Goal: Task Accomplishment & Management: Check status

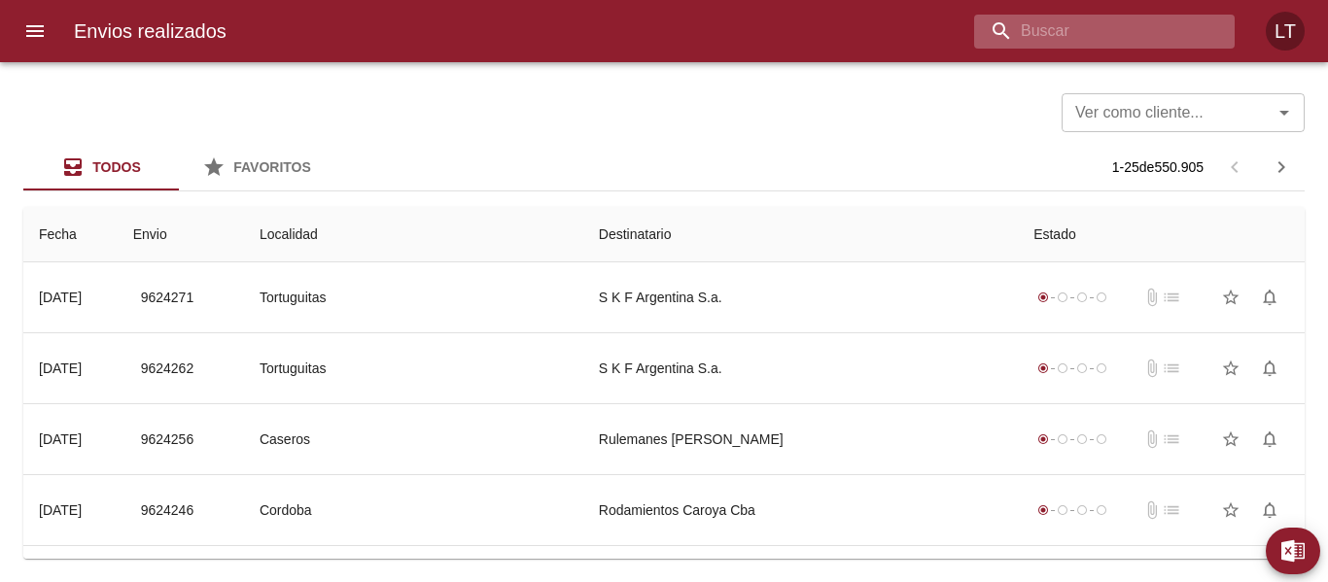
click at [1148, 21] on input "buscar" at bounding box center [1087, 32] width 227 height 34
paste input "9616039"
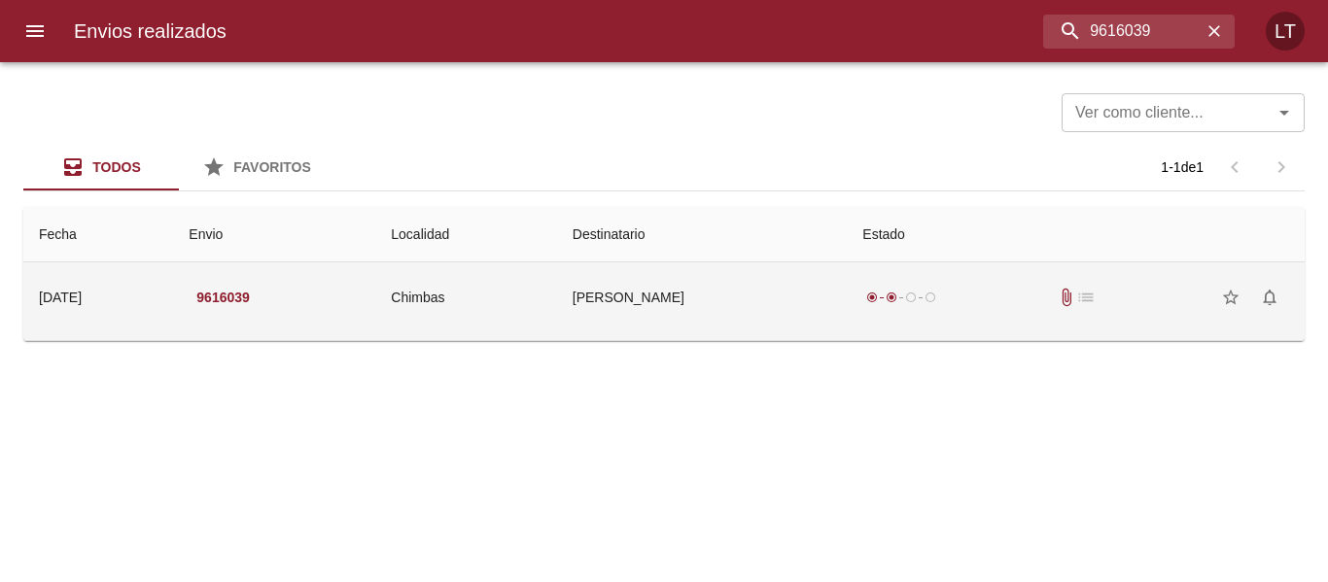
click at [842, 291] on td "[PERSON_NAME]" at bounding box center [702, 297] width 291 height 70
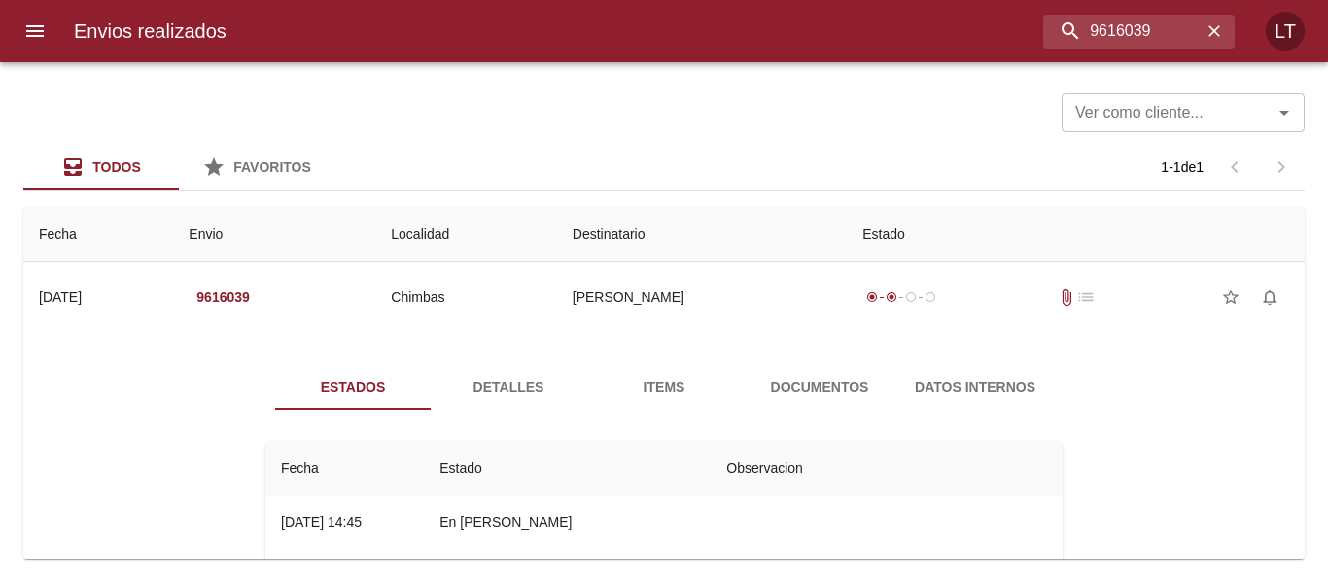
drag, startPoint x: 828, startPoint y: 378, endPoint x: 878, endPoint y: 363, distance: 52.0
click at [829, 378] on span "Documentos" at bounding box center [819, 387] width 132 height 24
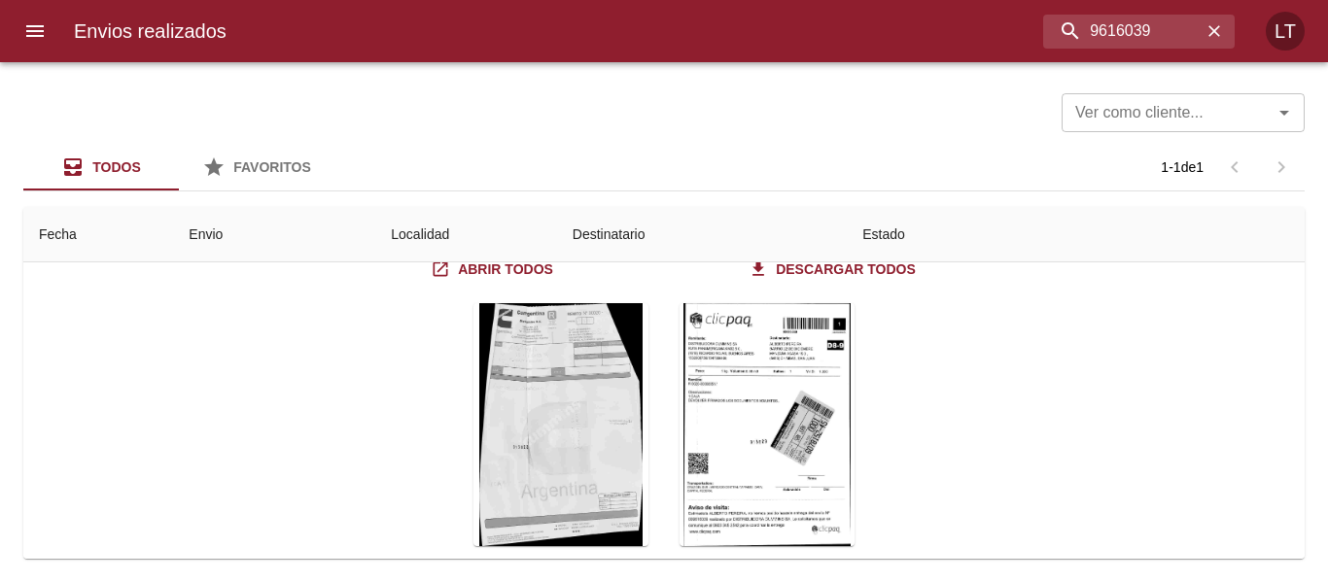
scroll to position [232, 0]
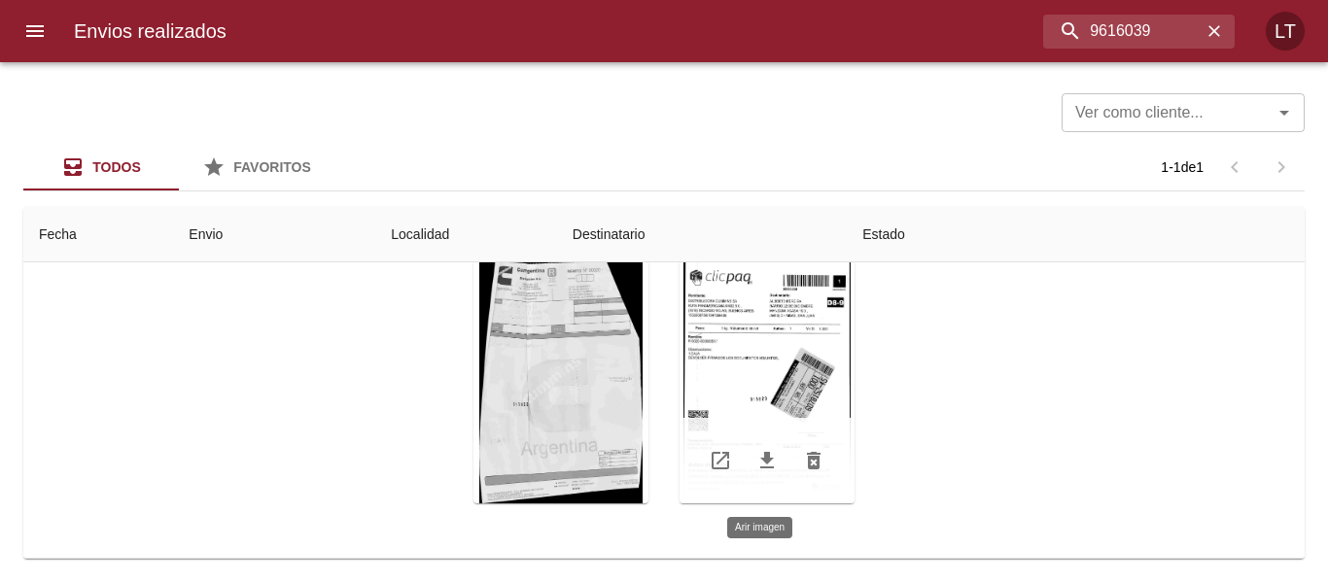
click at [805, 373] on div "Tabla de envíos del cliente" at bounding box center [766, 381] width 175 height 243
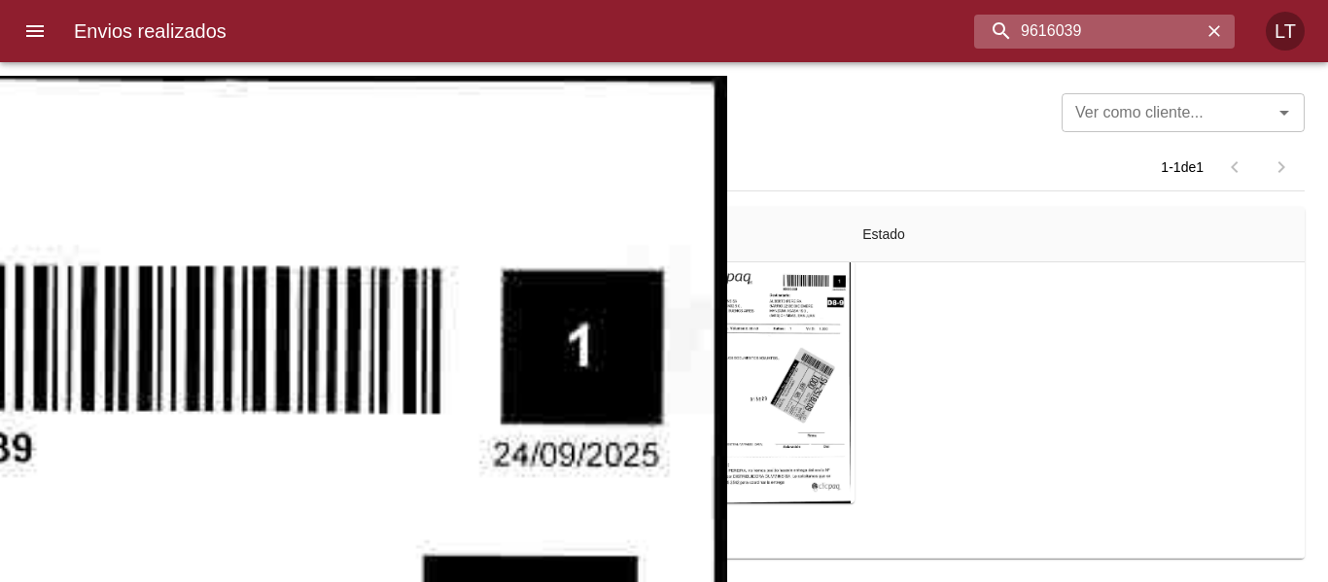
click at [1119, 46] on input "9616039" at bounding box center [1087, 32] width 227 height 34
paste input "584671"
type input "9584671"
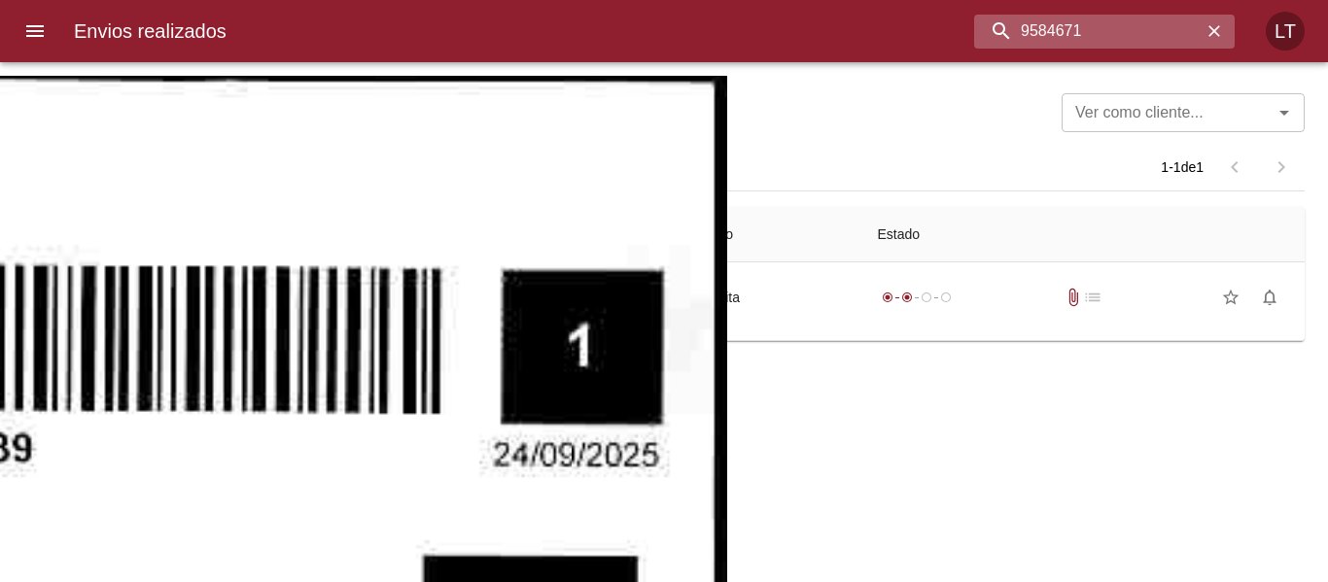
scroll to position [0, 0]
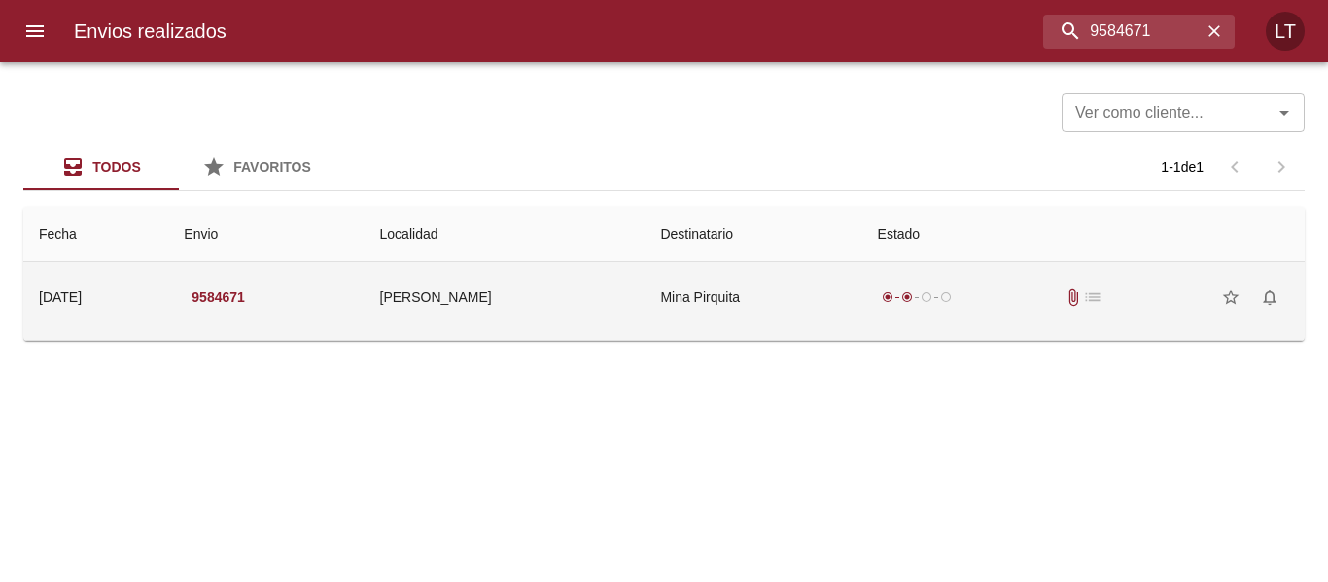
click at [792, 329] on td "Mina Pirquita" at bounding box center [752, 297] width 217 height 70
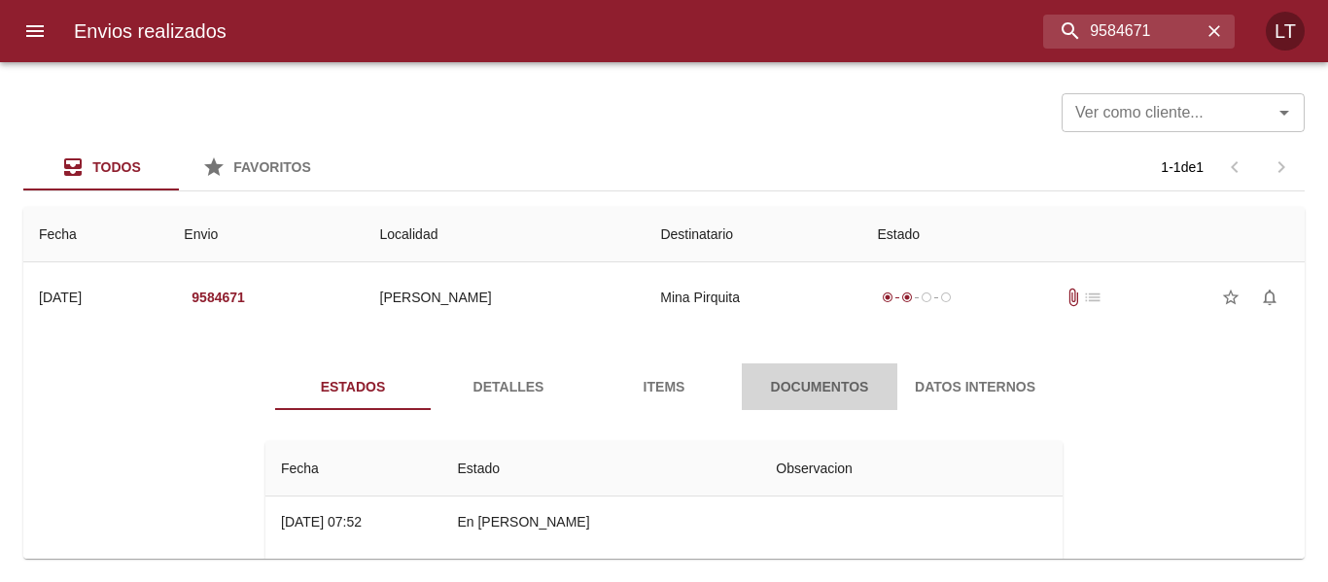
click at [819, 379] on span "Documentos" at bounding box center [819, 387] width 132 height 24
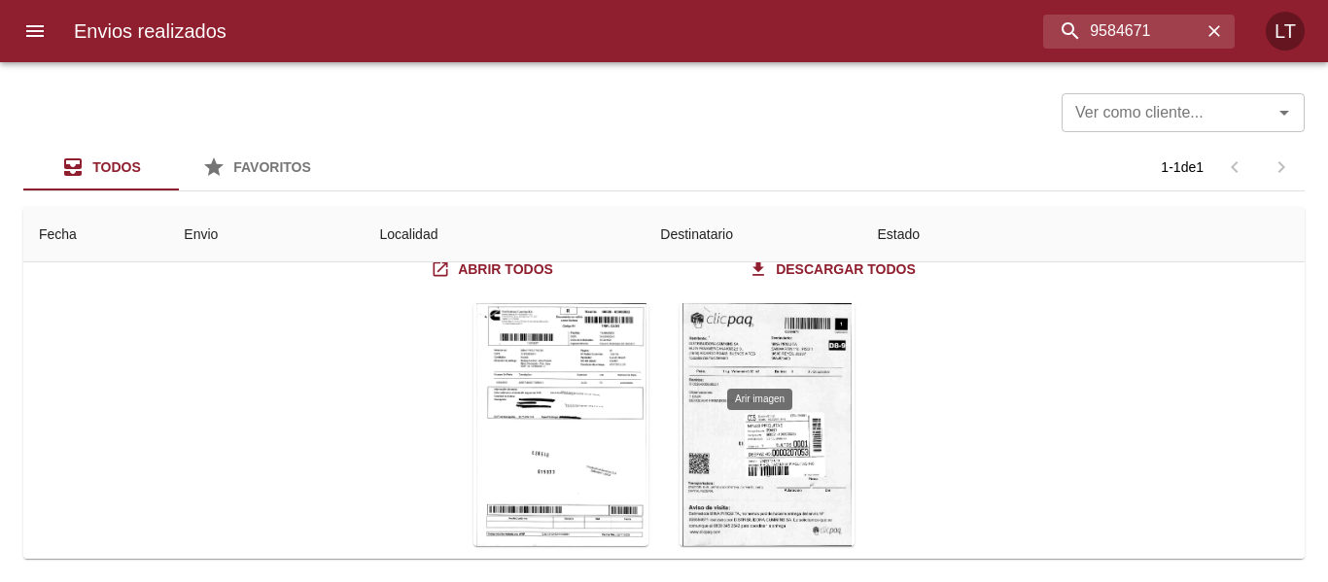
scroll to position [194, 0]
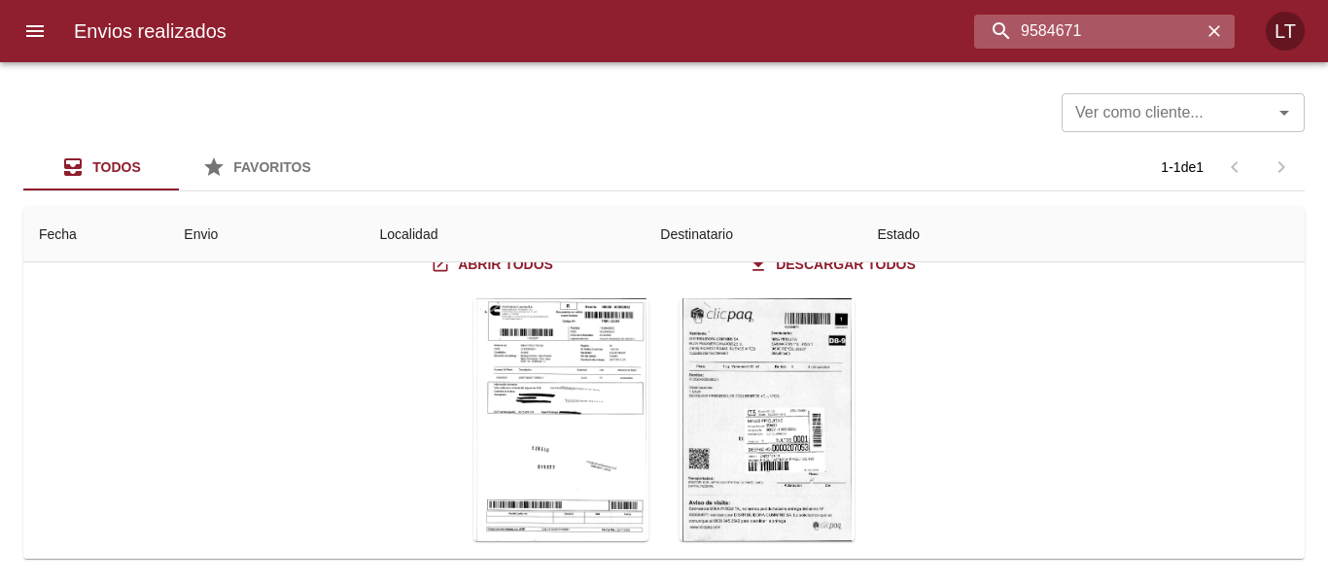
click at [1134, 26] on input "9584671" at bounding box center [1087, 32] width 227 height 34
paste input "616004"
type input "9616004"
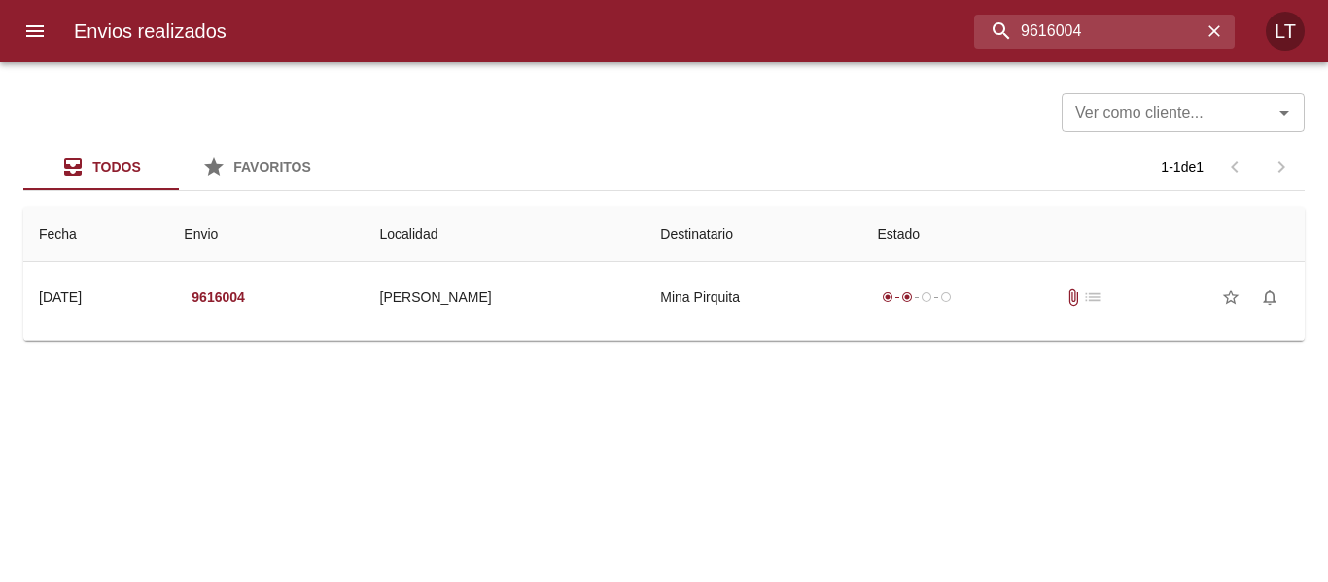
scroll to position [0, 0]
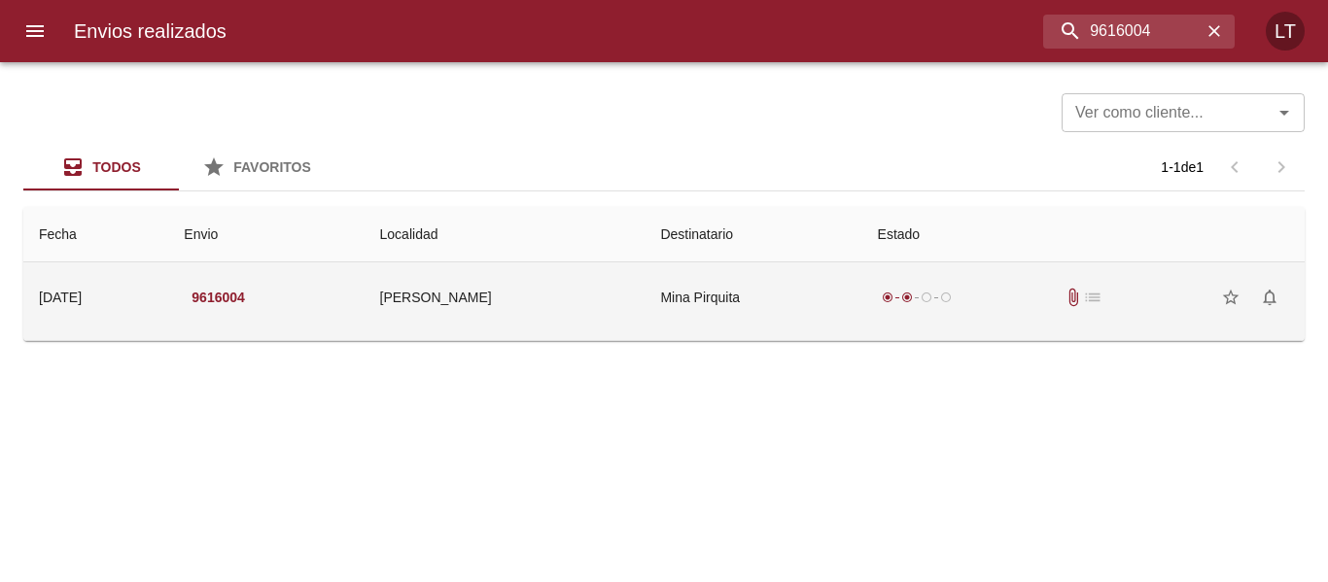
click at [752, 312] on td "Mina Pirquita" at bounding box center [752, 297] width 217 height 70
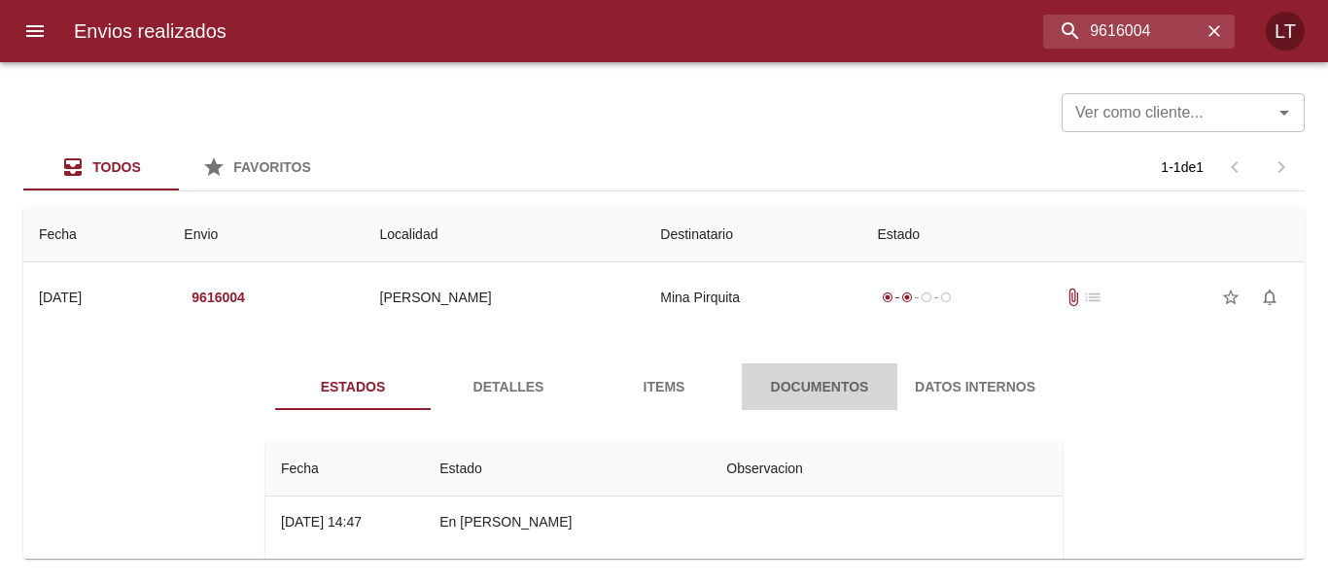
click at [780, 370] on button "Documentos" at bounding box center [820, 387] width 156 height 47
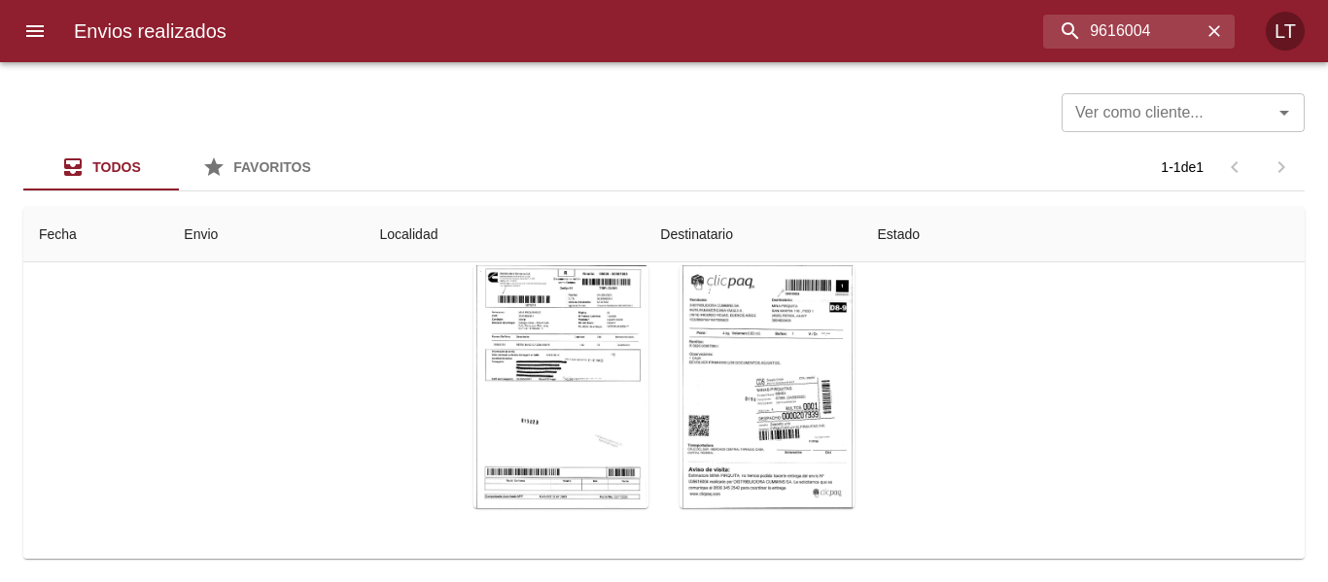
scroll to position [232, 0]
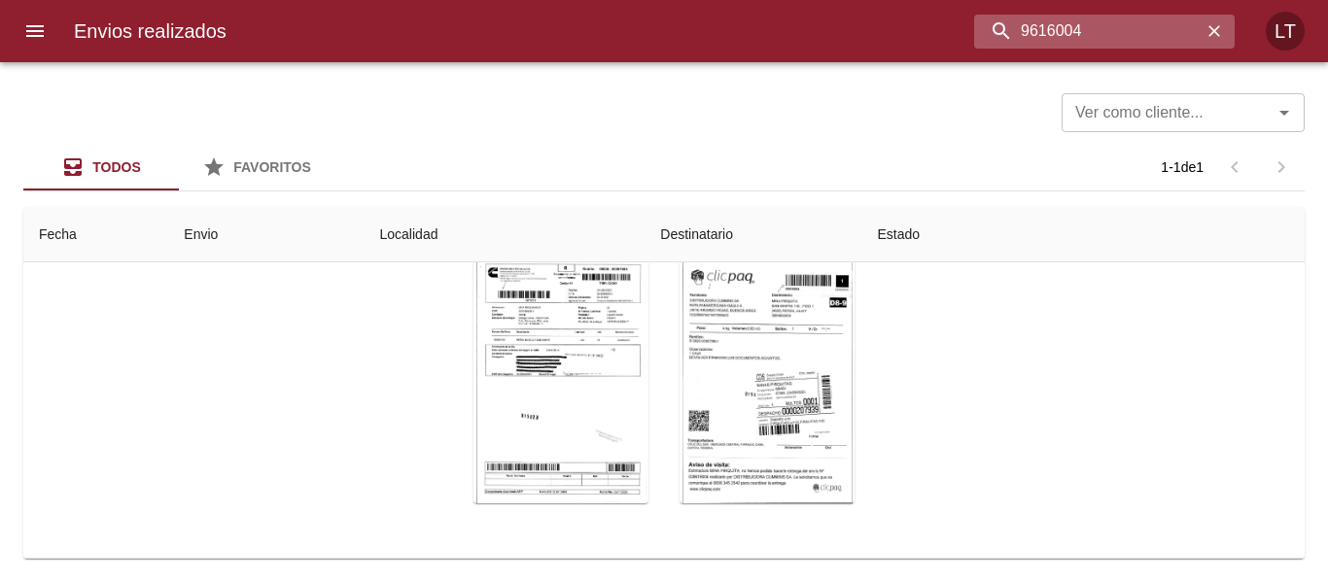
click at [1107, 18] on input "9616004" at bounding box center [1087, 32] width 227 height 34
paste input "20643"
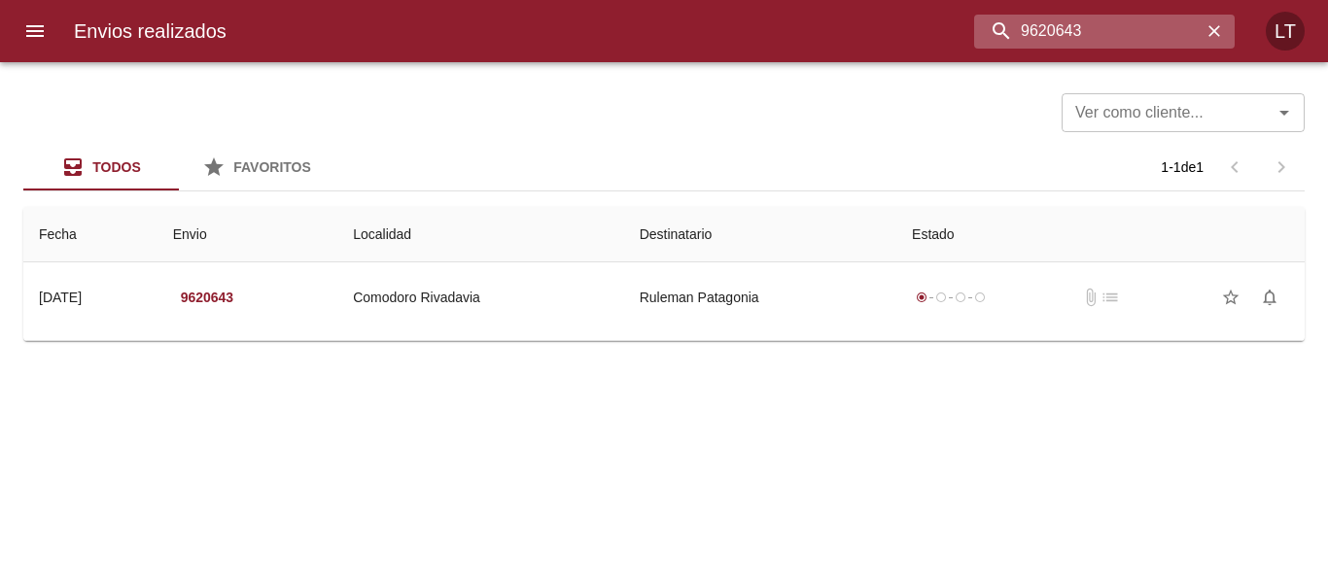
scroll to position [0, 0]
click at [1097, 21] on input "9620643" at bounding box center [1087, 32] width 227 height 34
click at [1087, 43] on input "9620643" at bounding box center [1087, 32] width 227 height 34
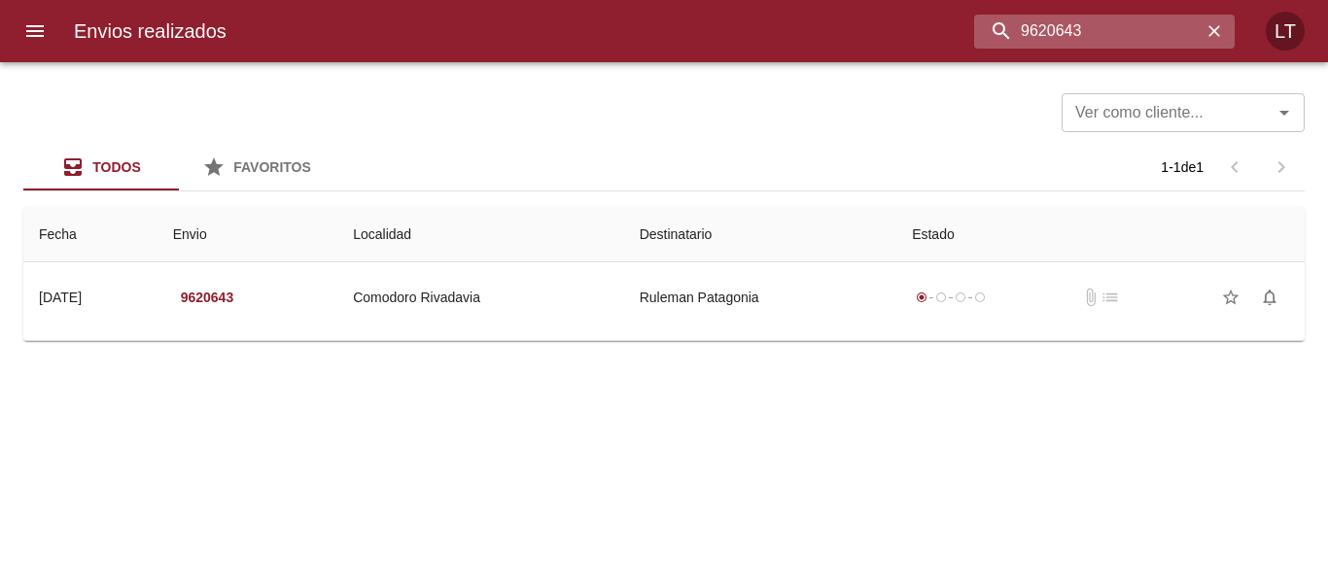
paste input "18971"
click at [1075, 27] on input "9618971" at bounding box center [1087, 32] width 227 height 34
paste input "5972"
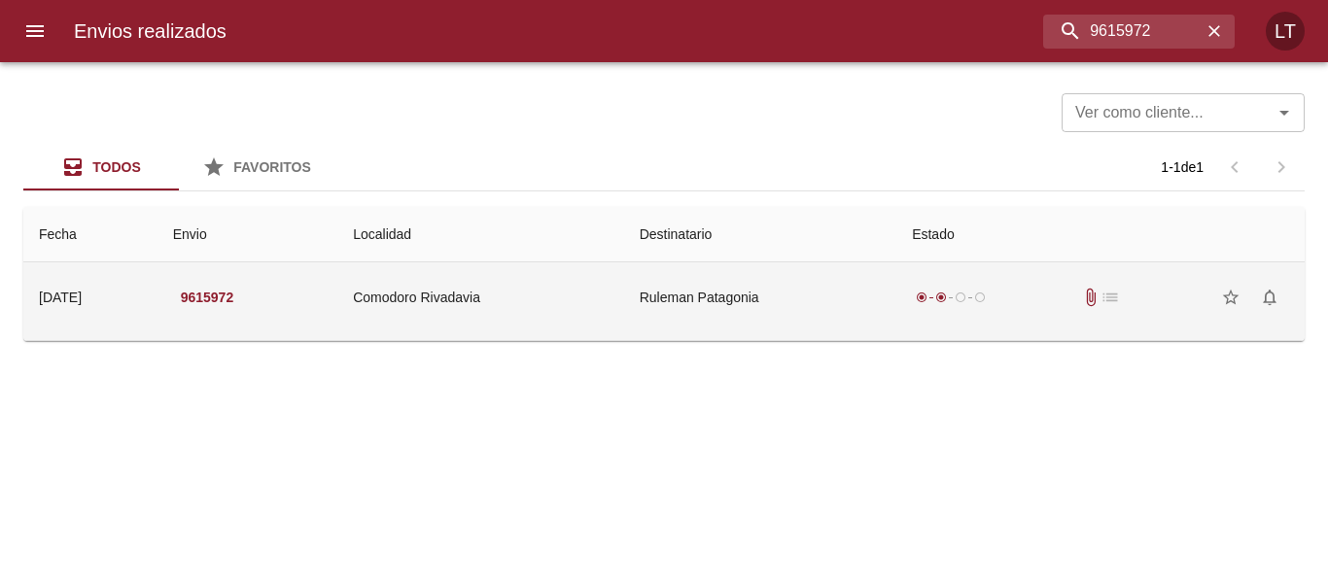
click at [875, 306] on td "Ruleman Patagonia" at bounding box center [760, 297] width 272 height 70
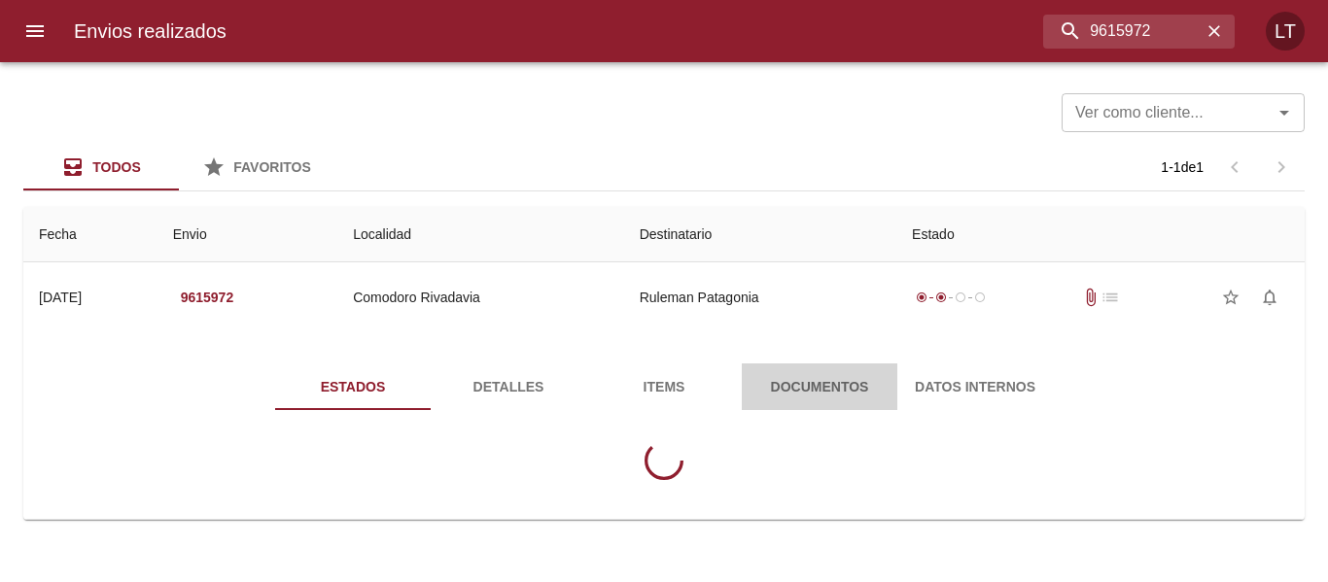
click at [847, 371] on button "Documentos" at bounding box center [820, 387] width 156 height 47
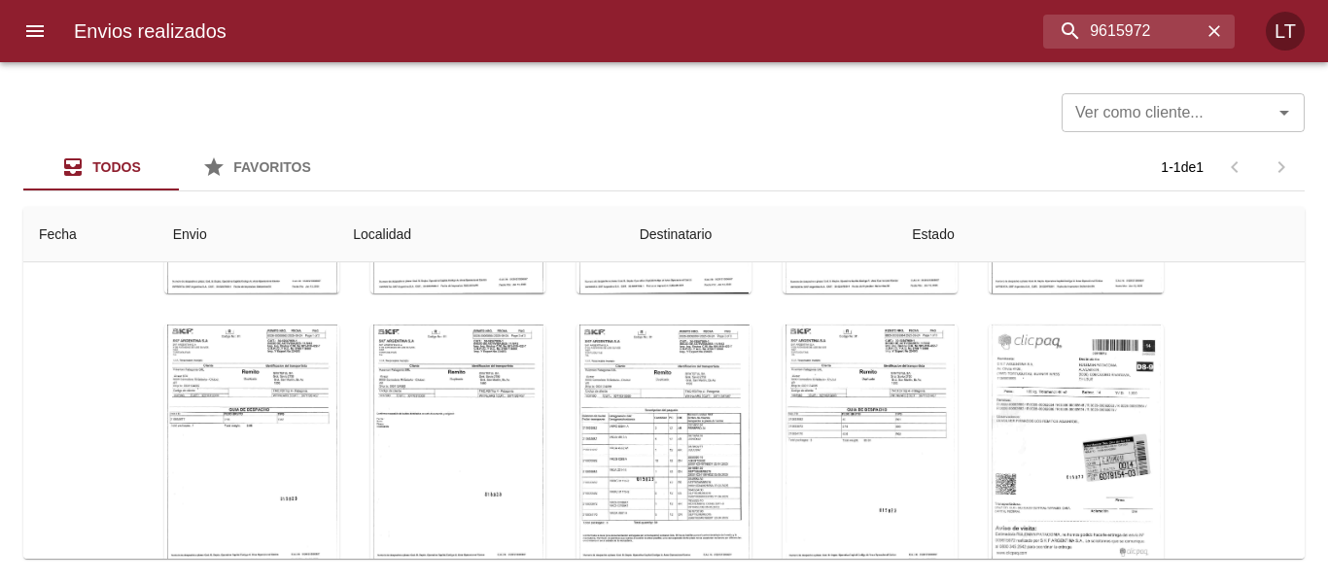
scroll to position [280, 0]
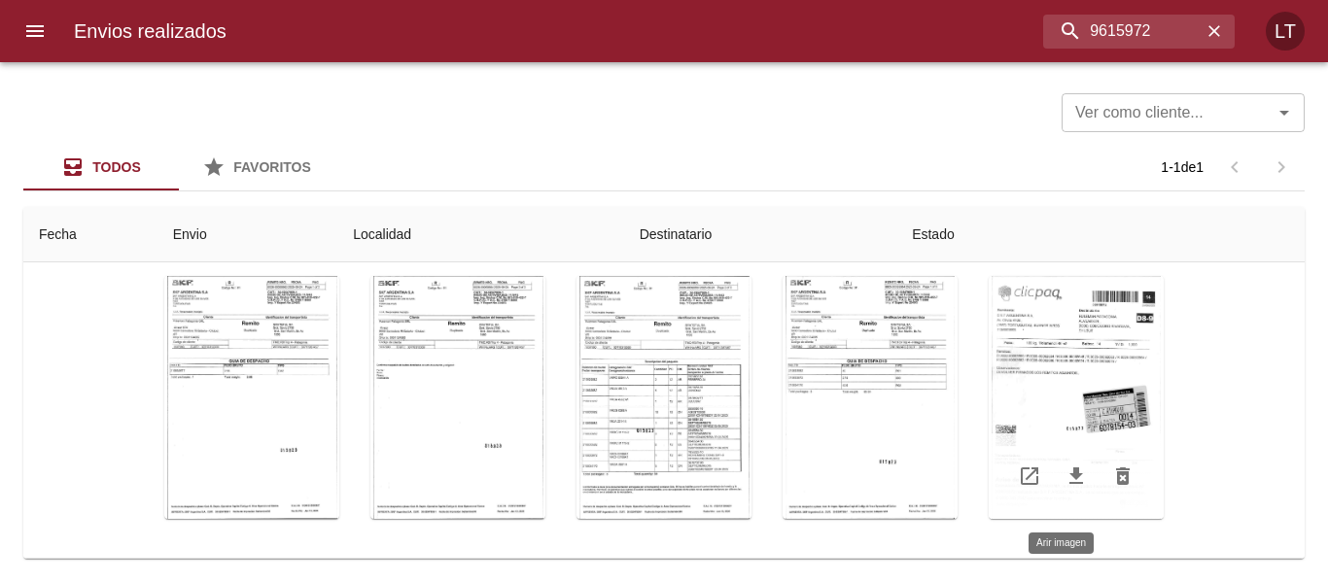
click at [1074, 400] on div "Tabla de envíos del cliente" at bounding box center [1075, 397] width 175 height 243
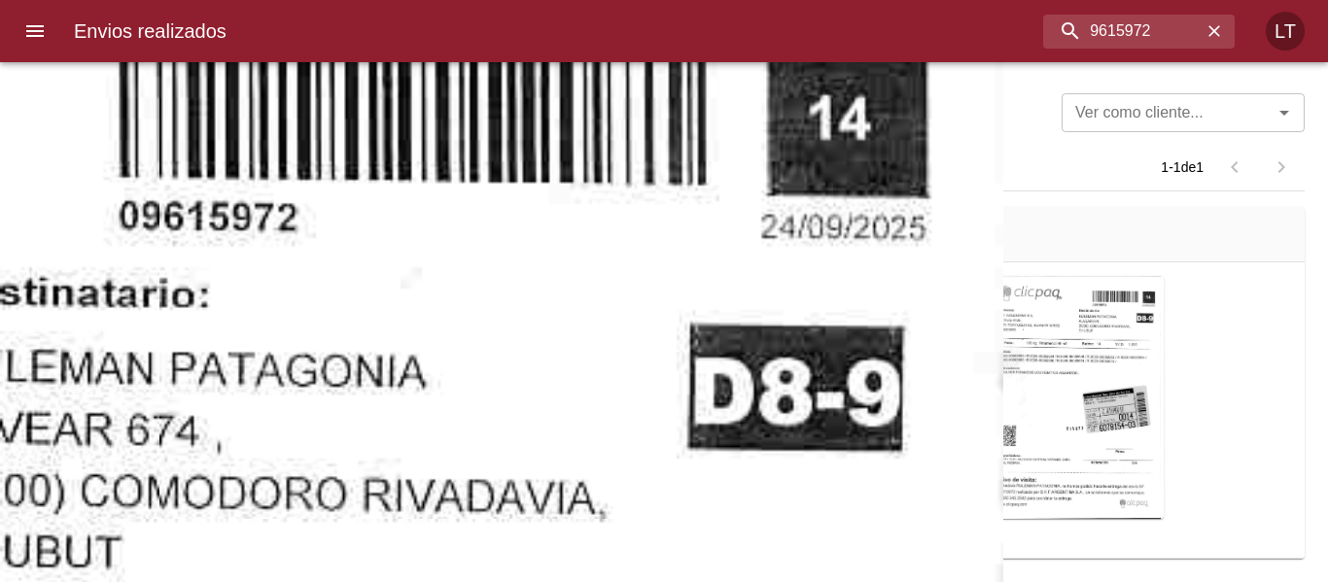
click at [1125, 19] on input "9615972" at bounding box center [1087, 32] width 227 height 34
paste input "2280"
type input "9612280"
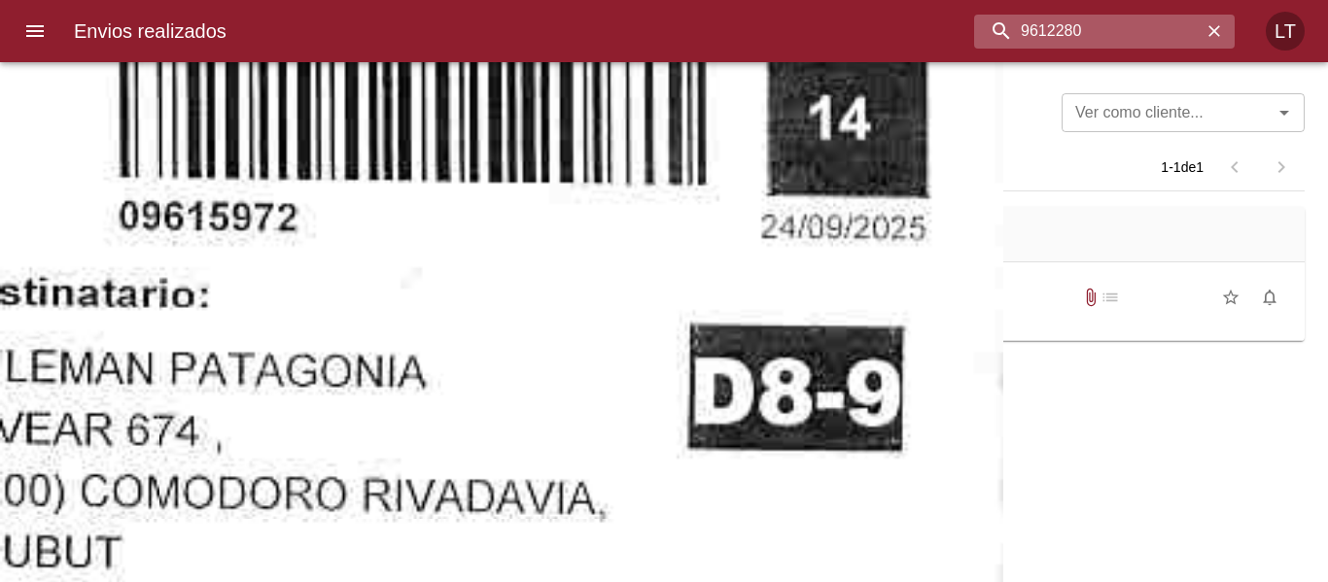
scroll to position [0, 0]
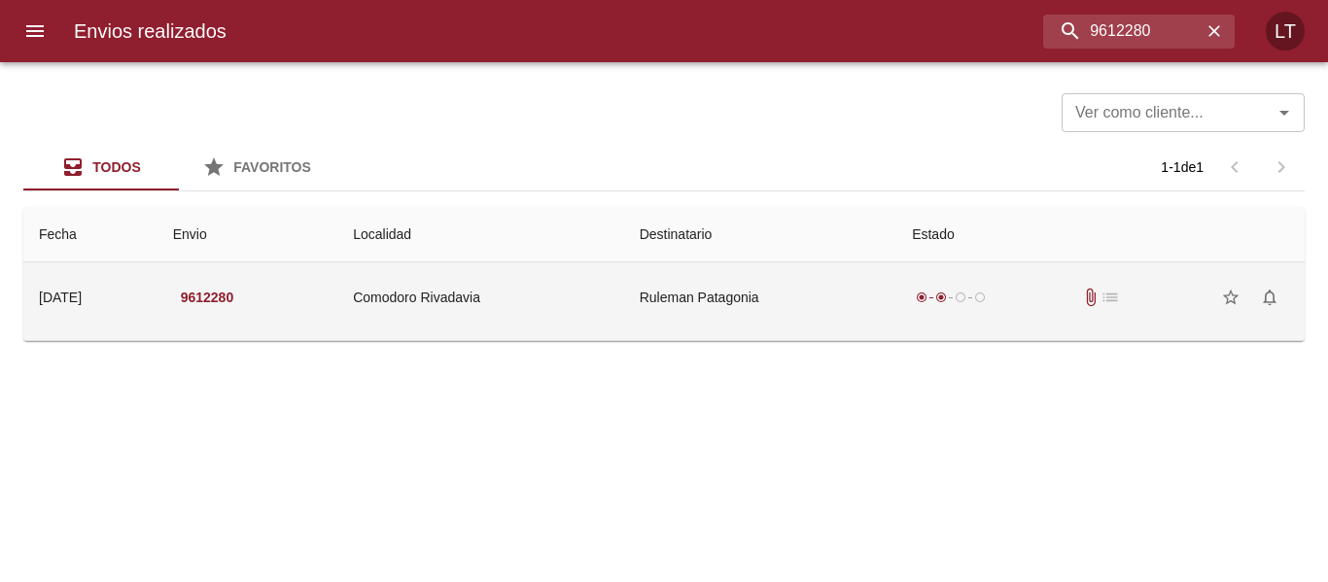
click at [694, 295] on td "Ruleman Patagonia" at bounding box center [760, 297] width 272 height 70
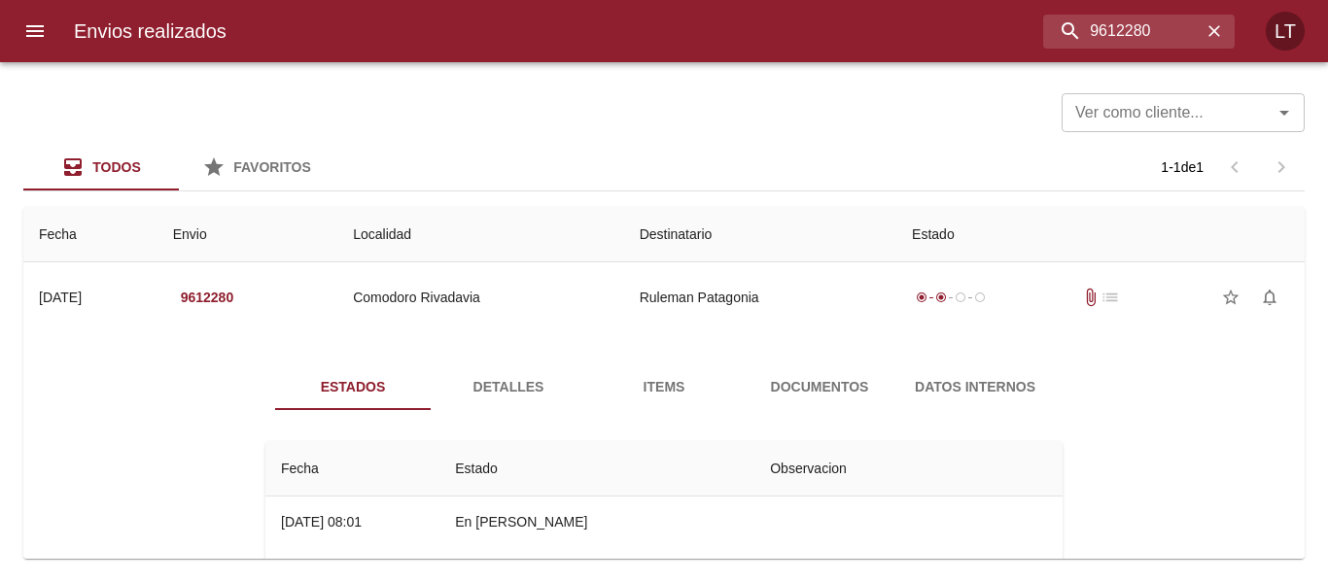
click at [815, 404] on button "Documentos" at bounding box center [820, 387] width 156 height 47
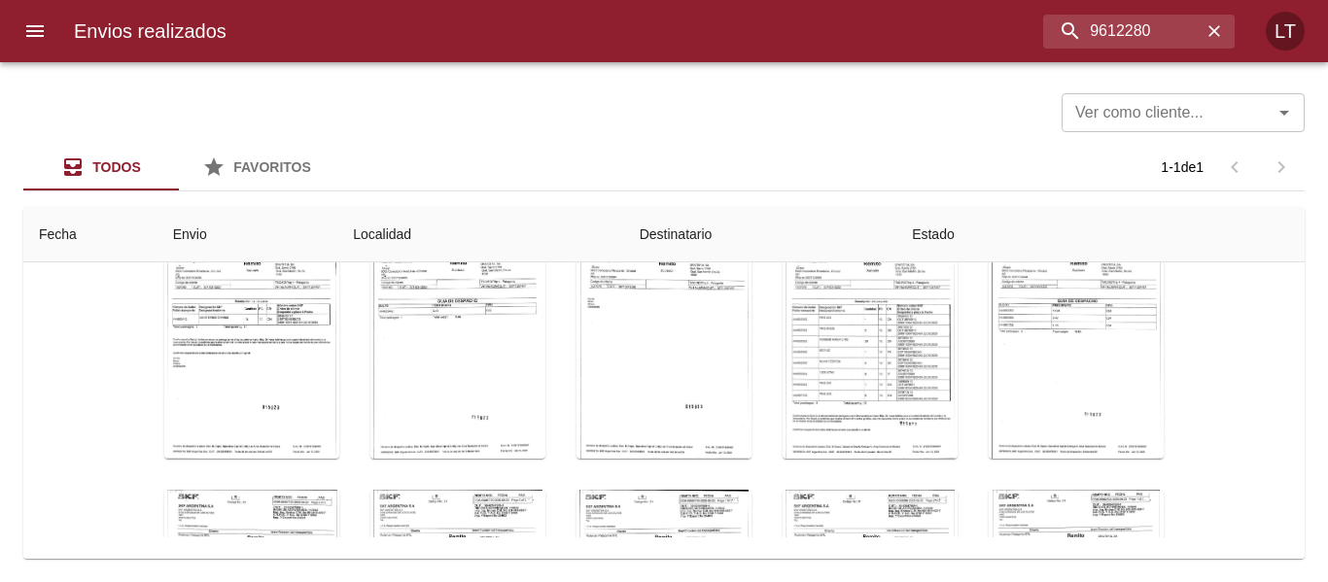
scroll to position [280, 0]
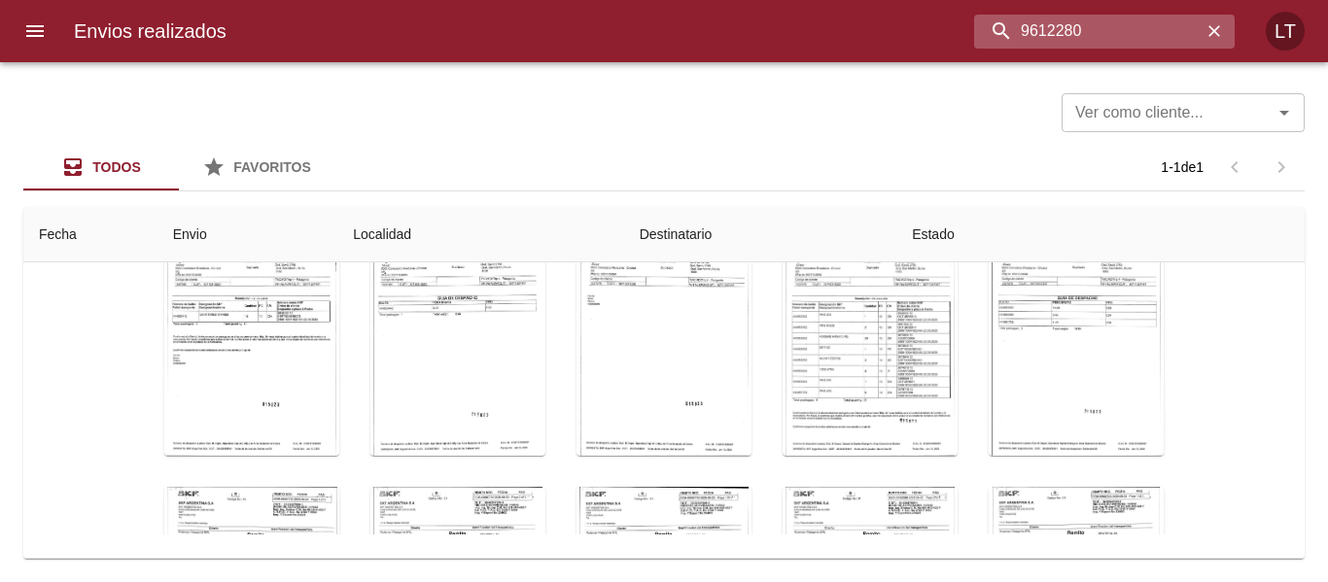
click at [1121, 25] on input "9612280" at bounding box center [1087, 32] width 227 height 34
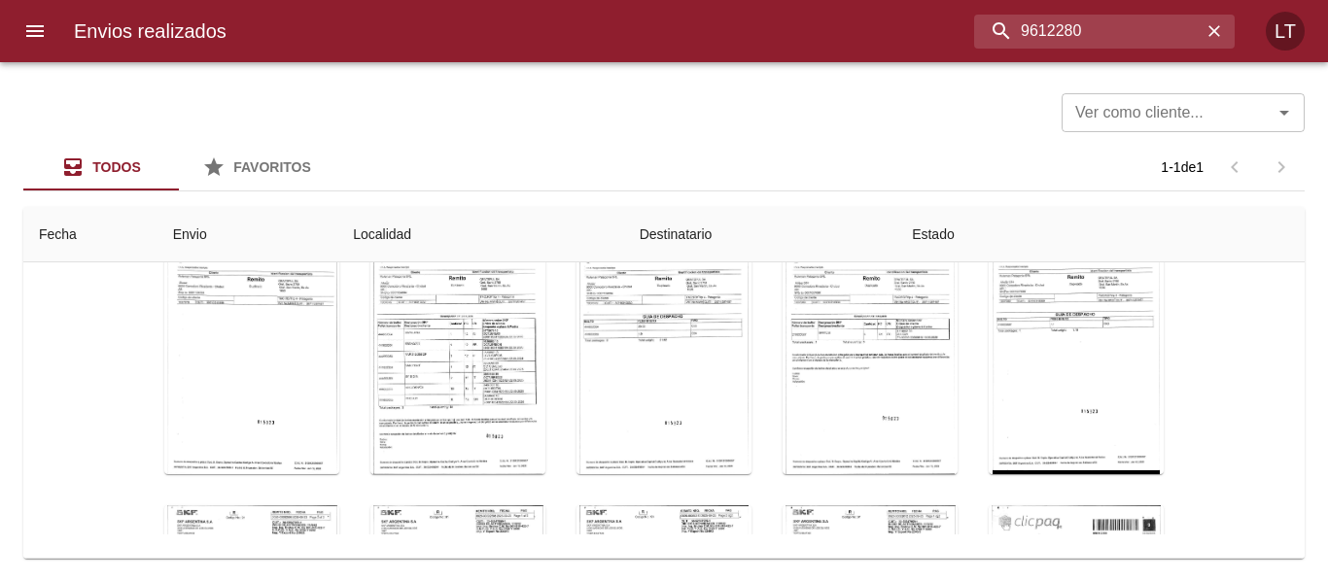
scroll to position [485, 0]
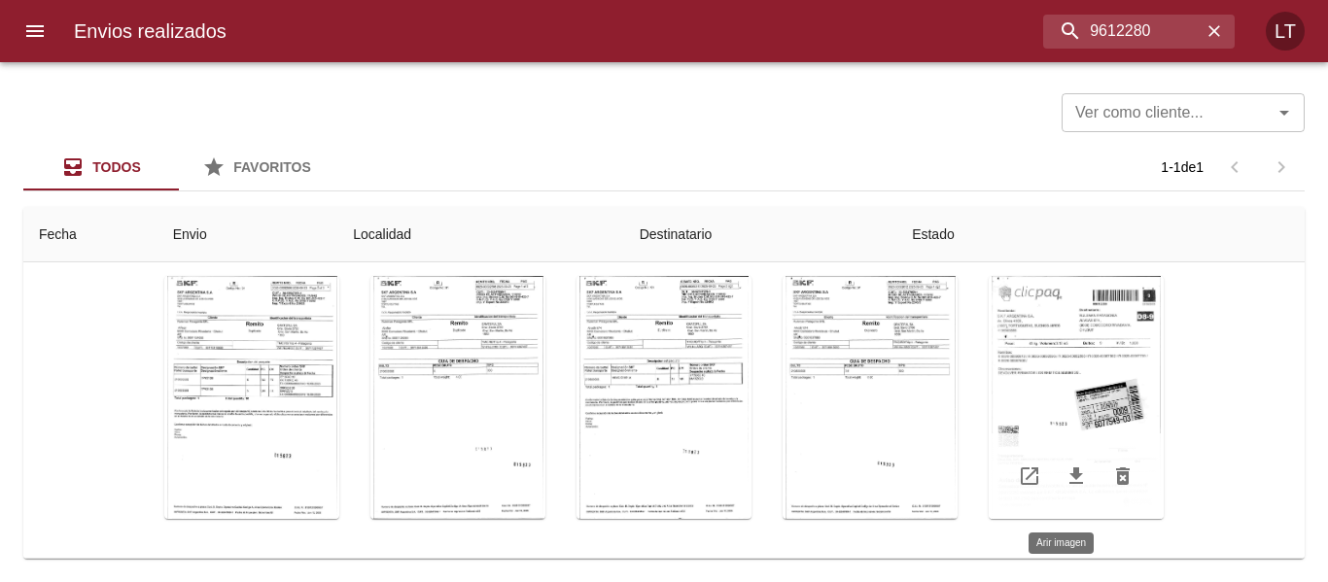
click at [1058, 399] on div "Tabla de envíos del cliente" at bounding box center [1075, 397] width 175 height 243
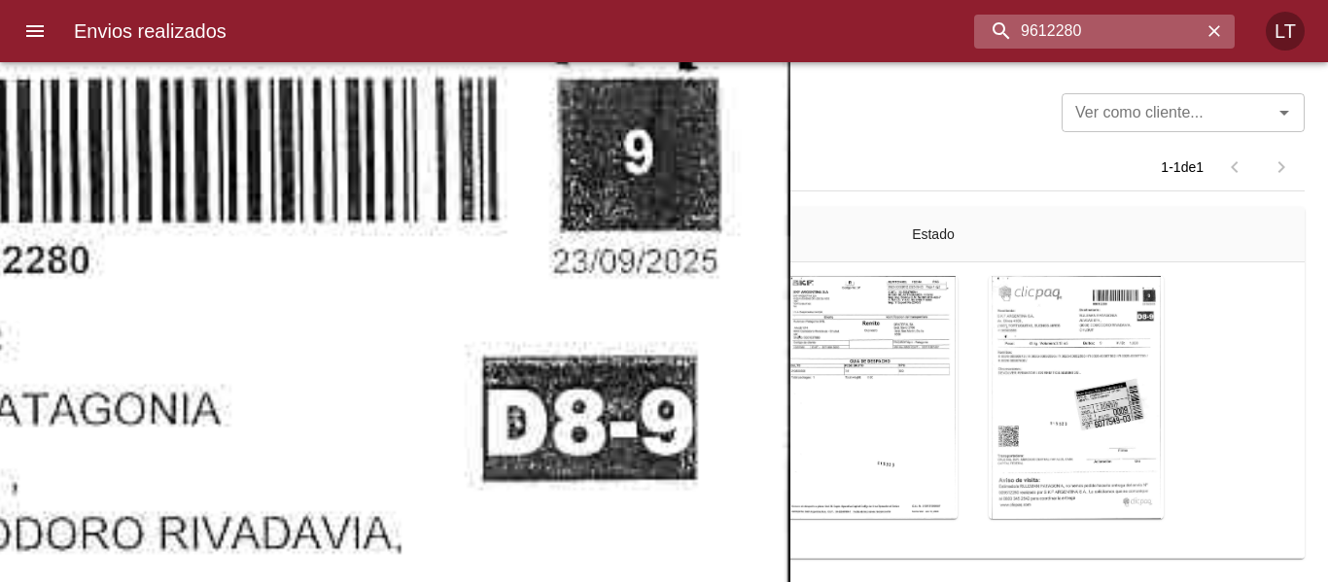
click at [1069, 33] on input "9612280" at bounding box center [1087, 32] width 227 height 34
paste input "98"
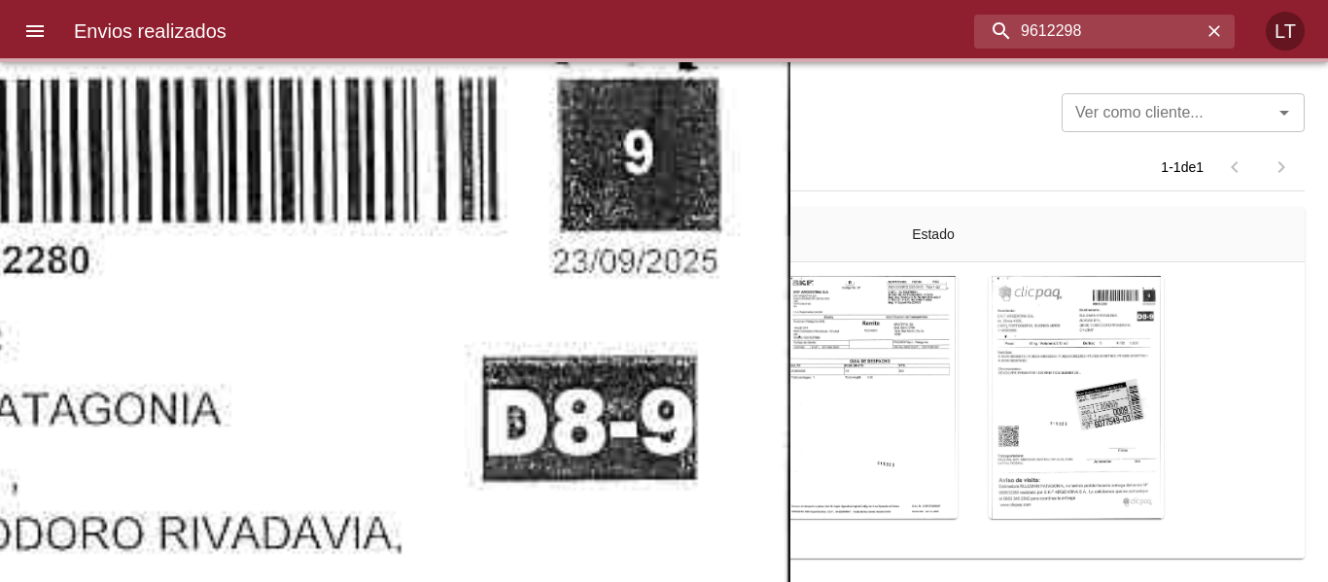
scroll to position [0, 0]
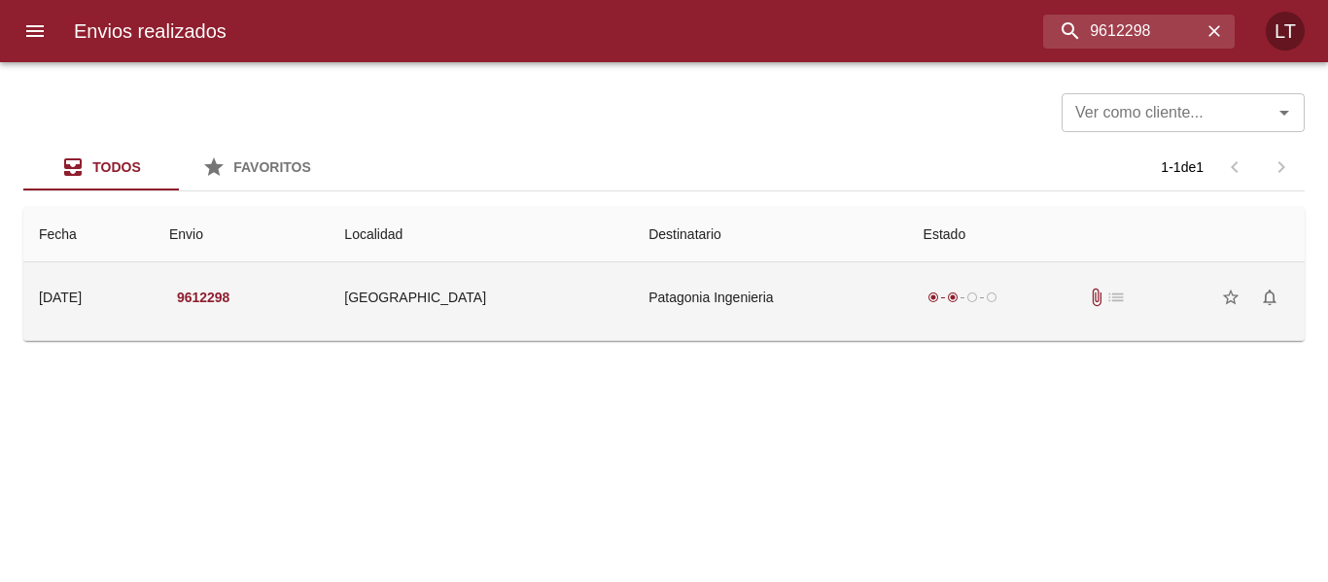
click at [961, 331] on td "radio_button_checked radio_button_checked radio_button_unchecked radio_button_u…" at bounding box center [1106, 297] width 397 height 70
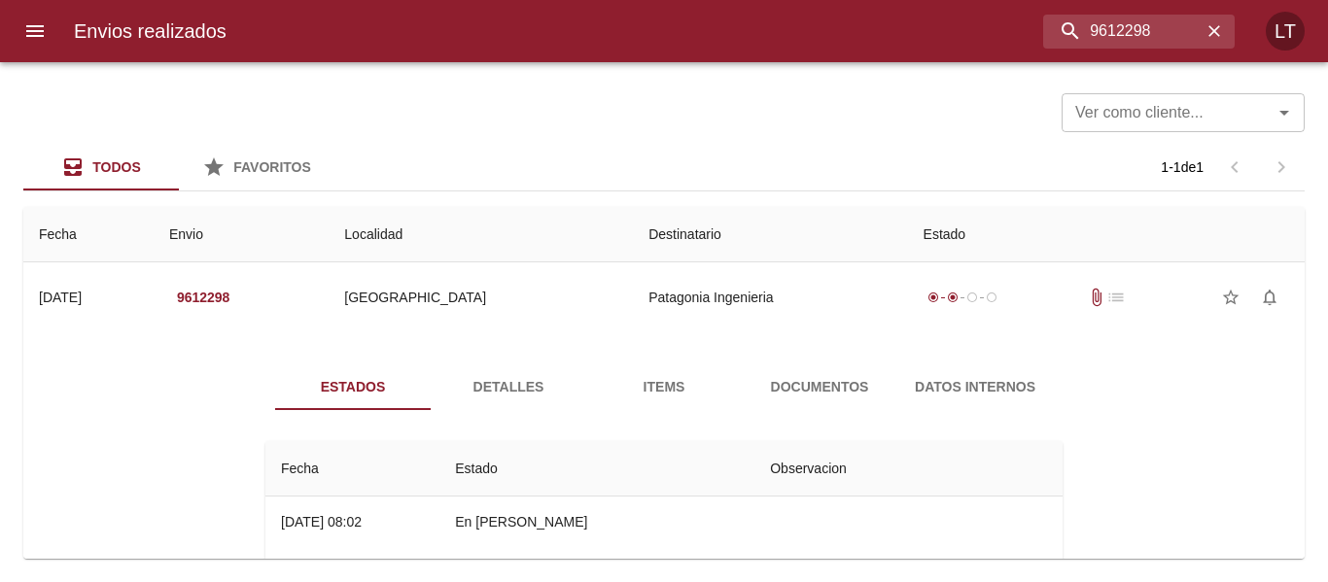
drag, startPoint x: 886, startPoint y: 386, endPoint x: 872, endPoint y: 386, distance: 14.6
click at [880, 386] on button "Documentos" at bounding box center [820, 387] width 156 height 47
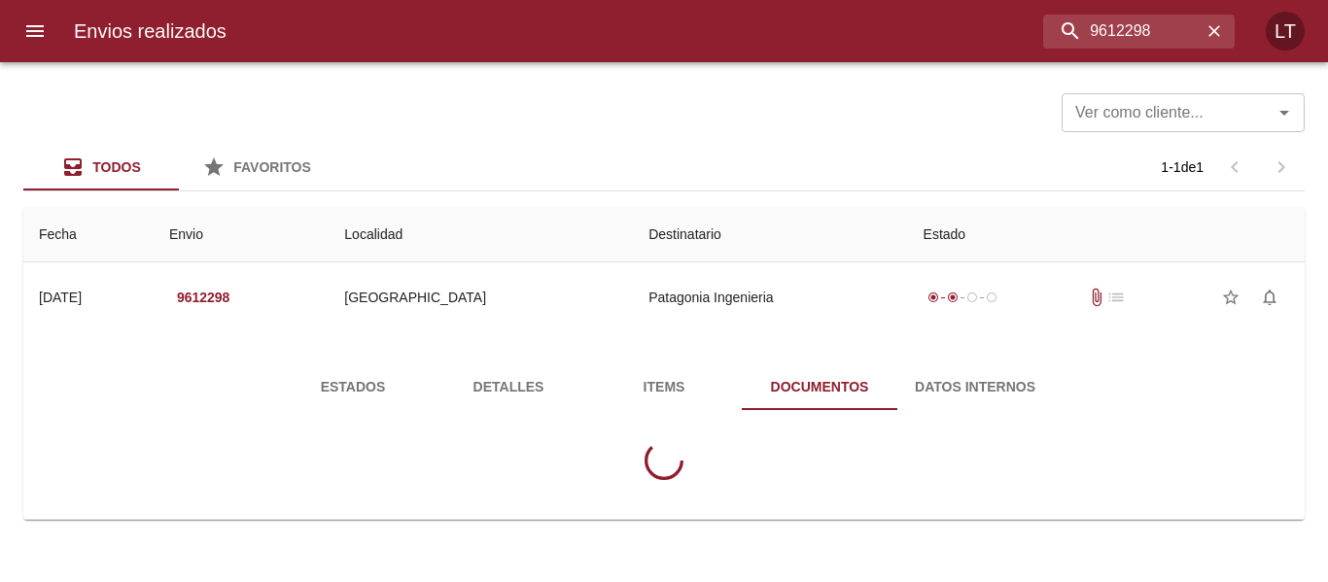
click at [853, 388] on span "Documentos" at bounding box center [819, 387] width 132 height 24
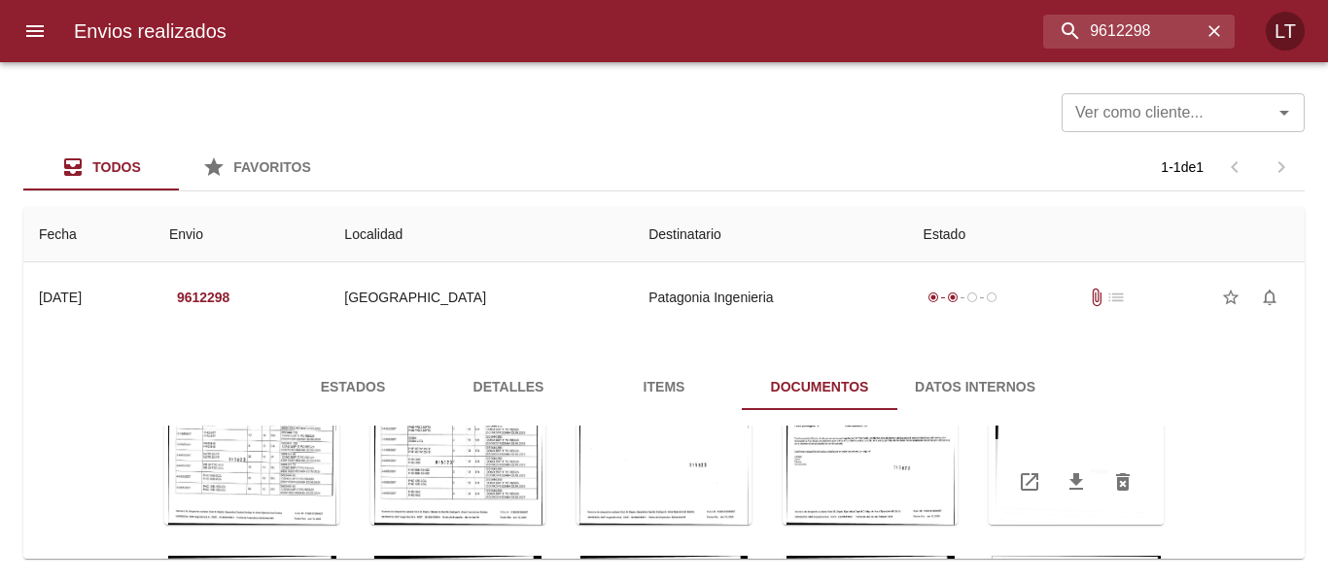
scroll to position [280, 0]
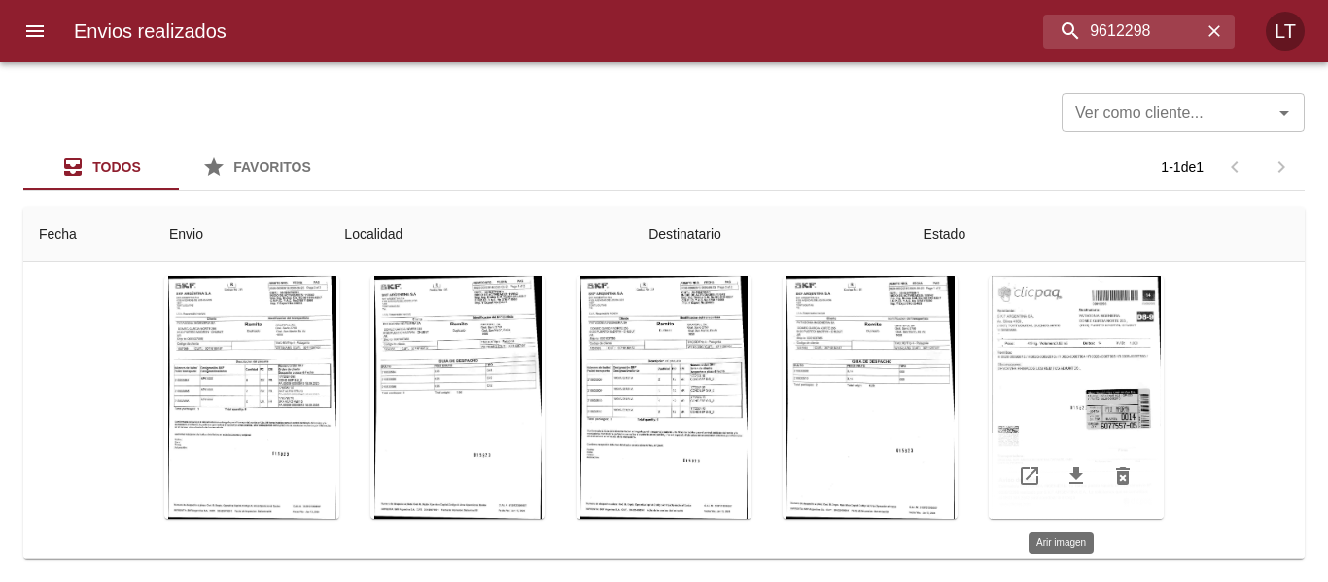
click at [1081, 385] on div "Tabla de envíos del cliente" at bounding box center [1075, 397] width 175 height 243
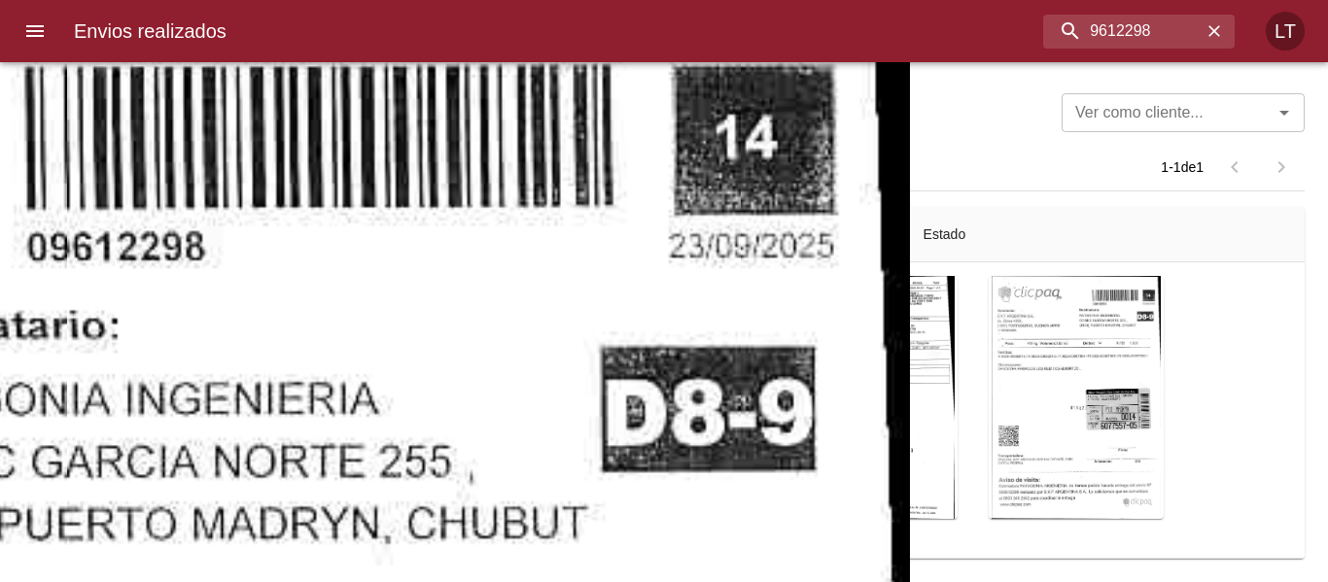
click at [1161, 38] on input "9612298" at bounding box center [1087, 32] width 227 height 34
paste input "5984"
type input "9615984"
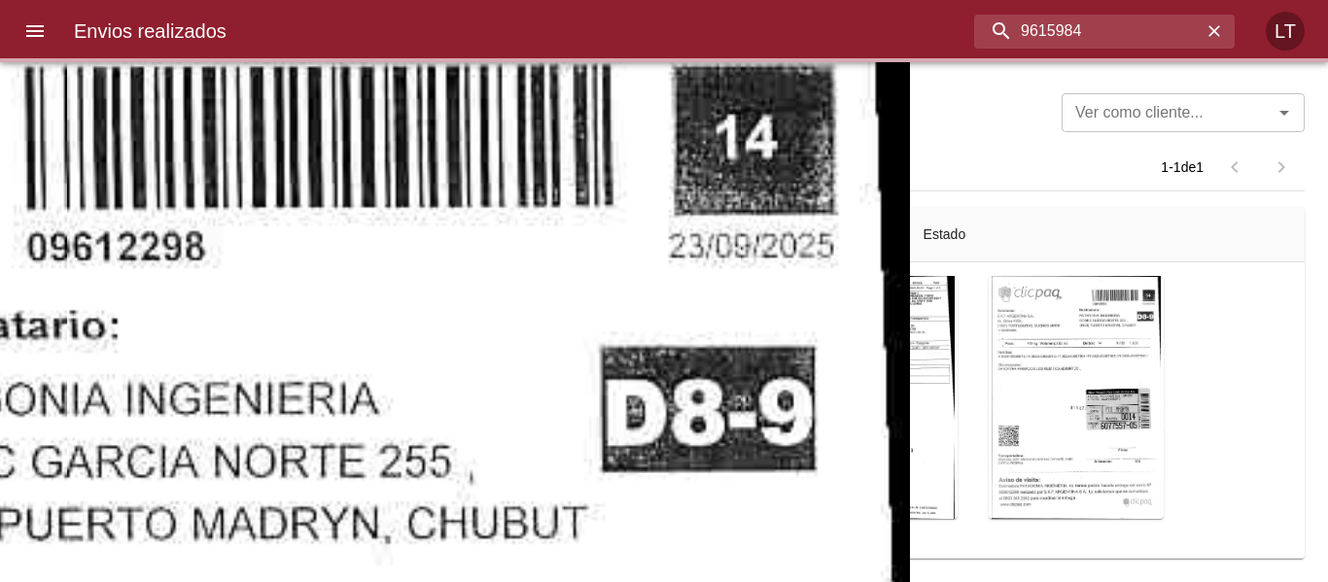
scroll to position [0, 0]
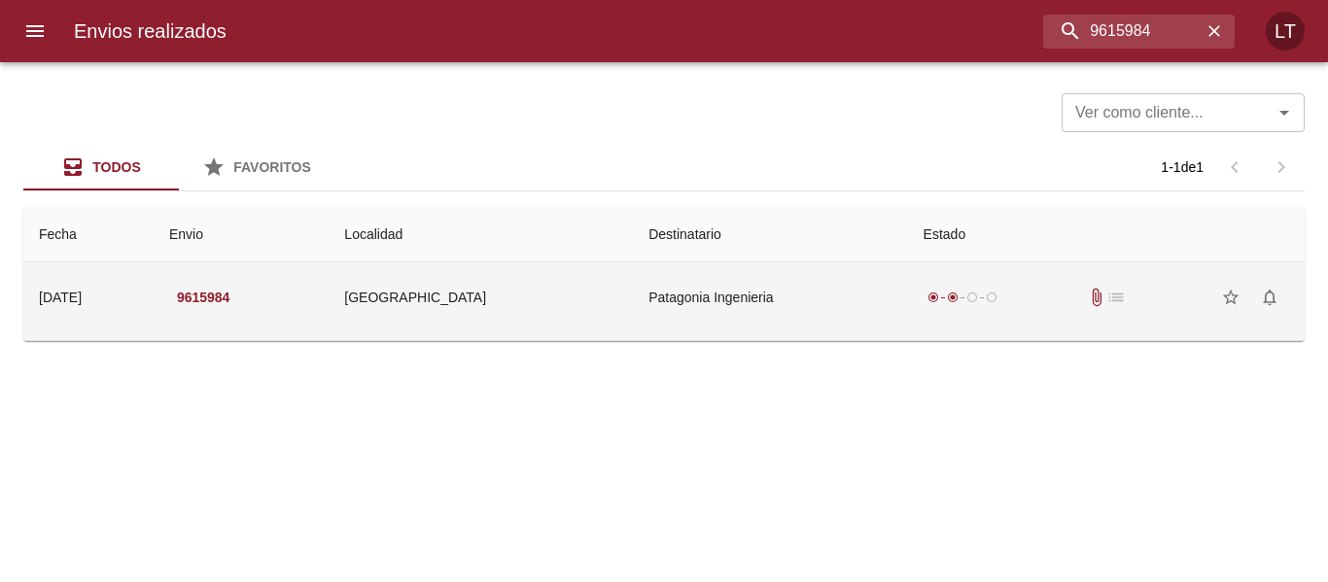
click at [737, 310] on td "Patagonia Ingenieria" at bounding box center [770, 297] width 274 height 70
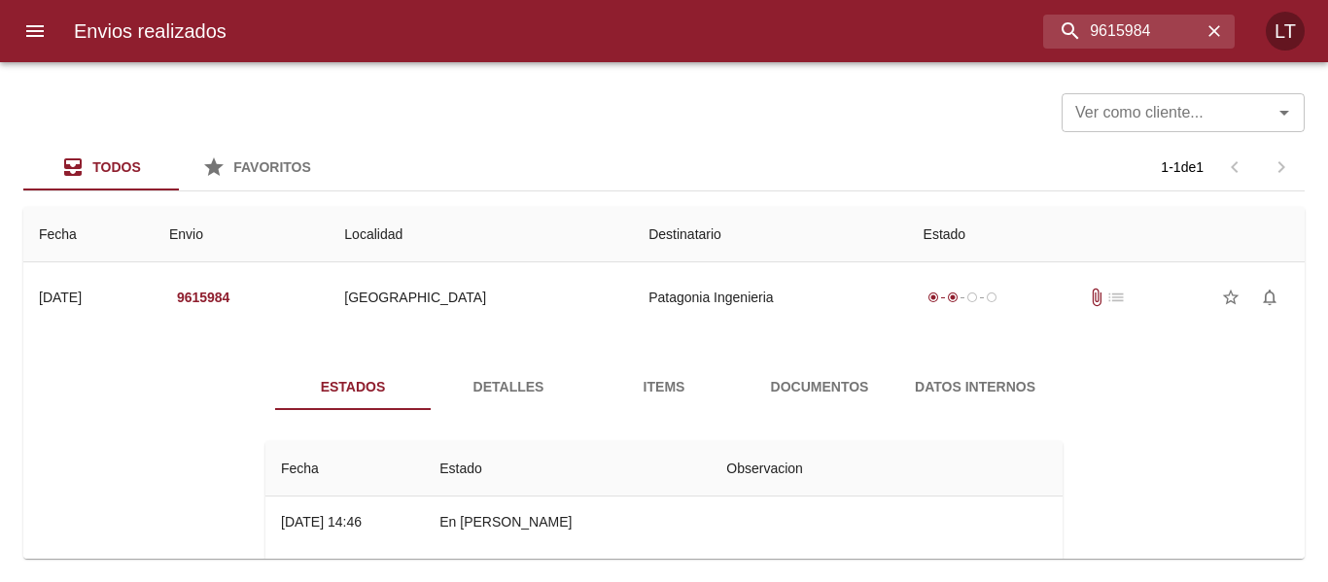
click at [856, 385] on span "Documentos" at bounding box center [819, 387] width 132 height 24
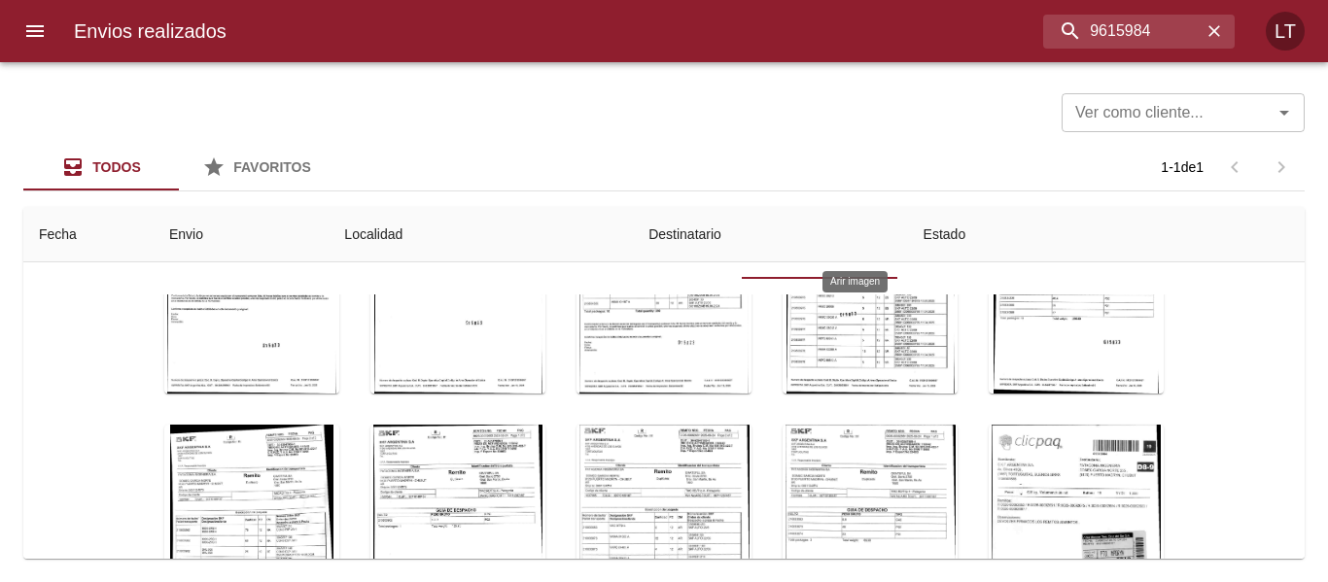
scroll to position [280, 0]
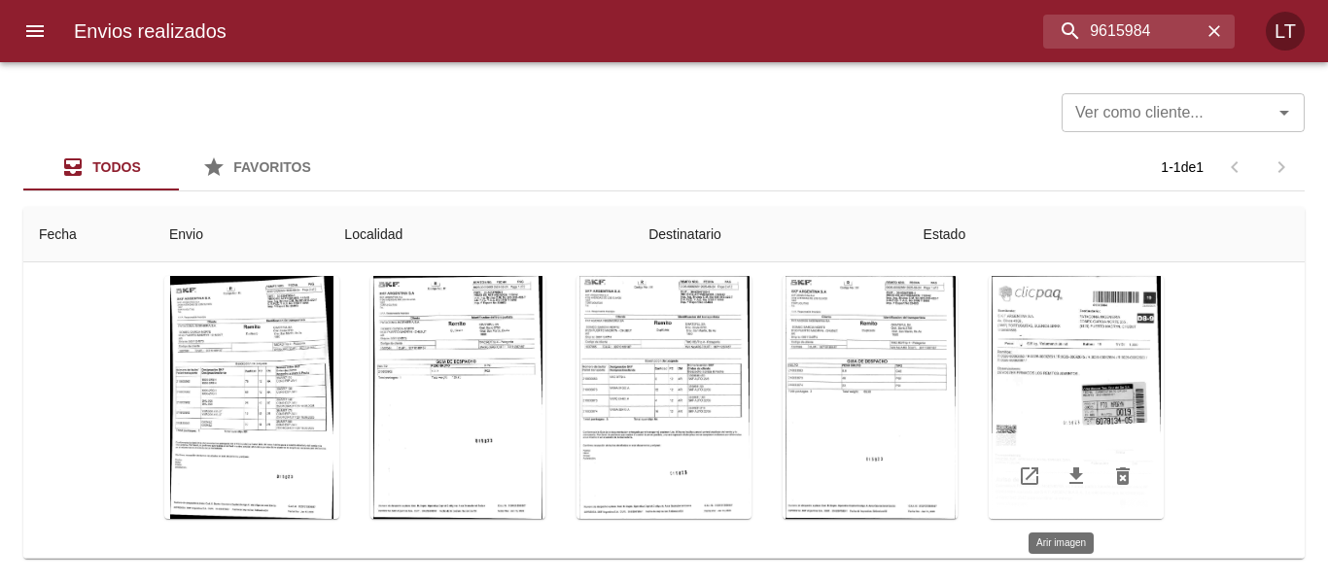
click at [1058, 414] on div "Tabla de envíos del cliente" at bounding box center [1075, 397] width 175 height 243
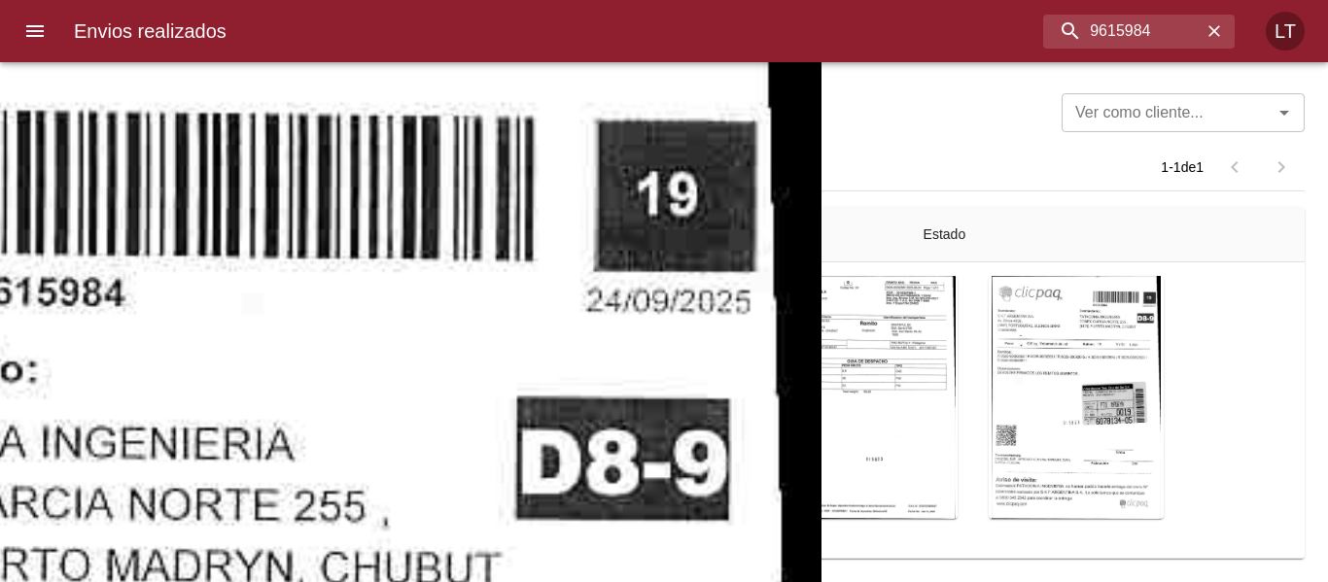
click at [935, 0] on html "Envios realizados 9615984 LT Ver como cliente... Ver como cliente... Todos Favo…" at bounding box center [664, 0] width 1328 height 0
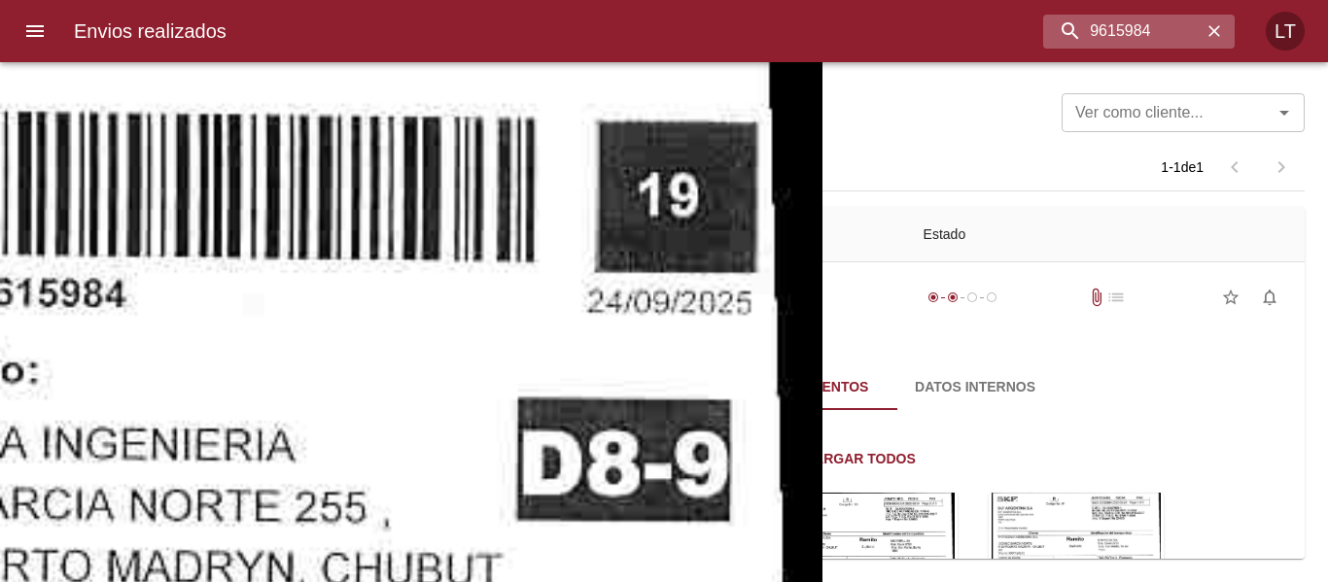
scroll to position [485, 0]
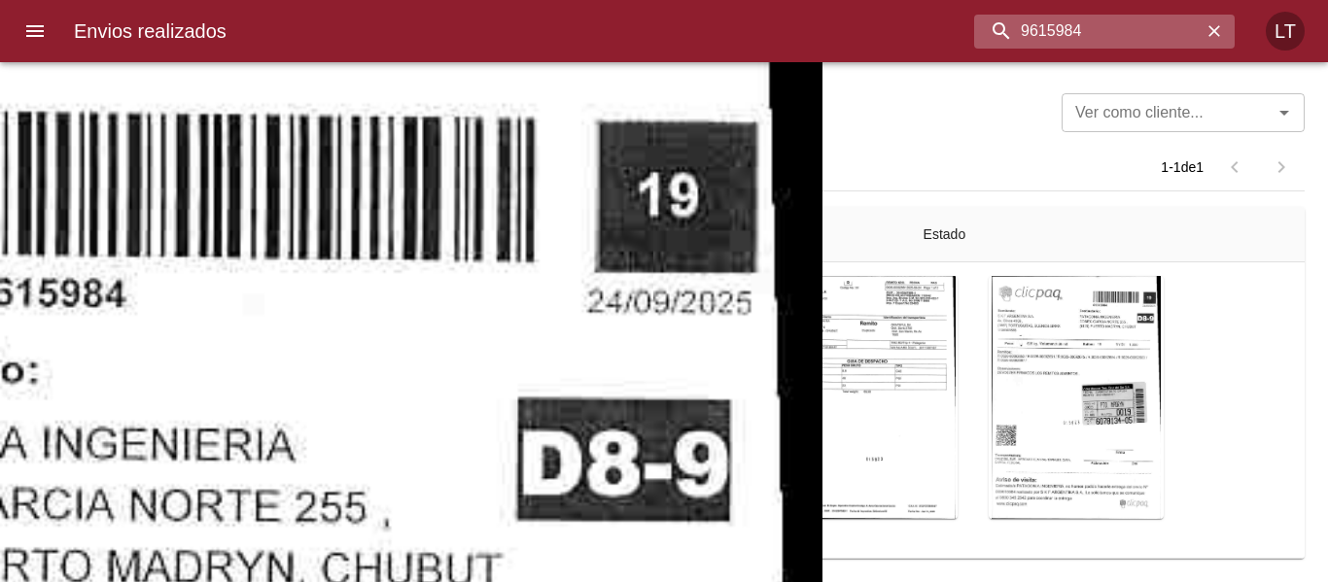
click at [1093, 17] on input "9615984" at bounding box center [1087, 32] width 227 height 34
paste input "8"
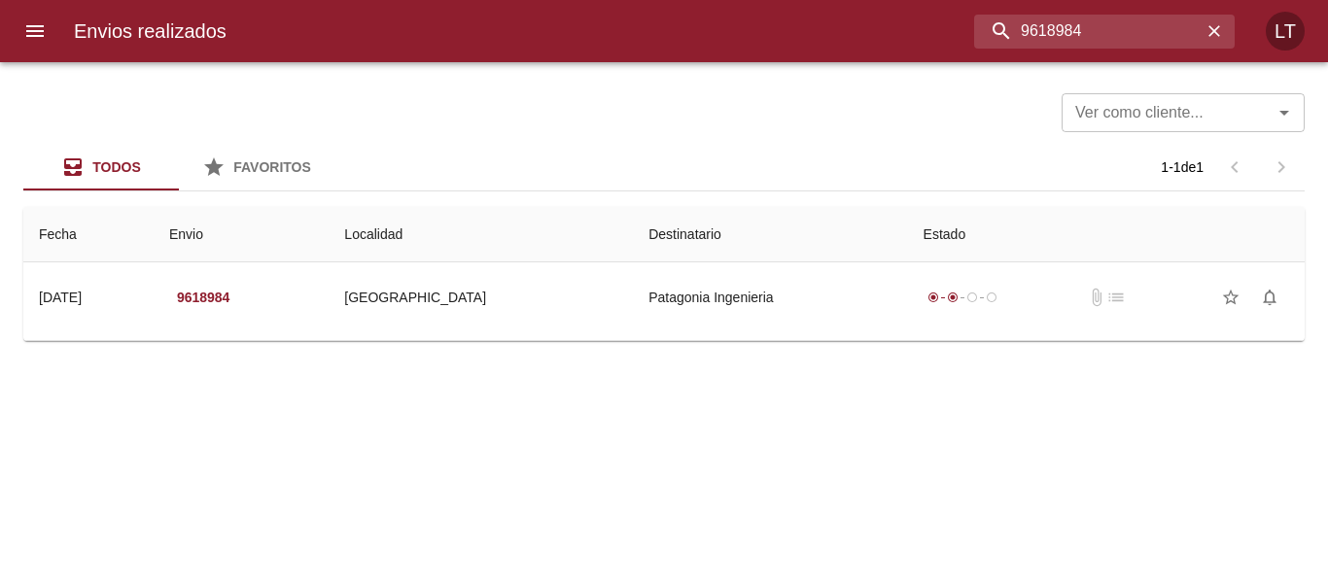
scroll to position [0, 0]
click at [1113, 27] on input "9618984" at bounding box center [1087, 32] width 227 height 34
paste input "3339"
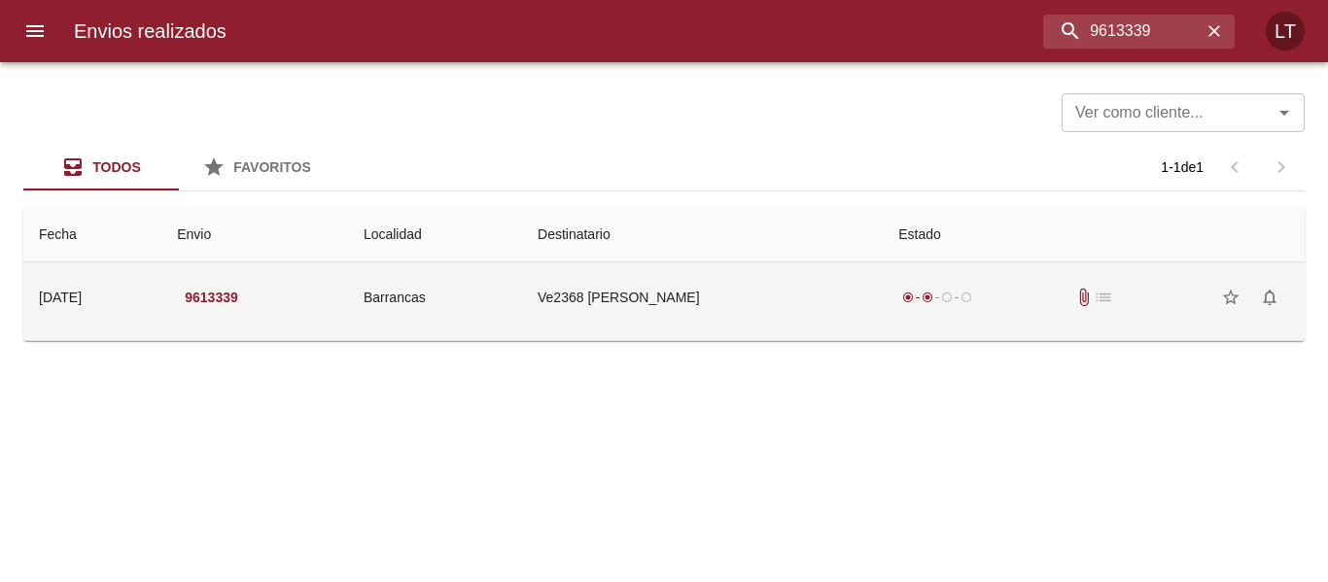
click at [970, 294] on span "radio_button_unchecked" at bounding box center [966, 298] width 12 height 12
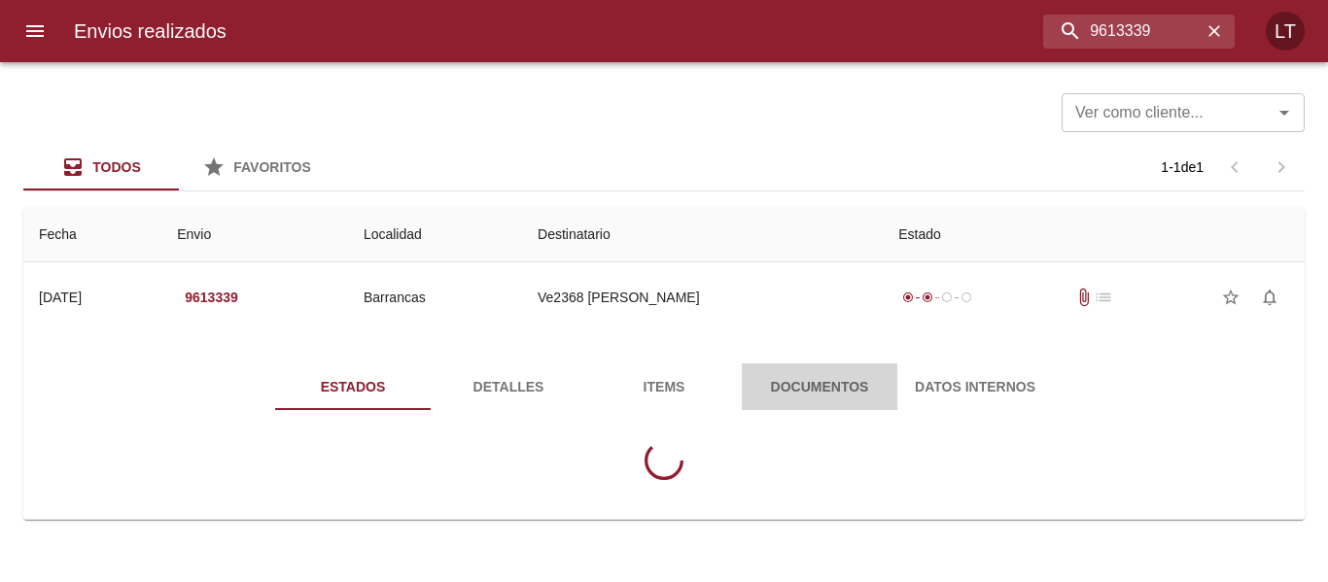
click at [835, 408] on button "Documentos" at bounding box center [820, 387] width 156 height 47
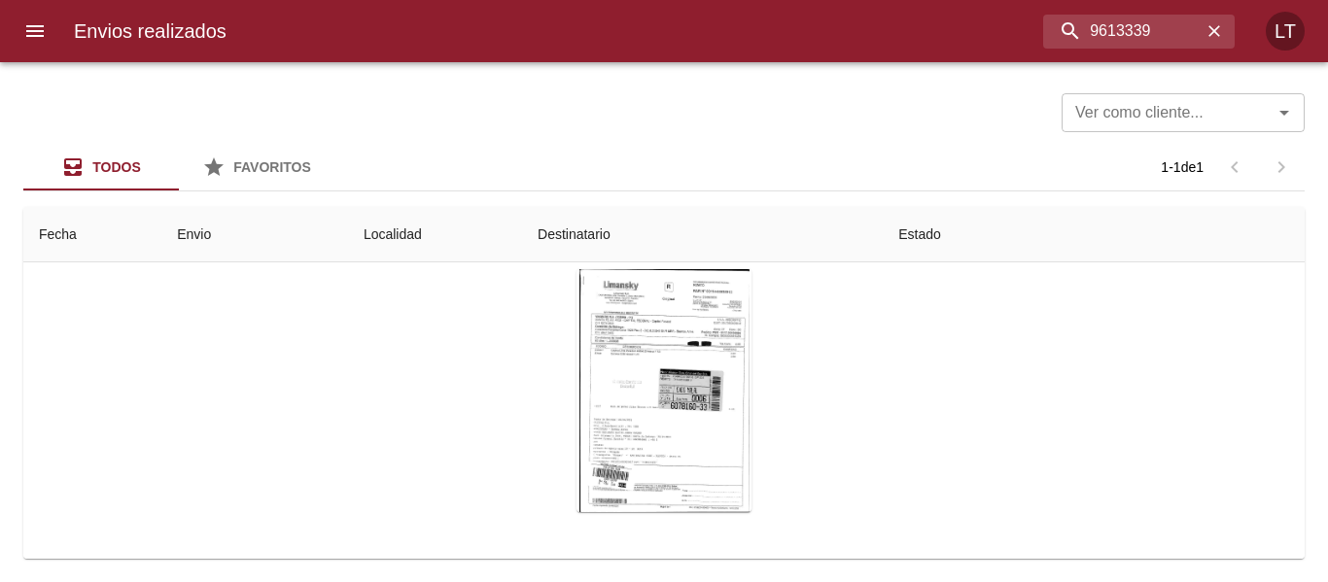
scroll to position [196, 0]
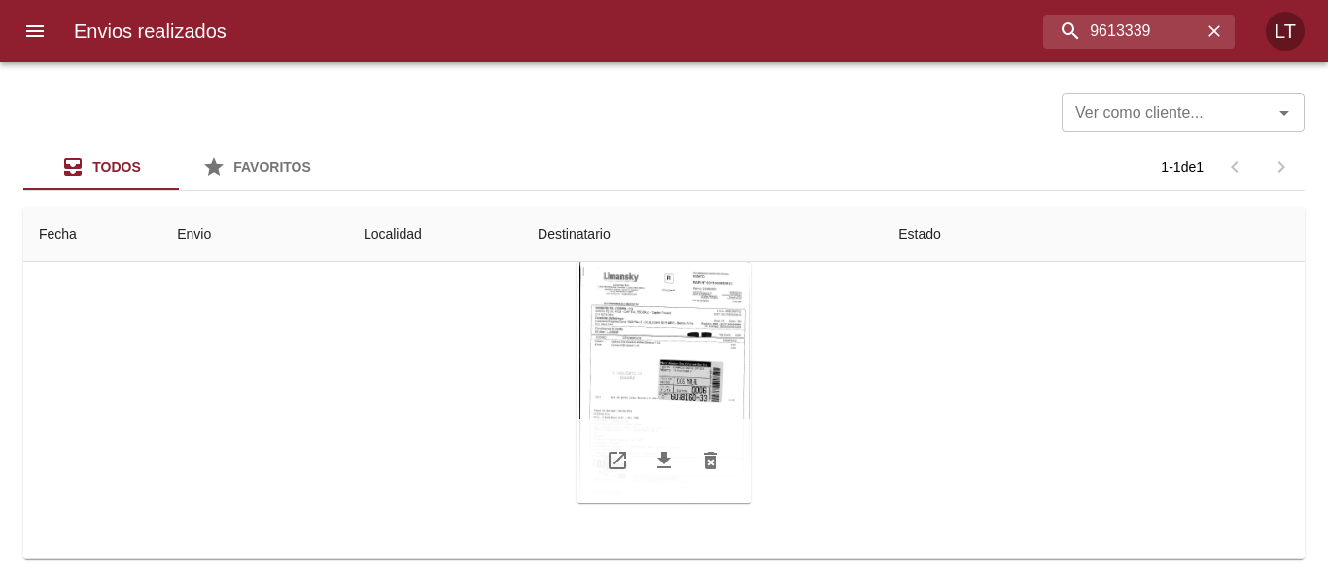
click at [696, 368] on div "Tabla de envíos del cliente" at bounding box center [663, 381] width 175 height 243
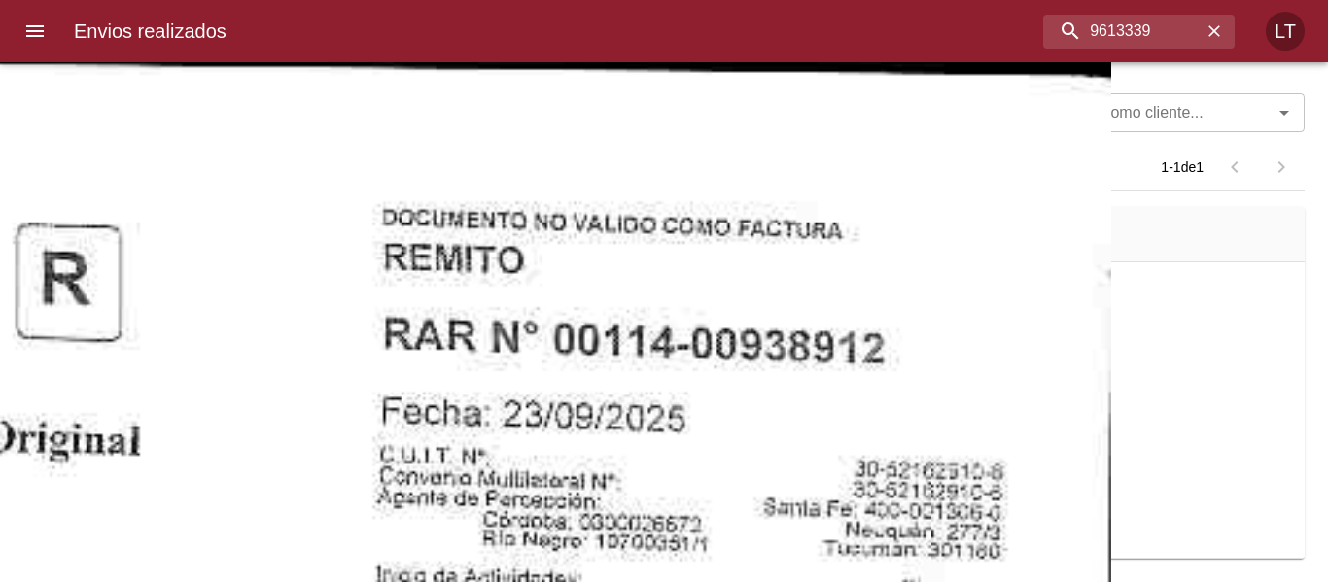
click at [1062, 28] on input "9613339" at bounding box center [1087, 32] width 227 height 34
paste input "391098"
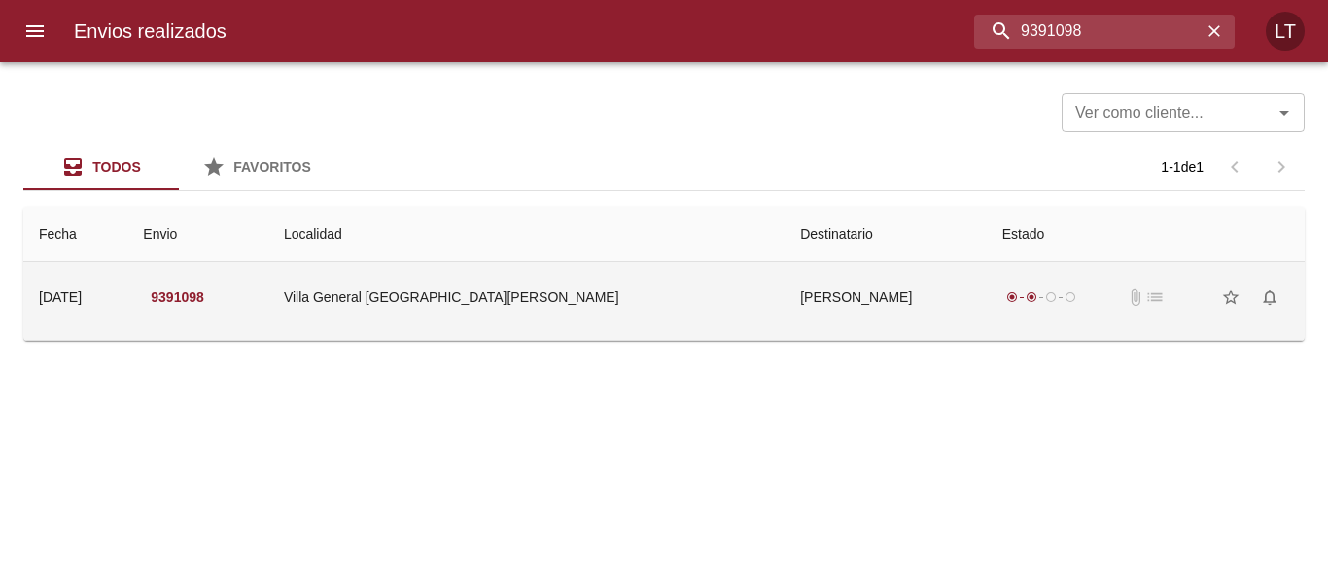
scroll to position [0, 0]
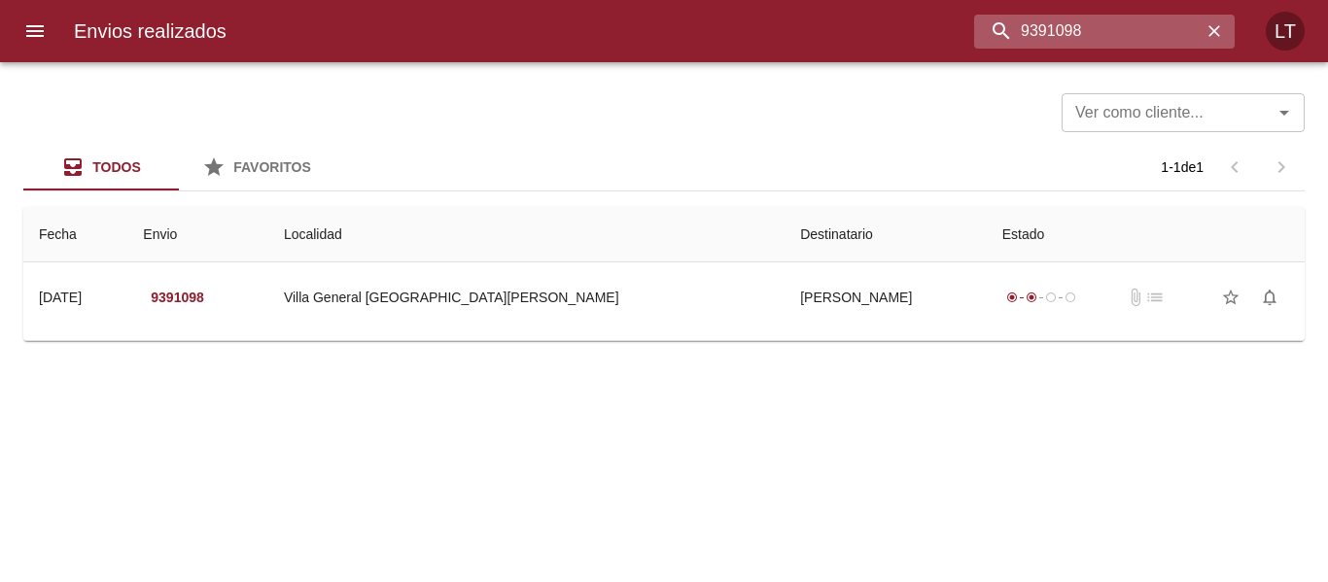
click at [1152, 21] on input "9391098" at bounding box center [1087, 32] width 227 height 34
paste input "600631"
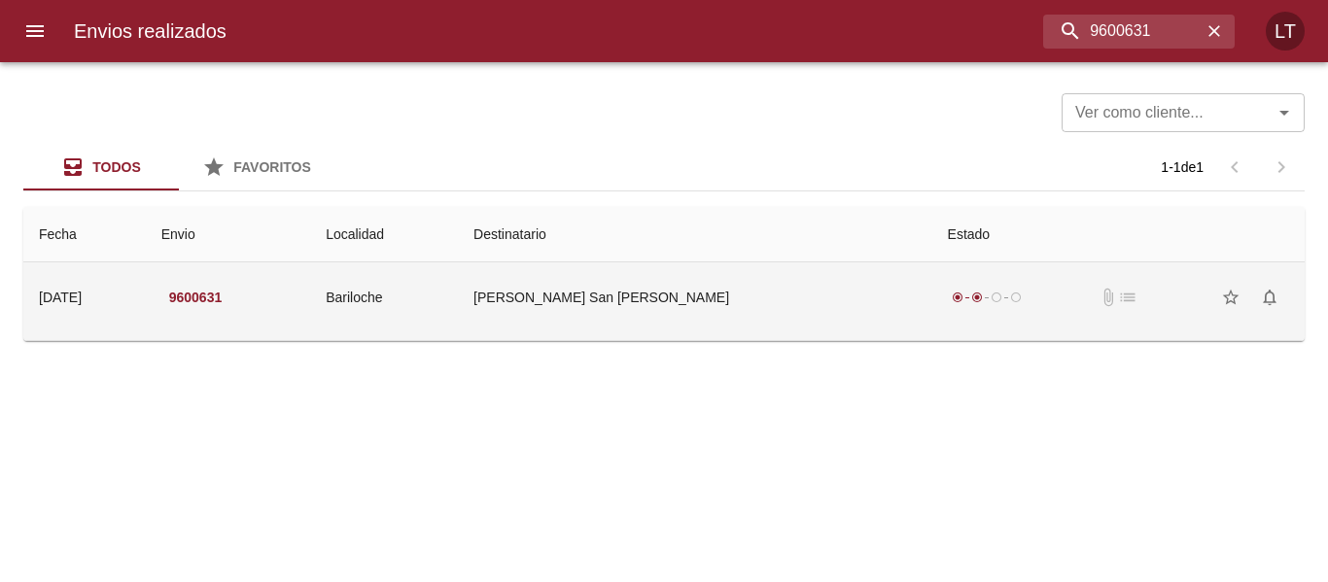
click at [768, 301] on td "Pablo Andres San Martin De Lo" at bounding box center [694, 297] width 473 height 70
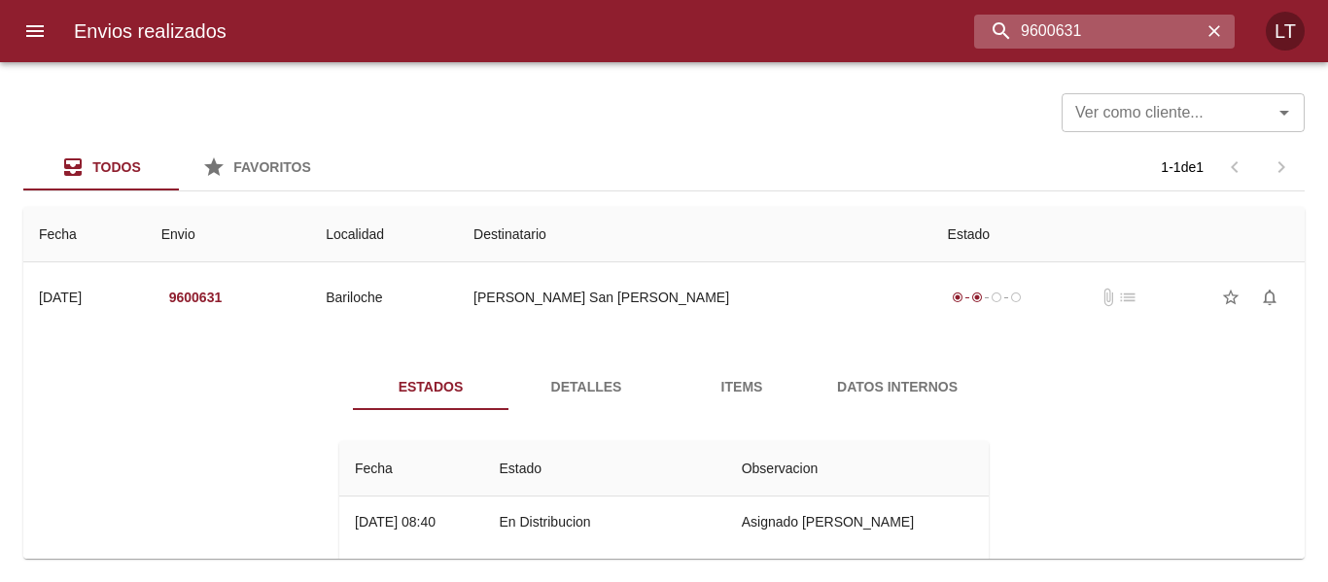
click at [1084, 41] on input "9600631" at bounding box center [1087, 32] width 227 height 34
paste input "11835"
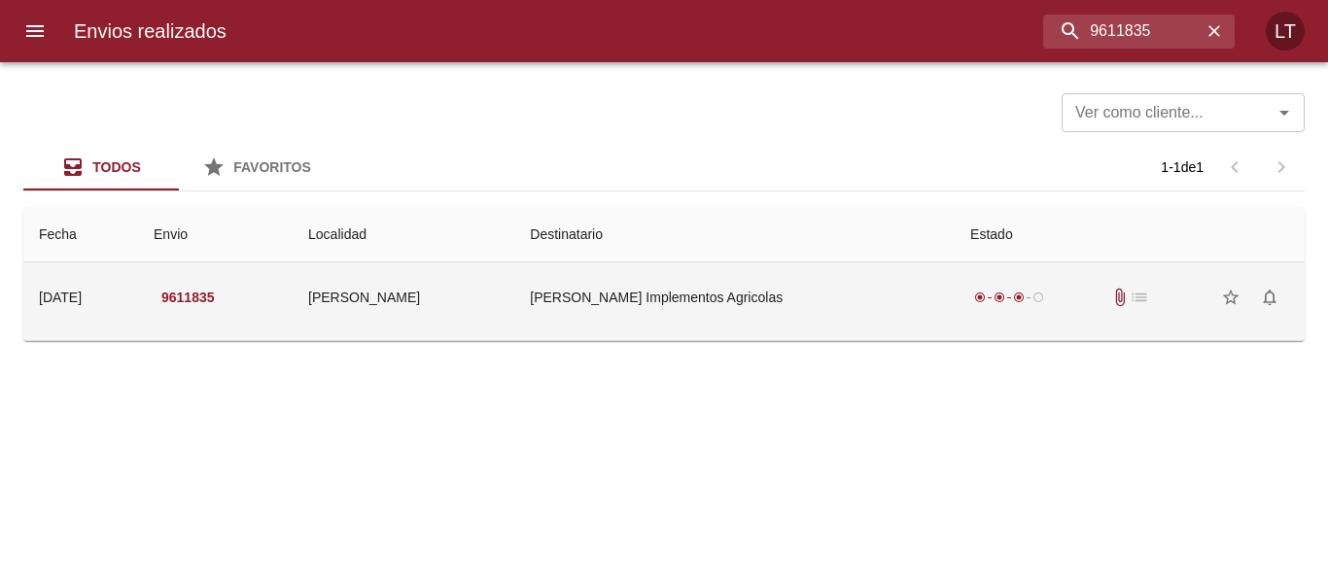
click at [797, 292] on td "Combes Implementos Agricolas" at bounding box center [734, 297] width 440 height 70
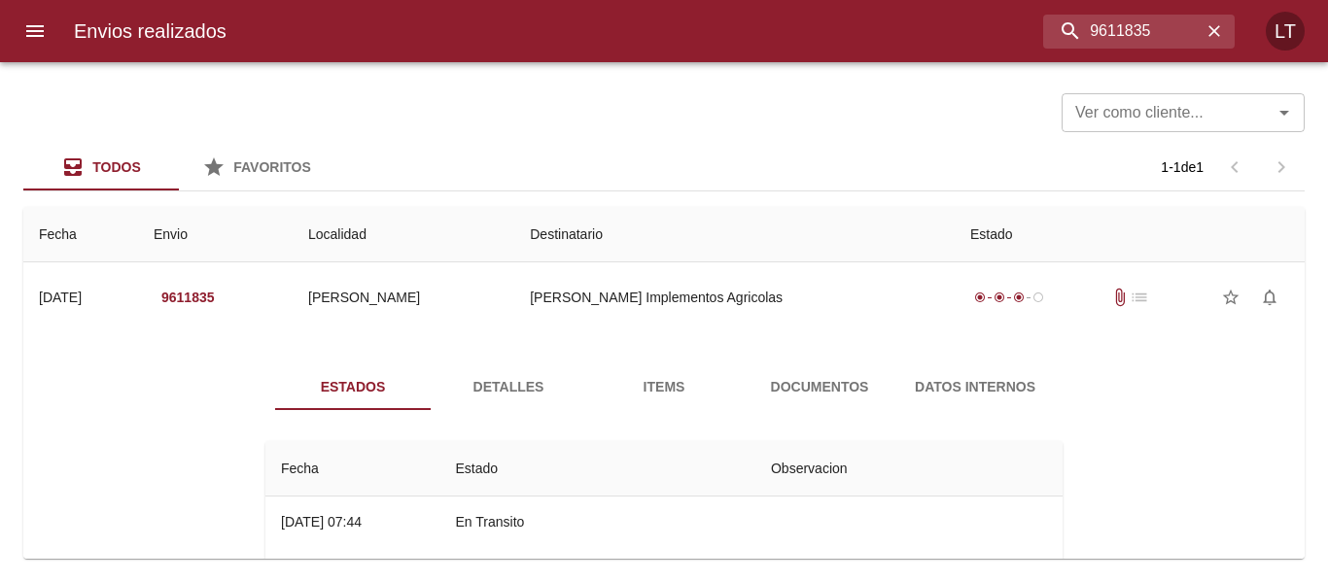
click at [775, 392] on span "Documentos" at bounding box center [819, 387] width 132 height 24
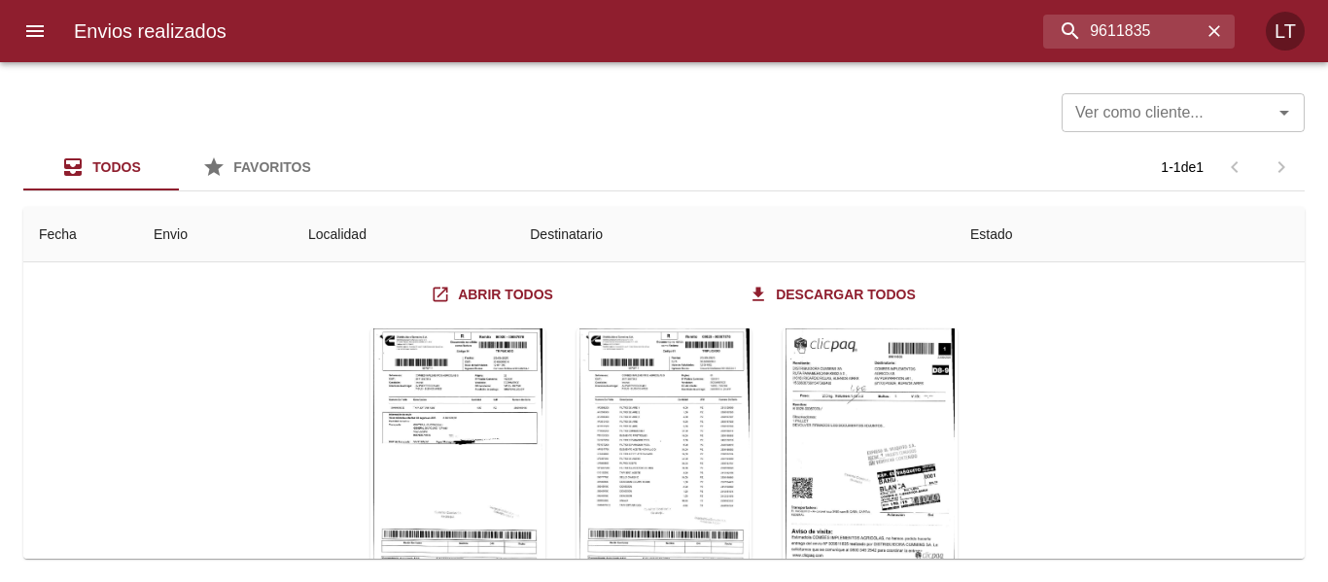
scroll to position [194, 0]
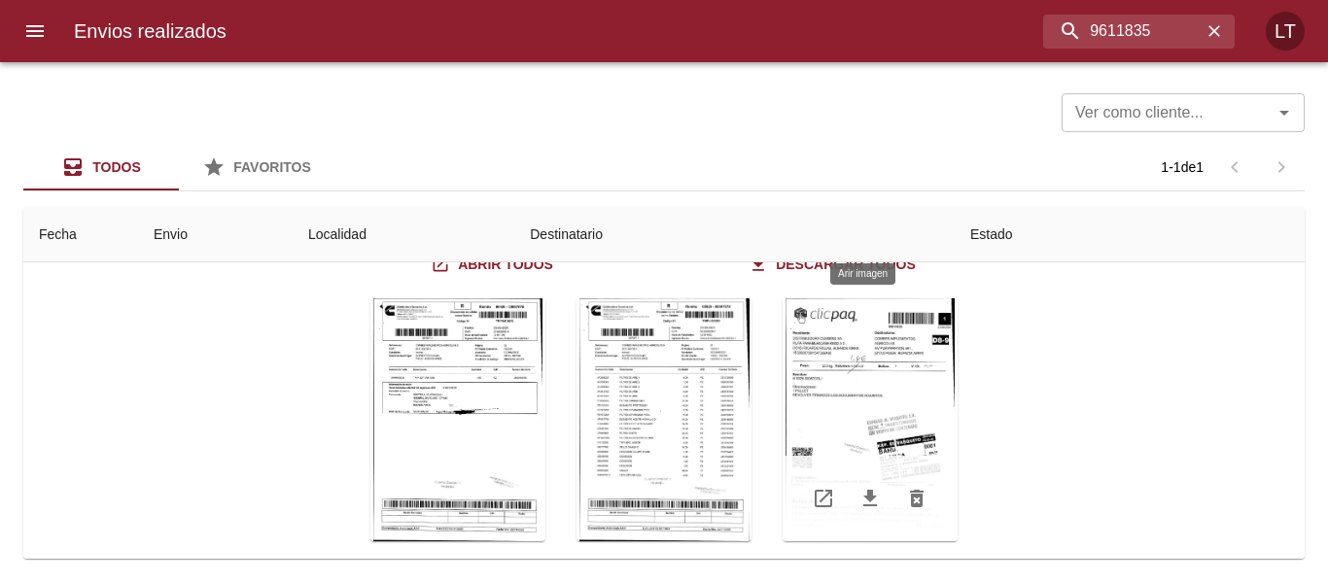
click at [916, 396] on div "Tabla de envíos del cliente" at bounding box center [869, 419] width 175 height 243
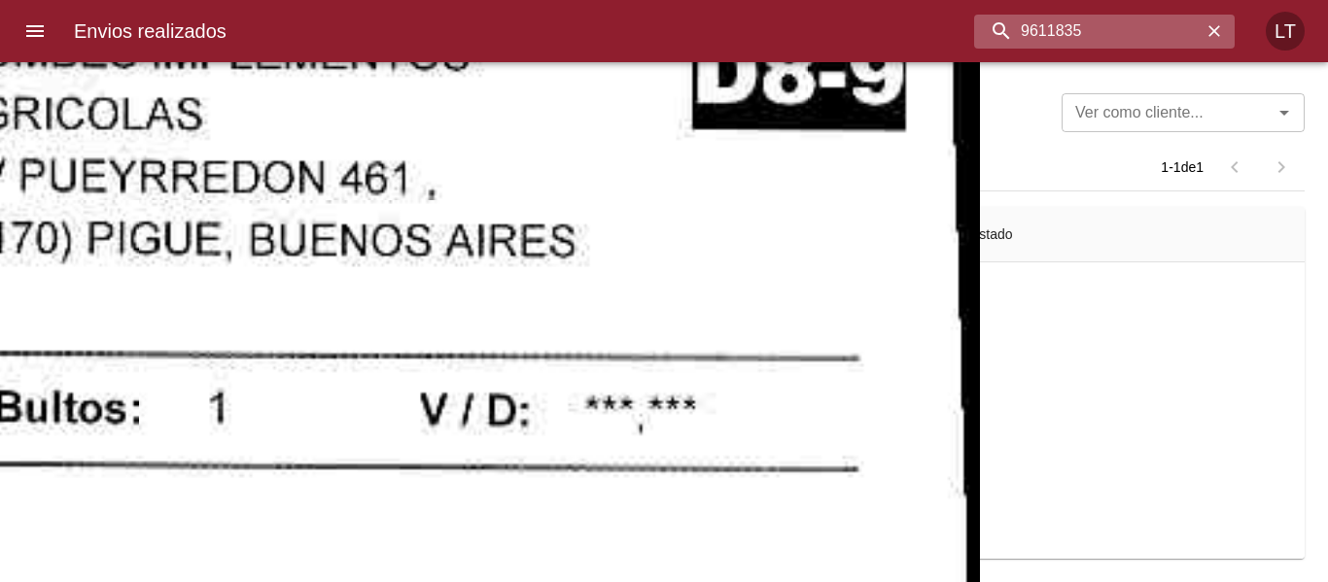
click at [1073, 35] on input "9611835" at bounding box center [1087, 32] width 227 height 34
paste input "5932"
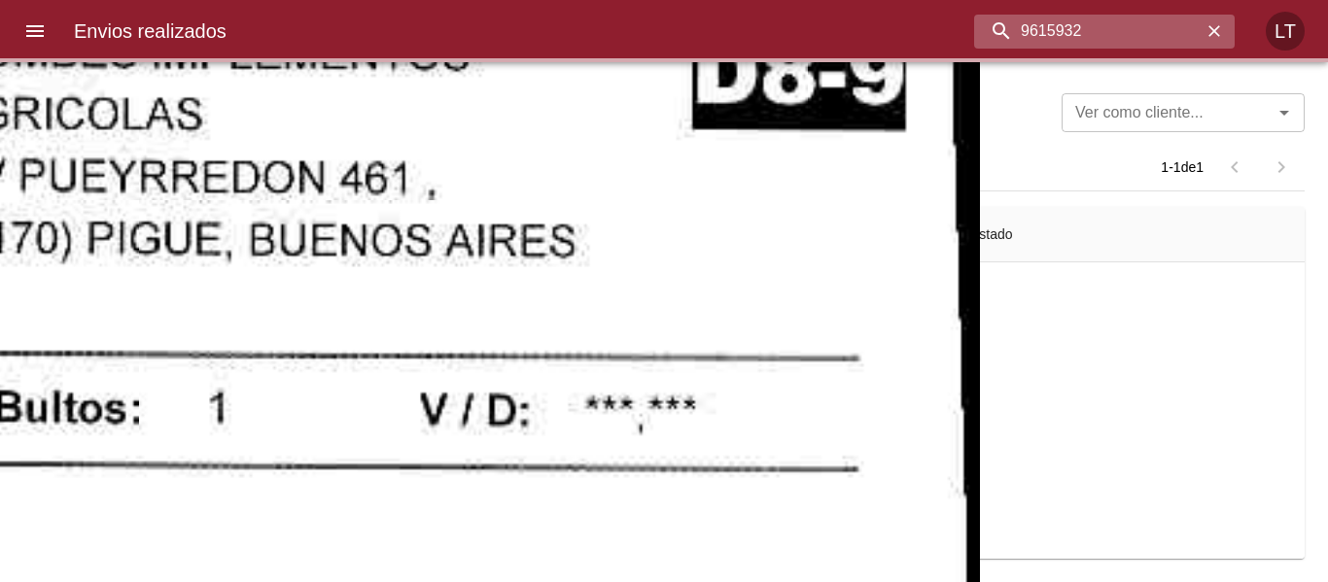
scroll to position [0, 0]
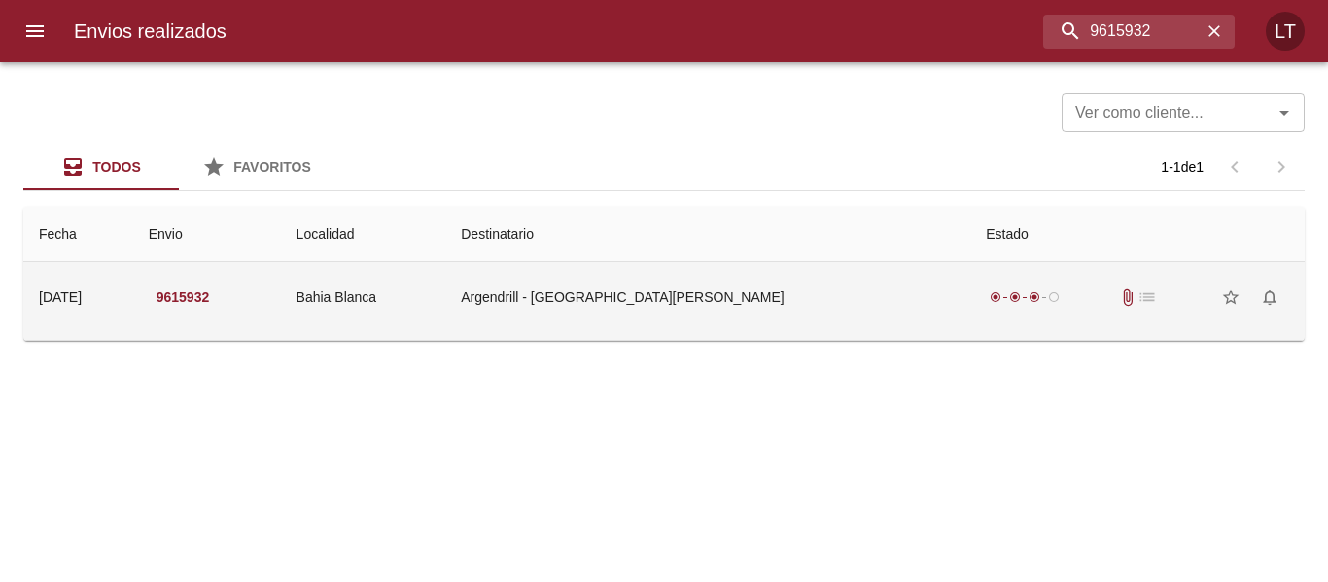
click at [857, 304] on td "Argendrill - Bahia Blanca" at bounding box center [707, 297] width 525 height 70
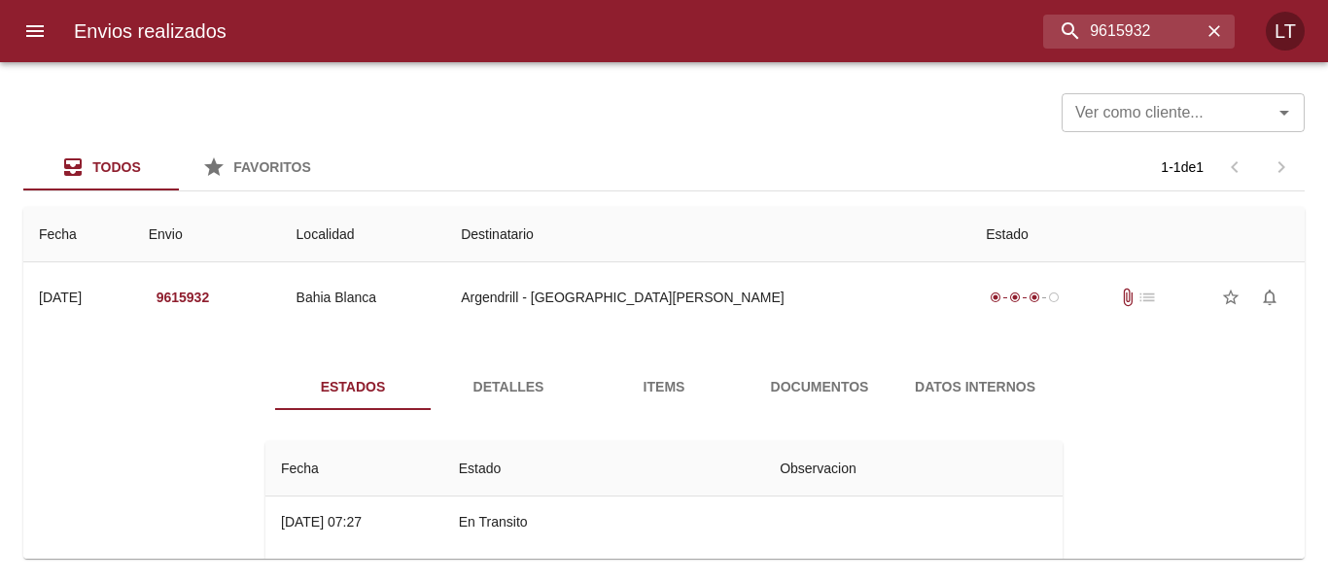
click at [815, 393] on span "Documentos" at bounding box center [819, 387] width 132 height 24
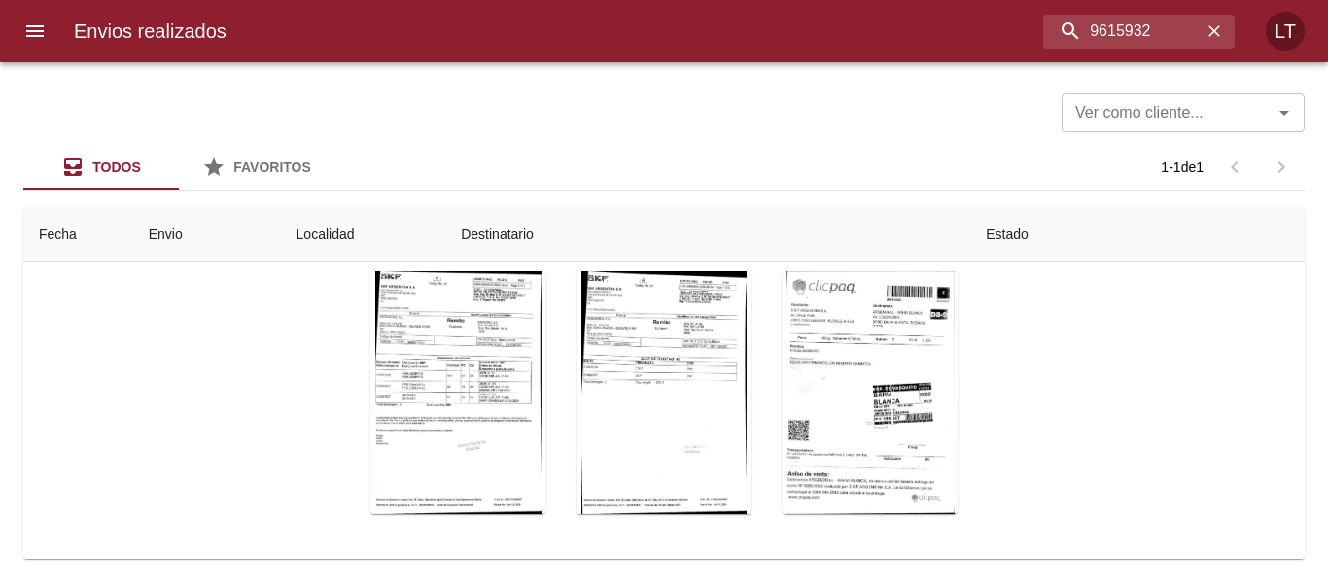
scroll to position [232, 0]
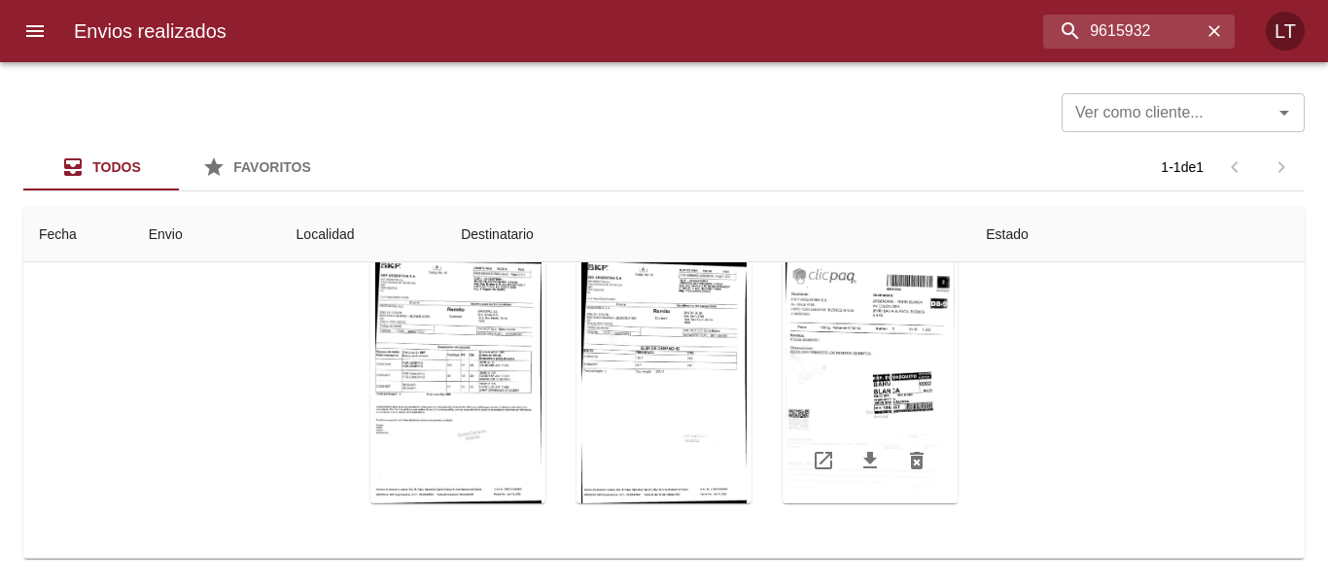
click at [888, 374] on div "Tabla de envíos del cliente" at bounding box center [869, 381] width 175 height 243
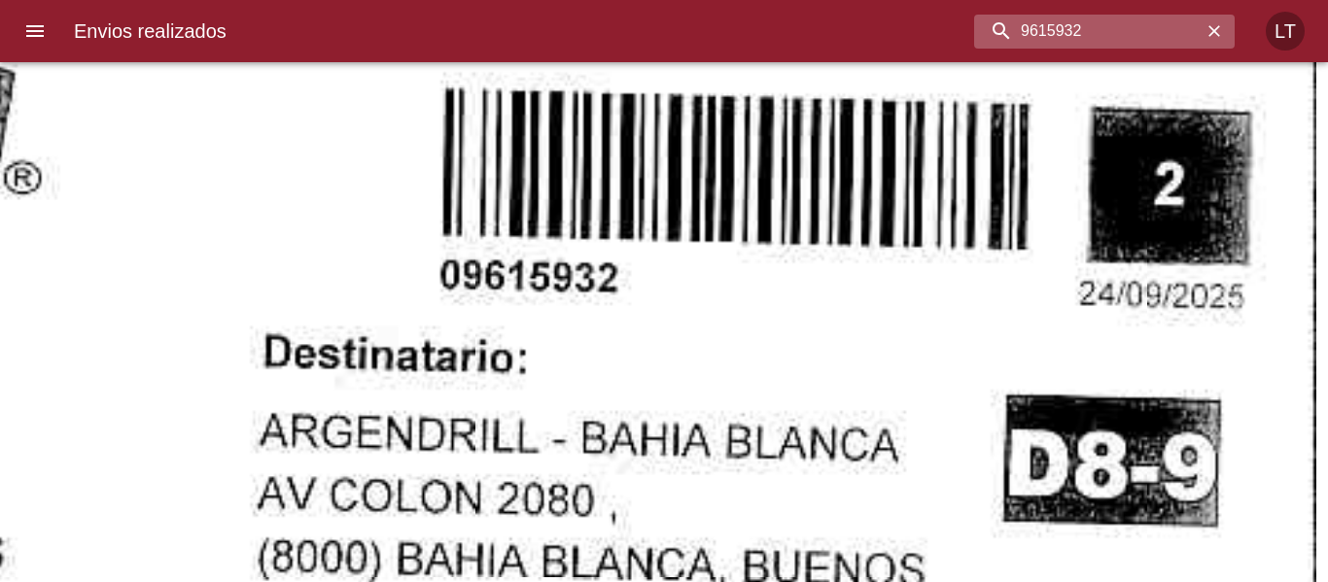
click at [1116, 27] on input "9615932" at bounding box center [1087, 32] width 227 height 34
paste input "1807"
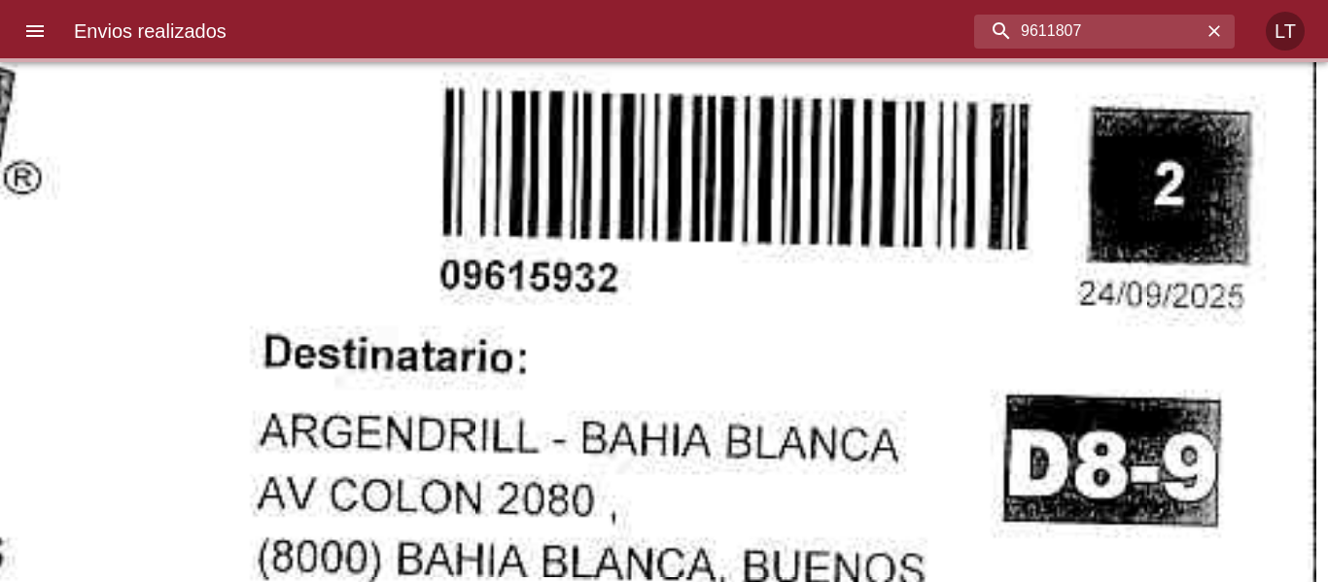
scroll to position [0, 0]
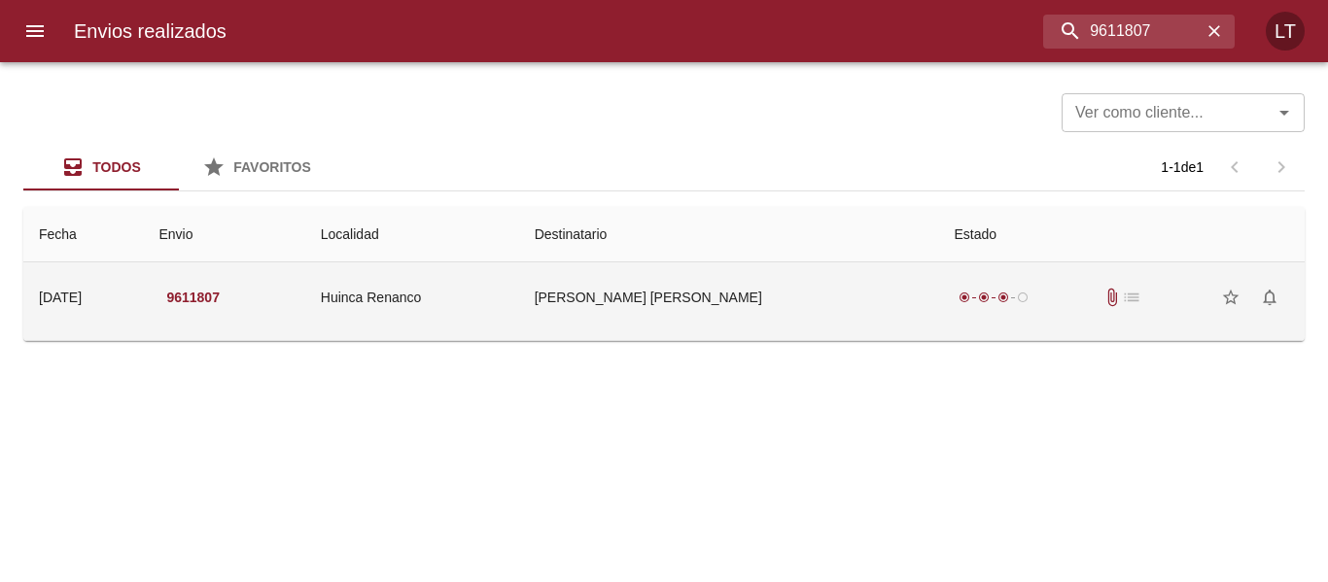
click at [842, 323] on td "Martinez Ariel Norberto" at bounding box center [729, 297] width 420 height 70
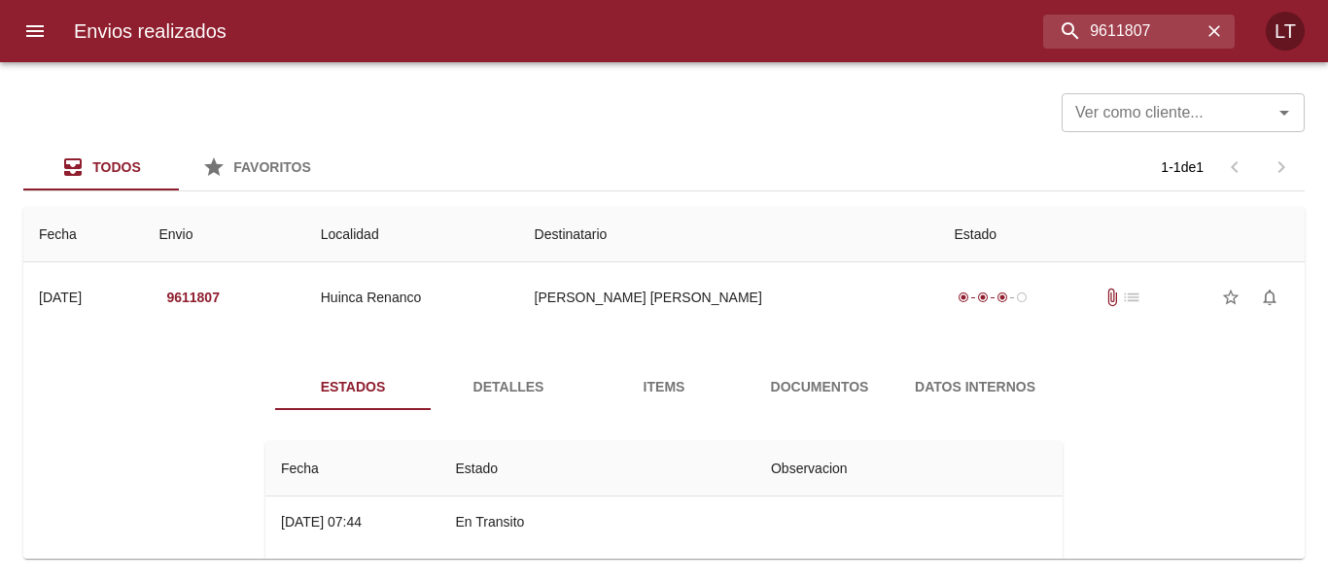
click at [813, 356] on div "Estados Detalles Items Documentos Datos Internos Fecha Estado Observacion 25/09…" at bounding box center [664, 564] width 1250 height 448
click at [852, 388] on span "Documentos" at bounding box center [819, 387] width 132 height 24
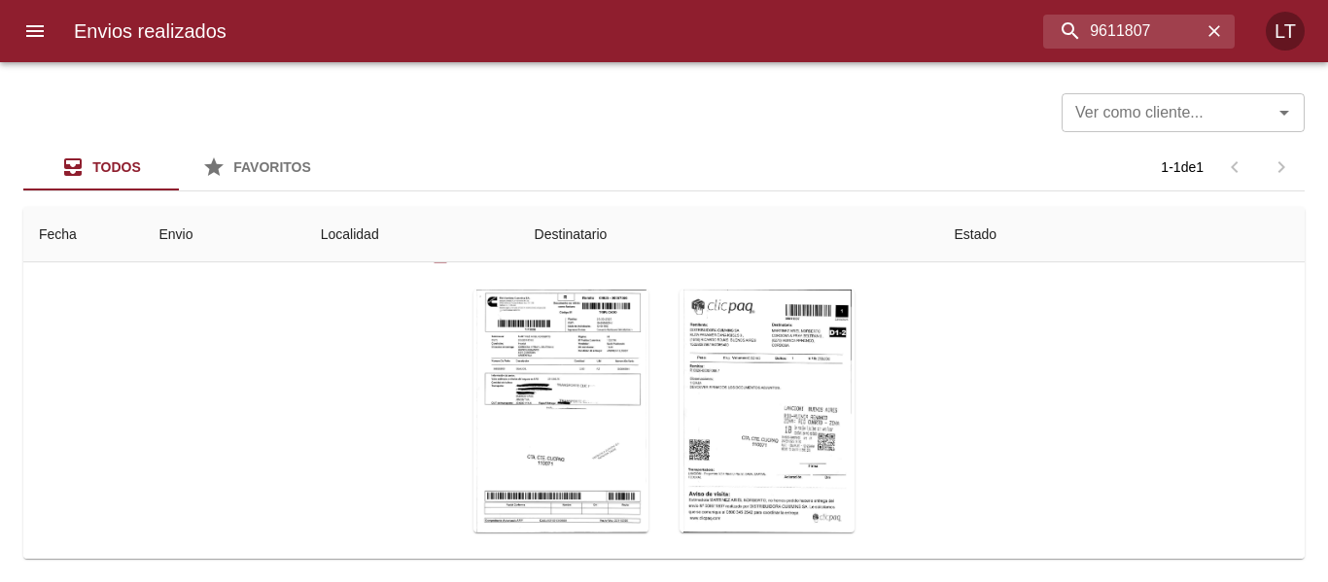
scroll to position [232, 0]
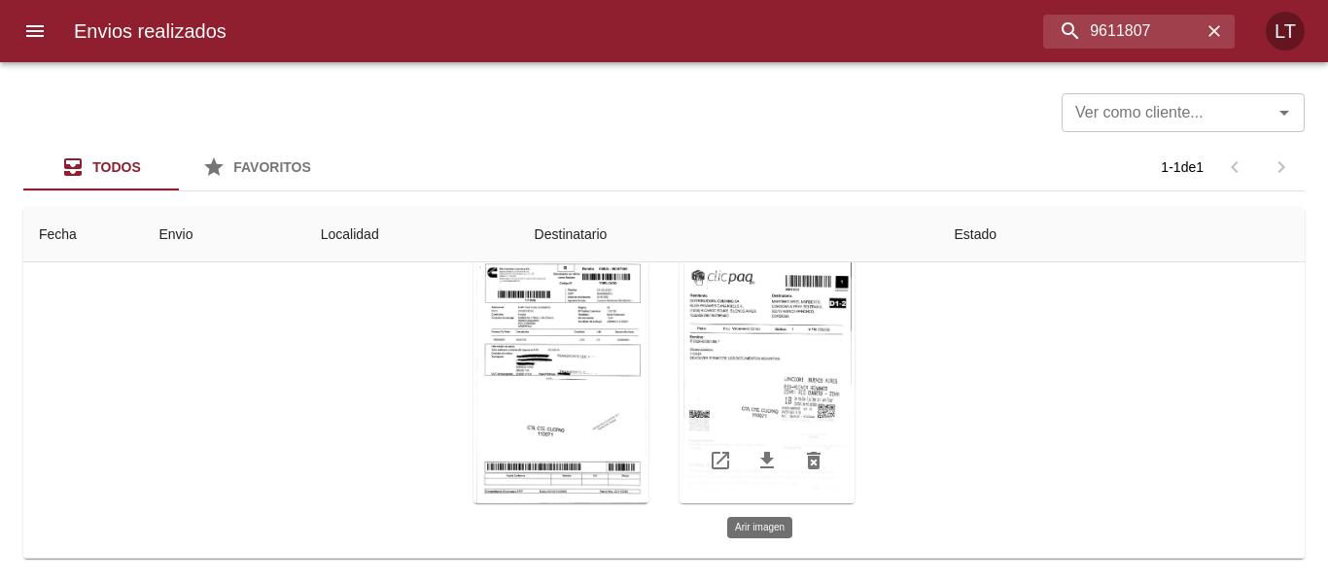
click at [776, 376] on div "Tabla de envíos del cliente" at bounding box center [766, 381] width 175 height 243
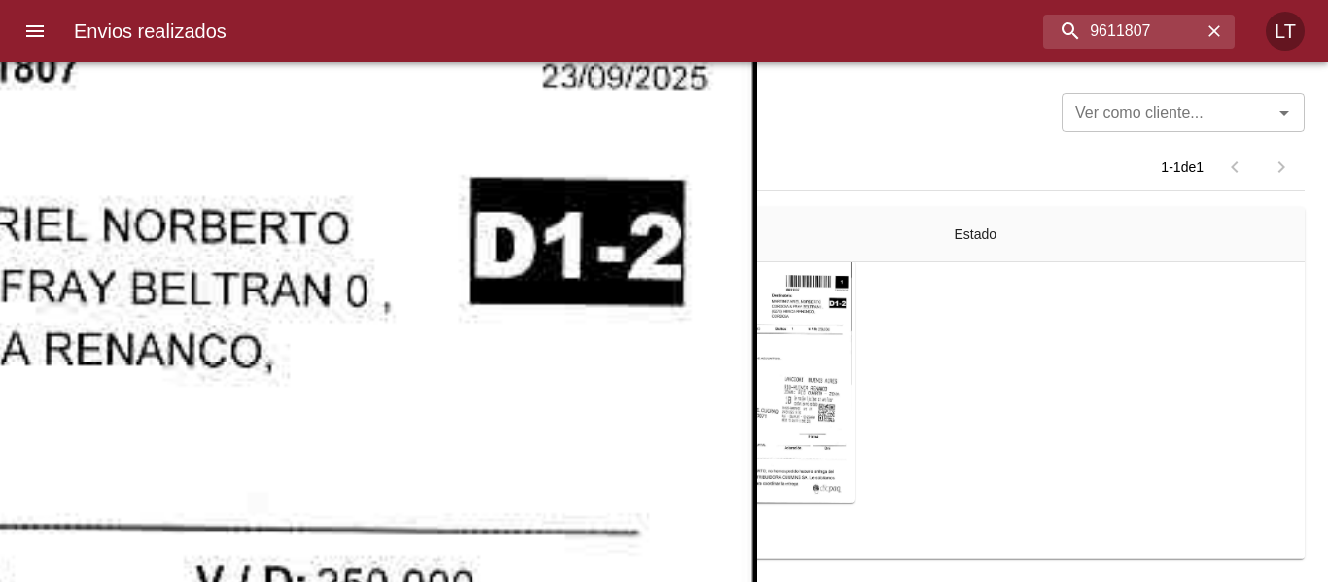
click at [1093, 47] on input "9611807" at bounding box center [1087, 32] width 227 height 34
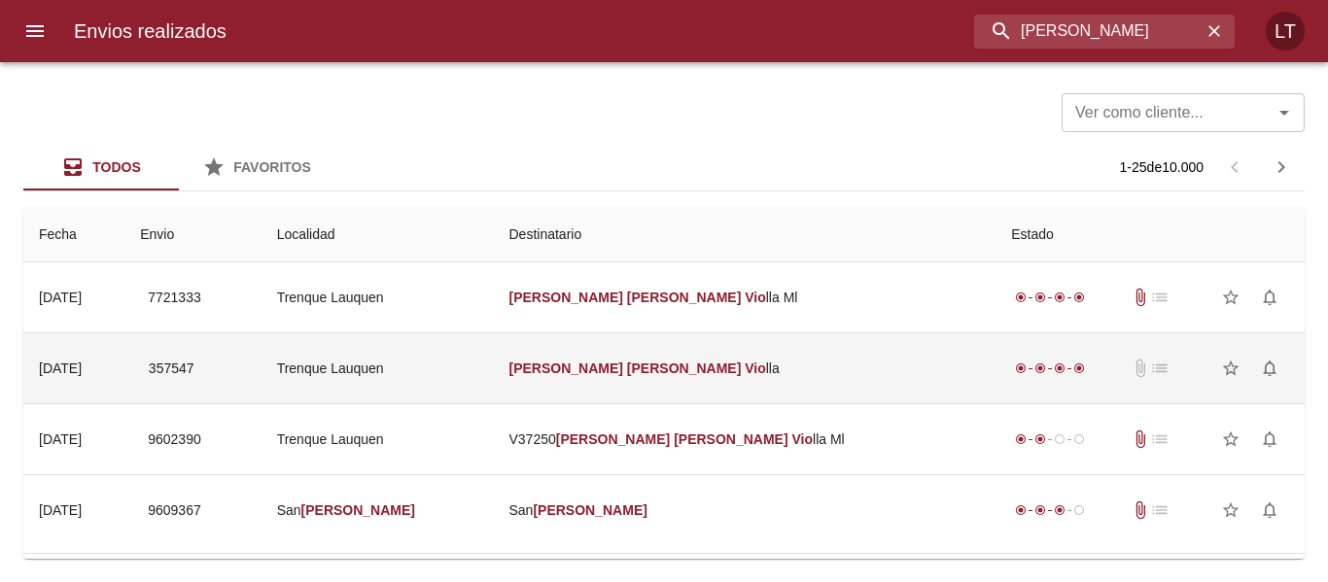
scroll to position [97, 0]
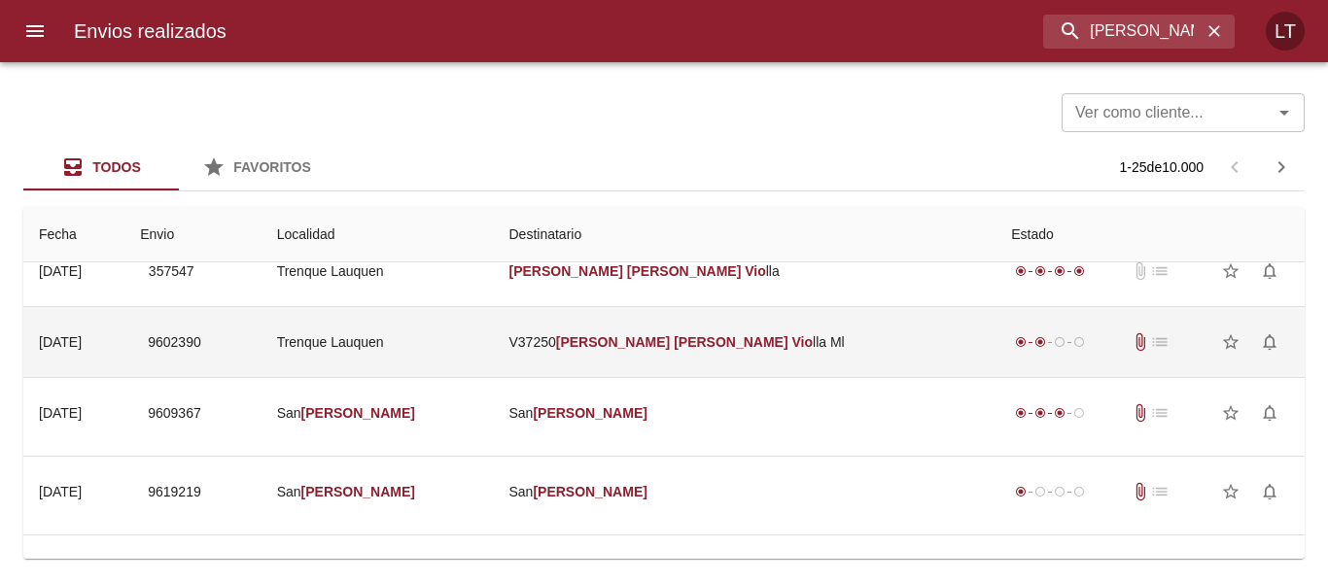
click at [802, 338] on td "V37250 Luis Ariel Vio lla Ml" at bounding box center [745, 342] width 503 height 70
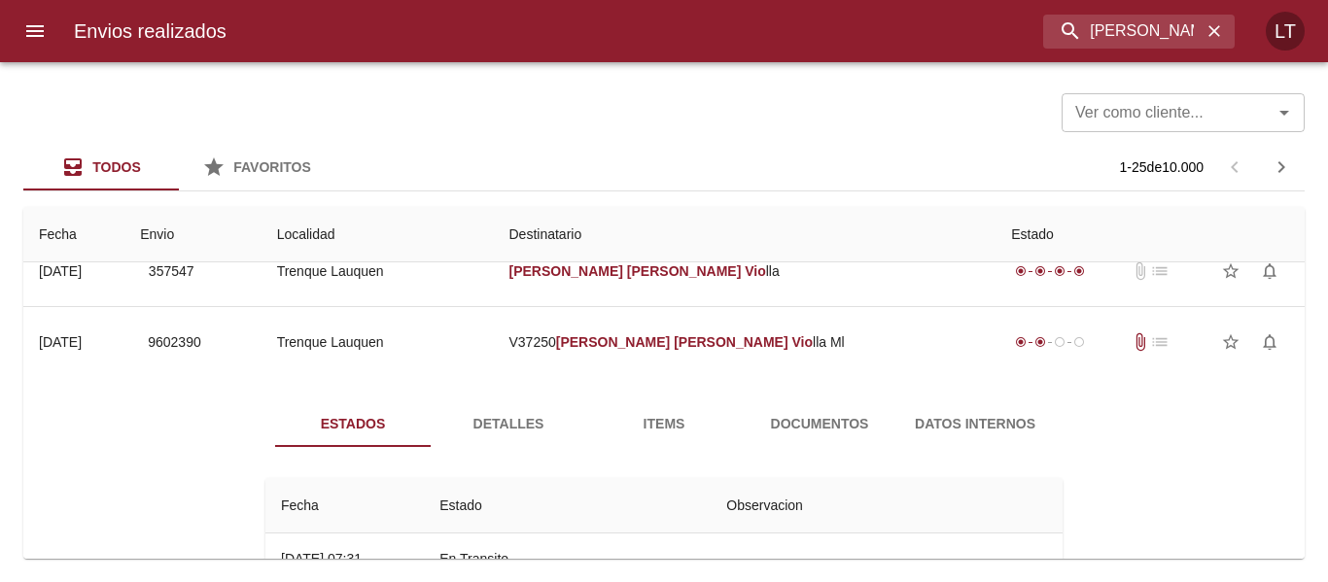
click at [790, 419] on span "Documentos" at bounding box center [819, 424] width 132 height 24
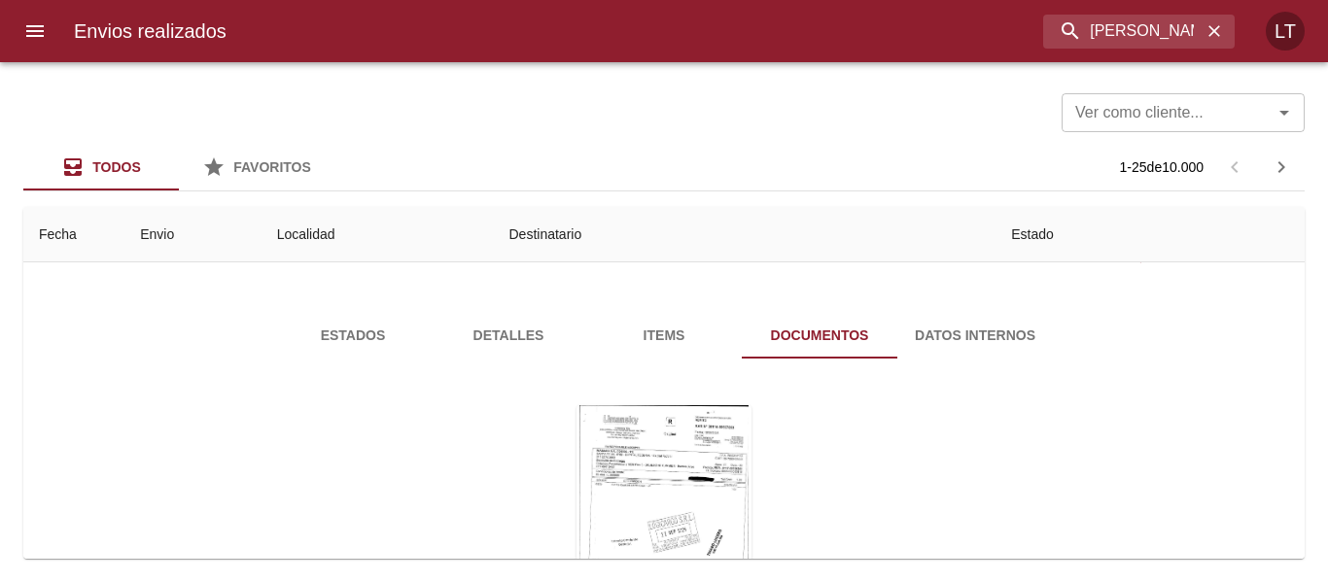
scroll to position [292, 0]
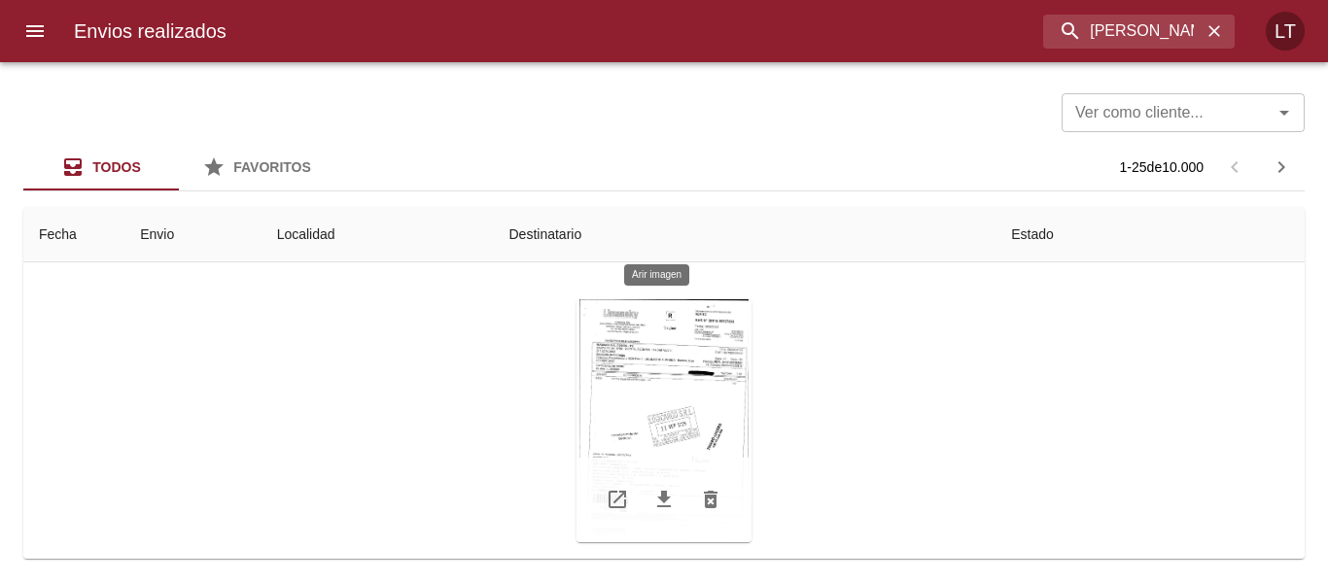
click at [694, 342] on div "Tabla de envíos del cliente" at bounding box center [663, 420] width 175 height 243
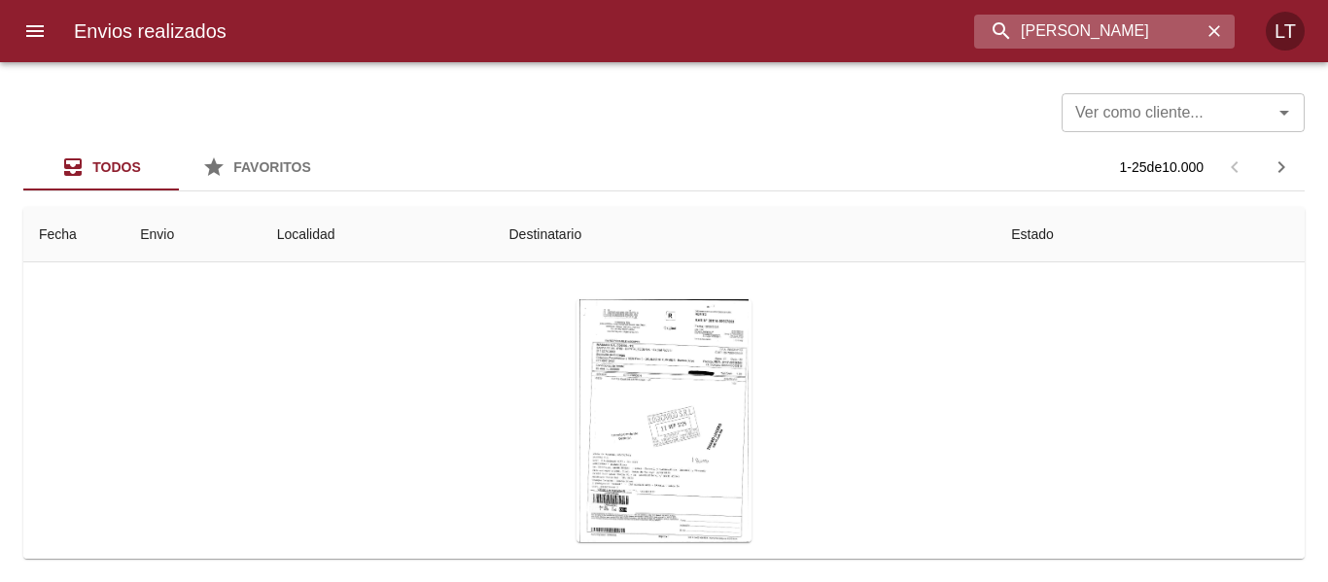
click at [1172, 37] on input "luis ariel vio" at bounding box center [1087, 32] width 227 height 34
paste input "9614872"
click at [1175, 34] on input "luis ariel 9614872" at bounding box center [1087, 32] width 227 height 34
click at [1168, 33] on input "luis ariel 9614872" at bounding box center [1087, 32] width 227 height 34
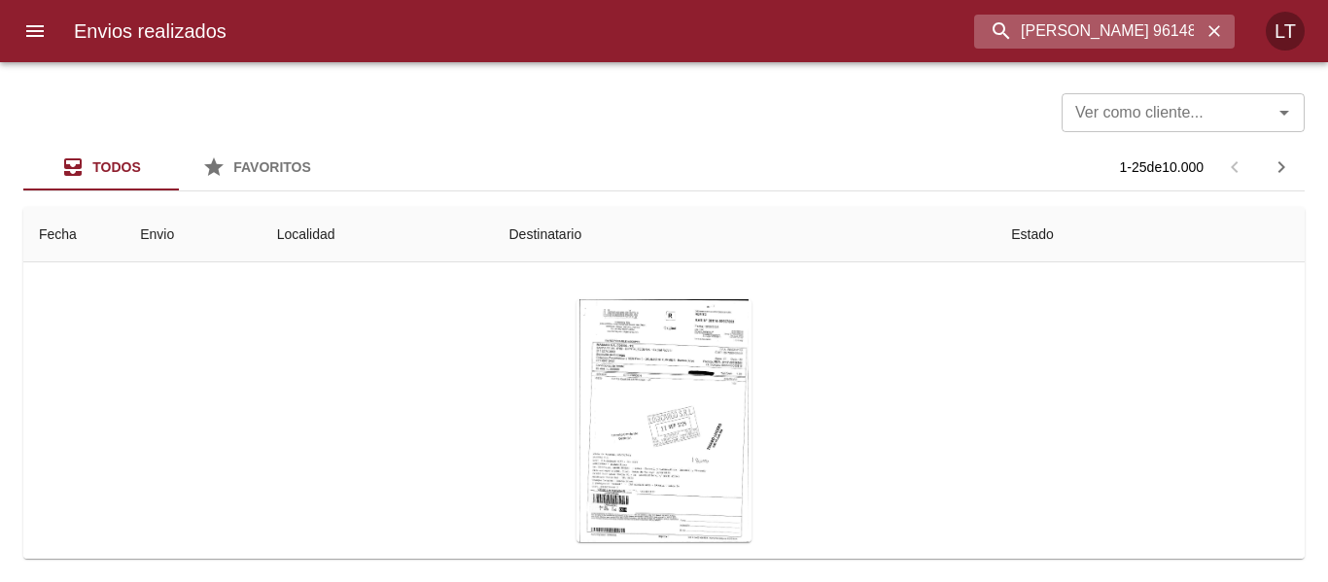
click at [1168, 33] on input "luis ariel 9614872" at bounding box center [1087, 32] width 227 height 34
paste input "buscar"
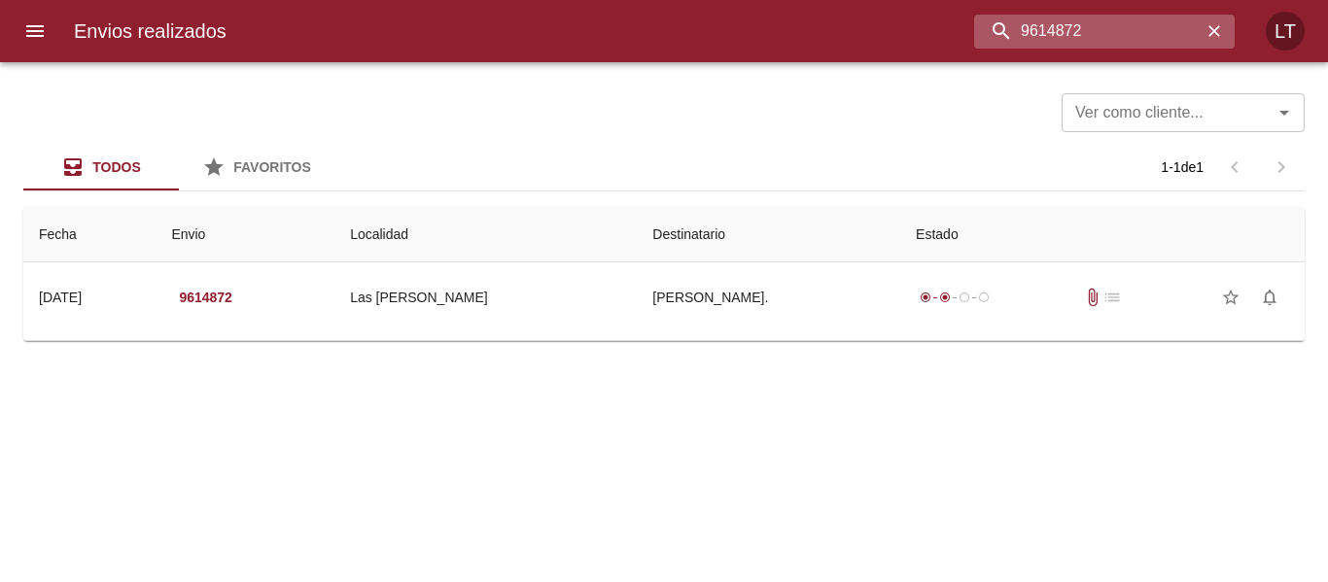
scroll to position [0, 0]
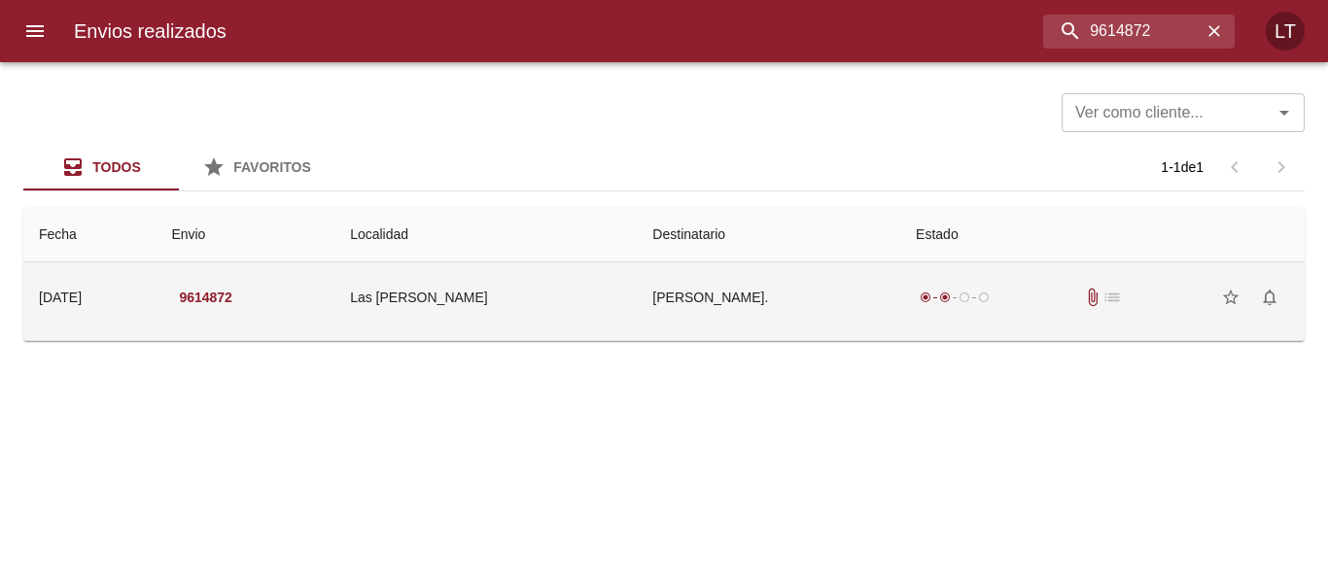
click at [782, 324] on td "Muratore Norberto." at bounding box center [768, 297] width 263 height 70
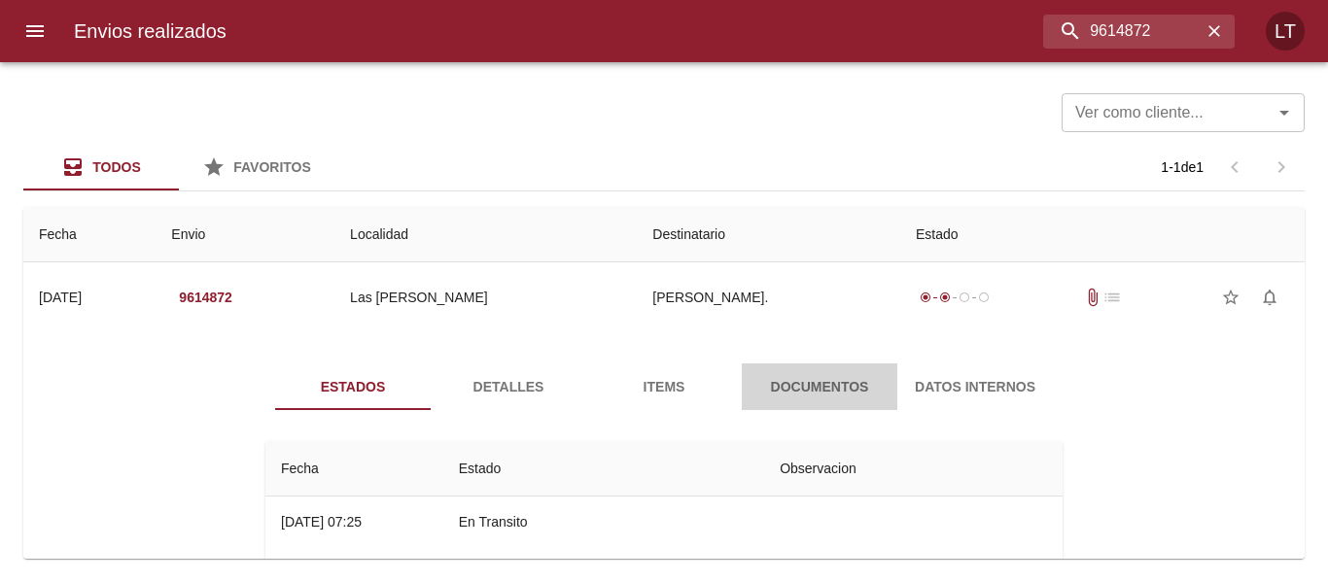
click at [824, 400] on button "Documentos" at bounding box center [820, 387] width 156 height 47
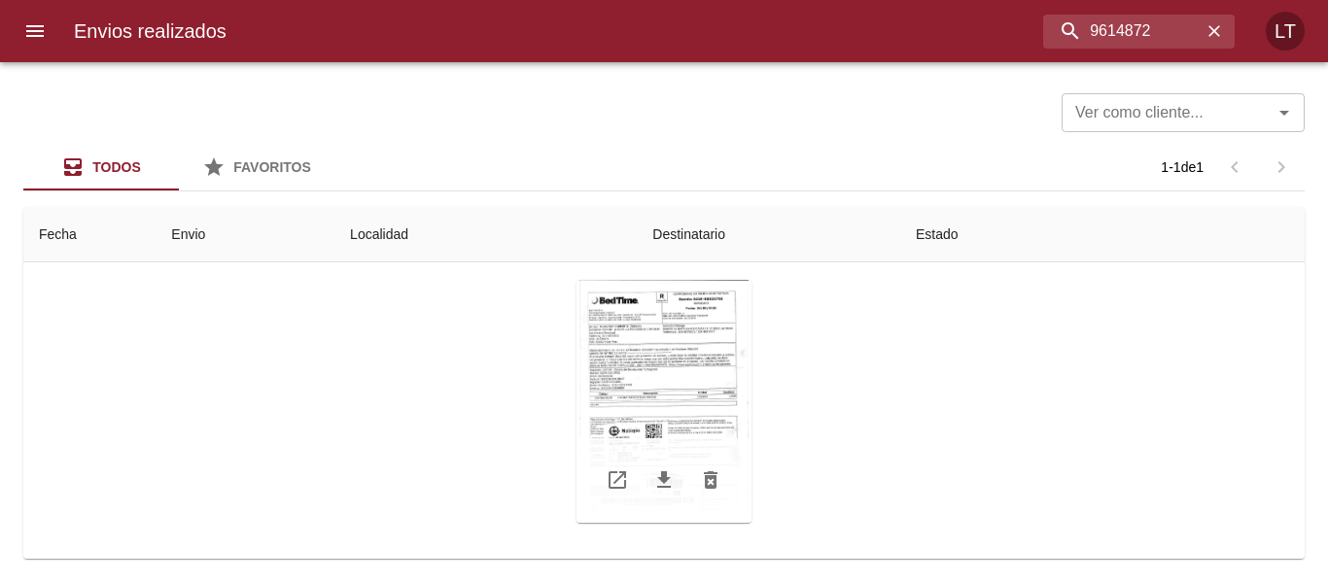
scroll to position [194, 0]
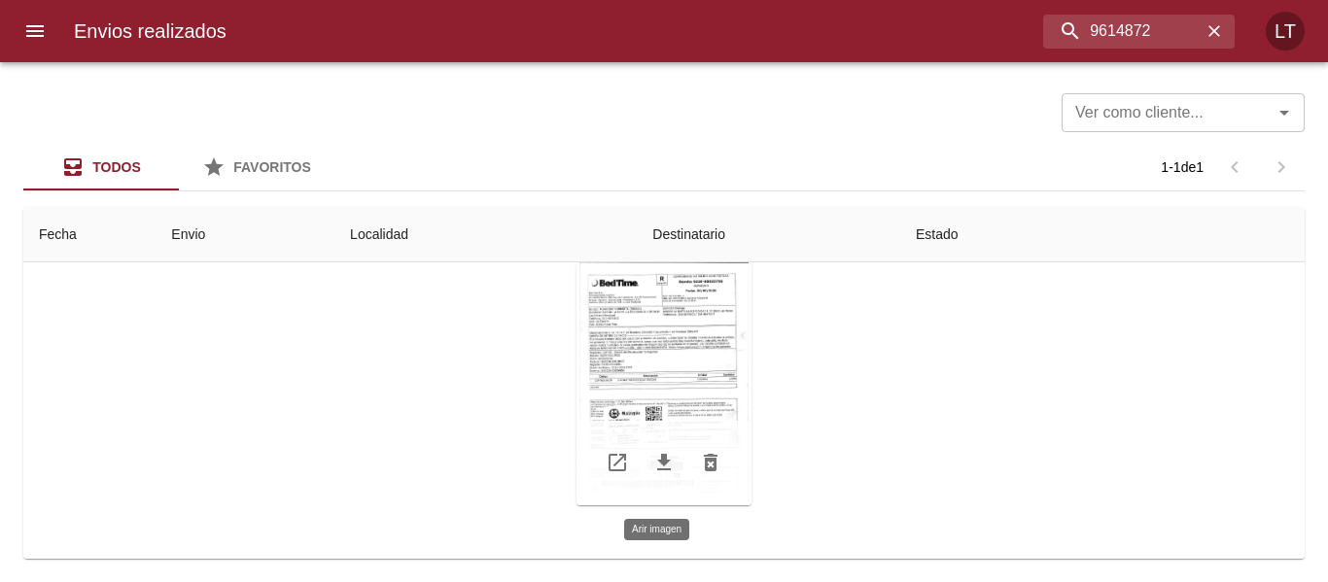
click at [652, 368] on div "Tabla de envíos del cliente" at bounding box center [663, 383] width 175 height 243
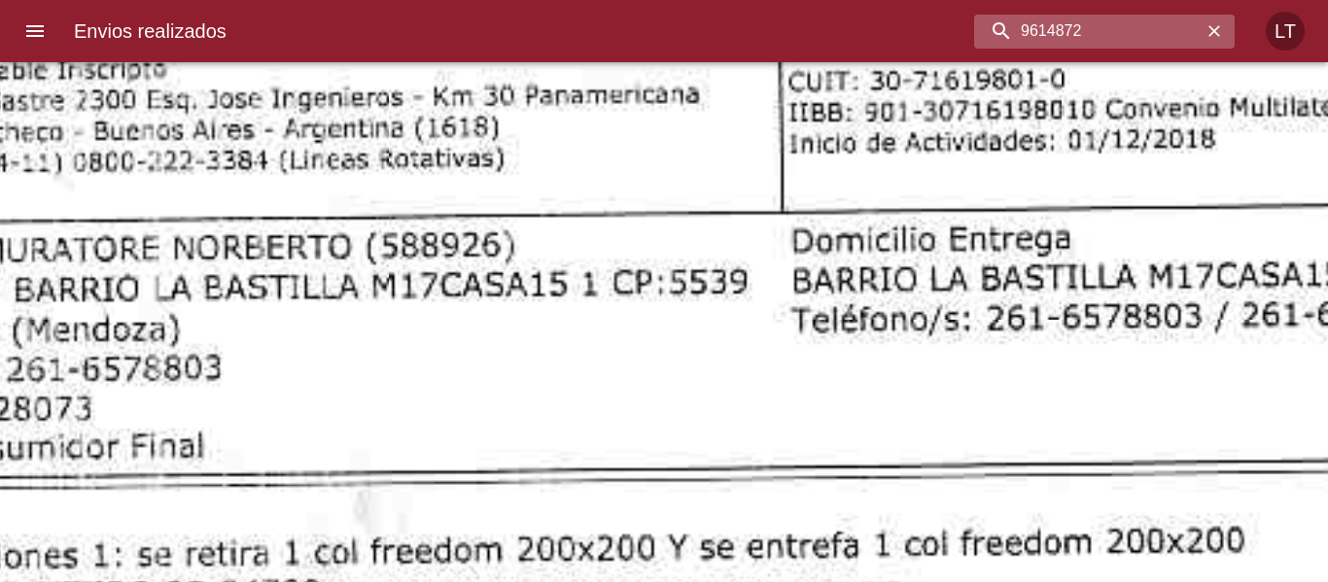
click at [1100, 41] on input "9614872" at bounding box center [1087, 32] width 227 height 34
paste input "7754"
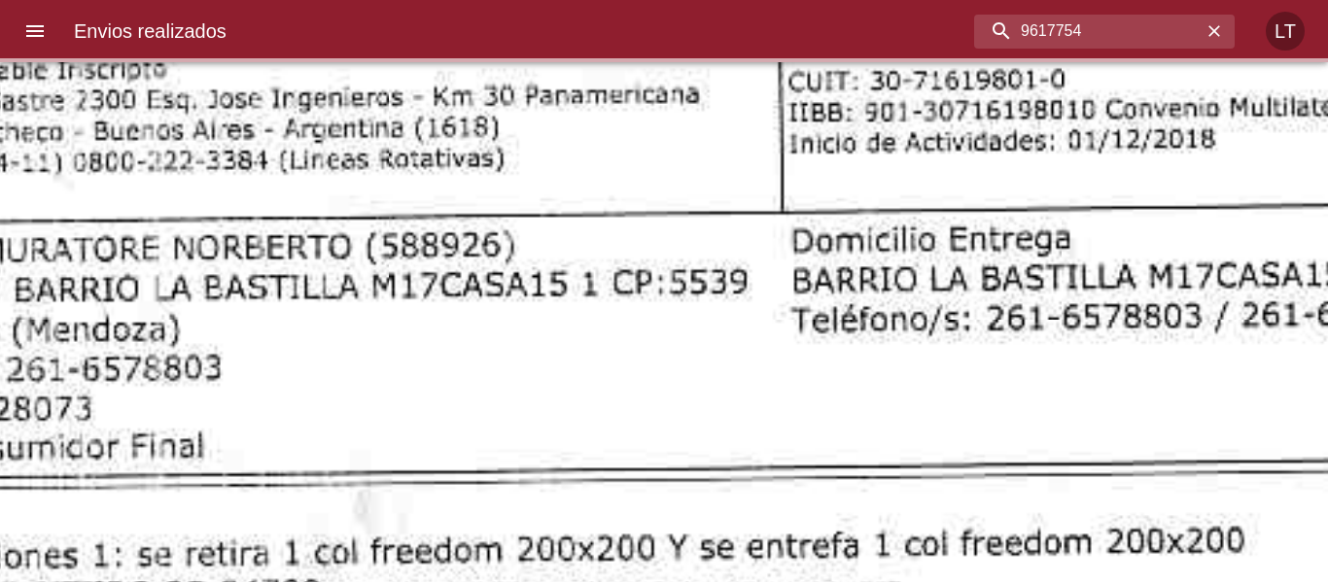
scroll to position [0, 0]
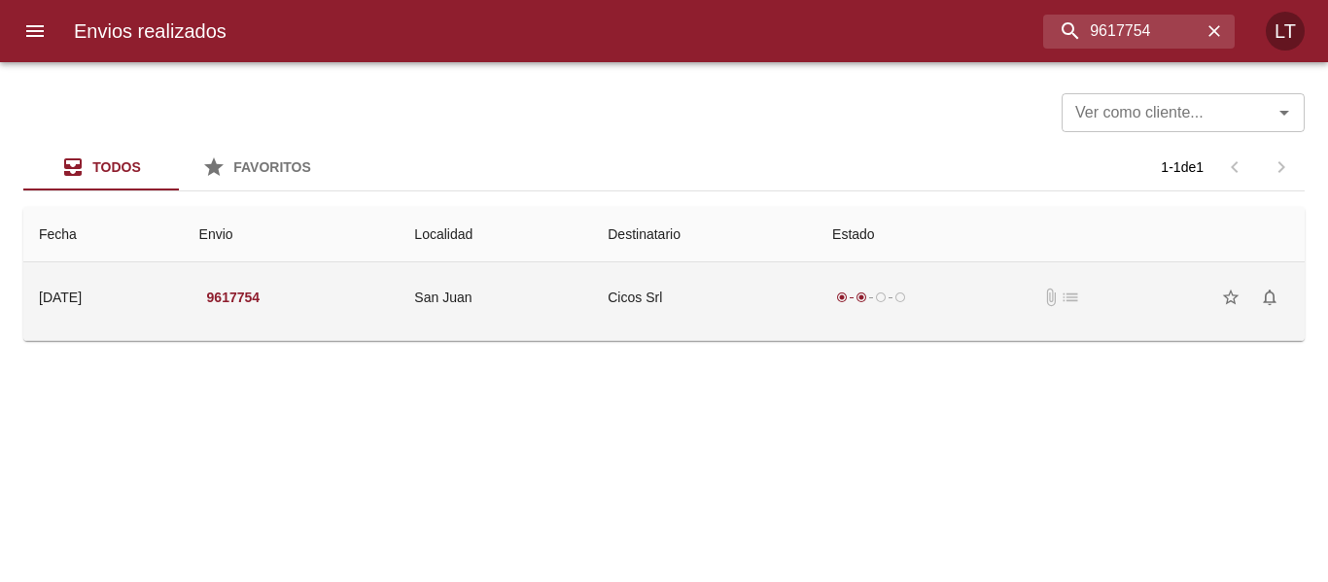
click at [791, 313] on td "Cicos Srl" at bounding box center [704, 297] width 225 height 70
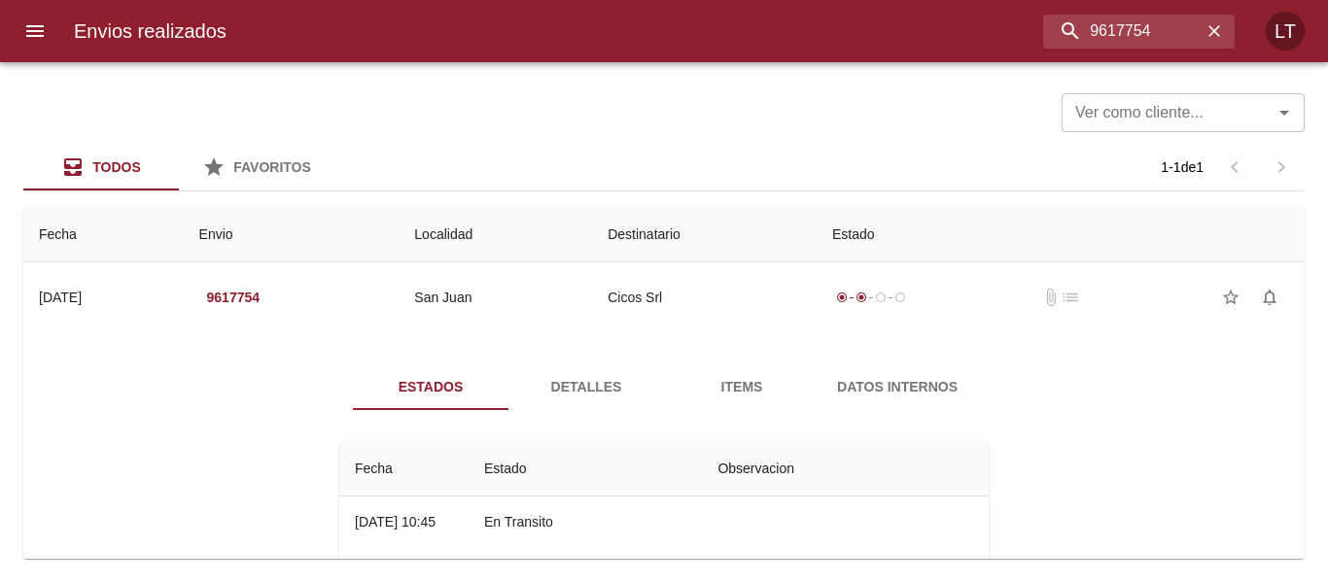
scroll to position [97, 0]
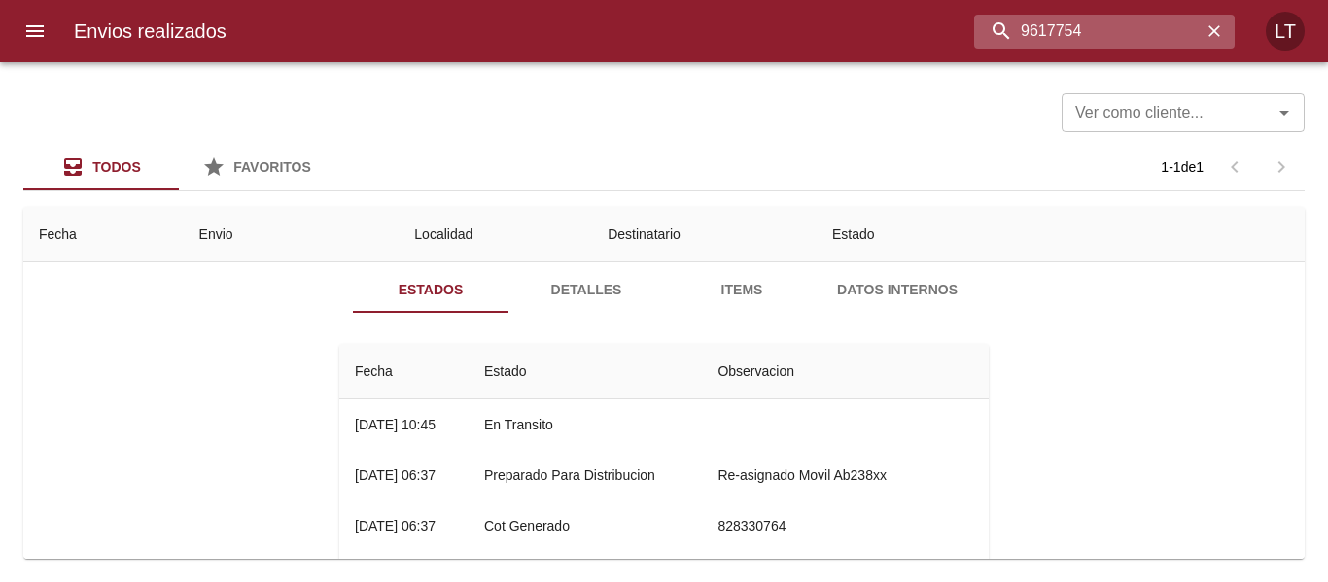
click at [1112, 43] on input "9617754" at bounding box center [1087, 32] width 227 height 34
paste input "839"
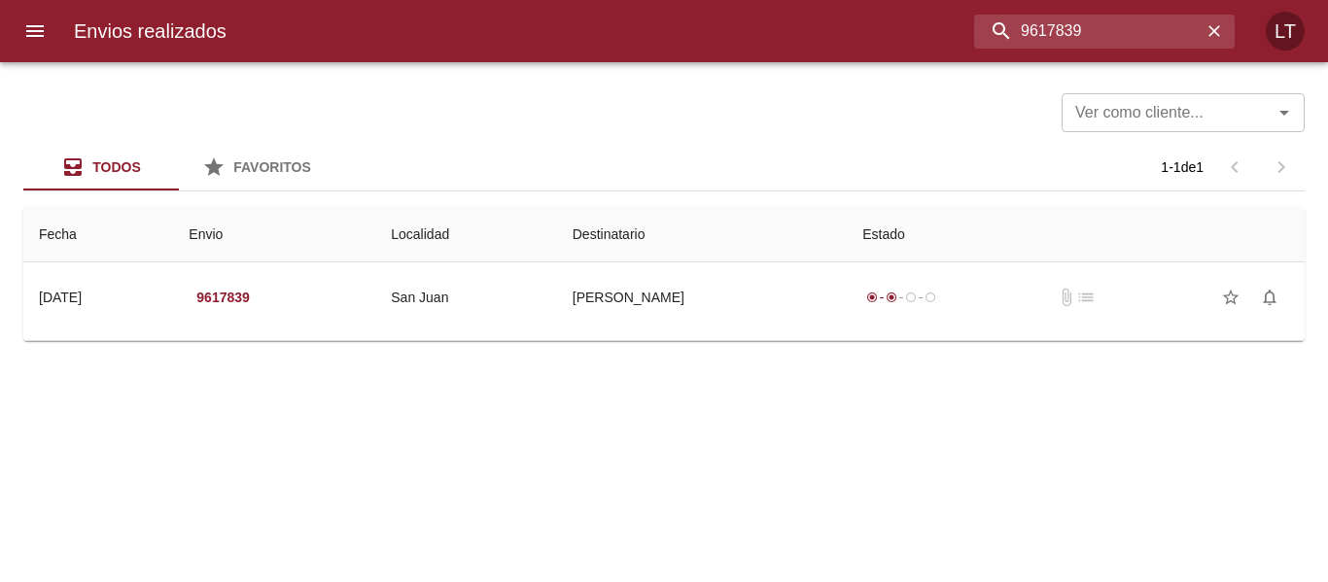
scroll to position [0, 0]
click at [1042, 30] on input "9617839" at bounding box center [1087, 32] width 227 height 34
paste input "3031"
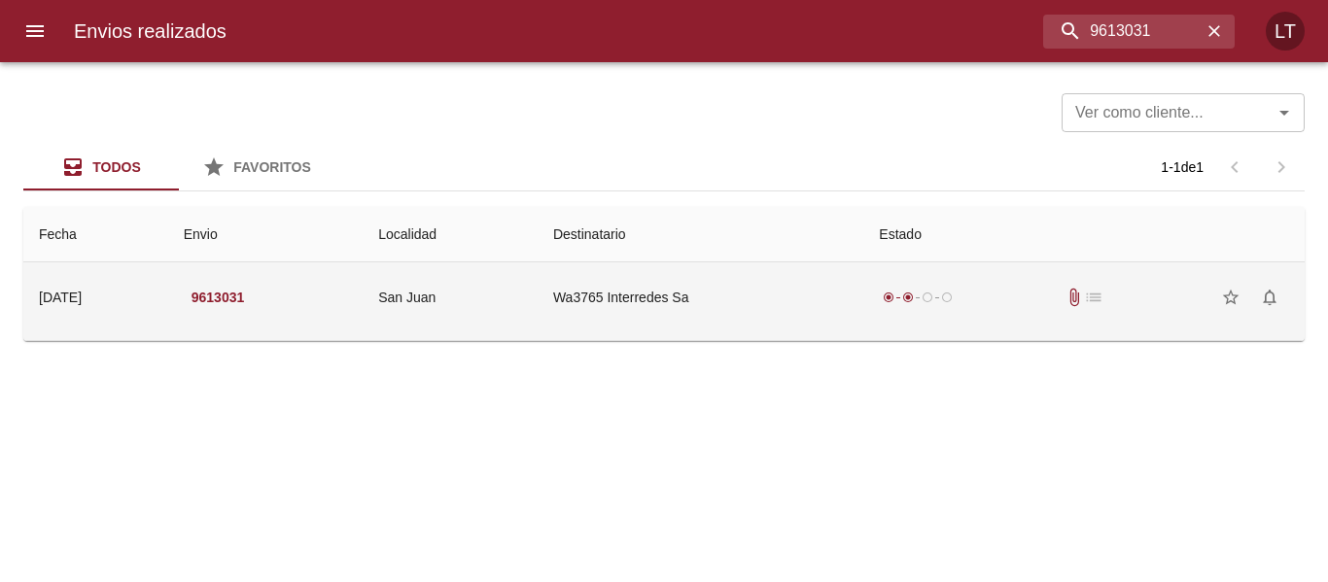
click at [806, 305] on td "Wa3765 Interredes Sa" at bounding box center [701, 297] width 326 height 70
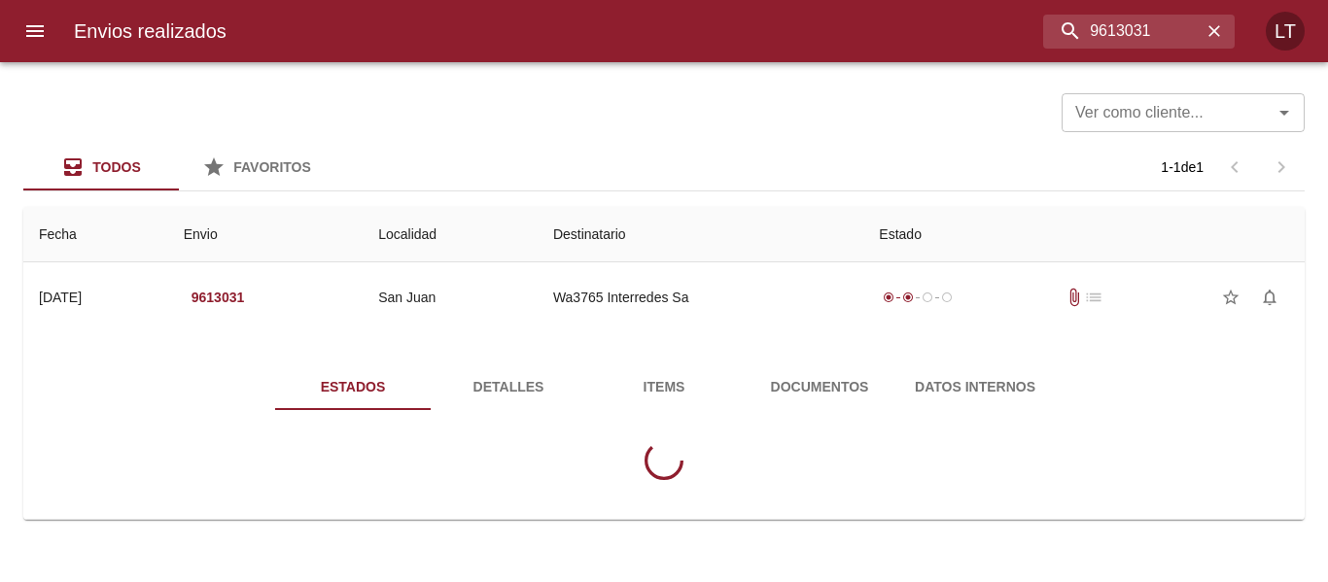
click at [803, 361] on div "Estados Detalles Items Documentos Datos Internos" at bounding box center [664, 429] width 1250 height 179
click at [809, 381] on span "Documentos" at bounding box center [819, 387] width 132 height 24
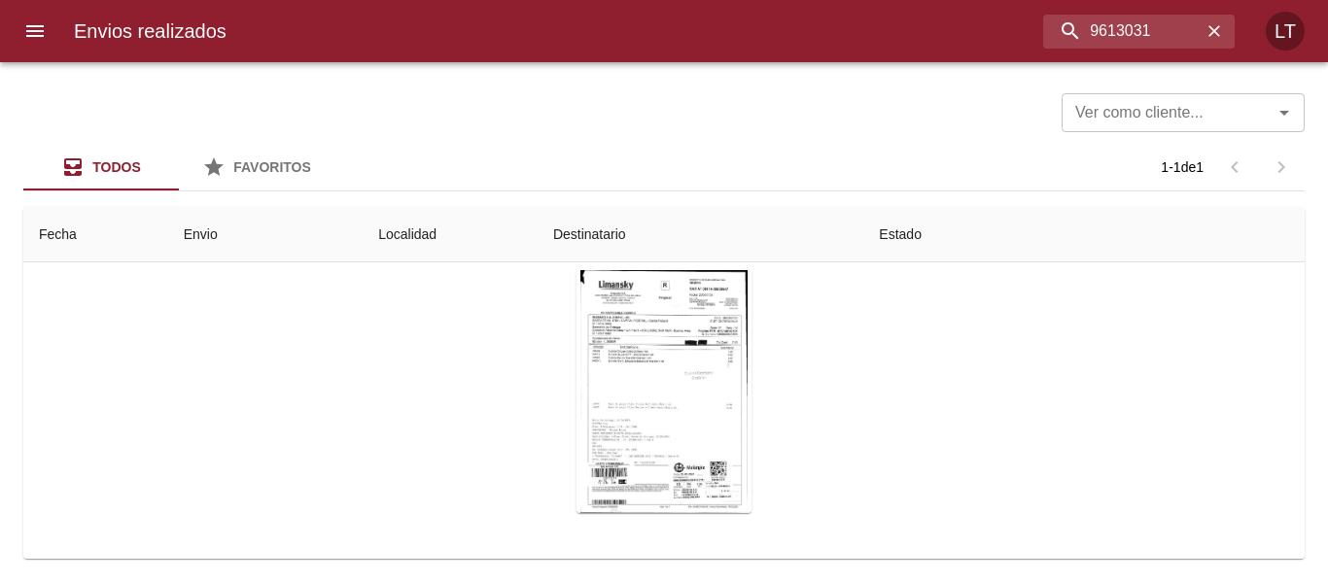
scroll to position [196, 0]
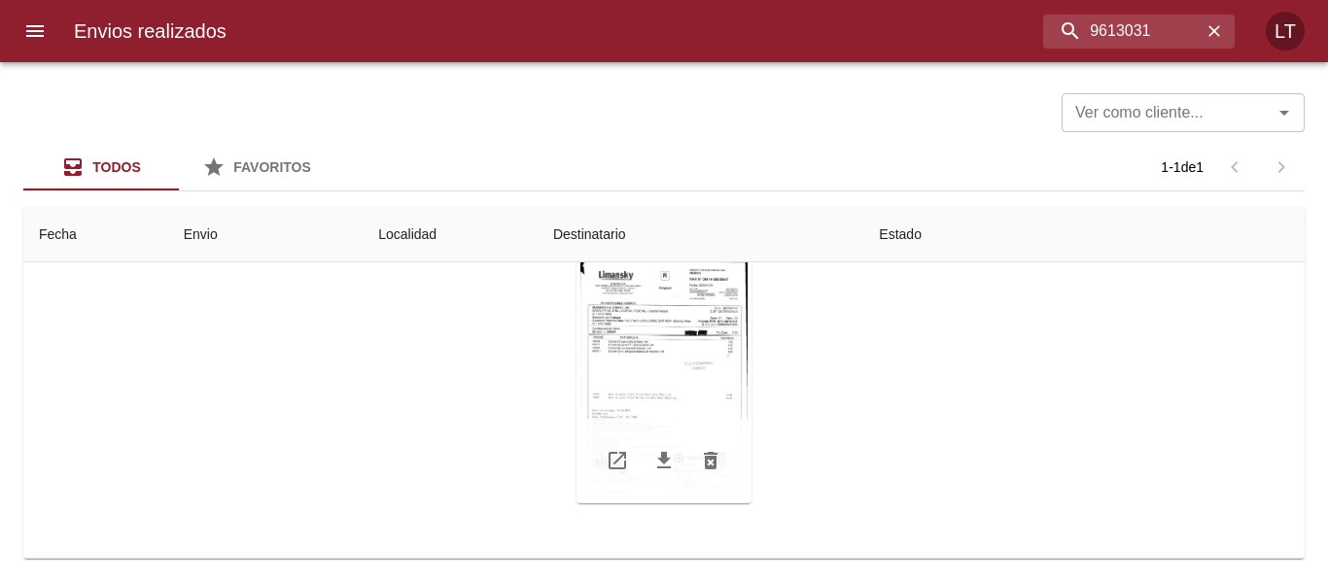
click at [633, 389] on div "Tabla de envíos del cliente" at bounding box center [663, 381] width 175 height 243
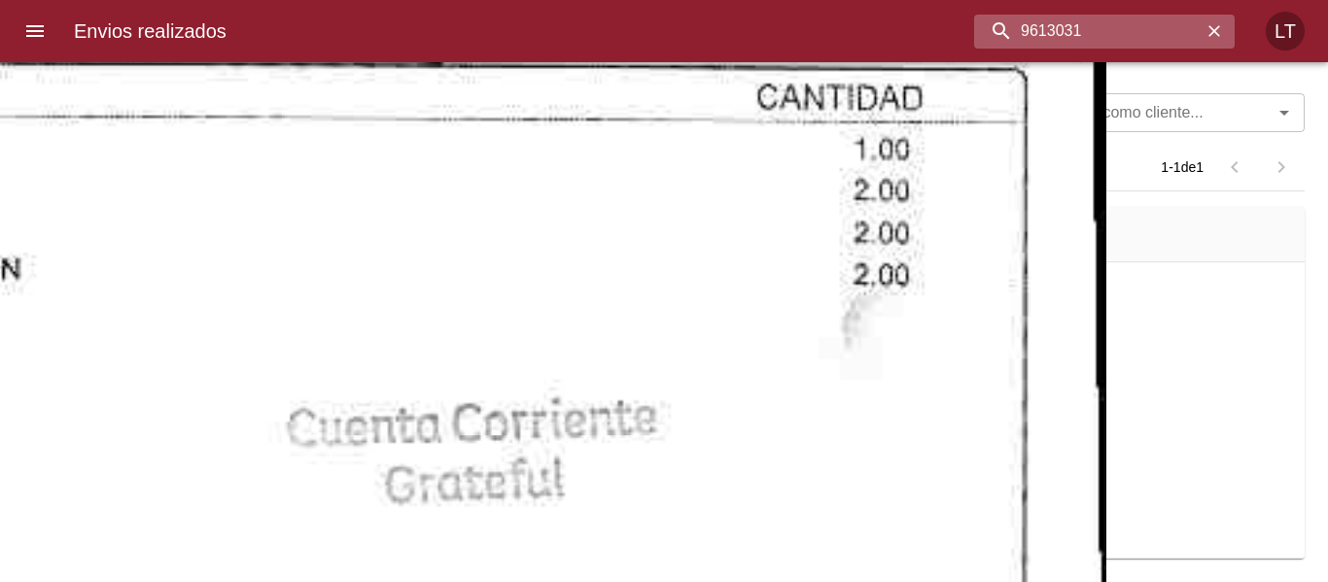
click at [1129, 34] on input "9613031" at bounding box center [1087, 32] width 227 height 34
paste input "01068"
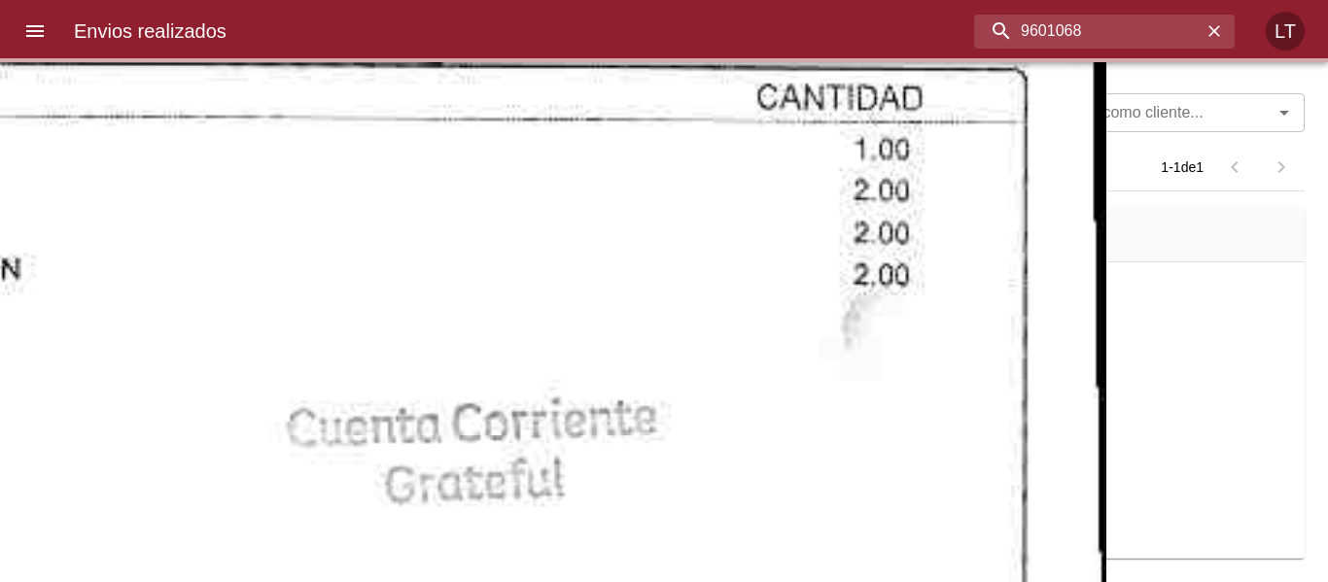
scroll to position [0, 0]
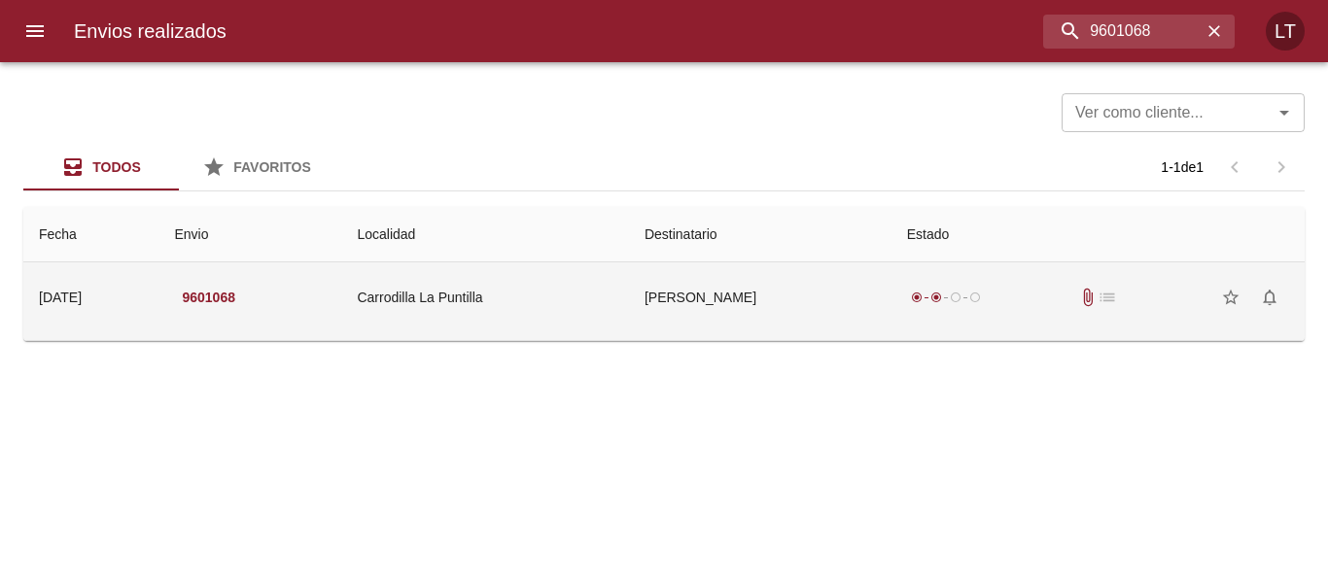
click at [867, 289] on td "Viviana Silva" at bounding box center [760, 297] width 262 height 70
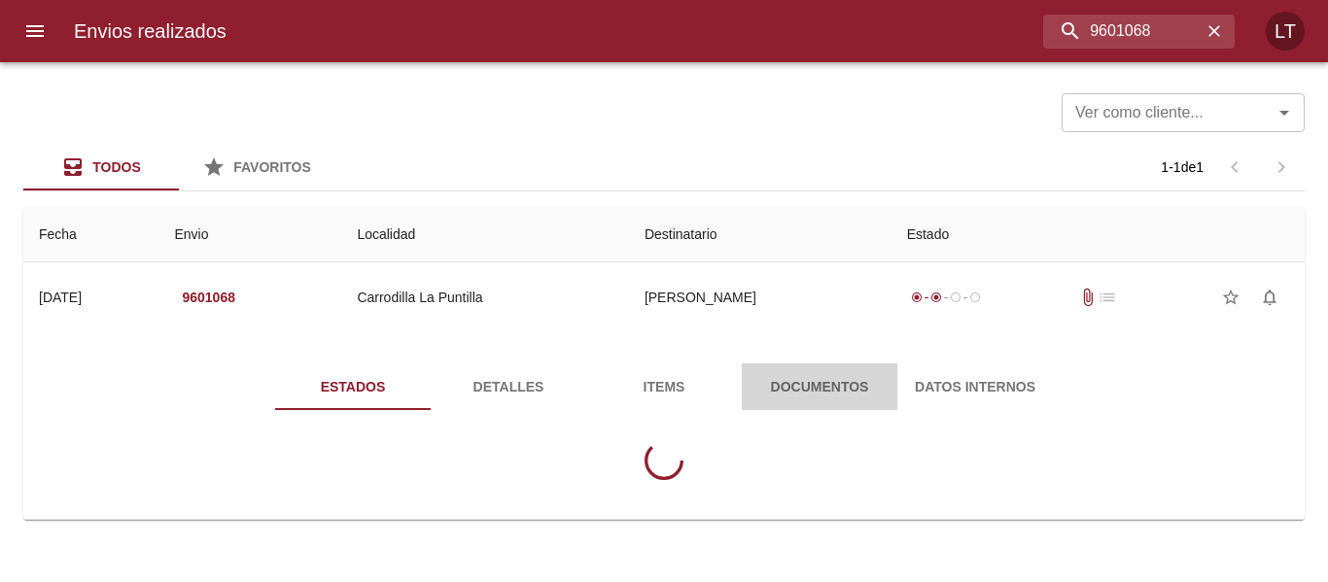
click at [857, 371] on button "Documentos" at bounding box center [820, 387] width 156 height 47
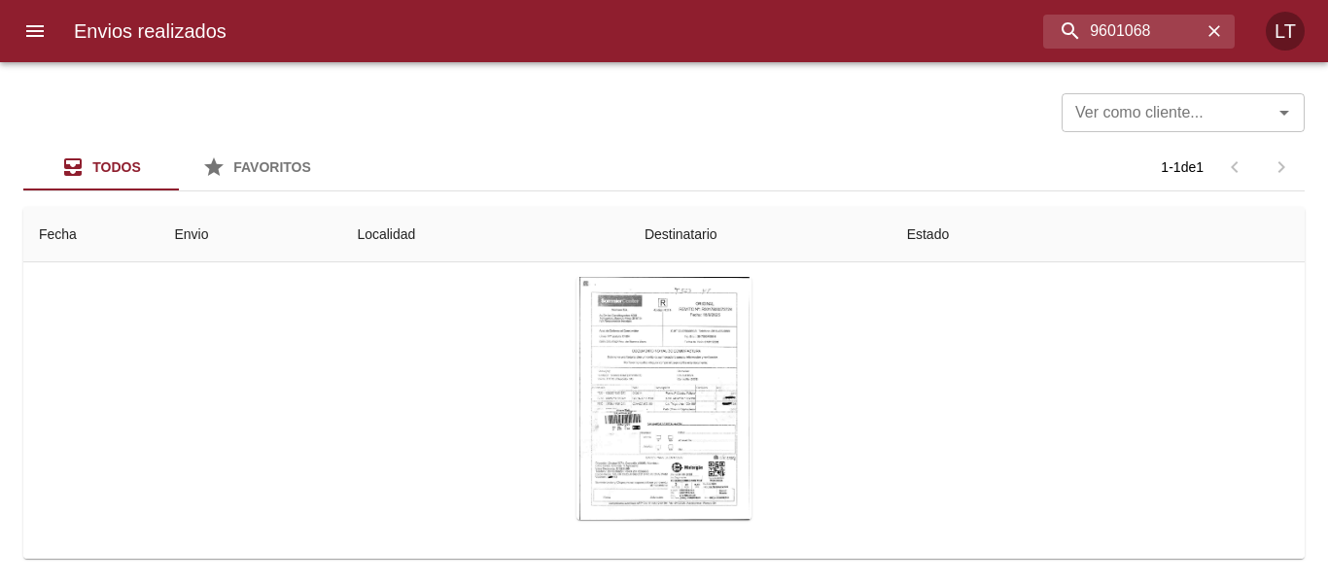
scroll to position [196, 0]
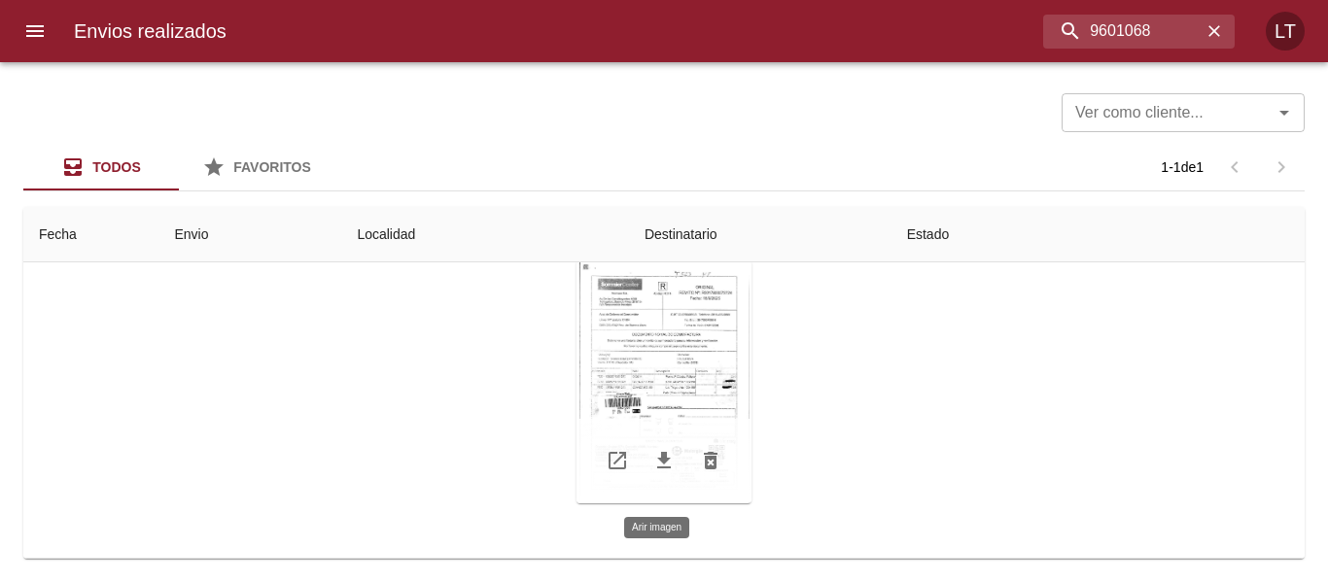
click at [706, 397] on div "Tabla de envíos del cliente" at bounding box center [663, 381] width 175 height 243
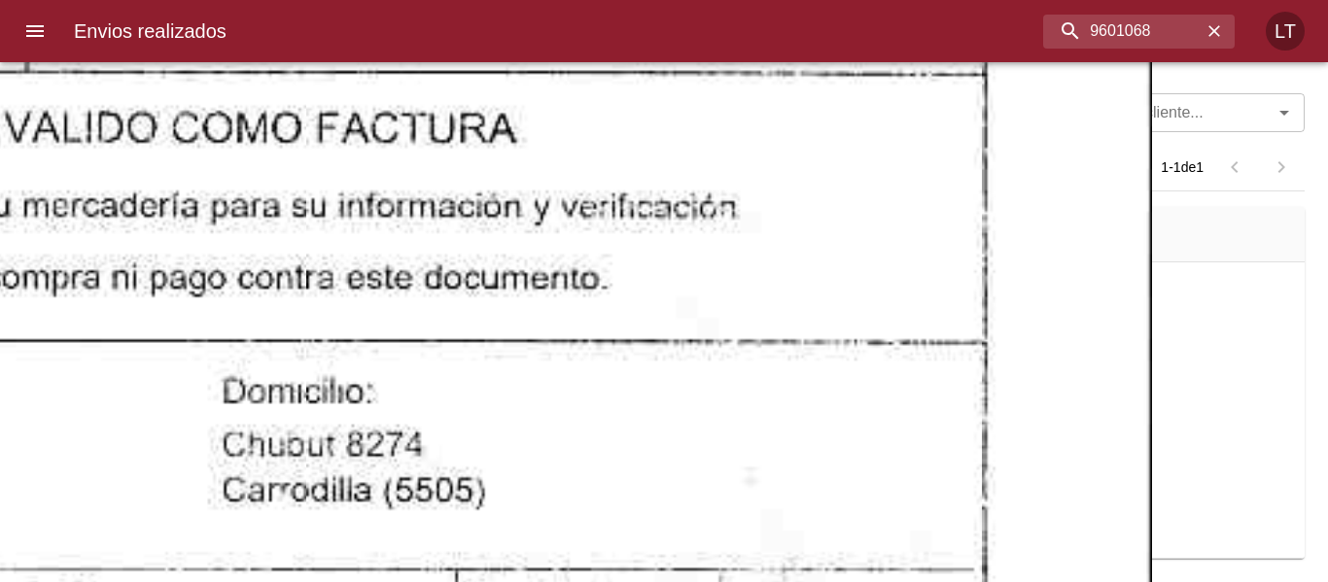
click at [1123, 49] on div "Envios realizados 9601068 LT" at bounding box center [664, 31] width 1328 height 62
click at [1130, 19] on input "9601068" at bounding box center [1087, 32] width 227 height 34
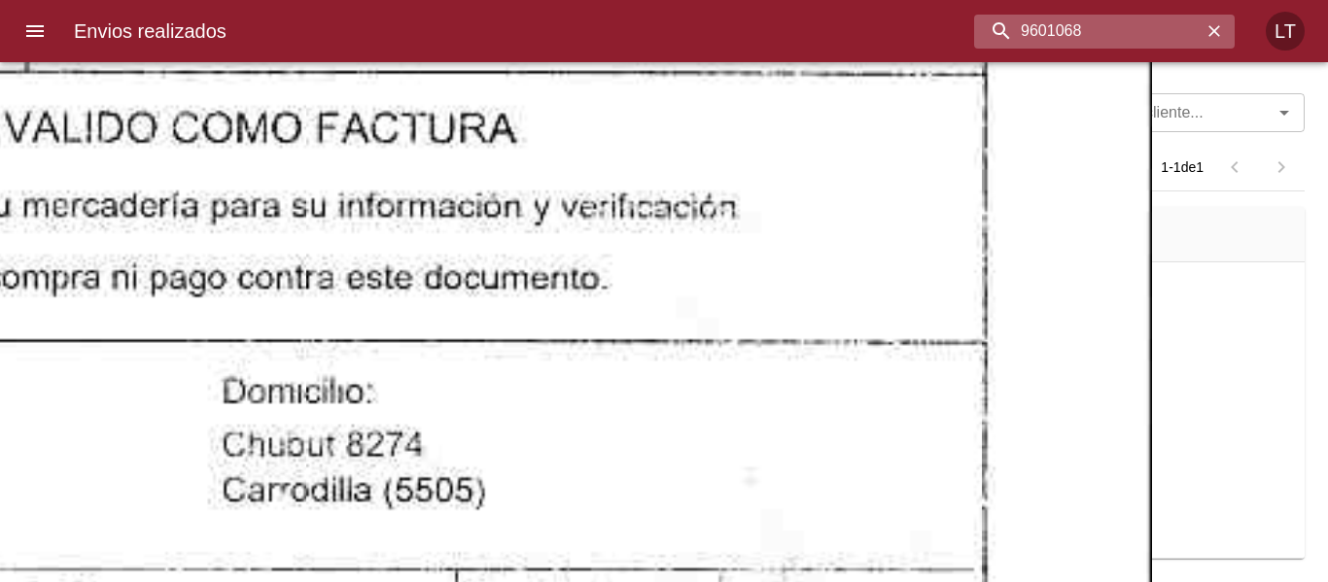
click at [1130, 19] on input "9601068" at bounding box center [1087, 32] width 227 height 34
paste input "12967"
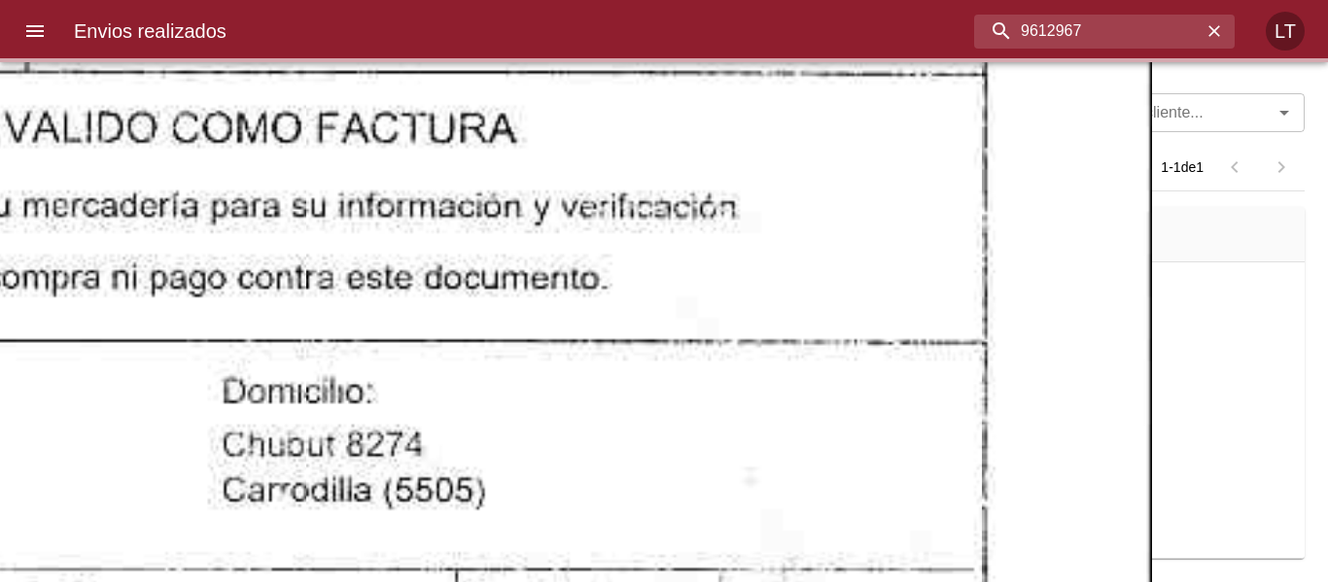
scroll to position [0, 0]
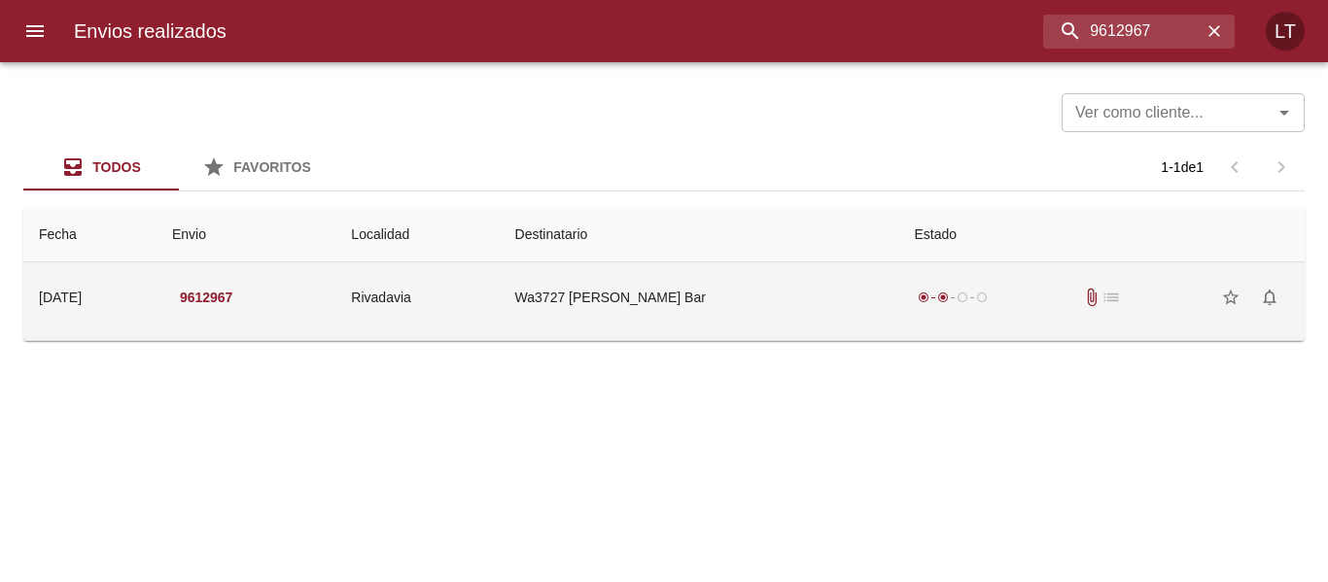
click at [806, 317] on td "Wa3727 Daniela Bustamante Bar" at bounding box center [699, 297] width 399 height 70
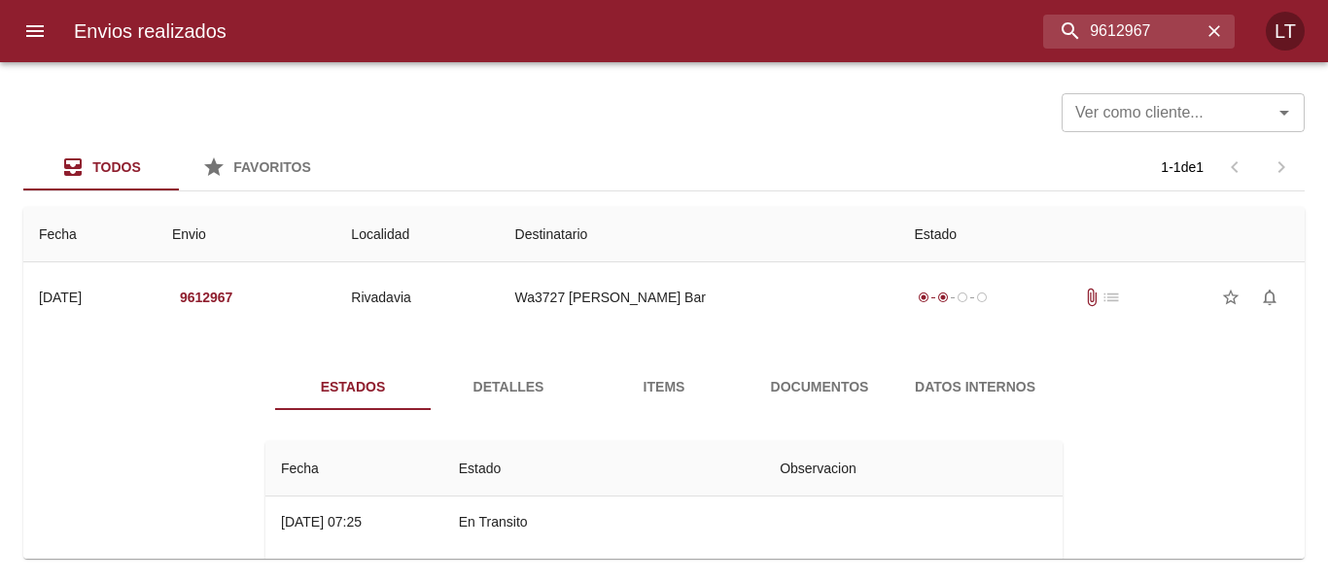
click at [840, 392] on span "Documentos" at bounding box center [819, 387] width 132 height 24
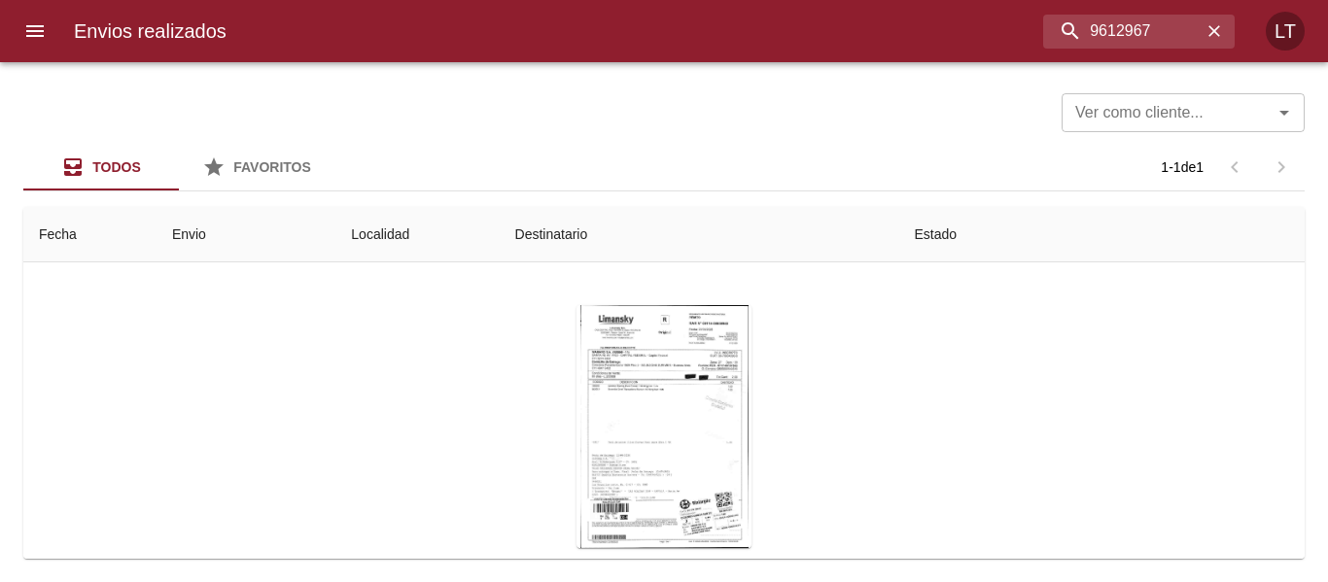
scroll to position [194, 0]
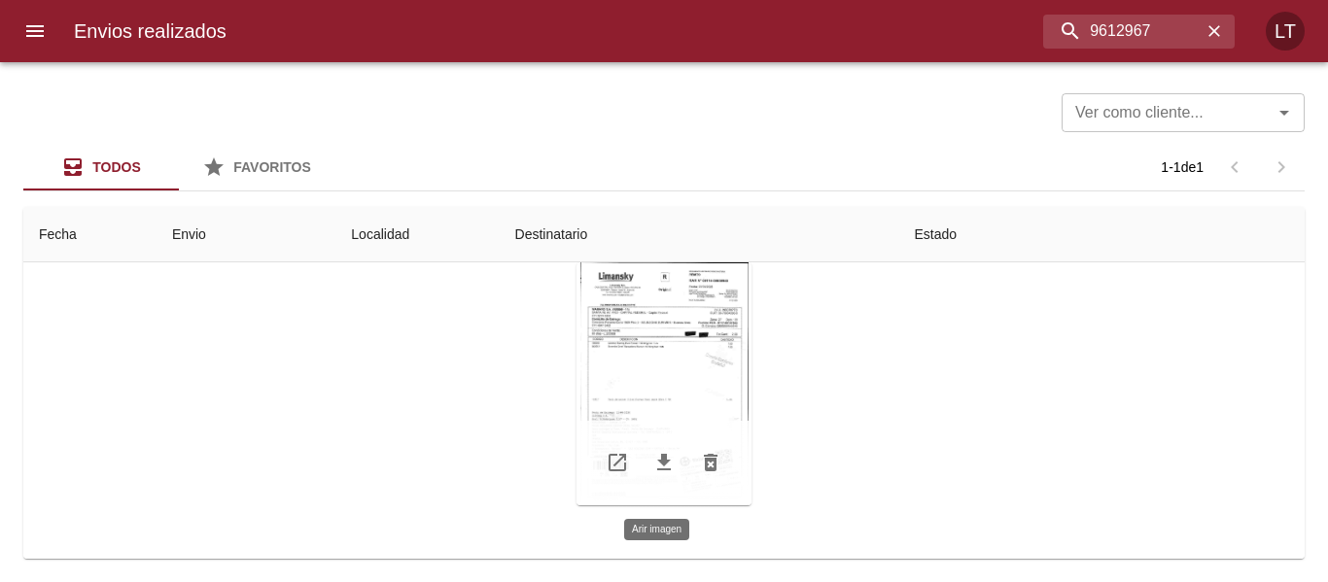
click at [665, 389] on div "Tabla de envíos del cliente" at bounding box center [663, 383] width 175 height 243
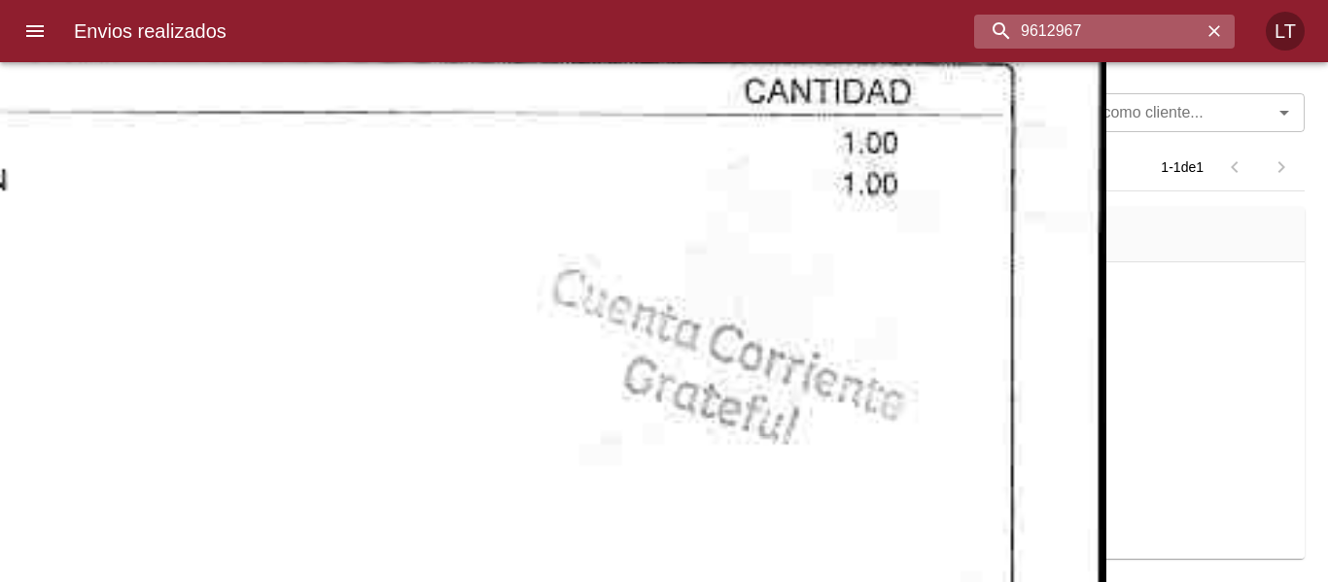
click at [1084, 25] on input "9612967" at bounding box center [1087, 32] width 227 height 34
click at [1083, 26] on input "9612967" at bounding box center [1087, 32] width 227 height 34
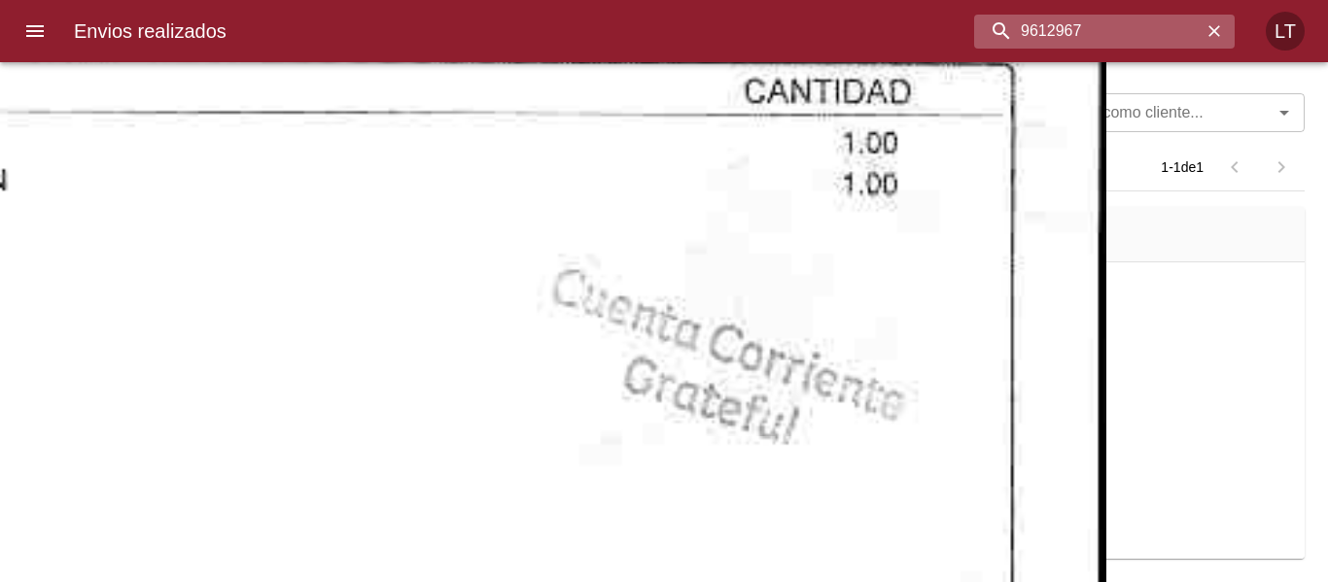
paste input "858"
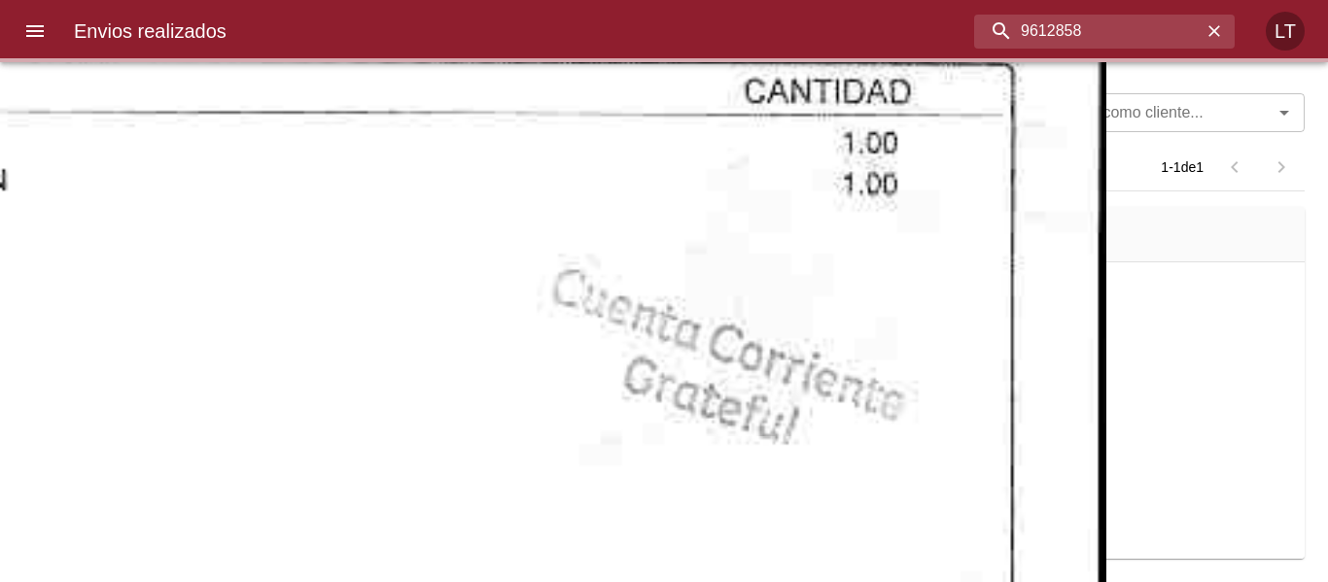
scroll to position [0, 0]
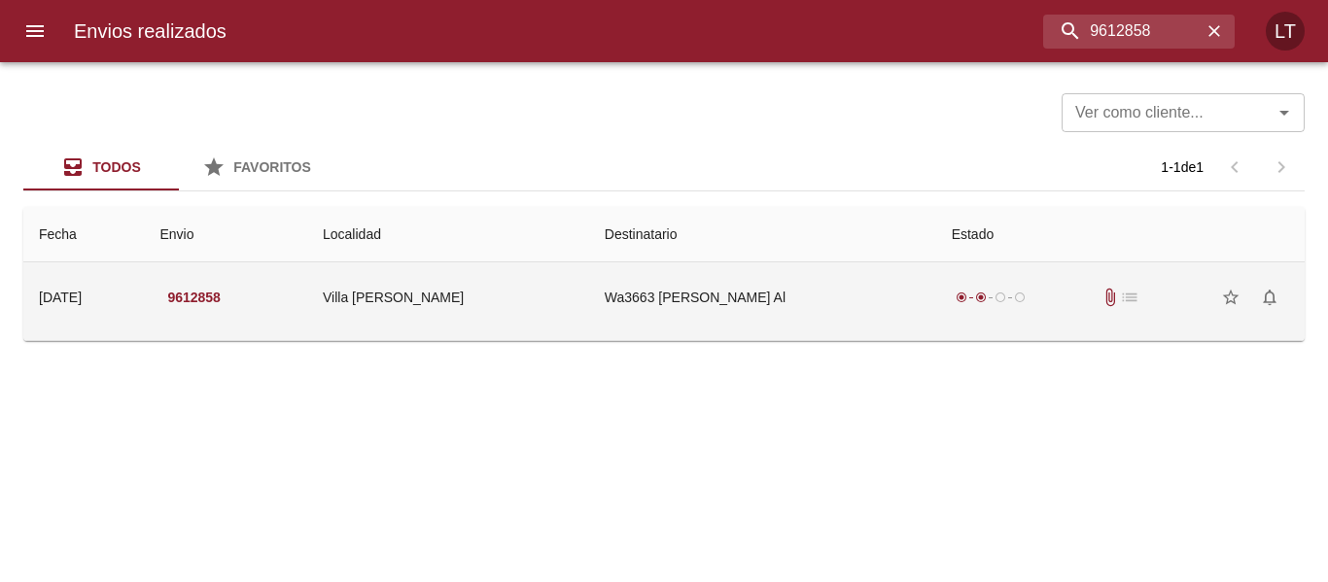
click at [816, 291] on td "Wa3663 Agustin Matias Rios Al" at bounding box center [762, 297] width 347 height 70
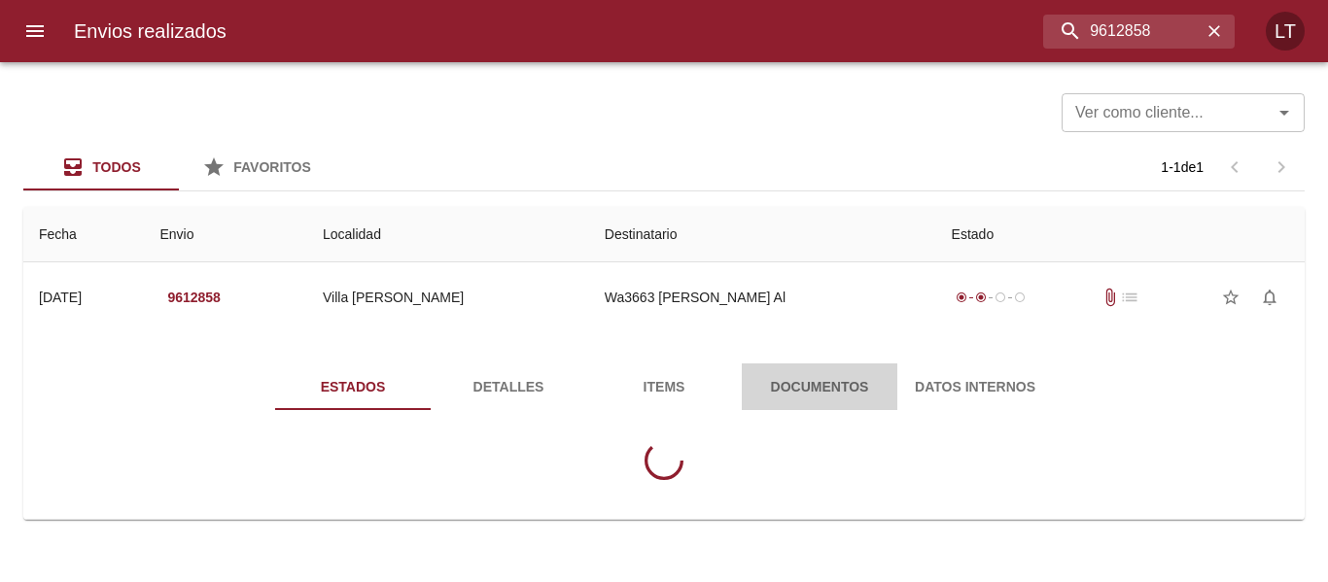
click at [832, 370] on button "Documentos" at bounding box center [820, 387] width 156 height 47
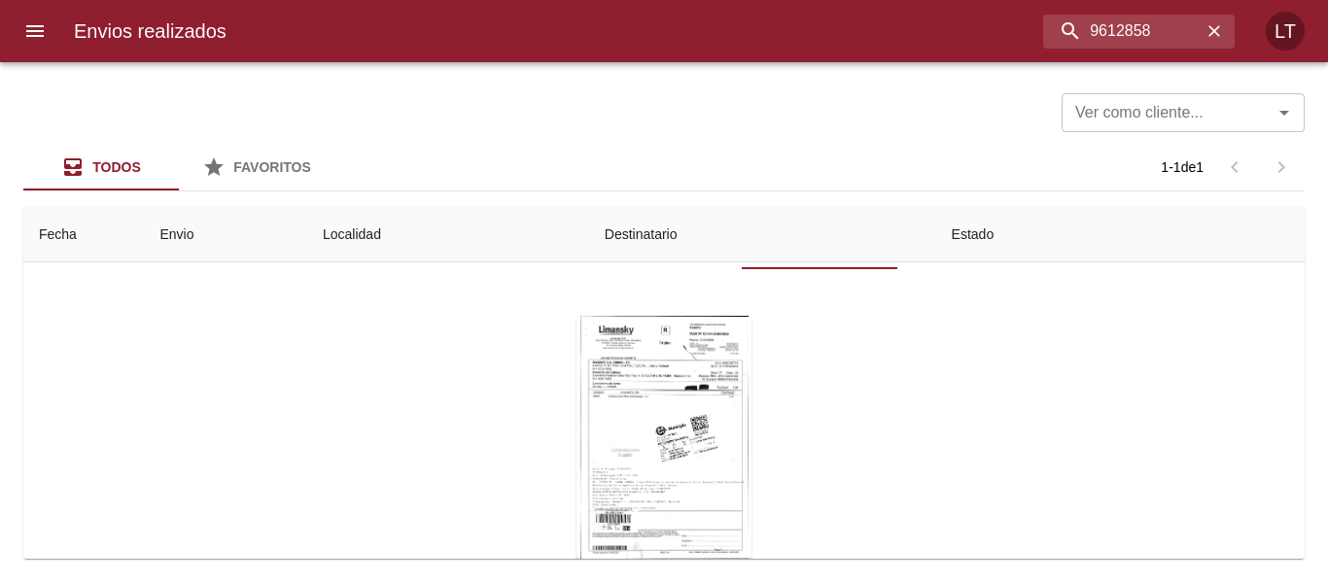
scroll to position [196, 0]
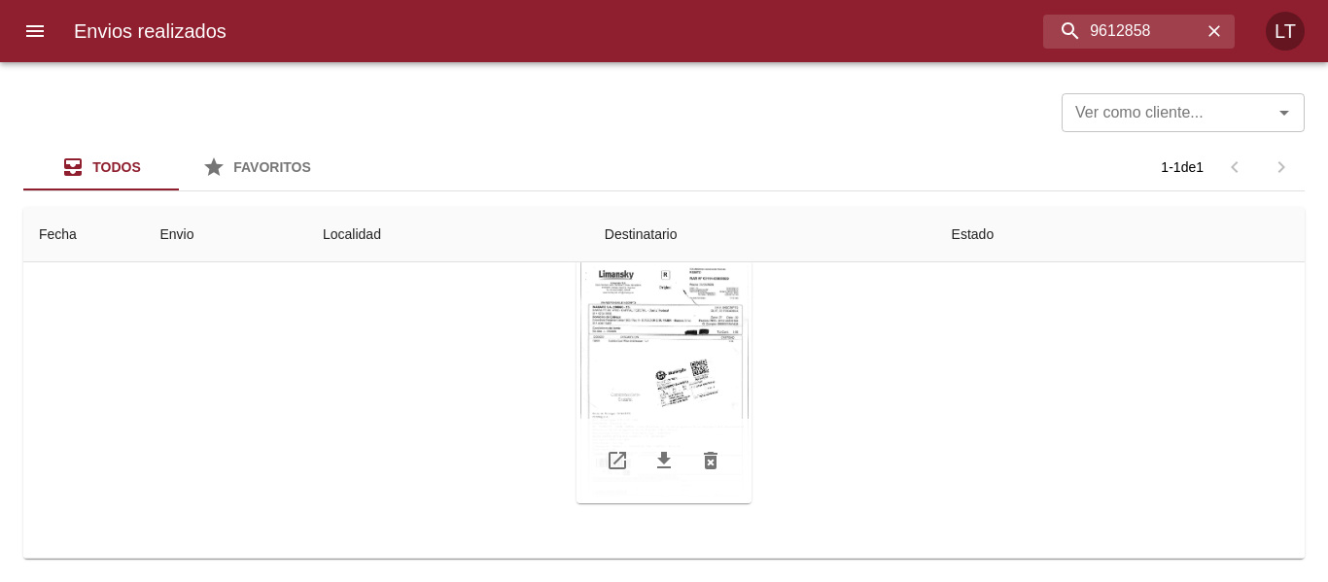
click at [694, 370] on div "Tabla de envíos del cliente" at bounding box center [663, 381] width 175 height 243
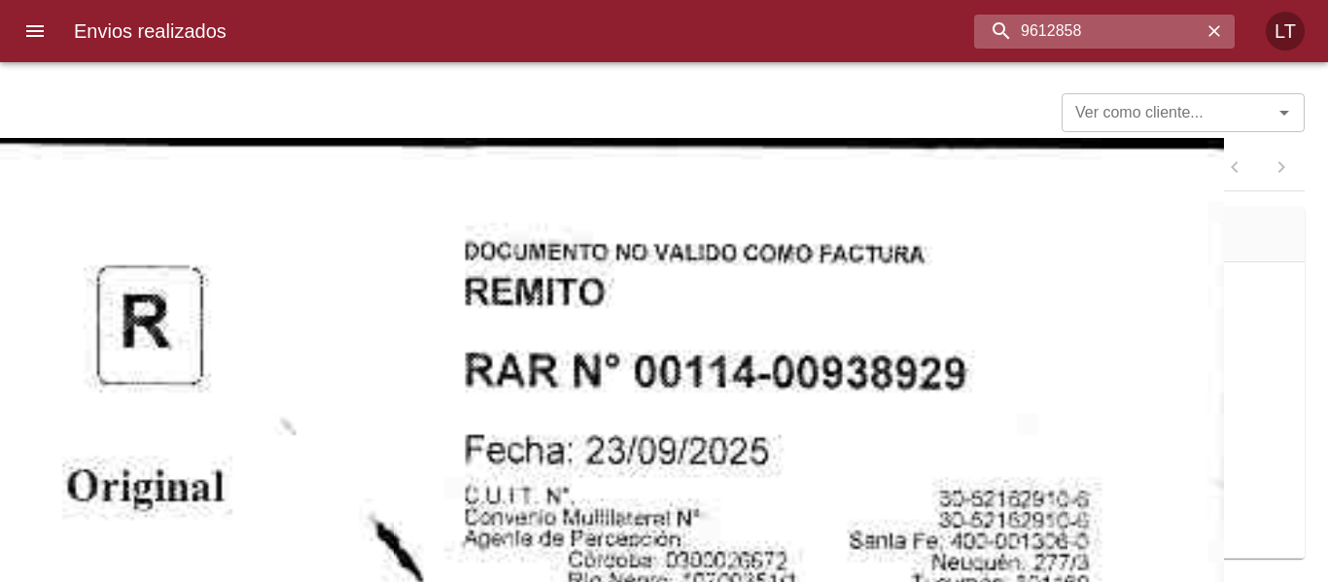
click at [1122, 40] on input "9612858" at bounding box center [1087, 32] width 227 height 34
paste input "8854"
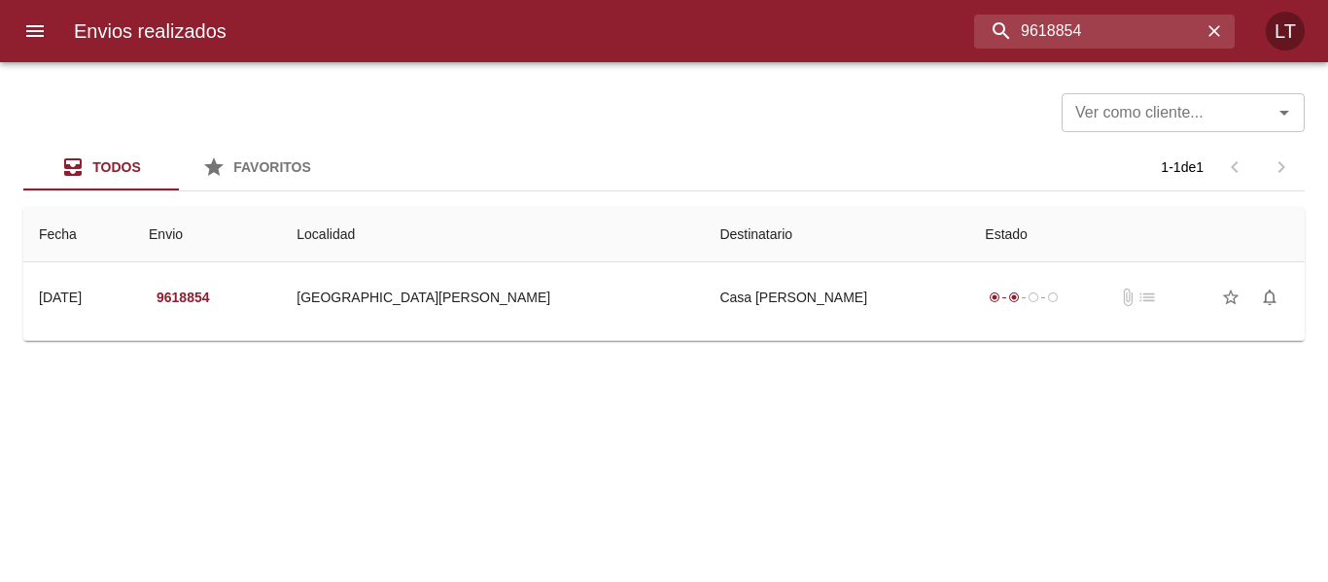
scroll to position [0, 0]
click at [1118, 48] on input "9618854" at bounding box center [1087, 32] width 227 height 34
click at [1118, 41] on input "9618854" at bounding box center [1087, 32] width 227 height 34
paste input "2103"
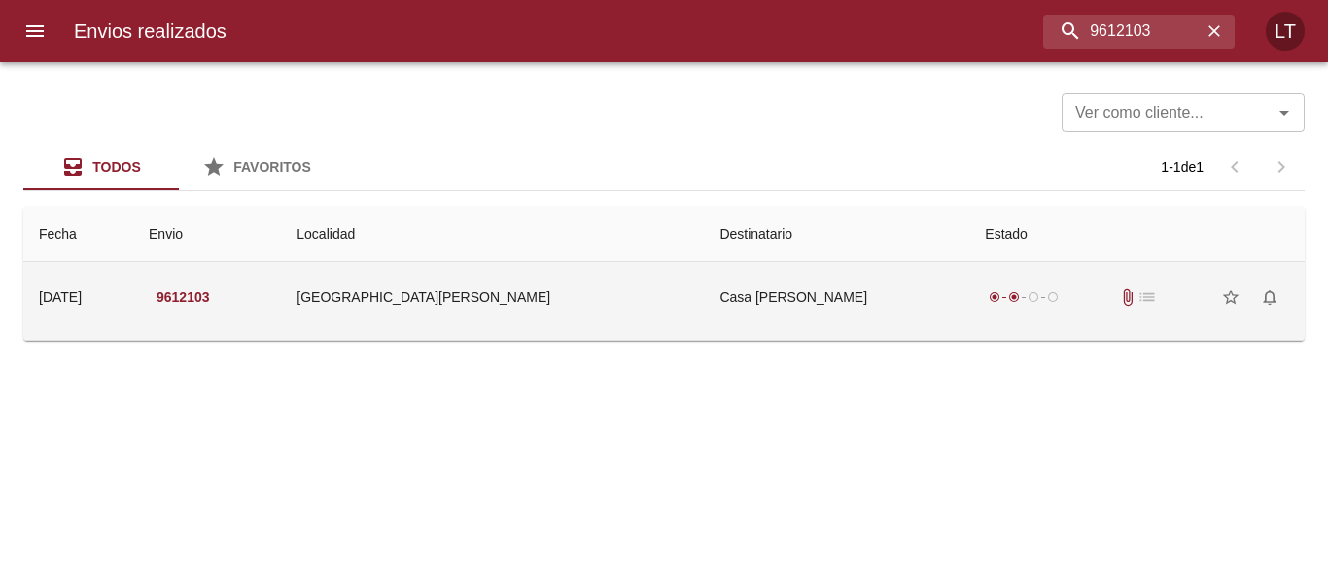
click at [844, 293] on td "Casa Jose Chiabrando" at bounding box center [836, 297] width 265 height 70
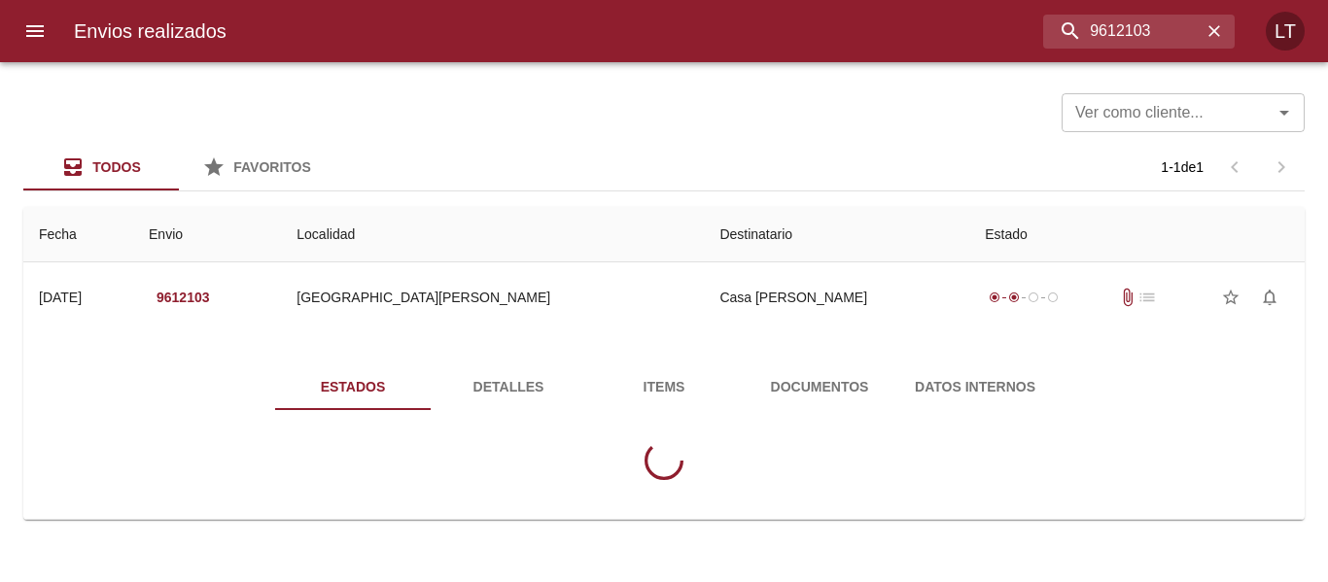
click at [823, 387] on span "Documentos" at bounding box center [819, 387] width 132 height 24
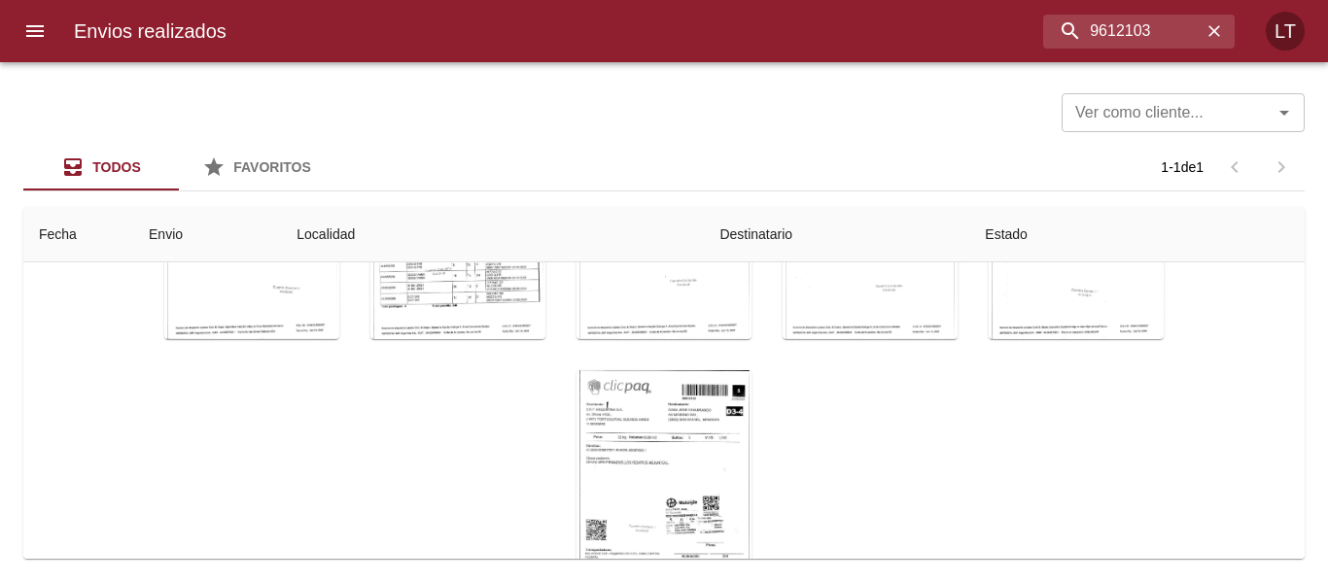
scroll to position [280, 0]
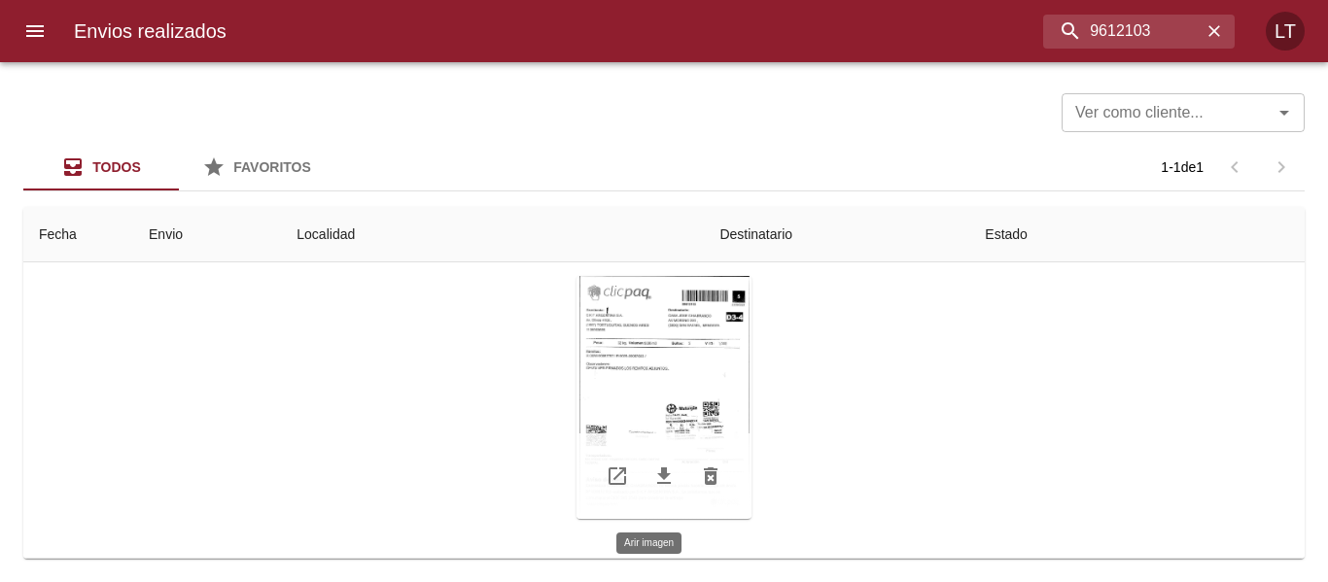
click at [672, 395] on div "Tabla de envíos del cliente" at bounding box center [663, 397] width 175 height 243
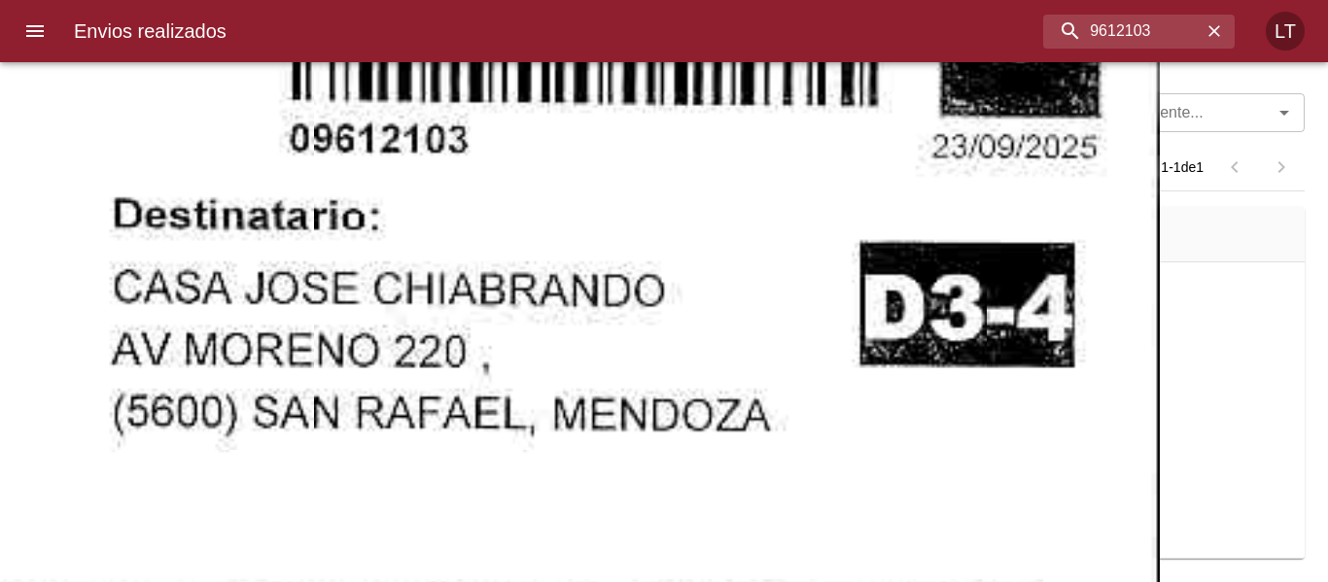
click at [1128, 23] on input "9612103" at bounding box center [1087, 32] width 227 height 34
paste input "887"
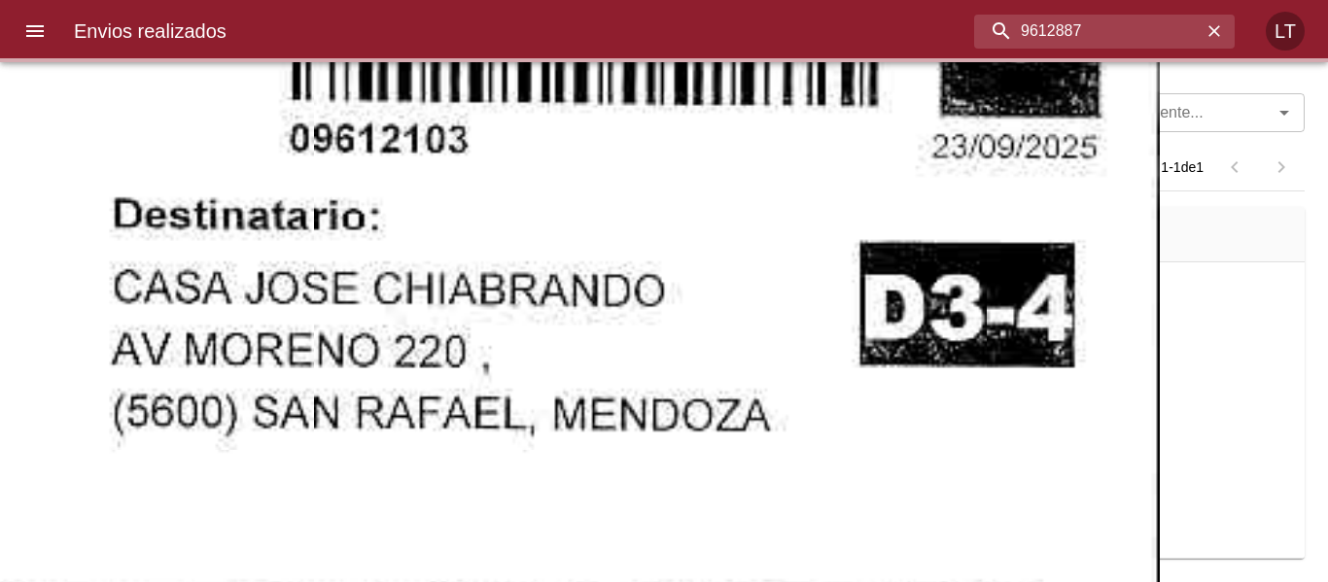
scroll to position [0, 0]
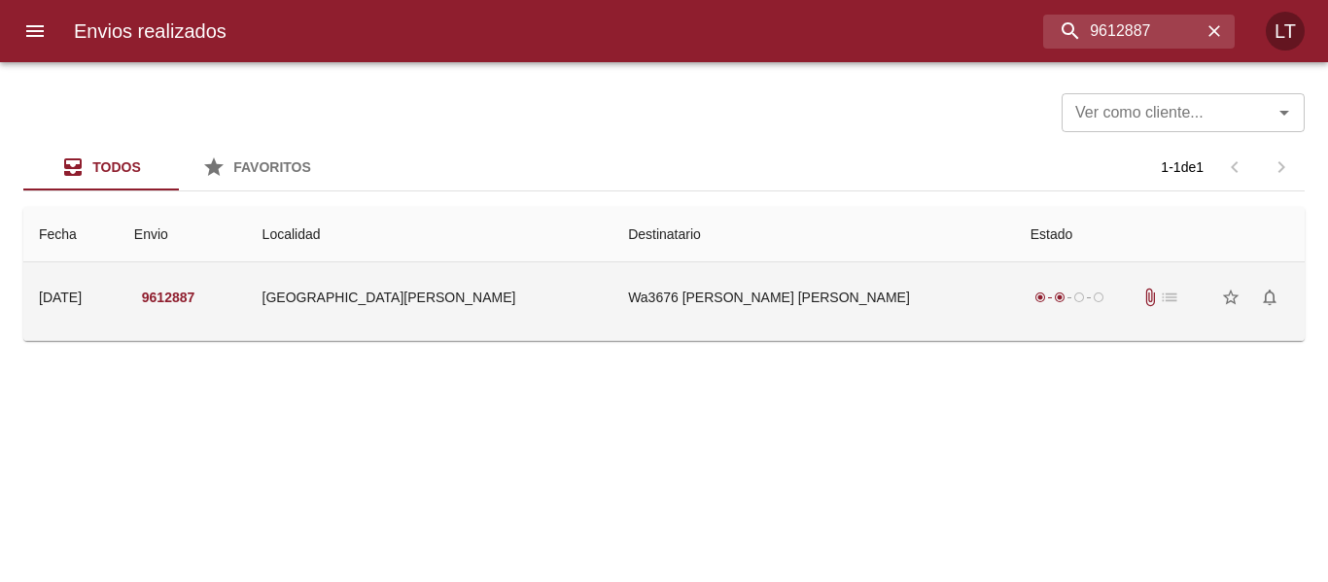
click at [845, 328] on td "Wa3676 Panello Myriam Beatriz" at bounding box center [813, 297] width 402 height 70
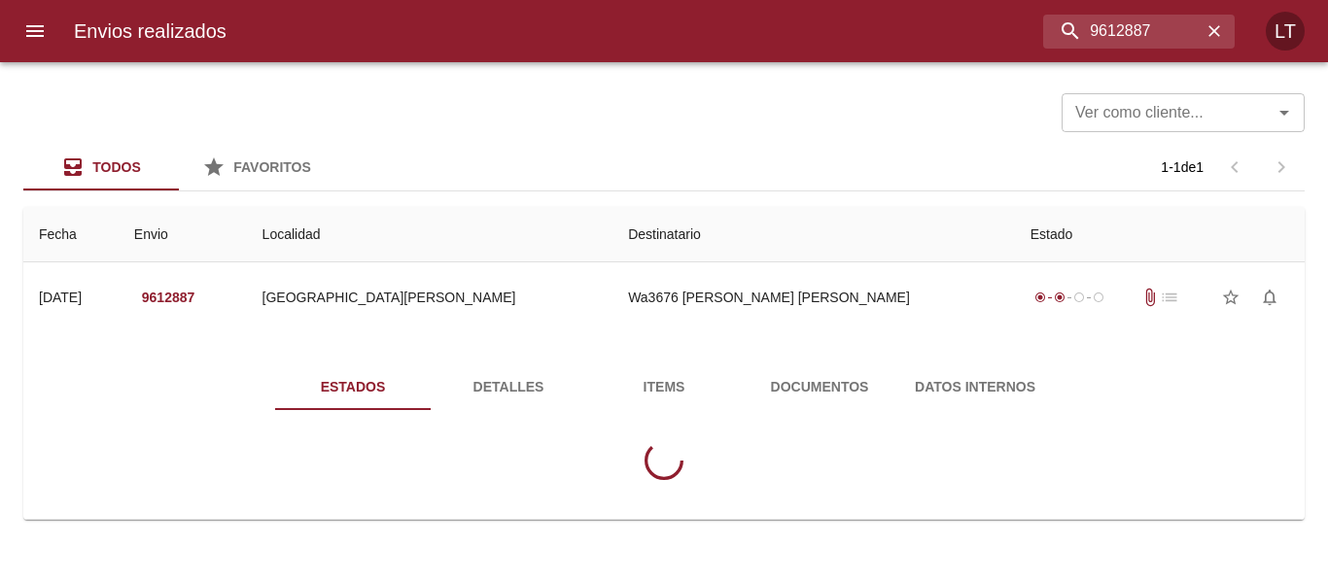
click at [829, 373] on button "Documentos" at bounding box center [820, 387] width 156 height 47
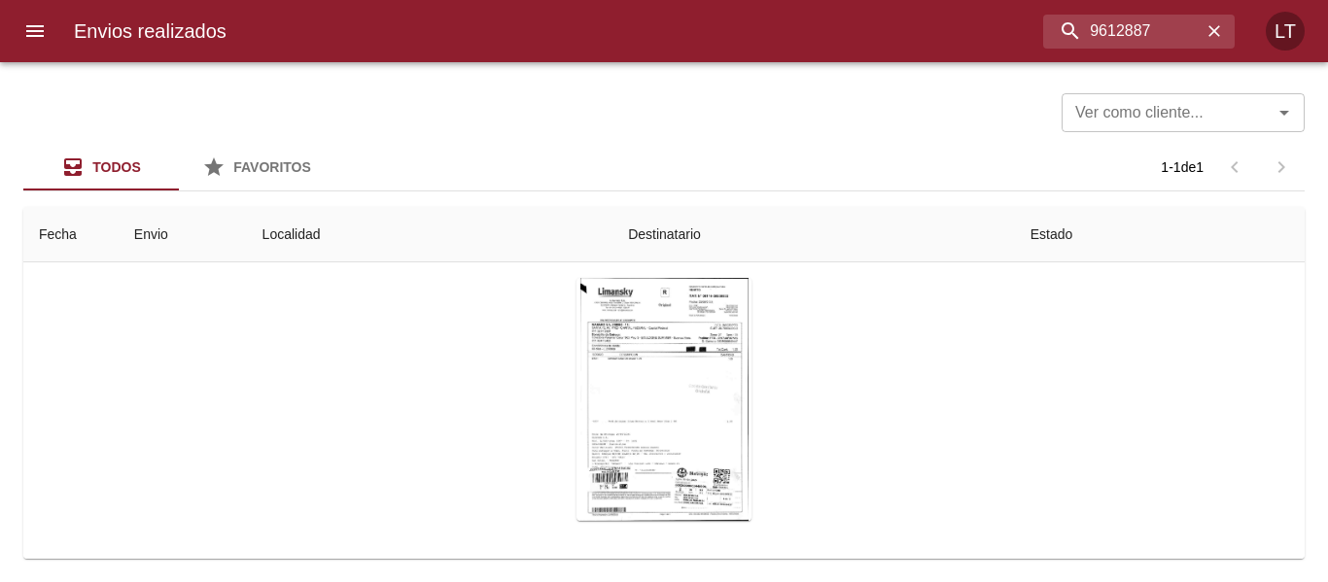
scroll to position [196, 0]
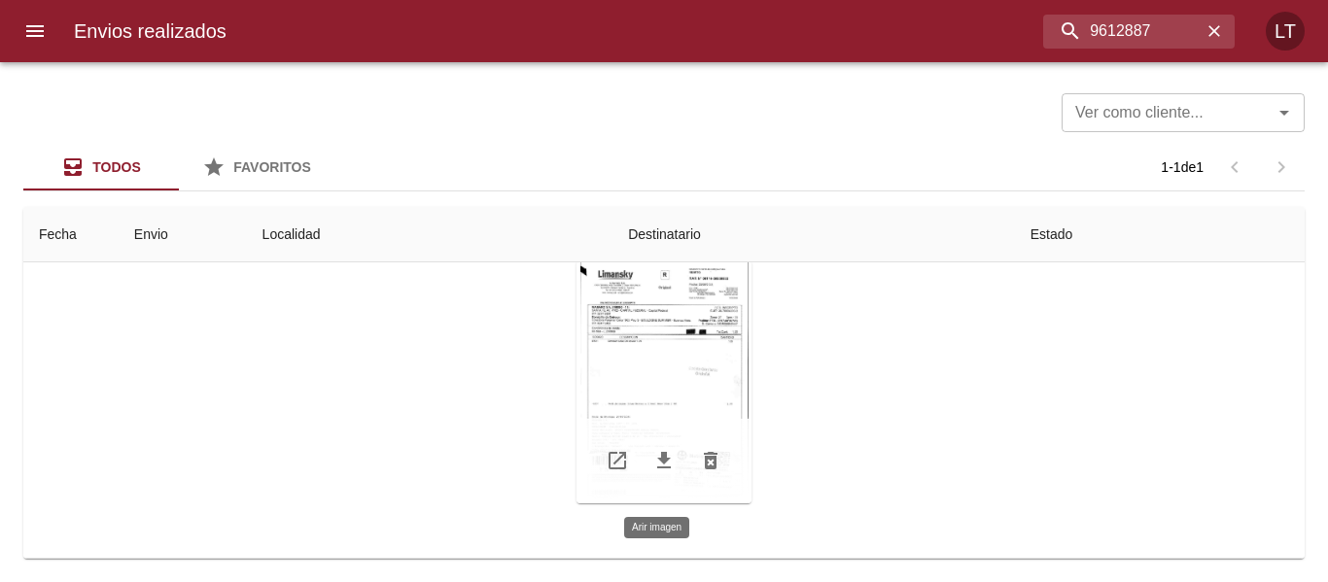
click at [682, 378] on div "Tabla de envíos del cliente" at bounding box center [663, 381] width 175 height 243
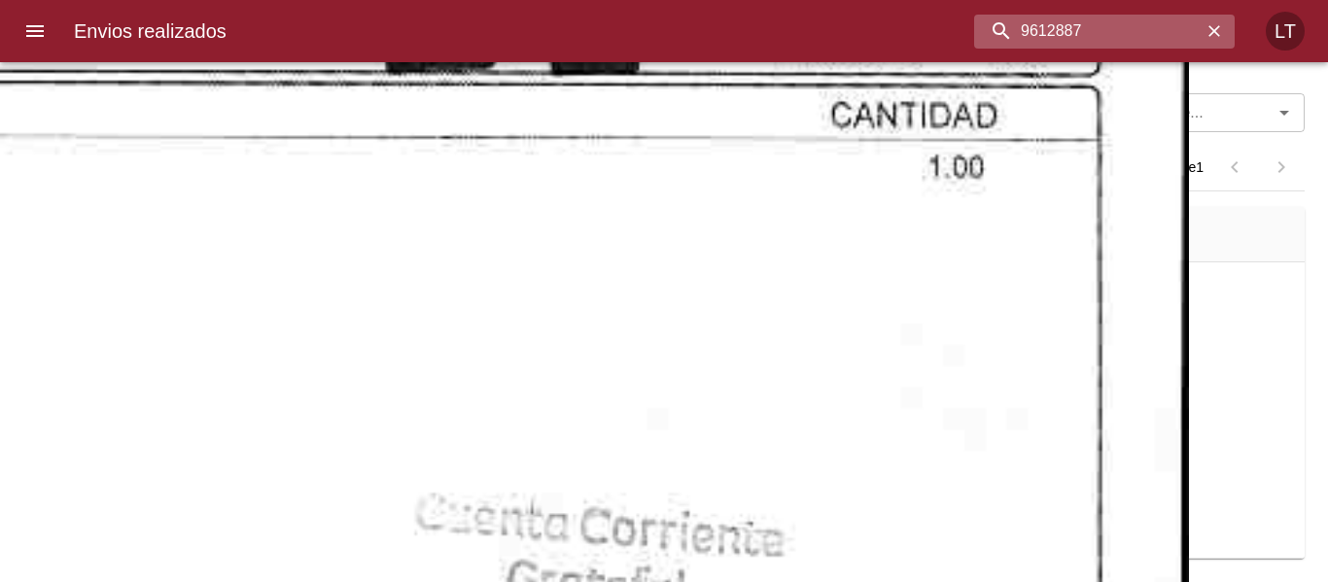
click at [1117, 39] on input "9612887" at bounding box center [1087, 32] width 227 height 34
paste input "01342"
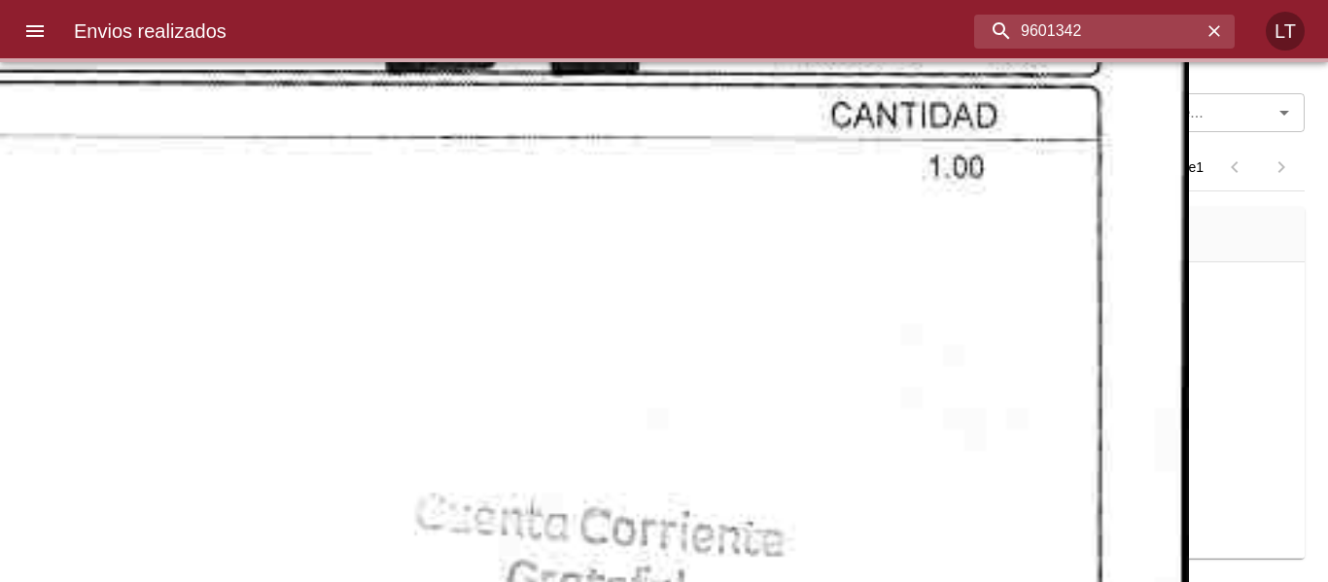
scroll to position [0, 0]
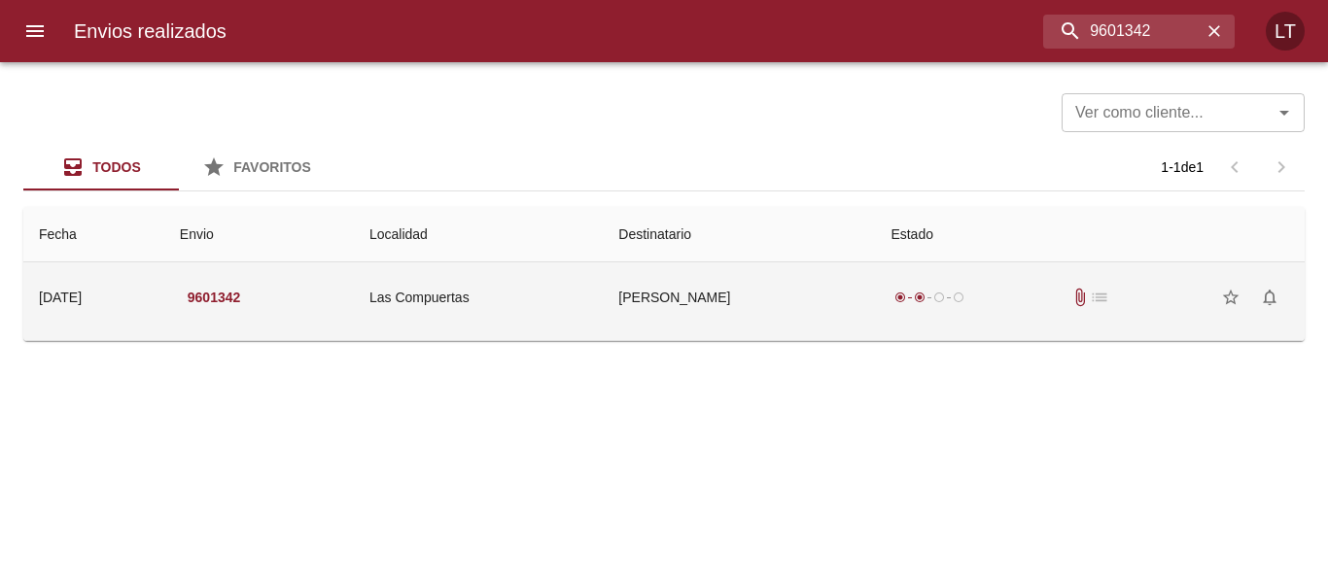
click at [824, 302] on td "Miguel Garro" at bounding box center [739, 297] width 272 height 70
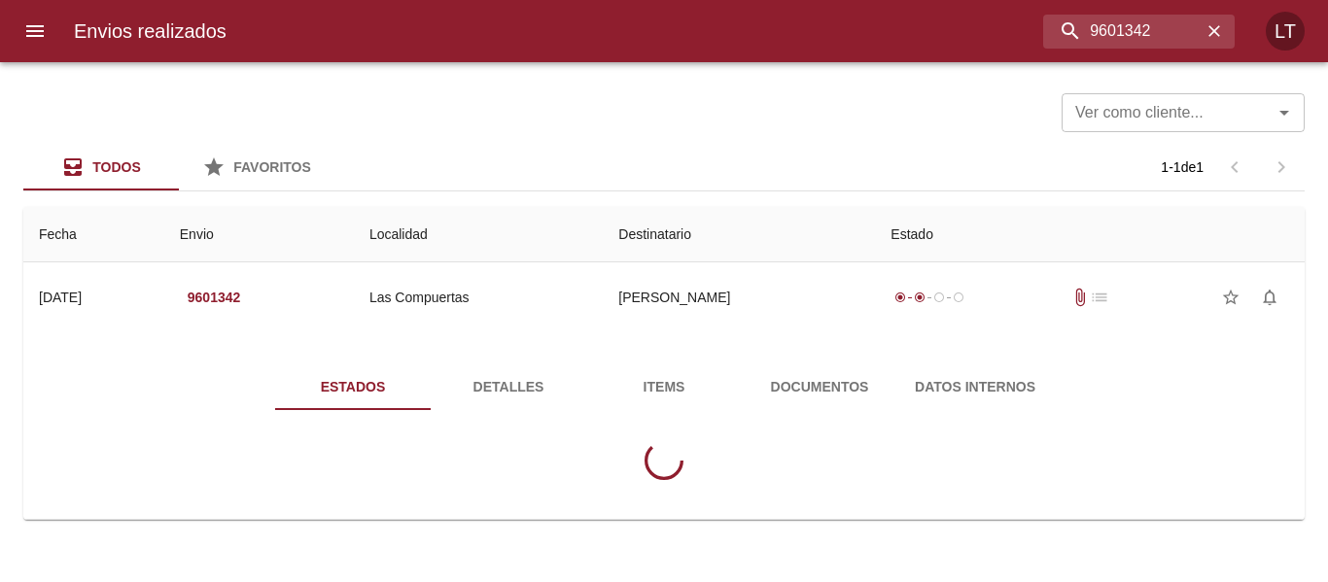
click at [820, 384] on span "Documentos" at bounding box center [819, 387] width 132 height 24
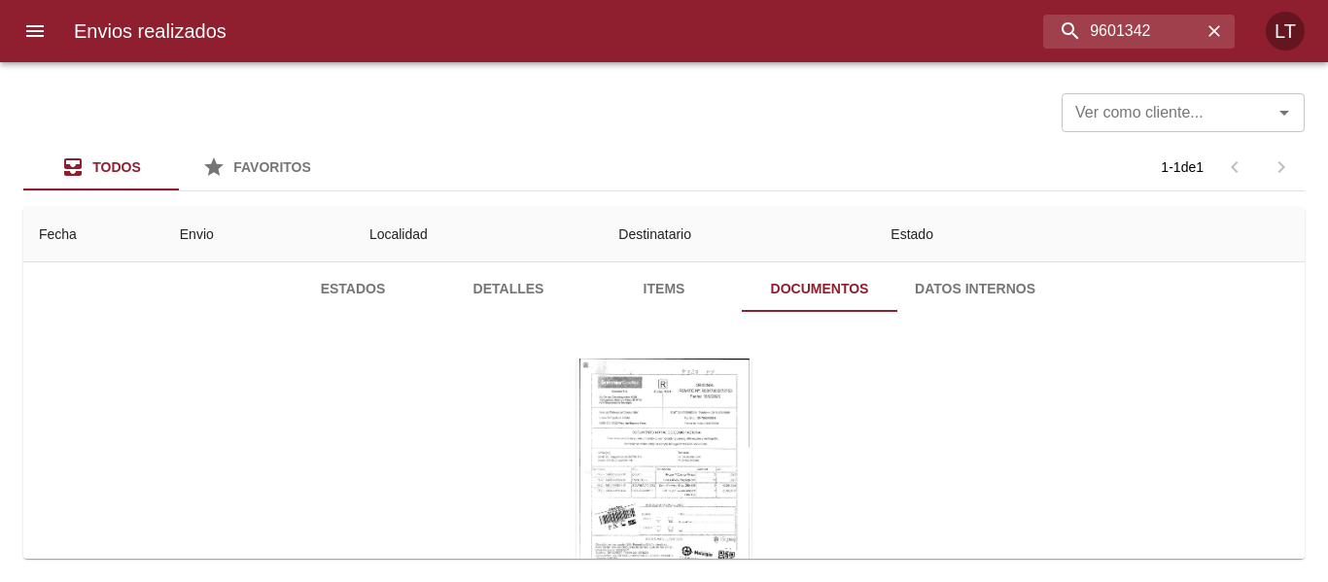
scroll to position [196, 0]
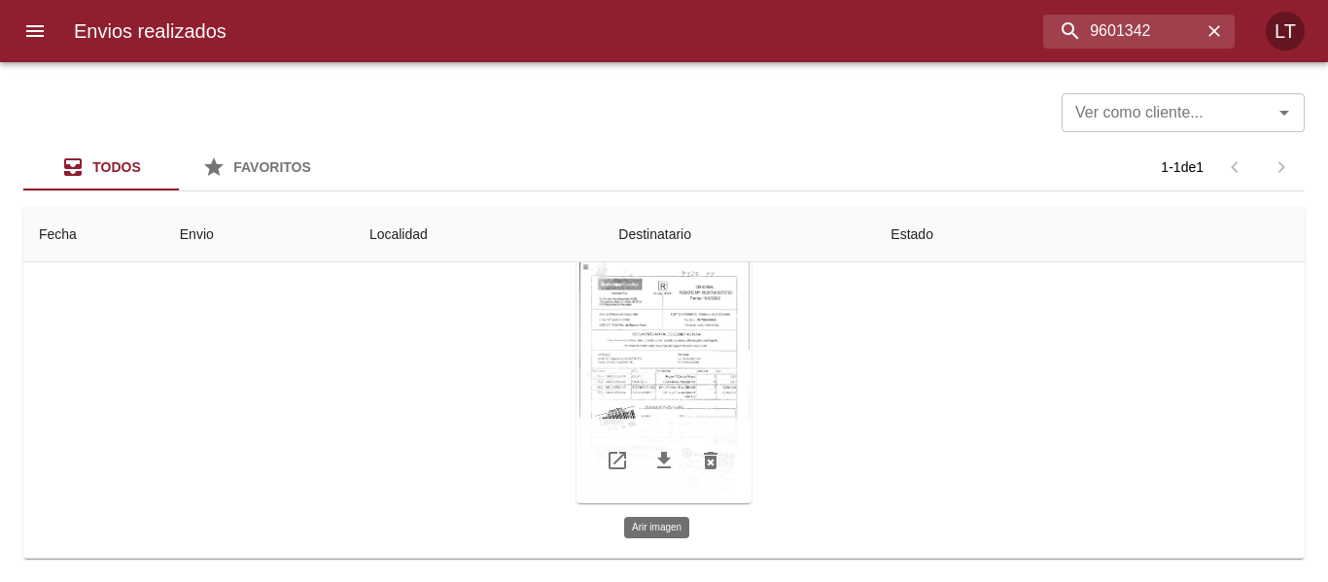
click at [645, 369] on div "Tabla de envíos del cliente" at bounding box center [663, 381] width 175 height 243
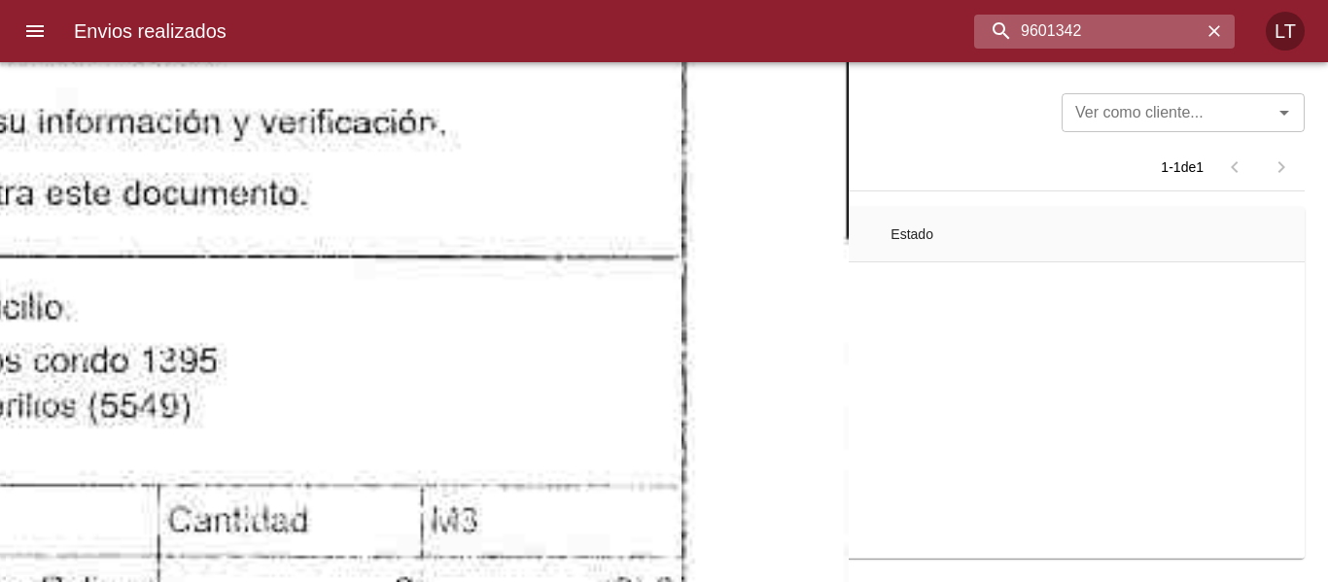
click at [1146, 36] on input "9601342" at bounding box center [1087, 32] width 227 height 34
paste input "12897"
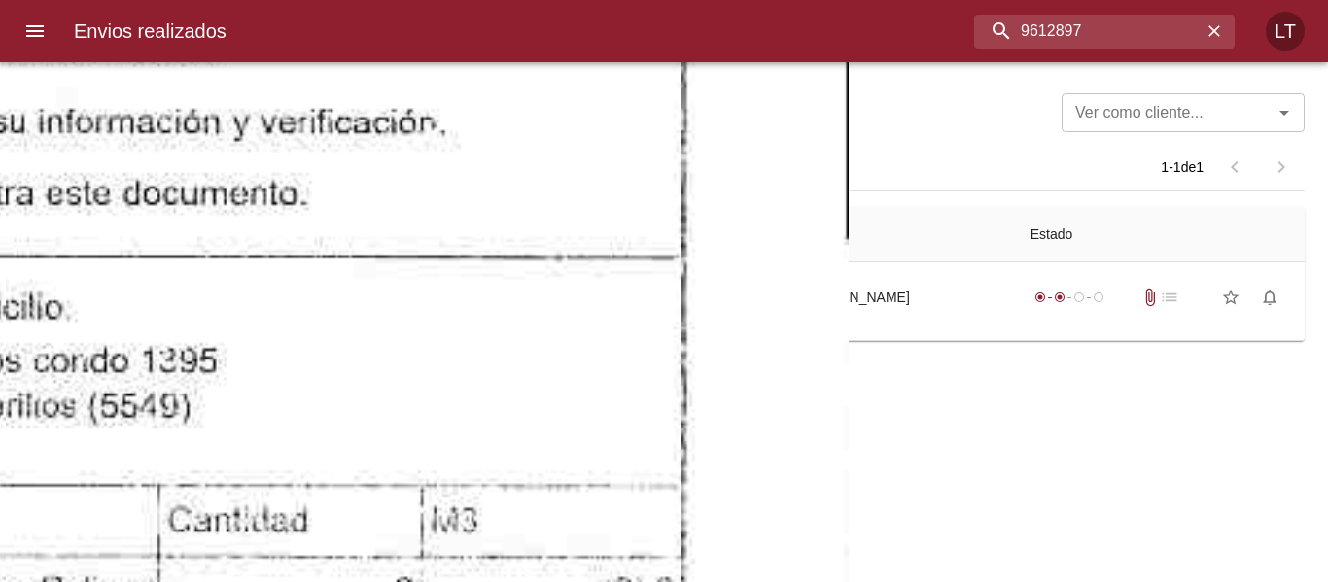
scroll to position [0, 0]
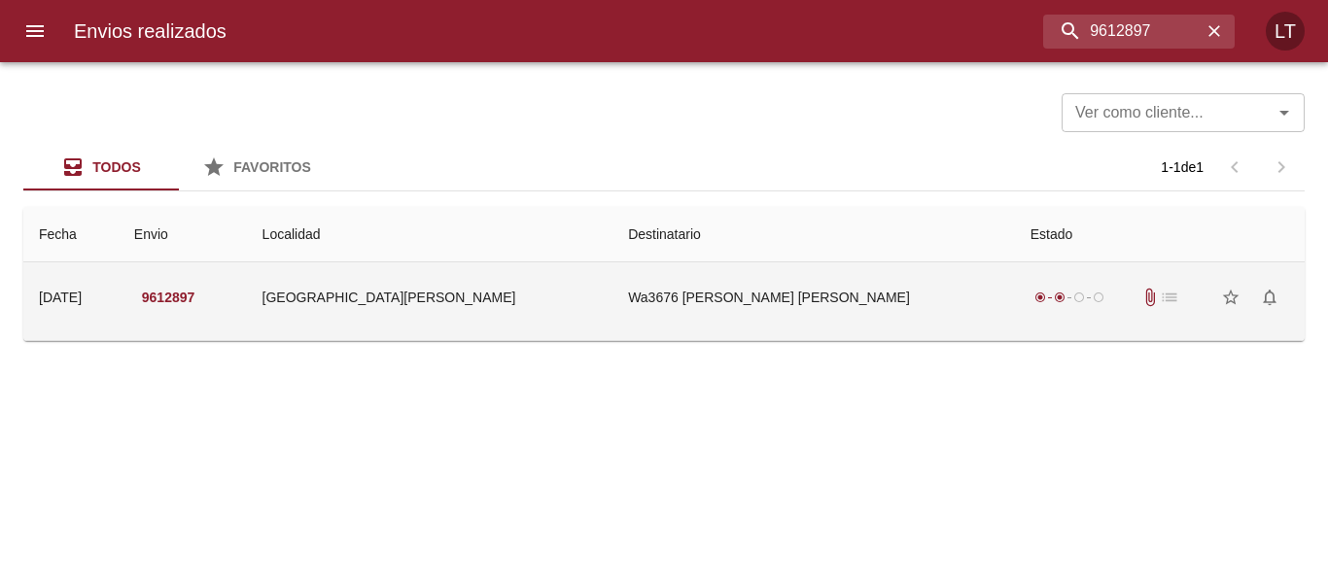
click at [845, 297] on td "Wa3676 Panello Myriam Beatriz" at bounding box center [813, 297] width 402 height 70
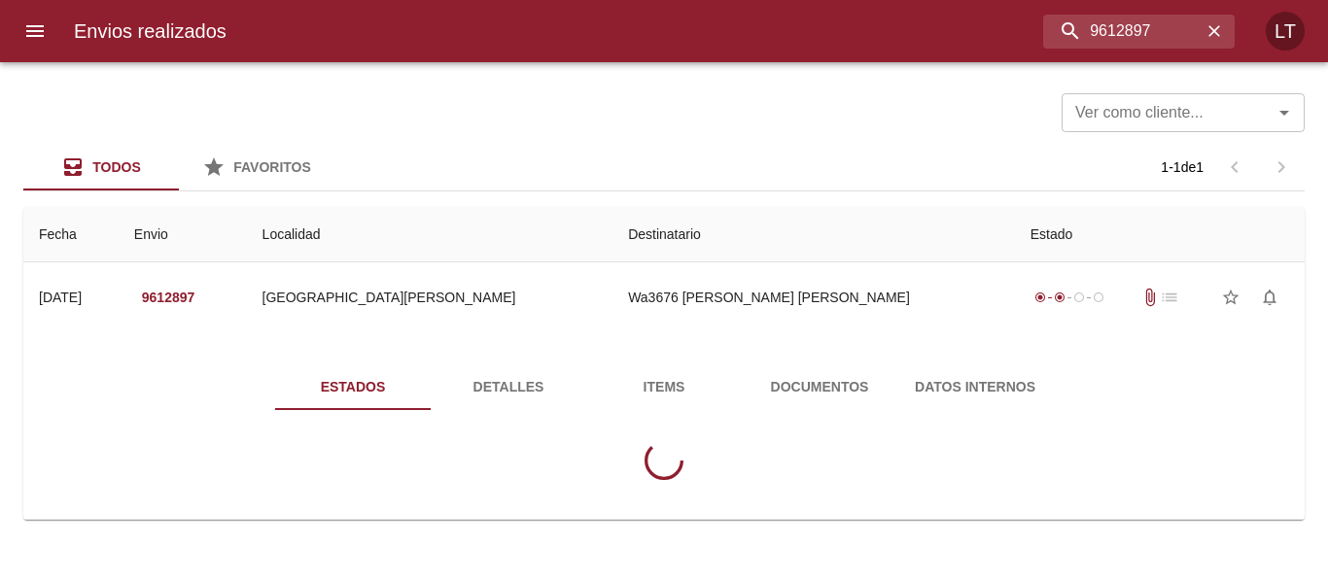
click at [804, 383] on span "Documentos" at bounding box center [819, 387] width 132 height 24
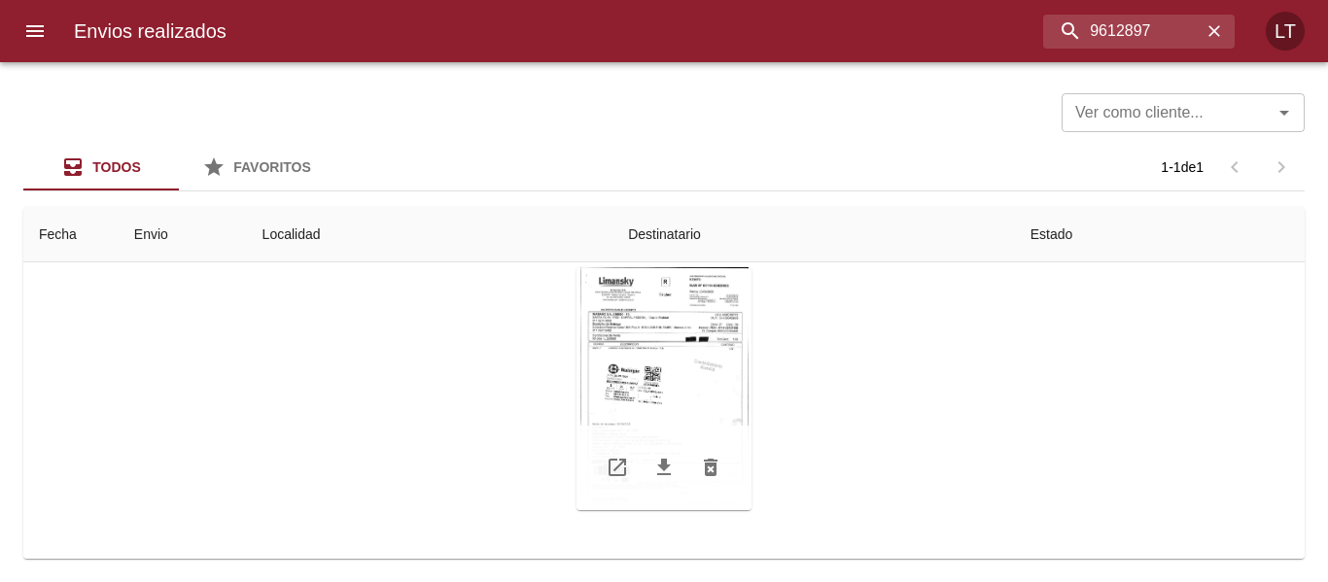
scroll to position [196, 0]
click at [661, 349] on div "Tabla de envíos del cliente" at bounding box center [663, 381] width 175 height 243
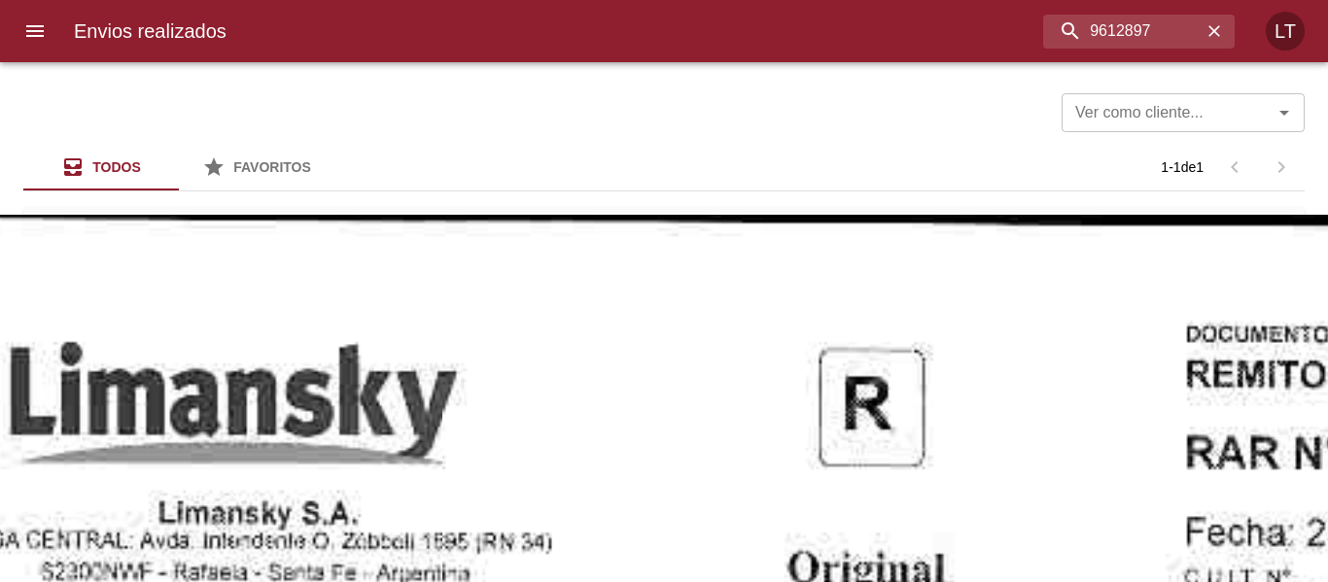
click at [1111, 38] on input "9612897" at bounding box center [1087, 32] width 227 height 34
paste input "02433"
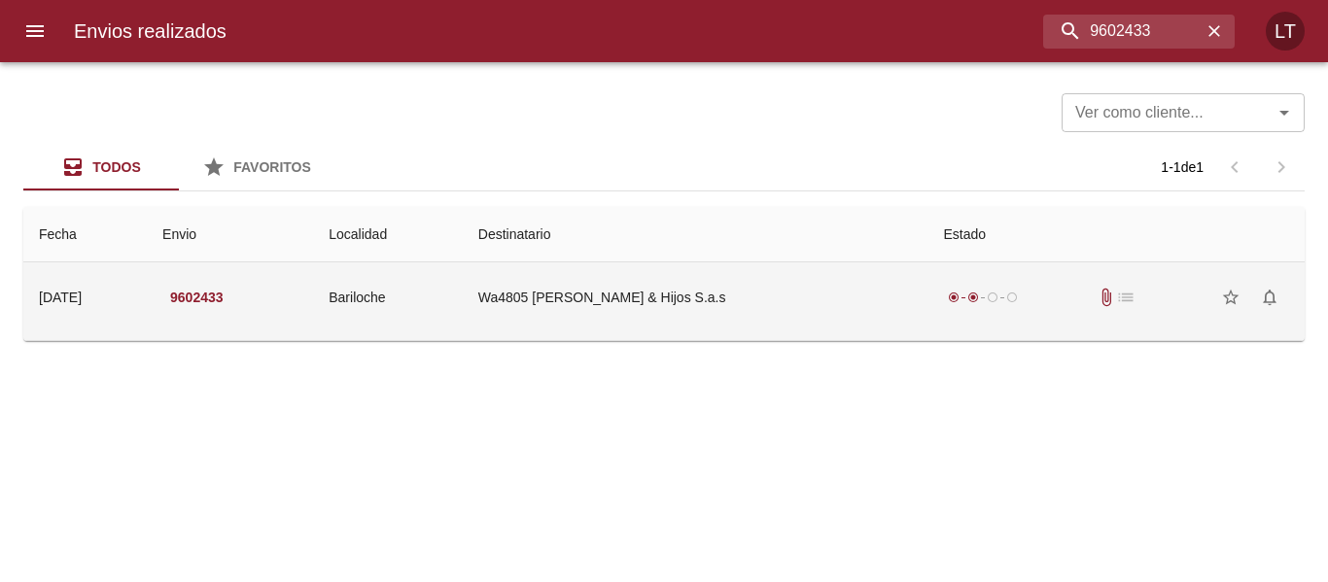
click at [777, 288] on td "Wa4805 Ojeda & Hijos S.a.s" at bounding box center [696, 297] width 466 height 70
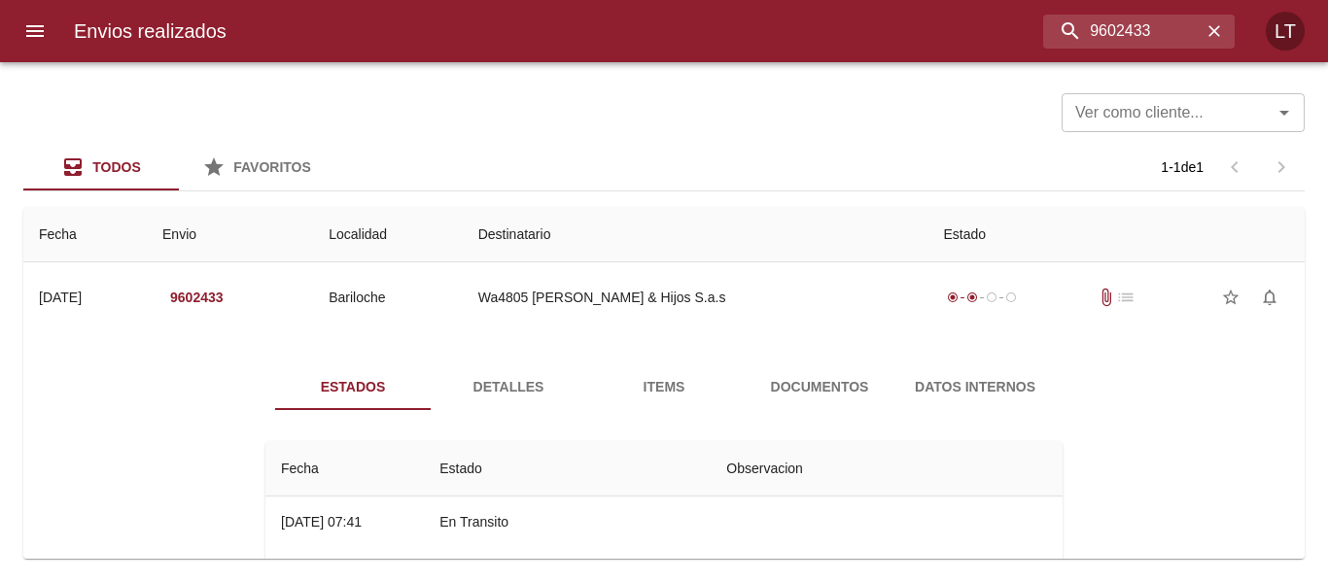
click at [823, 400] on button "Documentos" at bounding box center [820, 387] width 156 height 47
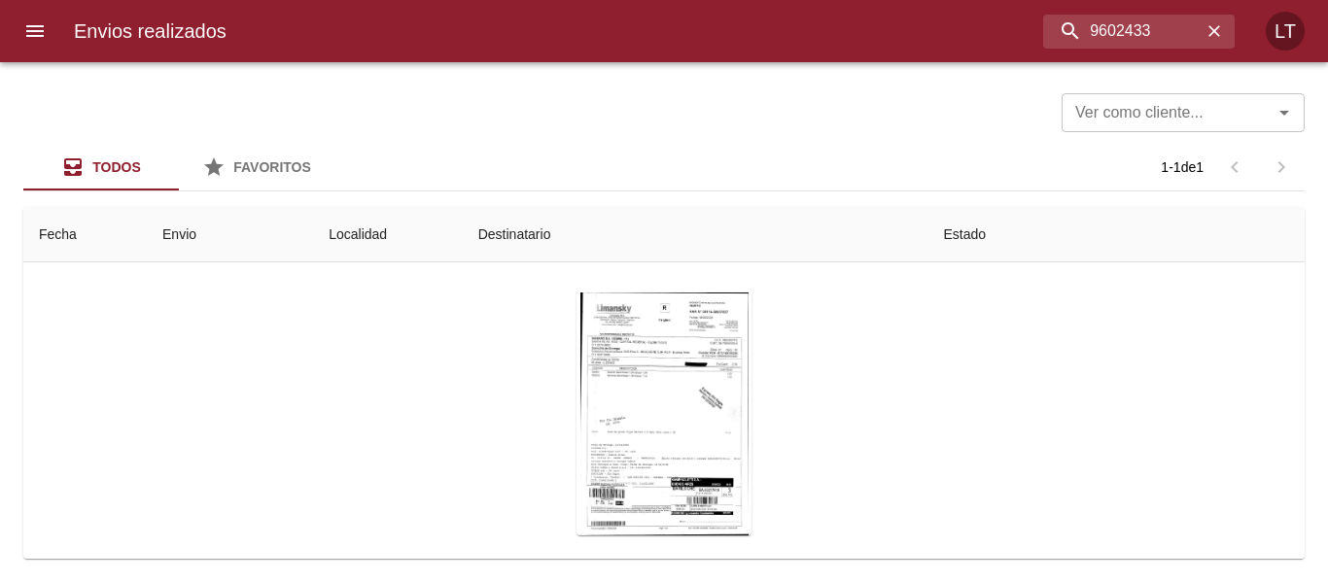
scroll to position [194, 0]
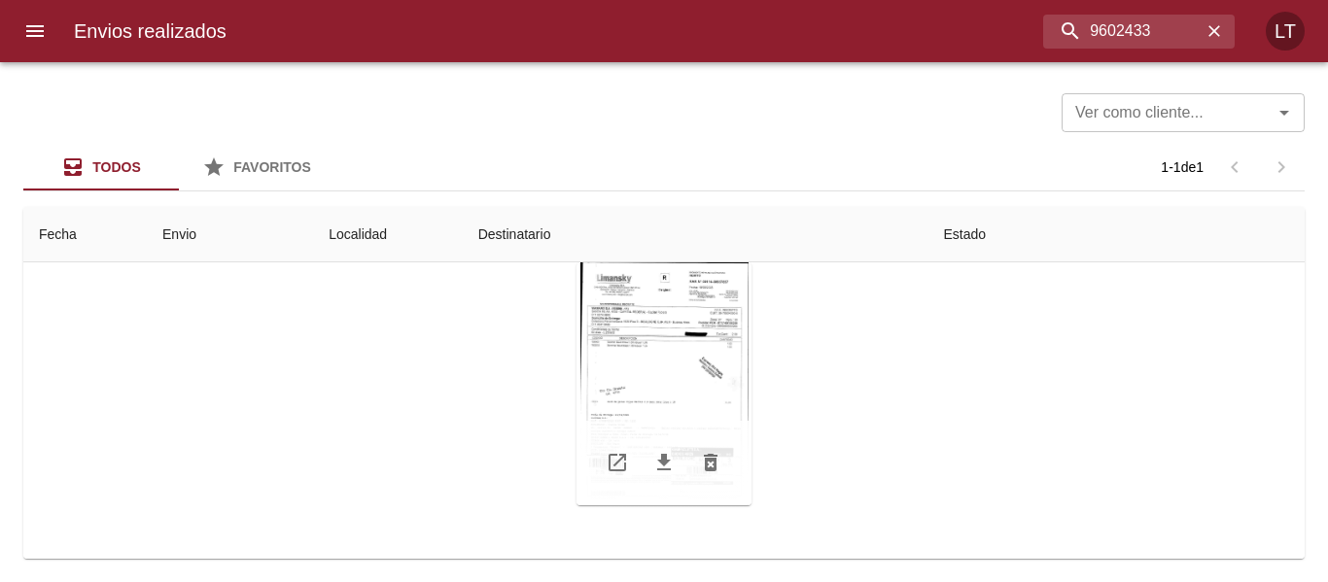
click at [670, 418] on div "Tabla de envíos del cliente" at bounding box center [663, 383] width 175 height 243
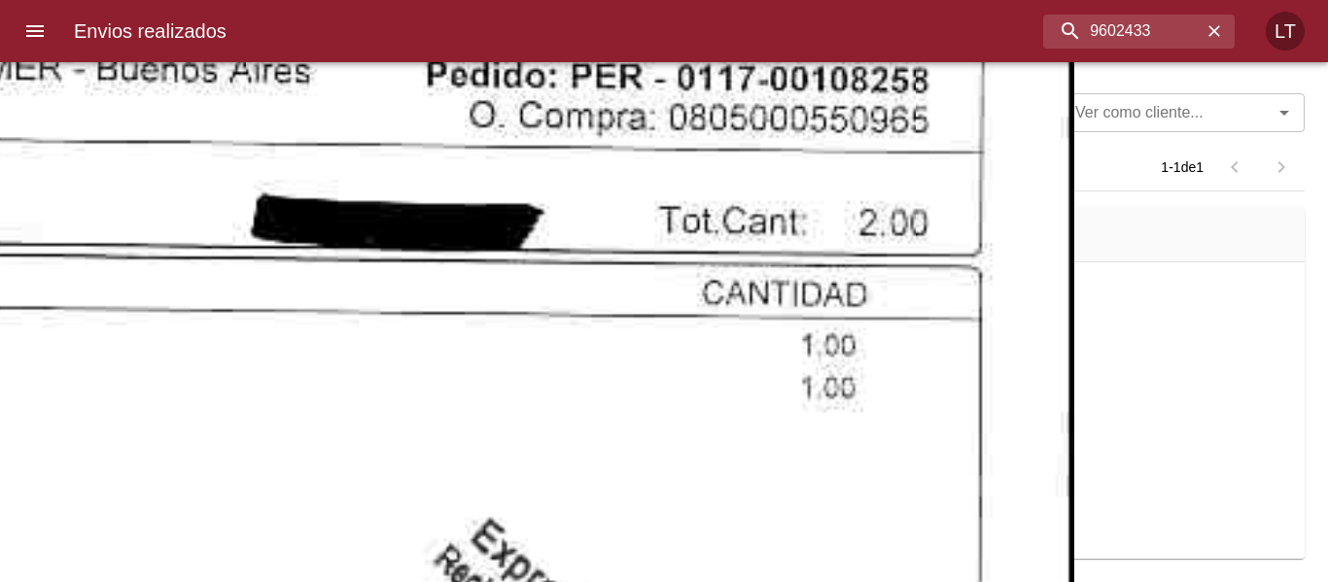
click at [1095, 34] on input "9602433" at bounding box center [1087, 32] width 227 height 34
paste input "13052"
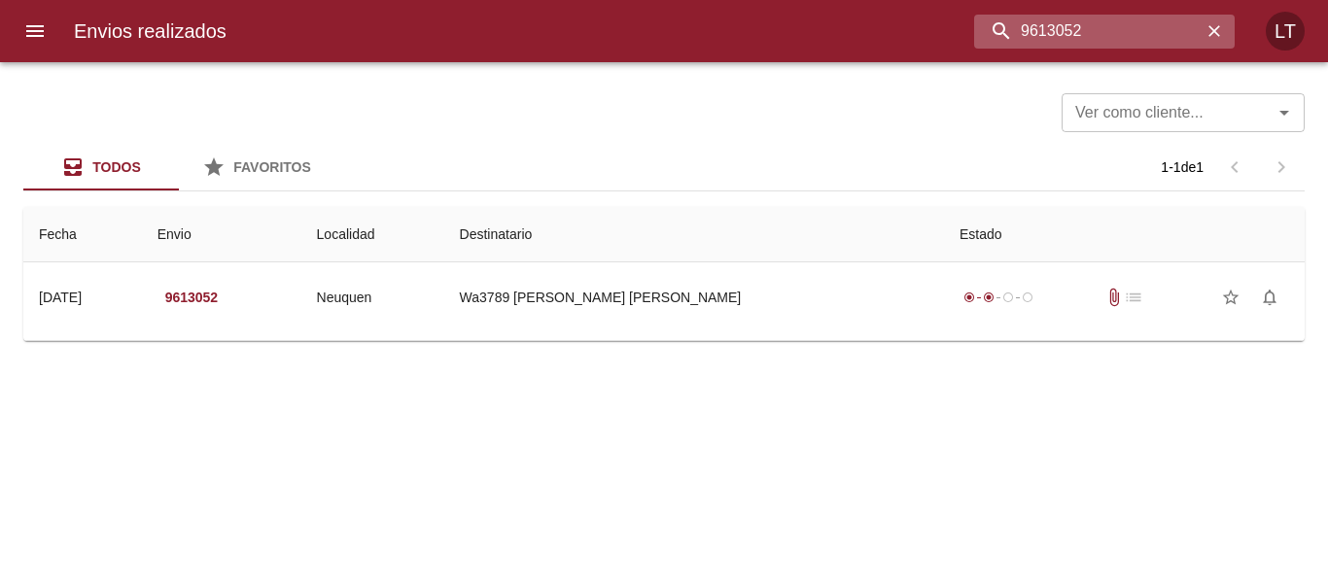
click at [1123, 41] on input "9613052" at bounding box center [1087, 32] width 227 height 34
click at [1102, 48] on input "9613052" at bounding box center [1087, 32] width 227 height 34
paste input "2056"
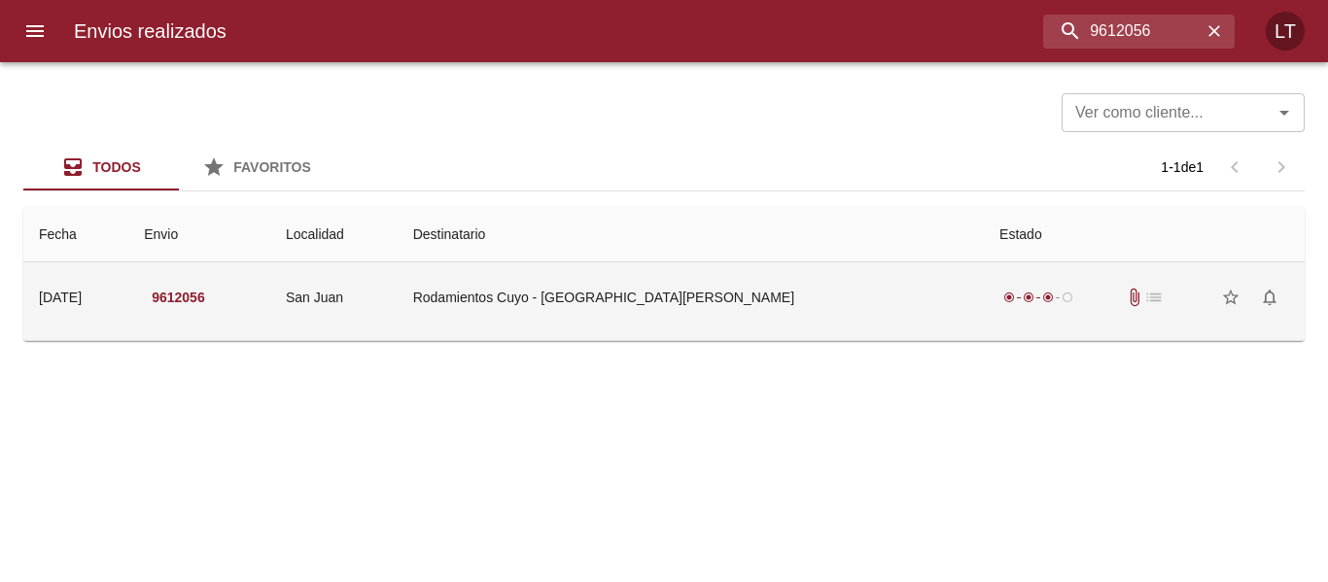
click at [676, 295] on td "Rodamientos Cuyo - San Juan" at bounding box center [691, 297] width 586 height 70
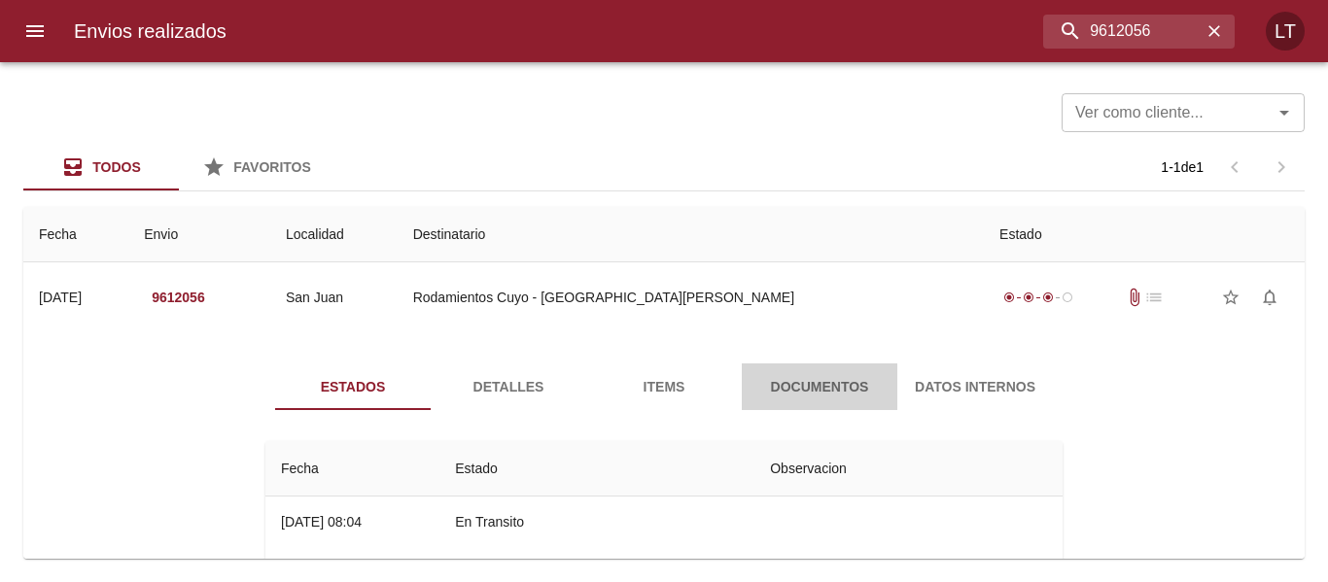
click at [742, 371] on button "Documentos" at bounding box center [820, 387] width 156 height 47
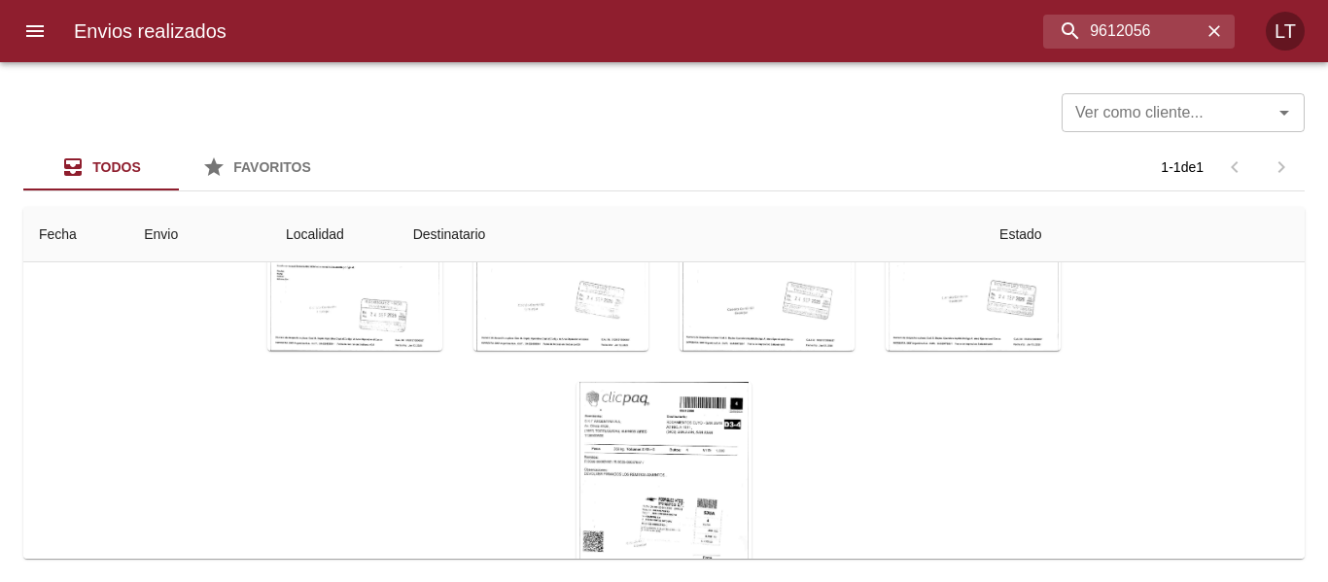
scroll to position [194, 0]
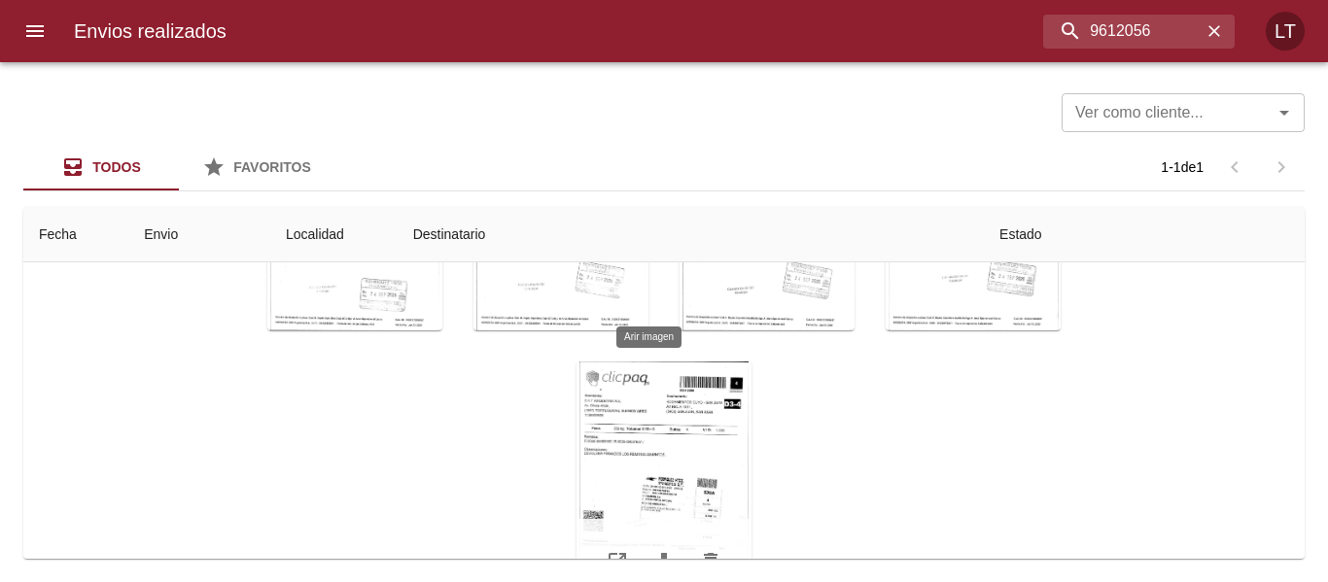
click at [680, 475] on div "Tabla de envíos del cliente" at bounding box center [663, 483] width 175 height 243
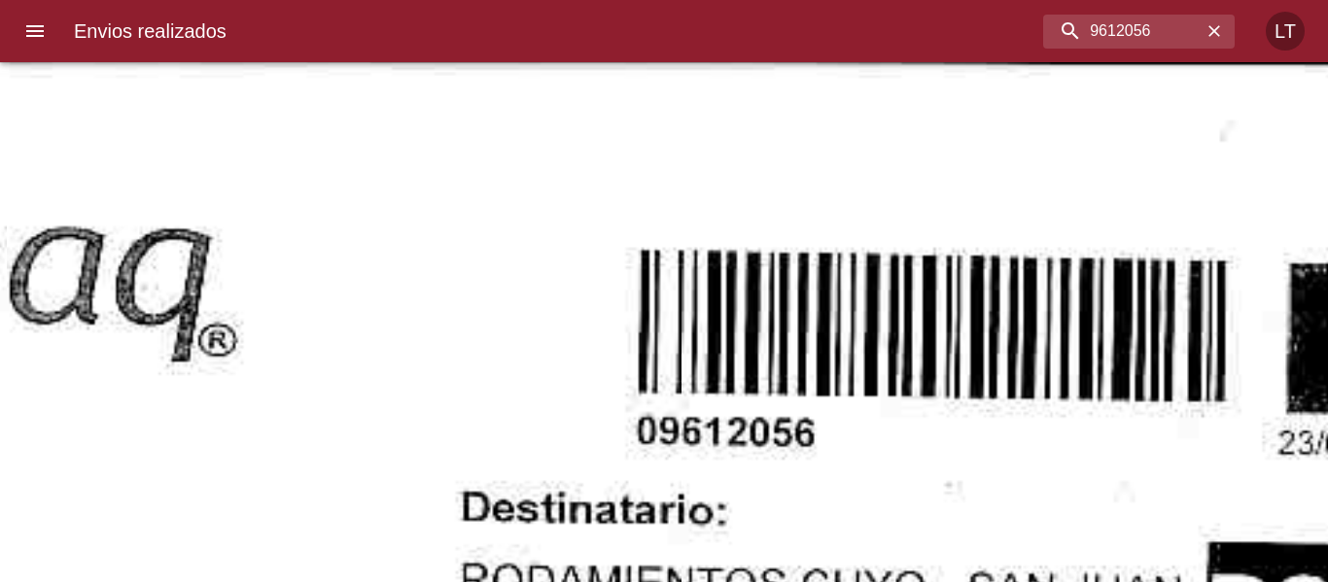
click at [1181, 28] on input "9612056" at bounding box center [1087, 32] width 227 height 34
click at [1180, 28] on input "9612056" at bounding box center [1087, 32] width 227 height 34
paste input "8829"
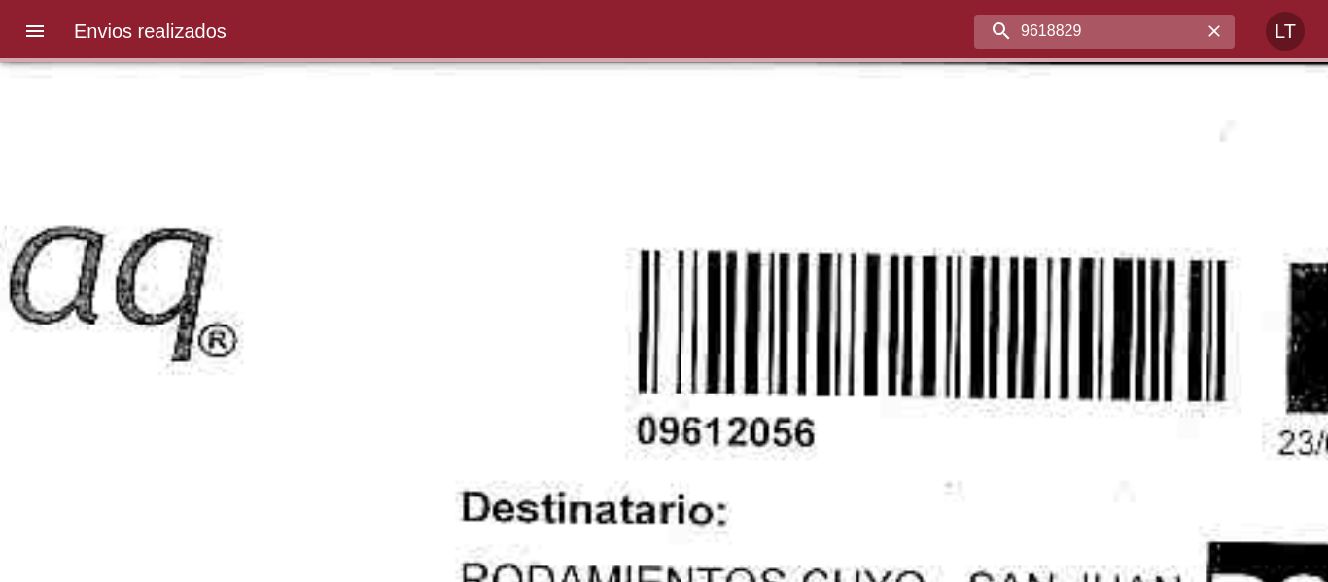
scroll to position [0, 0]
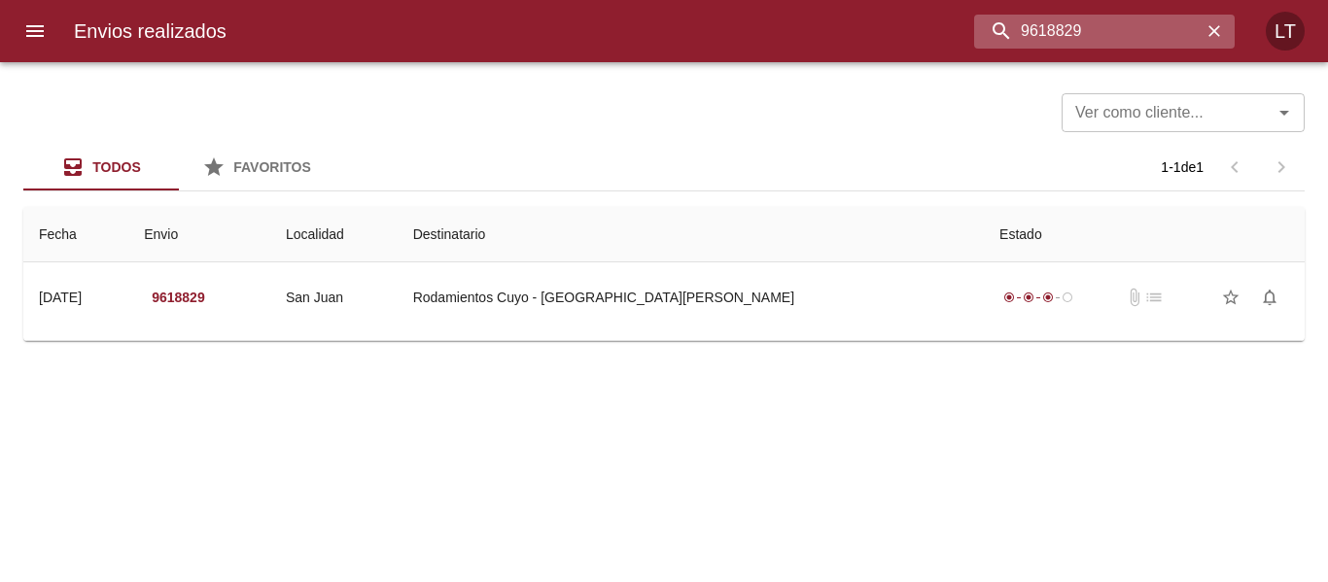
click at [1019, 38] on input "9618829" at bounding box center [1087, 32] width 227 height 34
paste input "1721"
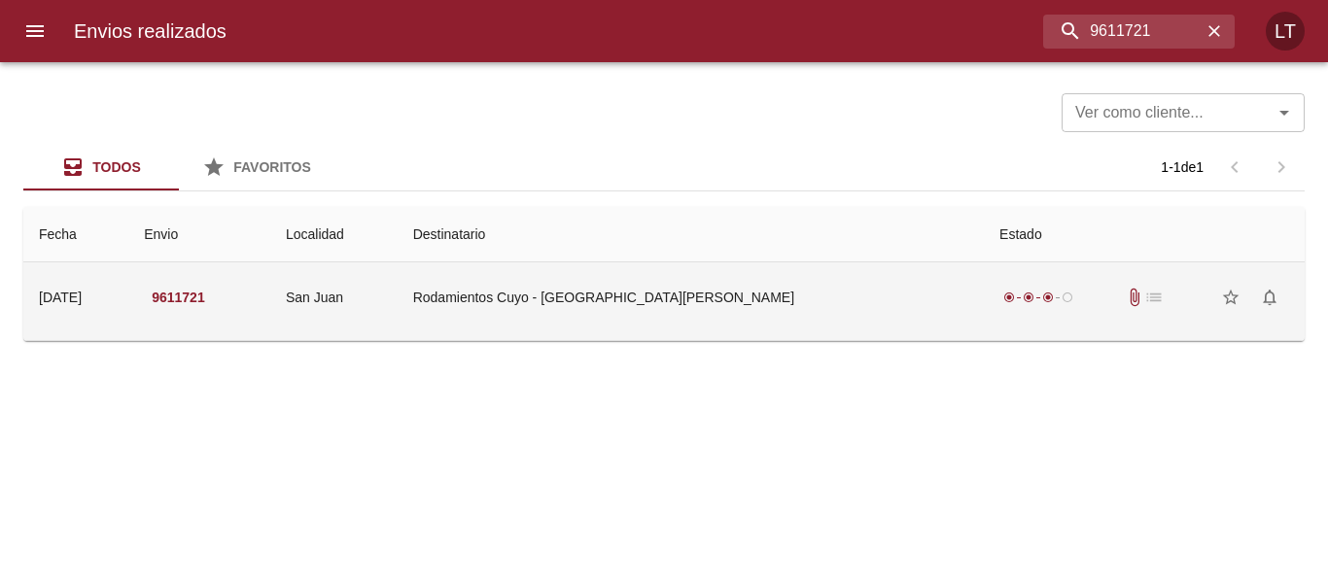
click at [693, 289] on td "Rodamientos Cuyo - San Juan" at bounding box center [691, 297] width 586 height 70
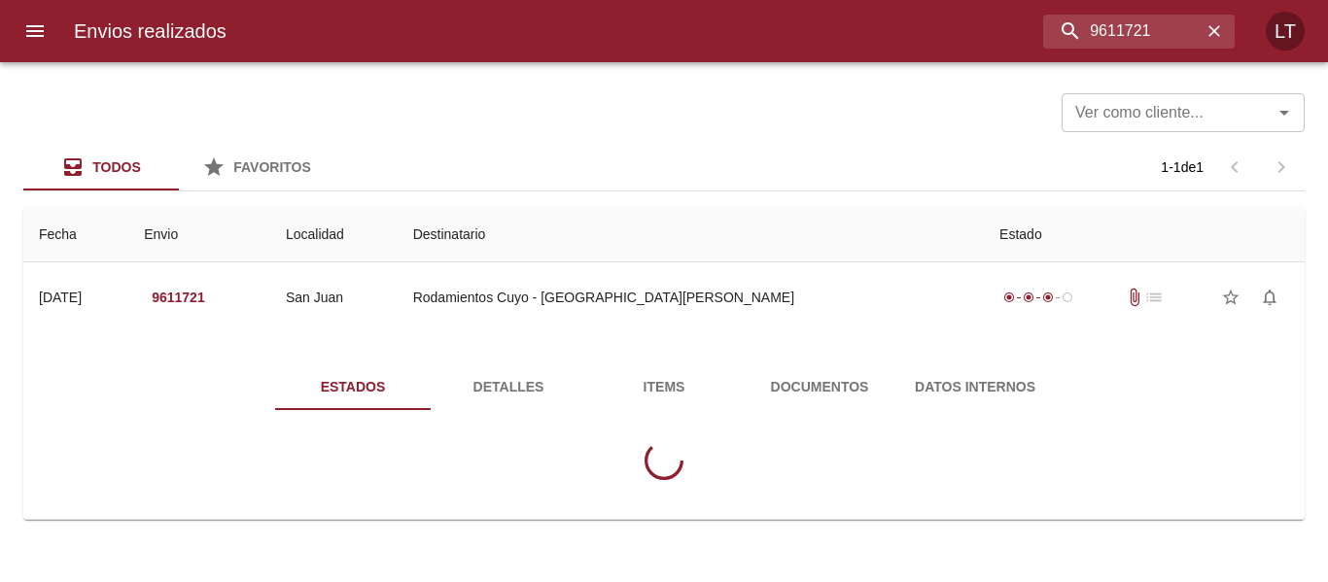
click at [790, 380] on span "Documentos" at bounding box center [819, 387] width 132 height 24
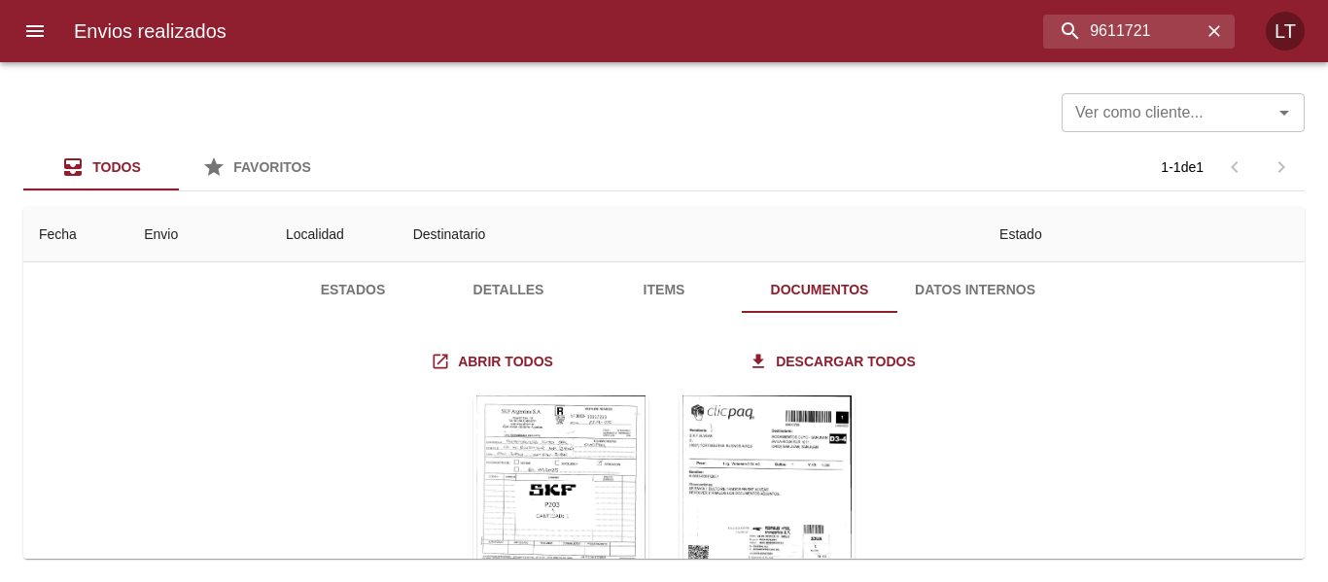
scroll to position [232, 0]
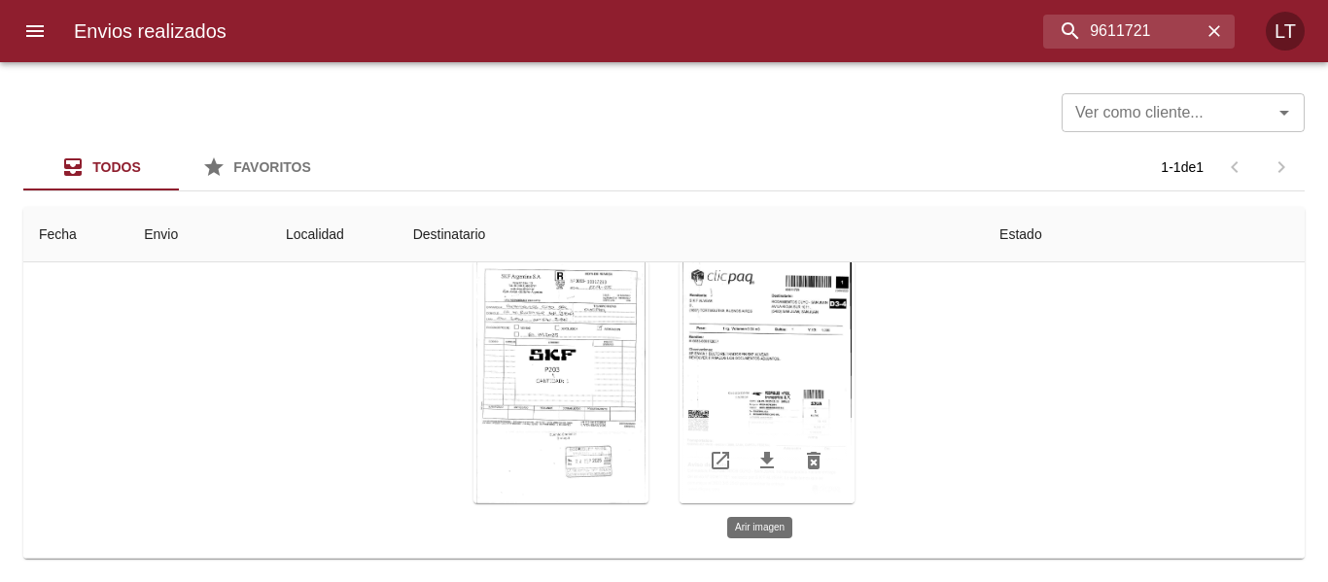
click at [776, 360] on div "Tabla de envíos del cliente" at bounding box center [766, 381] width 175 height 243
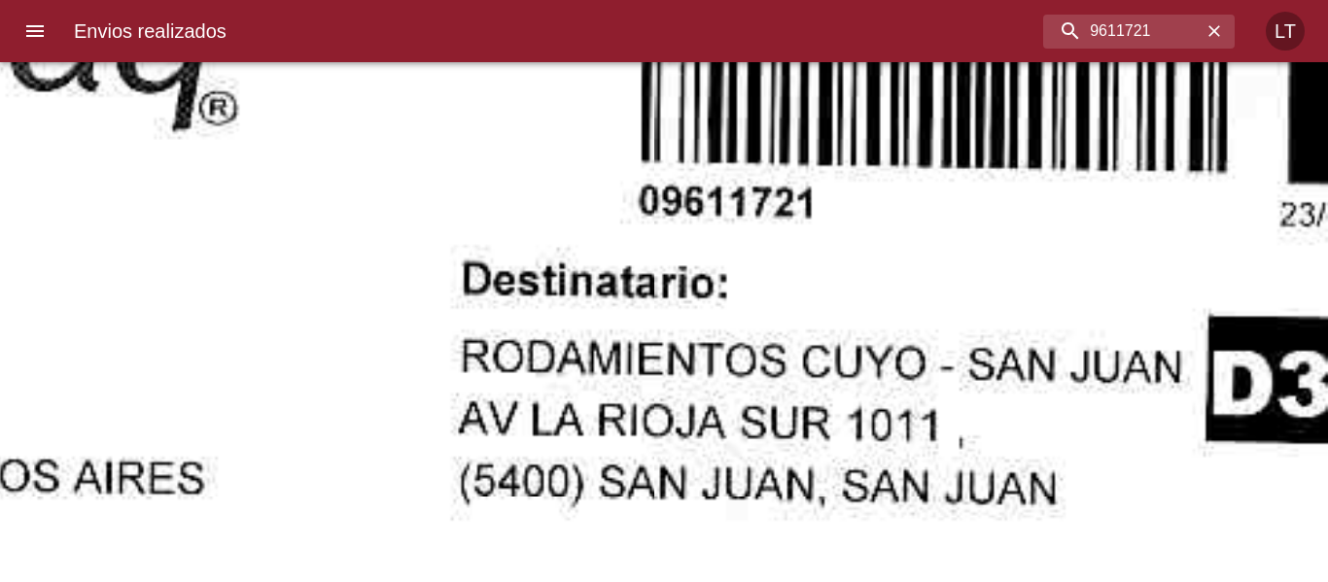
click at [1178, 13] on div "Envios realizados 9611721 LT" at bounding box center [664, 31] width 1328 height 62
click at [1178, 17] on input "9611721" at bounding box center [1087, 32] width 227 height 34
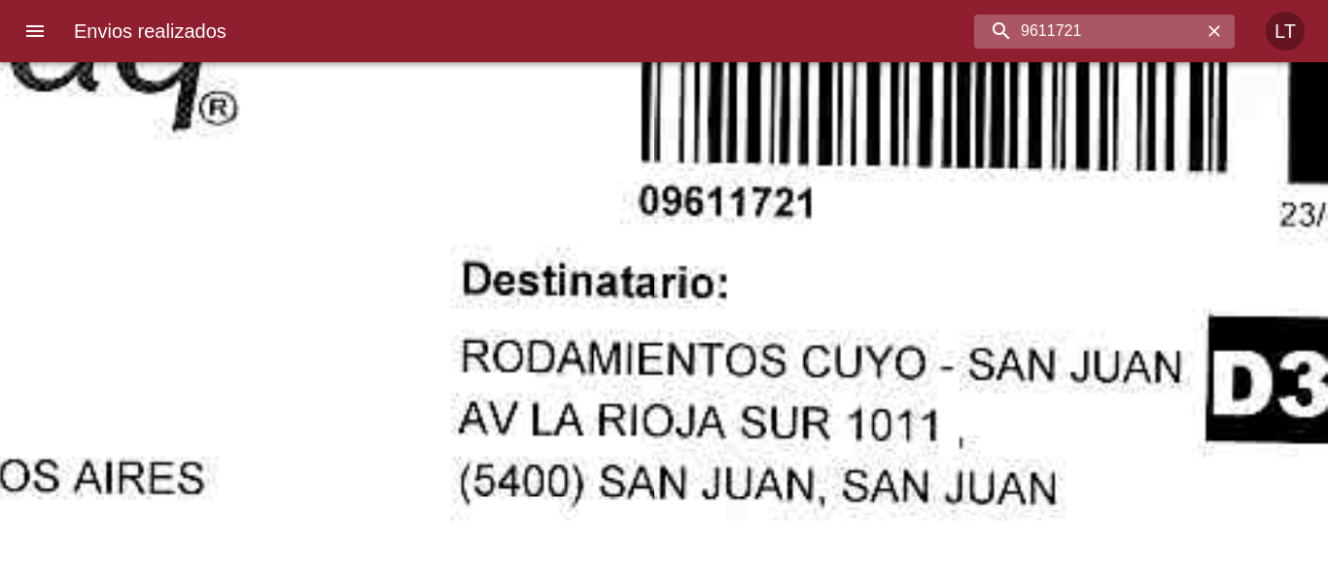
click at [1178, 17] on input "9611721" at bounding box center [1087, 32] width 227 height 34
paste input "589185"
type input "9589185"
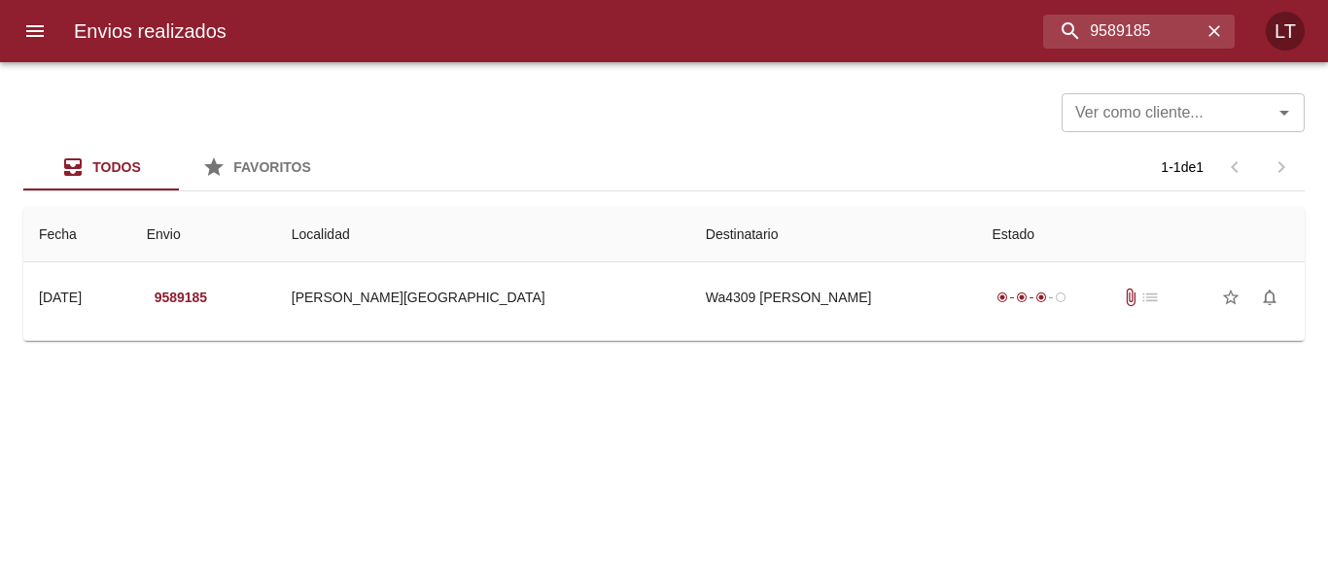
click at [26, 37] on icon "menu" at bounding box center [34, 31] width 17 height 12
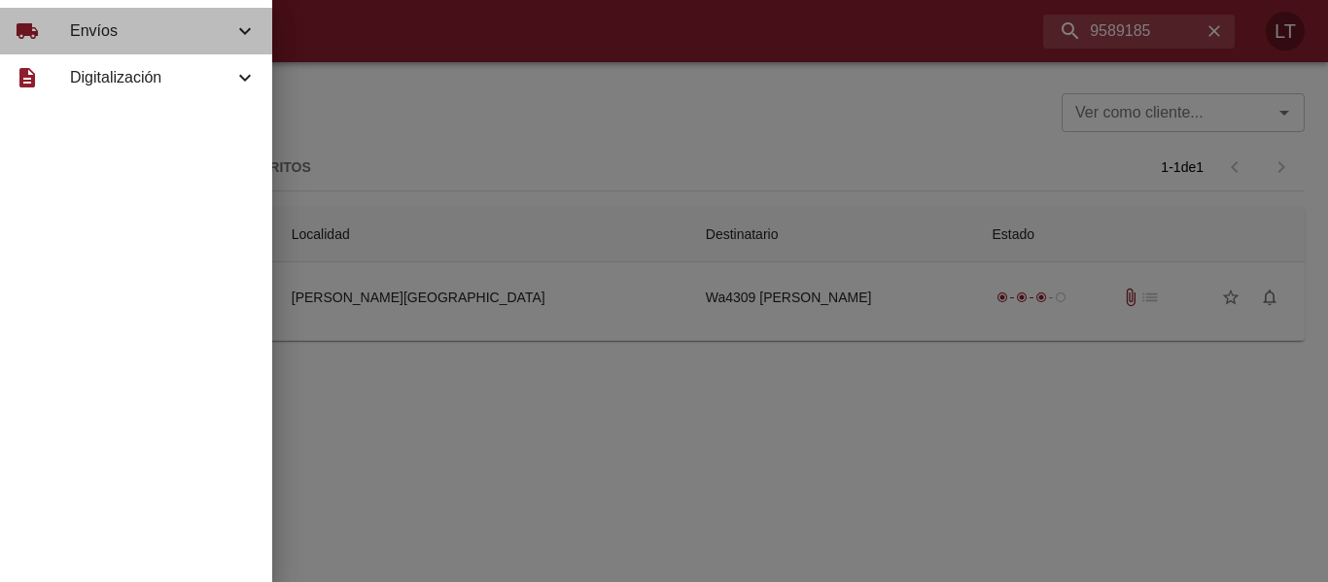
click at [87, 31] on span "Envíos" at bounding box center [151, 30] width 163 height 23
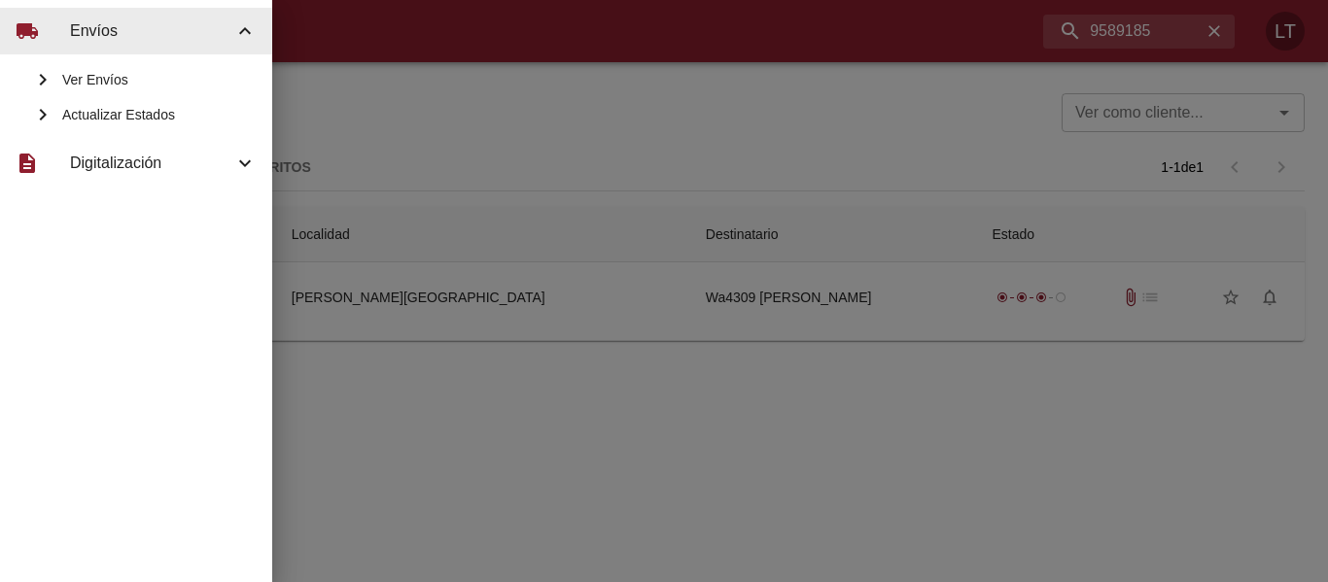
click at [119, 122] on span "Actualizar Estados" at bounding box center [159, 114] width 194 height 19
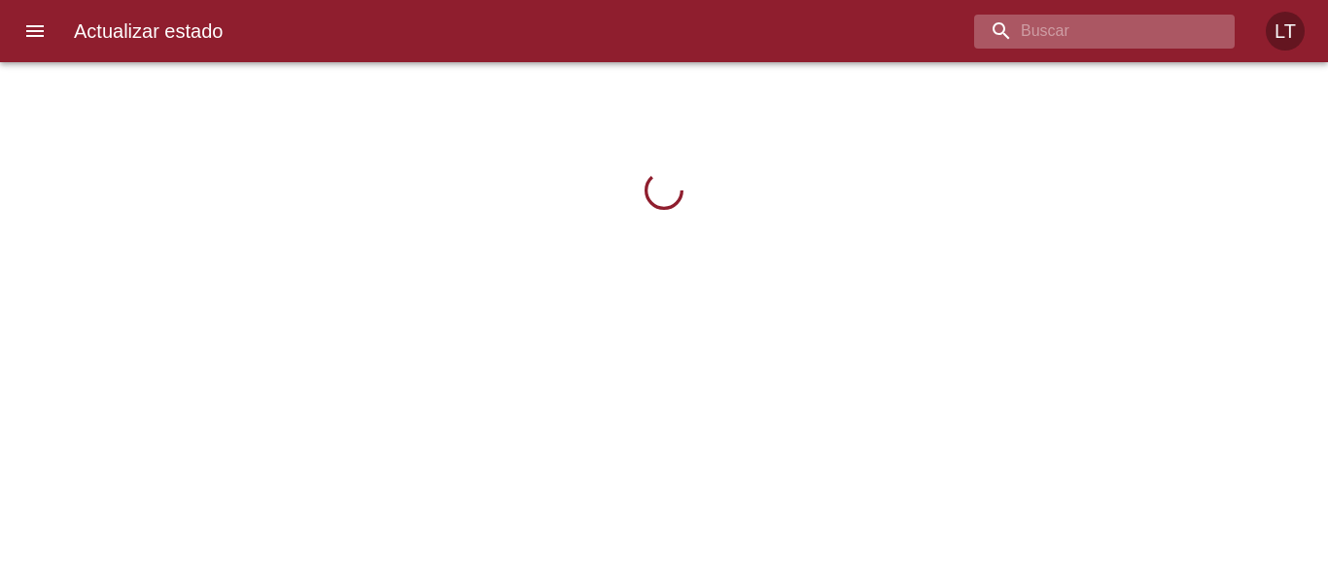
click at [1159, 29] on input "buscar" at bounding box center [1087, 32] width 227 height 34
paste input "9589185"
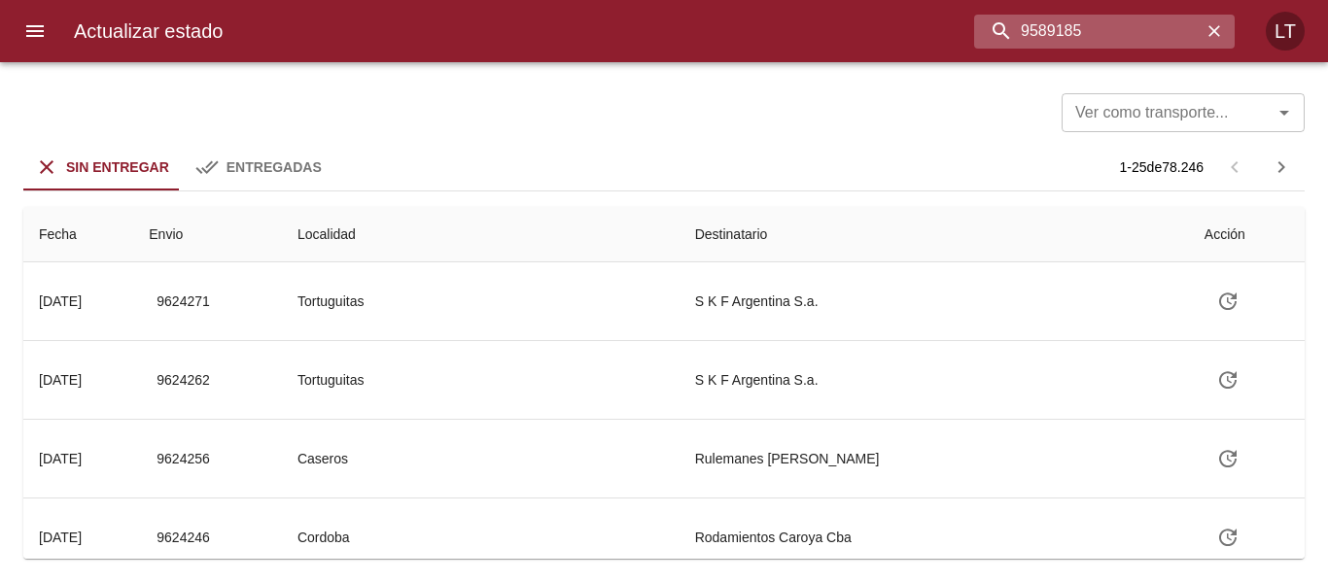
type input "9589185"
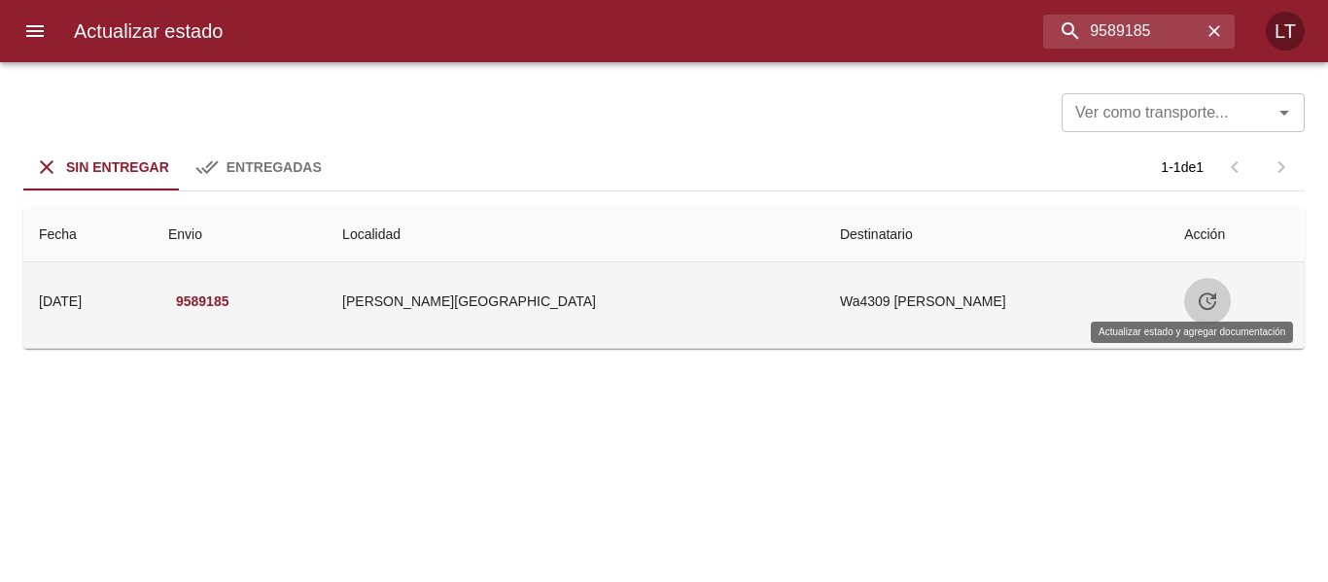
click at [1196, 312] on icon "Tabla de envíos del cliente" at bounding box center [1207, 301] width 23 height 23
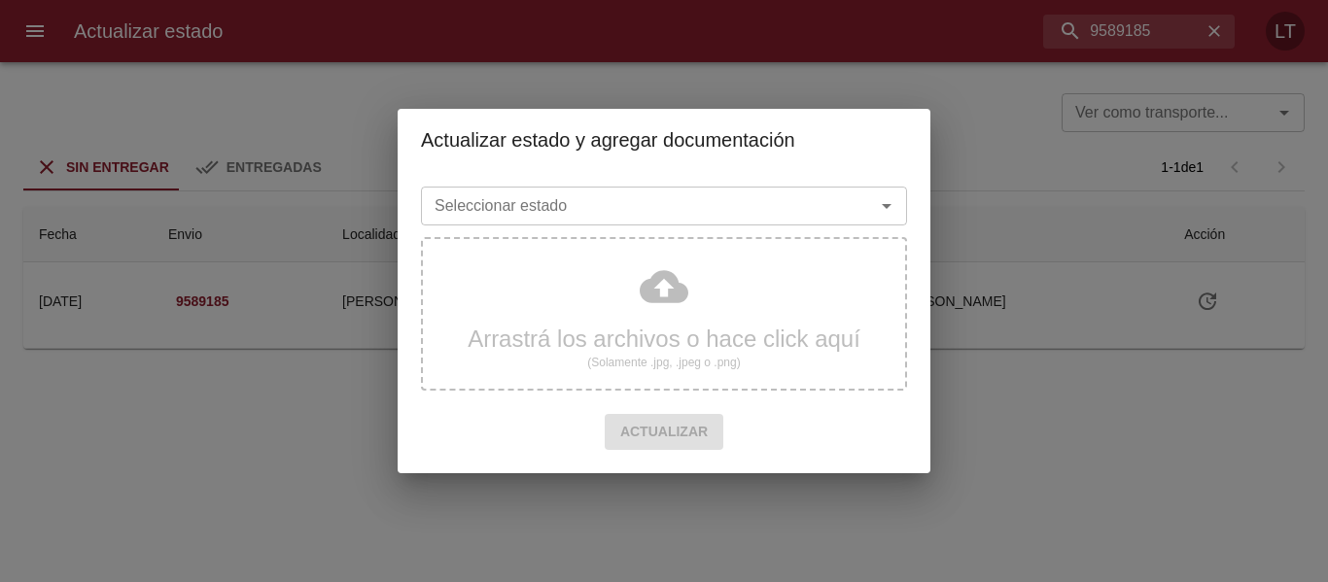
click at [725, 221] on div "Seleccionar estado" at bounding box center [664, 206] width 486 height 39
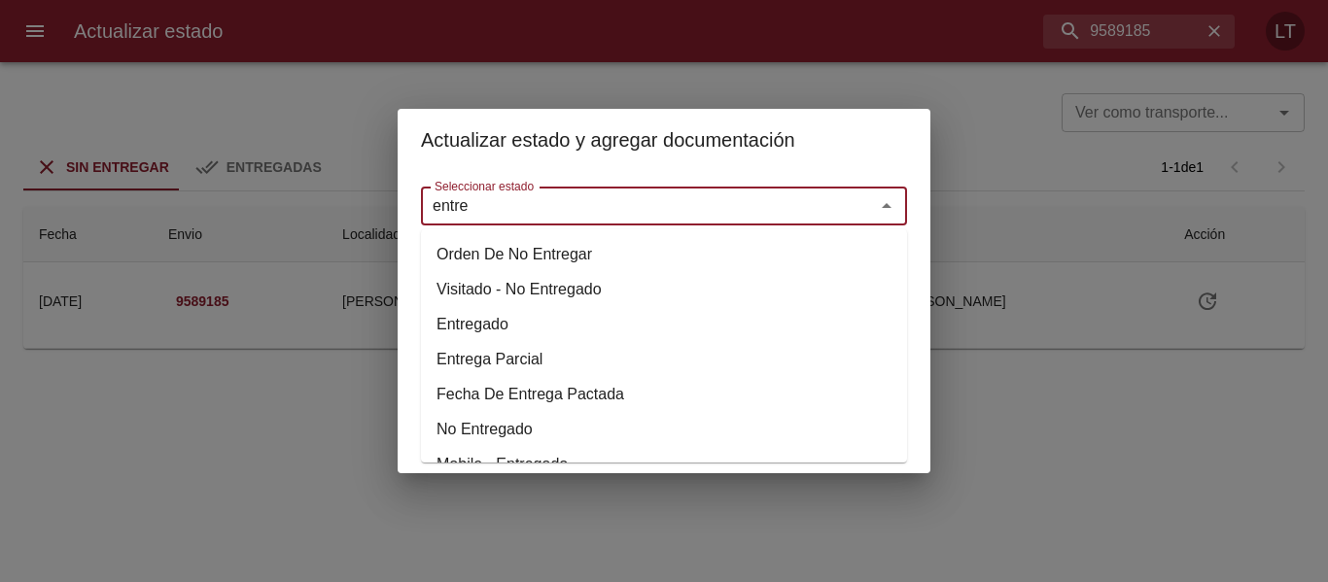
click at [504, 314] on li "Entregado" at bounding box center [664, 324] width 486 height 35
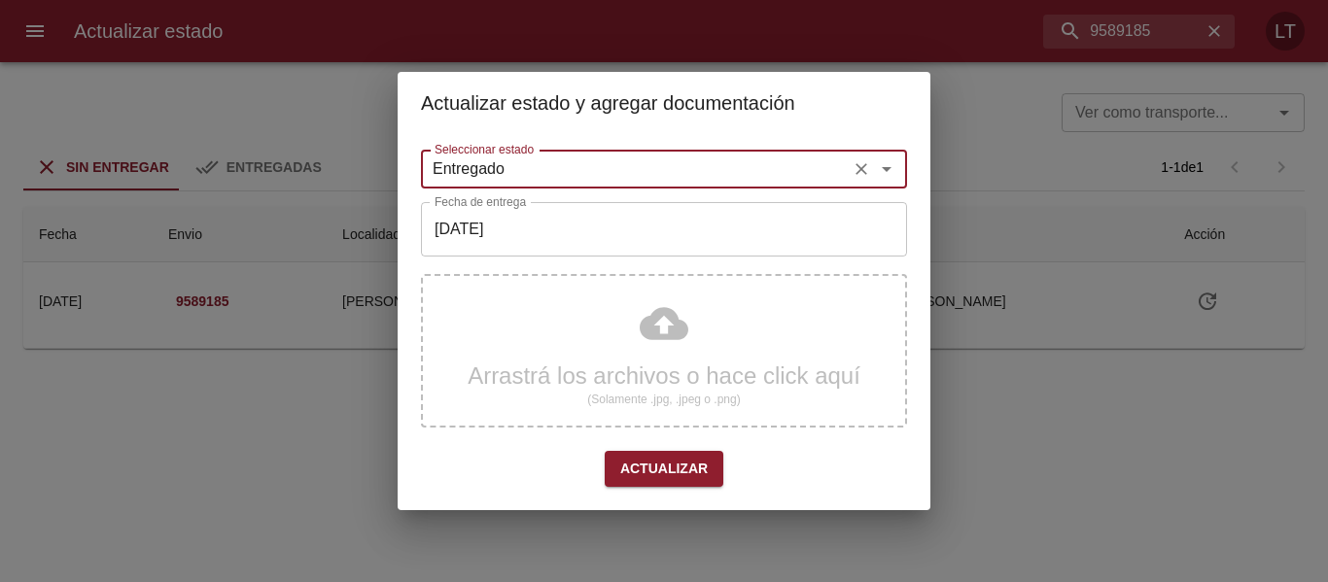
type input "Entregado"
click at [521, 231] on input "[DATE]" at bounding box center [664, 229] width 486 height 54
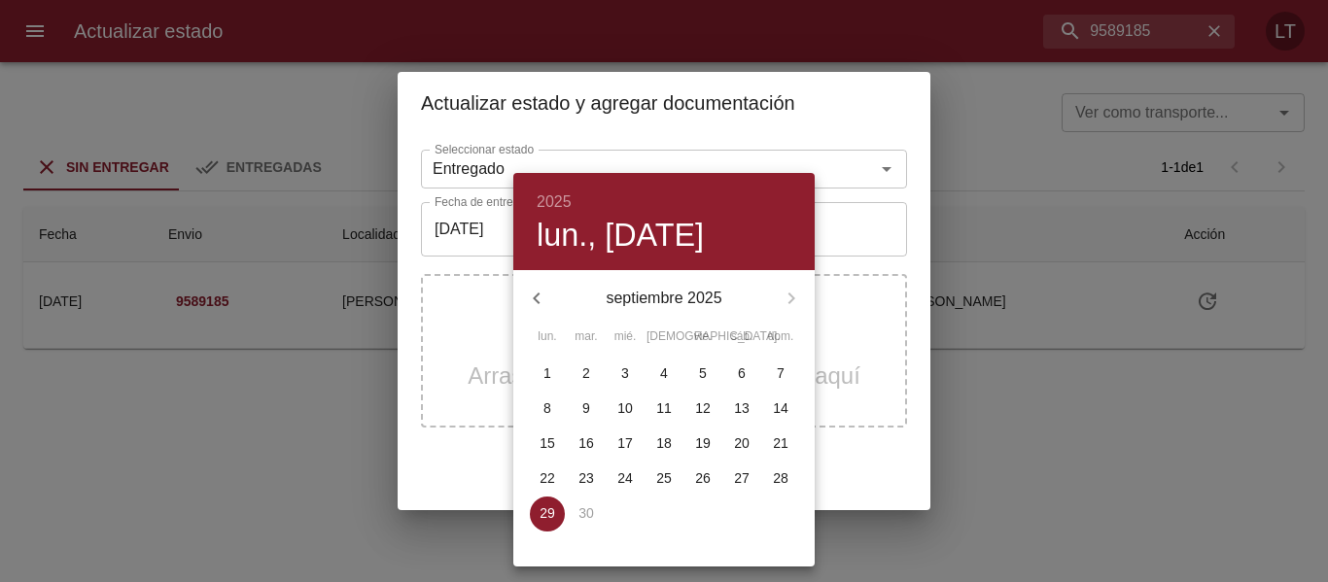
click at [668, 481] on p "25" at bounding box center [664, 477] width 16 height 19
type input "25/09/2025"
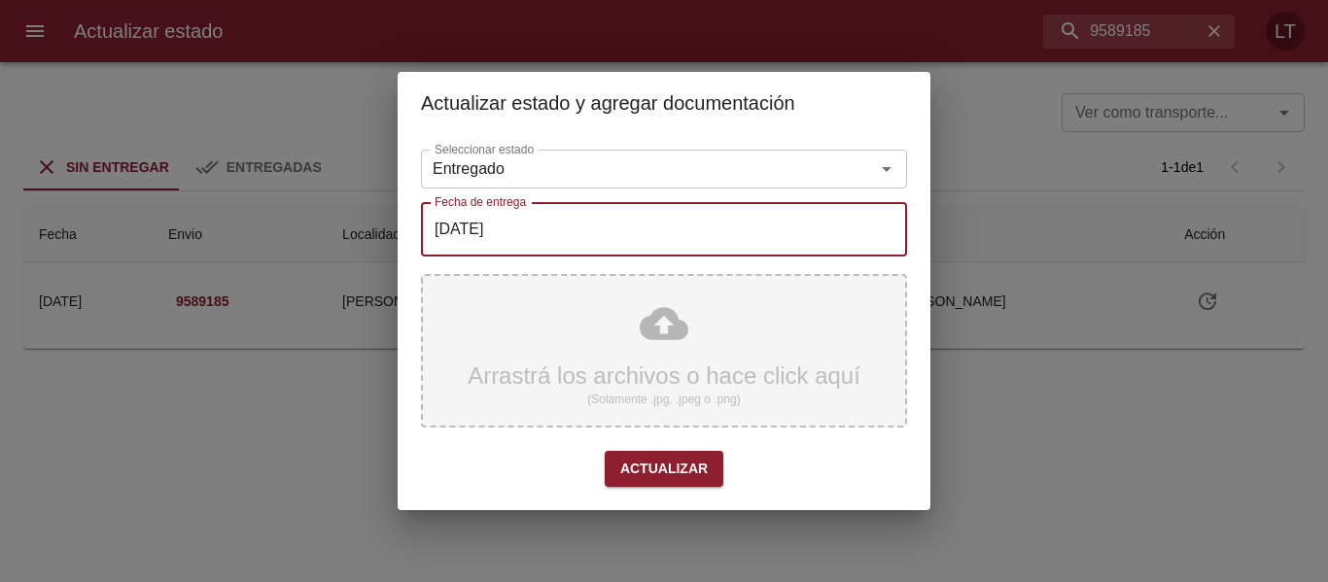
click at [650, 355] on div "Arrastrá los archivos o hace click aquí (Solamente .jpg, .jpeg o .png)" at bounding box center [664, 351] width 486 height 154
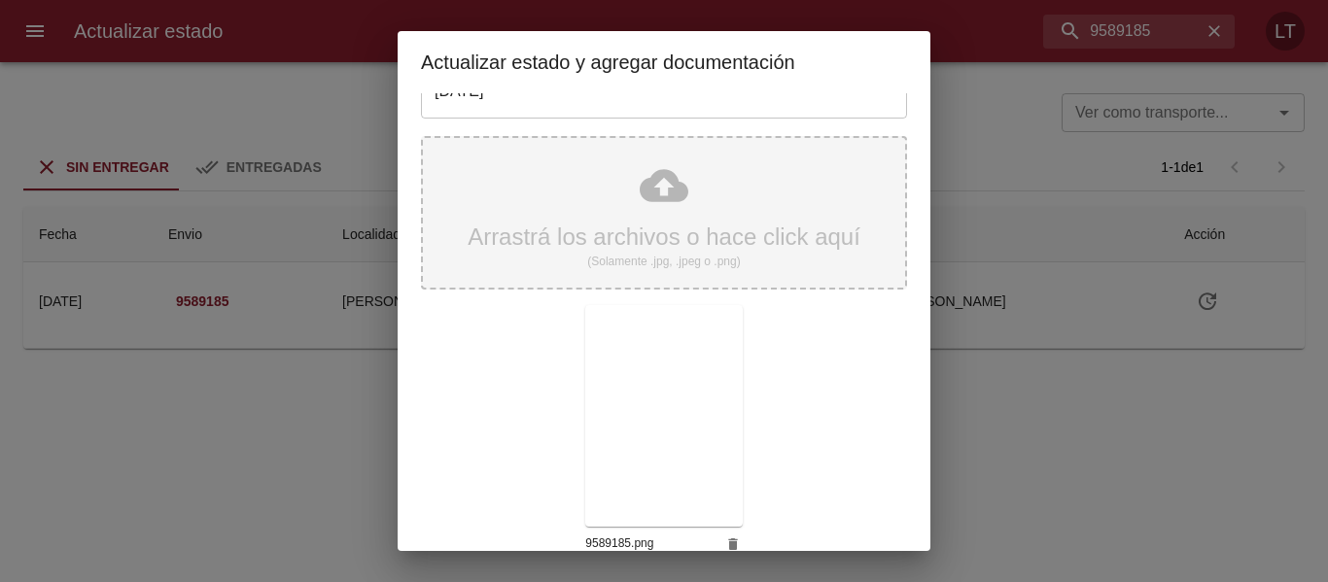
scroll to position [182, 0]
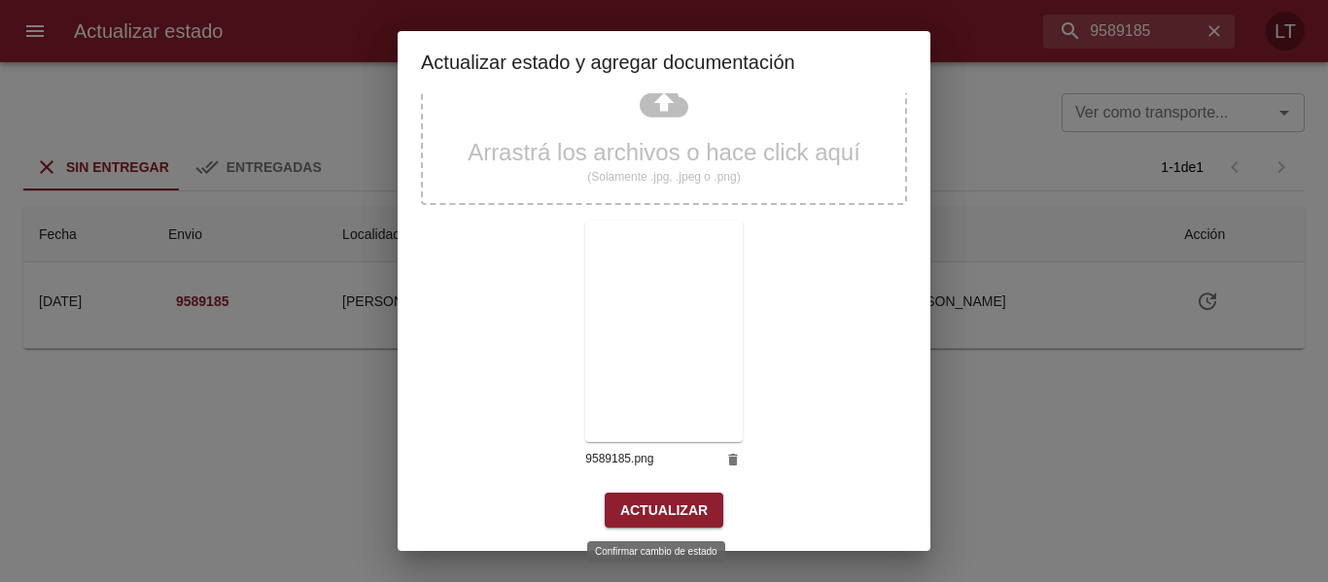
click at [668, 504] on span "Actualizar" at bounding box center [663, 511] width 87 height 24
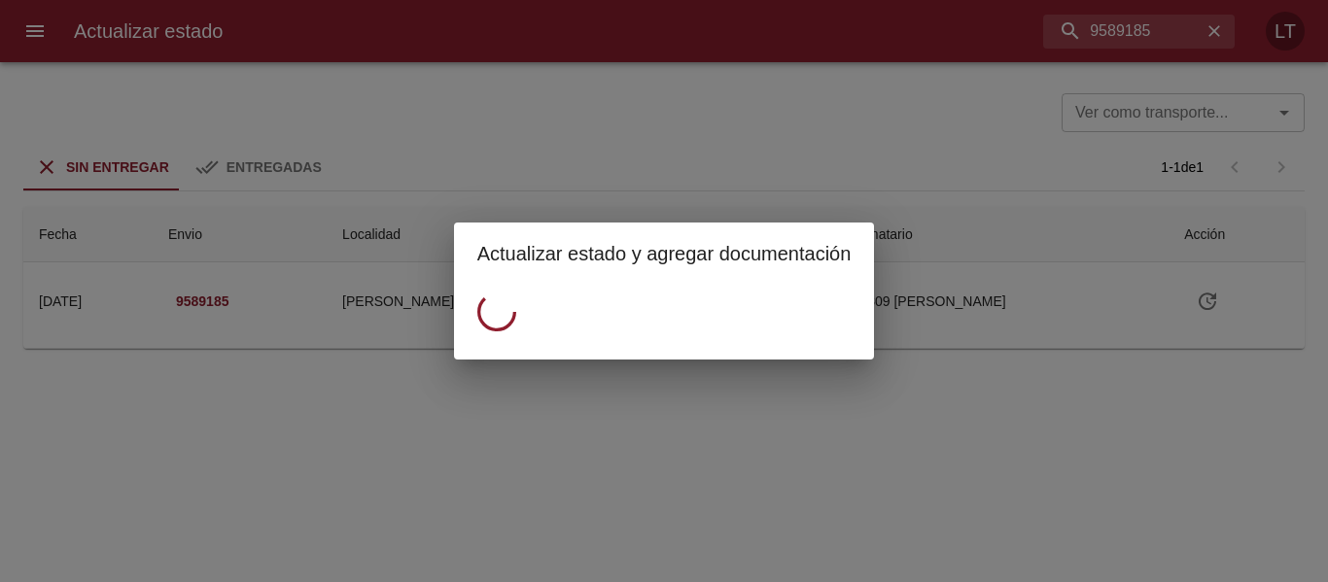
scroll to position [0, 0]
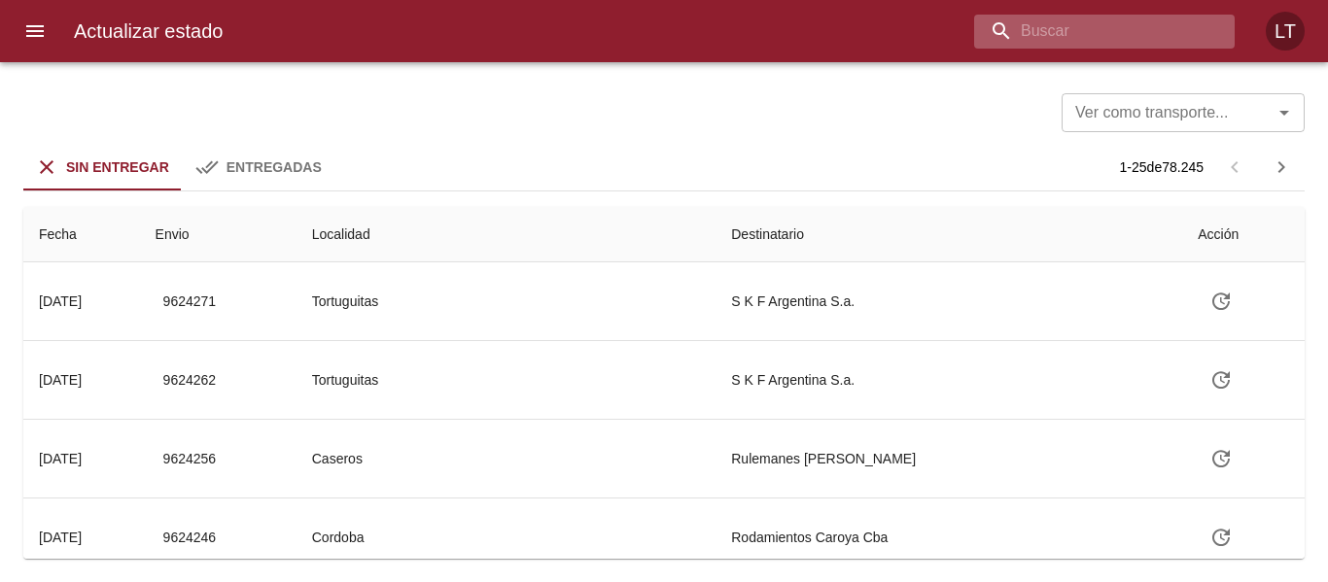
click at [1114, 44] on input "buscar" at bounding box center [1087, 32] width 227 height 34
paste input "9602491"
type input "9602491"
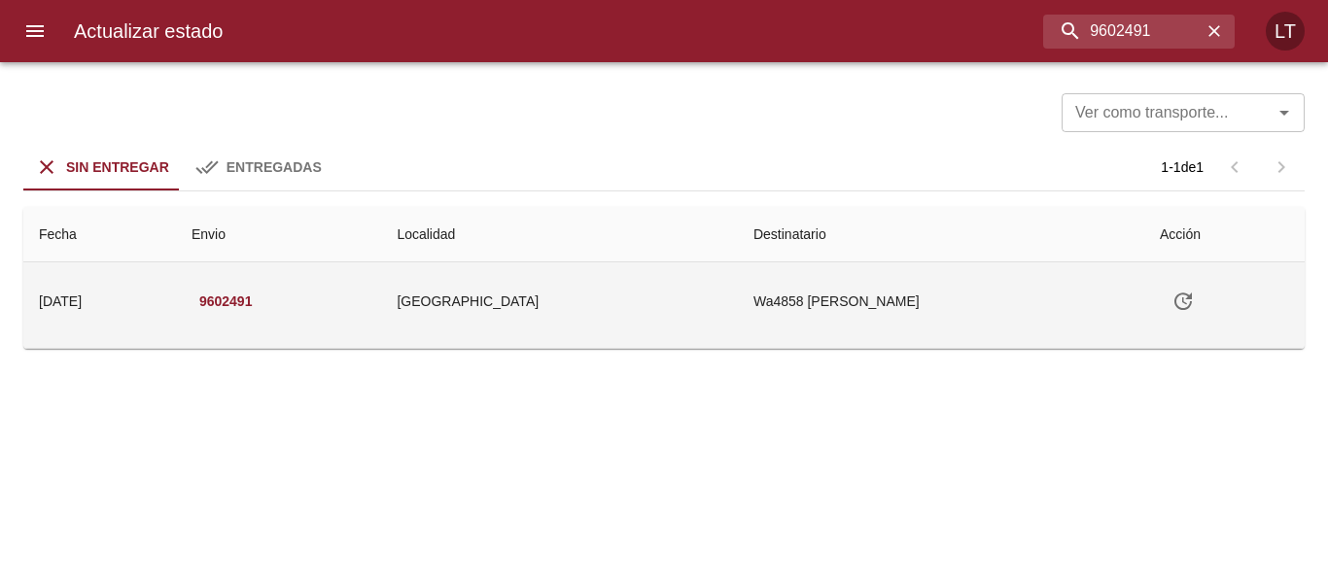
click at [1192, 293] on icon "Tabla de envíos del cliente" at bounding box center [1182, 301] width 23 height 23
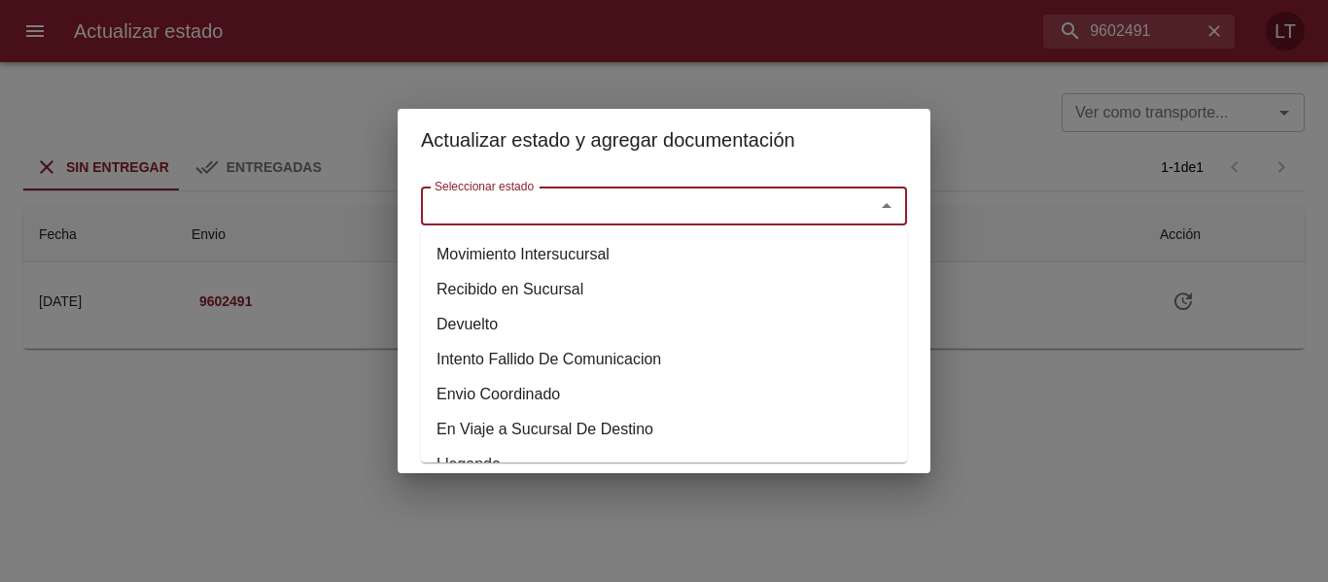
click at [703, 207] on input "Seleccionar estado" at bounding box center [635, 205] width 417 height 27
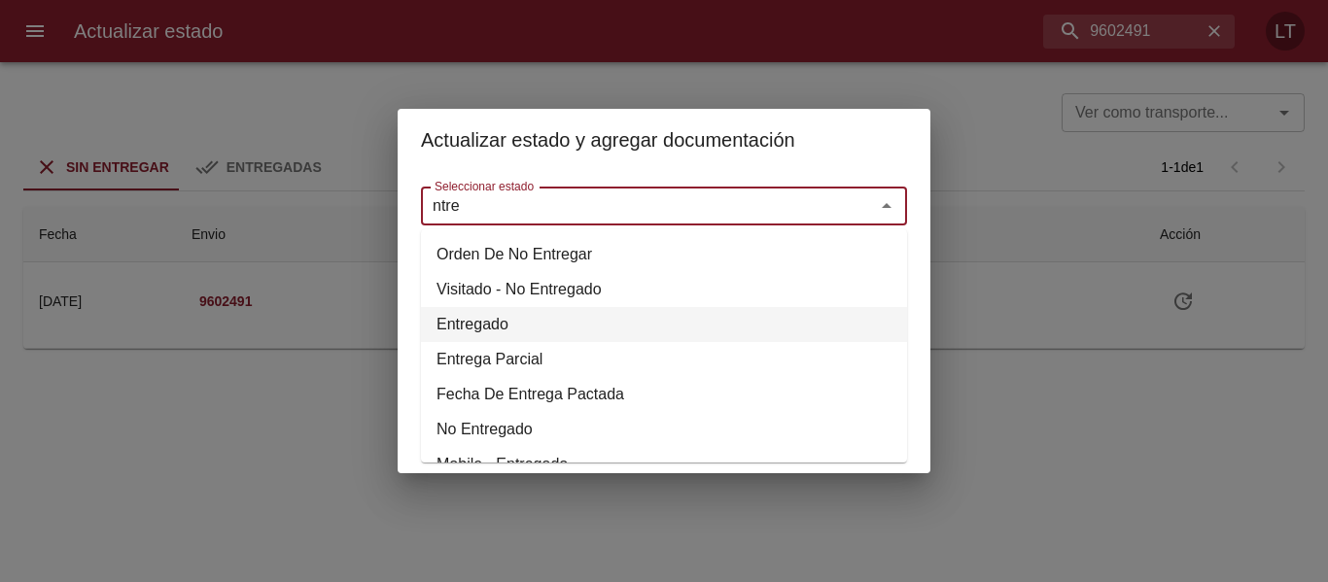
drag, startPoint x: 468, startPoint y: 322, endPoint x: 497, endPoint y: 261, distance: 66.9
click at [471, 321] on li "Entregado" at bounding box center [664, 324] width 486 height 35
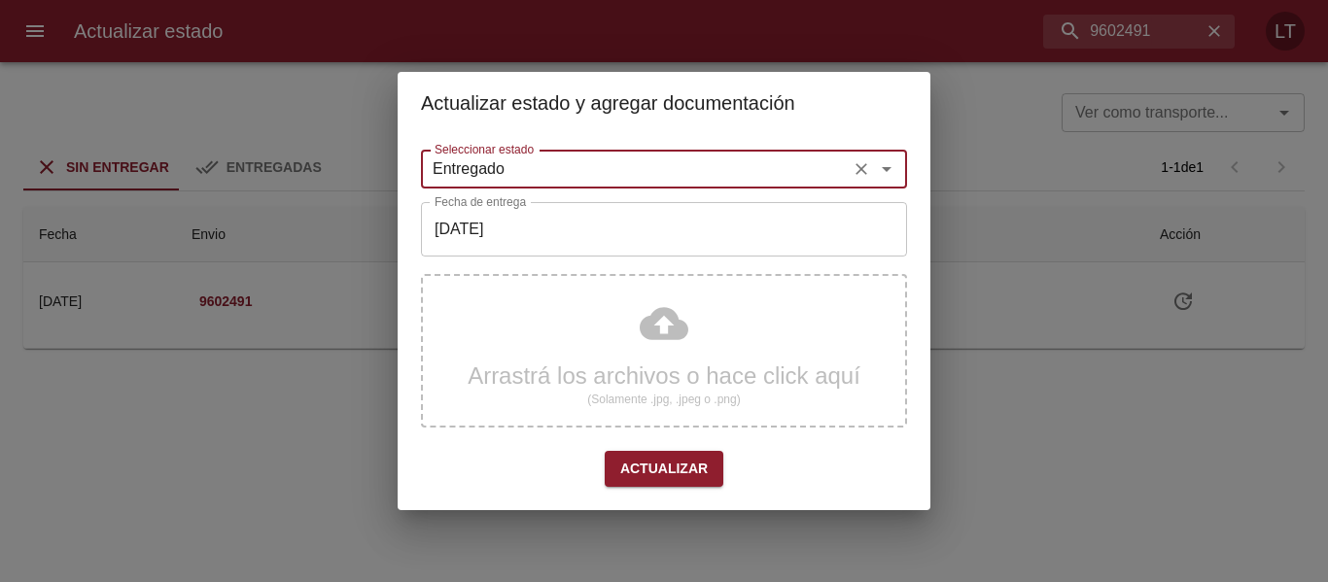
type input "Entregado"
click at [503, 227] on input "[DATE]" at bounding box center [664, 229] width 486 height 54
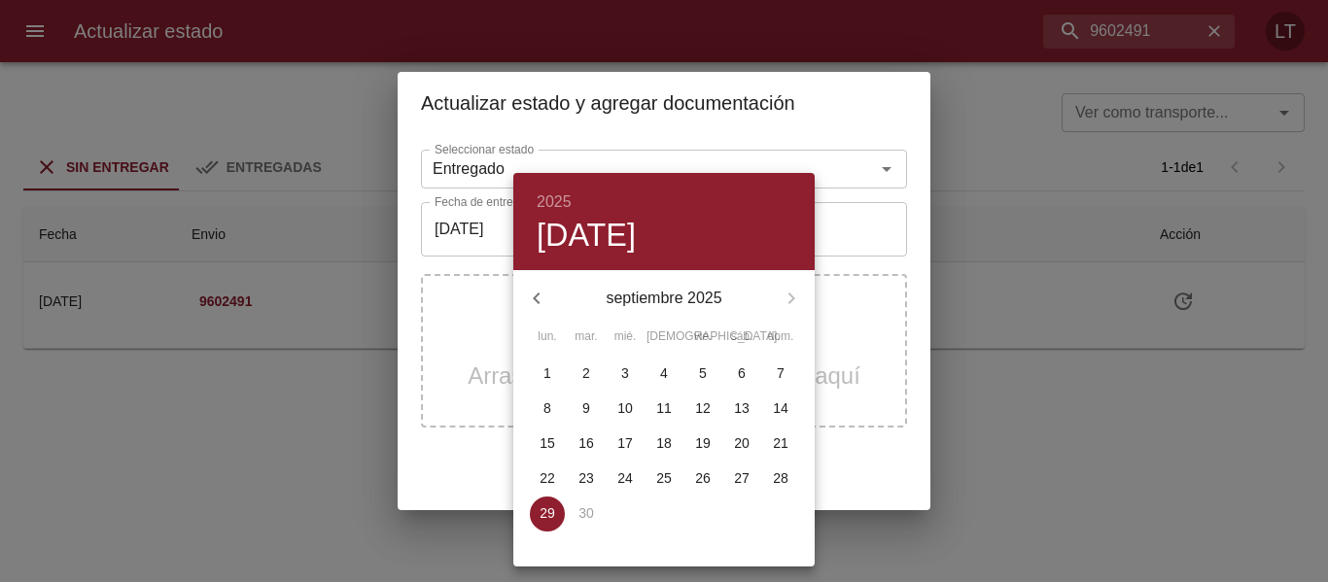
click at [671, 465] on button "25" at bounding box center [663, 479] width 35 height 35
type input "25/09/2025"
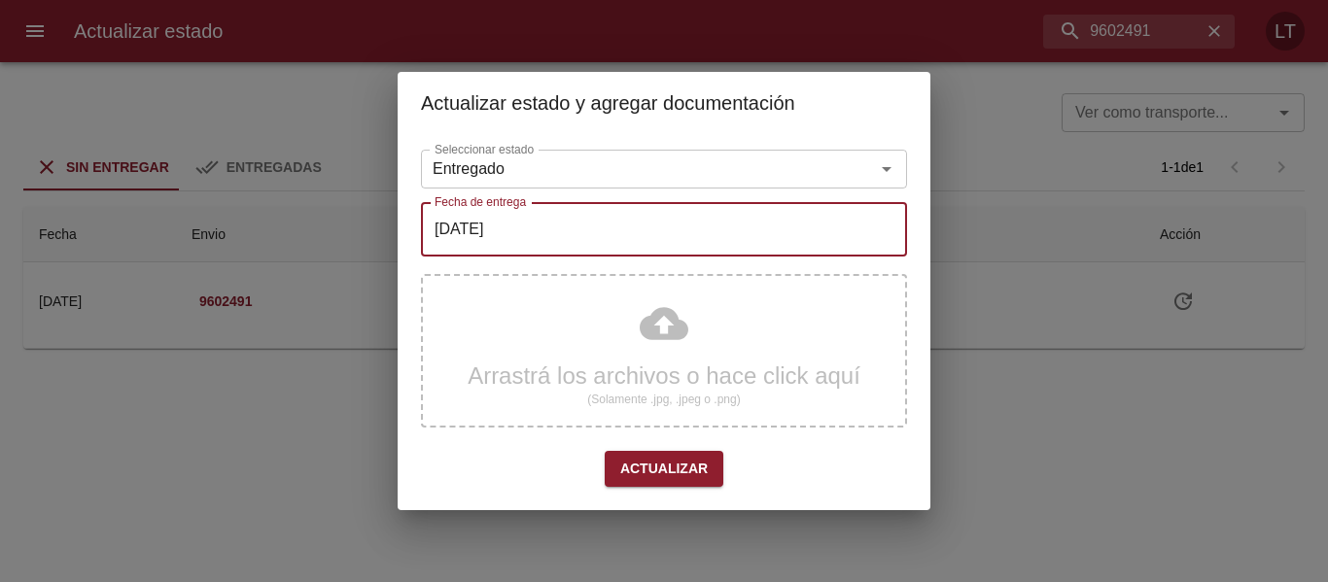
click at [651, 351] on div "Arrastrá los archivos o hace click aquí (Solamente .jpg, .jpeg o .png)" at bounding box center [664, 351] width 486 height 154
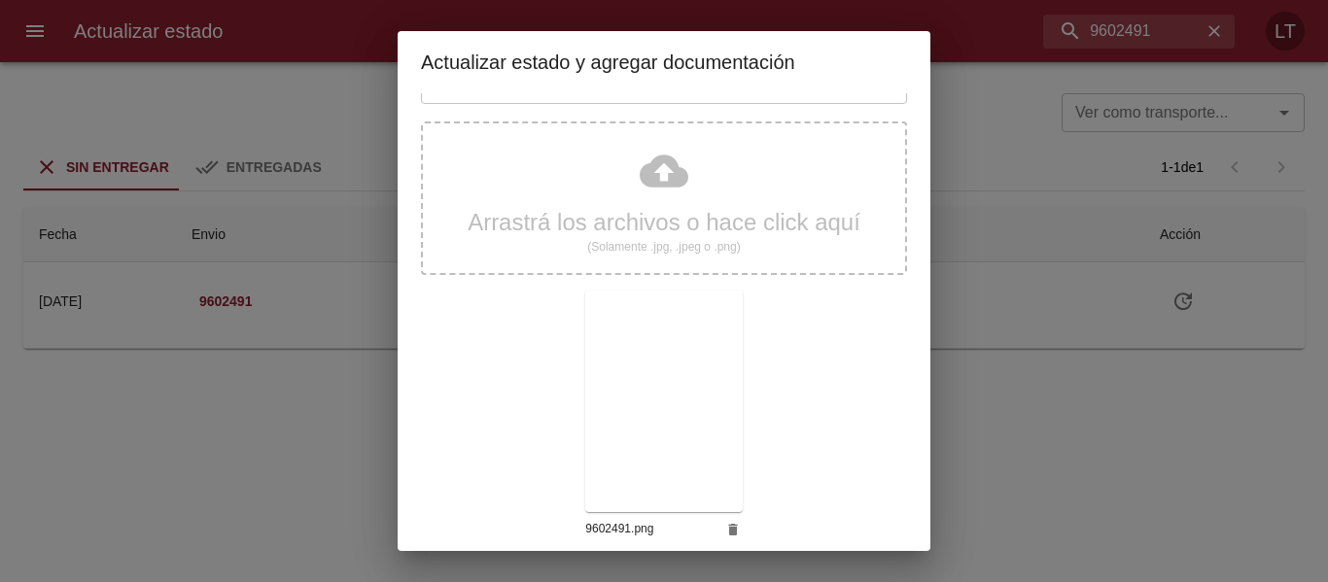
scroll to position [182, 0]
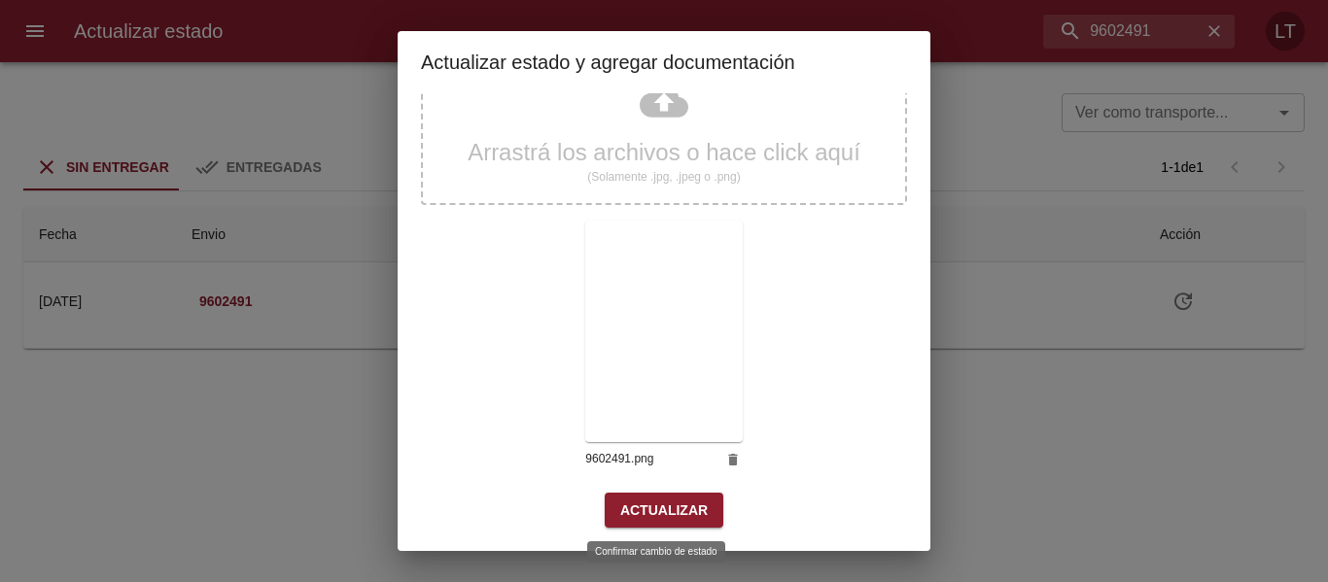
click at [671, 514] on span "Actualizar" at bounding box center [663, 511] width 87 height 24
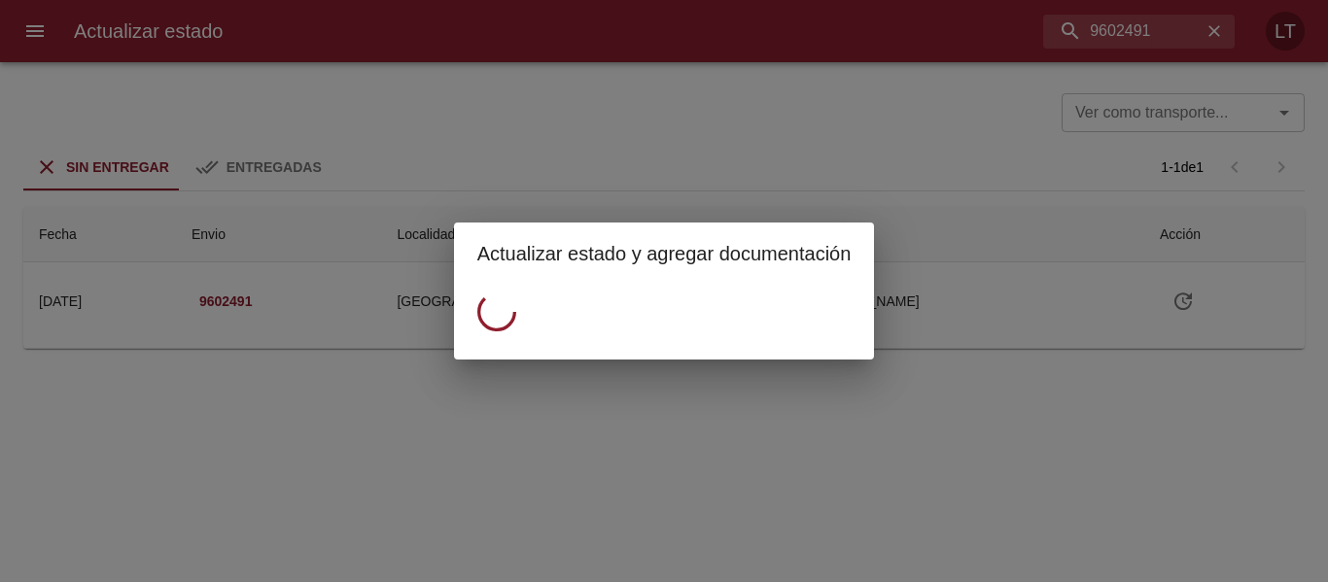
scroll to position [0, 0]
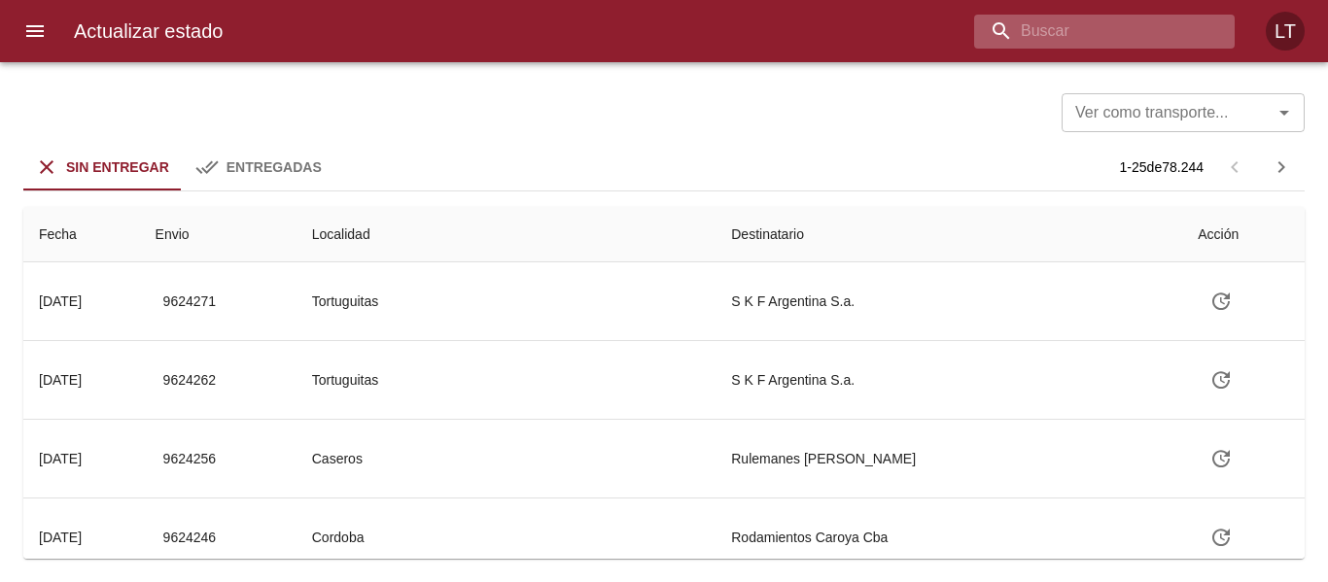
click at [1176, 41] on input "buscar" at bounding box center [1087, 32] width 227 height 34
paste input "9615713"
type input "9615713"
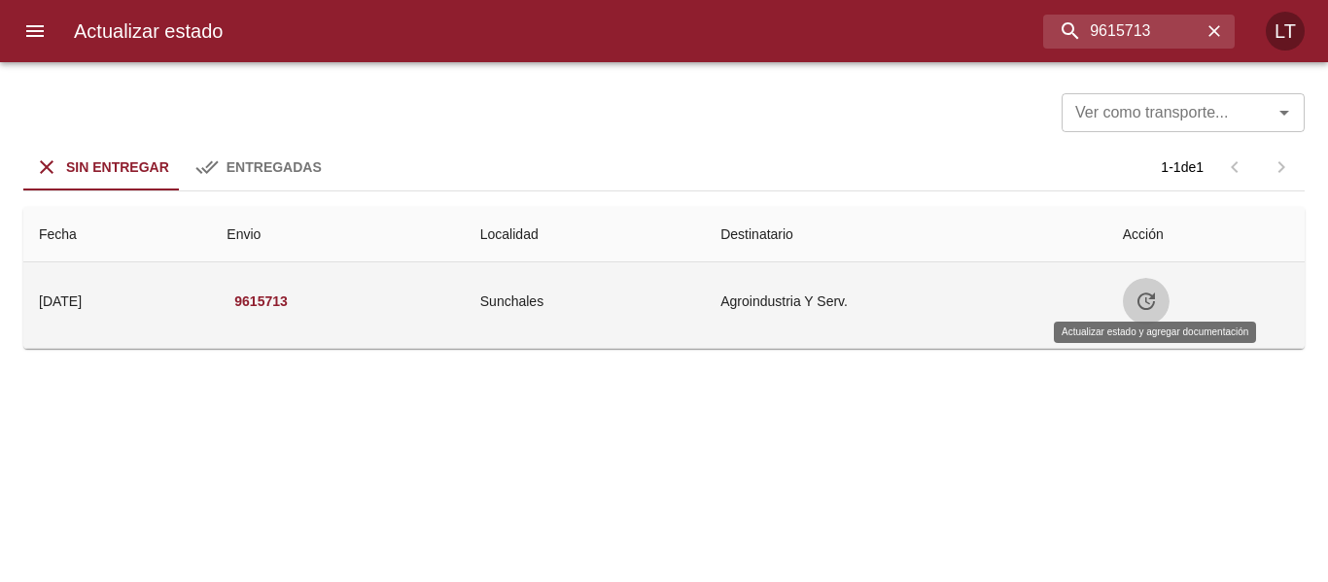
click at [1155, 308] on icon "Tabla de envíos del cliente" at bounding box center [1145, 301] width 17 height 17
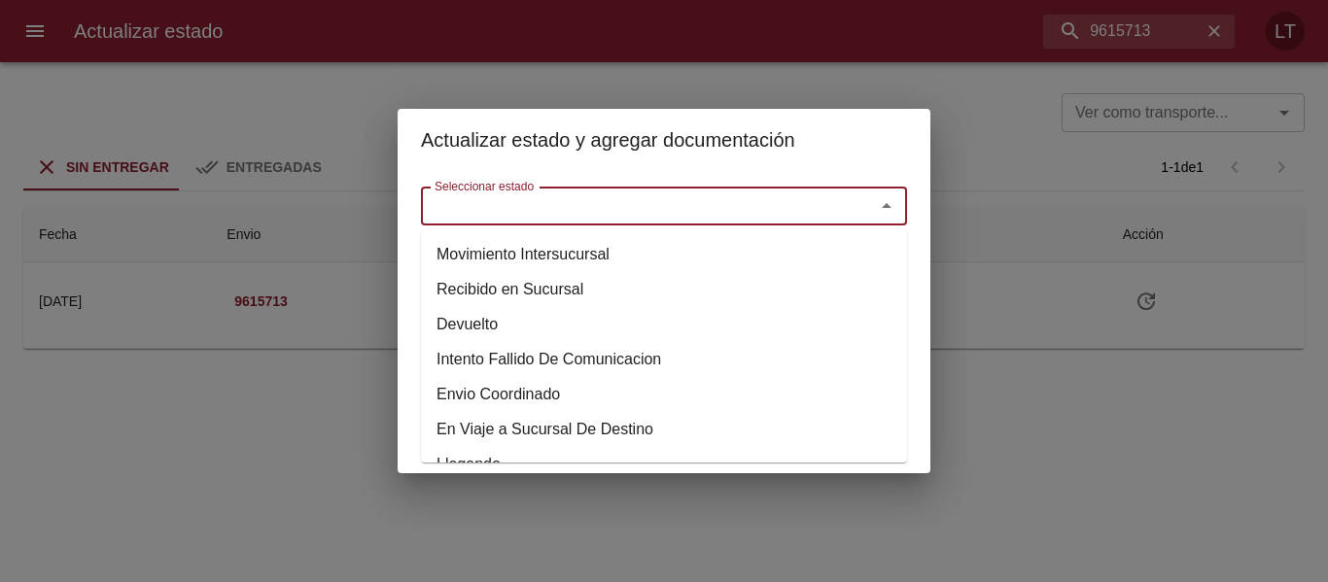
click at [681, 217] on input "Seleccionar estado" at bounding box center [635, 205] width 417 height 27
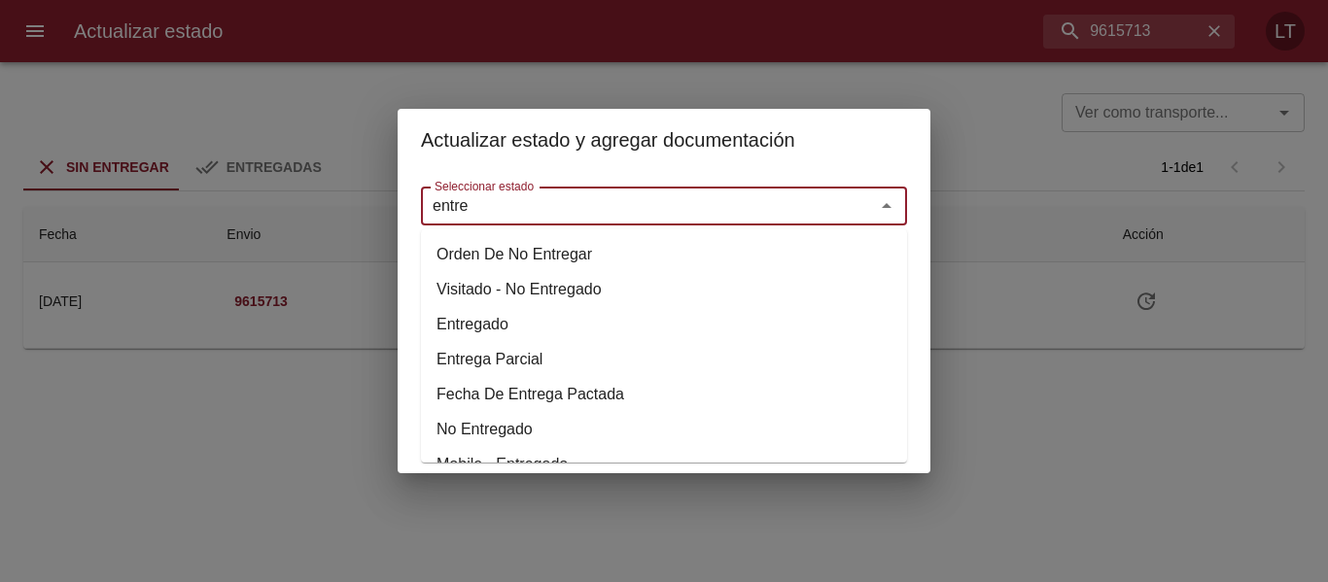
click at [484, 323] on li "Entregado" at bounding box center [664, 324] width 486 height 35
type input "Entregado"
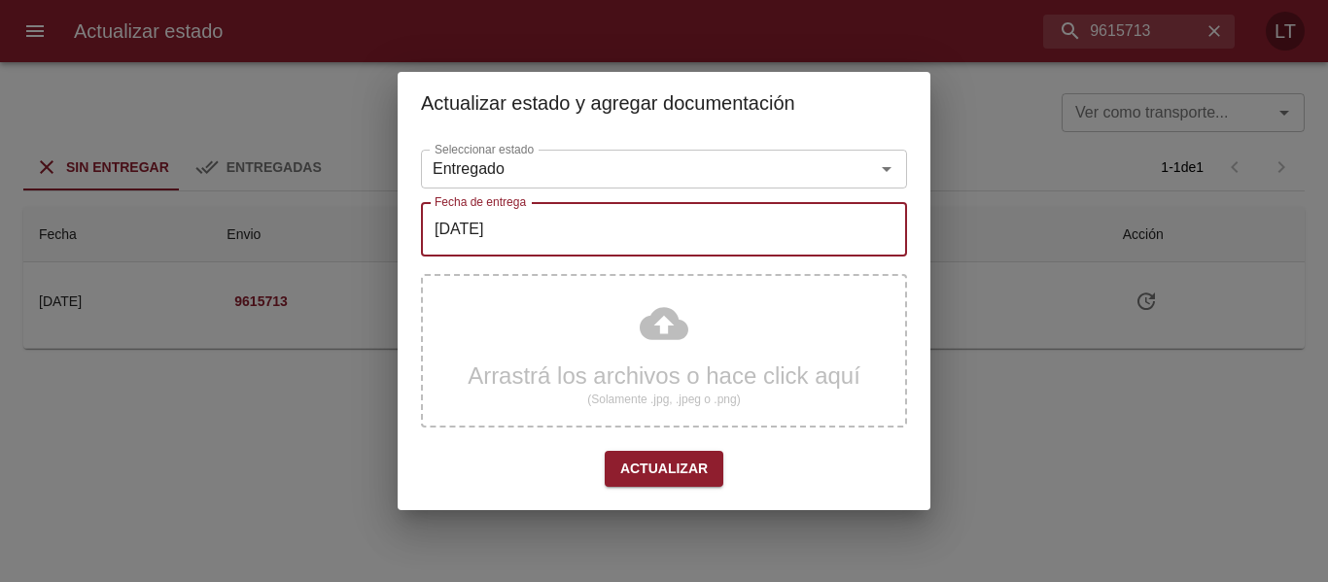
click at [518, 218] on input "[DATE]" at bounding box center [664, 229] width 486 height 54
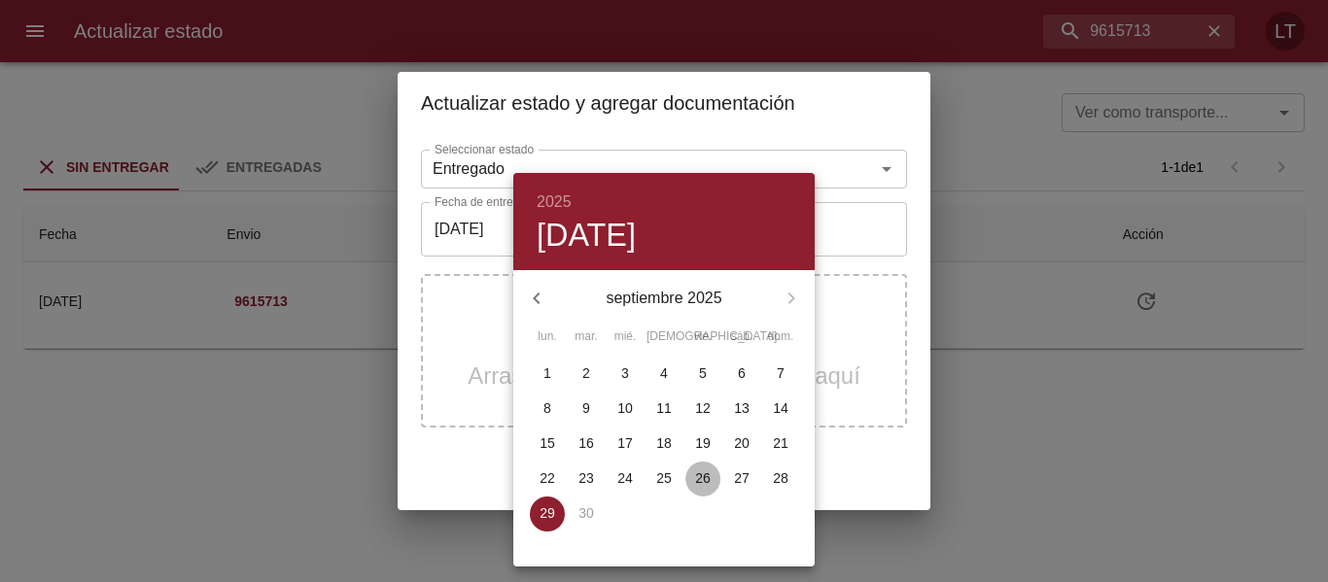
click at [700, 478] on p "26" at bounding box center [703, 477] width 16 height 19
type input "26/09/2025"
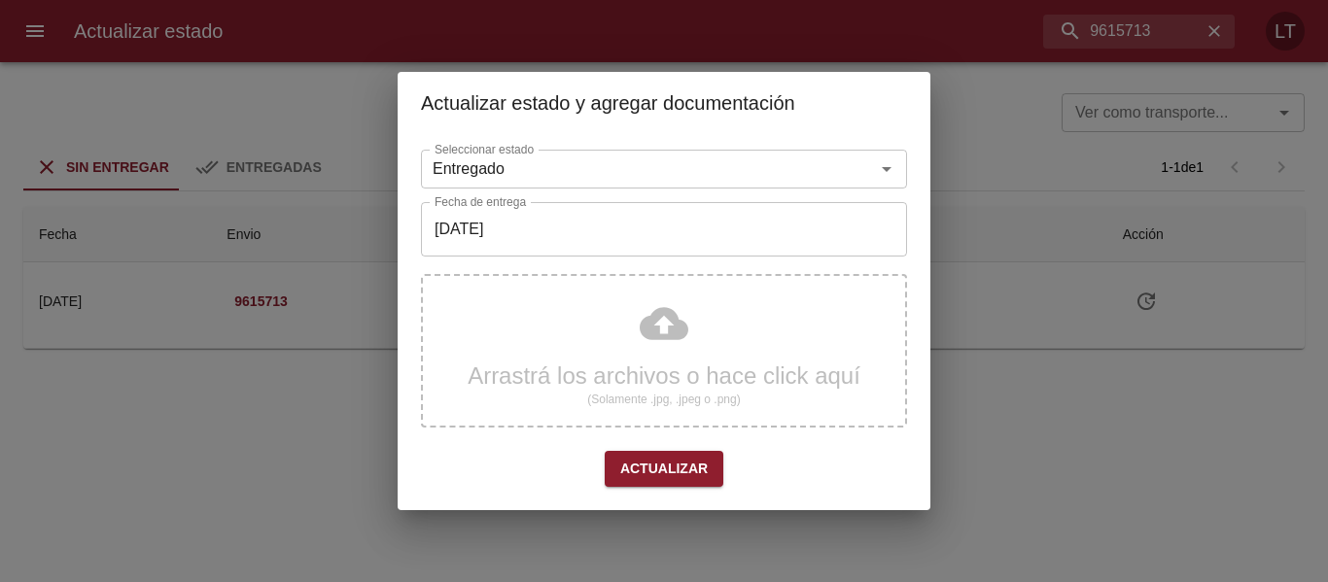
click at [678, 336] on div "Arrastrá los archivos o hace click aquí (Solamente .jpg, .jpeg o .png)" at bounding box center [664, 351] width 486 height 154
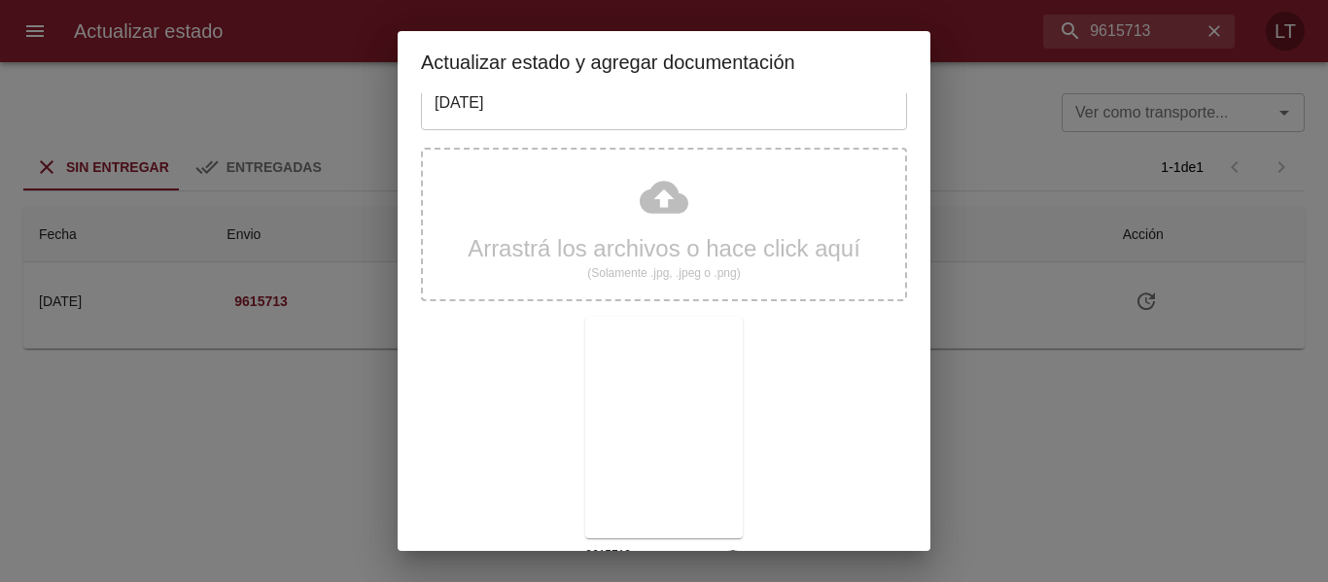
scroll to position [182, 0]
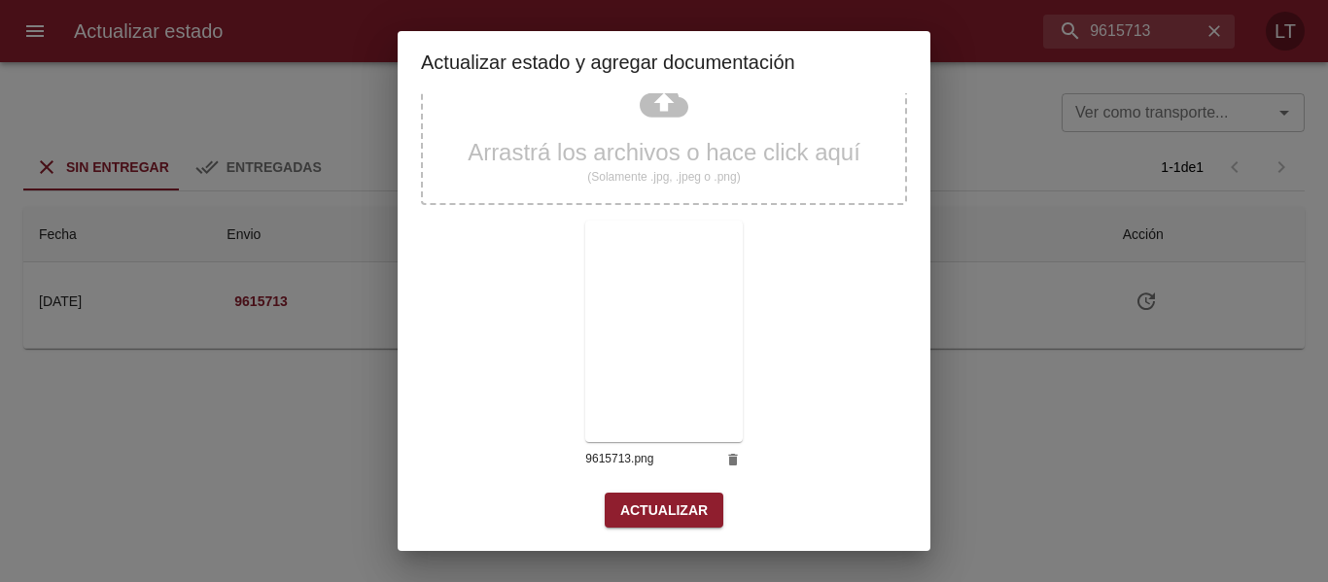
click at [706, 510] on button "Actualizar" at bounding box center [664, 511] width 119 height 36
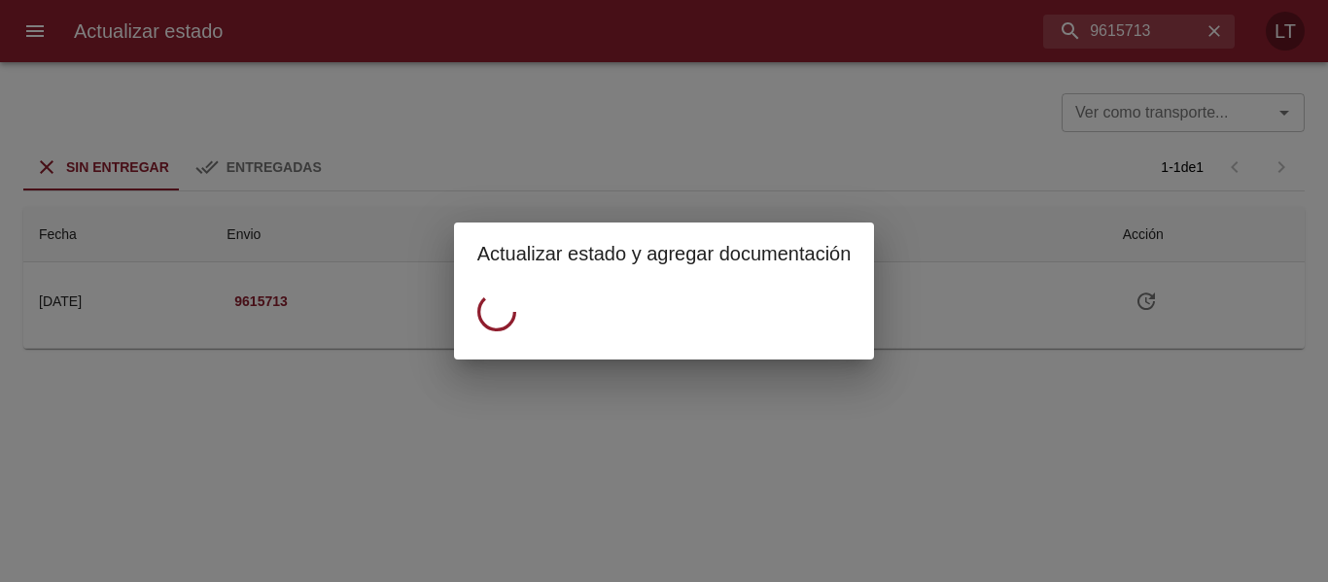
scroll to position [0, 0]
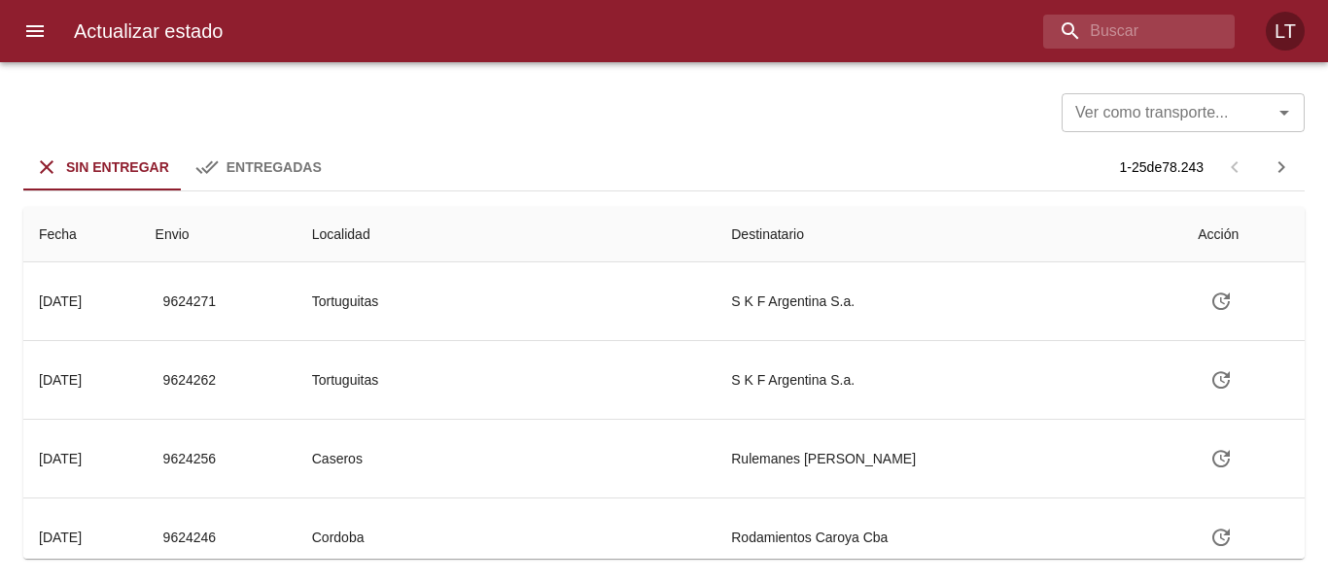
click at [1138, 49] on div "Actualizar estado LT" at bounding box center [664, 31] width 1328 height 62
click at [1135, 33] on input "buscar" at bounding box center [1087, 32] width 227 height 34
paste input "9615972"
type input "9615972"
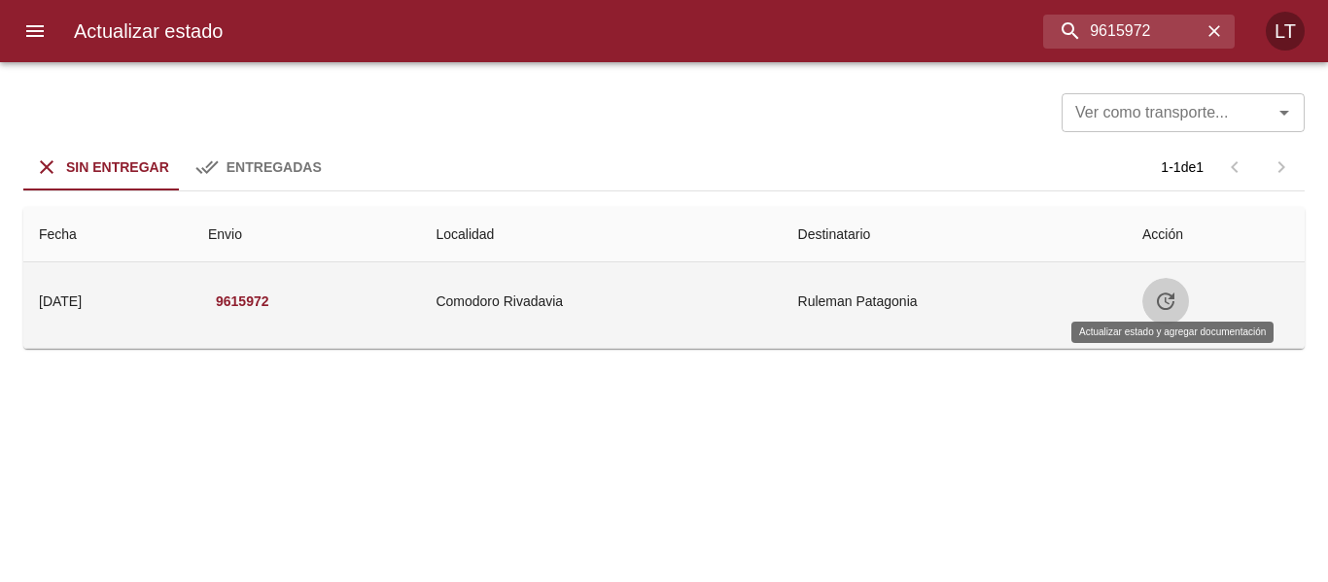
click at [1168, 306] on icon "Tabla de envíos del cliente" at bounding box center [1165, 301] width 23 height 23
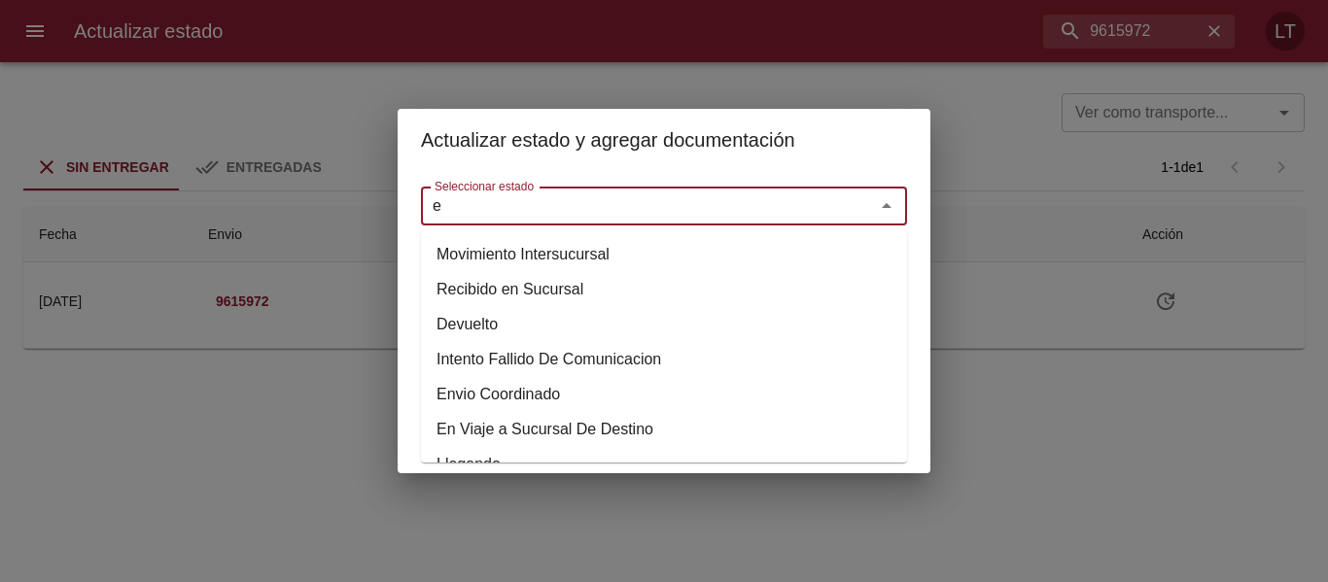
click at [655, 202] on input "e" at bounding box center [635, 205] width 417 height 27
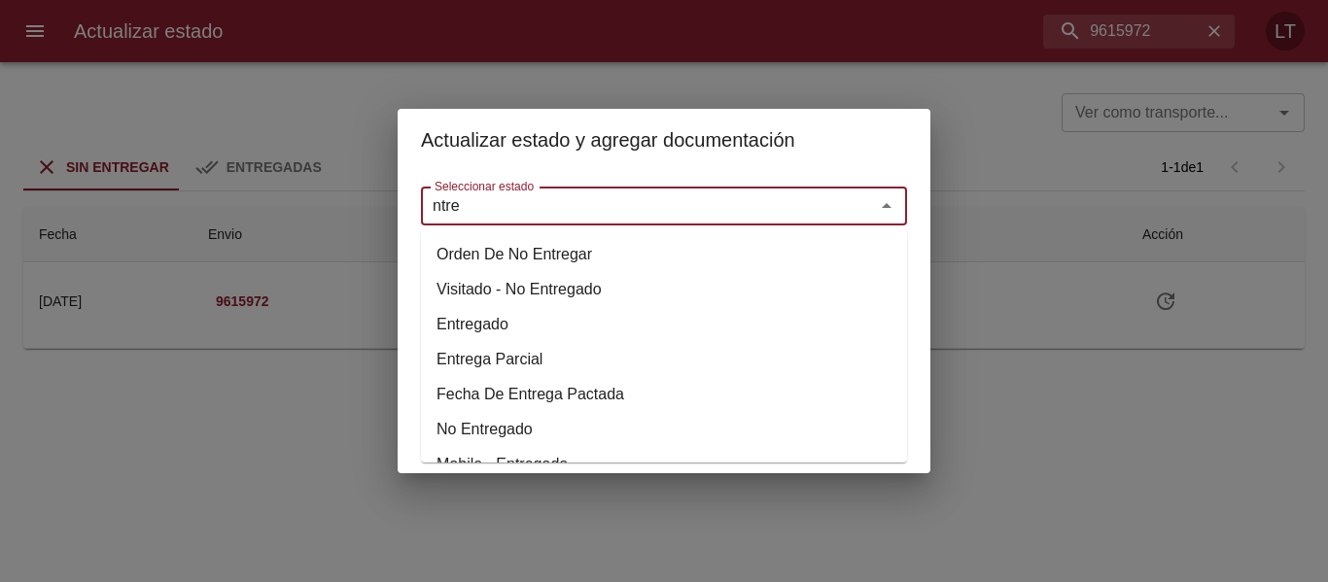
click at [504, 326] on li "Entregado" at bounding box center [664, 324] width 486 height 35
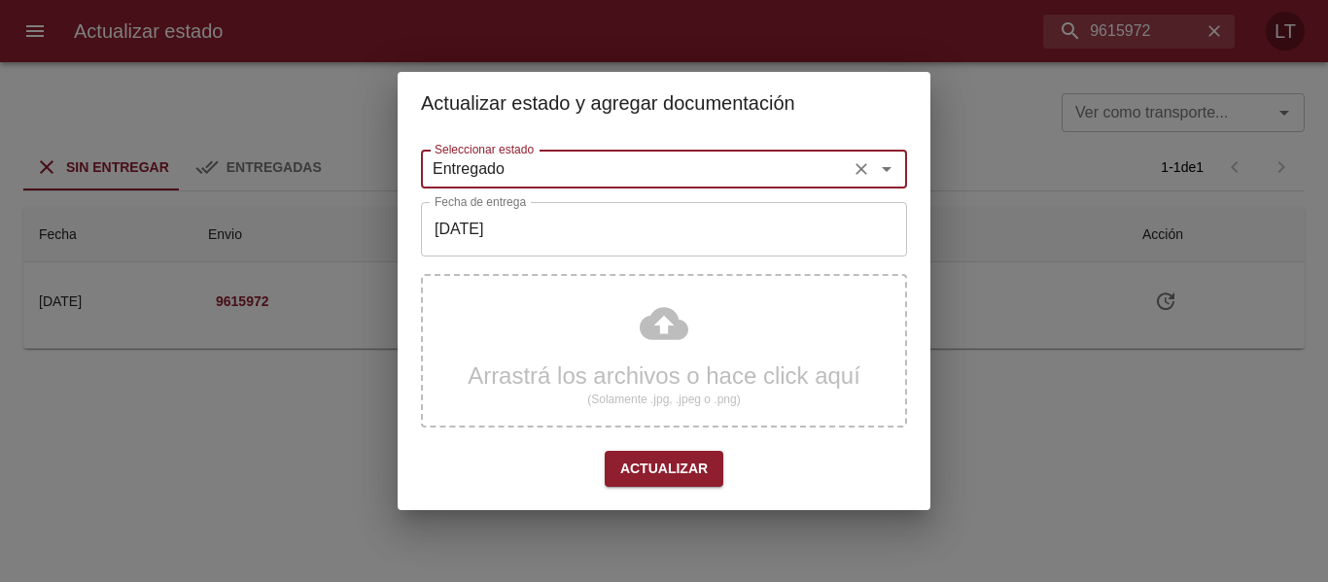
type input "Entregado"
click at [522, 237] on input "[DATE]" at bounding box center [664, 229] width 486 height 54
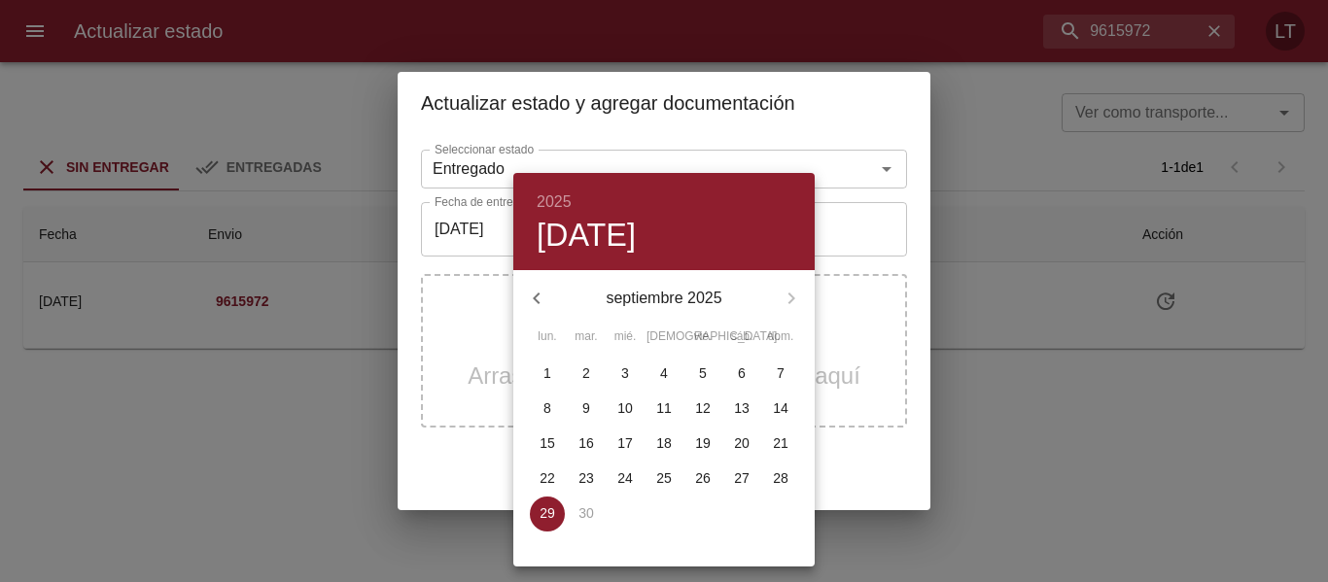
click at [750, 474] on span "27" at bounding box center [741, 477] width 35 height 19
type input "27/09/2025"
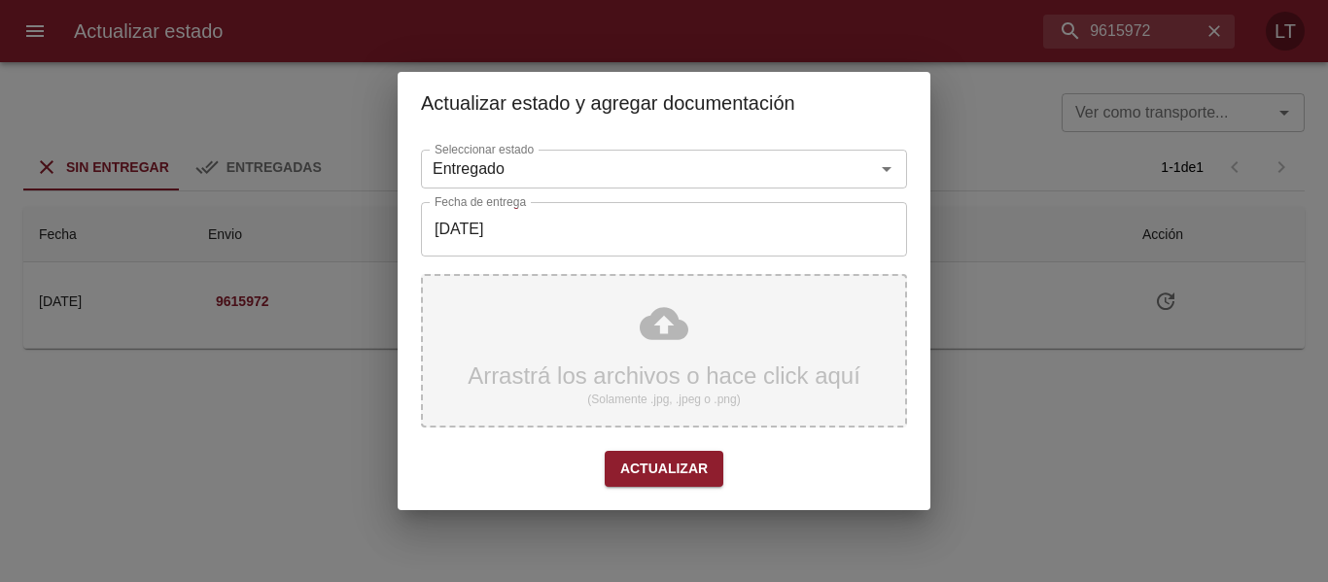
click at [673, 346] on div "Arrastrá los archivos o hace click aquí (Solamente .jpg, .jpeg o .png)" at bounding box center [664, 351] width 486 height 154
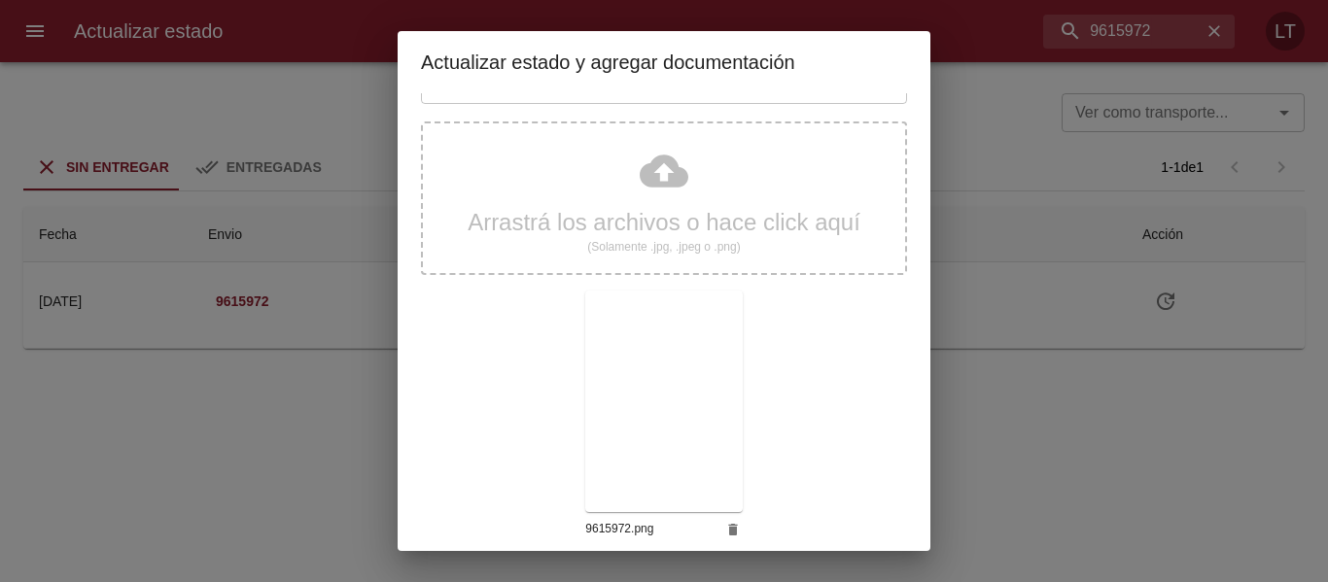
scroll to position [182, 0]
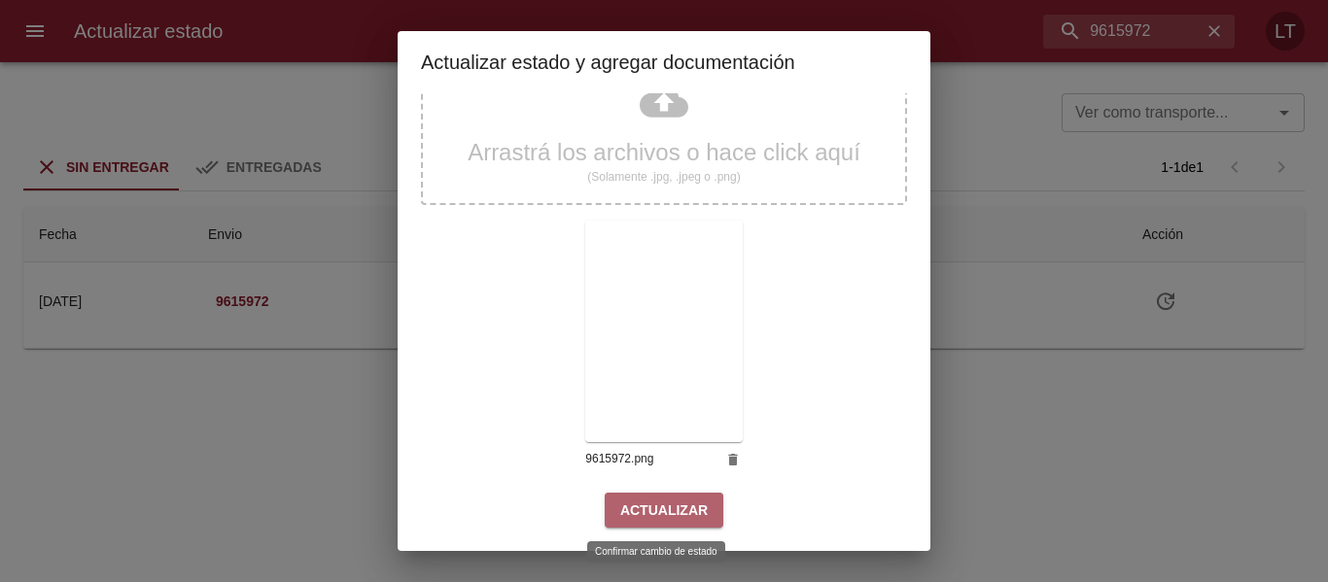
click at [664, 517] on span "Actualizar" at bounding box center [663, 511] width 87 height 24
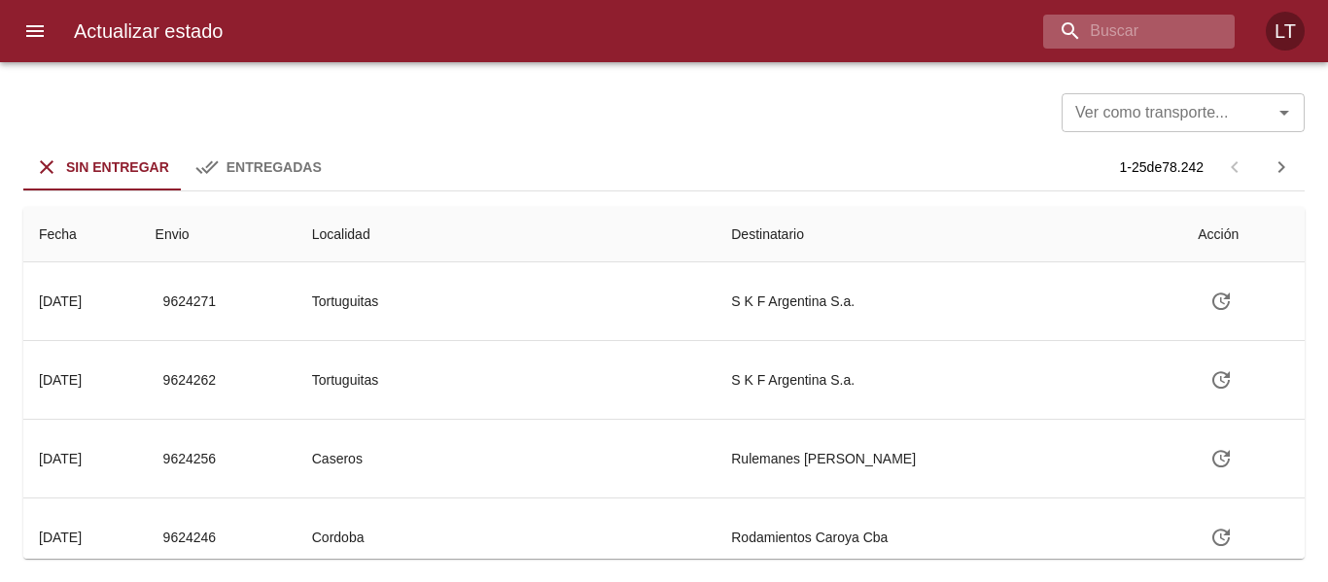
drag, startPoint x: 1172, startPoint y: 61, endPoint x: 1169, endPoint y: 39, distance: 22.5
click at [1172, 51] on div "Actualizar estado LT" at bounding box center [664, 31] width 1328 height 62
click at [1166, 32] on input "buscar" at bounding box center [1087, 32] width 227 height 34
paste input "9606417"
type input "9606417"
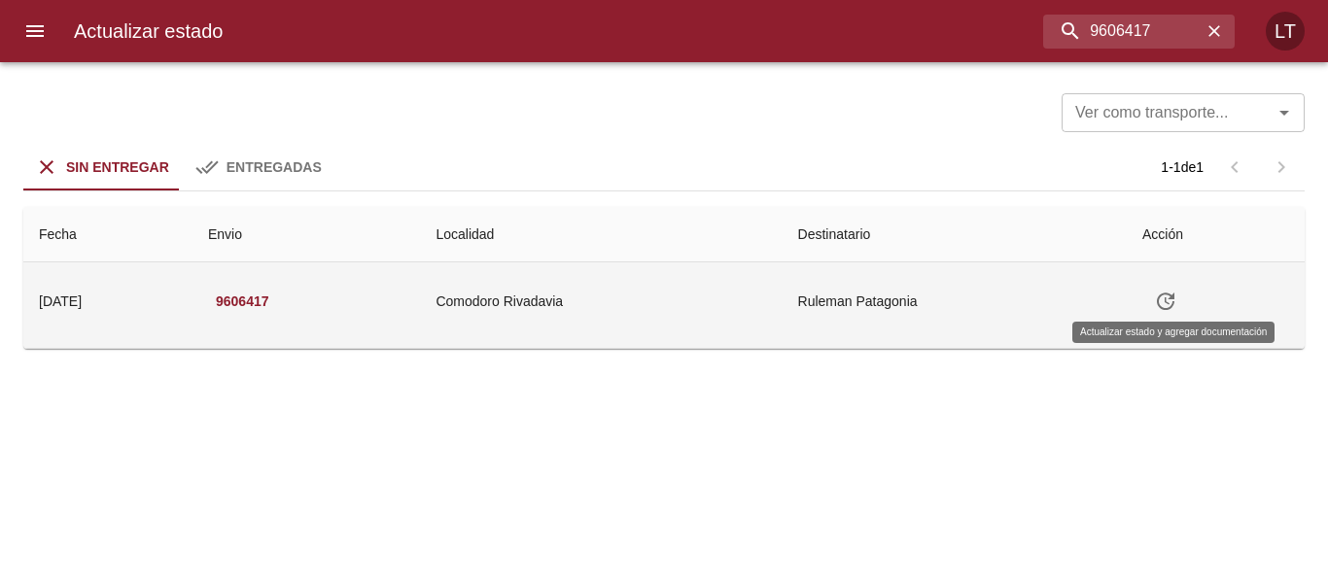
click at [1175, 302] on icon "Tabla de envíos del cliente" at bounding box center [1165, 301] width 23 height 23
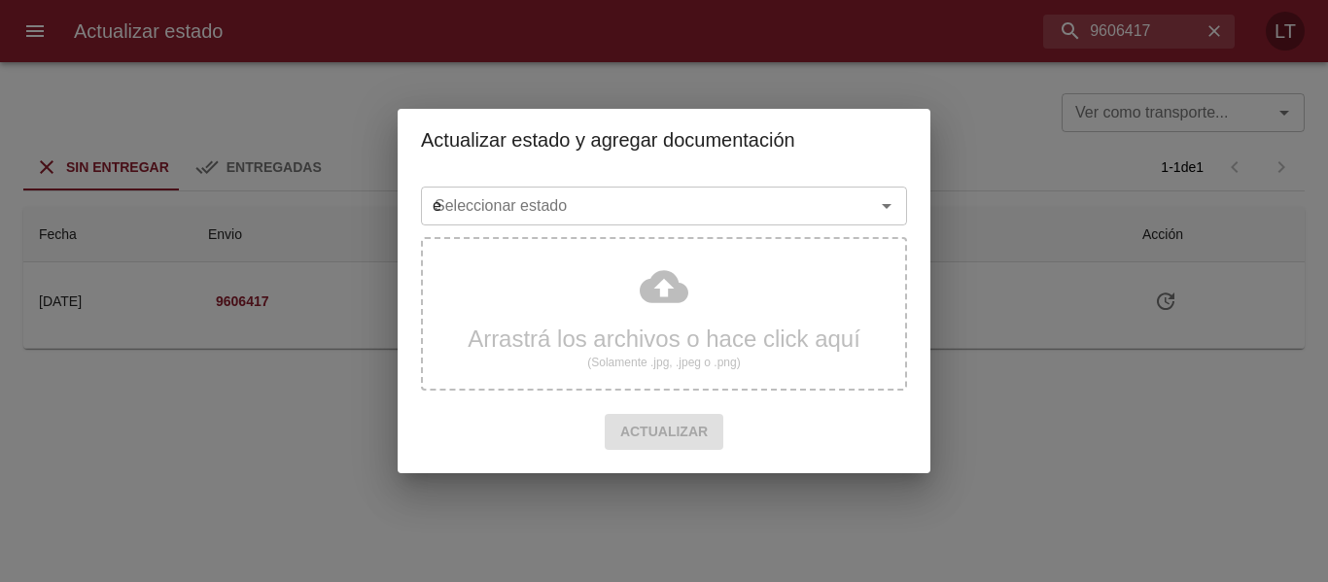
click at [653, 212] on input "e" at bounding box center [635, 205] width 417 height 27
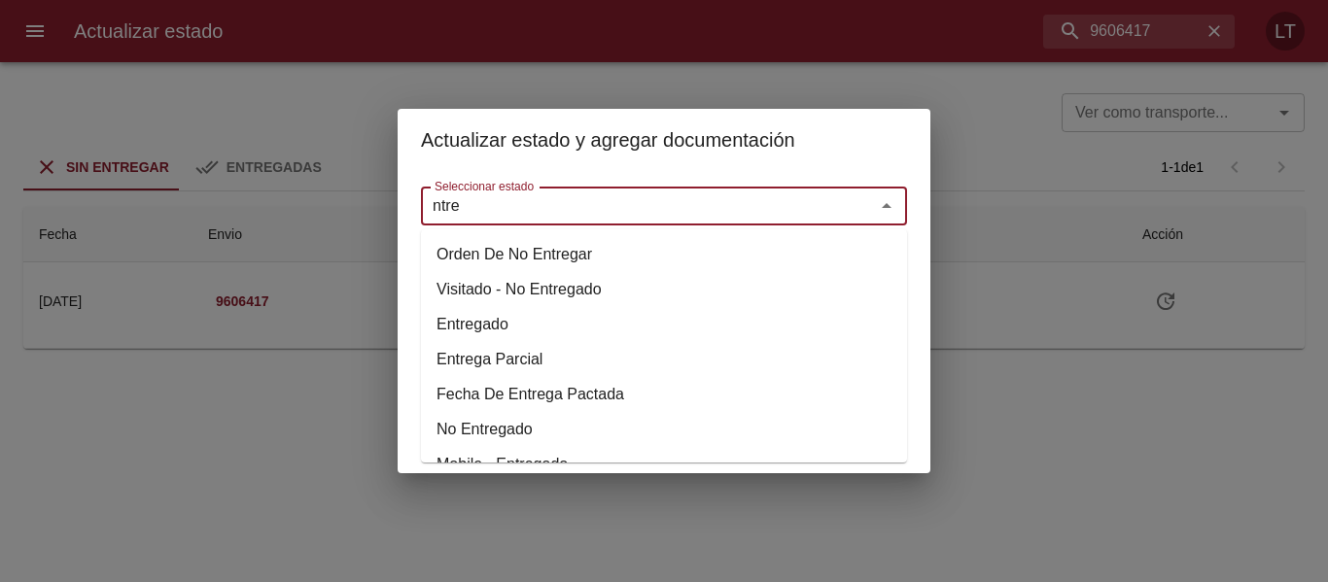
click at [495, 315] on li "Entregado" at bounding box center [664, 324] width 486 height 35
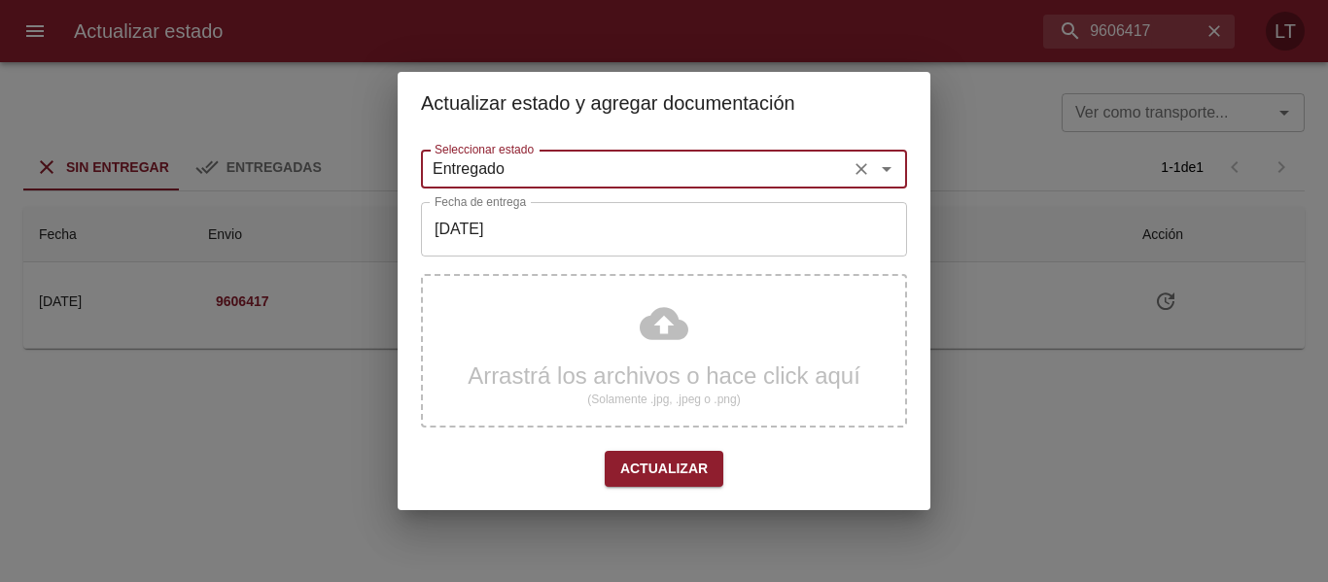
type input "Entregado"
click at [516, 258] on div "Seleccionar estado Entregado Seleccionar estado Fecha de entrega [DATE] Fecha d…" at bounding box center [664, 322] width 486 height 361
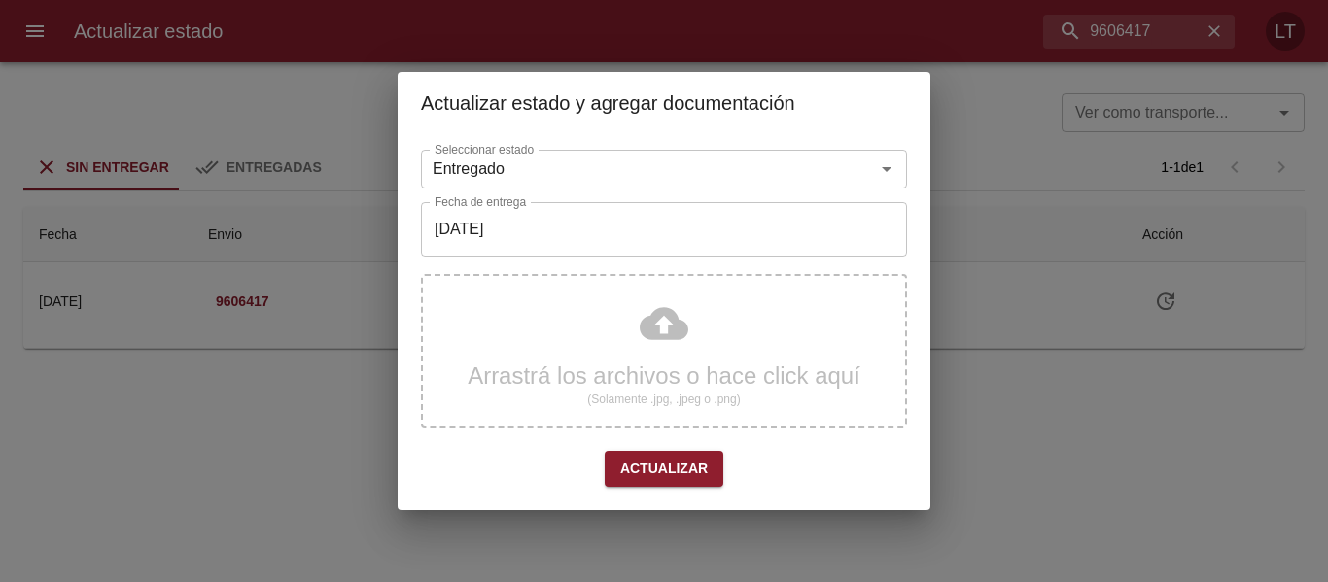
click at [526, 209] on input "[DATE]" at bounding box center [664, 229] width 486 height 54
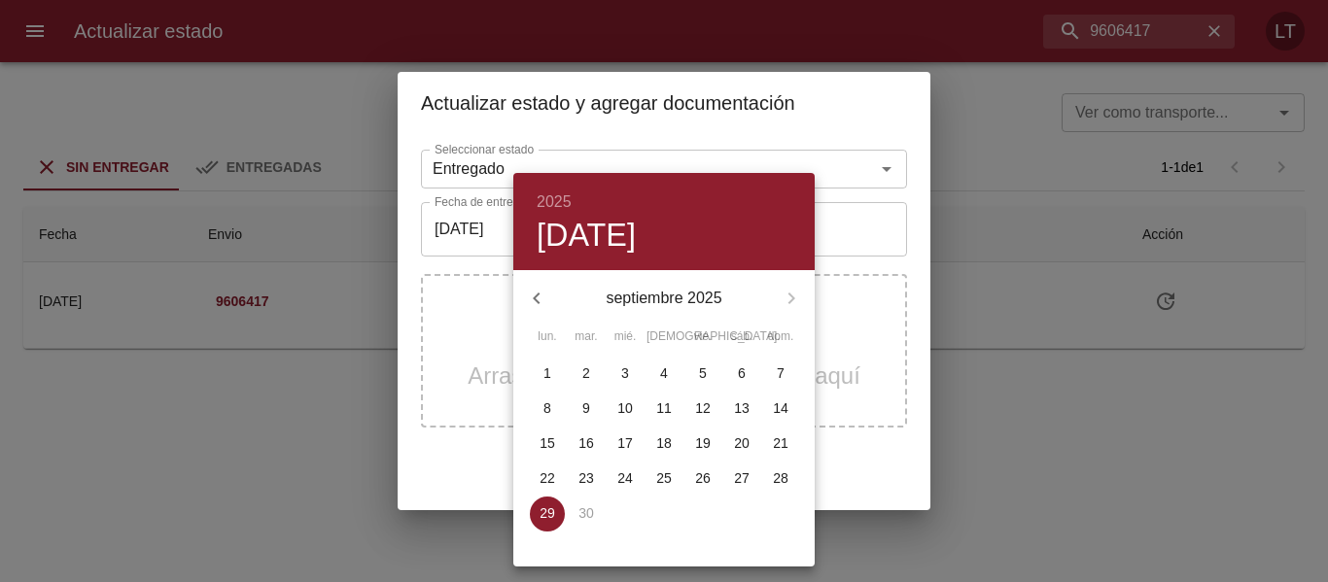
click at [670, 475] on p "25" at bounding box center [664, 477] width 16 height 19
type input "[DATE]"
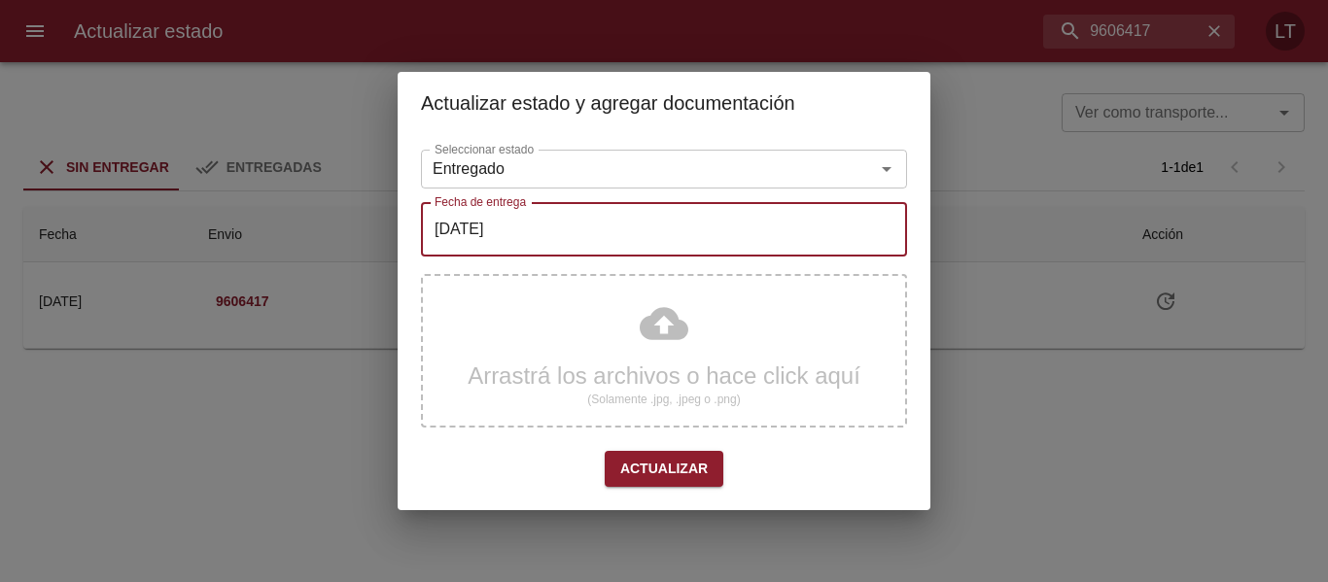
click at [659, 336] on div "Arrastrá los archivos o hace click aquí (Solamente .jpg, .jpeg o .png)" at bounding box center [664, 351] width 486 height 154
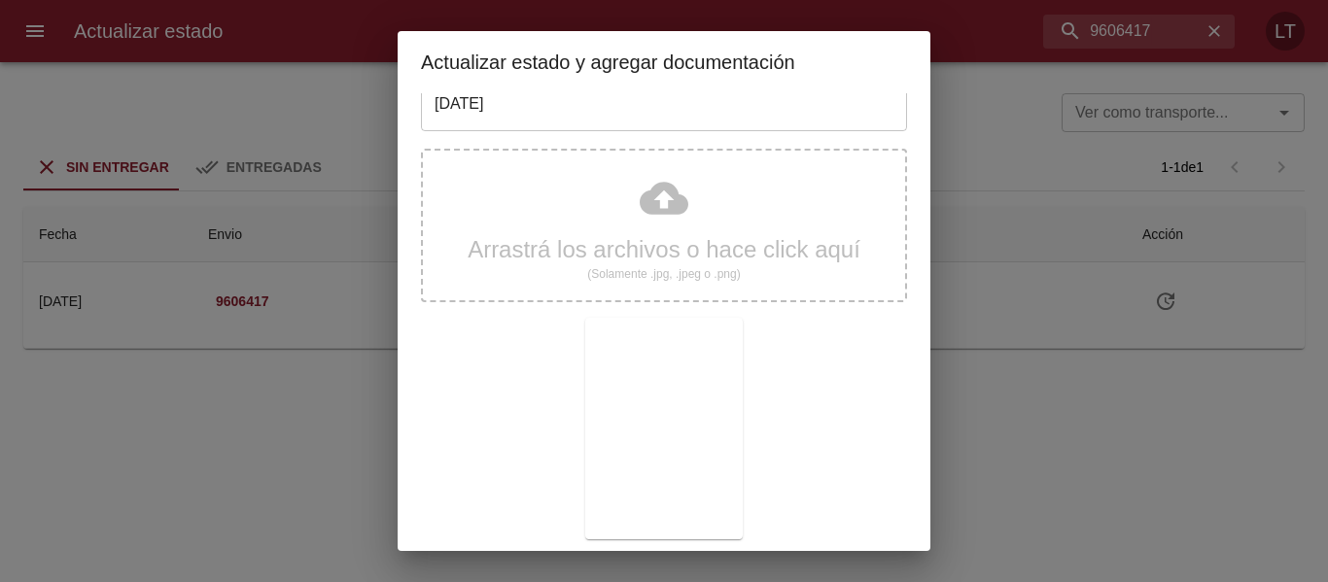
scroll to position [182, 0]
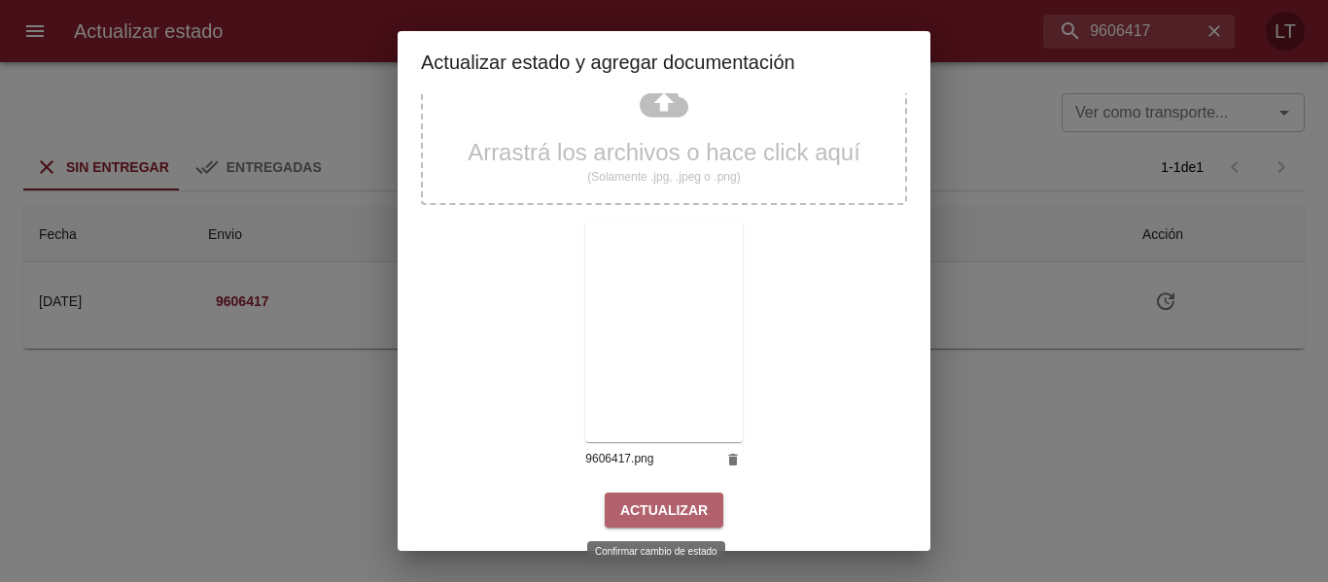
click at [687, 505] on span "Actualizar" at bounding box center [663, 511] width 87 height 24
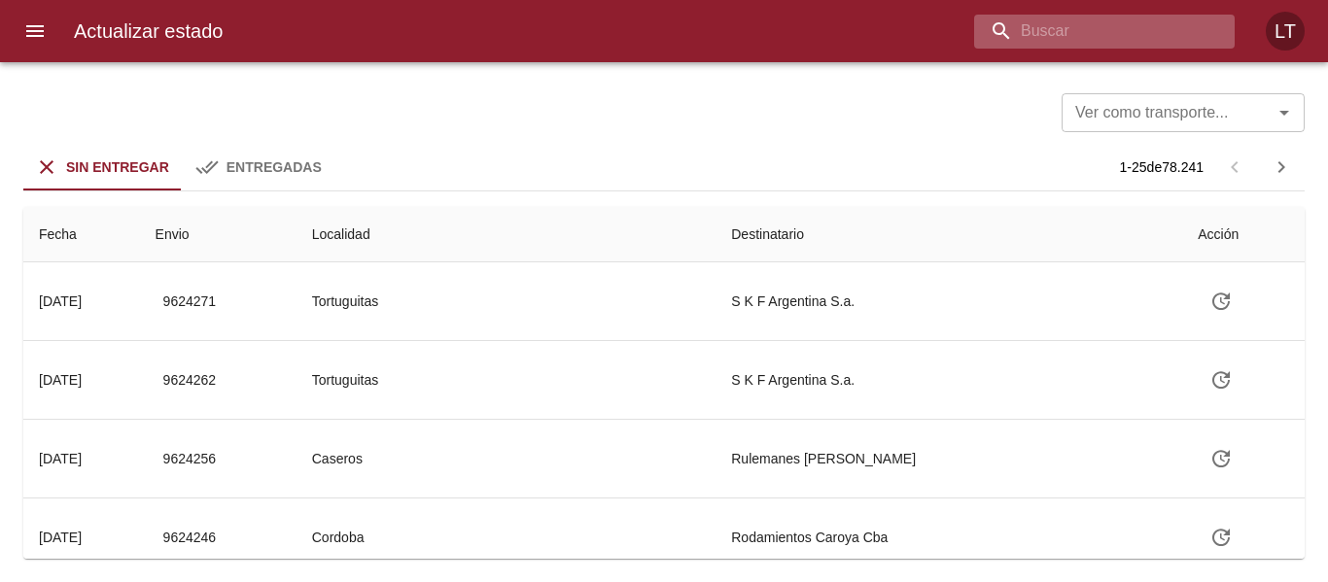
click at [1110, 17] on input "buscar" at bounding box center [1087, 32] width 227 height 34
paste input "9605290"
type input "9605290"
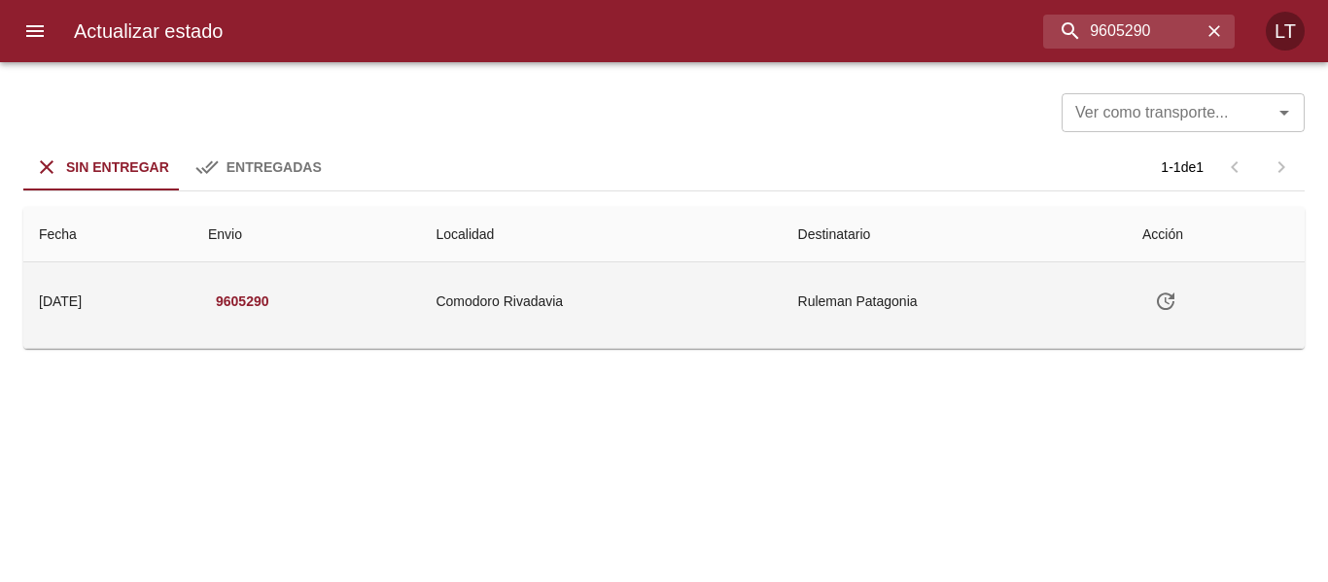
click at [1160, 301] on button "Tabla de envíos del cliente" at bounding box center [1165, 301] width 47 height 47
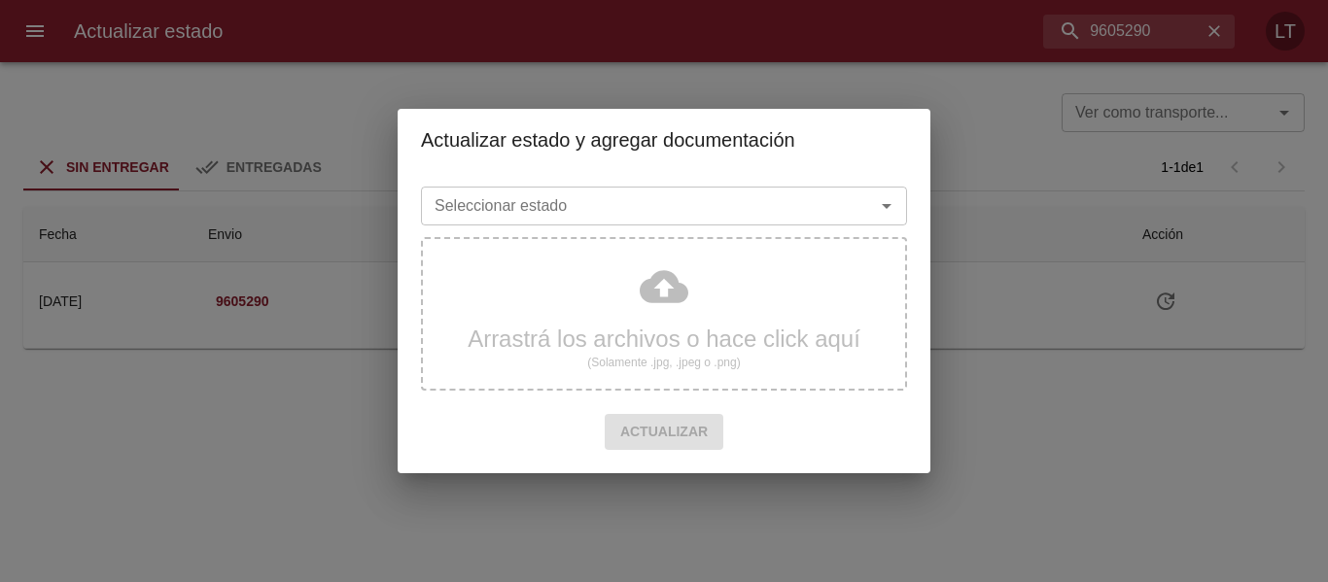
click at [761, 215] on input "Seleccionar estado" at bounding box center [635, 205] width 417 height 27
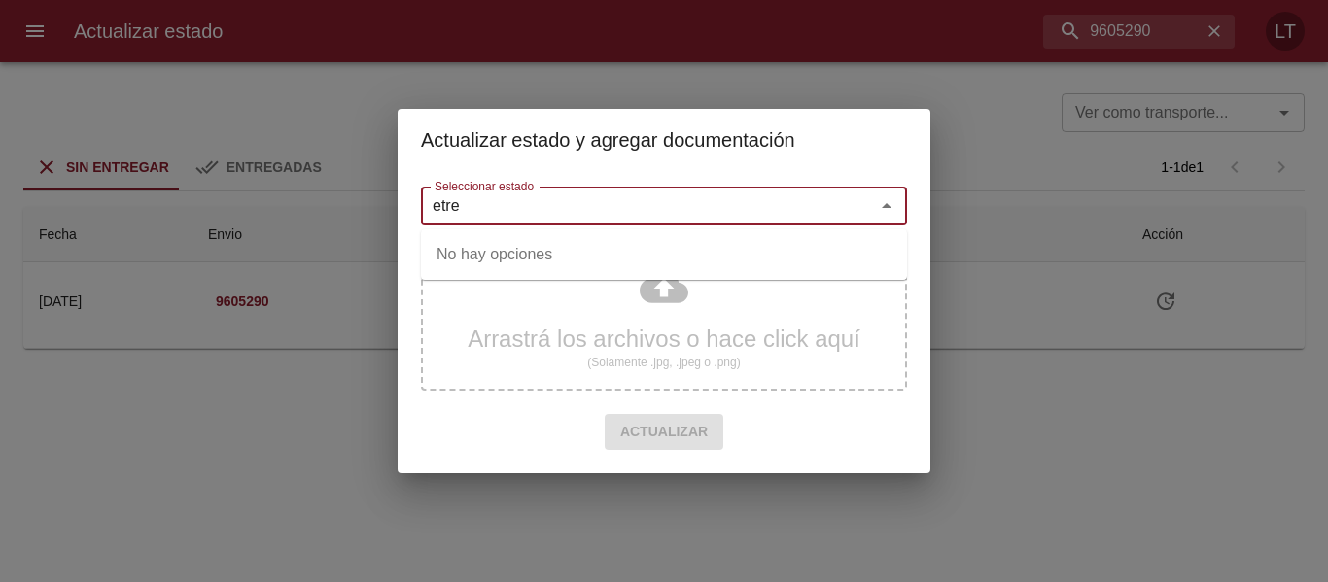
click at [478, 206] on input "etre" at bounding box center [635, 205] width 417 height 27
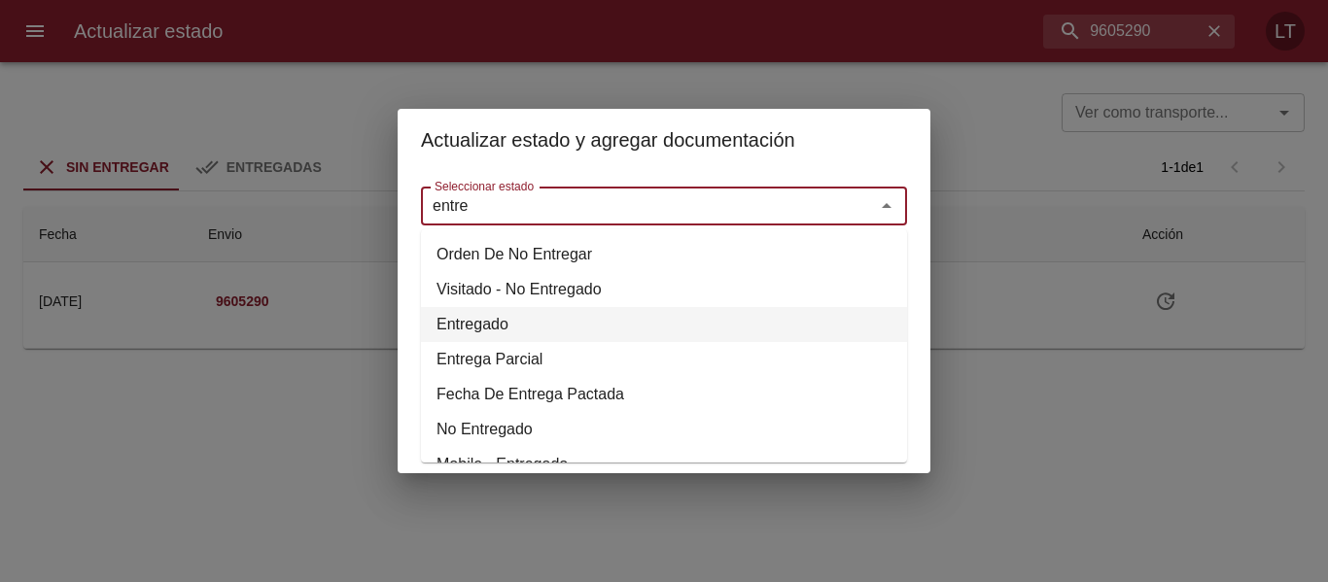
click at [479, 318] on li "Entregado" at bounding box center [664, 324] width 486 height 35
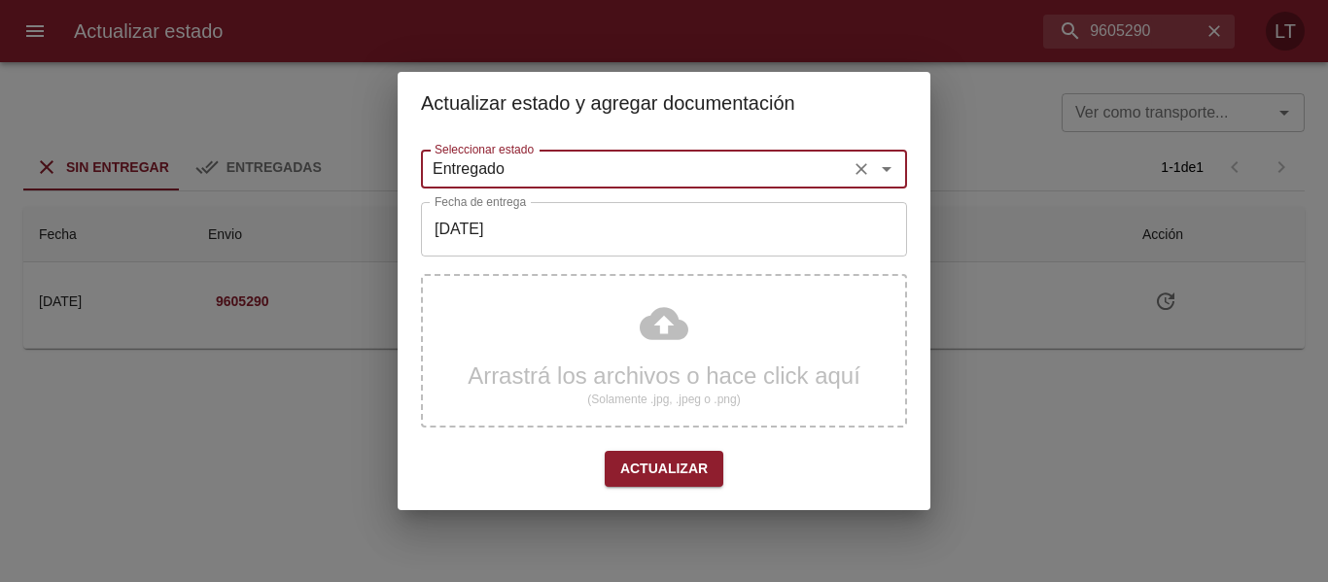
type input "Entregado"
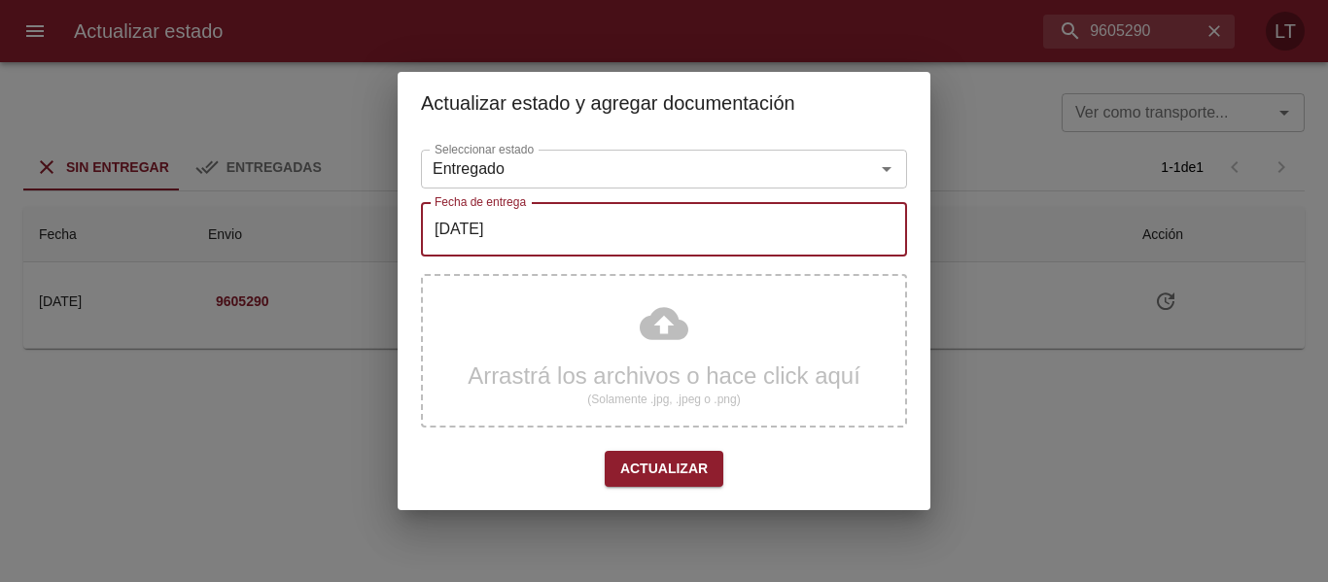
click at [517, 225] on input "[DATE]" at bounding box center [664, 229] width 486 height 54
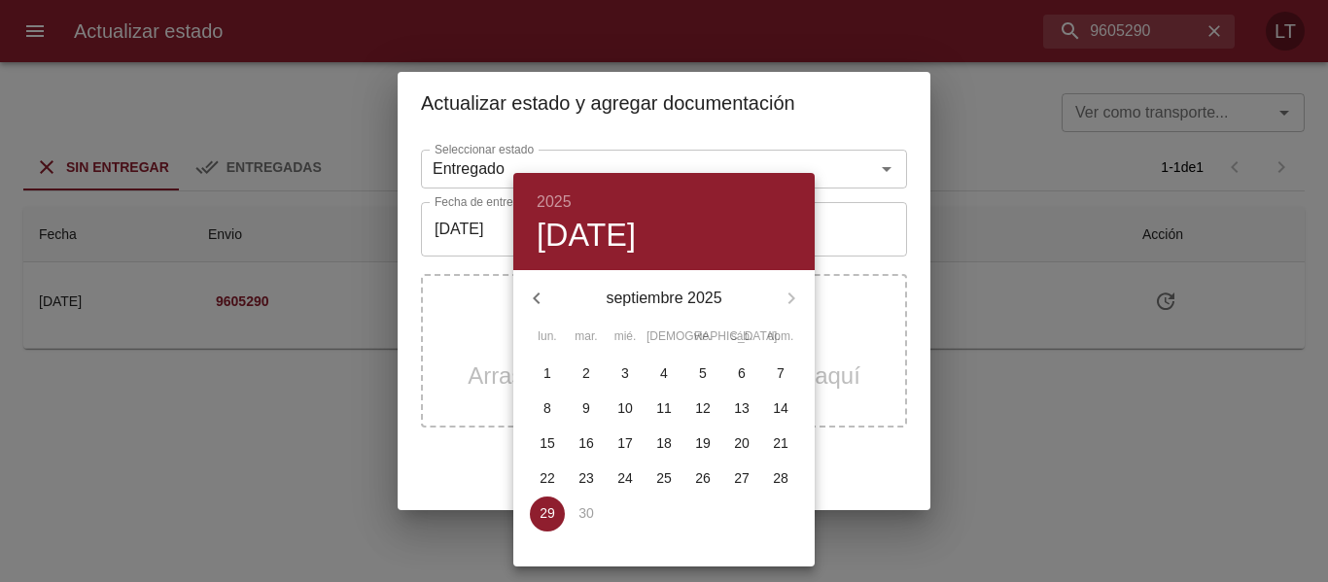
click at [656, 473] on p "25" at bounding box center [664, 477] width 16 height 19
type input "25/09/2025"
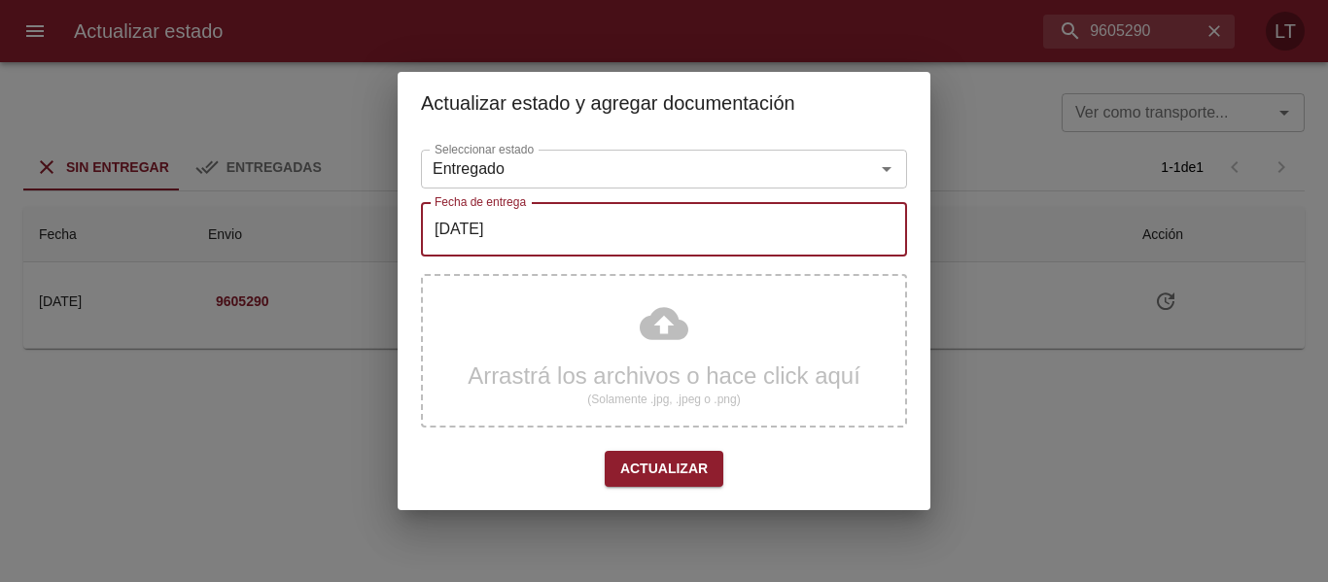
click at [677, 378] on div "Arrastrá los archivos o hace click aquí (Solamente .jpg, .jpeg o .png)" at bounding box center [664, 351] width 486 height 154
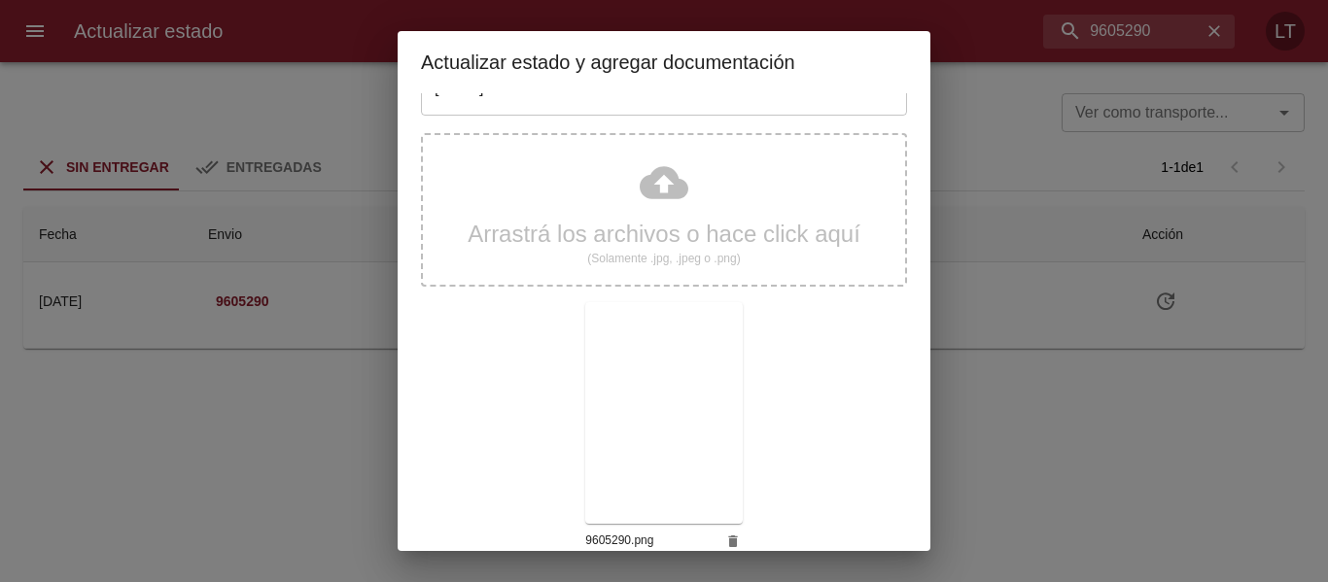
scroll to position [182, 0]
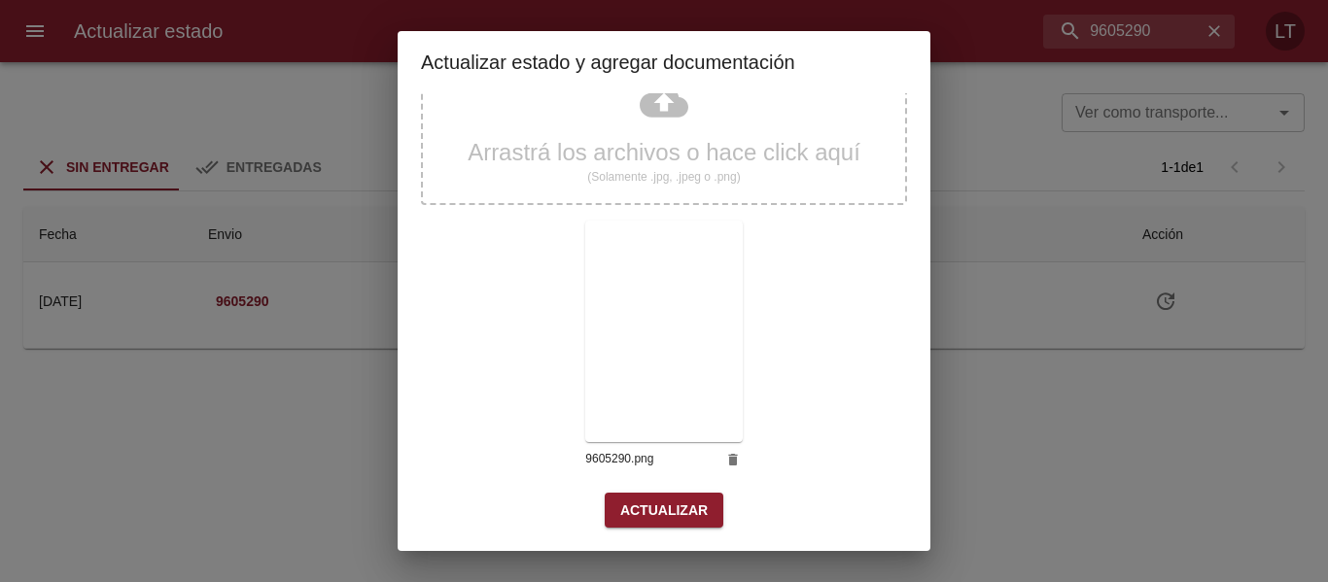
click at [634, 501] on span "Actualizar" at bounding box center [663, 511] width 87 height 24
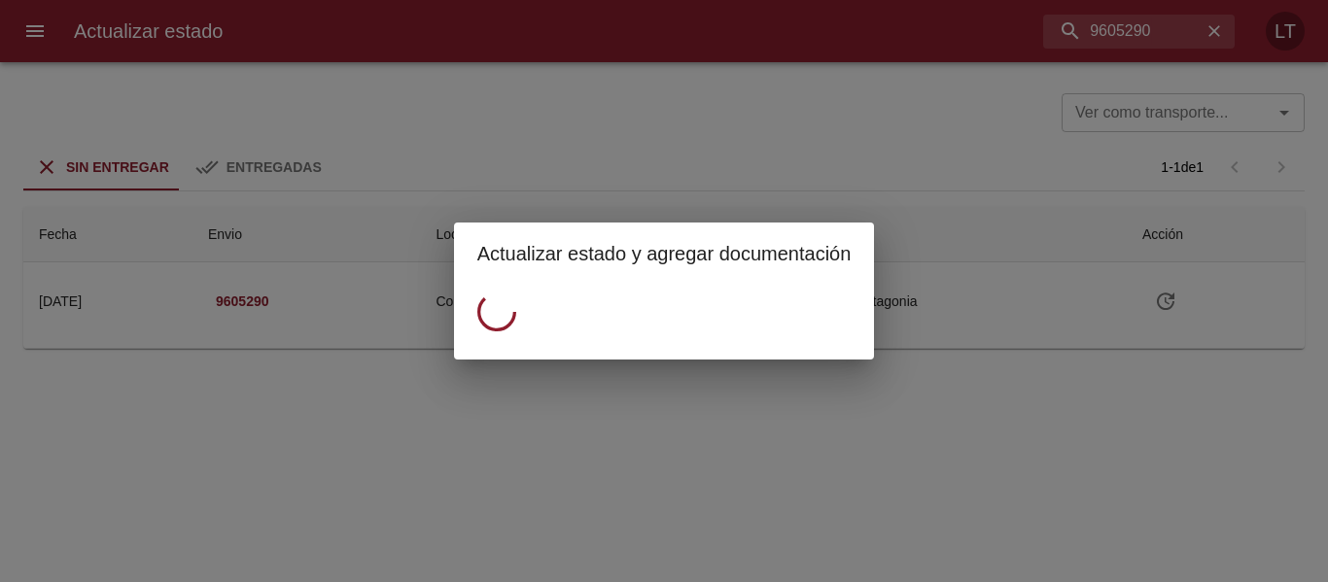
scroll to position [0, 0]
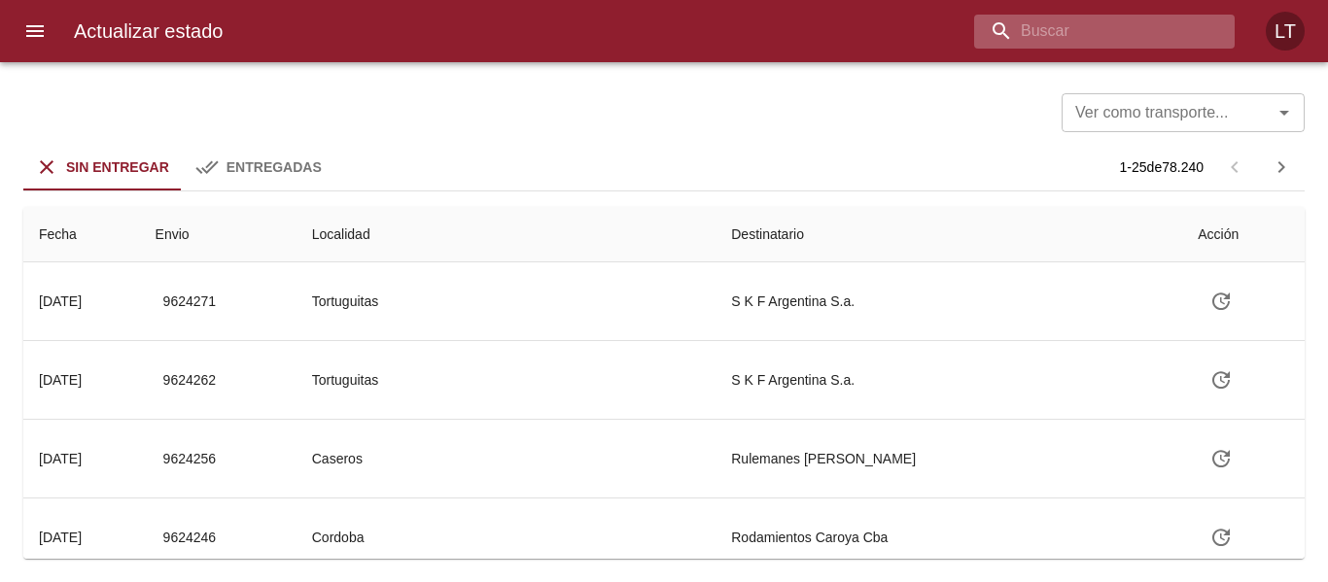
click at [1170, 33] on input "buscar" at bounding box center [1087, 32] width 227 height 34
paste input "9612280"
type input "9612280"
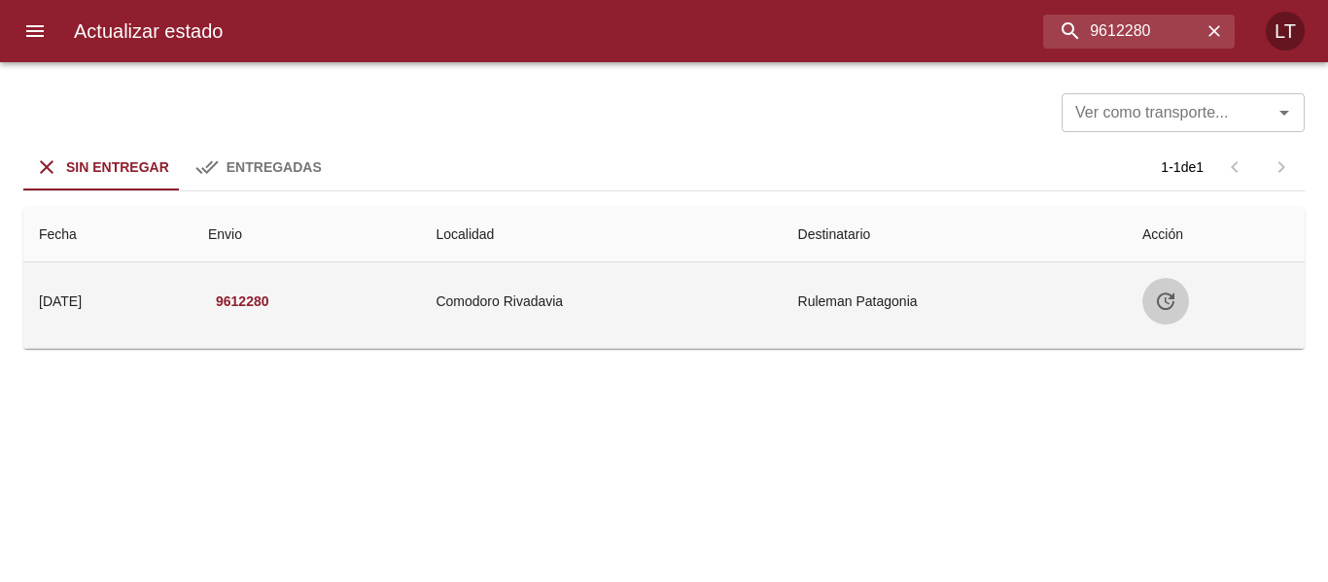
click at [1172, 303] on icon "Tabla de envíos del cliente" at bounding box center [1165, 301] width 23 height 23
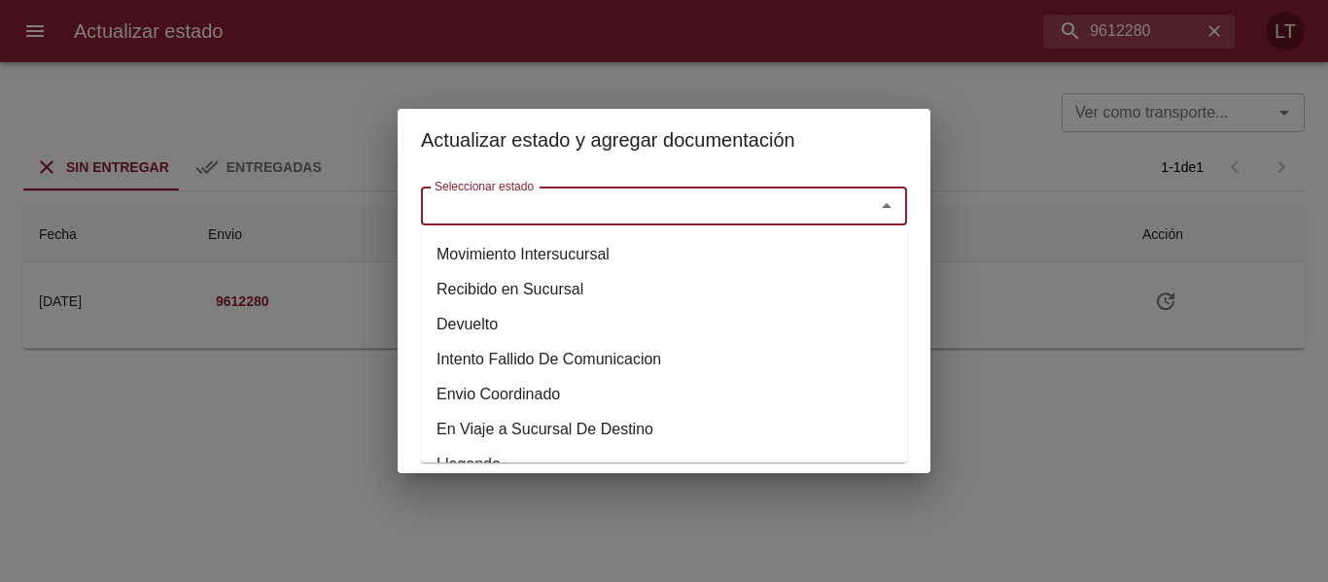
click at [757, 193] on input "Seleccionar estado" at bounding box center [635, 205] width 417 height 27
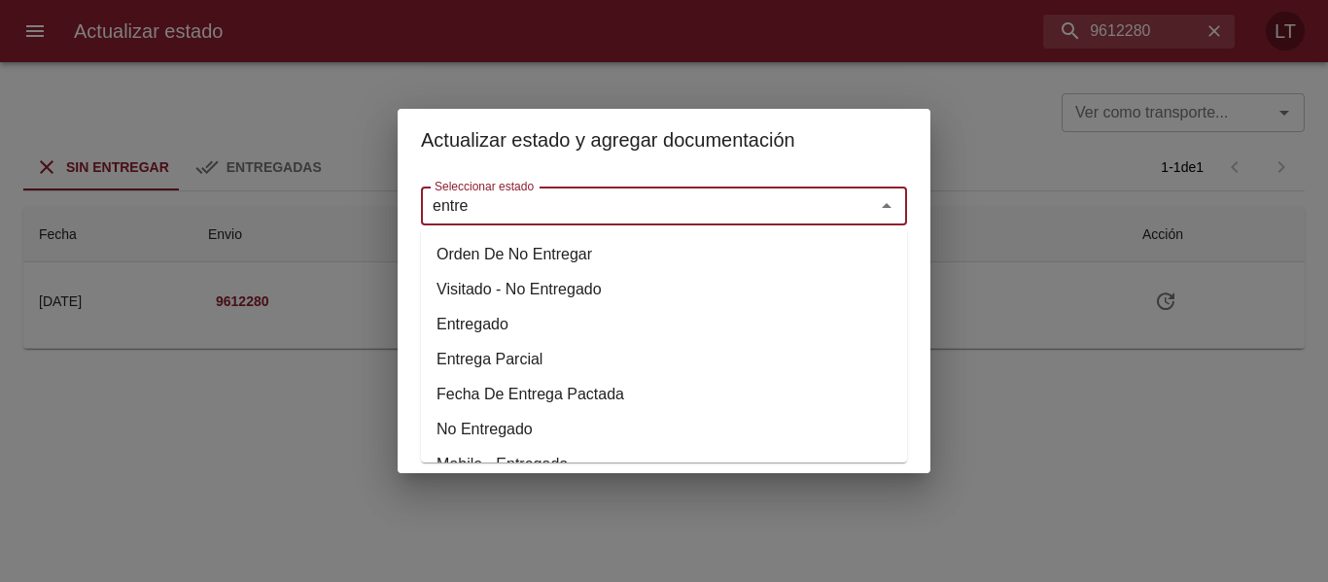
click at [515, 321] on li "Entregado" at bounding box center [664, 324] width 486 height 35
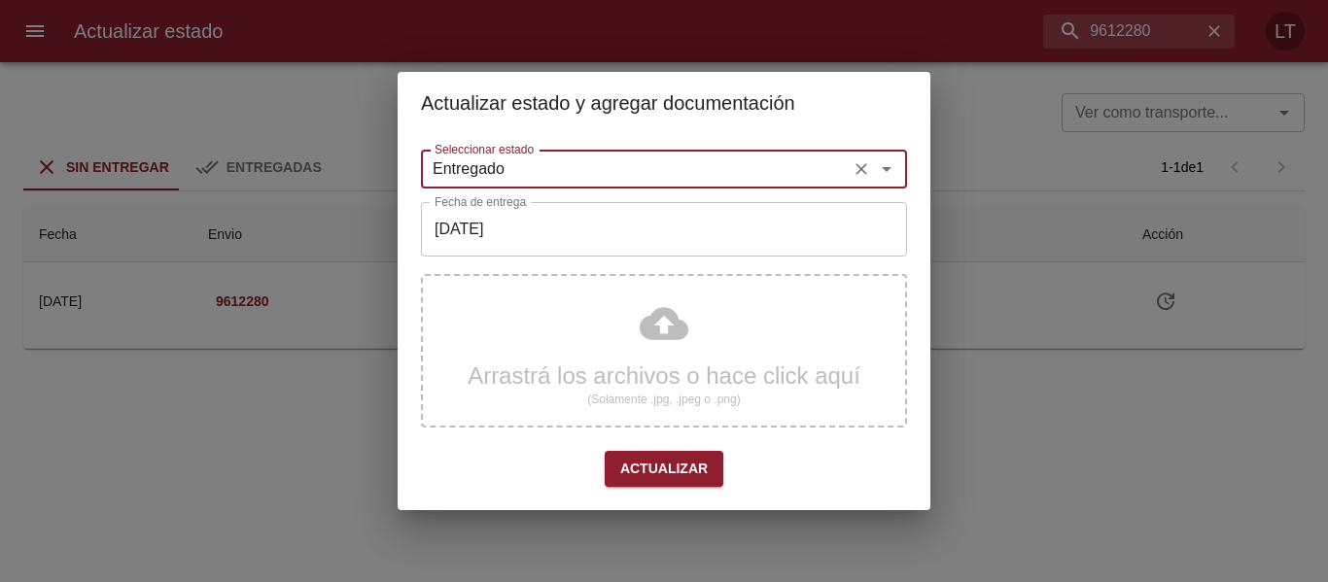
type input "Entregado"
click at [545, 213] on input "[DATE]" at bounding box center [664, 229] width 486 height 54
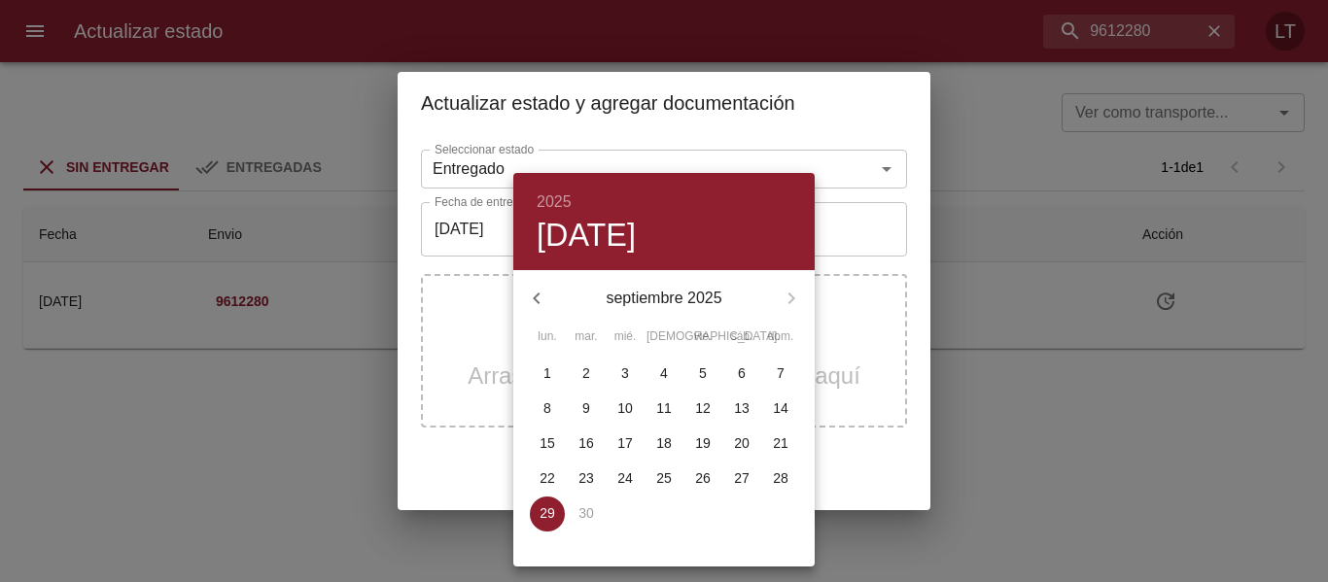
click at [709, 478] on p "26" at bounding box center [703, 477] width 16 height 19
type input "[DATE]"
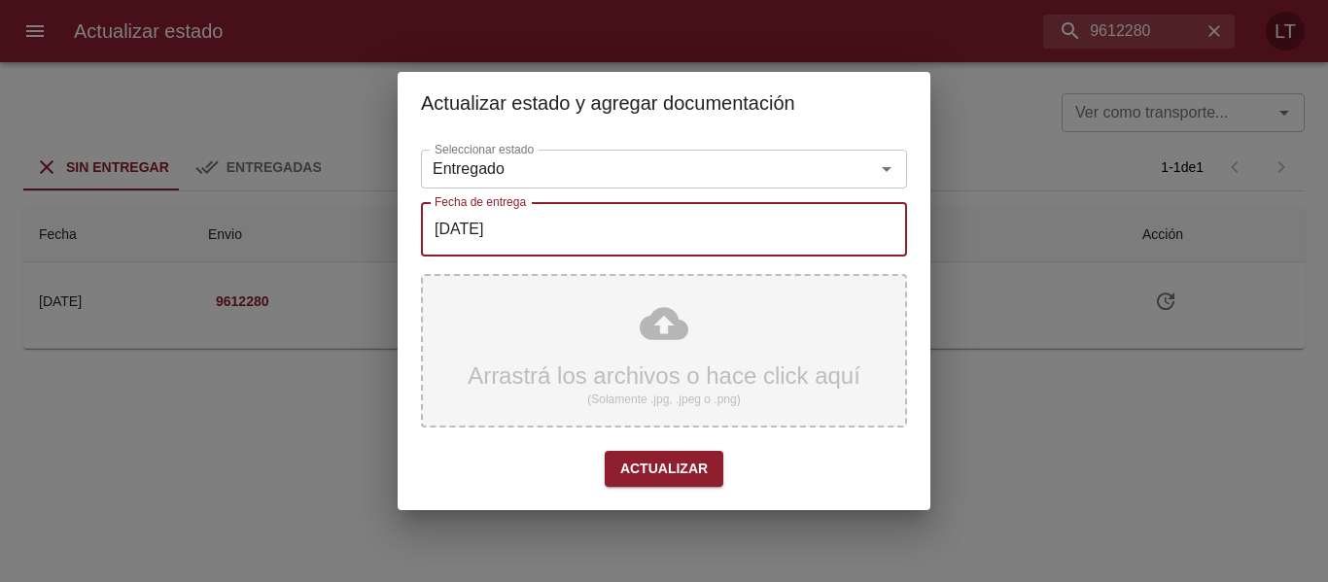
click at [646, 324] on div "Arrastrá los archivos o hace click aquí (Solamente .jpg, .jpeg o .png)" at bounding box center [664, 351] width 486 height 154
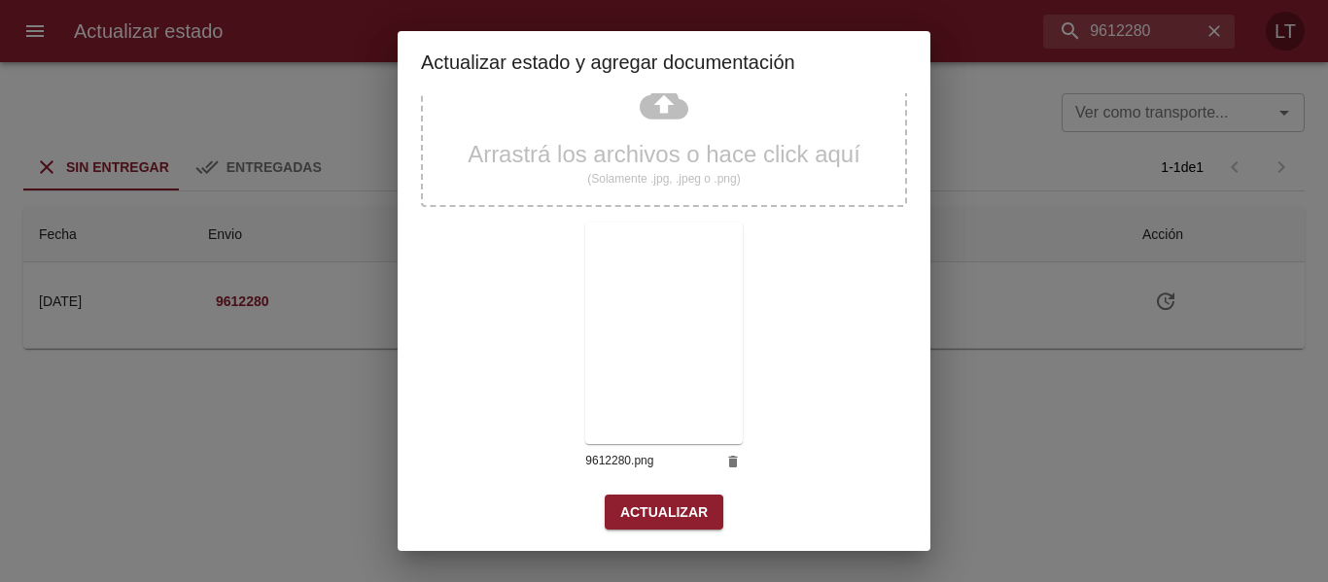
scroll to position [182, 0]
click at [664, 517] on span "Actualizar" at bounding box center [663, 511] width 87 height 24
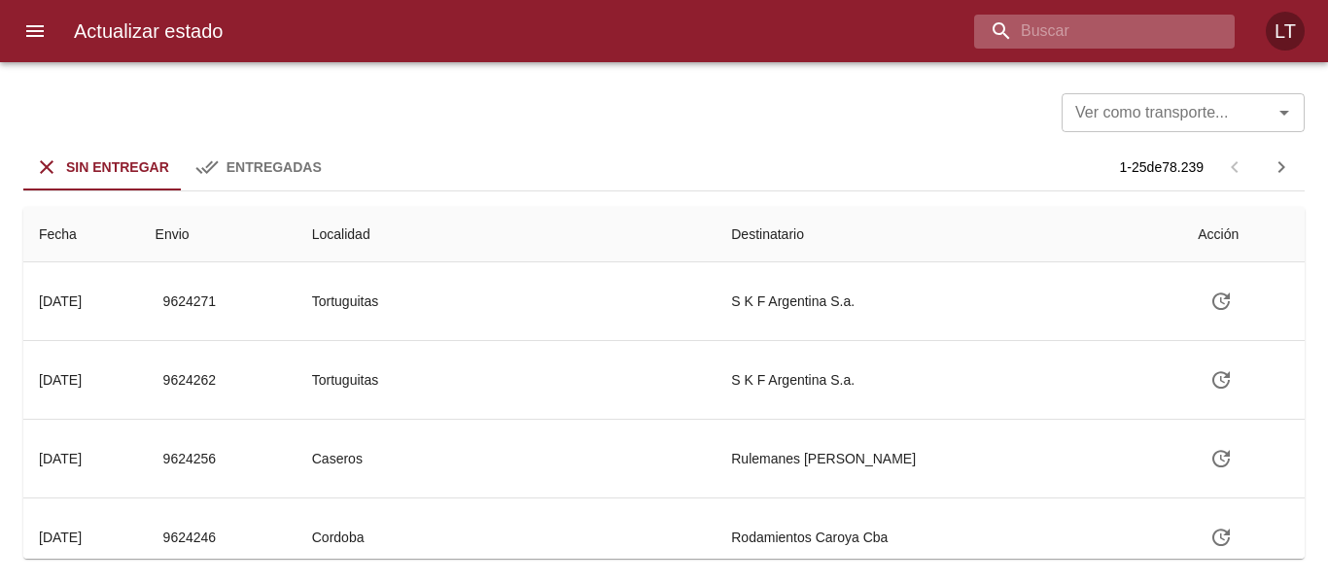
click at [1089, 39] on input "buscar" at bounding box center [1087, 32] width 227 height 34
paste input "9609197"
type input "9609197"
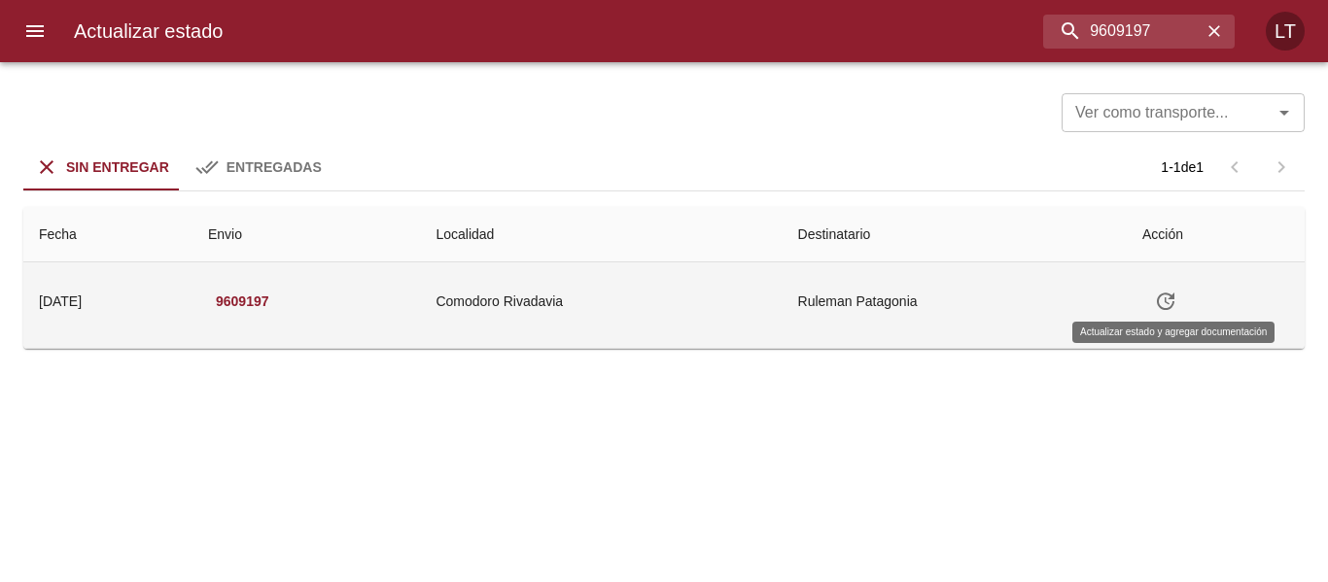
click at [1166, 301] on icon "Tabla de envíos del cliente" at bounding box center [1165, 301] width 23 height 23
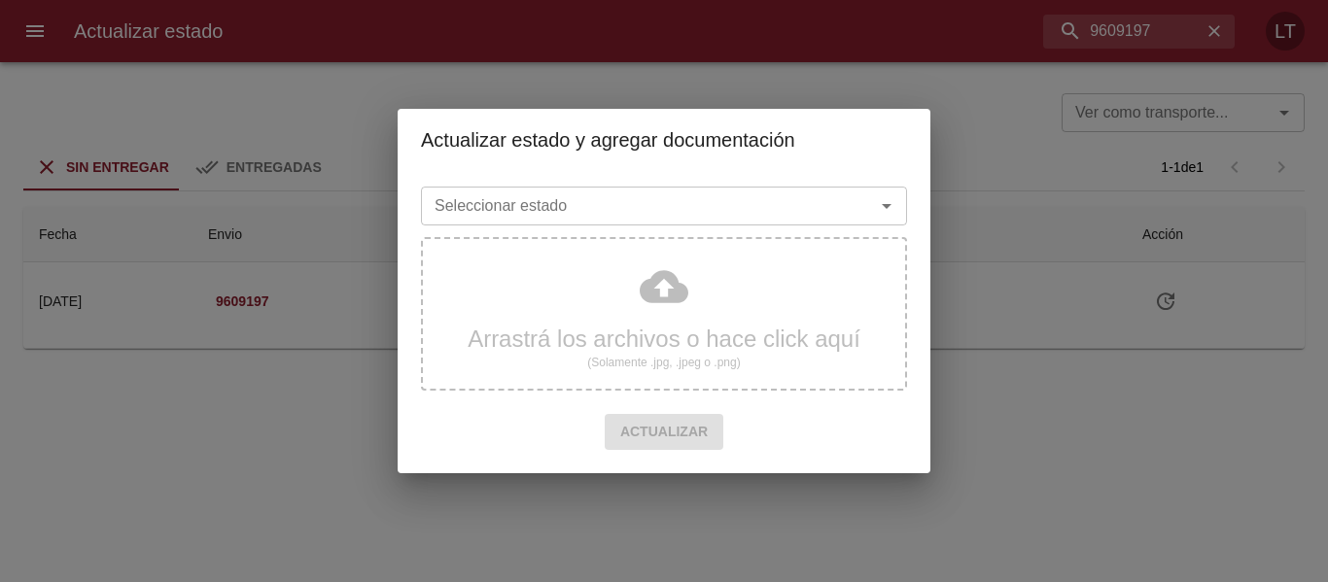
click at [815, 224] on div "Seleccionar estado" at bounding box center [664, 206] width 486 height 39
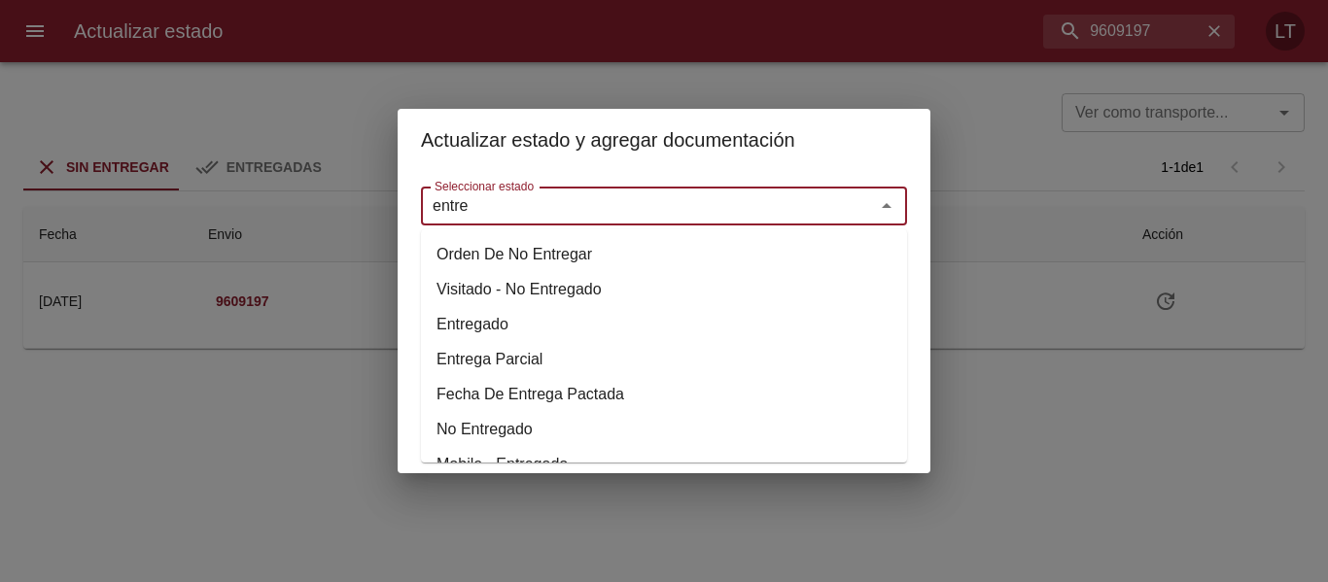
click at [494, 326] on li "Entregado" at bounding box center [664, 324] width 486 height 35
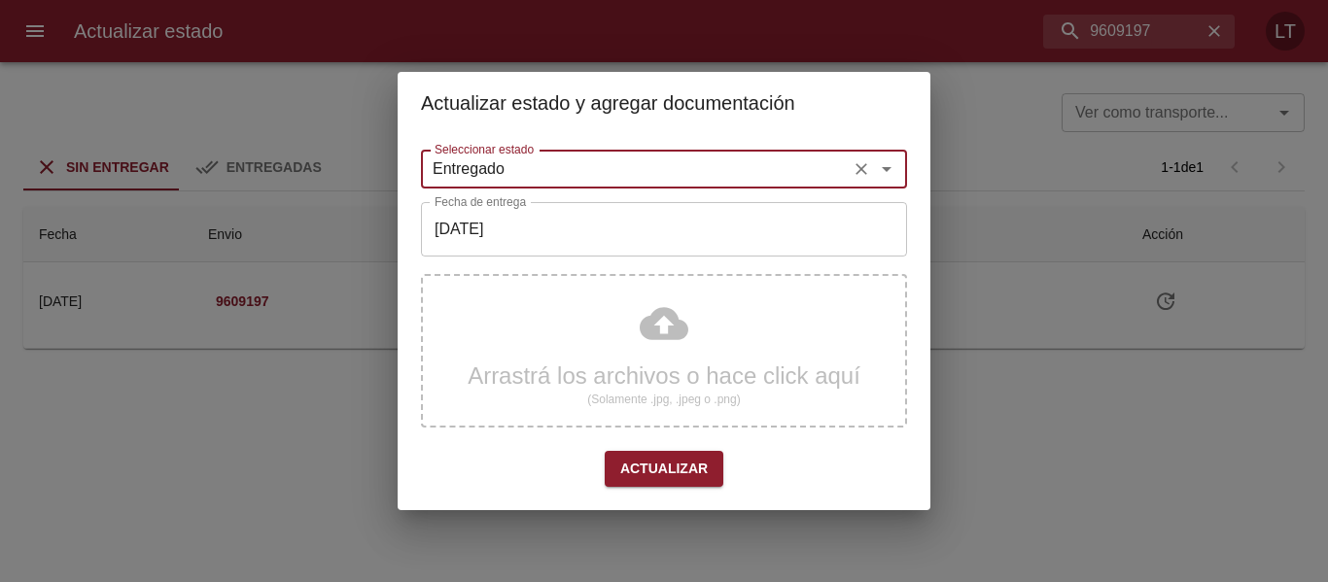
type input "Entregado"
click at [503, 232] on input "[DATE]" at bounding box center [664, 229] width 486 height 54
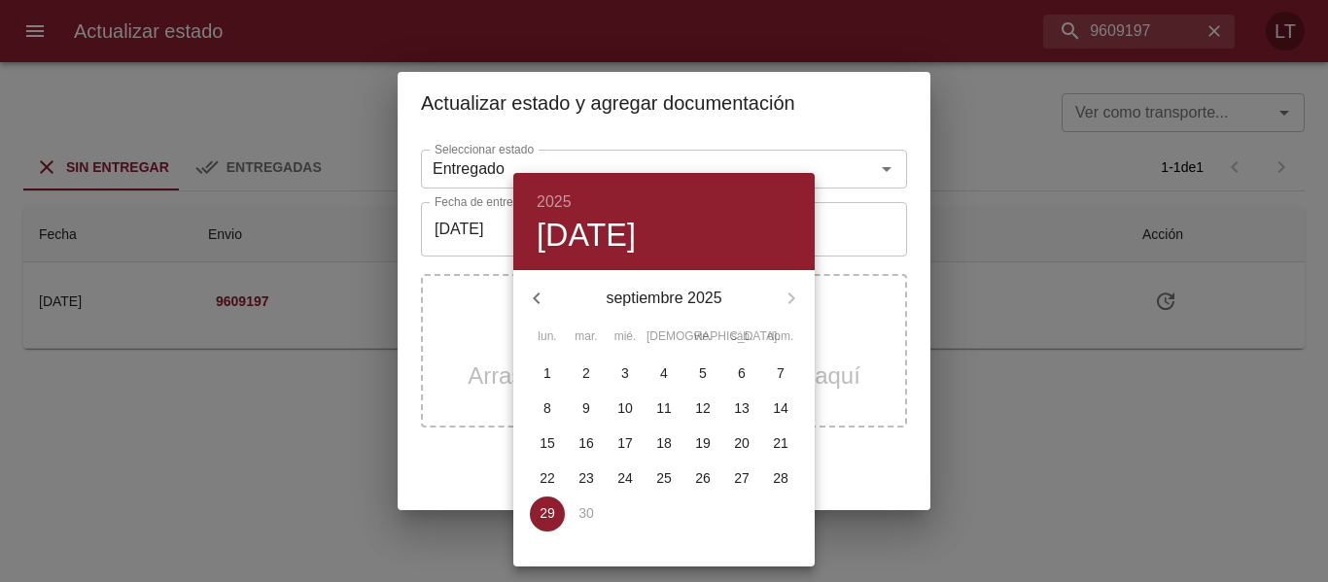
click at [668, 472] on p "25" at bounding box center [664, 477] width 16 height 19
type input "[DATE]"
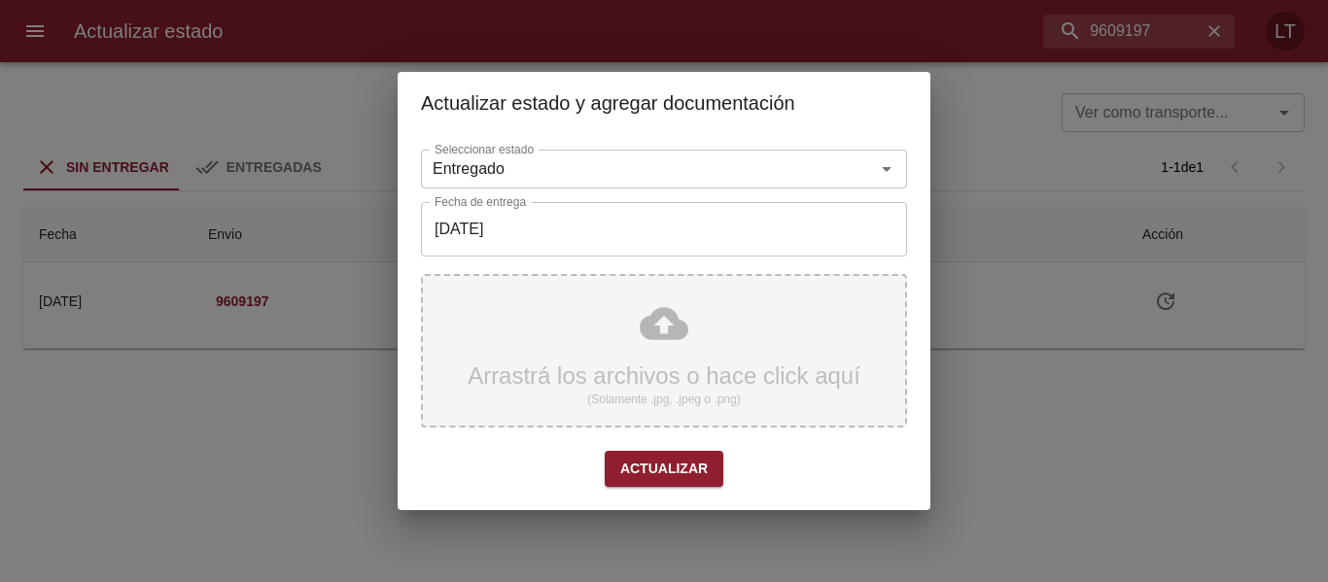
click at [675, 322] on div "Arrastrá los archivos o hace click aquí (Solamente .jpg, .jpeg o .png)" at bounding box center [664, 351] width 486 height 154
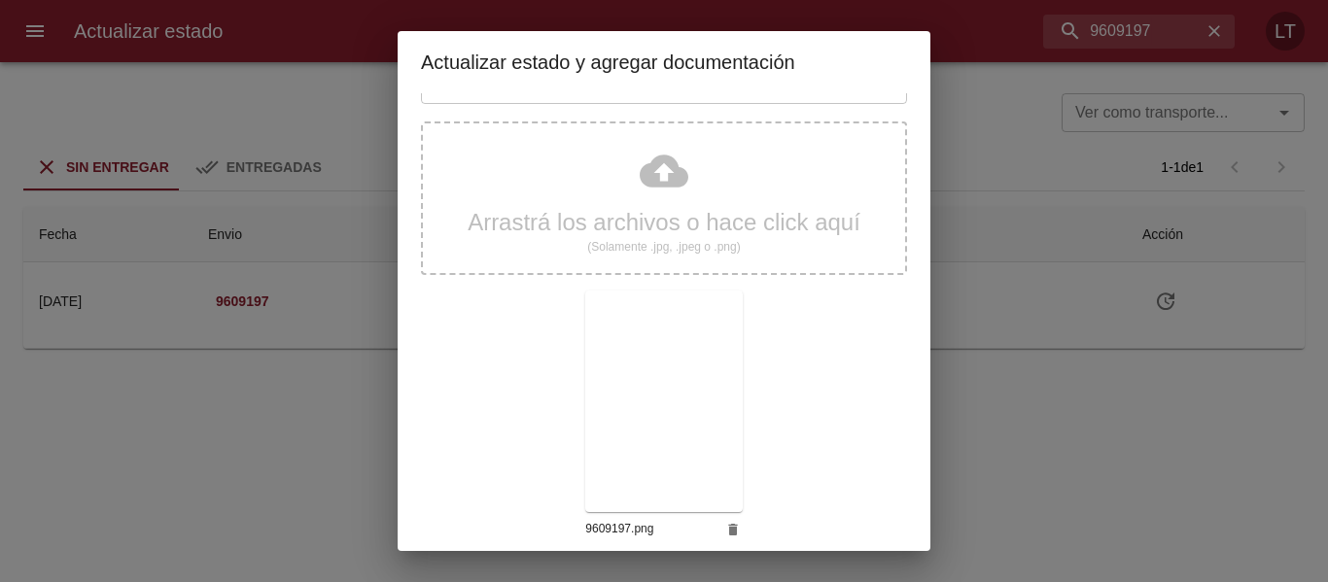
scroll to position [182, 0]
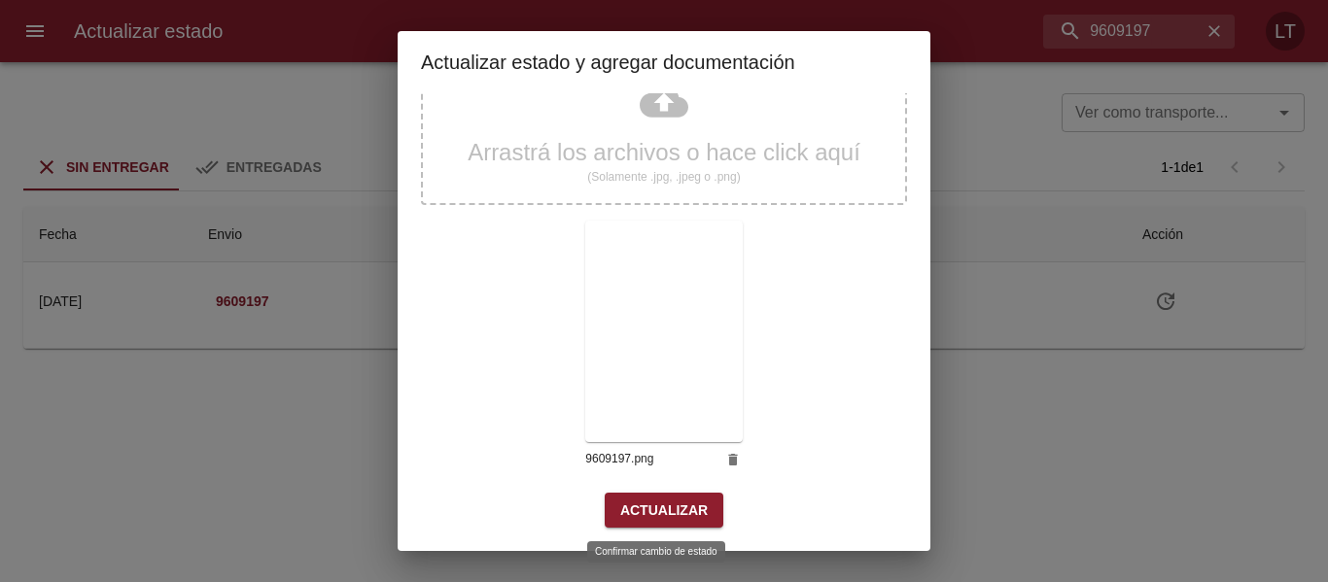
click at [674, 496] on button "Actualizar" at bounding box center [664, 511] width 119 height 36
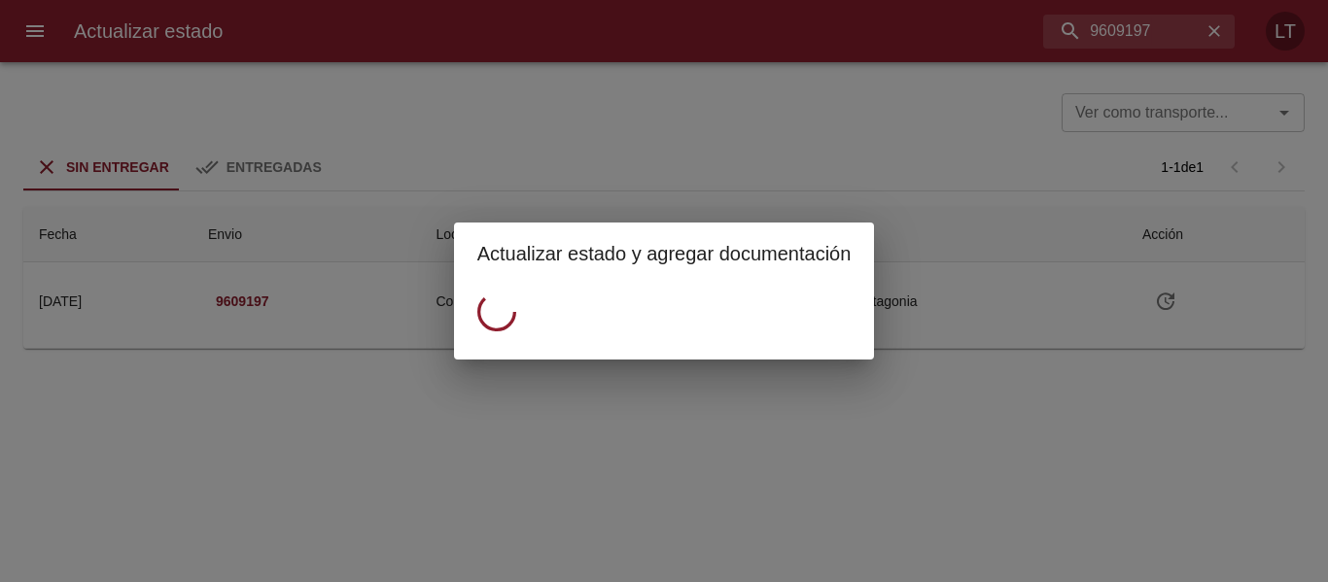
scroll to position [0, 0]
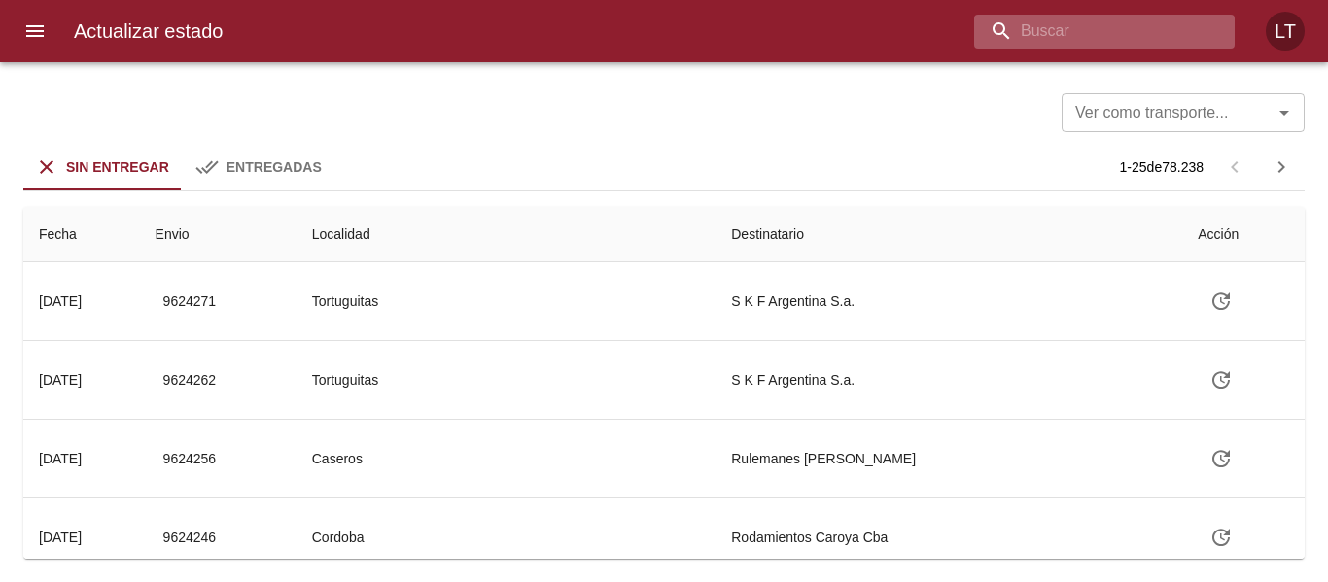
click at [1196, 38] on input "buscar" at bounding box center [1087, 32] width 227 height 34
paste input "9606426"
type input "9606426"
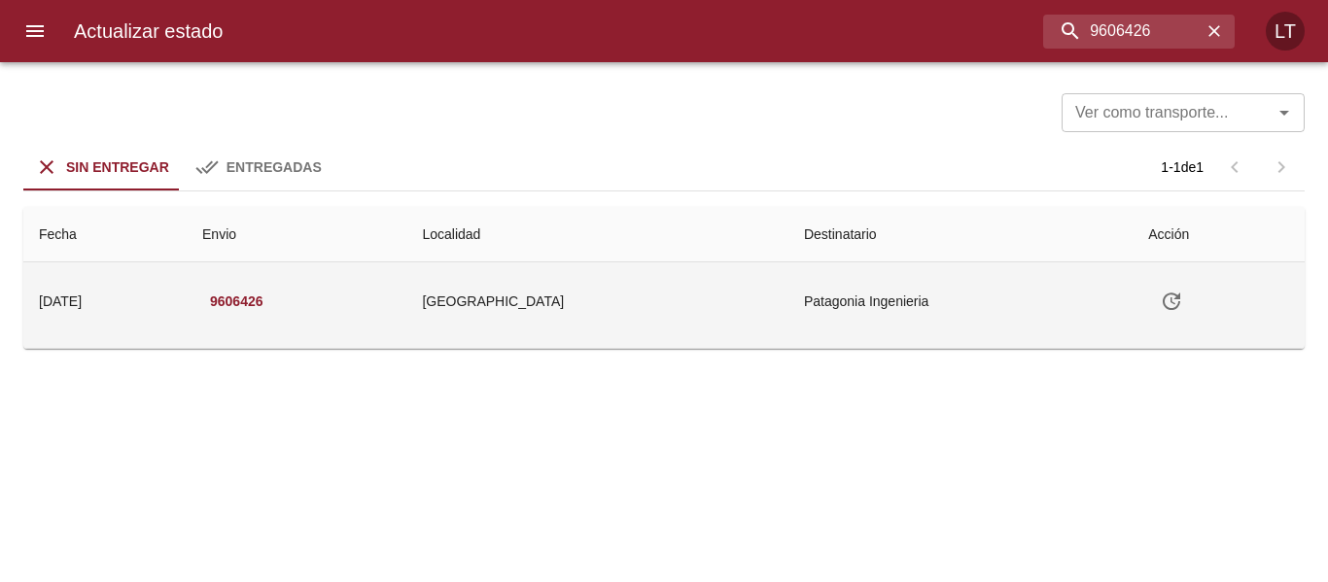
click at [1168, 307] on icon "Tabla de envíos del cliente" at bounding box center [1170, 301] width 17 height 17
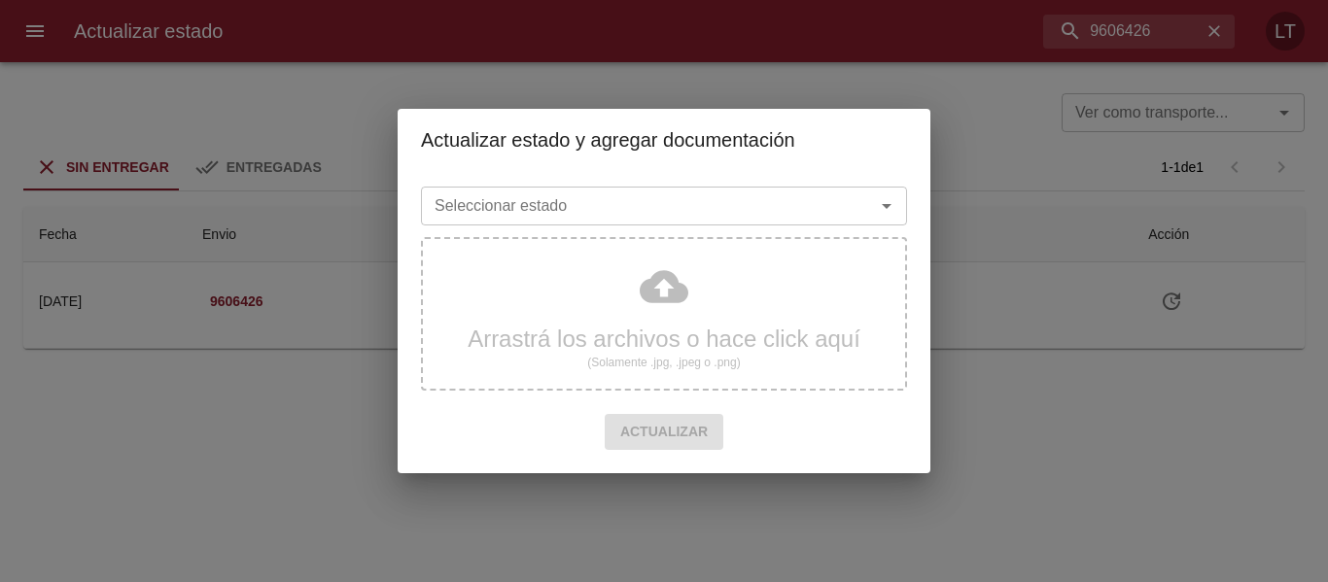
click at [813, 225] on div "Seleccionar estado" at bounding box center [664, 206] width 486 height 39
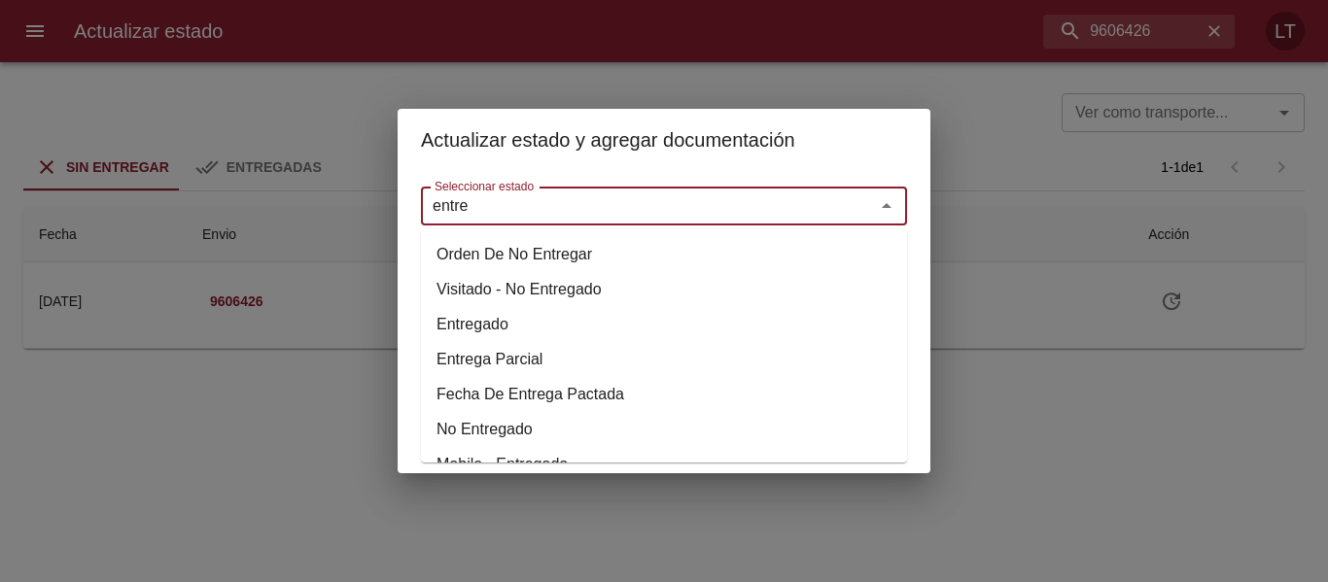
click at [514, 323] on li "Entregado" at bounding box center [664, 324] width 486 height 35
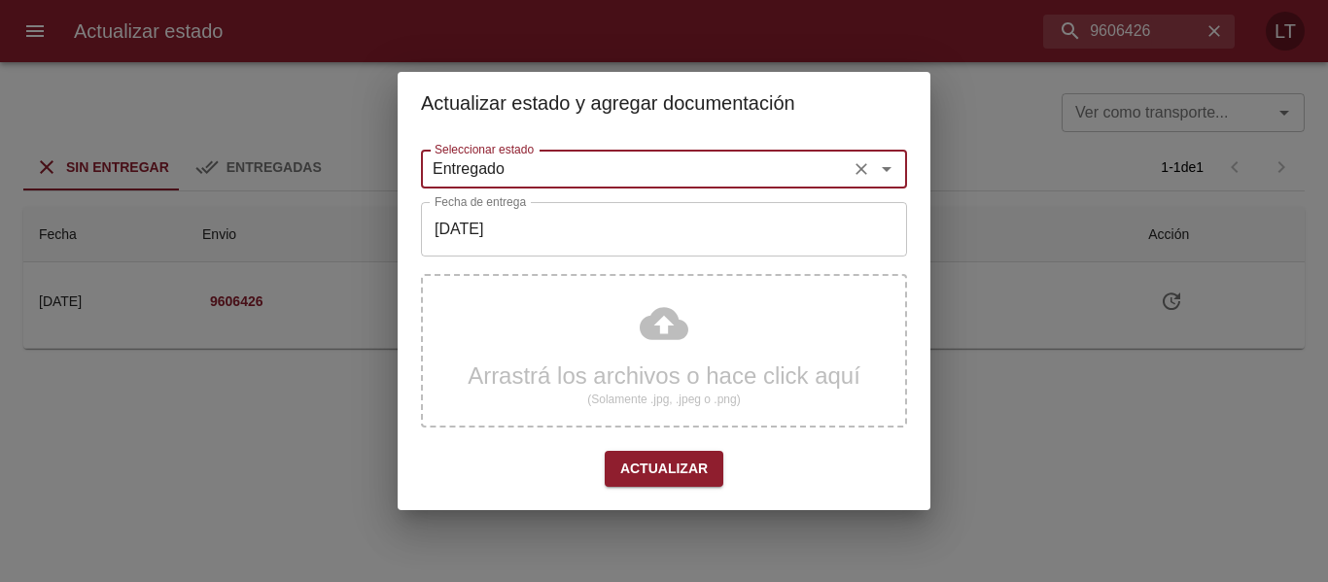
type input "Entregado"
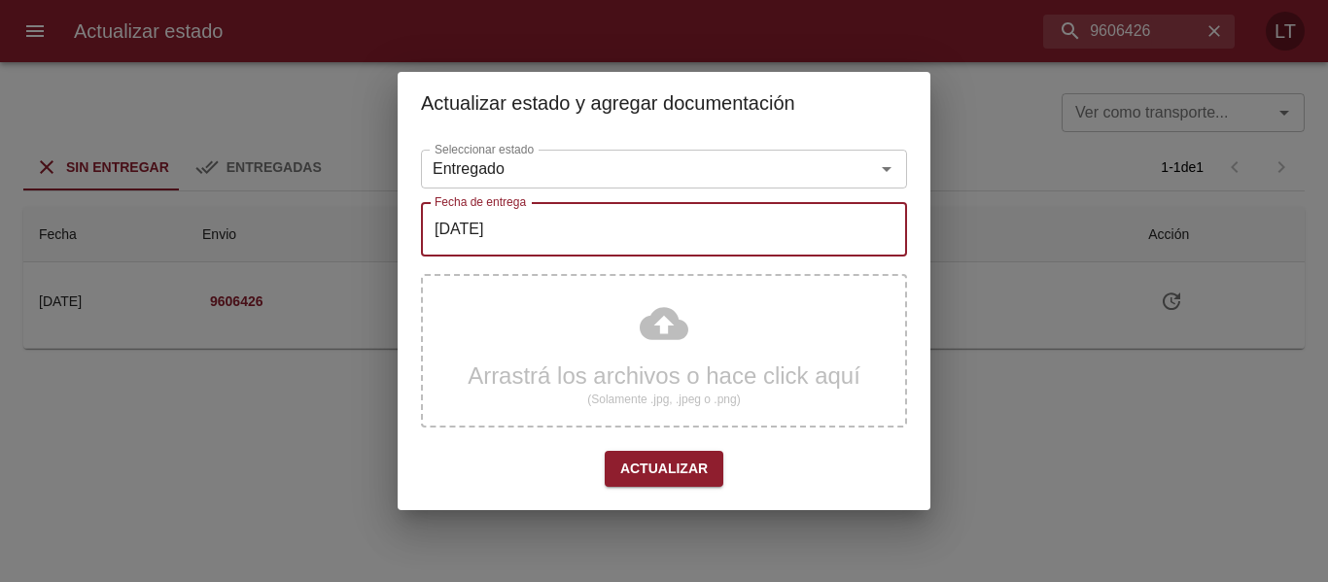
click at [530, 224] on input "[DATE]" at bounding box center [664, 229] width 486 height 54
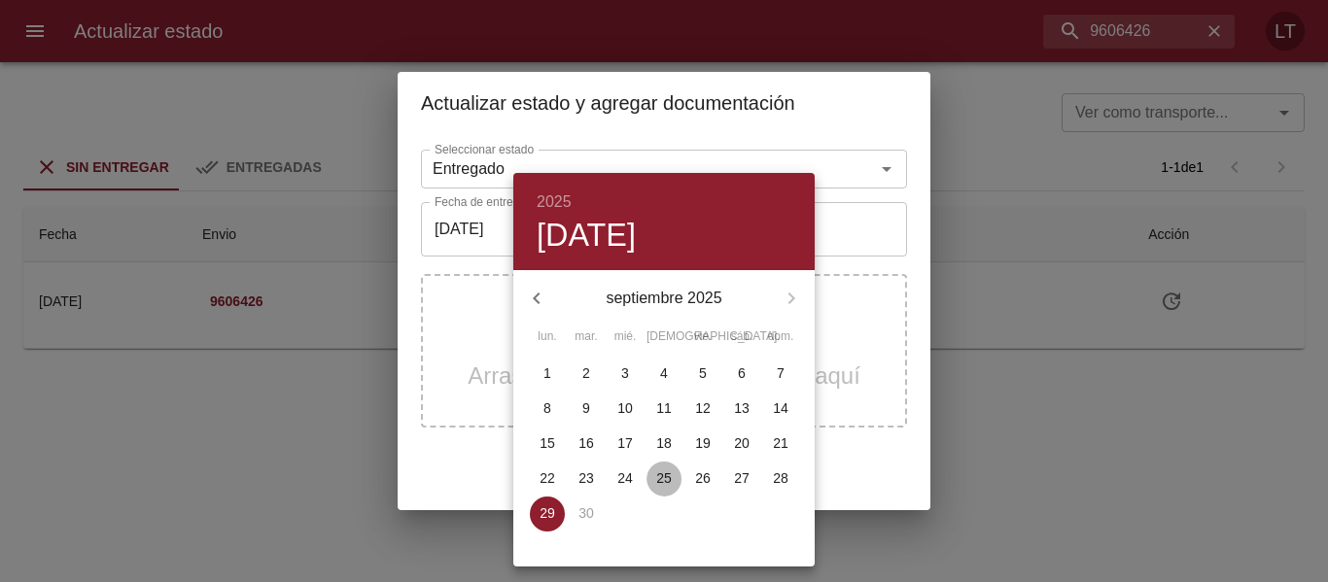
click at [670, 477] on p "25" at bounding box center [664, 477] width 16 height 19
type input "[DATE]"
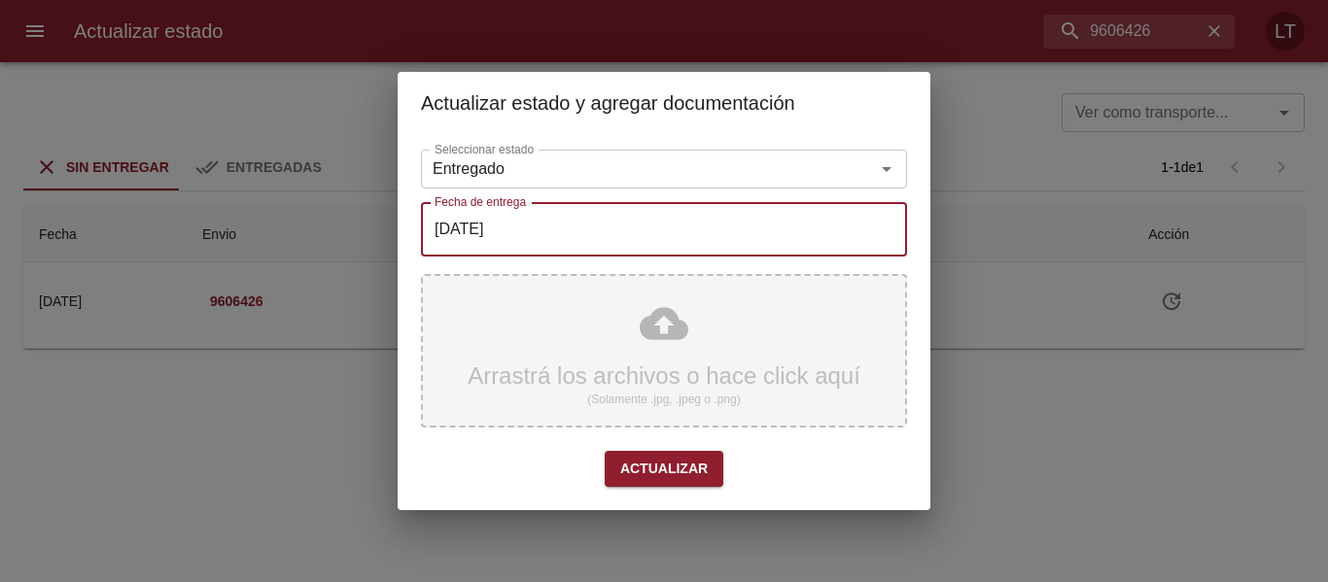
click at [671, 325] on div "Arrastrá los archivos o hace click aquí (Solamente .jpg, .jpeg o .png)" at bounding box center [664, 351] width 486 height 154
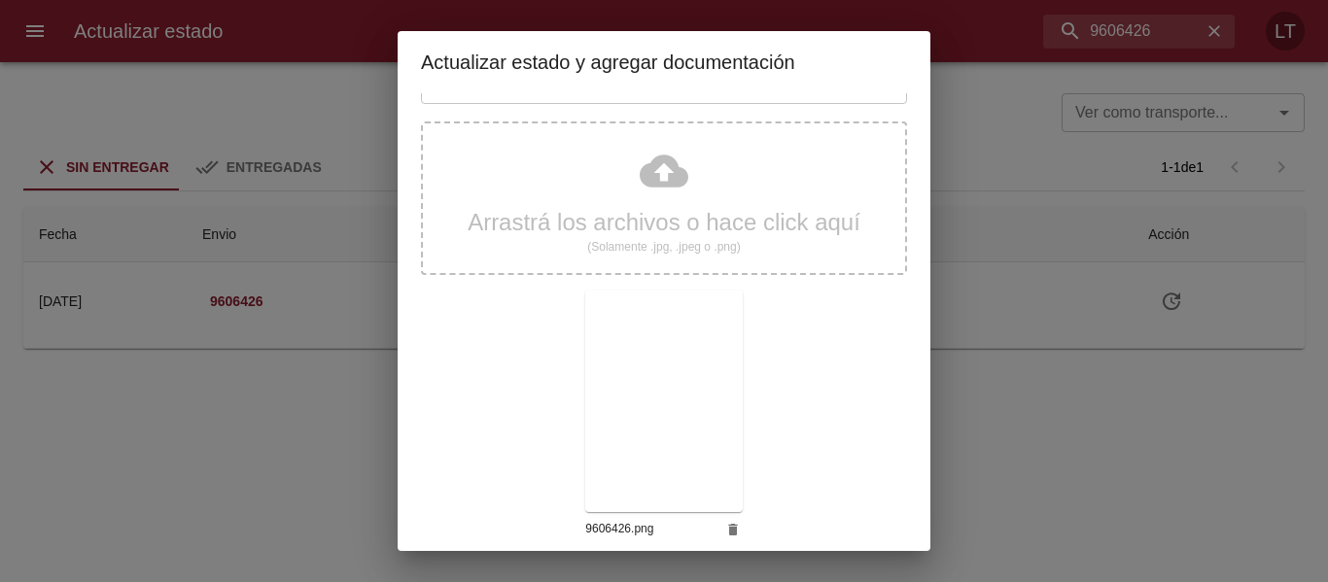
scroll to position [182, 0]
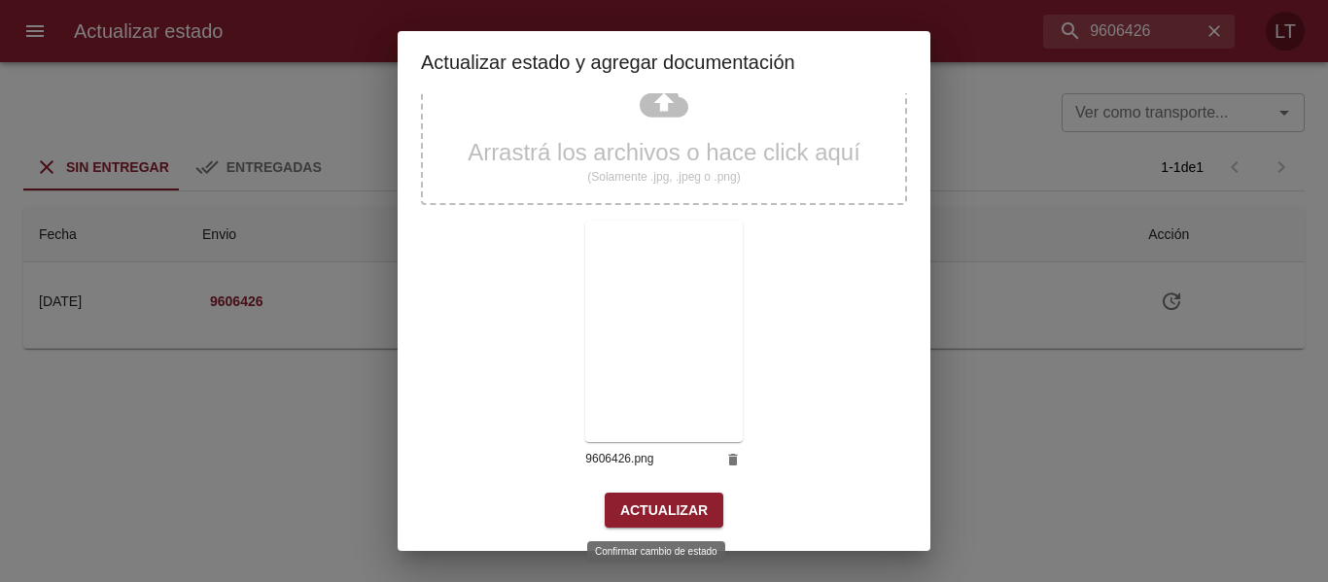
click at [666, 505] on span "Actualizar" at bounding box center [663, 511] width 87 height 24
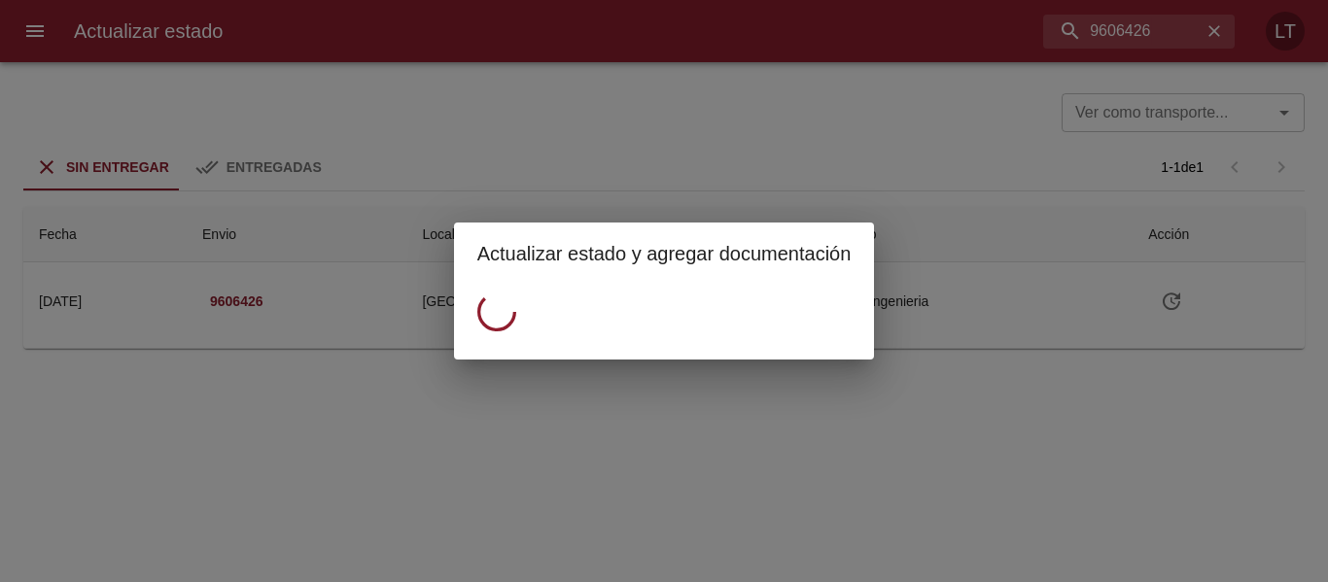
scroll to position [0, 0]
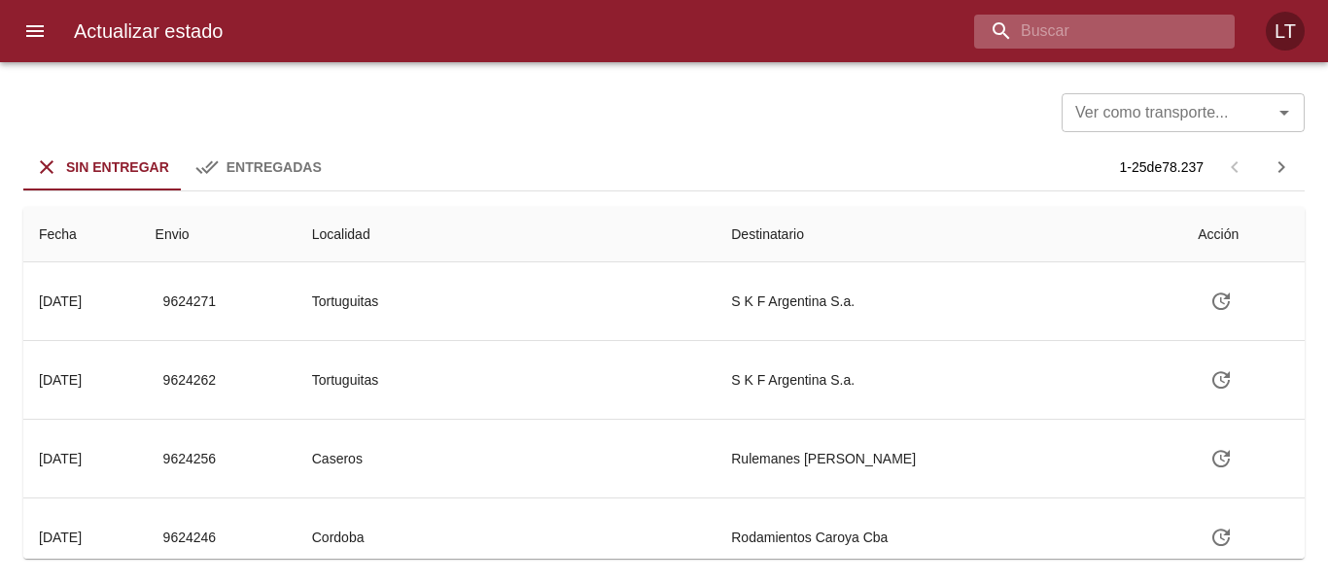
click at [1159, 31] on input "buscar" at bounding box center [1087, 32] width 227 height 34
paste input "9605308"
type input "9605308"
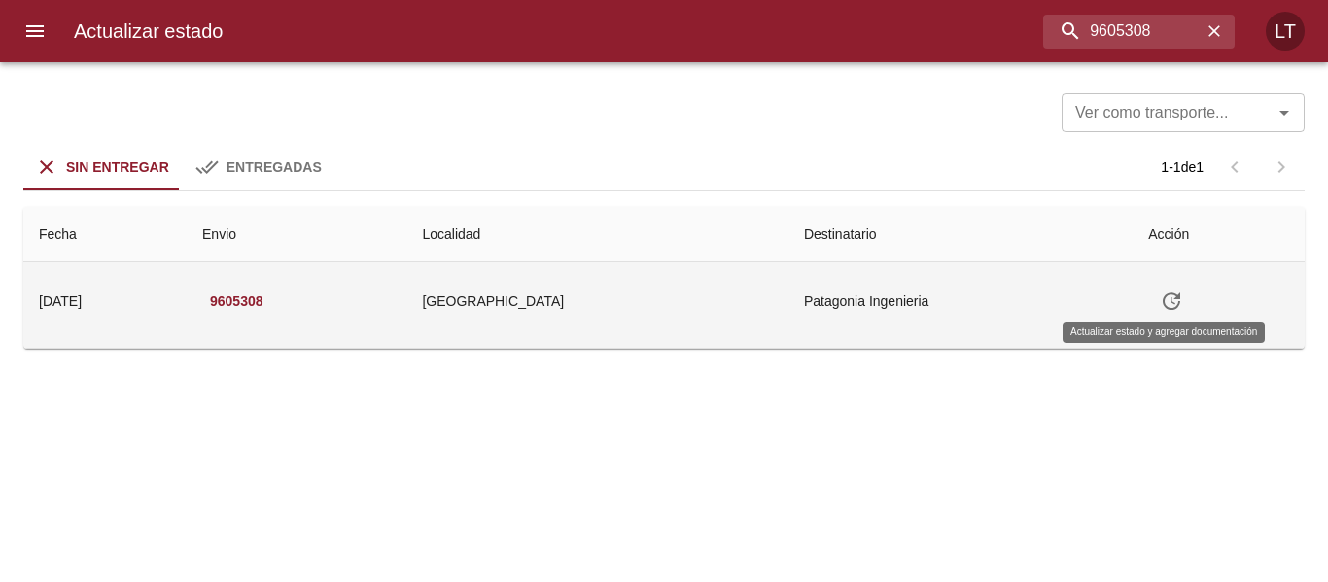
click at [1171, 307] on icon "Tabla de envíos del cliente" at bounding box center [1171, 301] width 23 height 23
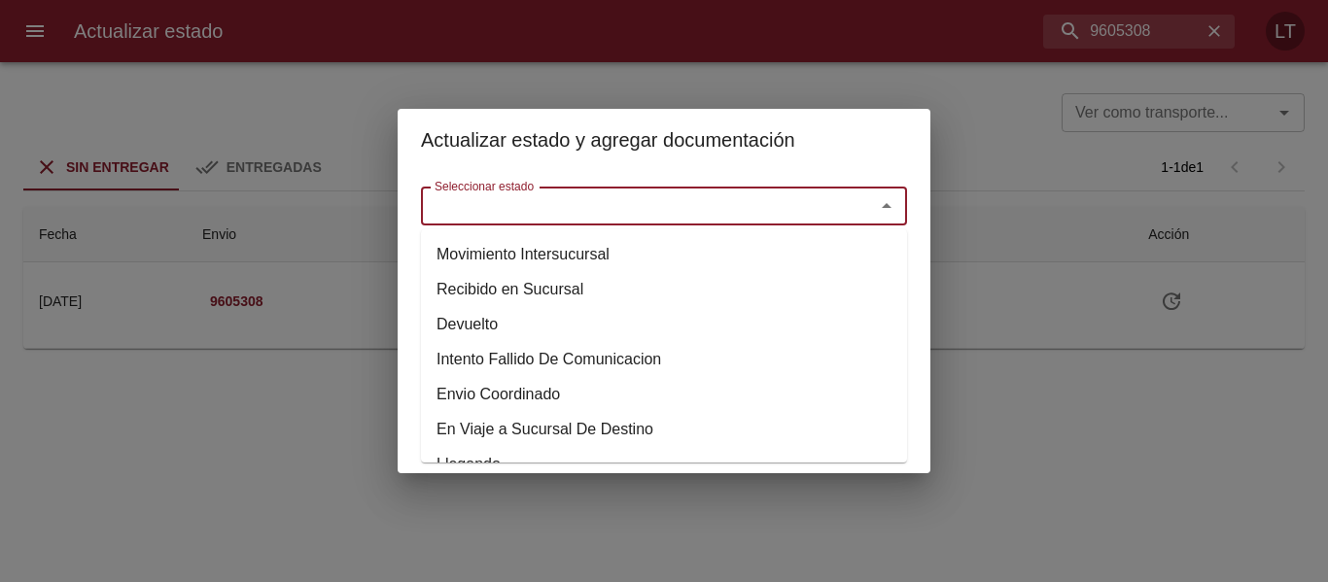
click at [589, 218] on input "Seleccionar estado" at bounding box center [635, 205] width 417 height 27
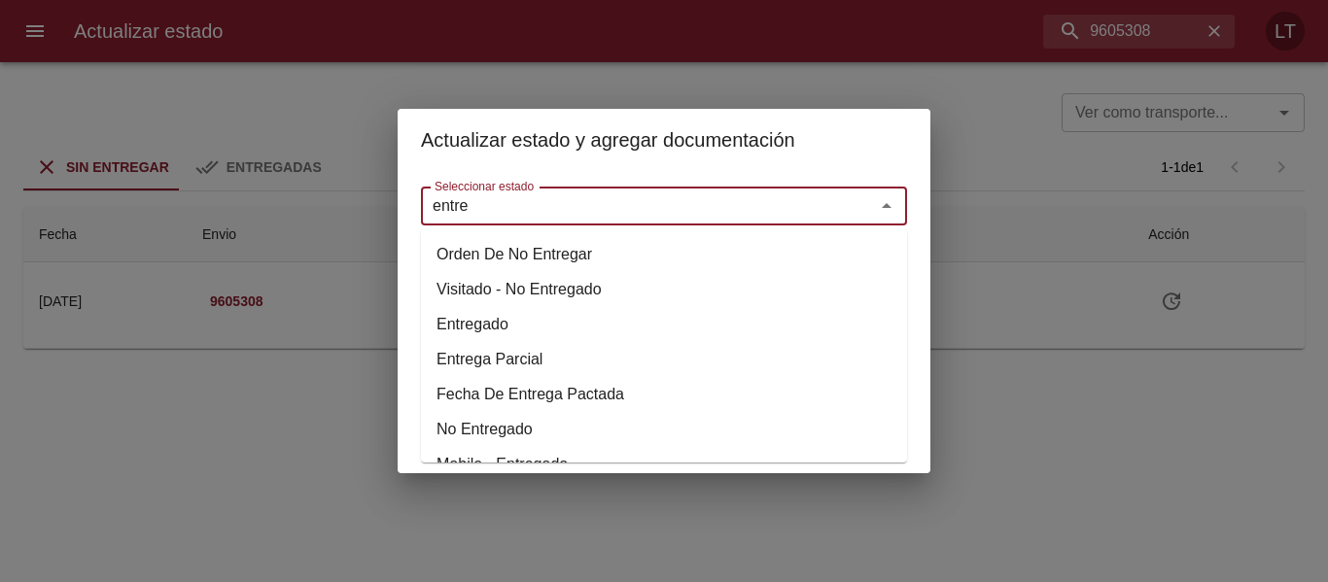
click at [474, 327] on li "Entregado" at bounding box center [664, 324] width 486 height 35
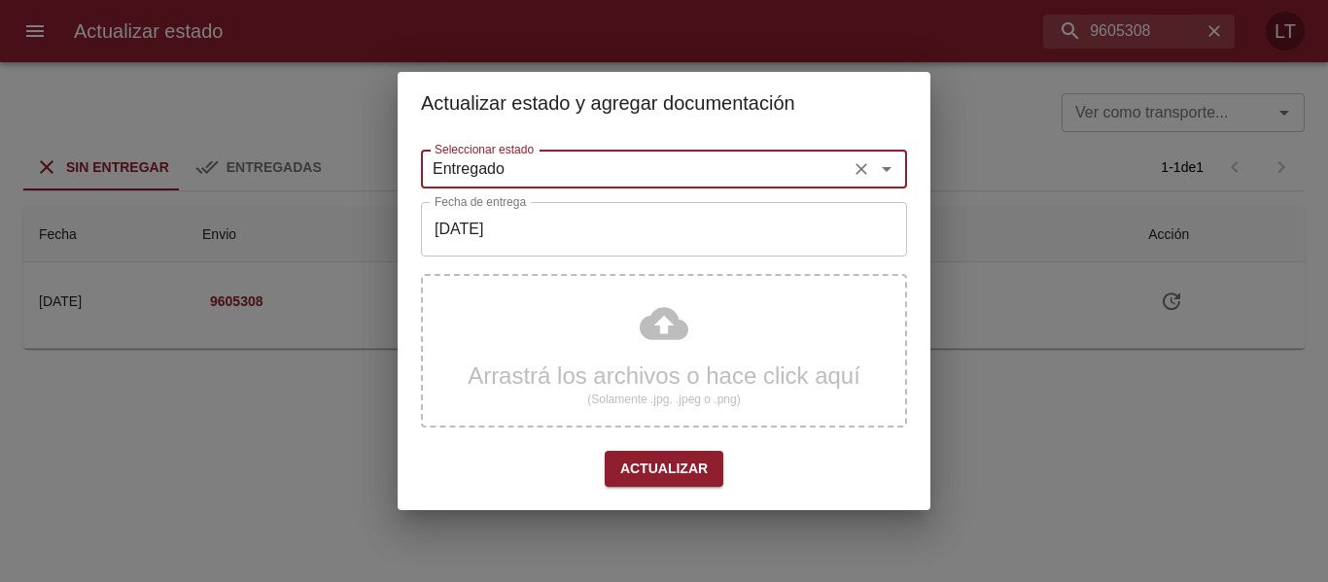
type input "Entregado"
click at [534, 238] on input "[DATE]" at bounding box center [664, 229] width 486 height 54
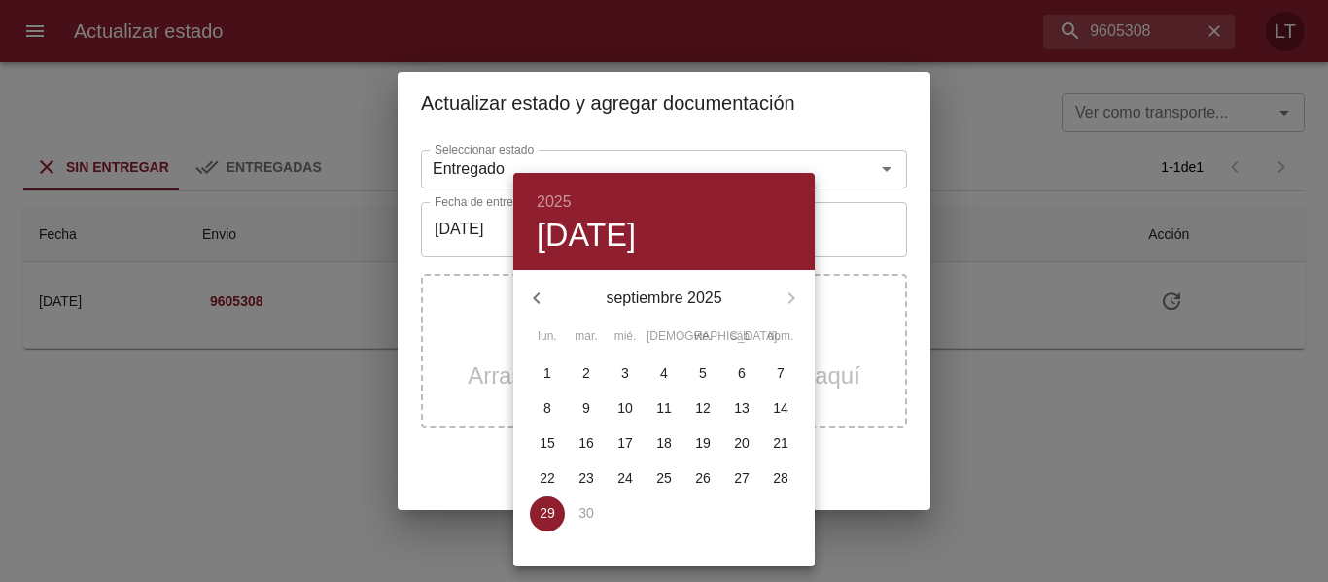
click at [663, 479] on p "25" at bounding box center [664, 477] width 16 height 19
type input "25/09/2025"
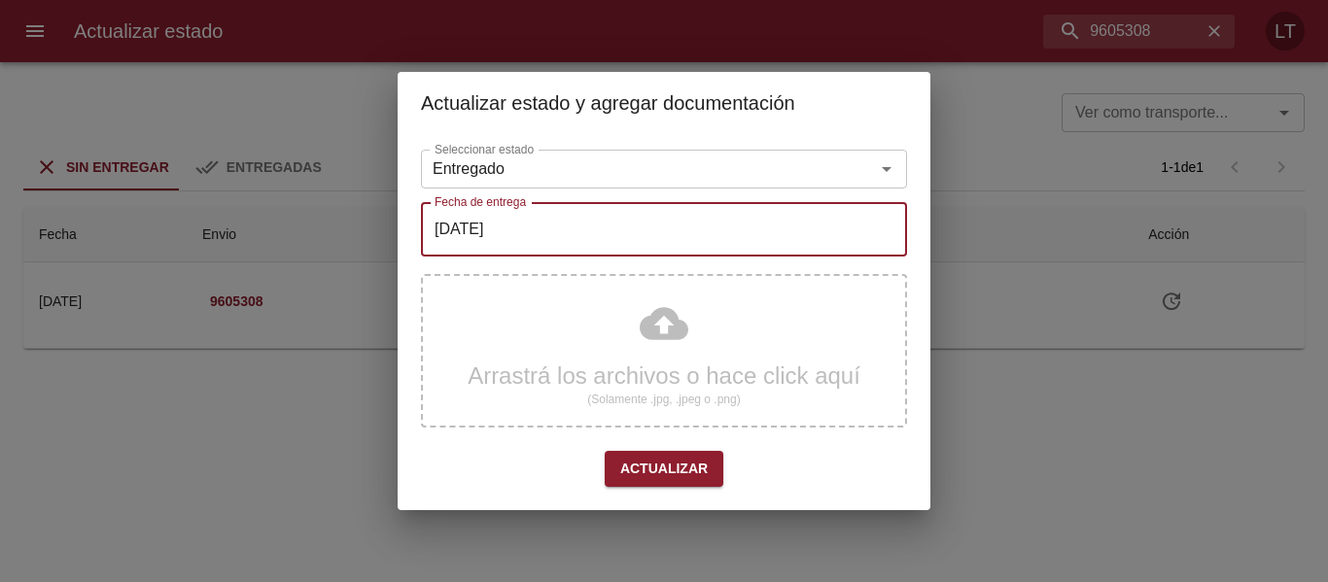
click at [655, 351] on div "Arrastrá los archivos o hace click aquí (Solamente .jpg, .jpeg o .png)" at bounding box center [664, 351] width 486 height 154
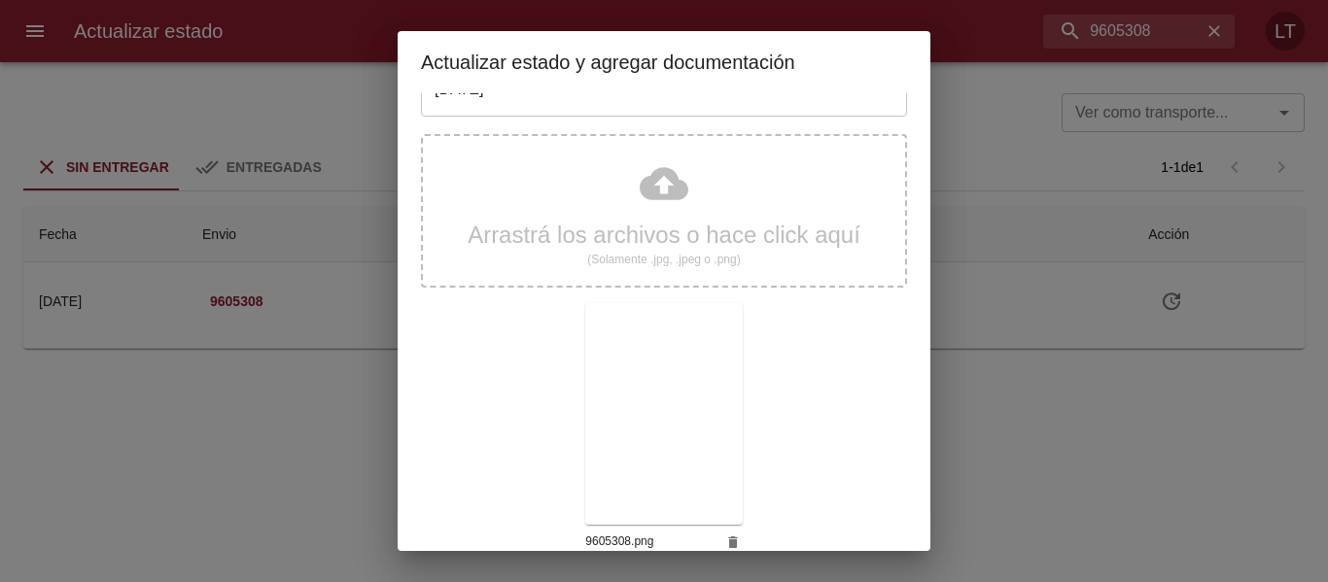
scroll to position [182, 0]
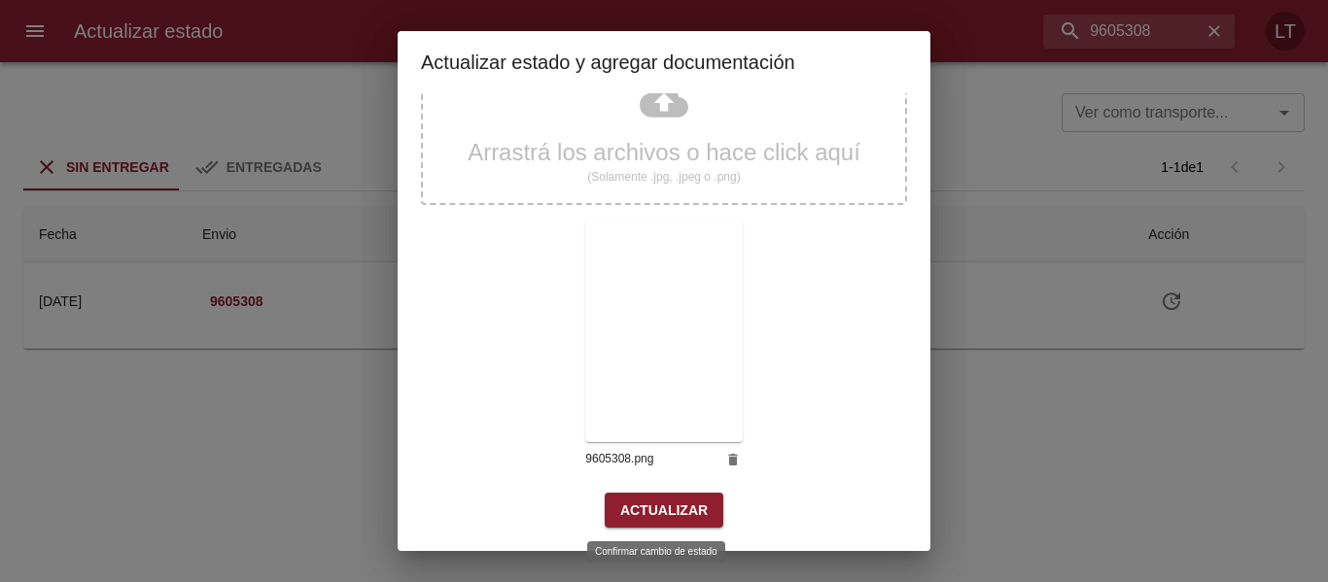
click at [630, 512] on span "Actualizar" at bounding box center [663, 511] width 87 height 24
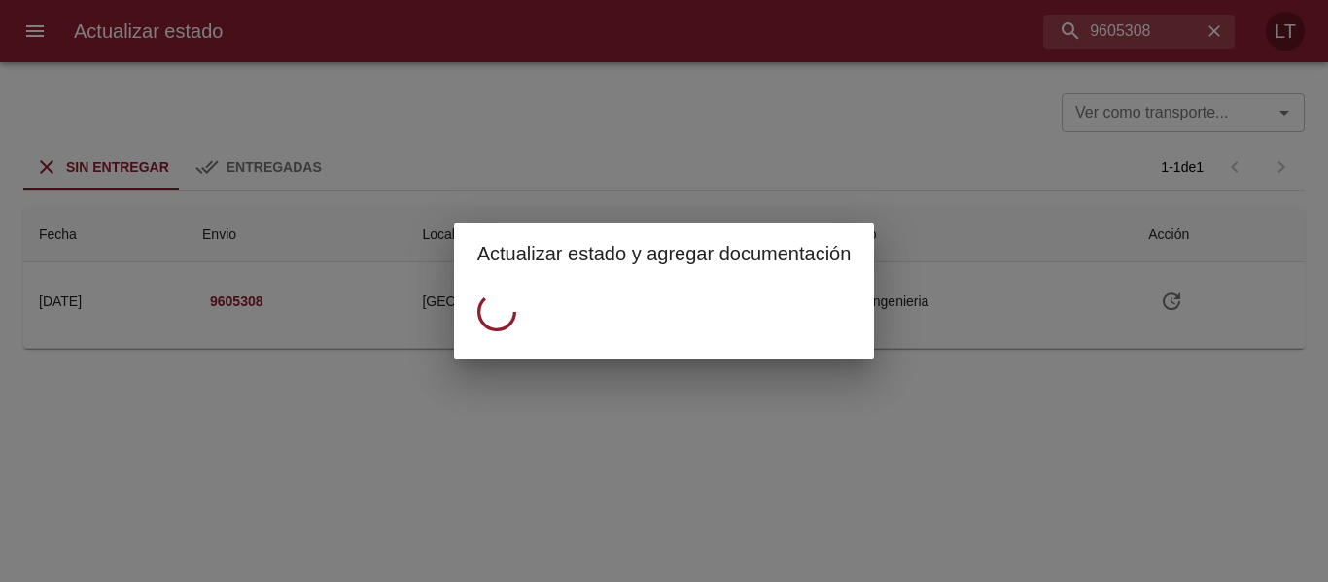
scroll to position [0, 0]
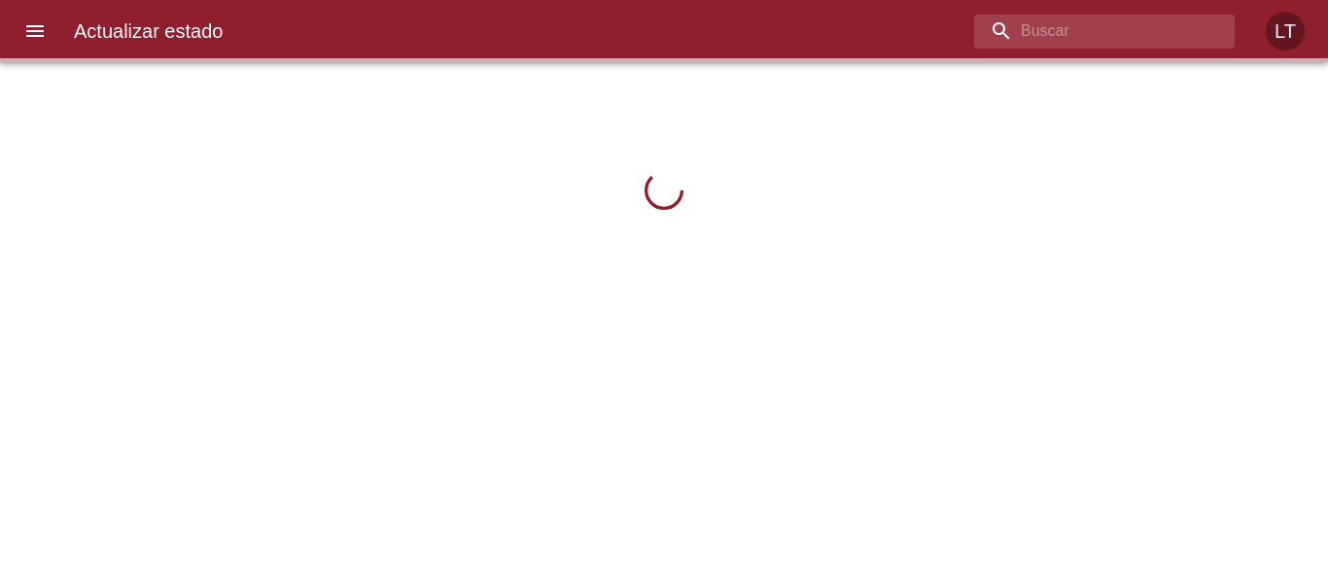
click at [1114, 17] on input "buscar" at bounding box center [1087, 32] width 227 height 34
paste input "9605308"
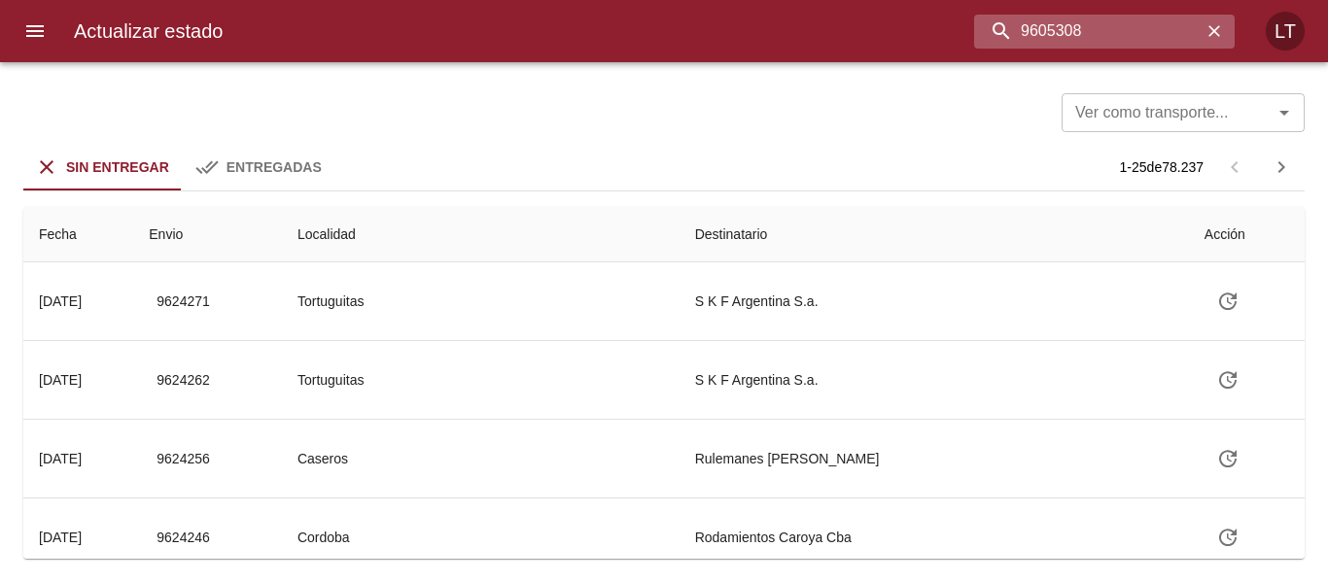
type input "9605308"
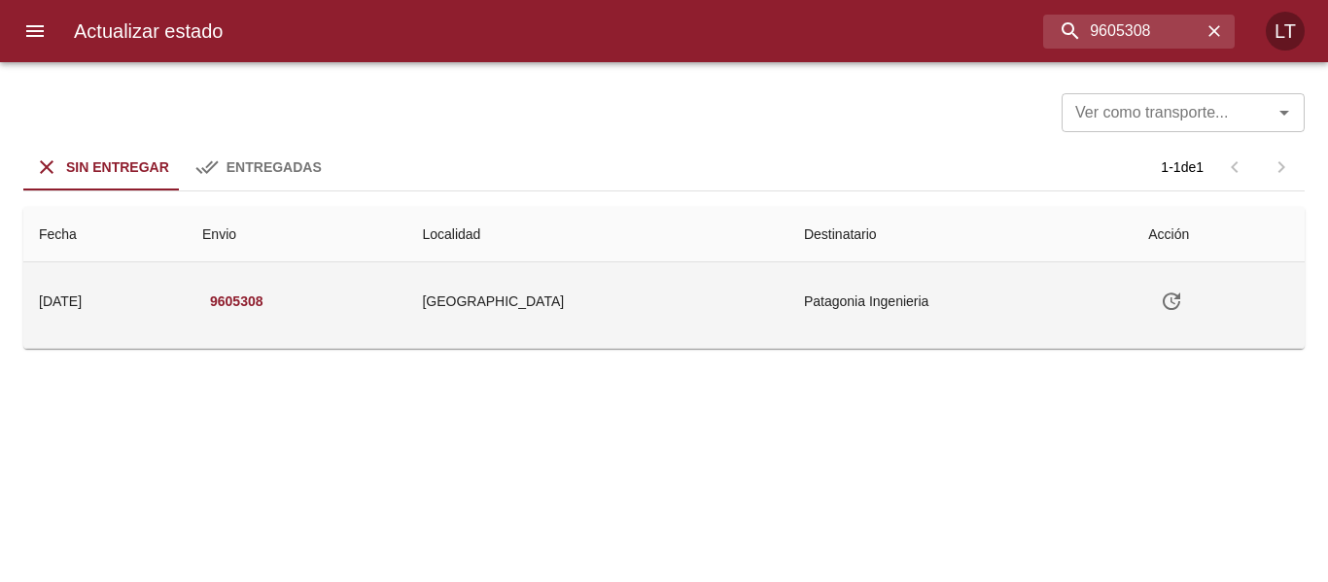
click at [1173, 310] on icon "Tabla de envíos del cliente" at bounding box center [1171, 301] width 23 height 23
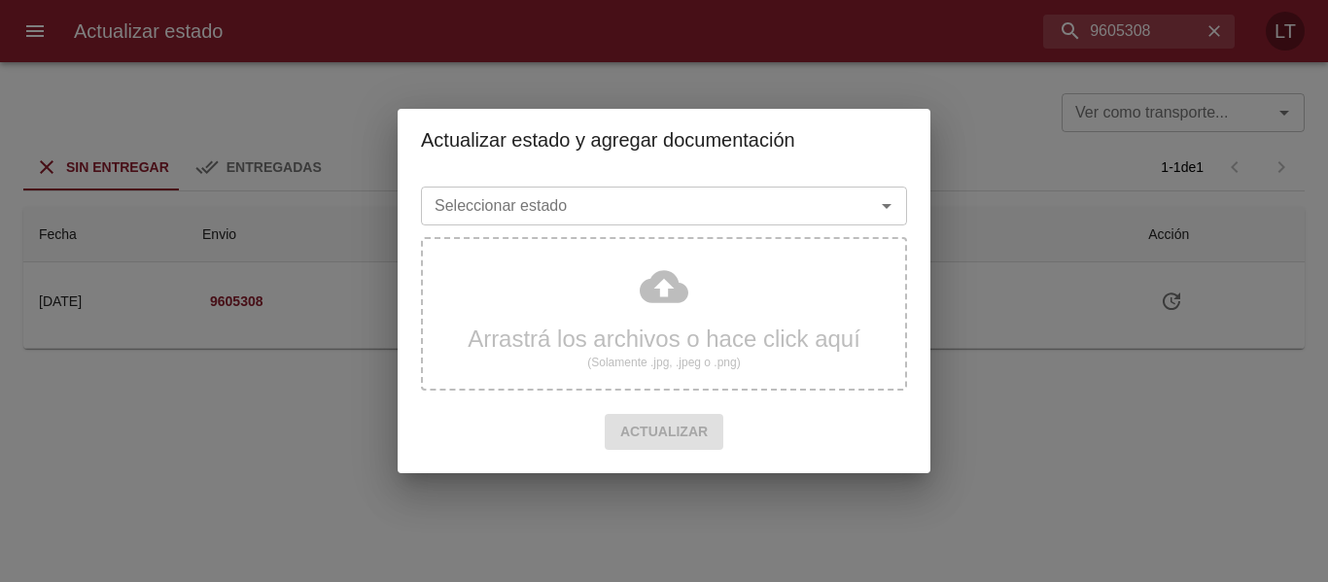
click at [832, 220] on input "Seleccionar estado" at bounding box center [635, 205] width 417 height 27
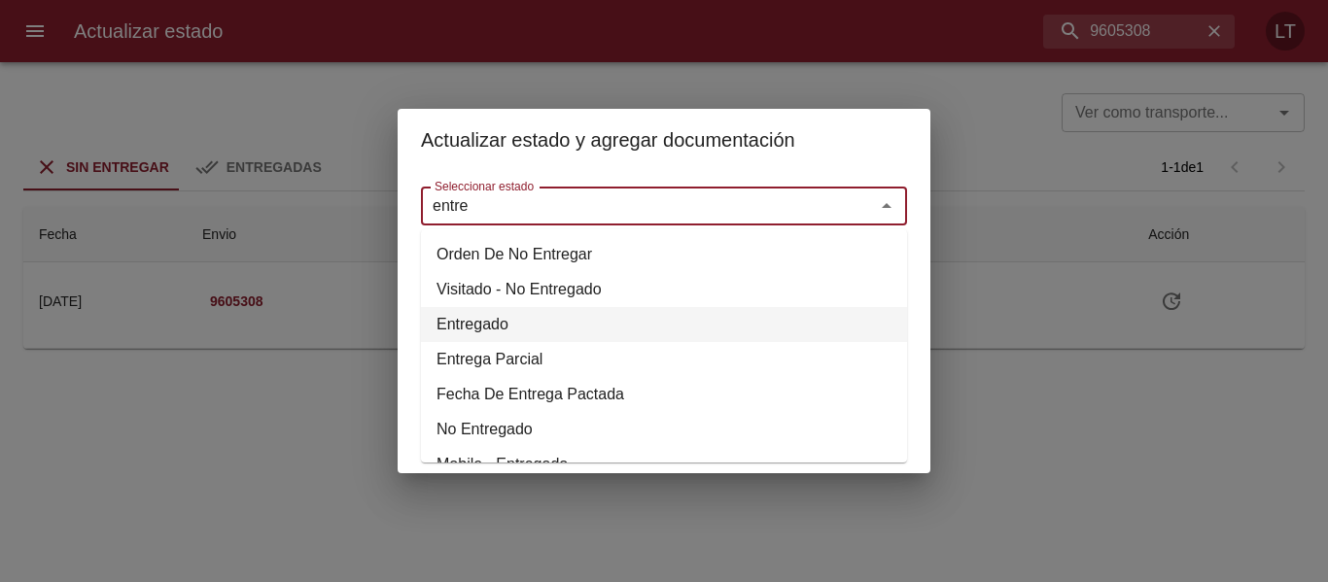
click at [483, 320] on li "Entregado" at bounding box center [664, 324] width 486 height 35
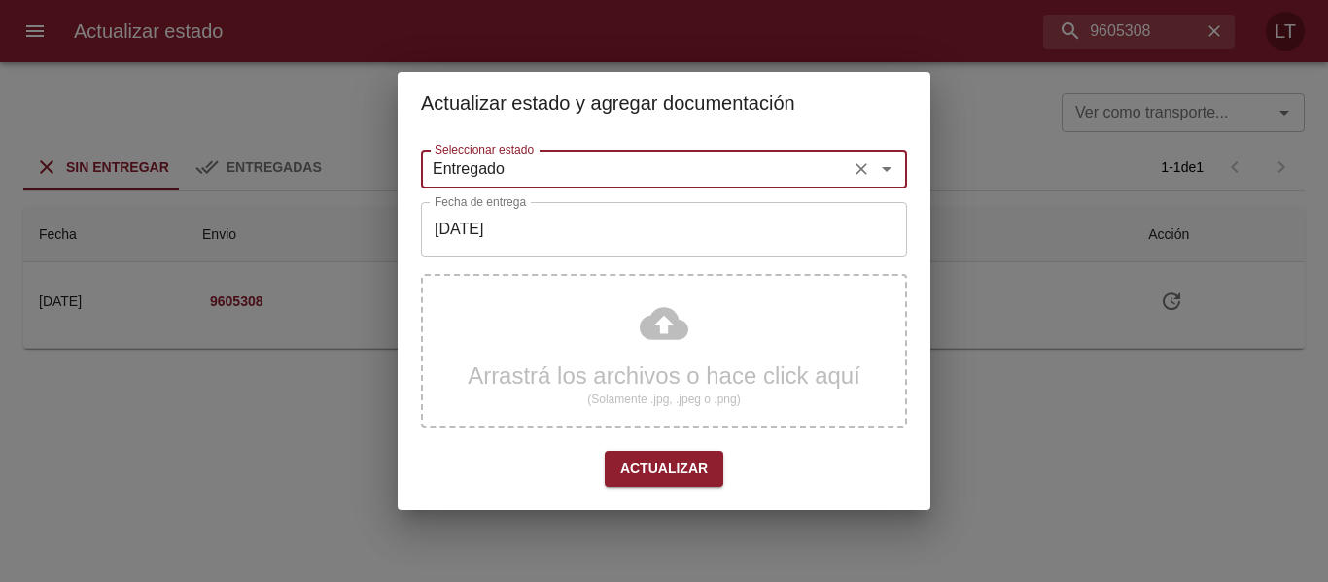
type input "Entregado"
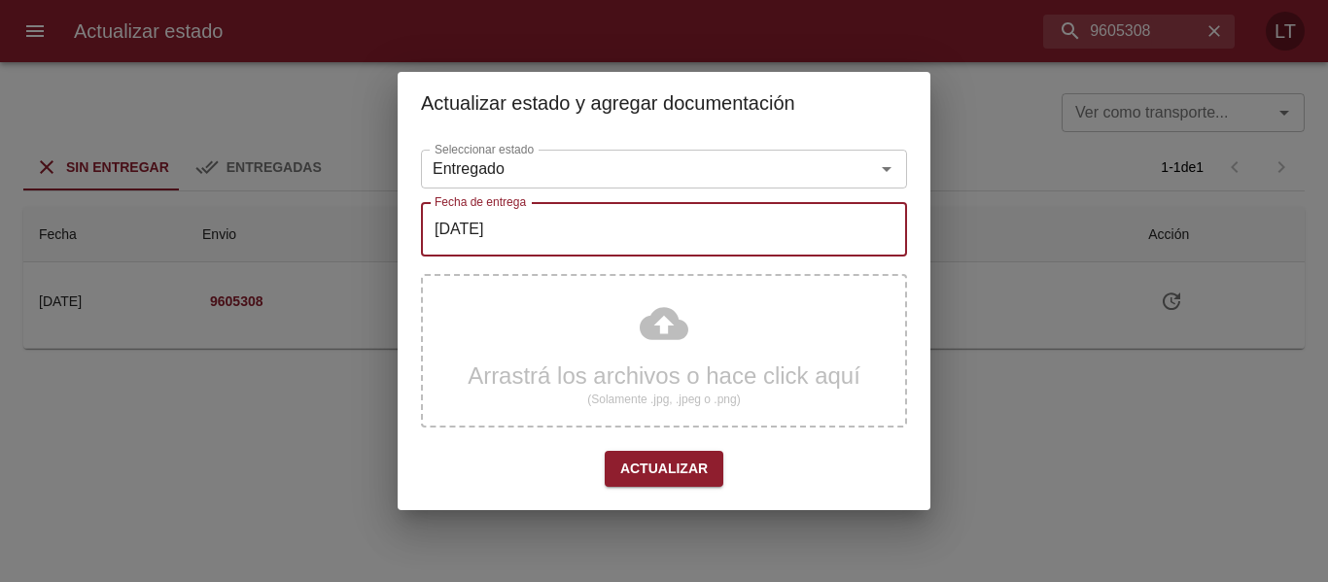
click at [503, 243] on input "[DATE]" at bounding box center [664, 229] width 486 height 54
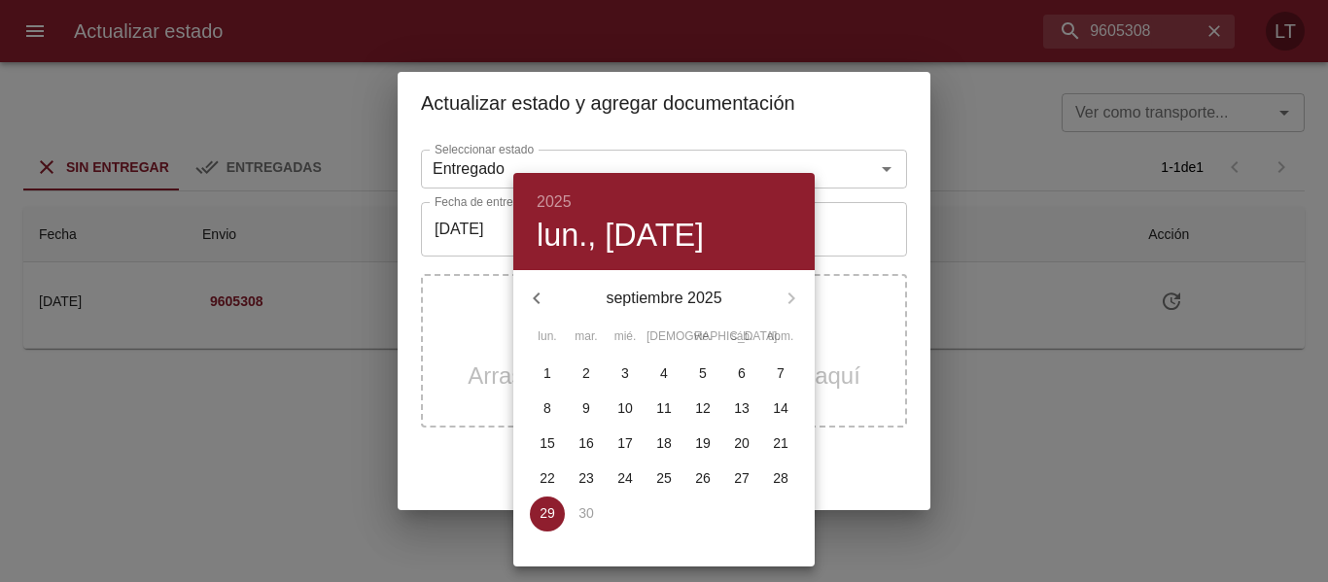
click at [656, 482] on p "25" at bounding box center [664, 477] width 16 height 19
type input "[DATE]"
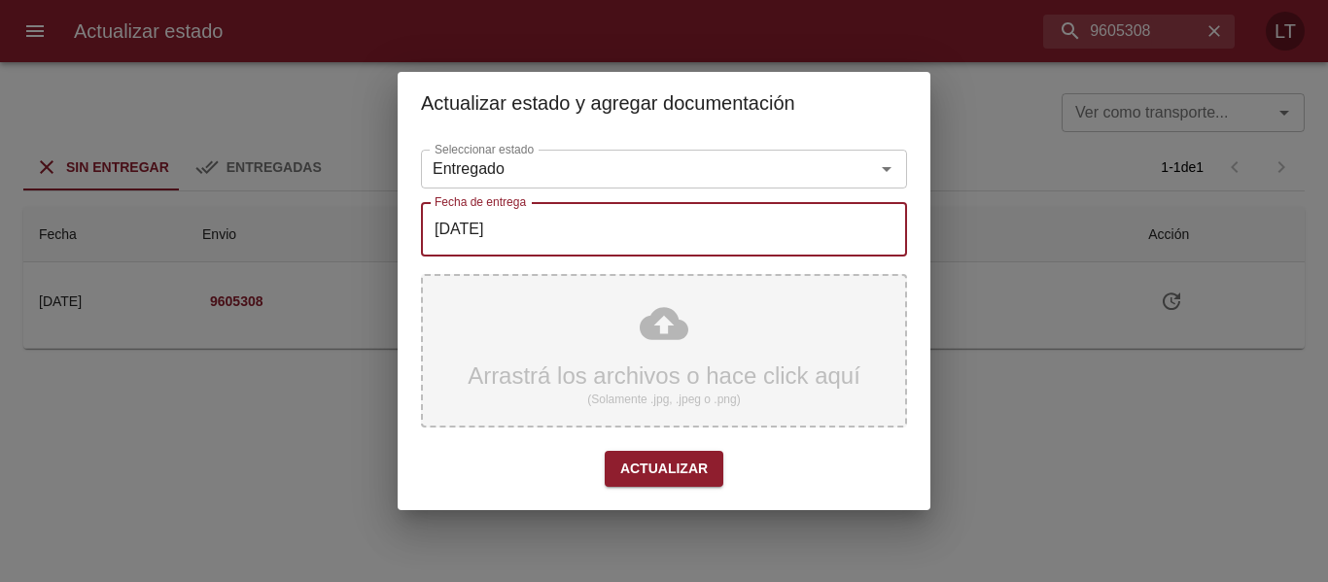
click at [673, 345] on div "Arrastrá los archivos o hace click aquí (Solamente .jpg, .jpeg o .png)" at bounding box center [664, 351] width 486 height 154
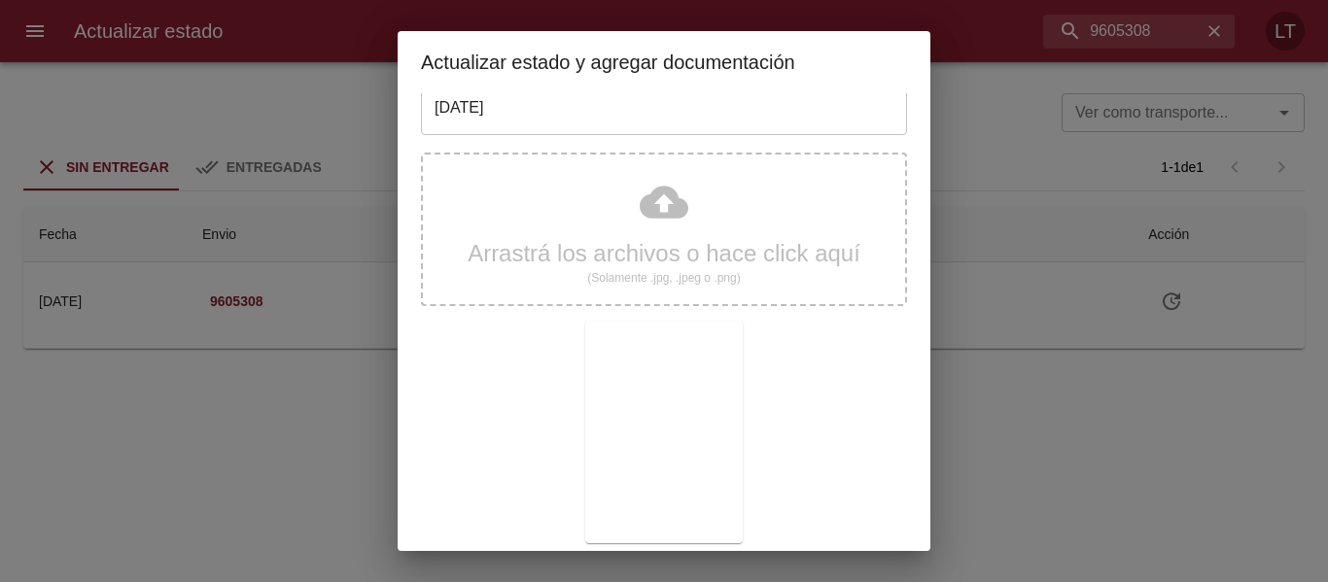
scroll to position [182, 0]
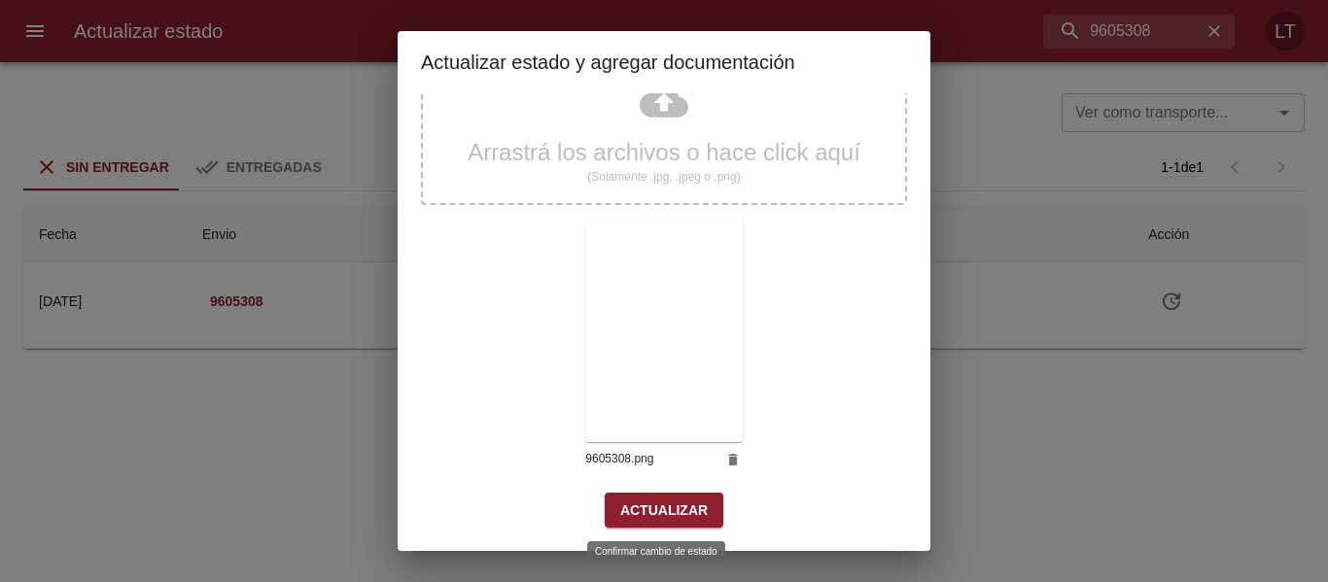
click at [656, 514] on span "Actualizar" at bounding box center [663, 511] width 87 height 24
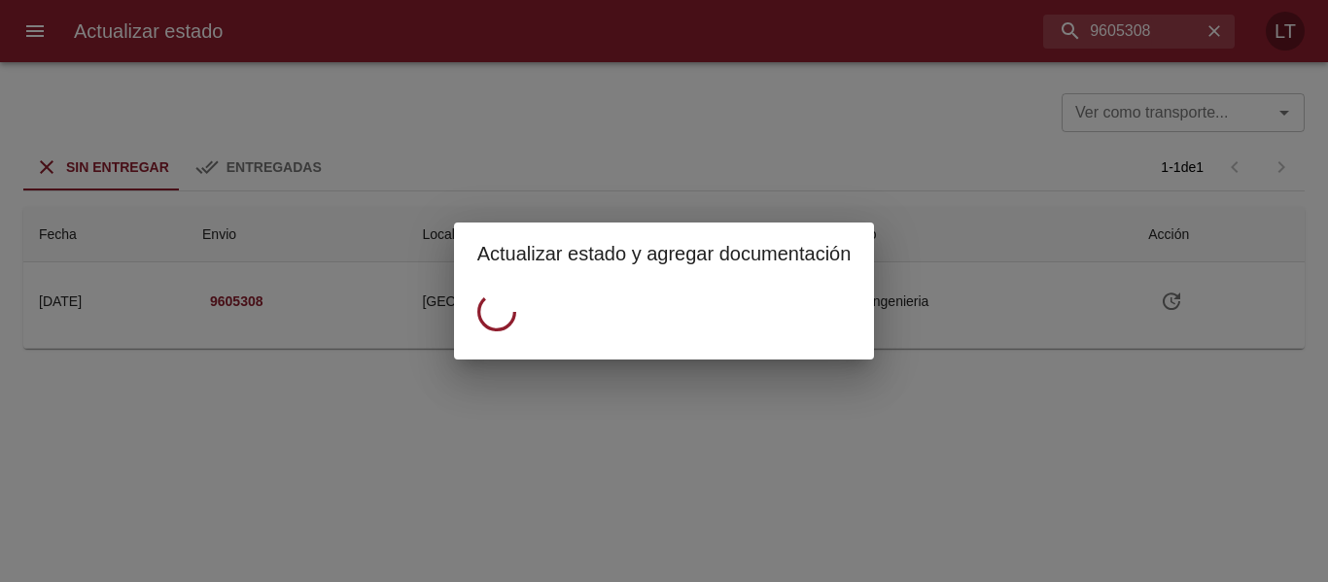
scroll to position [0, 0]
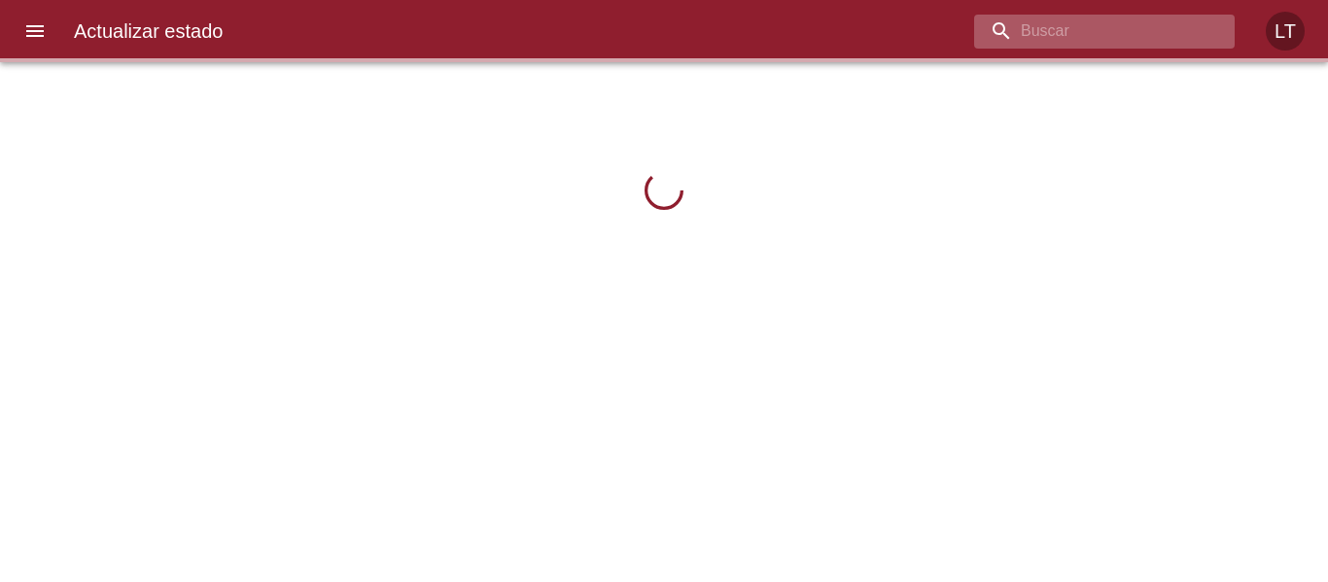
click at [1119, 27] on input "buscar" at bounding box center [1087, 32] width 227 height 34
paste input "9605308"
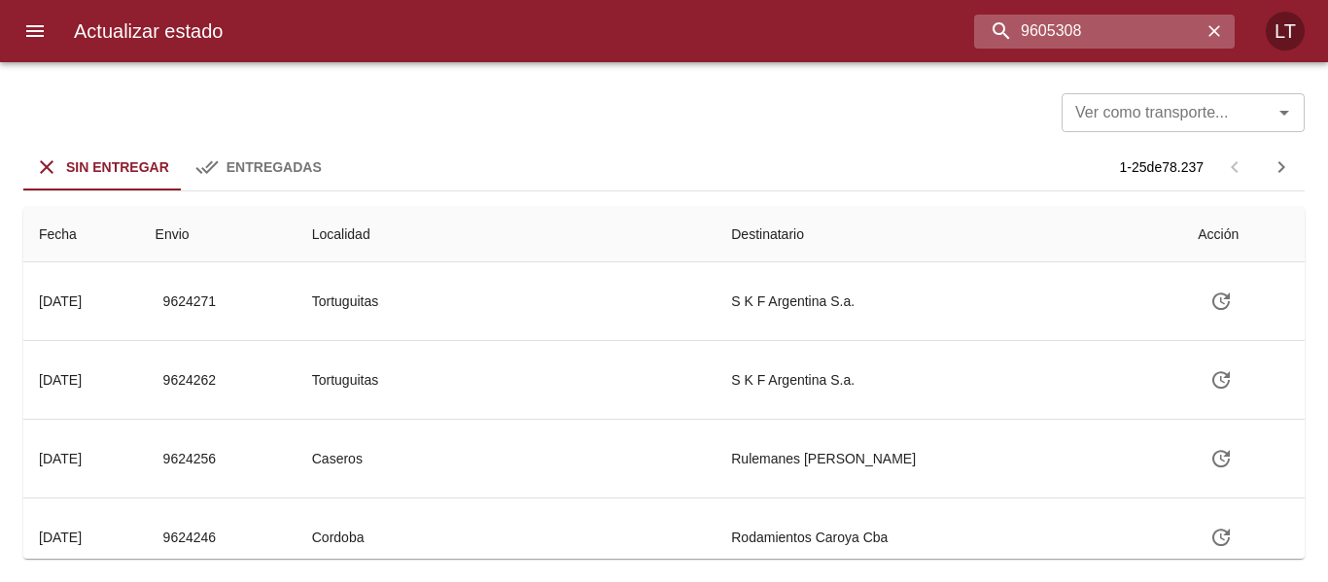
type input "9605308"
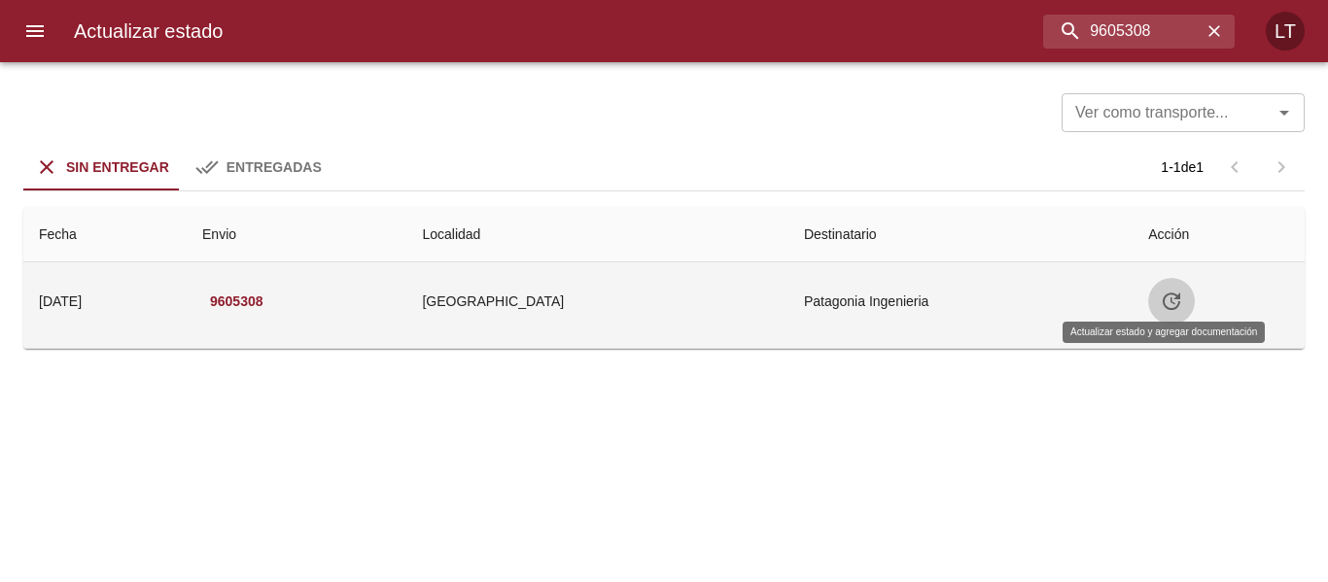
click at [1160, 296] on icon "Tabla de envíos del cliente" at bounding box center [1171, 301] width 23 height 23
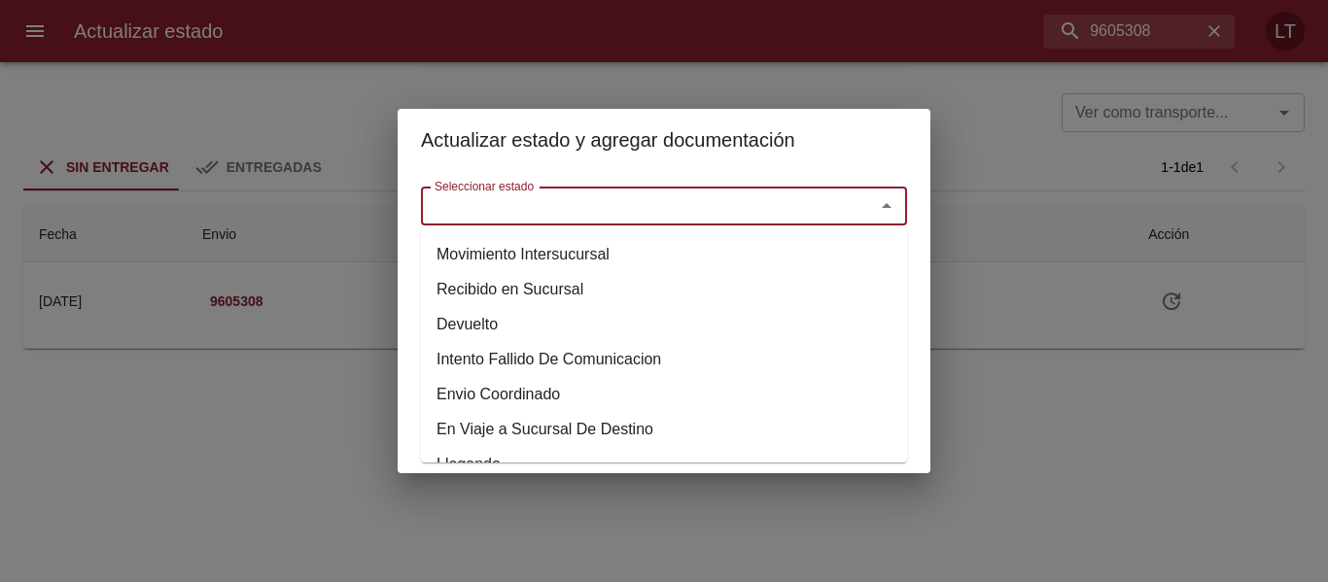
click at [674, 217] on input "Seleccionar estado" at bounding box center [635, 205] width 417 height 27
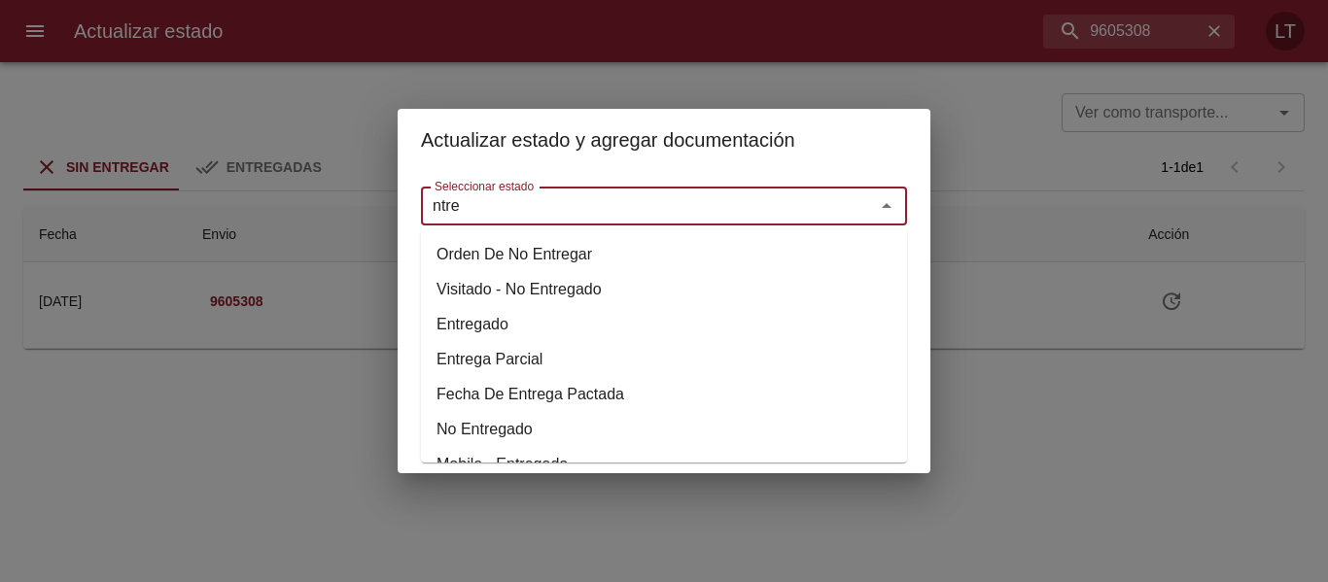
click at [460, 329] on li "Entregado" at bounding box center [664, 324] width 486 height 35
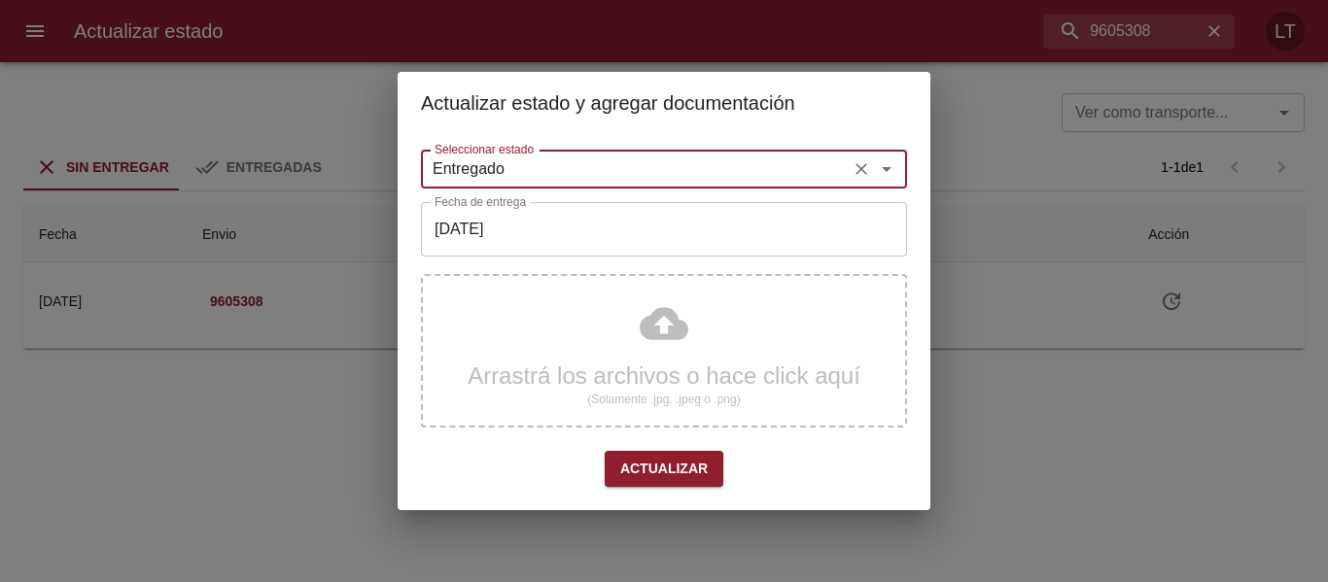
type input "Entregado"
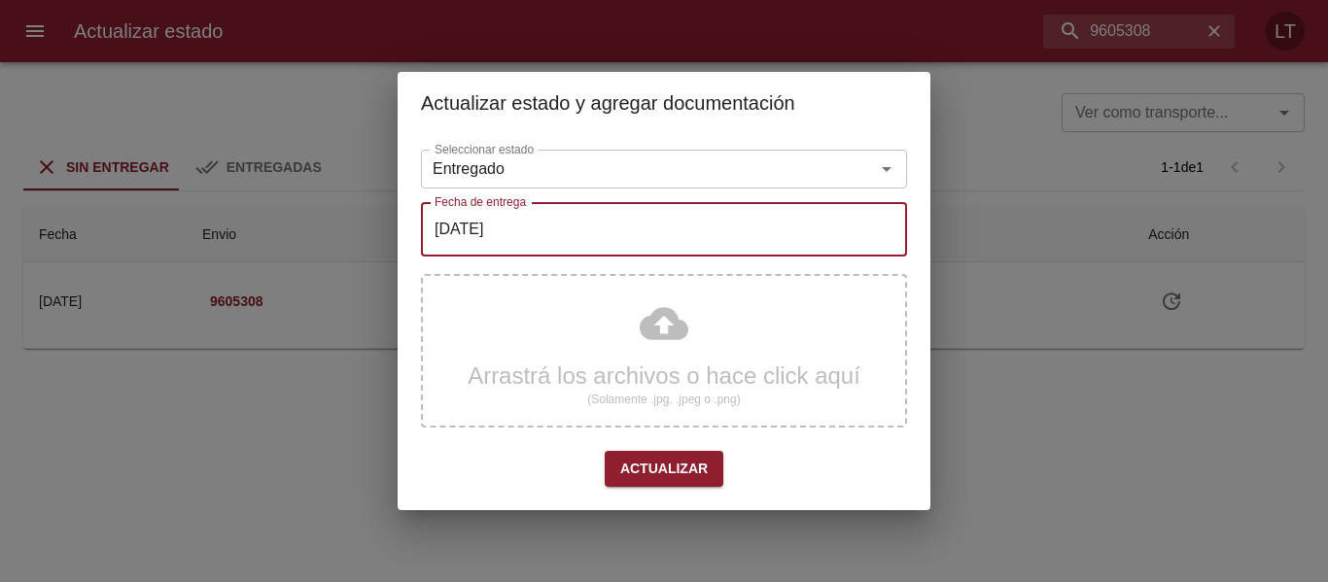
click at [506, 222] on input "[DATE]" at bounding box center [664, 229] width 486 height 54
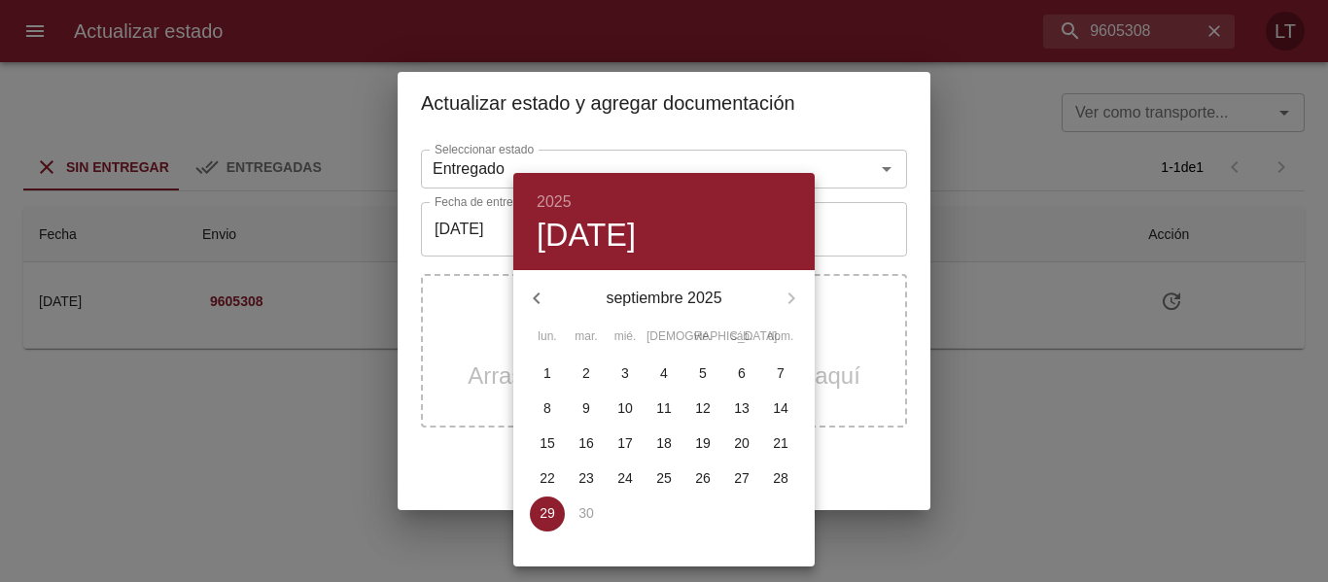
click at [656, 479] on p "25" at bounding box center [664, 477] width 16 height 19
type input "[DATE]"
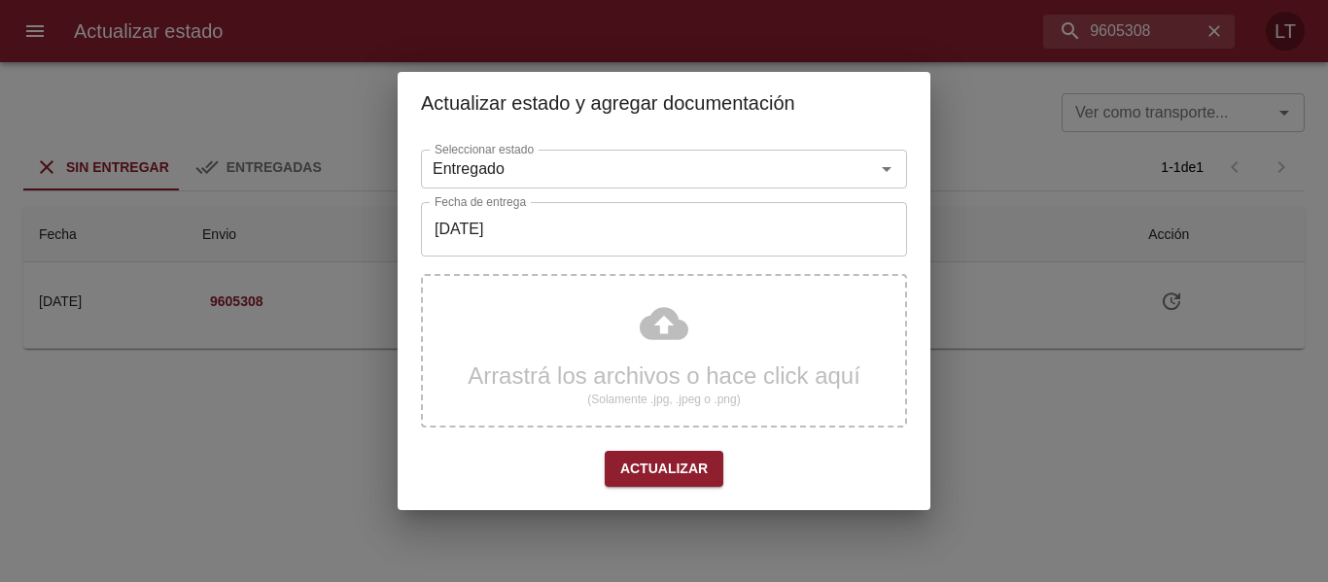
click at [682, 349] on div "Arrastrá los archivos o hace click aquí (Solamente .jpg, .jpeg o .png)" at bounding box center [664, 351] width 486 height 154
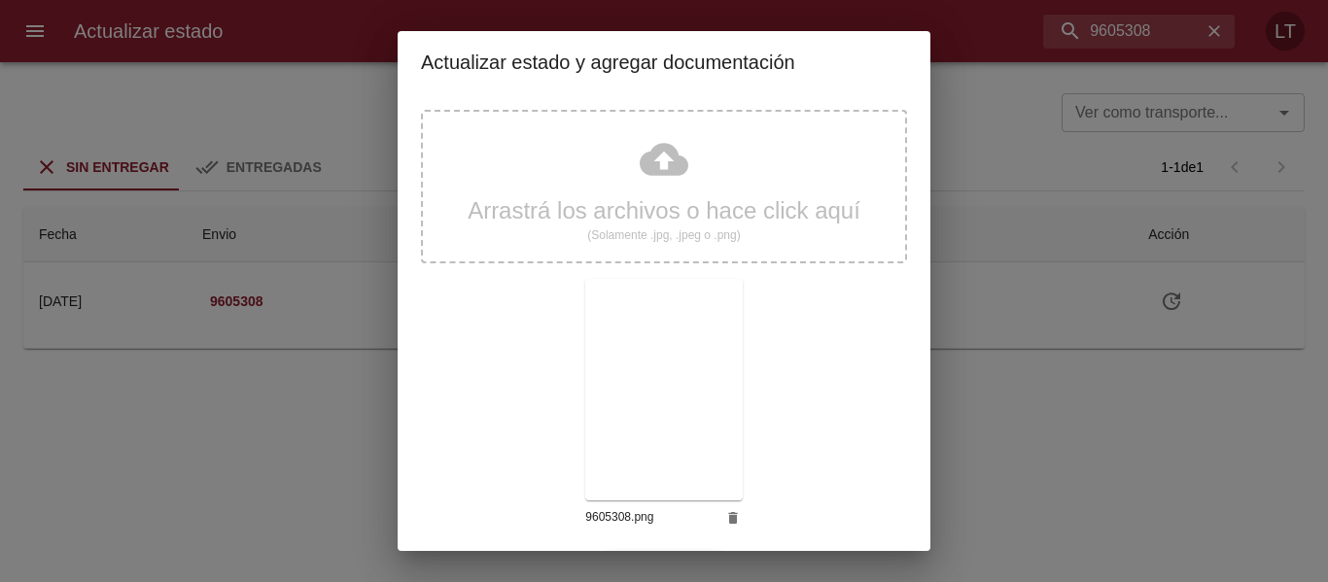
scroll to position [182, 0]
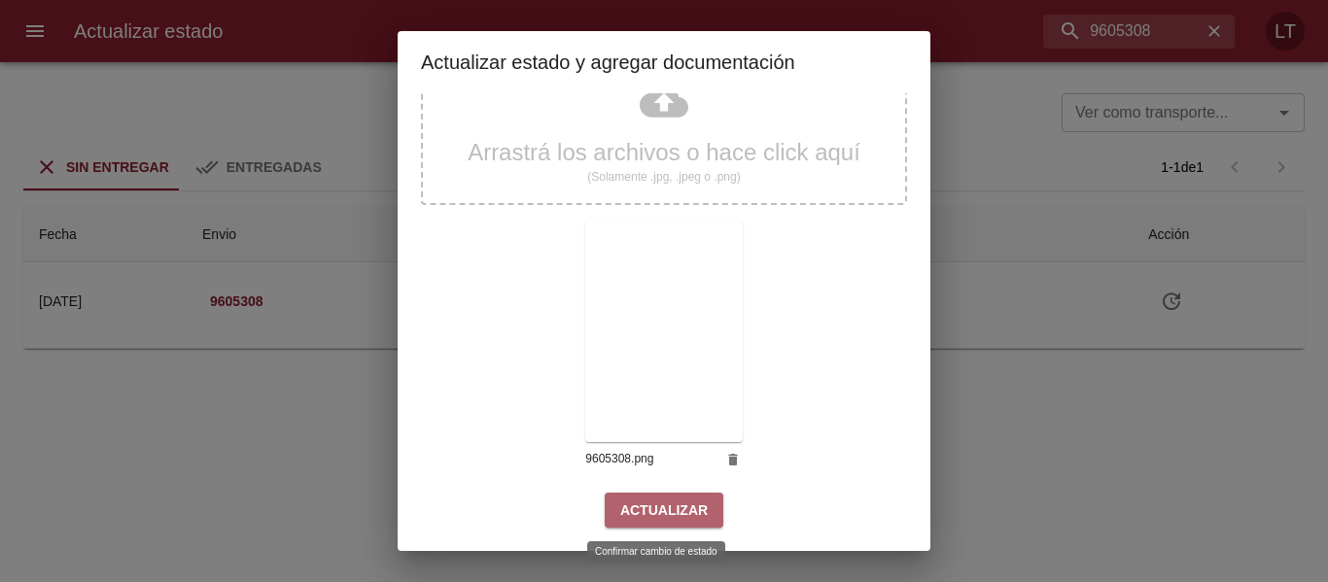
click at [673, 515] on span "Actualizar" at bounding box center [663, 511] width 87 height 24
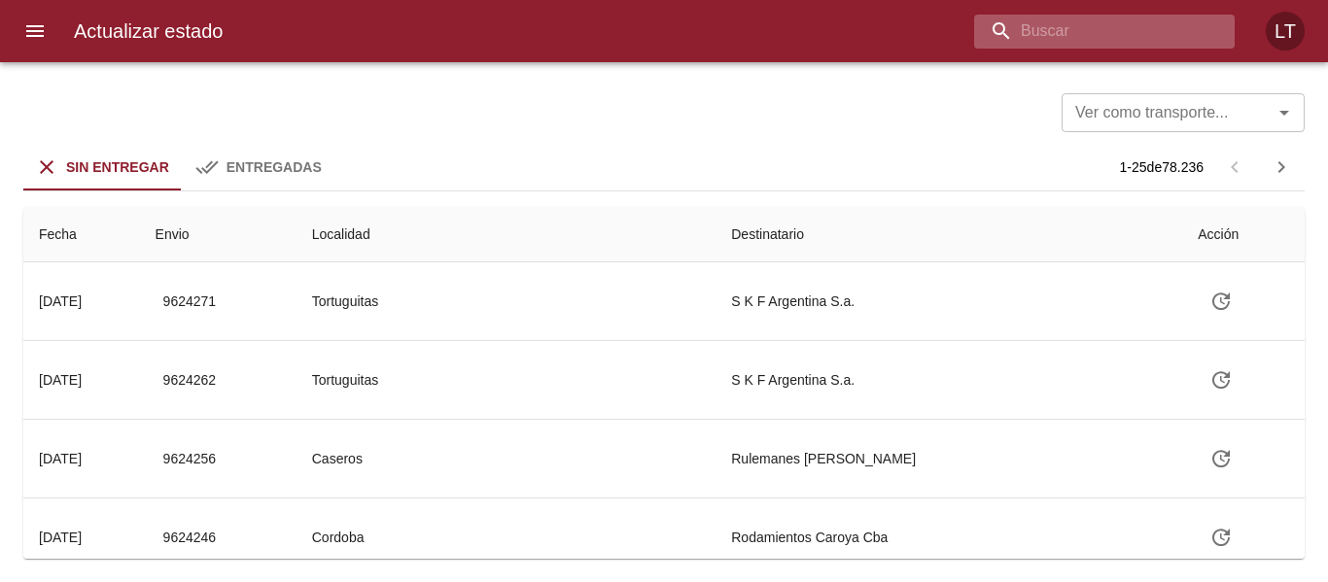
click at [1111, 19] on input "buscar" at bounding box center [1087, 32] width 227 height 34
paste input "9609206"
type input "9609206"
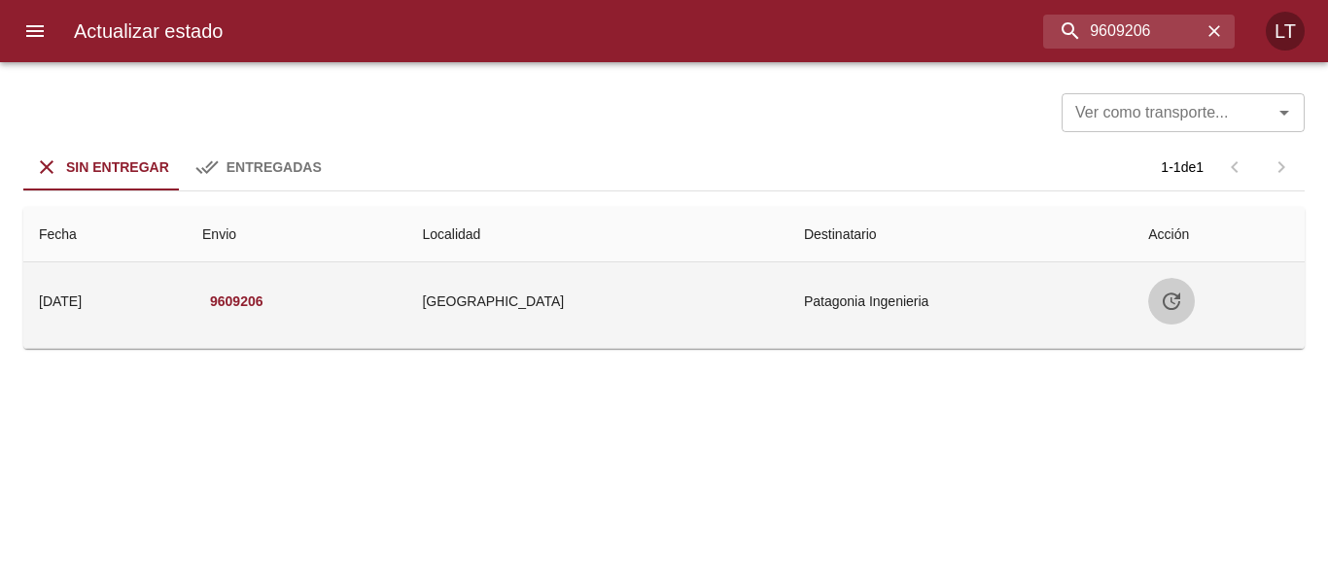
click at [1168, 293] on icon "Tabla de envíos del cliente" at bounding box center [1171, 301] width 23 height 23
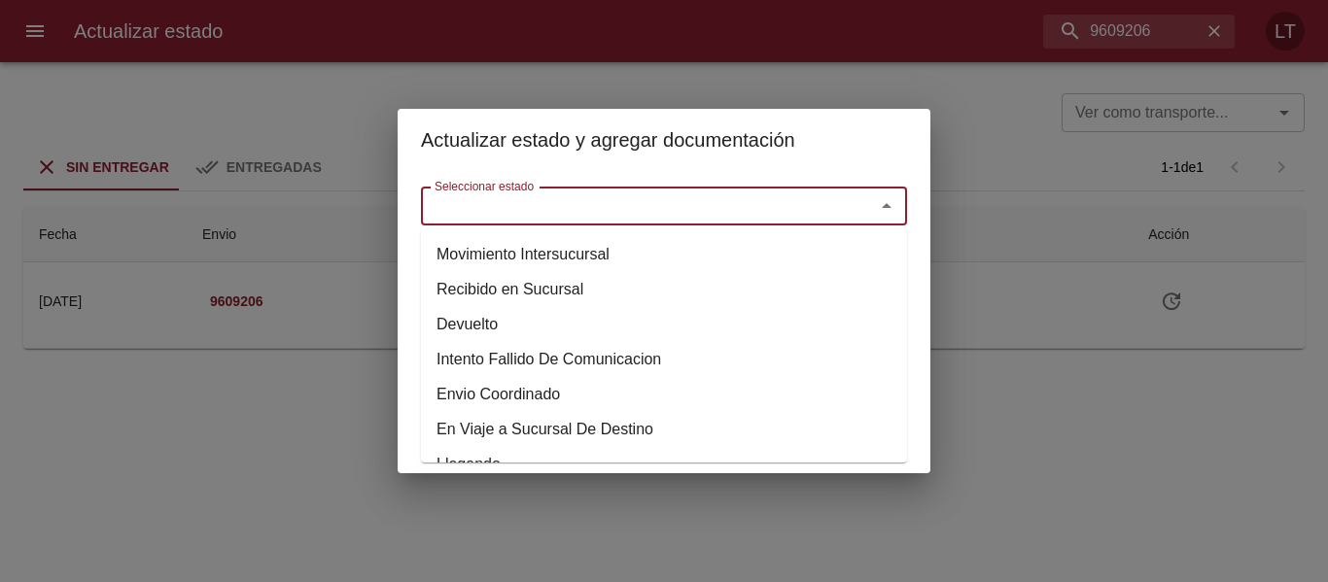
click at [658, 203] on input "Seleccionar estado" at bounding box center [635, 205] width 417 height 27
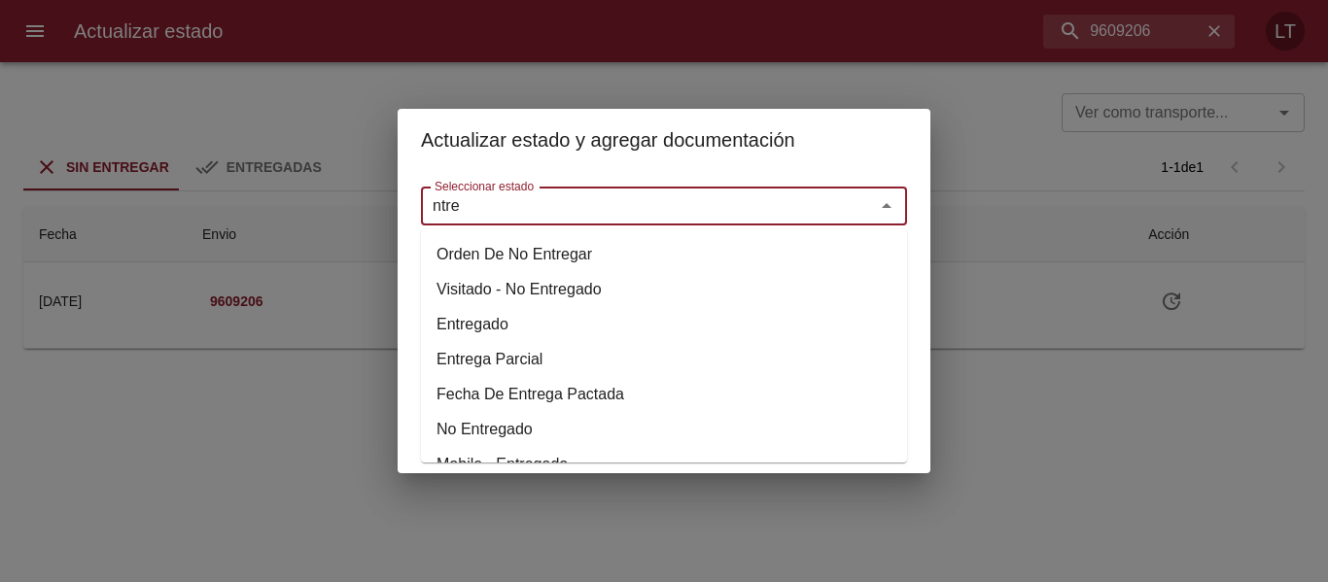
click at [485, 313] on li "Entregado" at bounding box center [664, 324] width 486 height 35
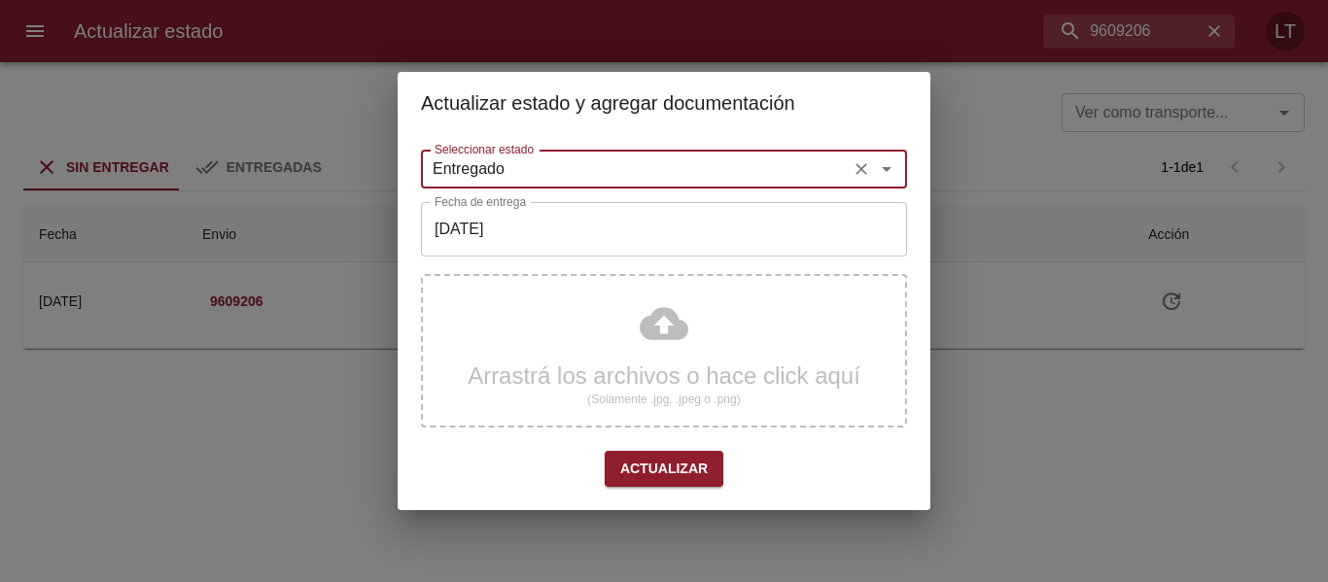
type input "Entregado"
click at [491, 219] on input "[DATE]" at bounding box center [664, 229] width 486 height 54
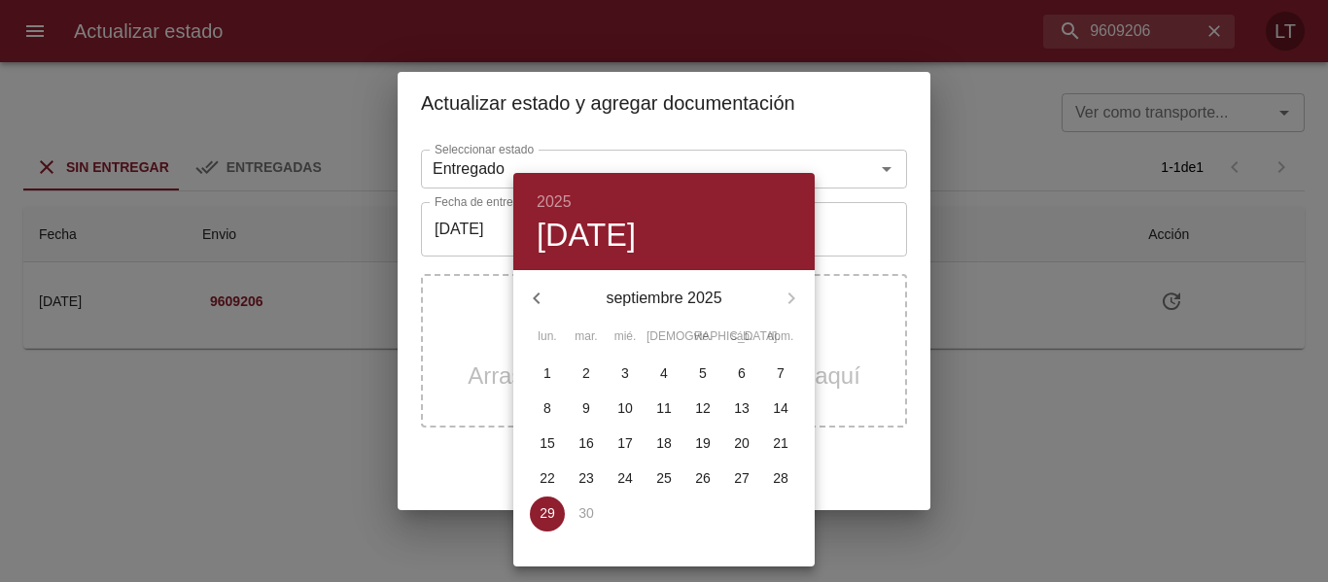
click at [669, 489] on button "25" at bounding box center [663, 479] width 35 height 35
type input "[DATE]"
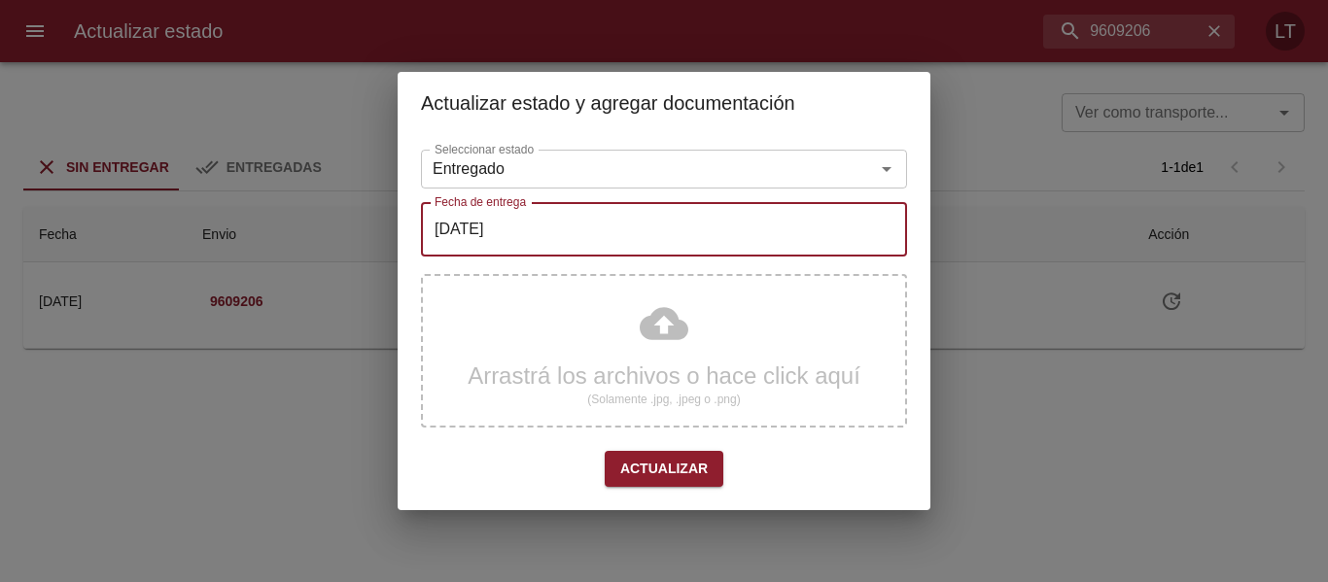
click at [656, 348] on div "Arrastrá los archivos o hace click aquí (Solamente .jpg, .jpeg o .png)" at bounding box center [664, 351] width 486 height 154
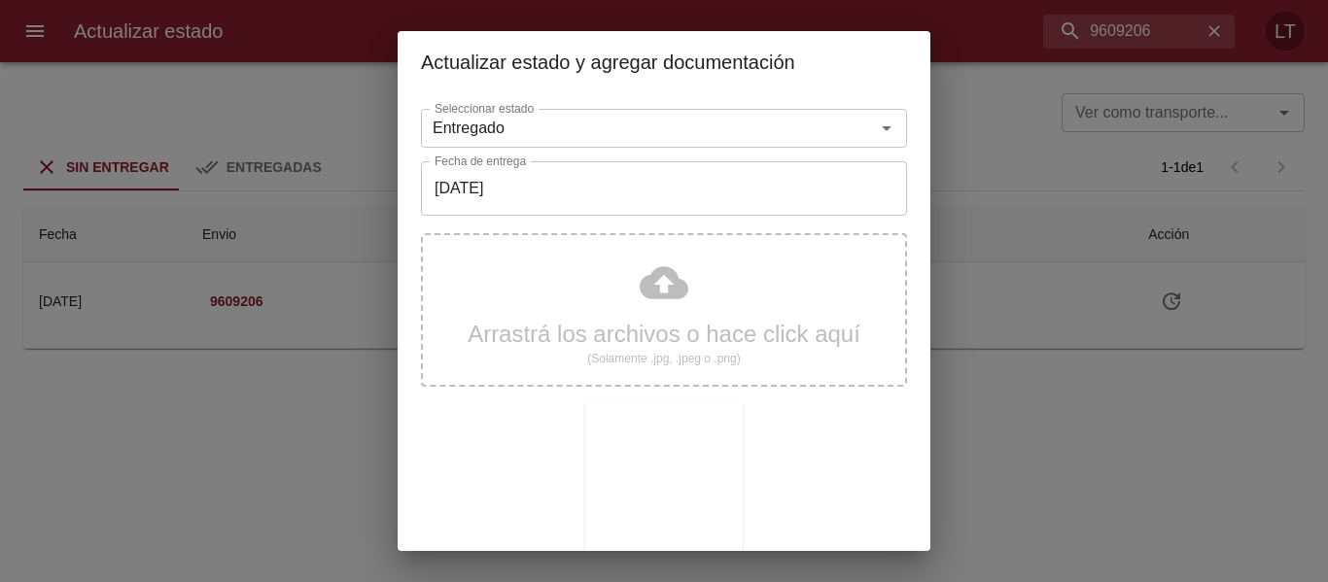
scroll to position [182, 0]
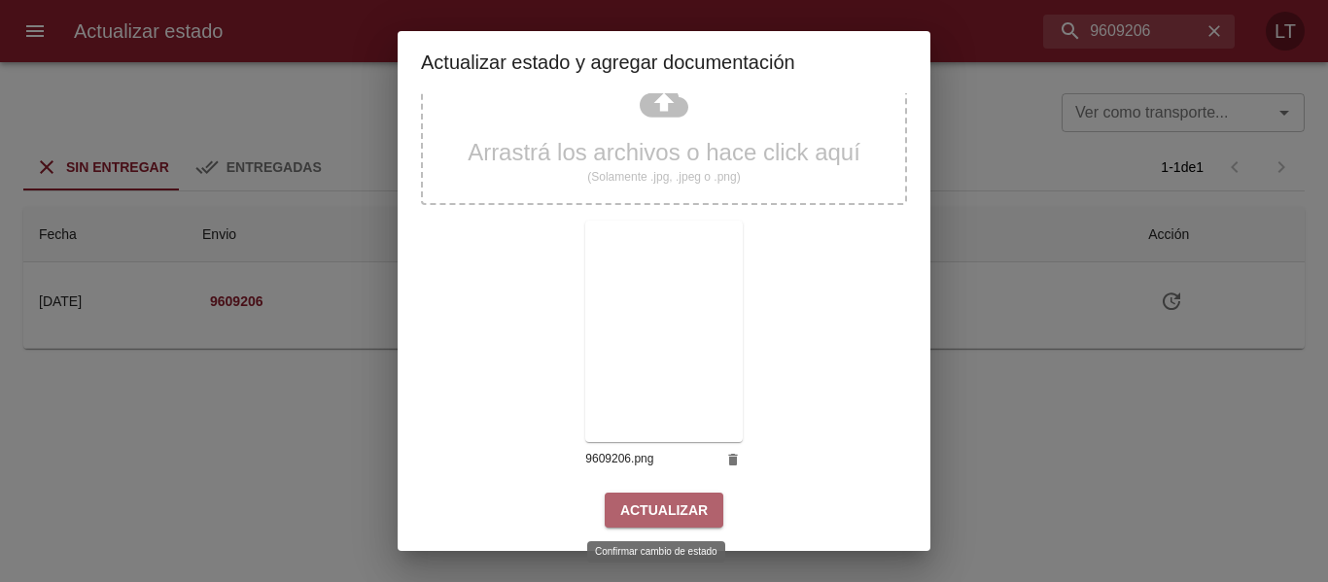
click at [686, 502] on span "Actualizar" at bounding box center [663, 511] width 87 height 24
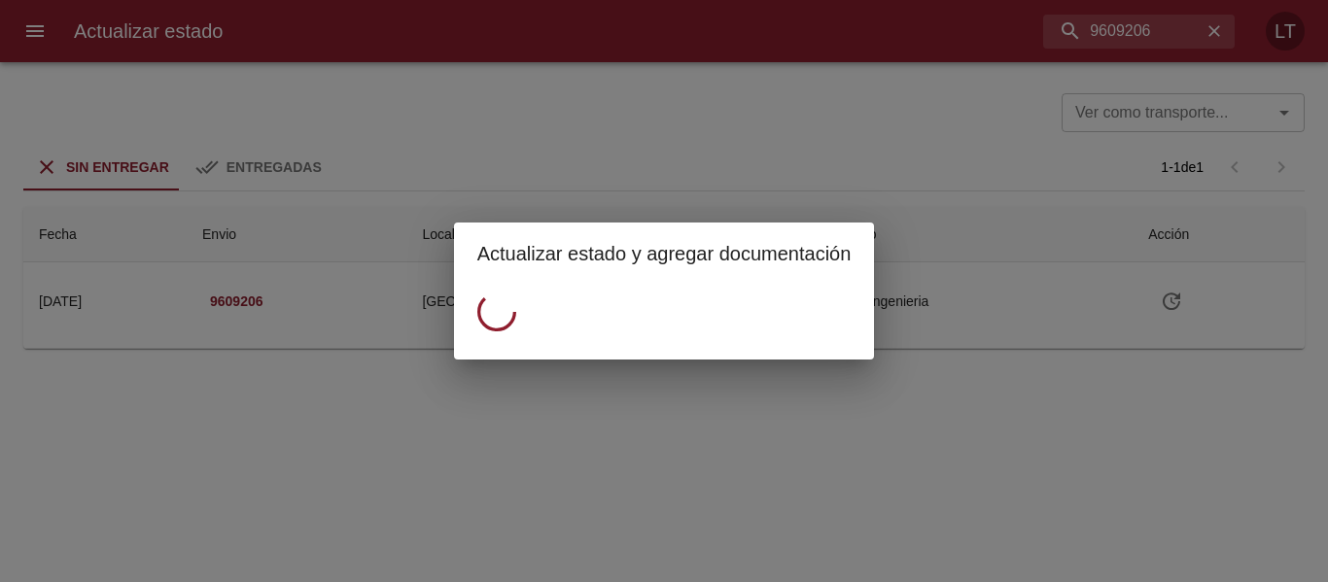
scroll to position [0, 0]
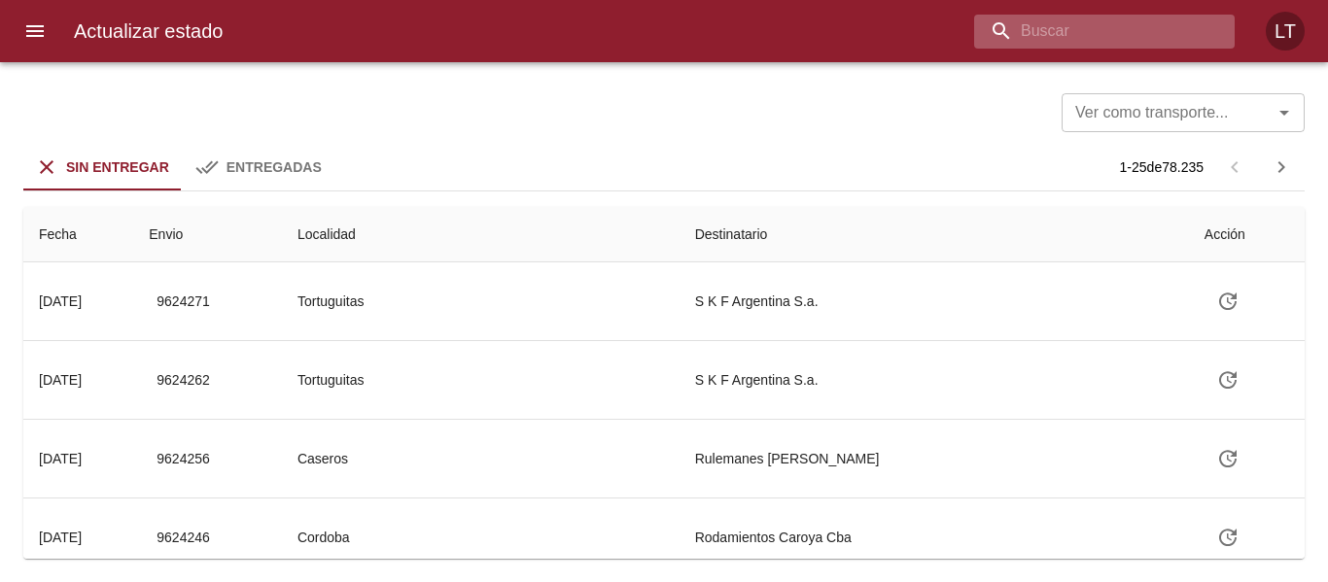
click at [1096, 19] on input "buscar" at bounding box center [1087, 32] width 227 height 34
paste input "9612298"
type input "9612298"
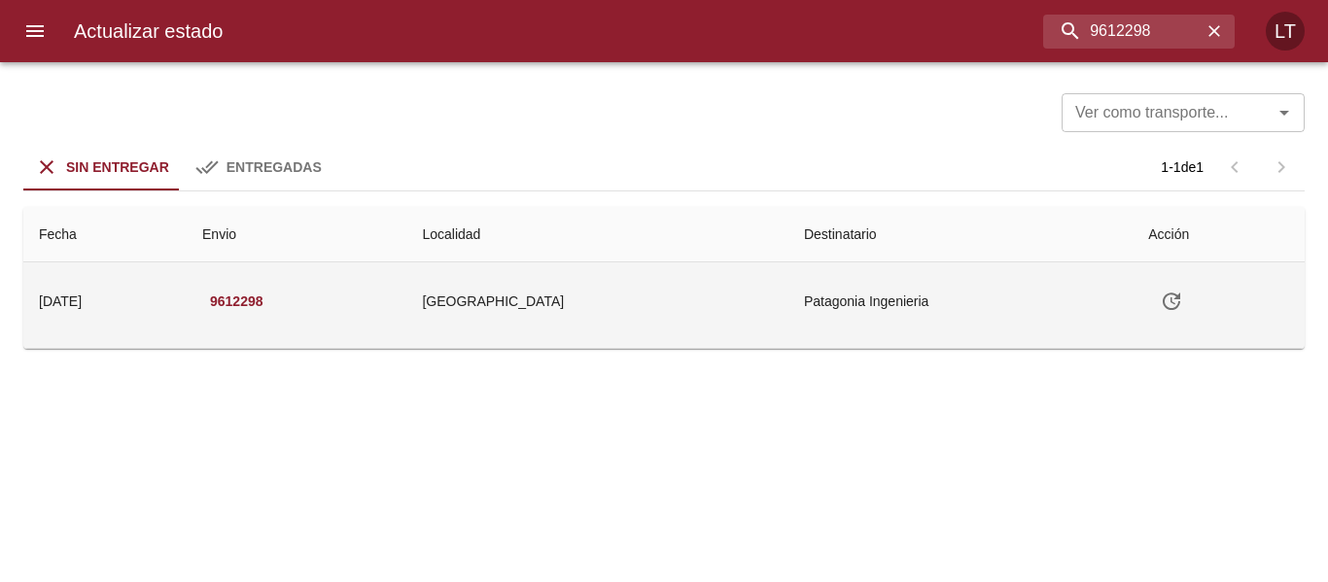
click at [1165, 306] on icon "Tabla de envíos del cliente" at bounding box center [1171, 301] width 23 height 23
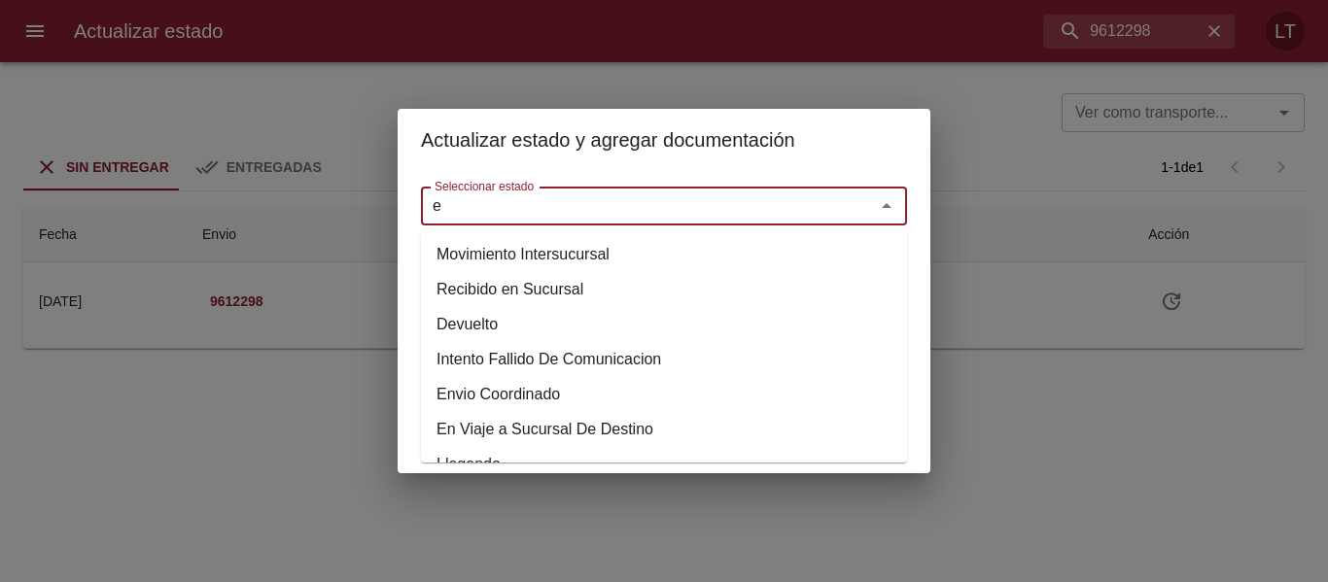
click at [626, 205] on input "e" at bounding box center [635, 205] width 417 height 27
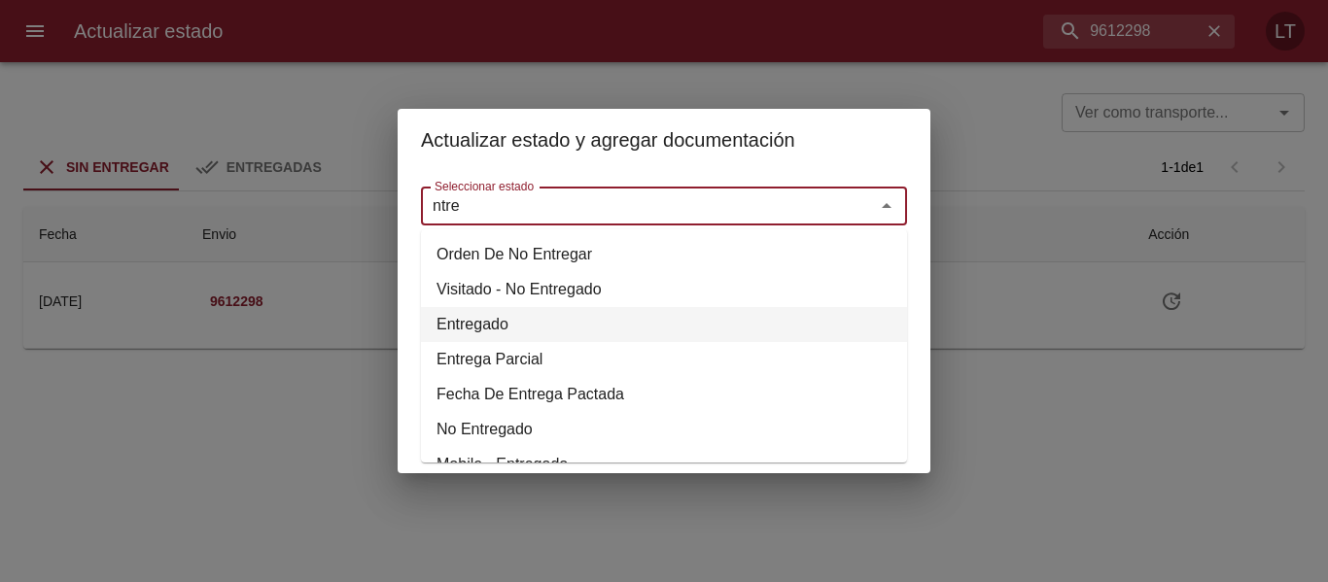
click at [477, 315] on li "Entregado" at bounding box center [664, 324] width 486 height 35
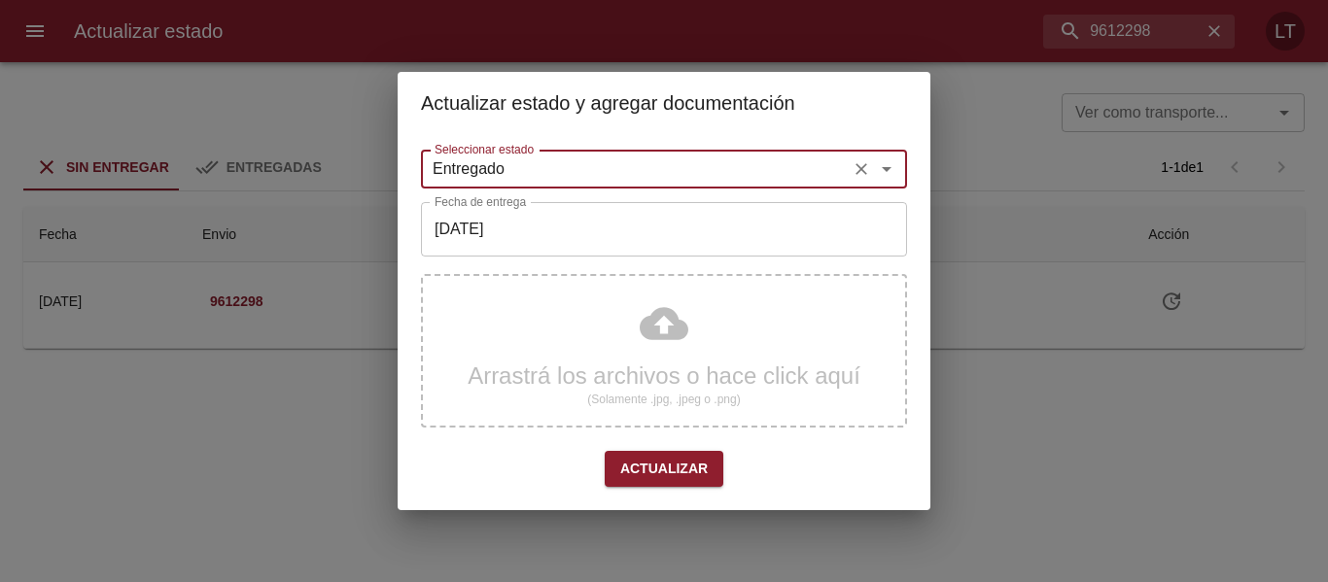
type input "Entregado"
click at [496, 236] on input "[DATE]" at bounding box center [664, 229] width 486 height 54
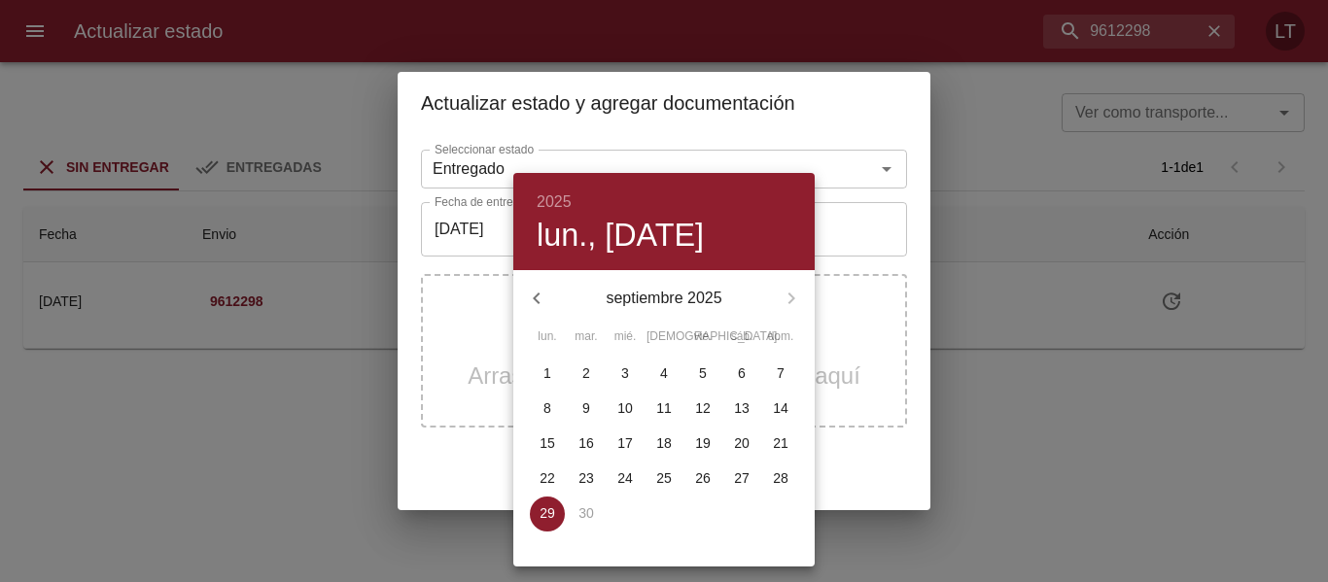
drag, startPoint x: 468, startPoint y: 415, endPoint x: 508, endPoint y: 417, distance: 40.9
click at [467, 416] on div at bounding box center [664, 291] width 1328 height 582
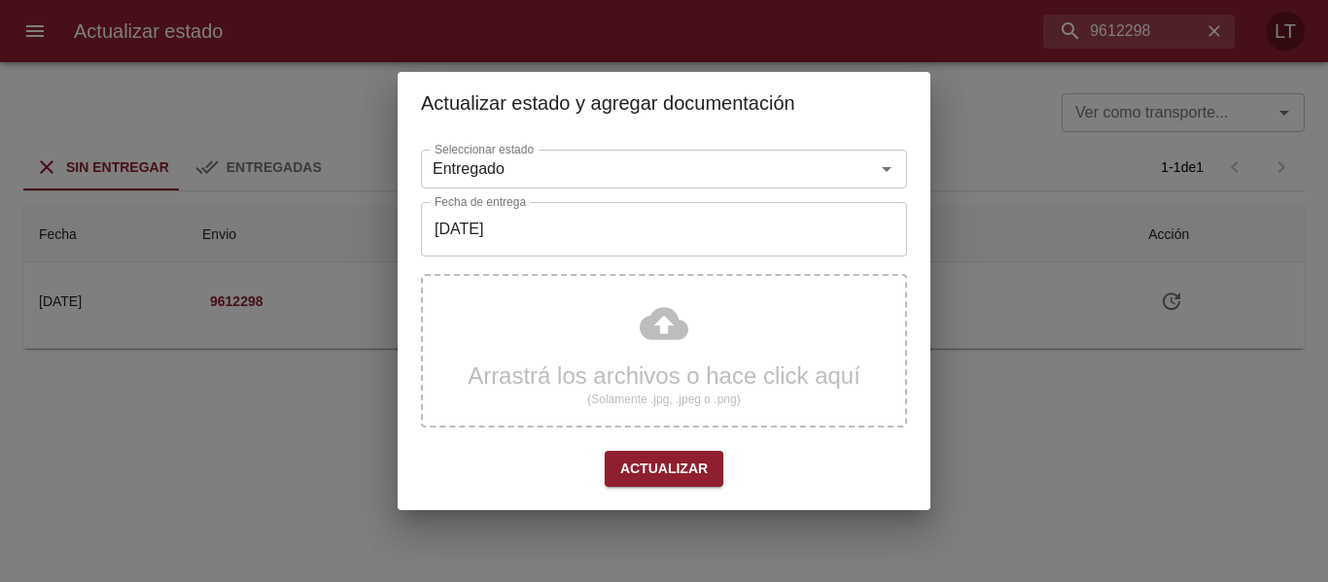
click at [709, 340] on div "Arrastrá los archivos o hace click aquí (Solamente .jpg, .jpeg o .png)" at bounding box center [664, 351] width 486 height 154
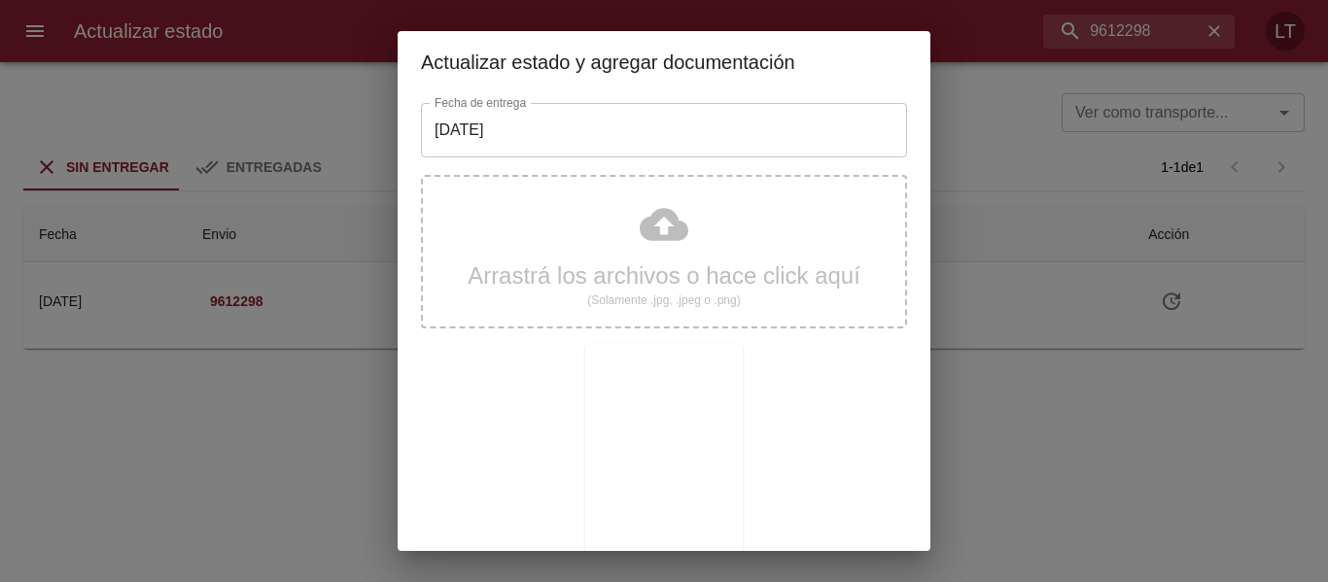
scroll to position [182, 0]
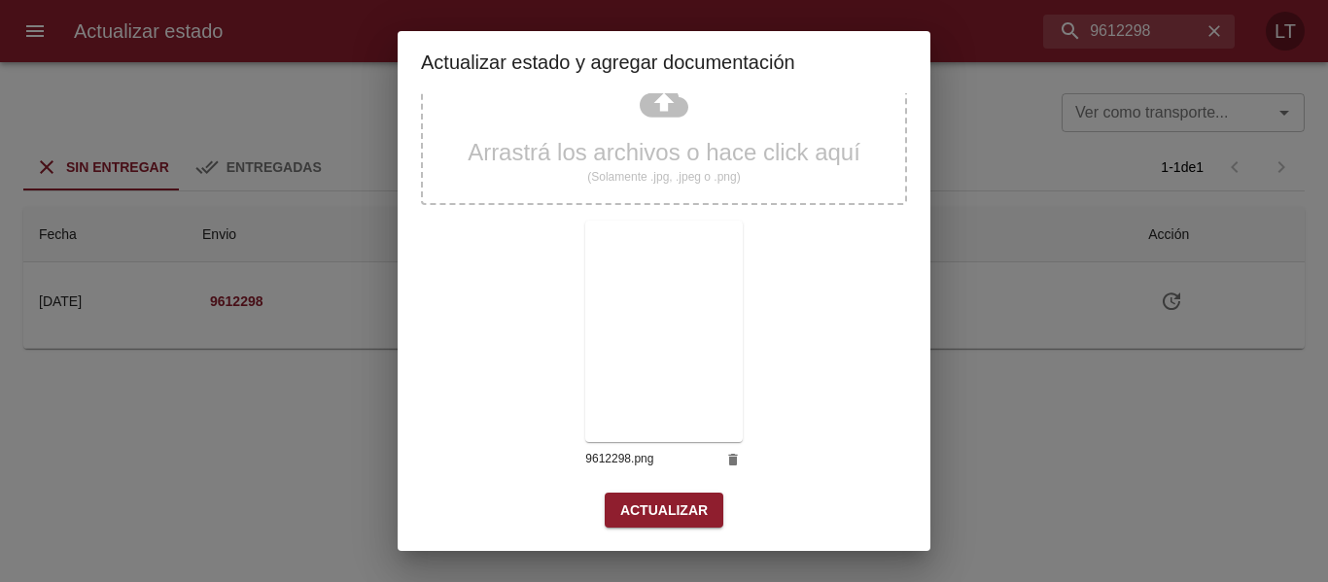
click at [668, 506] on span "Actualizar" at bounding box center [663, 511] width 87 height 24
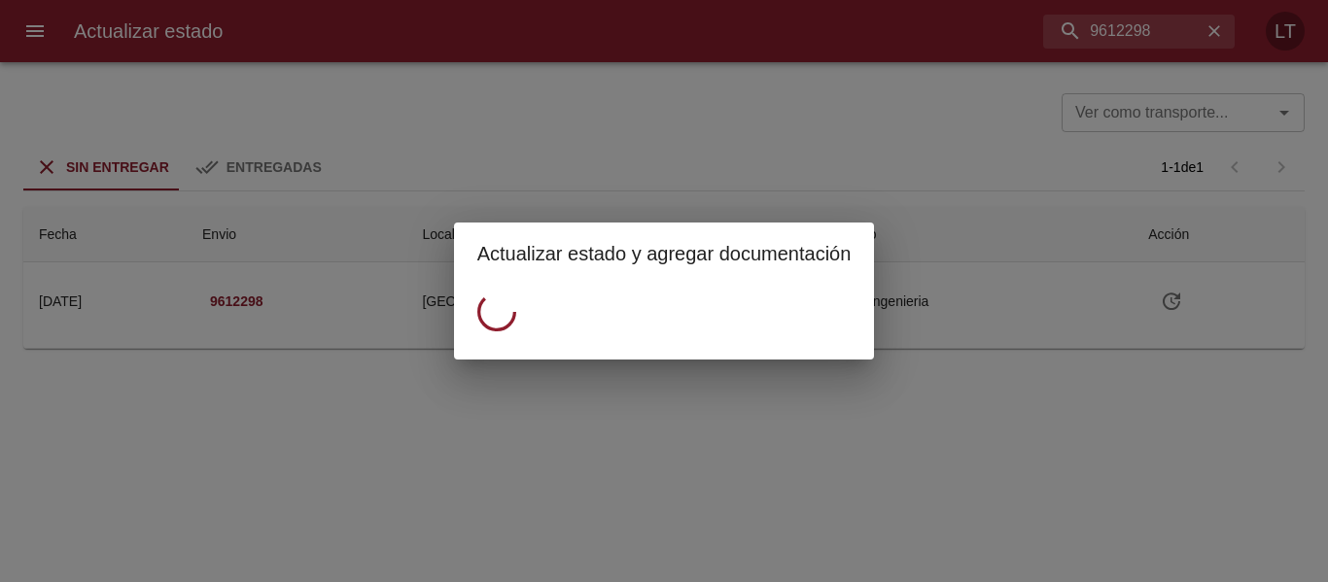
scroll to position [0, 0]
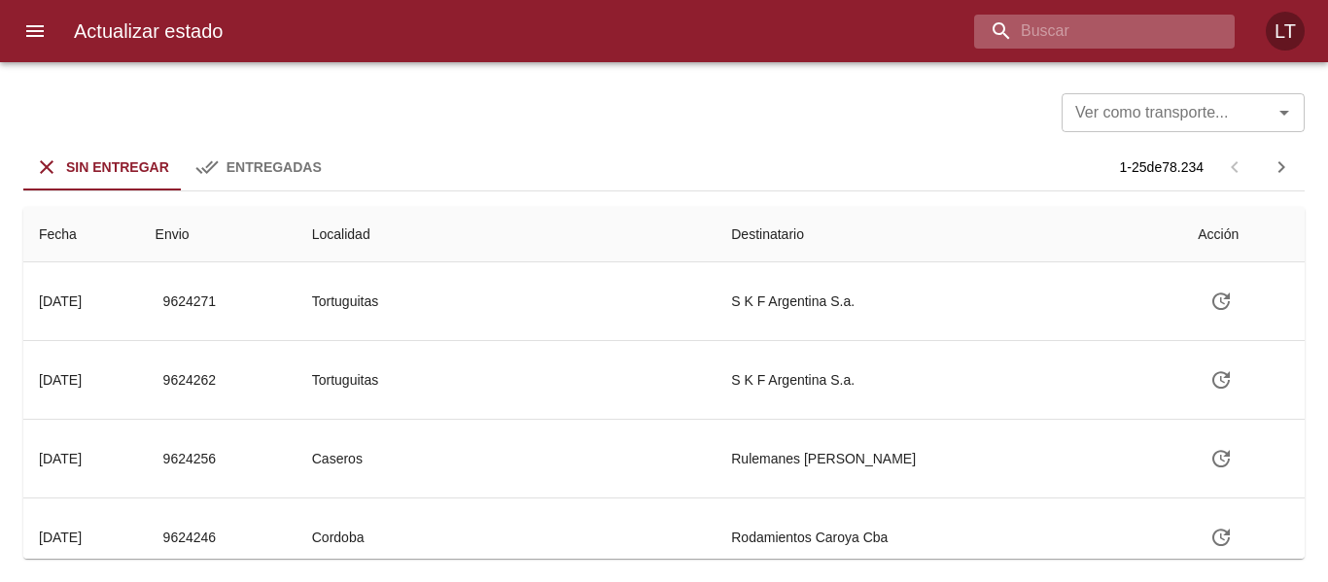
click at [1125, 27] on input "buscar" at bounding box center [1087, 32] width 227 height 34
paste input "9612809"
type input "9612809"
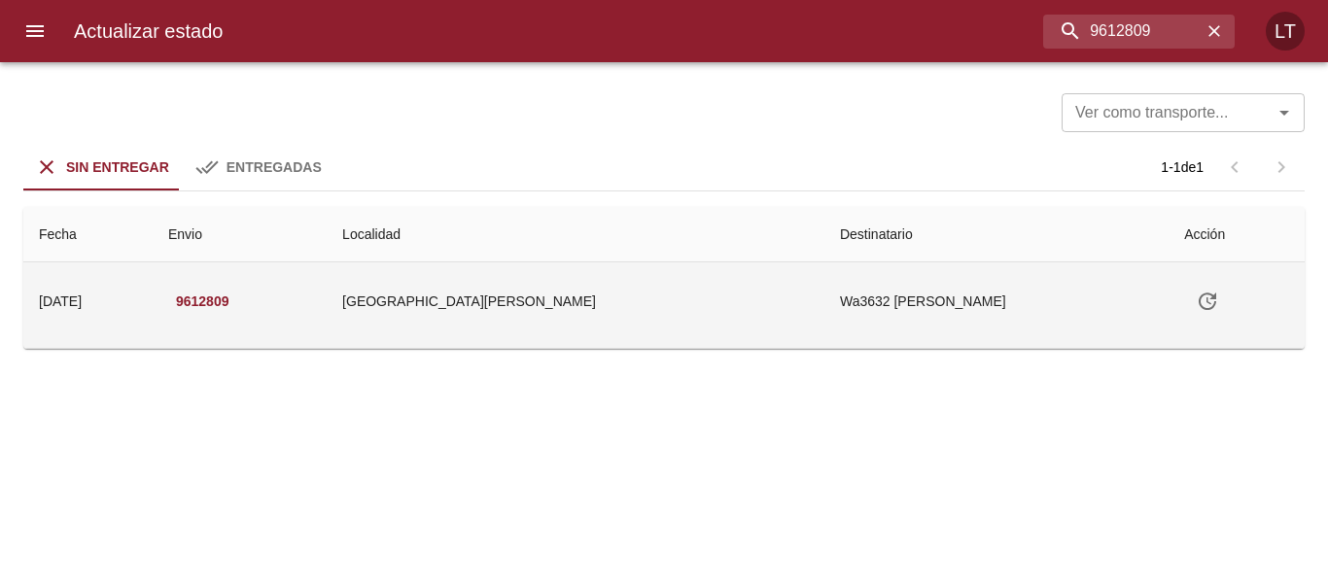
click at [1198, 295] on icon "Tabla de envíos del cliente" at bounding box center [1206, 301] width 17 height 17
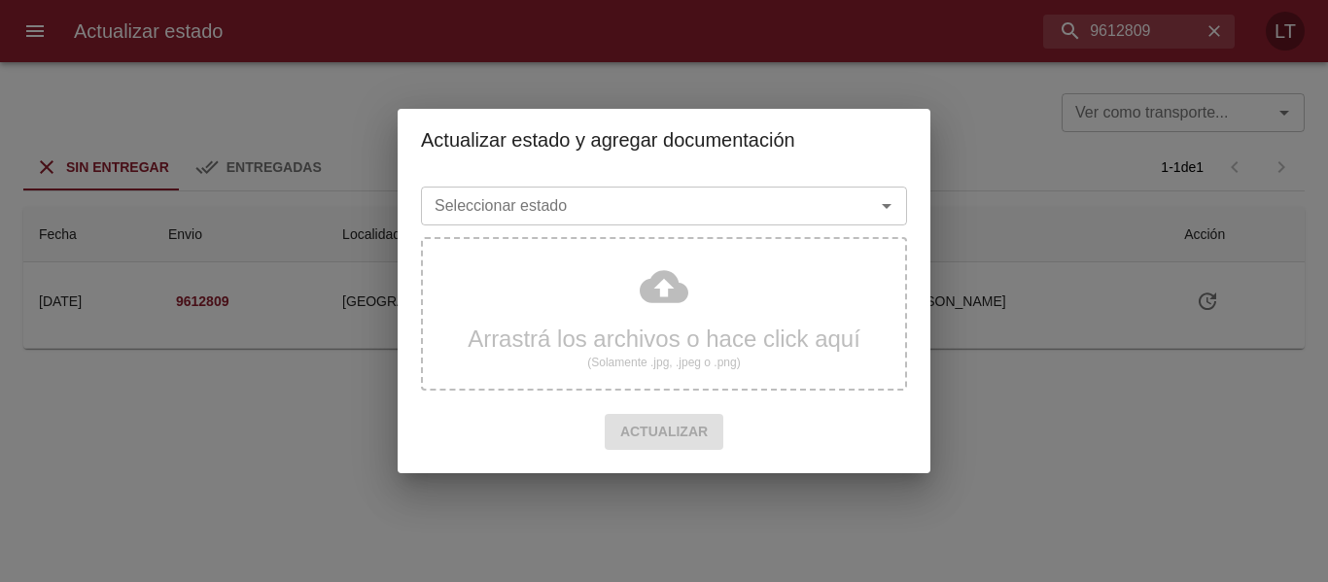
click at [767, 226] on div "Seleccionar estado Seleccionar estado" at bounding box center [664, 204] width 486 height 51
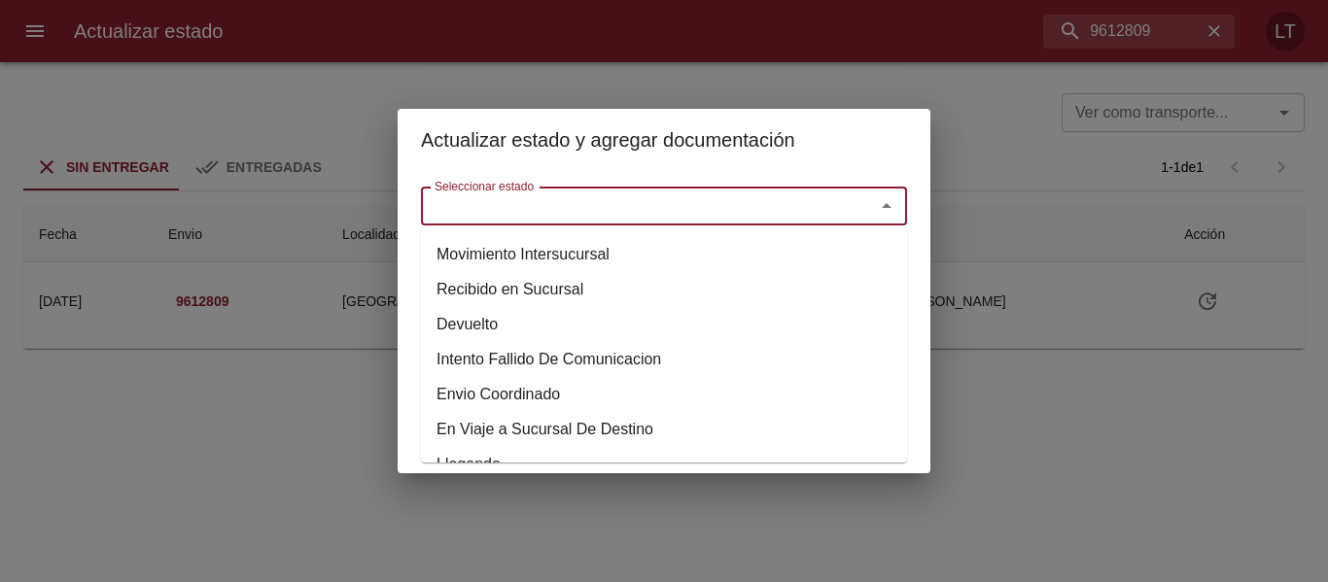
click at [760, 216] on input "Seleccionar estado" at bounding box center [635, 205] width 417 height 27
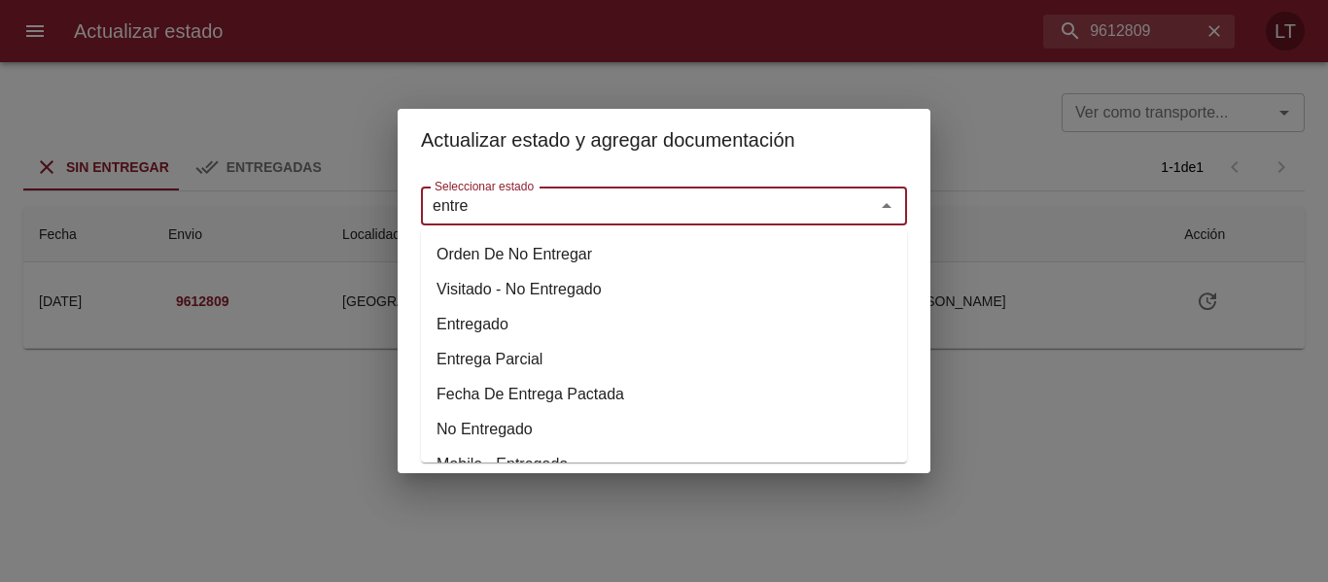
click at [505, 319] on li "Entregado" at bounding box center [664, 324] width 486 height 35
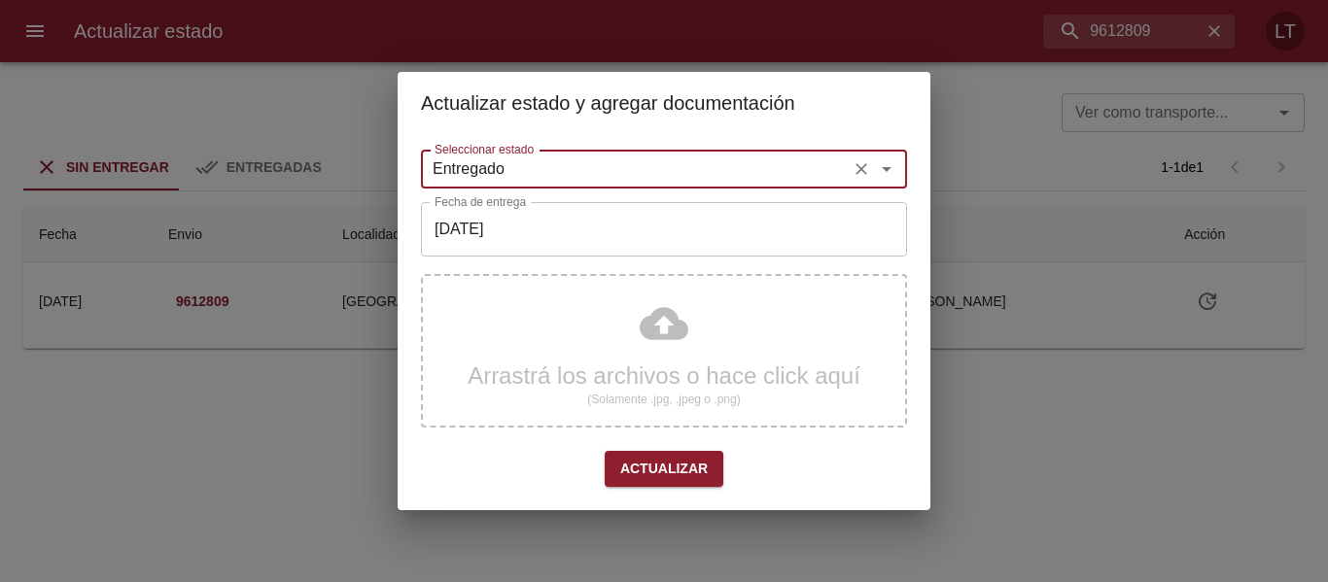
type input "Entregado"
click at [547, 228] on input "[DATE]" at bounding box center [664, 229] width 486 height 54
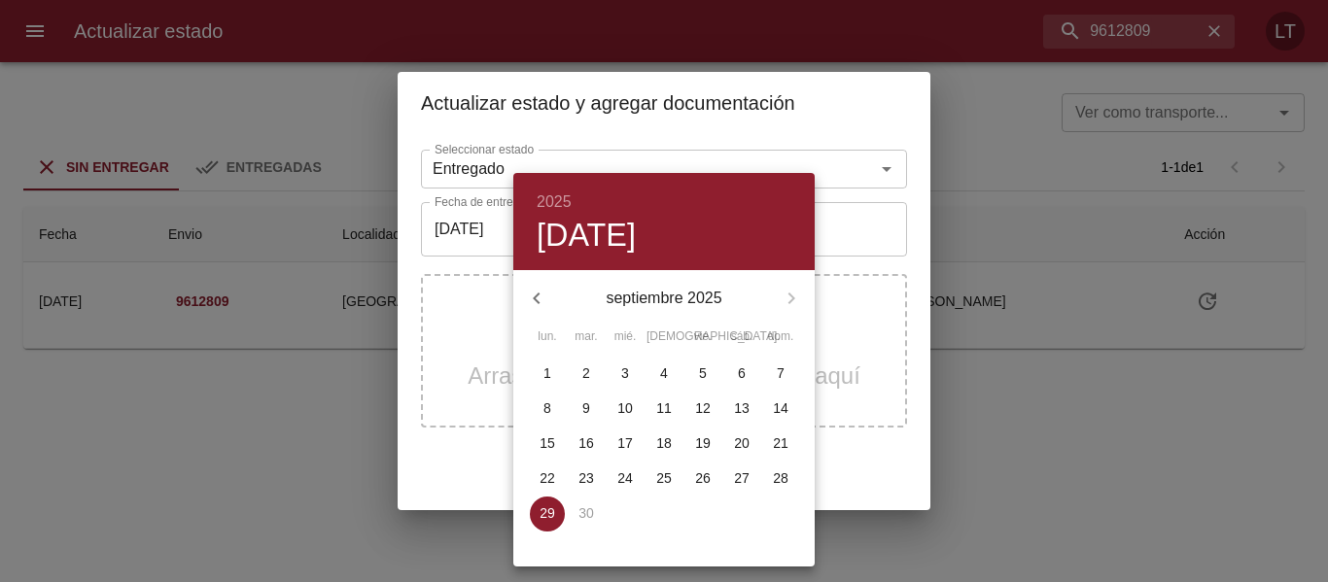
click at [530, 380] on span "1" at bounding box center [547, 373] width 35 height 19
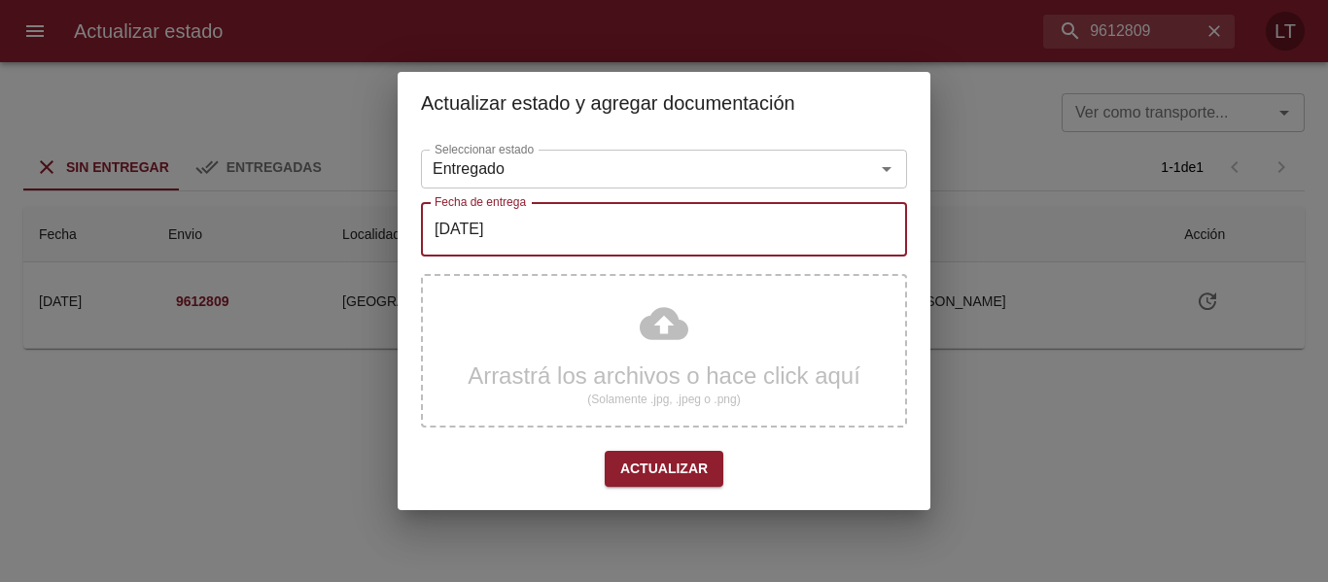
click at [500, 246] on input "[DATE]" at bounding box center [664, 229] width 486 height 54
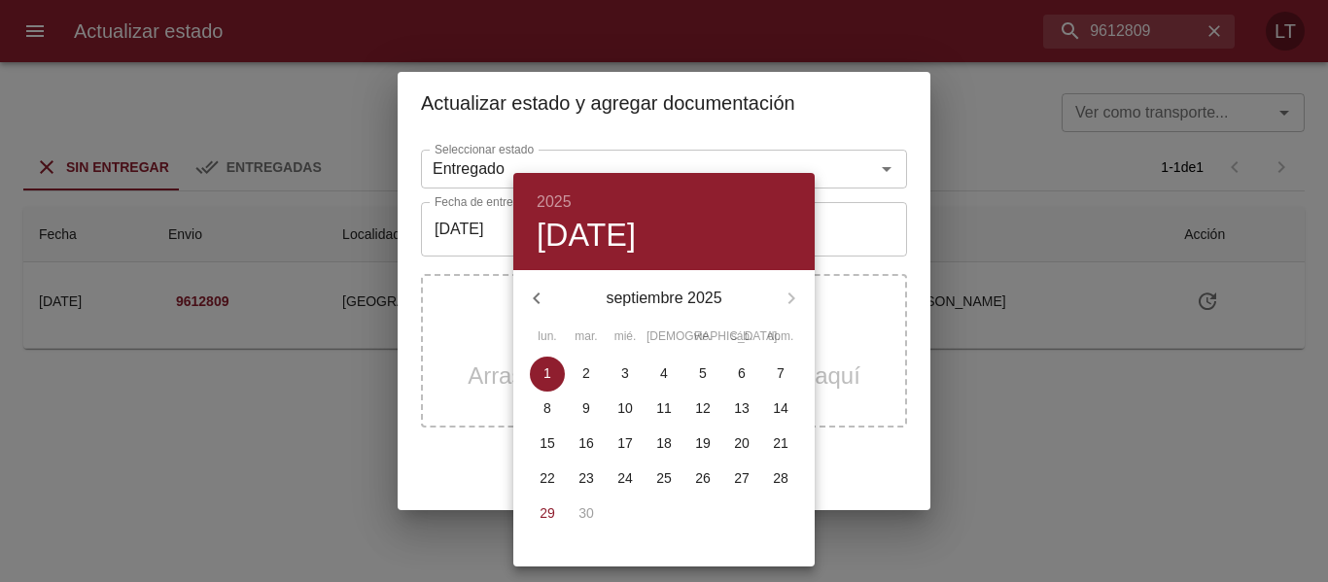
click at [550, 505] on p "29" at bounding box center [547, 512] width 16 height 19
type input "[DATE]"
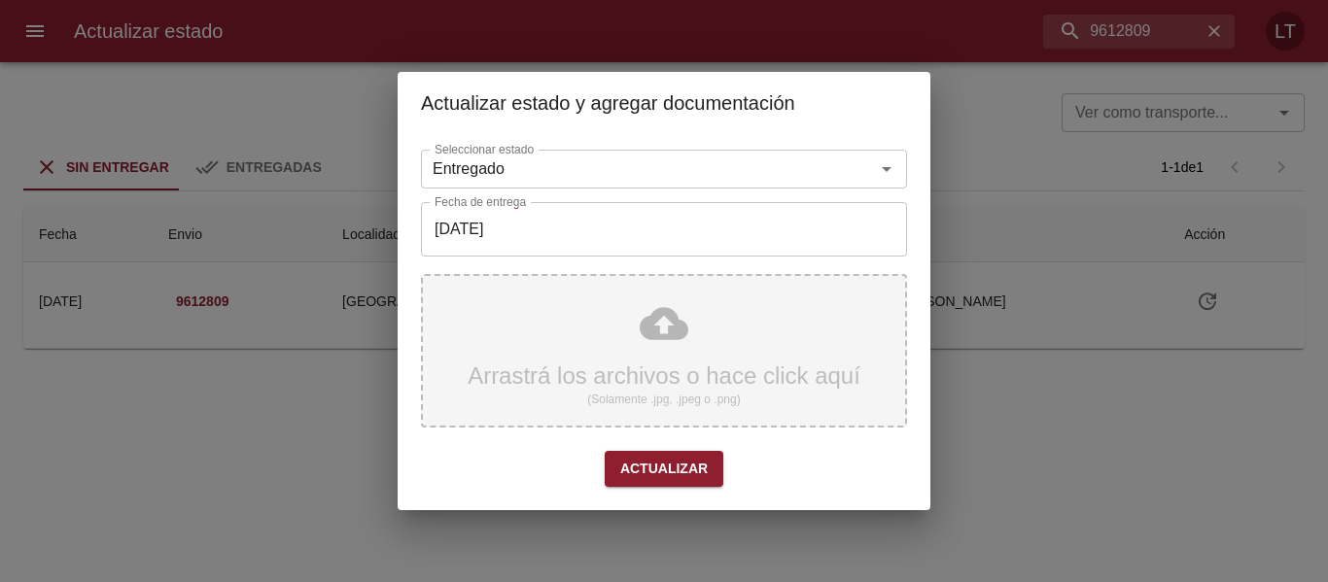
click at [660, 335] on div "Arrastrá los archivos o hace click aquí (Solamente .jpg, .jpeg o .png)" at bounding box center [664, 351] width 486 height 154
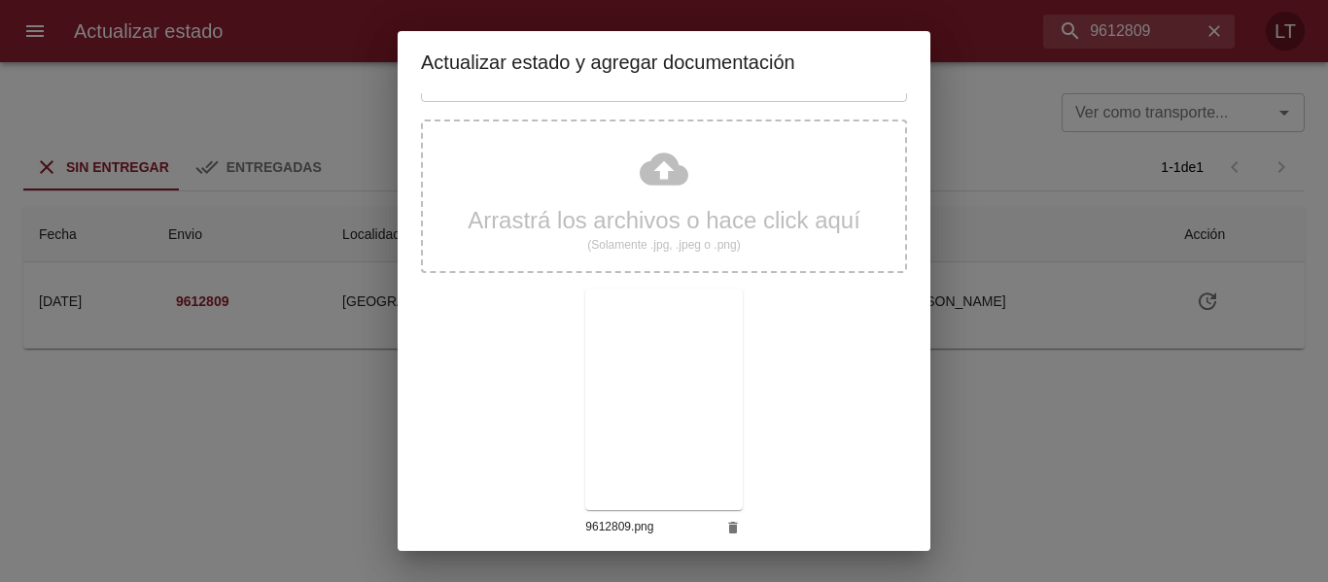
scroll to position [182, 0]
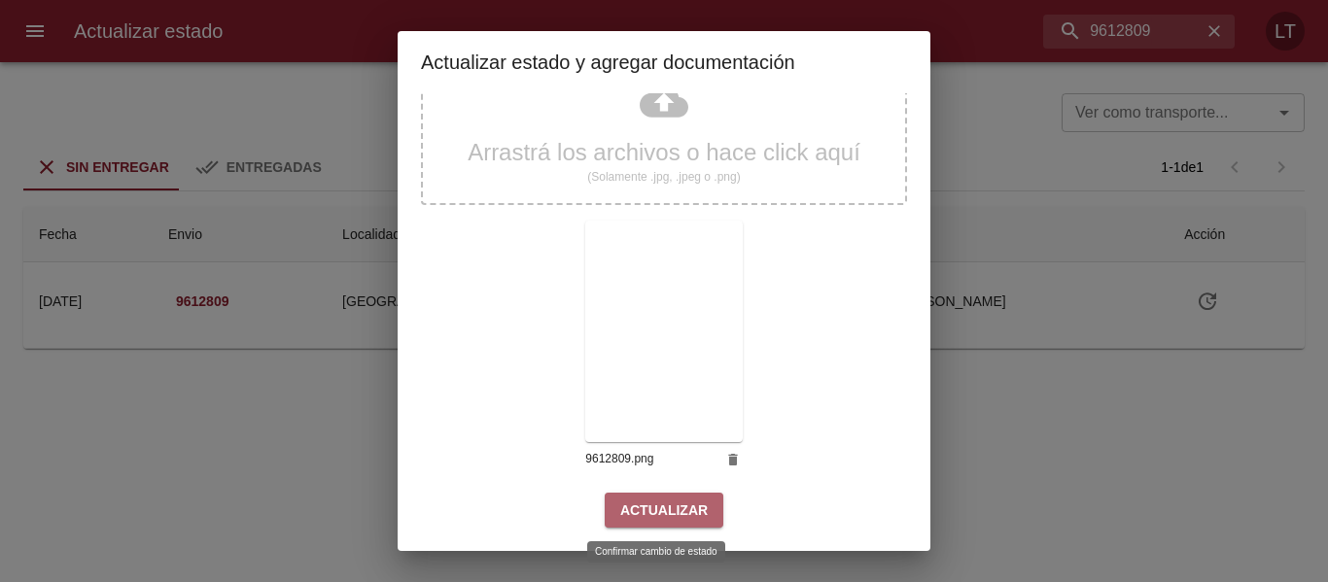
click at [678, 510] on span "Actualizar" at bounding box center [663, 511] width 87 height 24
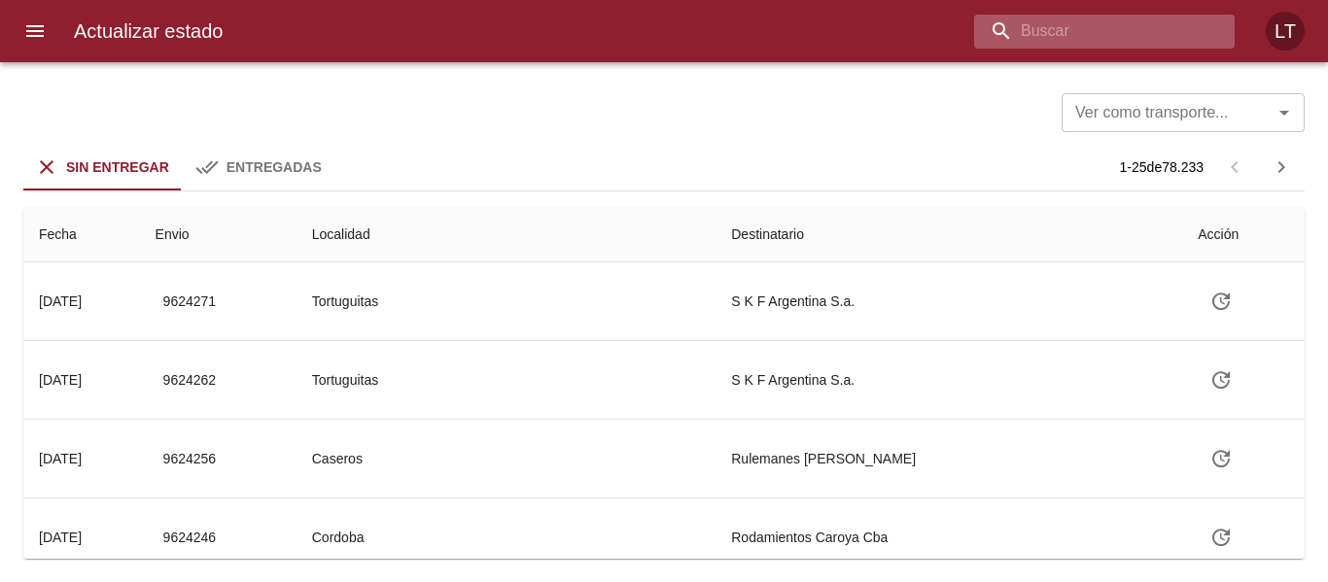
click at [1165, 39] on input "buscar" at bounding box center [1087, 32] width 227 height 34
paste input "9615817"
type input "9615817"
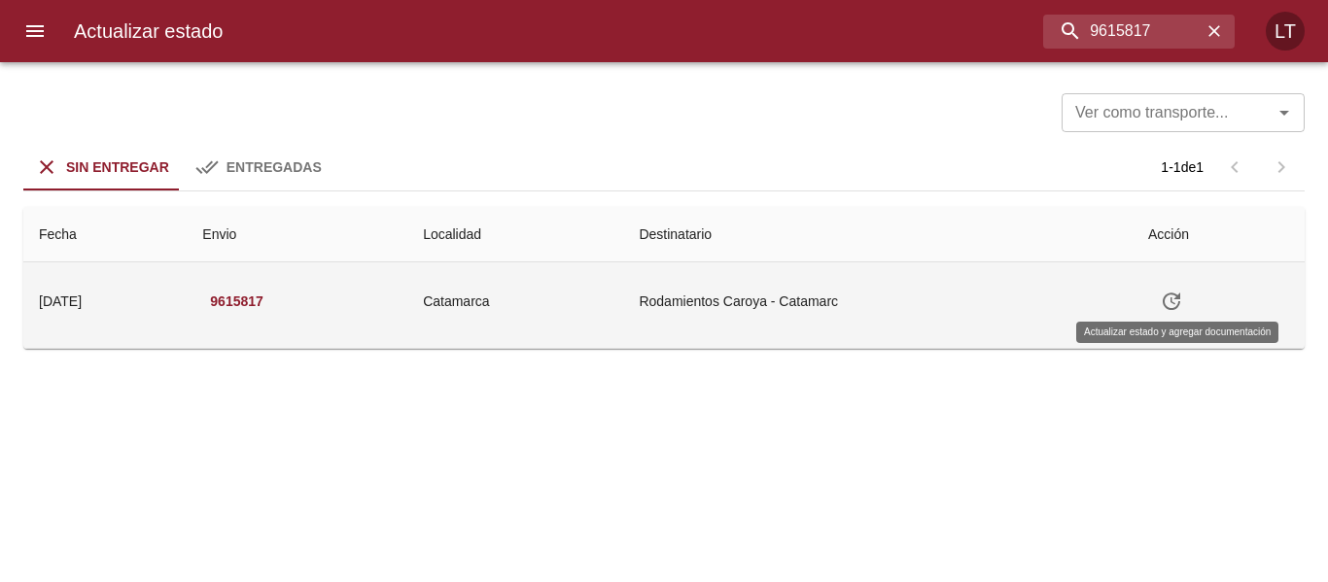
click at [1183, 298] on icon "Tabla de envíos del cliente" at bounding box center [1171, 301] width 23 height 23
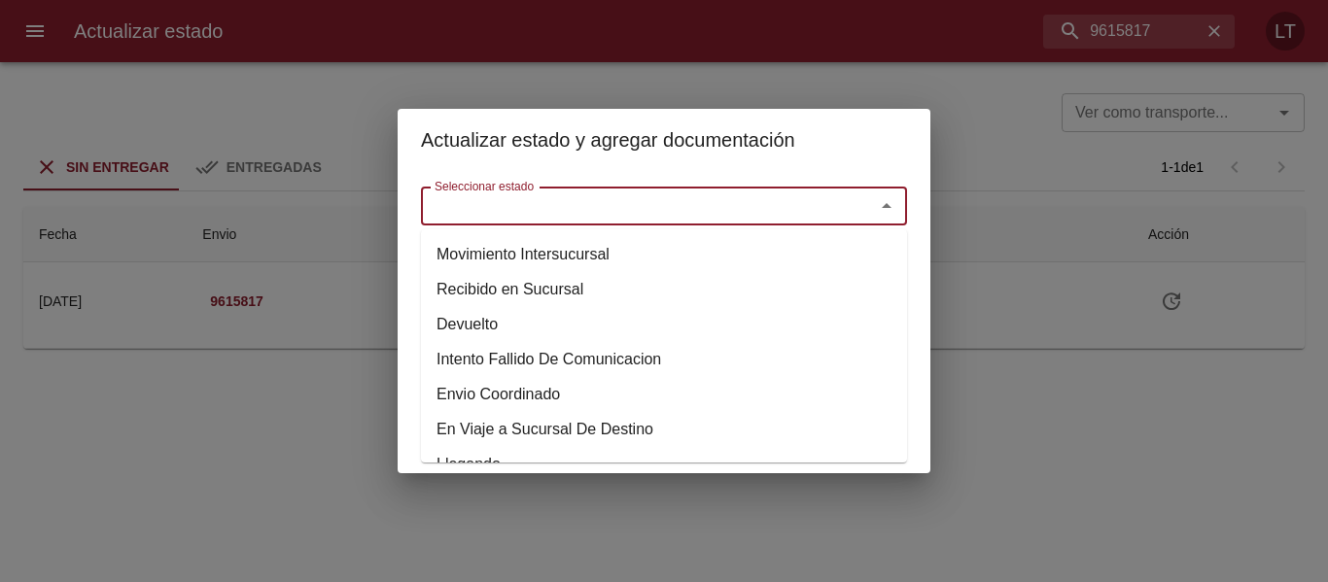
click at [820, 207] on input "Seleccionar estado" at bounding box center [635, 205] width 417 height 27
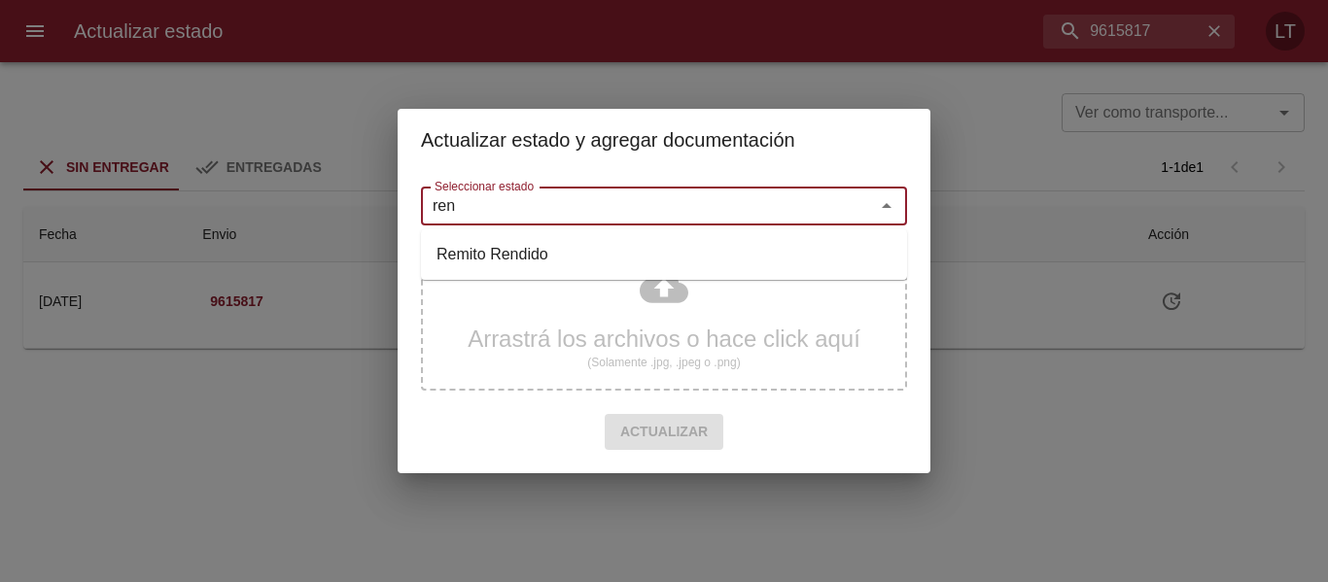
click at [531, 199] on input "ren" at bounding box center [635, 205] width 417 height 27
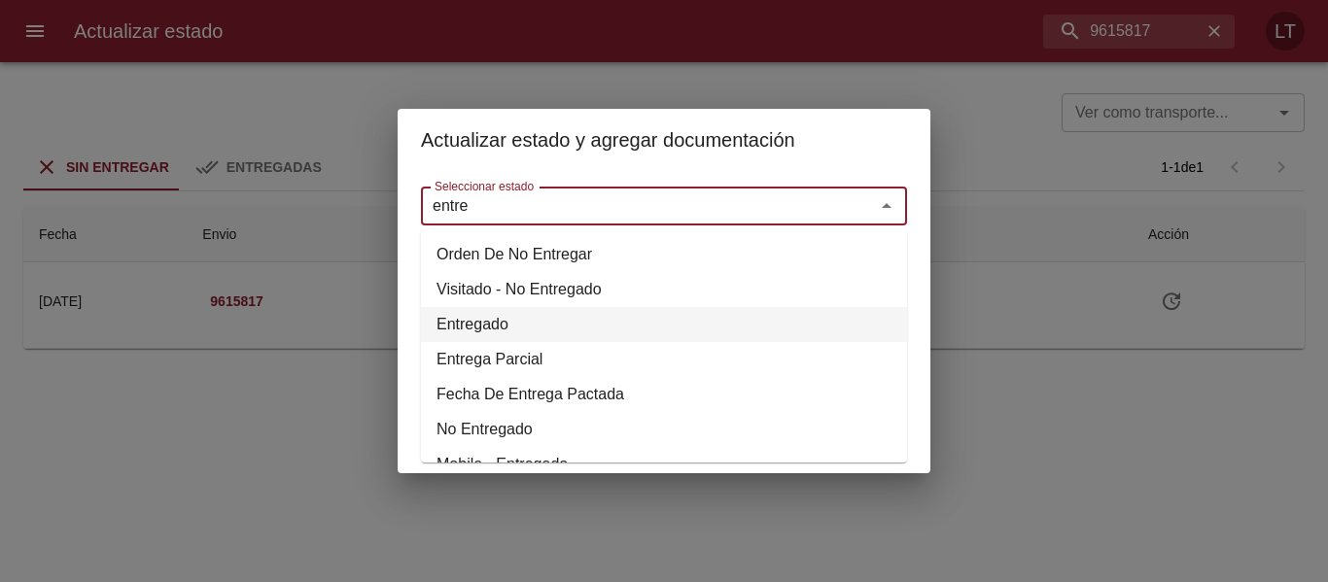
drag, startPoint x: 468, startPoint y: 325, endPoint x: 513, endPoint y: 258, distance: 80.6
click at [472, 324] on li "Entregado" at bounding box center [664, 324] width 486 height 35
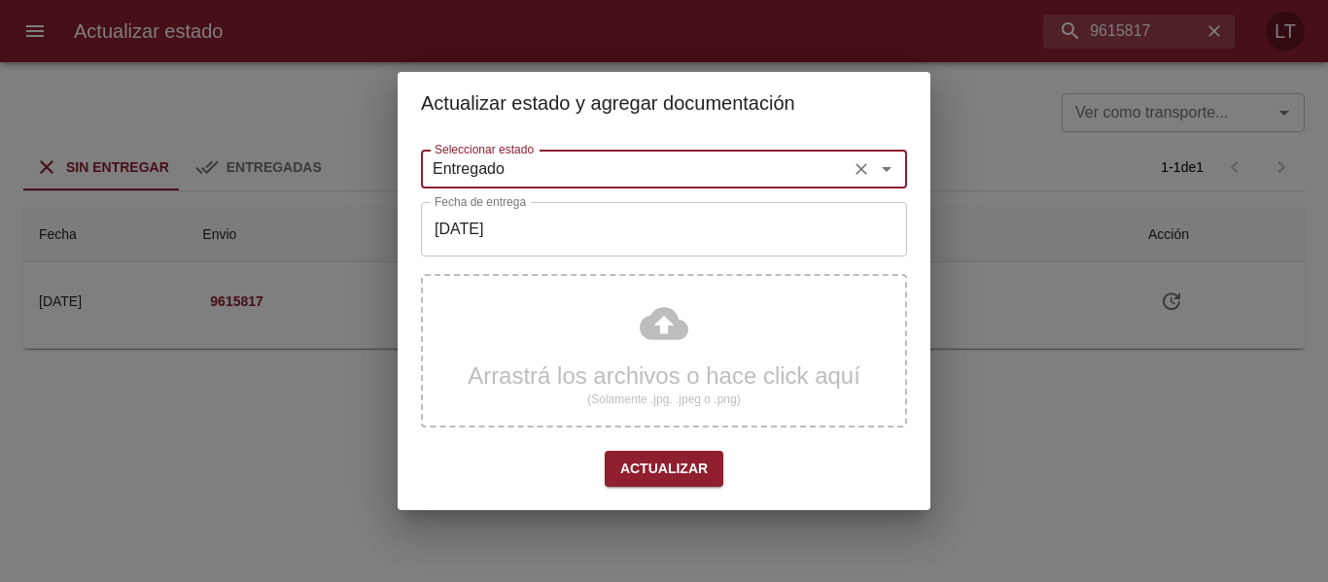
type input "Entregado"
click at [518, 235] on input "[DATE]" at bounding box center [664, 229] width 486 height 54
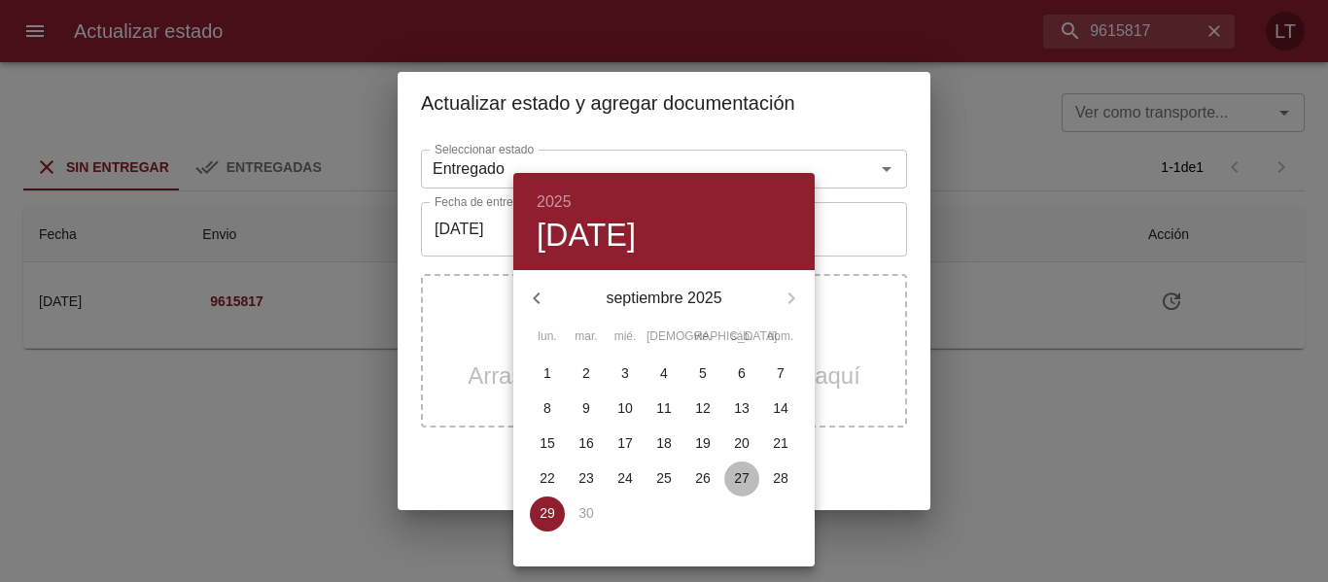
click at [732, 474] on span "27" at bounding box center [741, 477] width 35 height 19
type input "[DATE]"
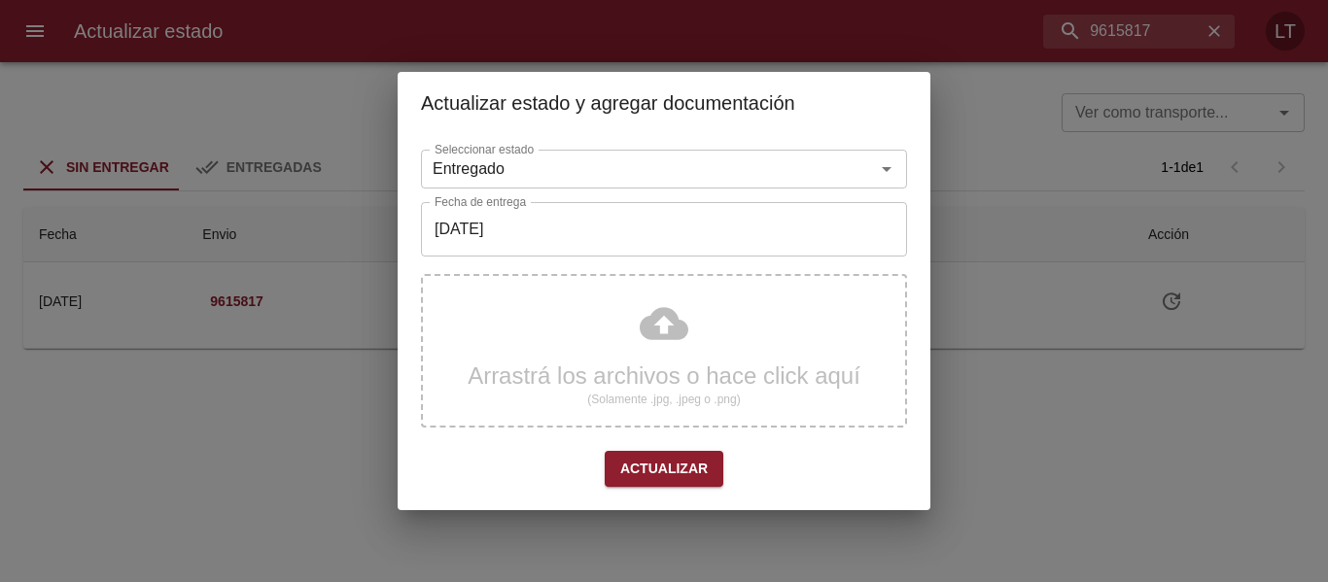
click at [673, 322] on div "Arrastrá los archivos o hace click aquí (Solamente .jpg, .jpeg o .png)" at bounding box center [664, 351] width 486 height 154
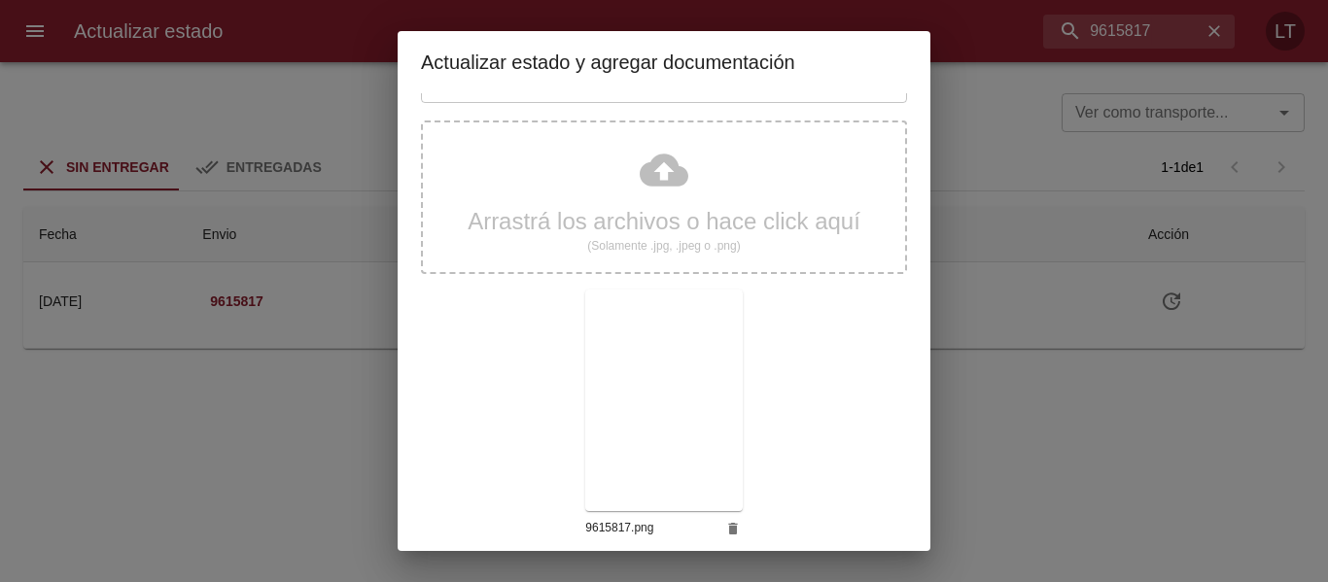
scroll to position [182, 0]
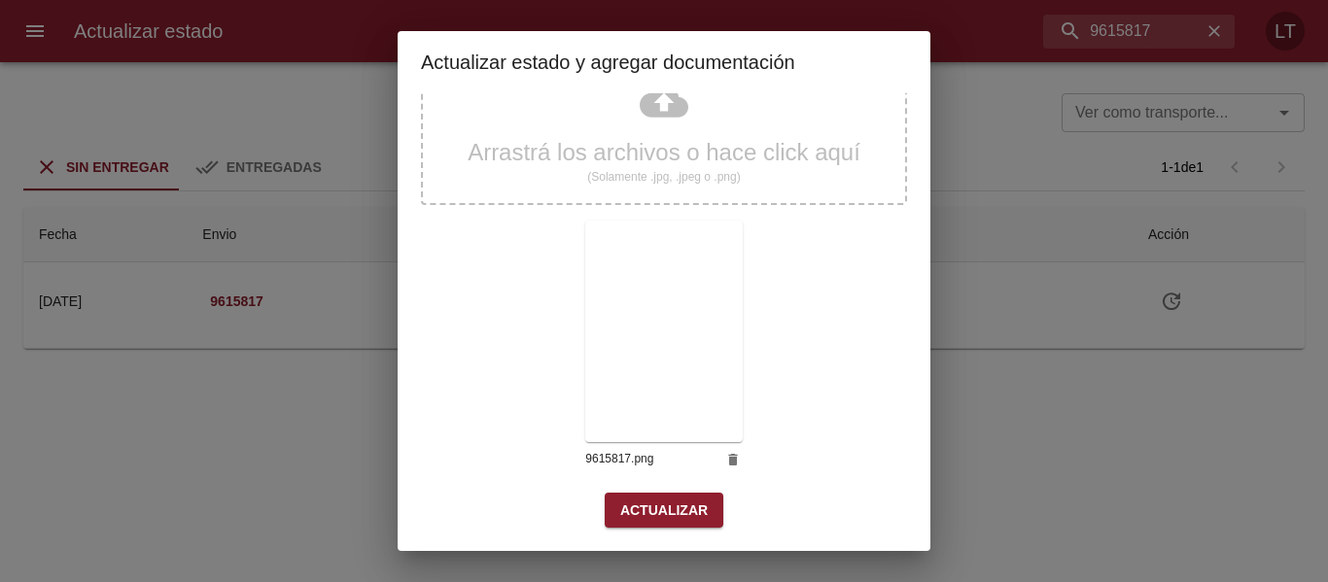
click at [698, 510] on button "Actualizar" at bounding box center [664, 511] width 119 height 36
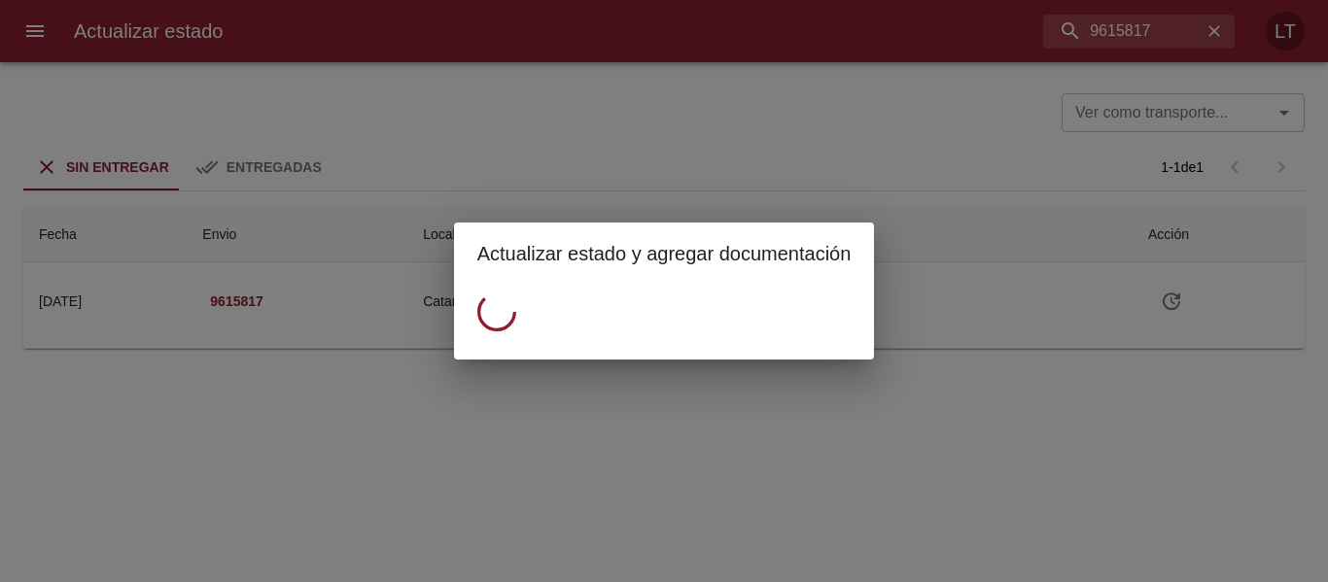
scroll to position [0, 0]
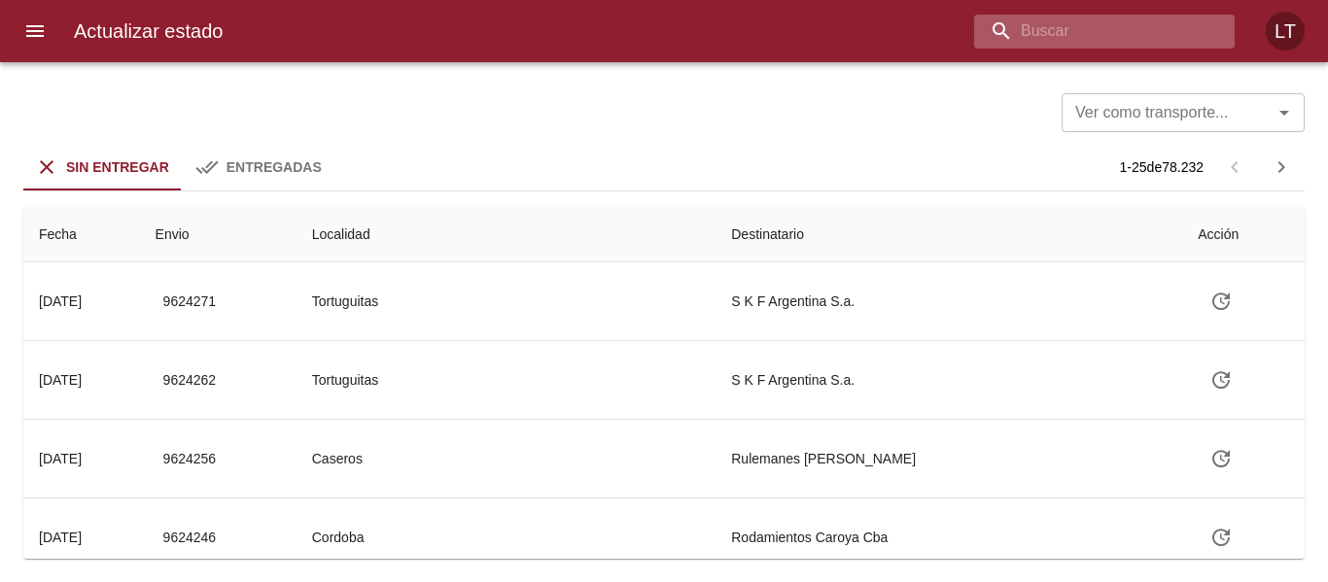
click at [1169, 20] on input "buscar" at bounding box center [1087, 32] width 227 height 34
paste input "9602502"
type input "9602502"
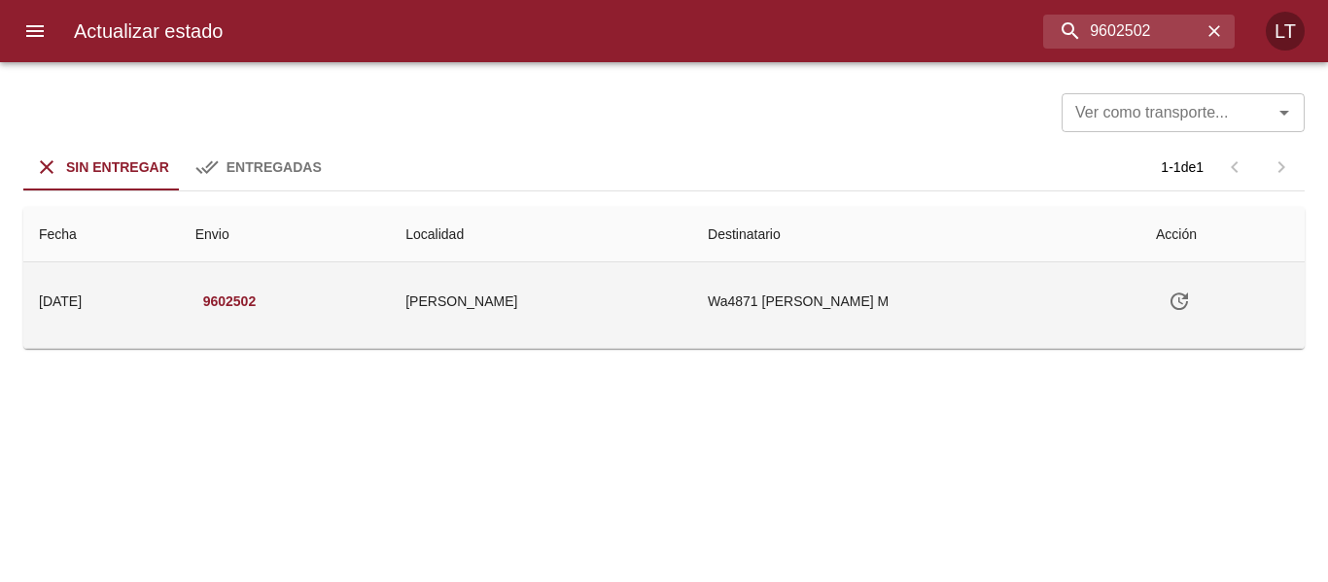
click at [1211, 312] on td "Tabla de envíos del cliente" at bounding box center [1222, 301] width 164 height 78
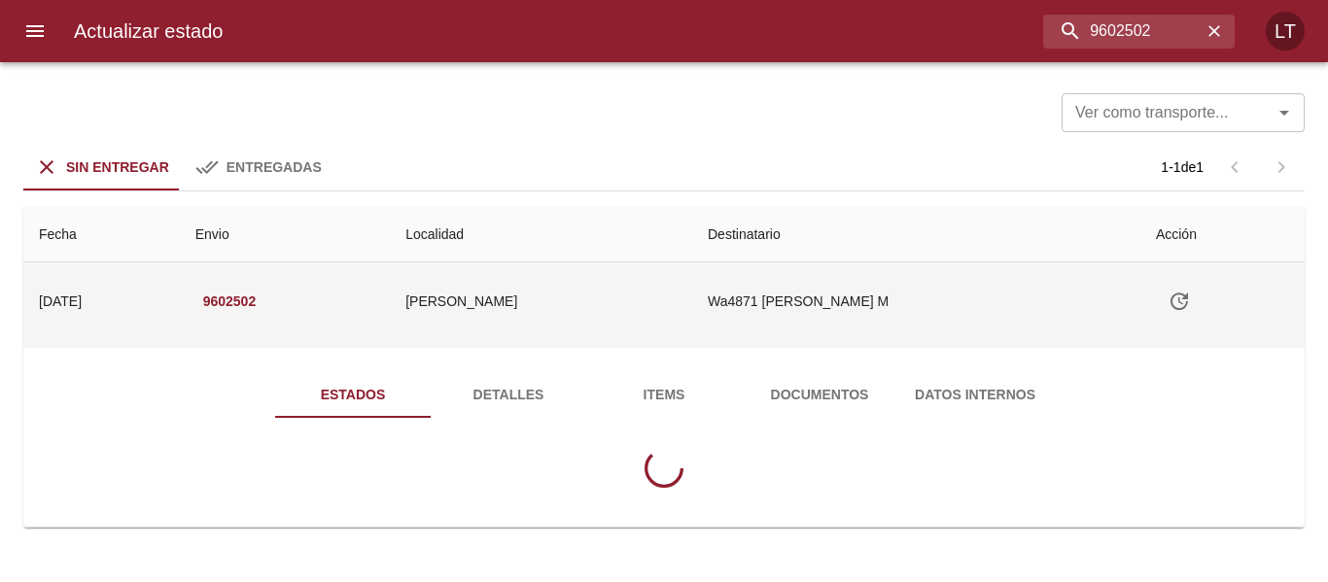
click at [1188, 302] on button "Tabla de envíos del cliente" at bounding box center [1179, 301] width 47 height 47
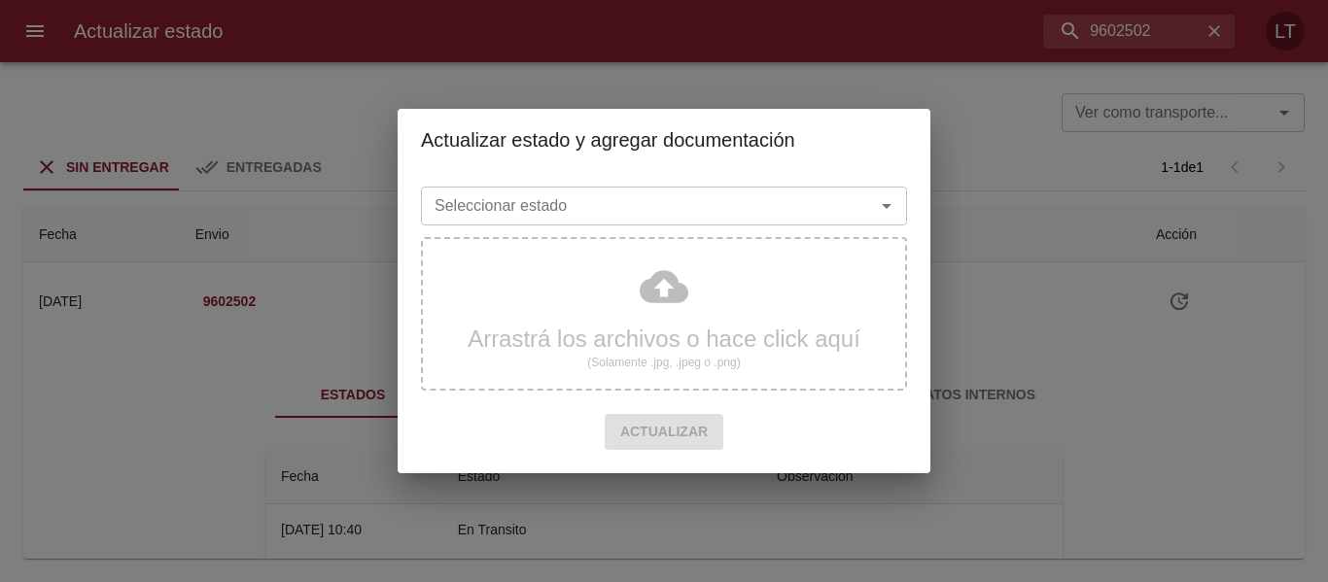
click at [725, 223] on div "Seleccionar estado" at bounding box center [664, 206] width 486 height 39
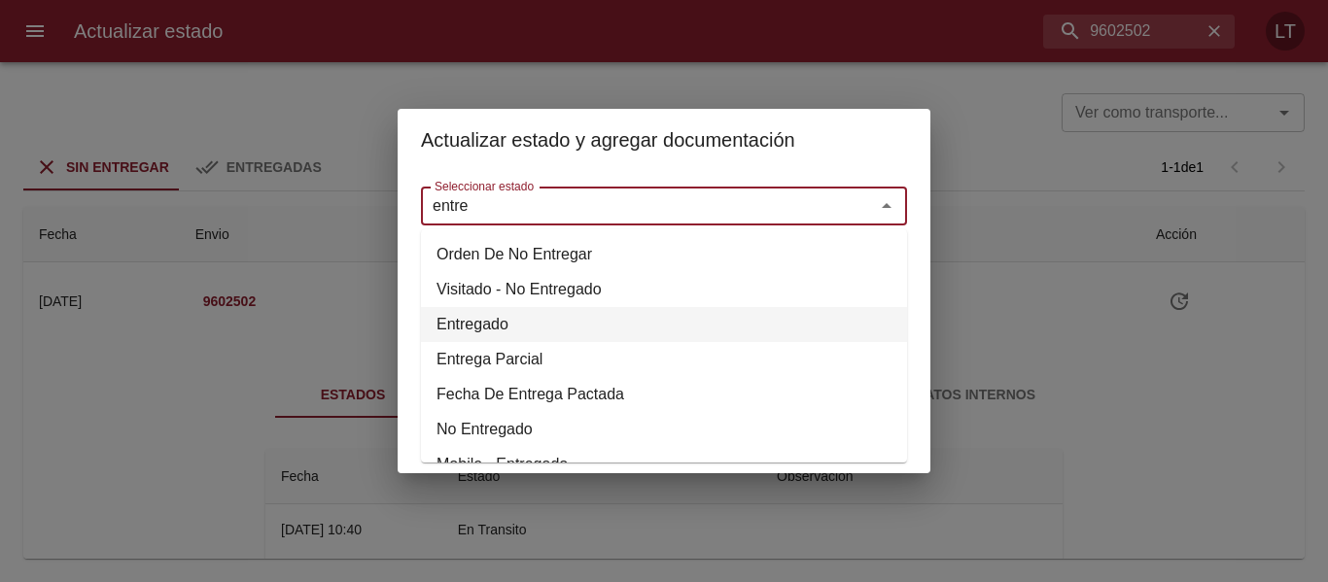
click at [538, 324] on li "Entregado" at bounding box center [664, 324] width 486 height 35
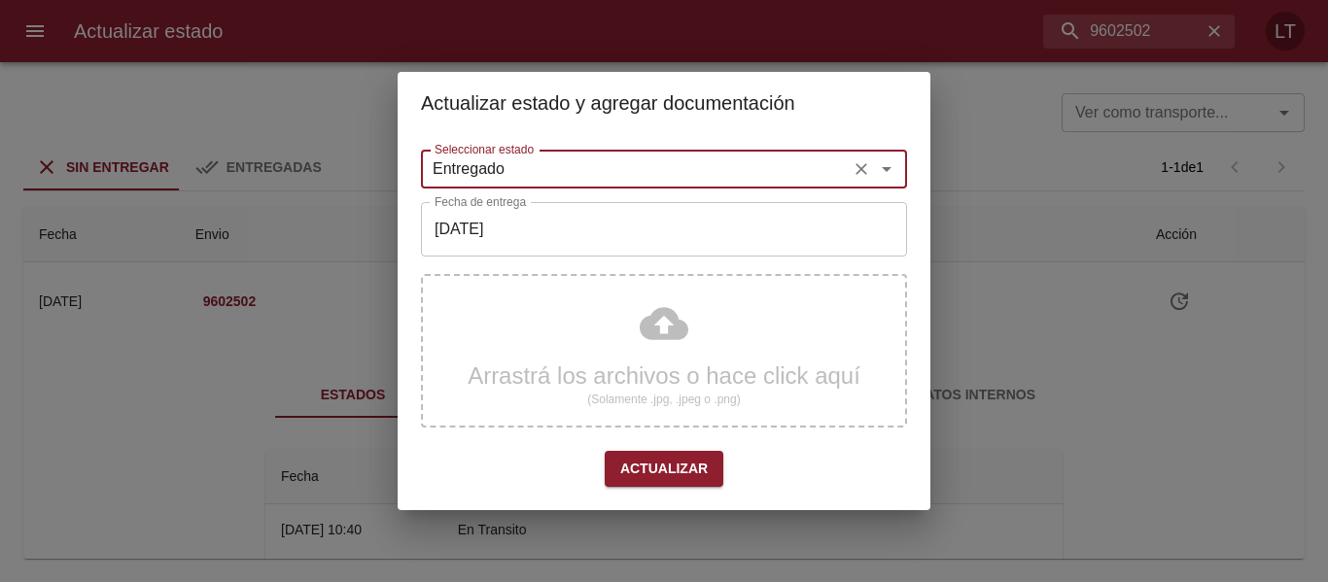
type input "Entregado"
click at [542, 230] on input "[DATE]" at bounding box center [664, 229] width 486 height 54
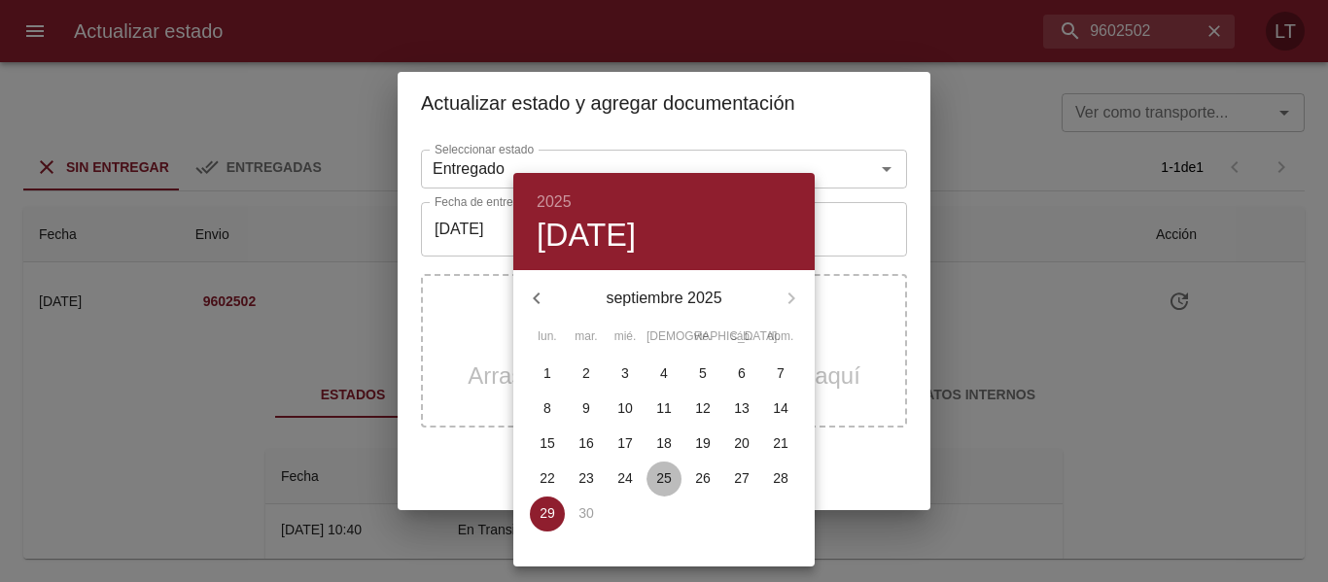
click at [658, 473] on p "25" at bounding box center [664, 477] width 16 height 19
type input "[DATE]"
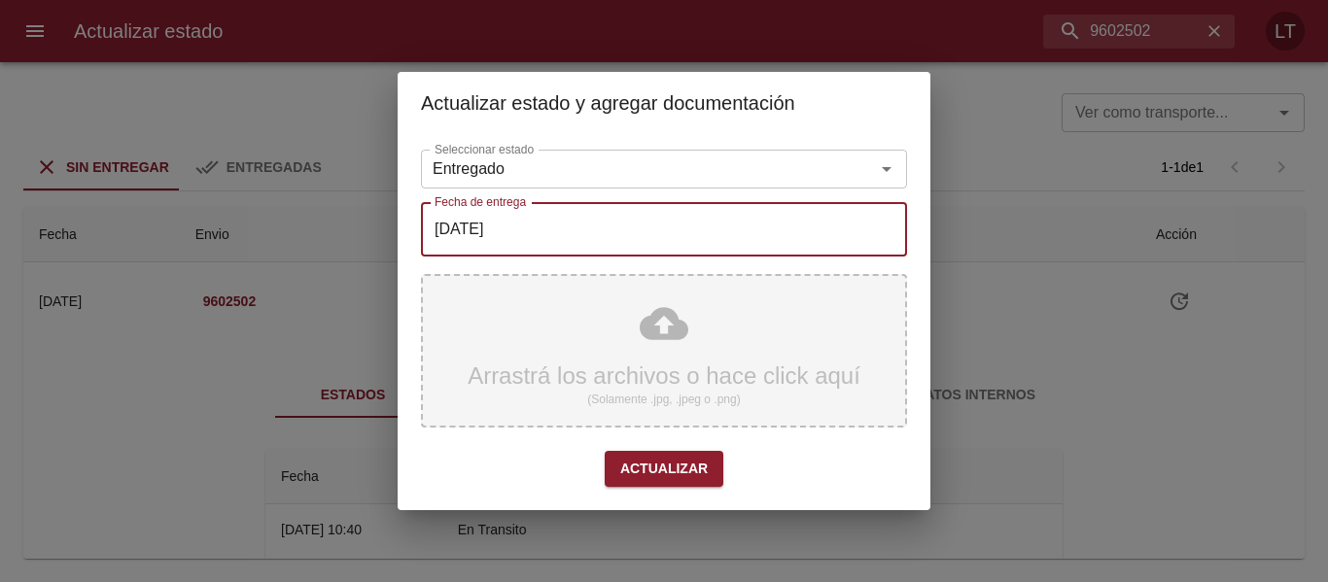
click at [672, 320] on div "Arrastrá los archivos o hace click aquí (Solamente .jpg, .jpeg o .png)" at bounding box center [664, 351] width 486 height 154
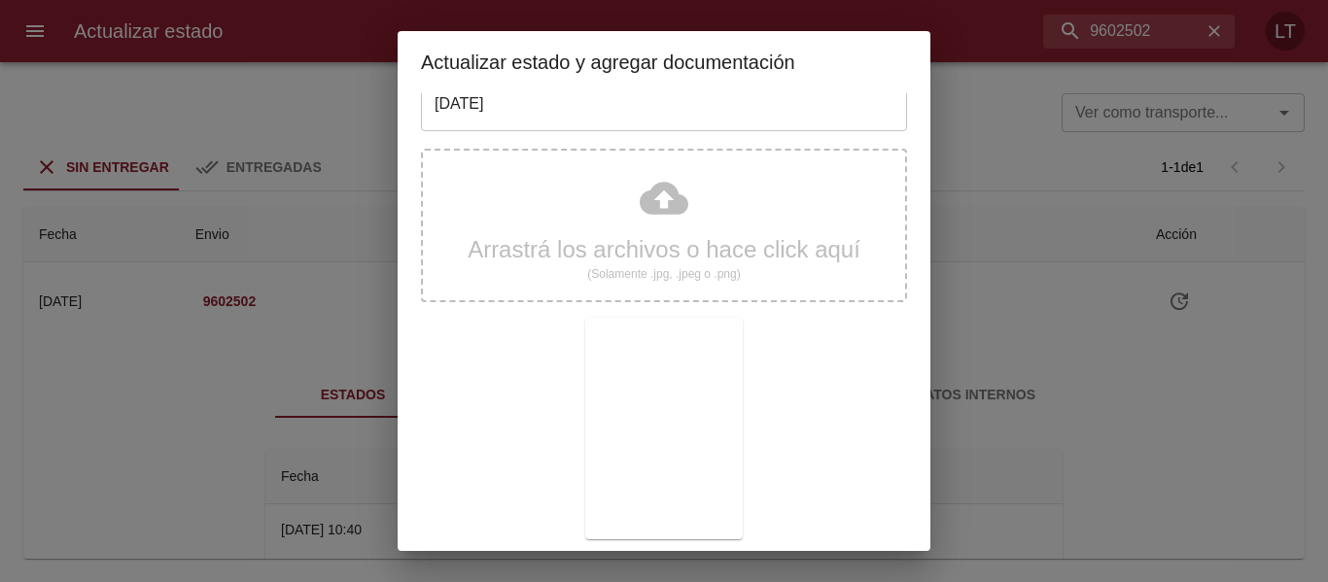
scroll to position [182, 0]
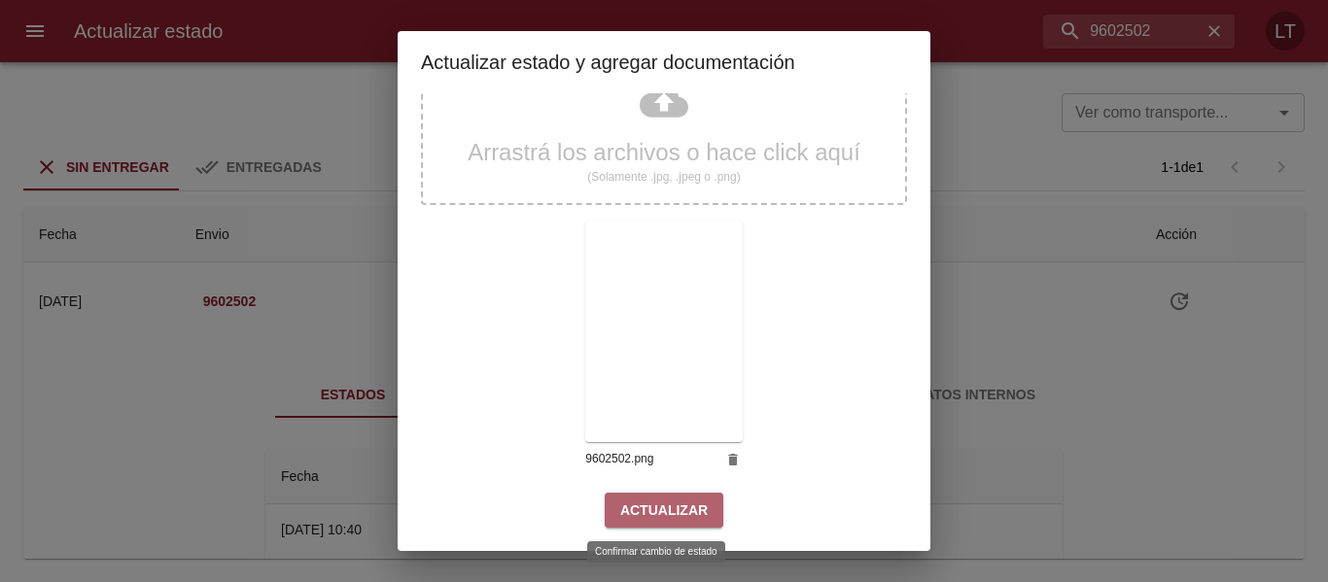
click at [676, 505] on span "Actualizar" at bounding box center [663, 511] width 87 height 24
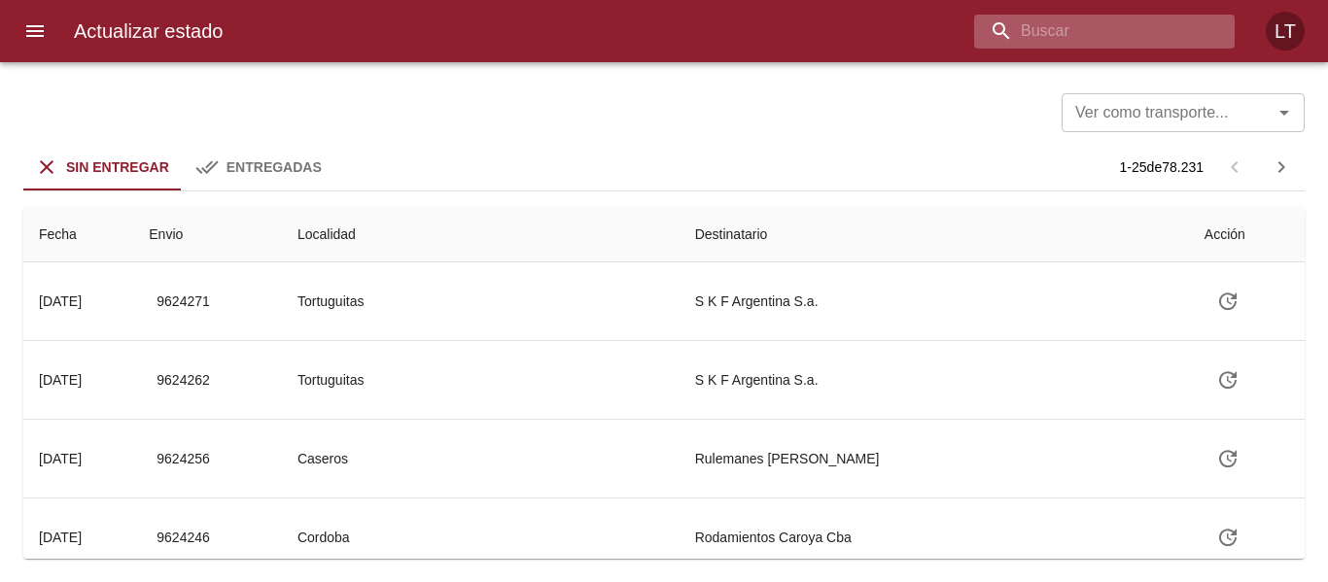
click at [1111, 24] on input "buscar" at bounding box center [1087, 32] width 227 height 34
paste input "9613182"
type input "9613182"
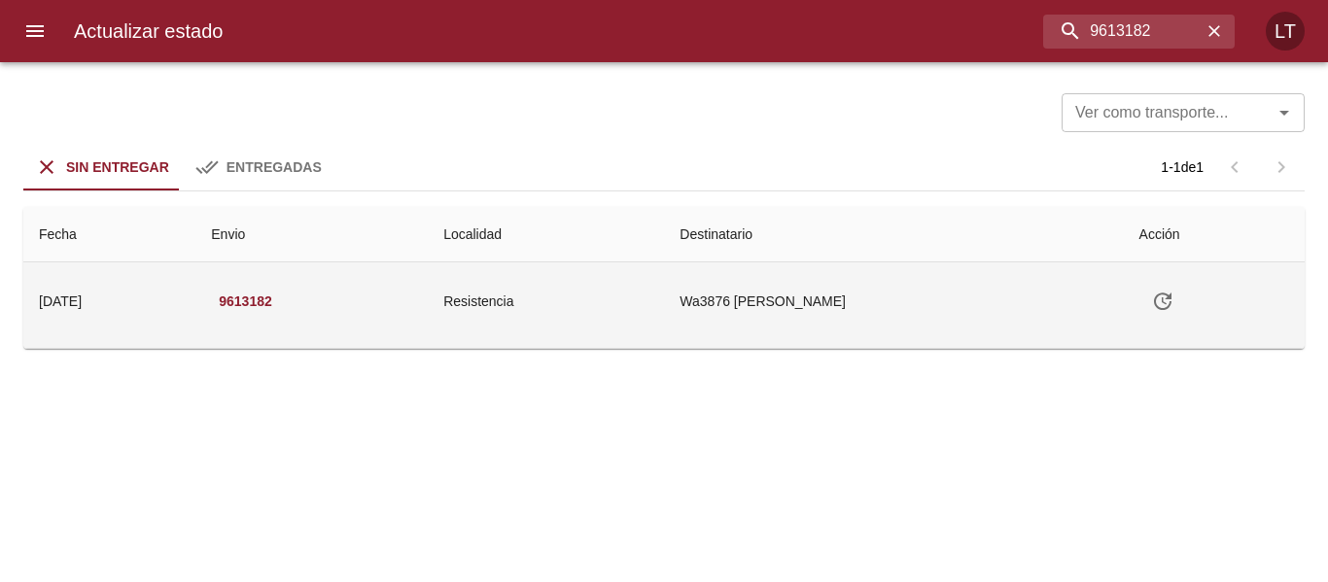
click at [1161, 303] on icon "Tabla de envíos del cliente" at bounding box center [1162, 301] width 23 height 23
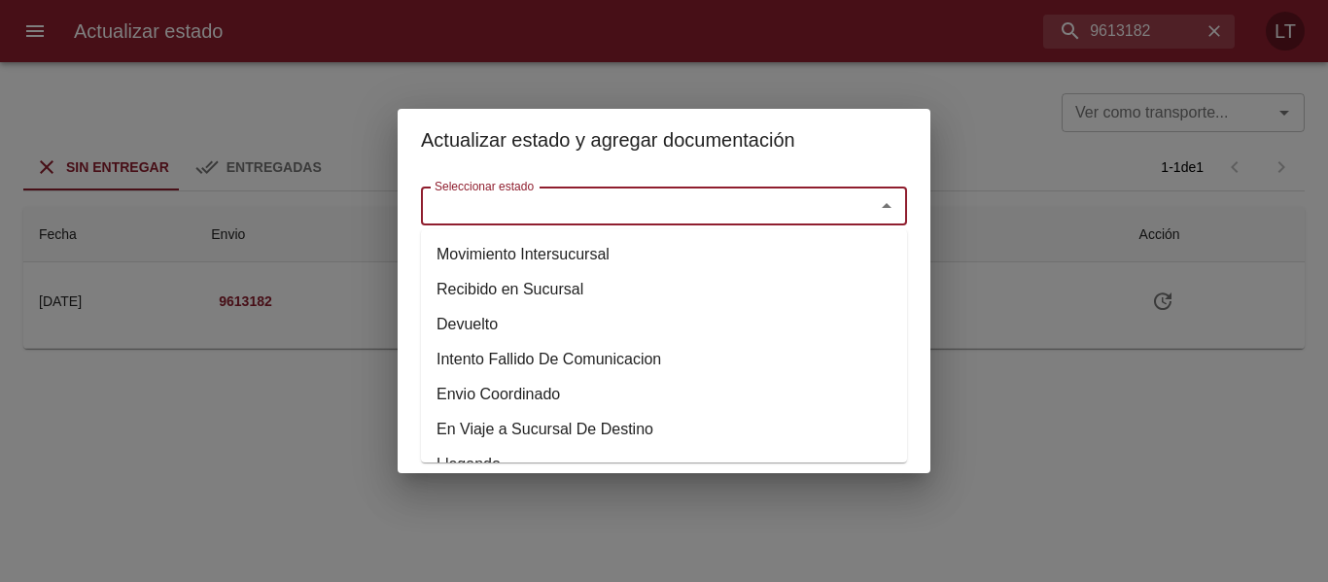
click at [689, 198] on input "Seleccionar estado" at bounding box center [635, 205] width 417 height 27
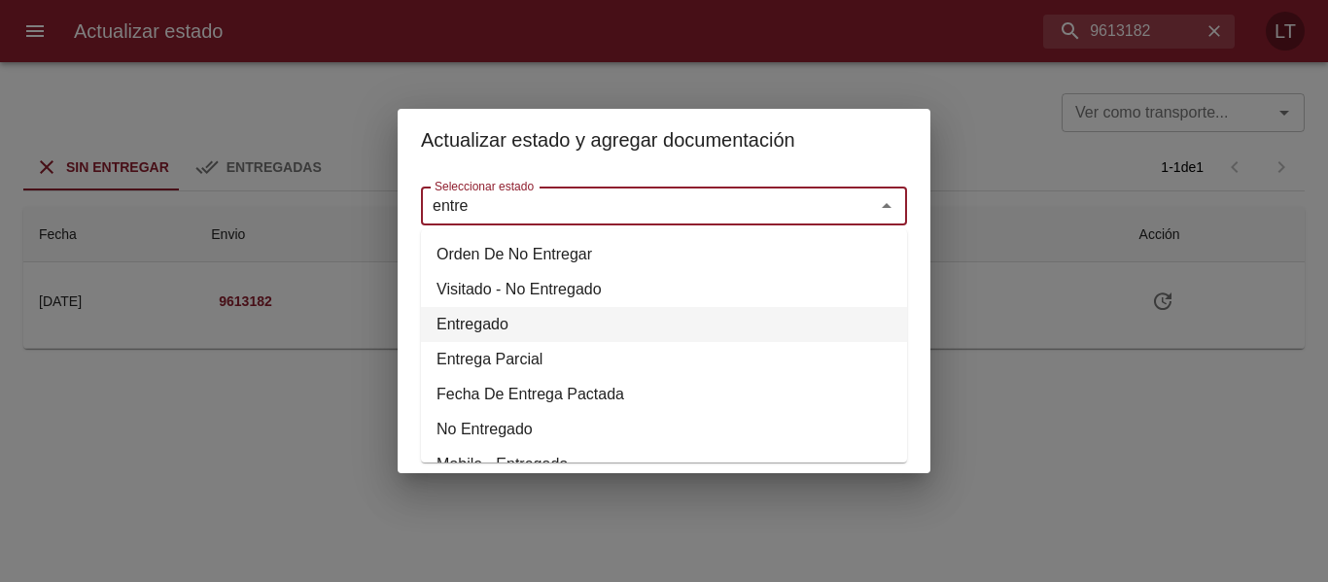
click at [491, 319] on li "Entregado" at bounding box center [664, 324] width 486 height 35
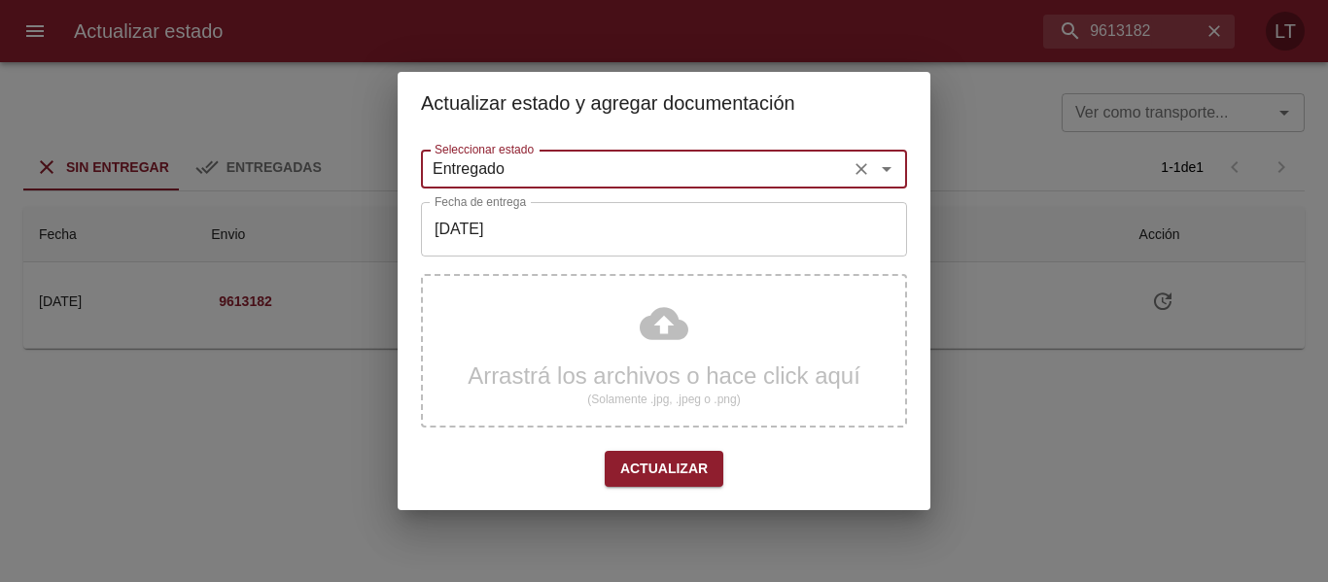
type input "Entregado"
click at [524, 225] on input "[DATE]" at bounding box center [664, 229] width 486 height 54
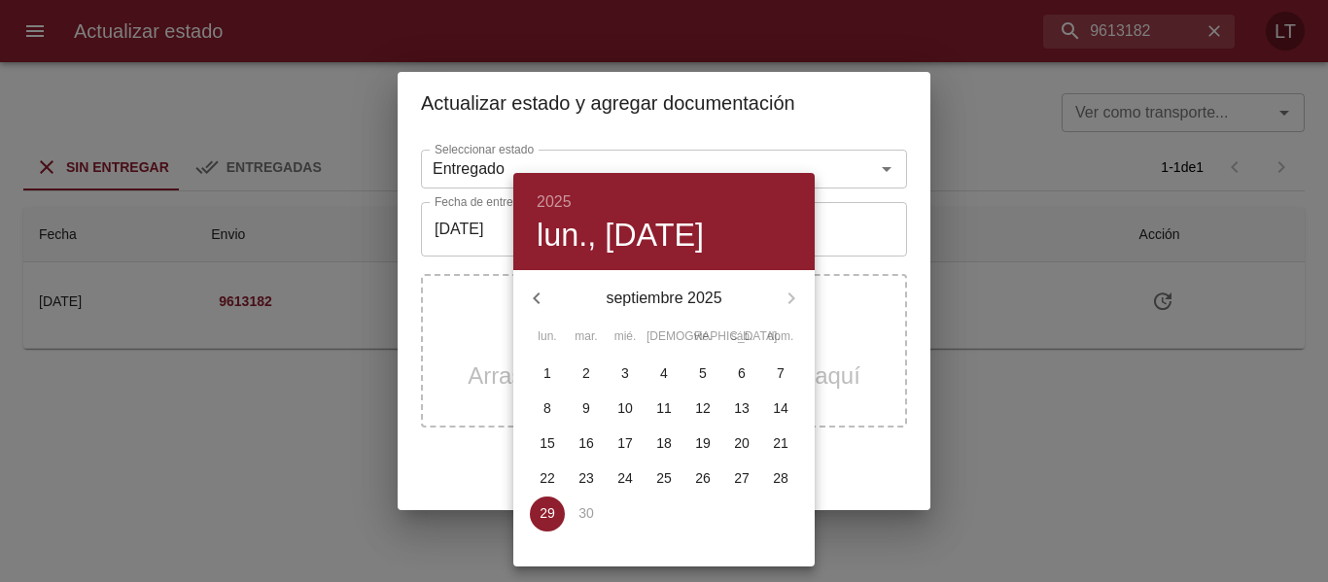
click at [695, 474] on p "26" at bounding box center [703, 477] width 16 height 19
type input "[DATE]"
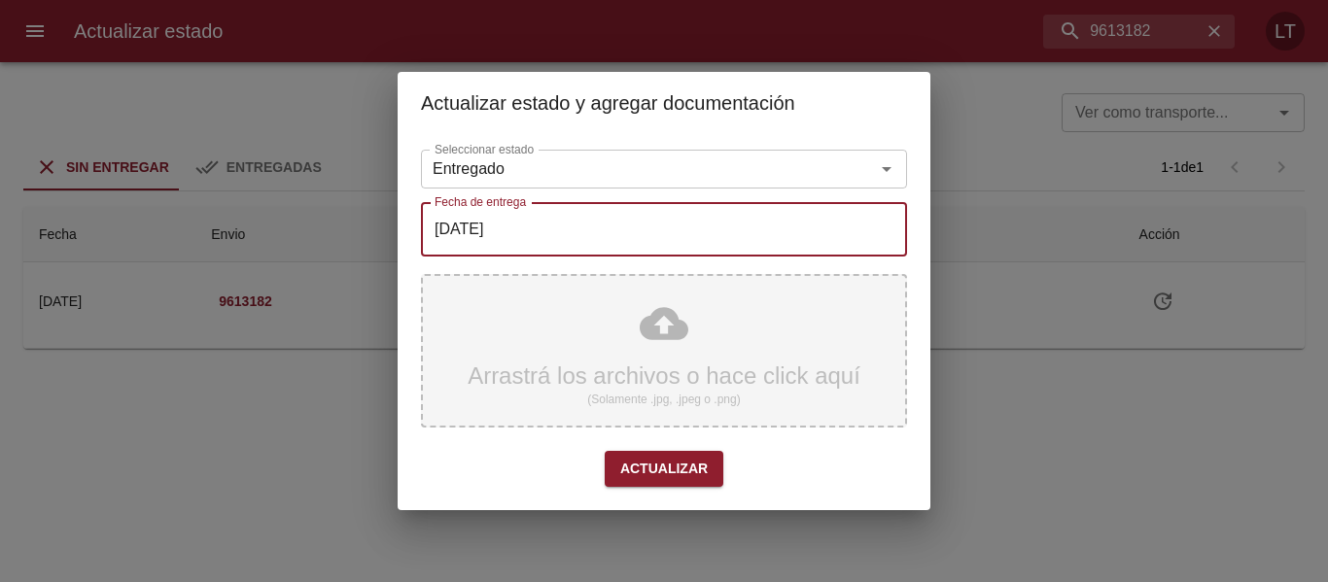
click at [708, 346] on div "Arrastrá los archivos o hace click aquí (Solamente .jpg, .jpeg o .png)" at bounding box center [664, 351] width 486 height 154
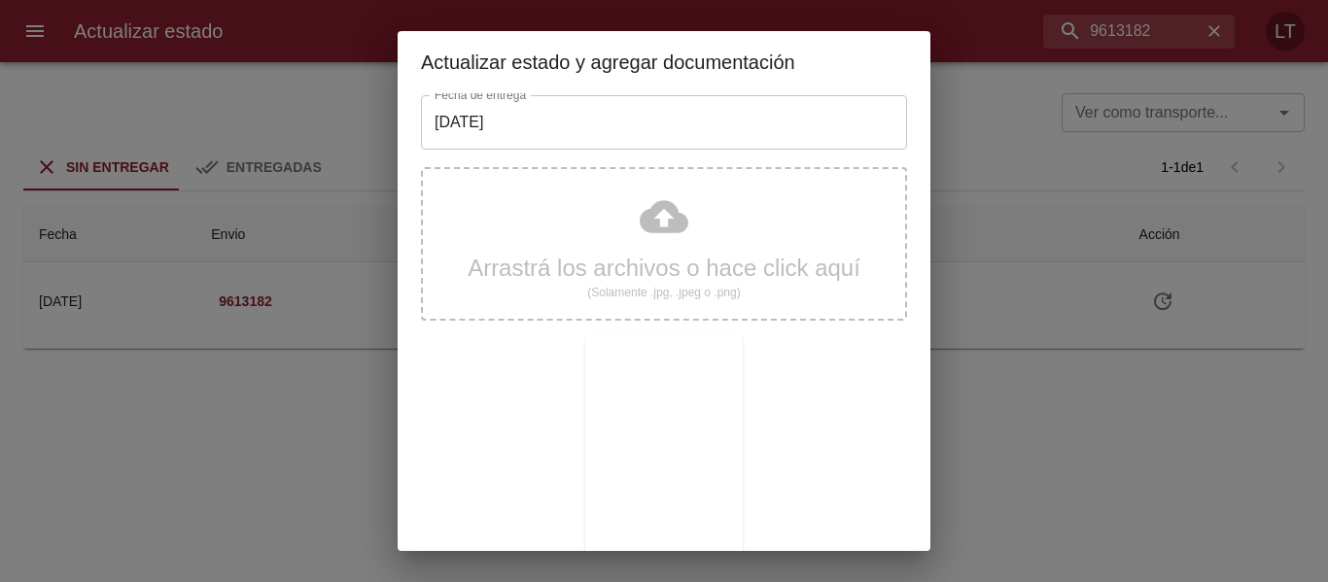
scroll to position [182, 0]
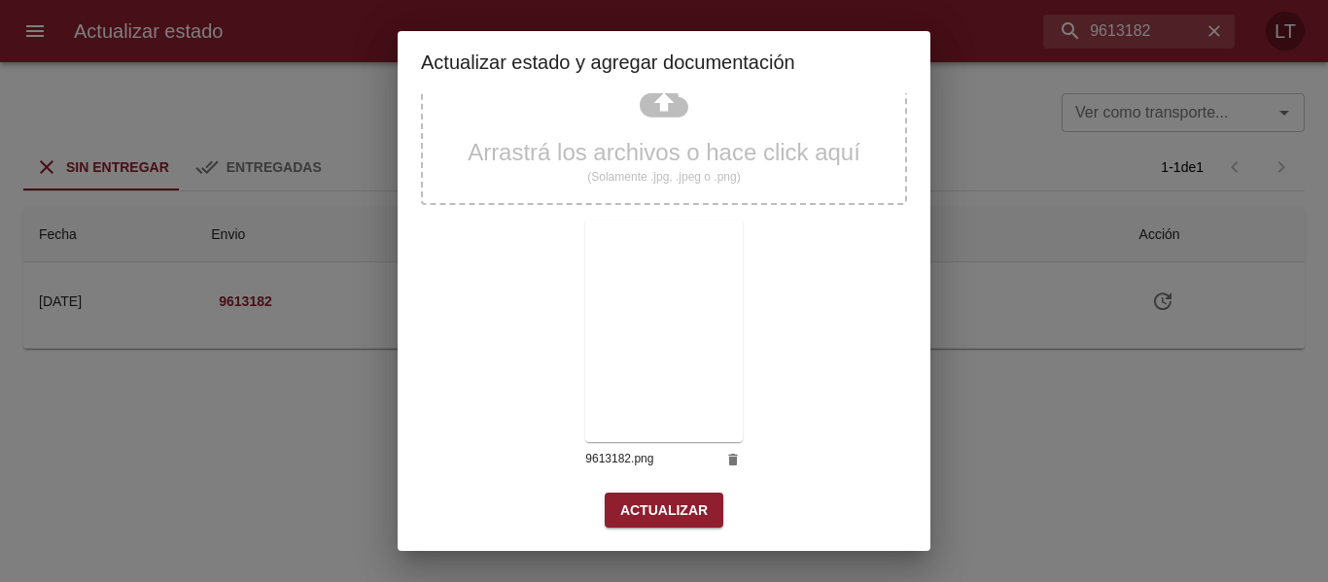
click at [693, 511] on span "Actualizar" at bounding box center [663, 511] width 87 height 24
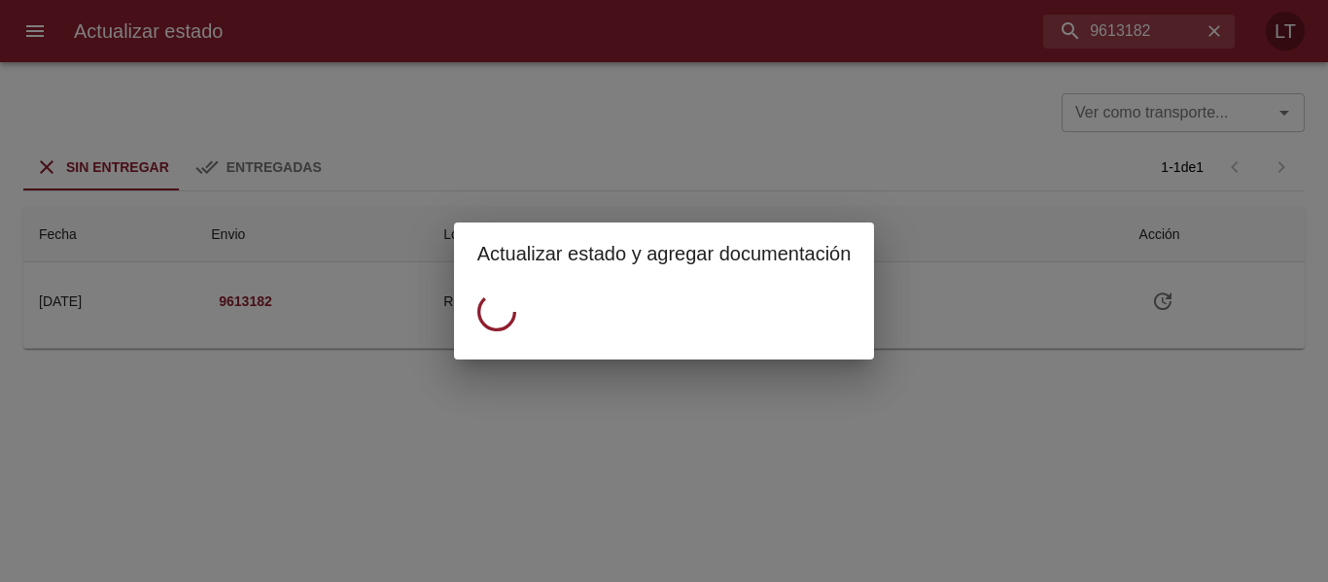
scroll to position [0, 0]
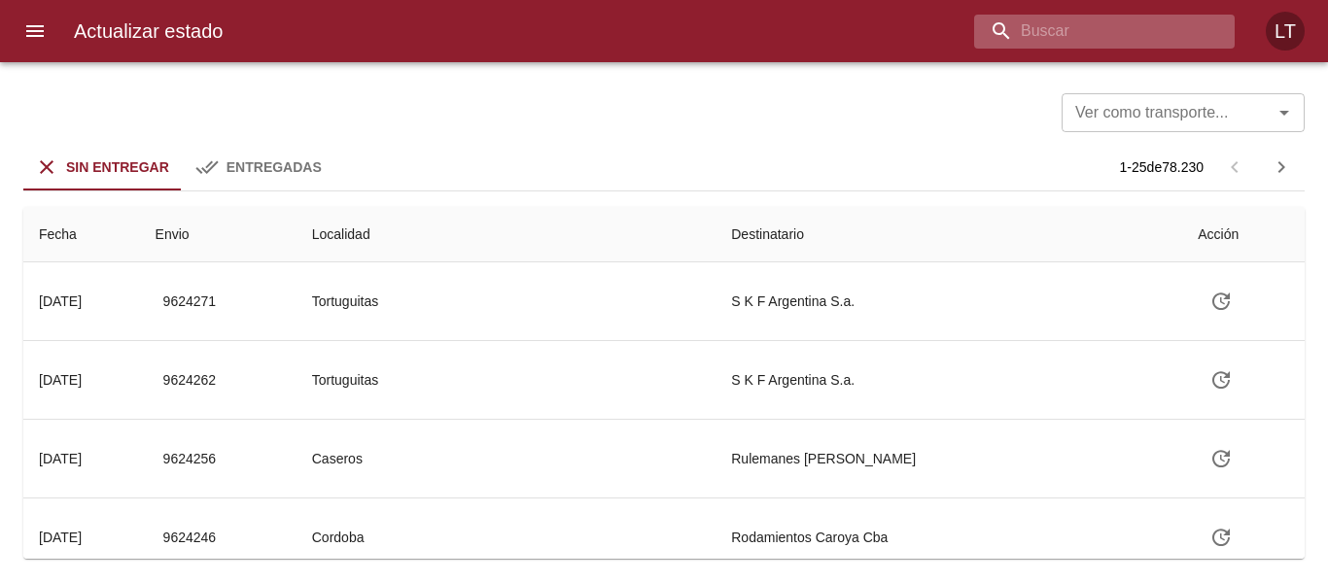
click at [1194, 16] on input "buscar" at bounding box center [1087, 32] width 227 height 34
paste input "9602390"
type input "9602390"
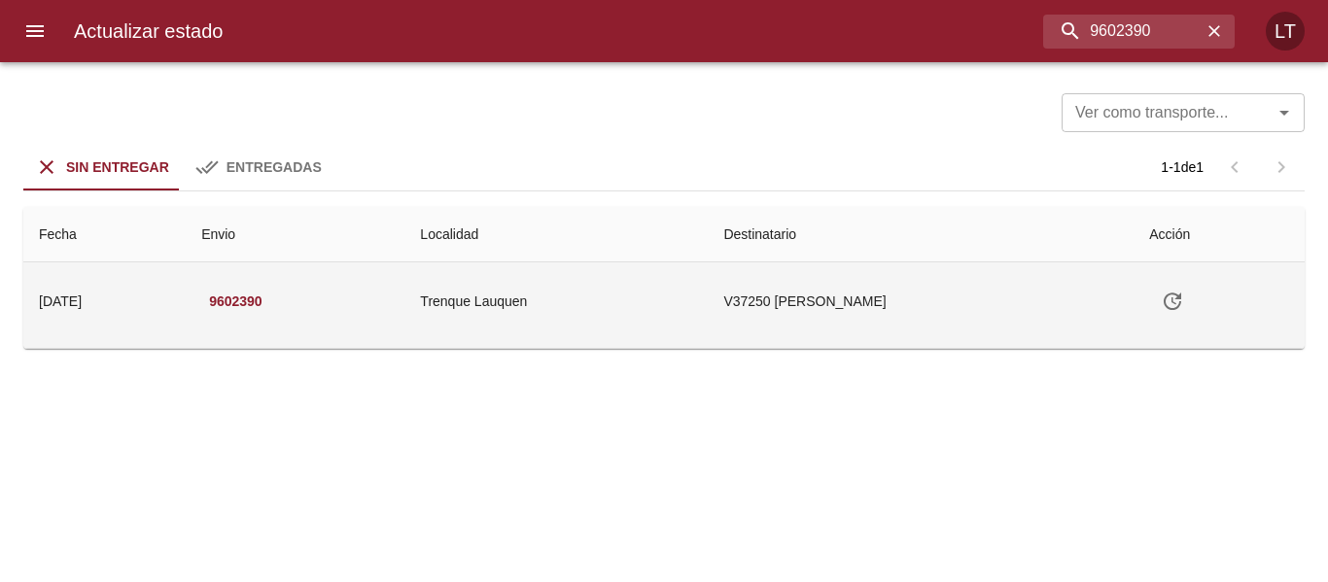
click at [1184, 295] on icon "Tabla de envíos del cliente" at bounding box center [1172, 301] width 23 height 23
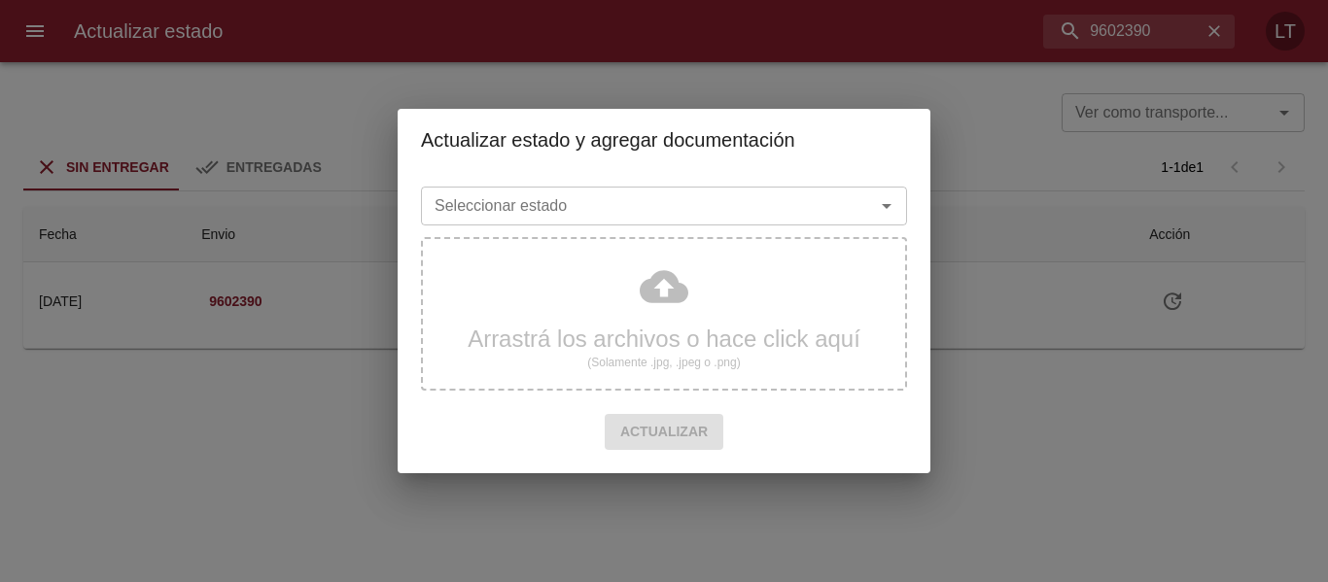
click at [707, 211] on input "Seleccionar estado" at bounding box center [635, 205] width 417 height 27
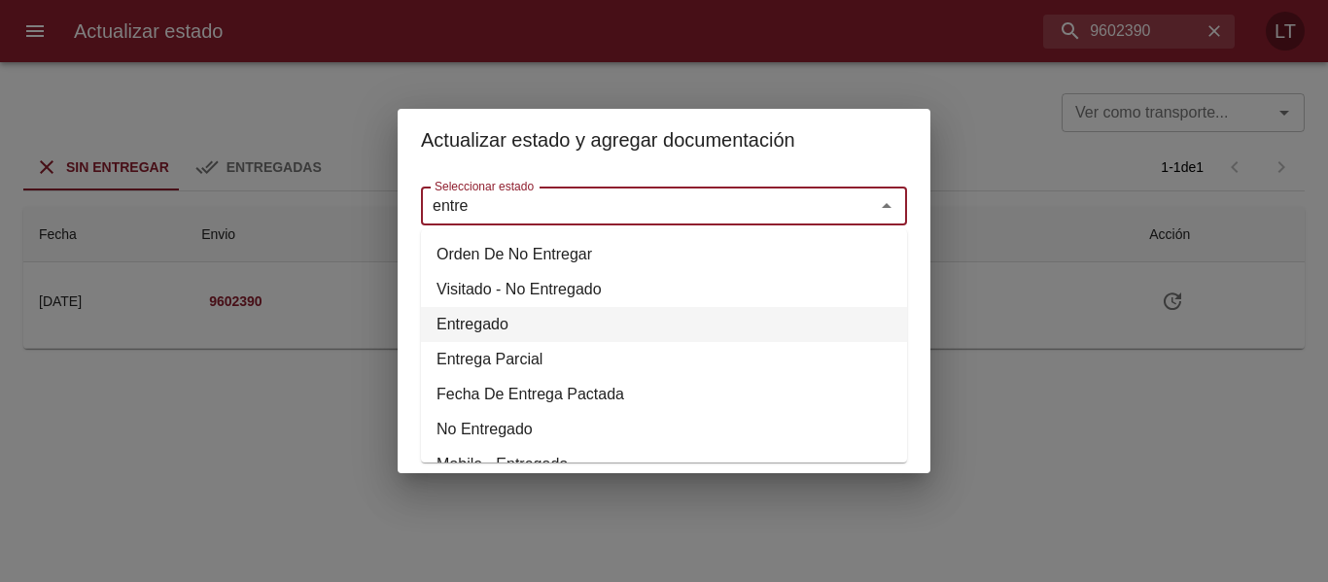
drag, startPoint x: 518, startPoint y: 326, endPoint x: 521, endPoint y: 301, distance: 24.5
click at [517, 324] on li "Entregado" at bounding box center [664, 324] width 486 height 35
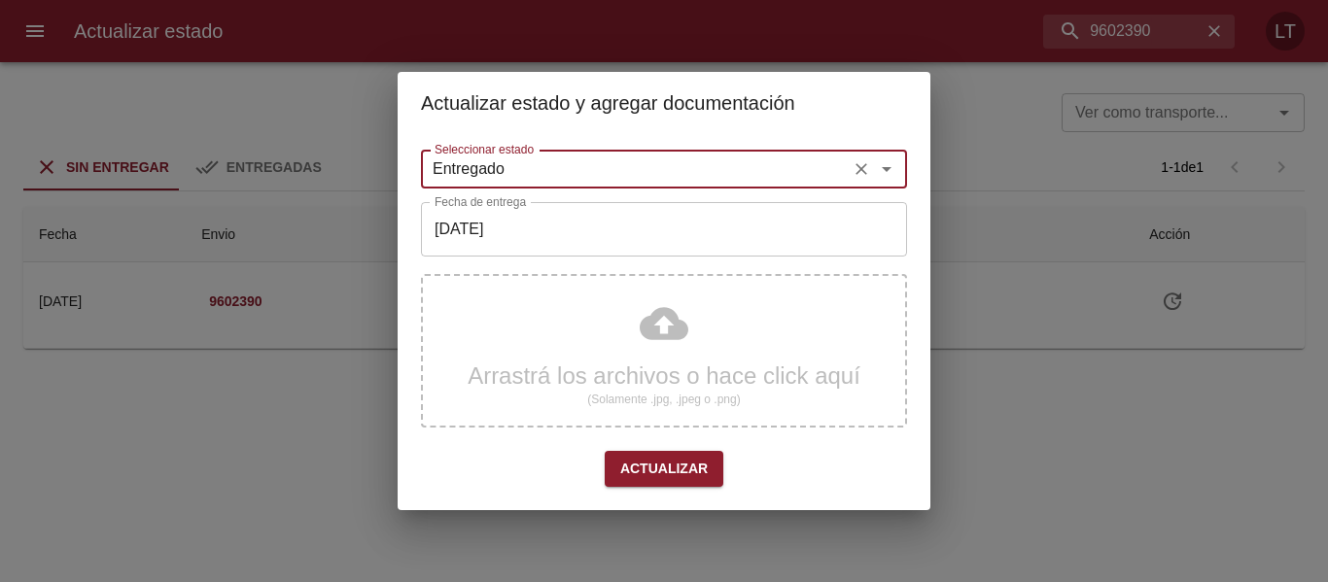
type input "Entregado"
click at [536, 225] on input "[DATE]" at bounding box center [664, 229] width 486 height 54
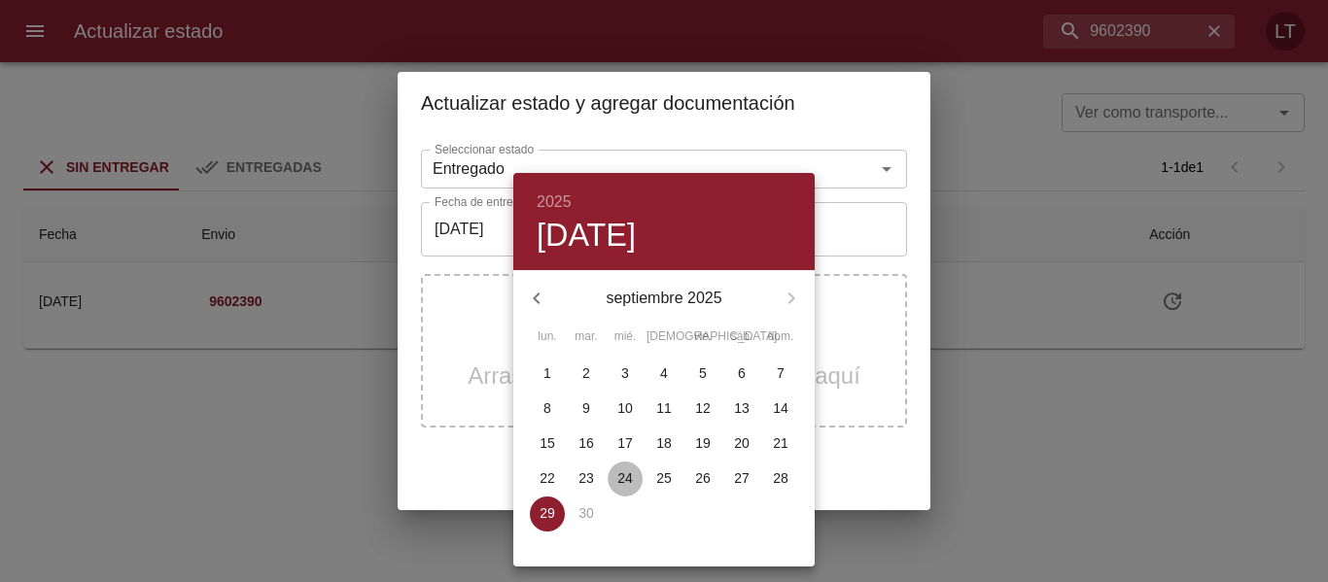
click at [625, 477] on p "24" at bounding box center [625, 477] width 16 height 19
type input "[DATE]"
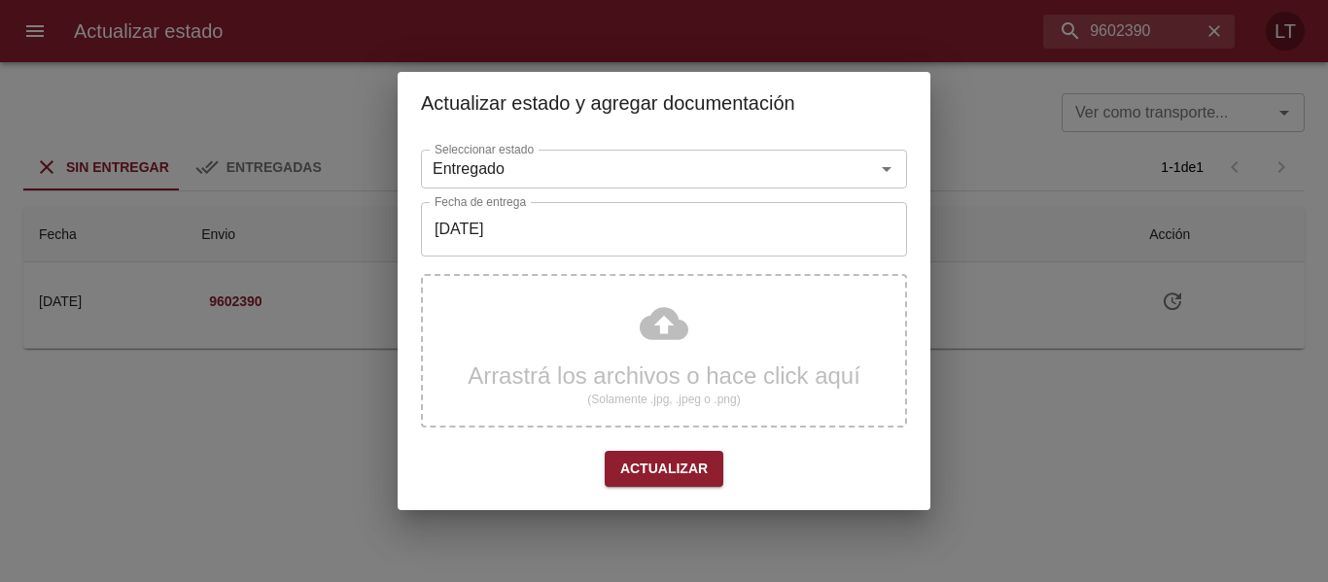
click at [656, 346] on div "Arrastrá los archivos o hace click aquí (Solamente .jpg, .jpeg o .png)" at bounding box center [664, 351] width 486 height 154
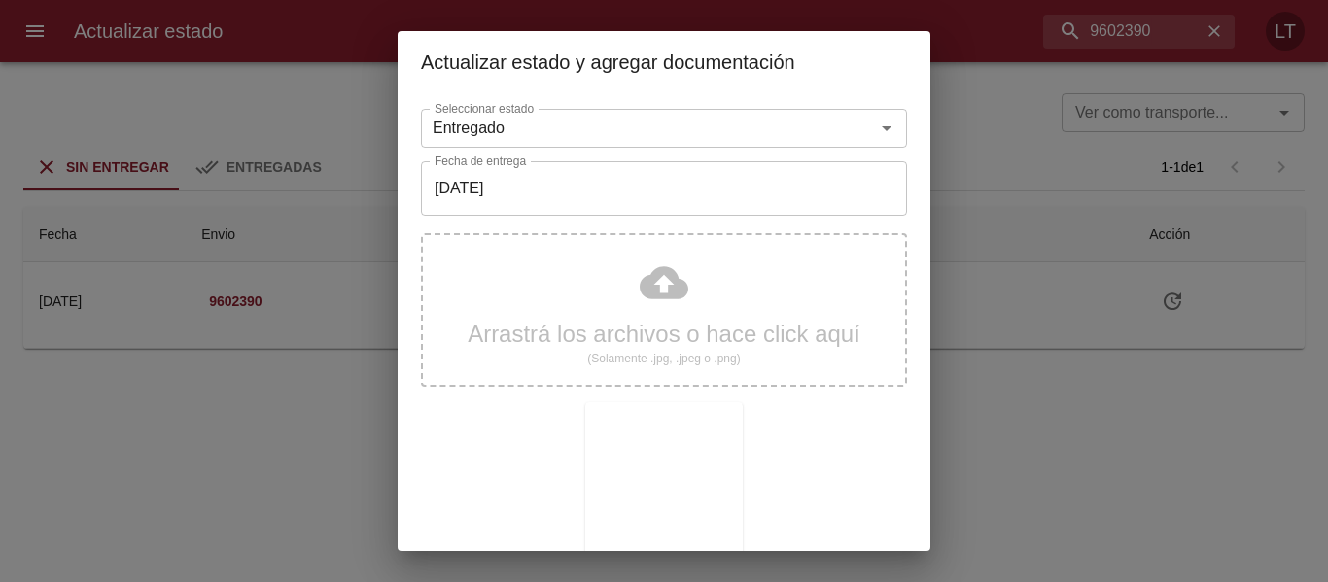
scroll to position [182, 0]
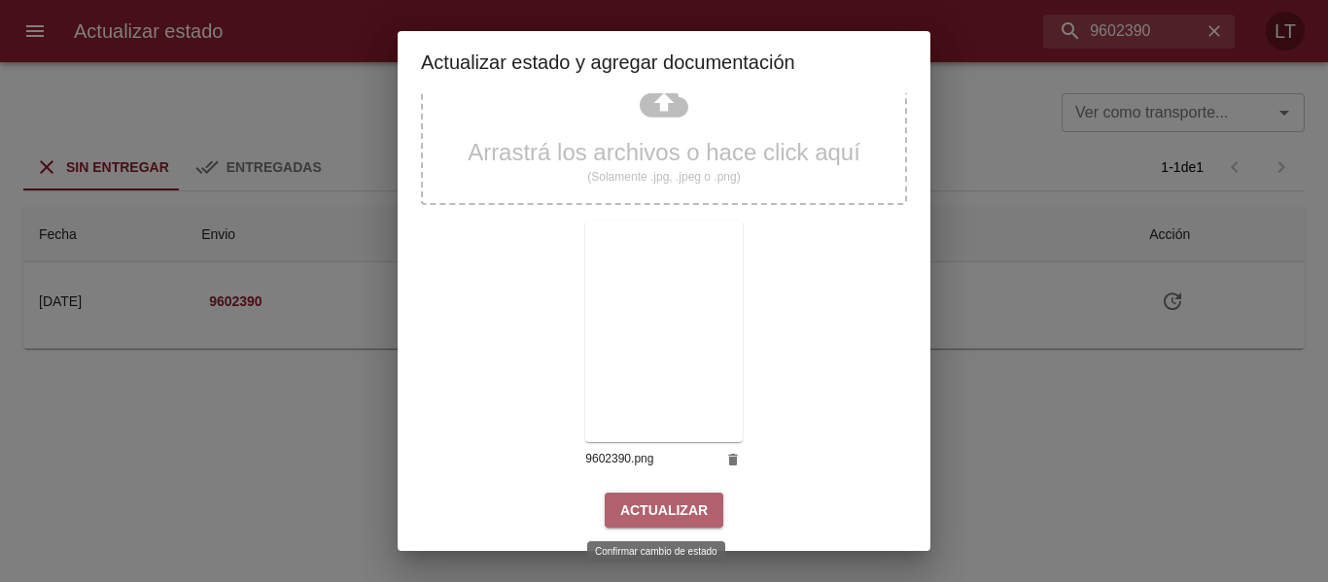
click at [676, 507] on span "Actualizar" at bounding box center [663, 511] width 87 height 24
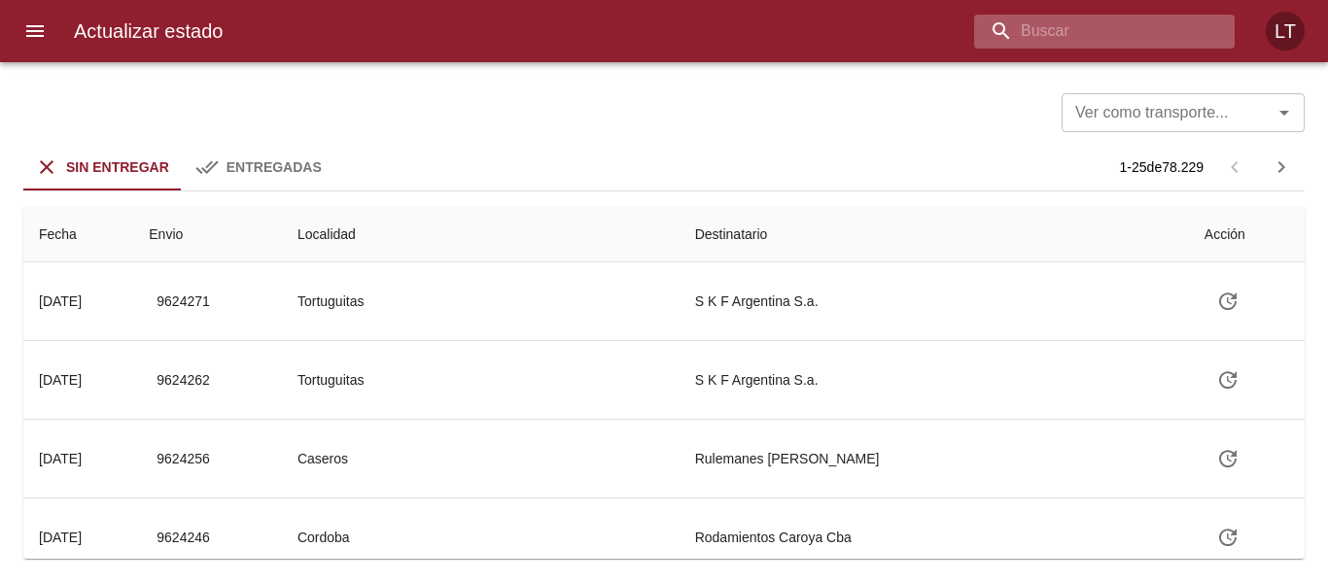
click at [1169, 42] on input "buscar" at bounding box center [1087, 32] width 227 height 34
paste input "9609117"
type input "9609117"
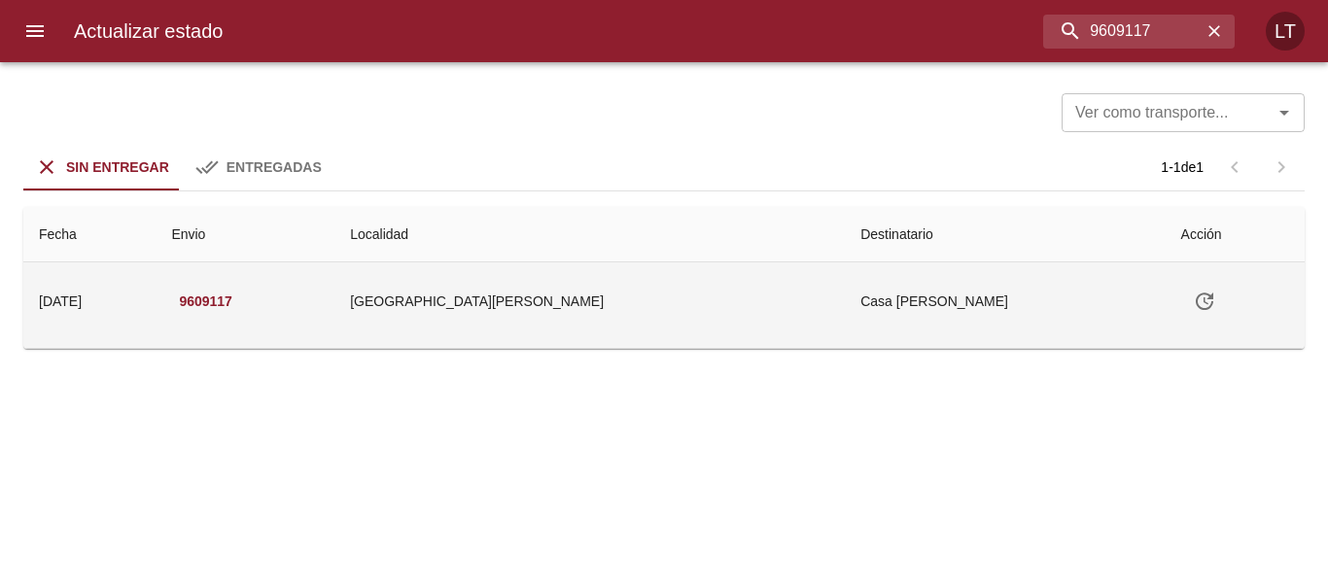
click at [1193, 301] on icon "Tabla de envíos del cliente" at bounding box center [1204, 301] width 23 height 23
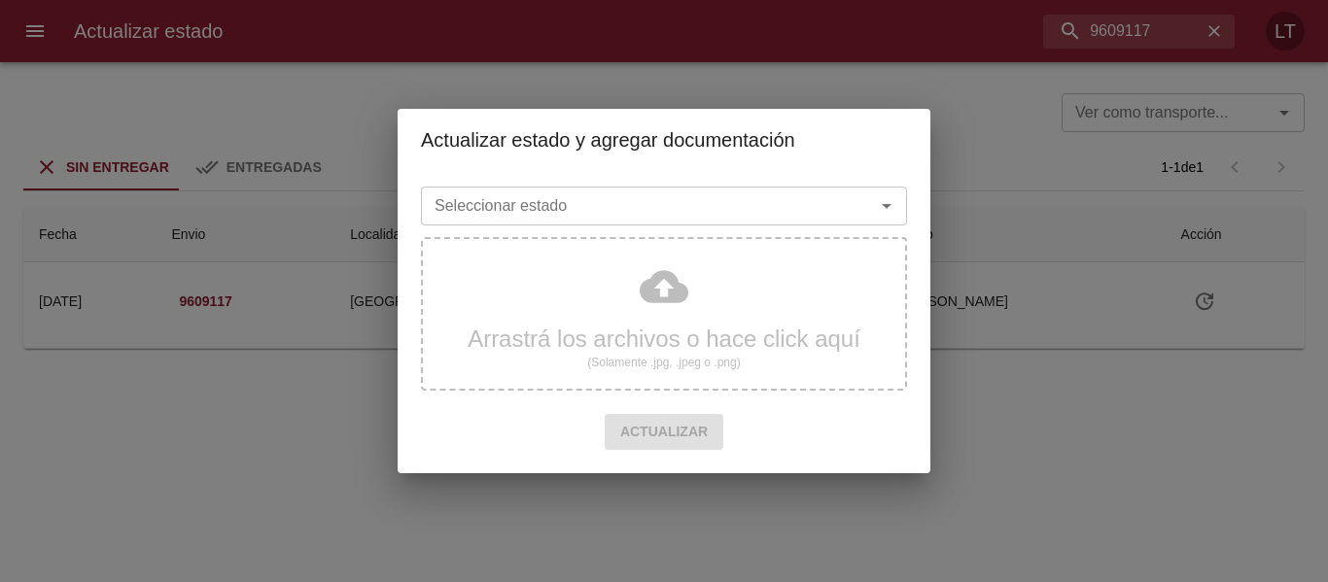
click at [755, 201] on input "Seleccionar estado" at bounding box center [635, 205] width 417 height 27
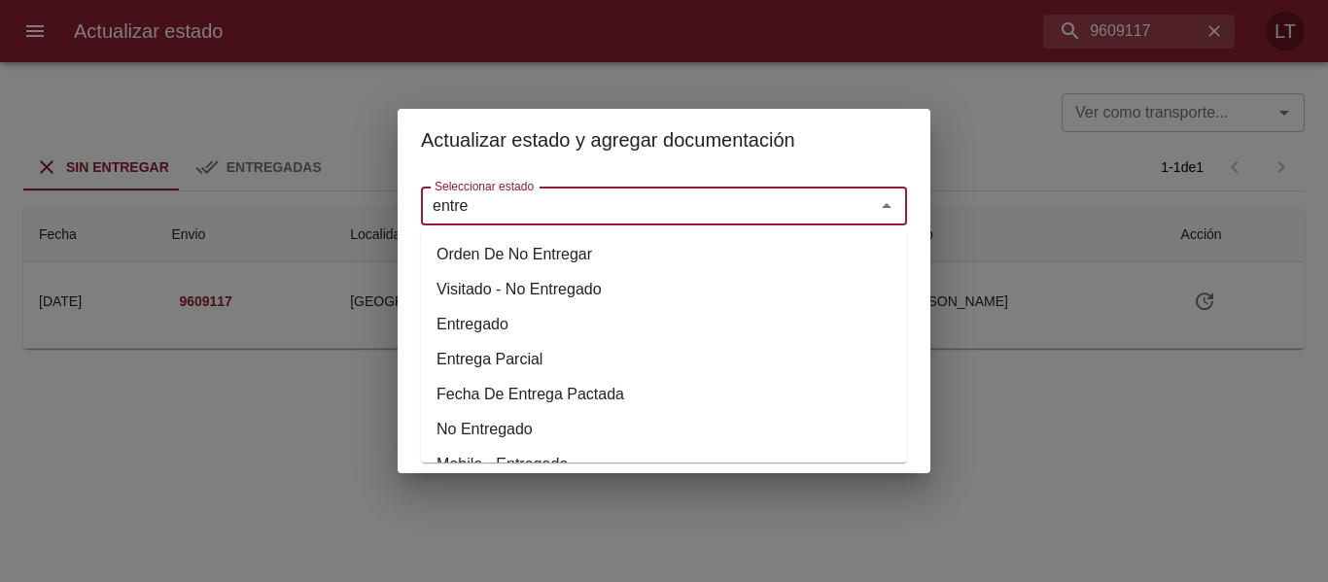
click at [490, 322] on li "Entregado" at bounding box center [664, 324] width 486 height 35
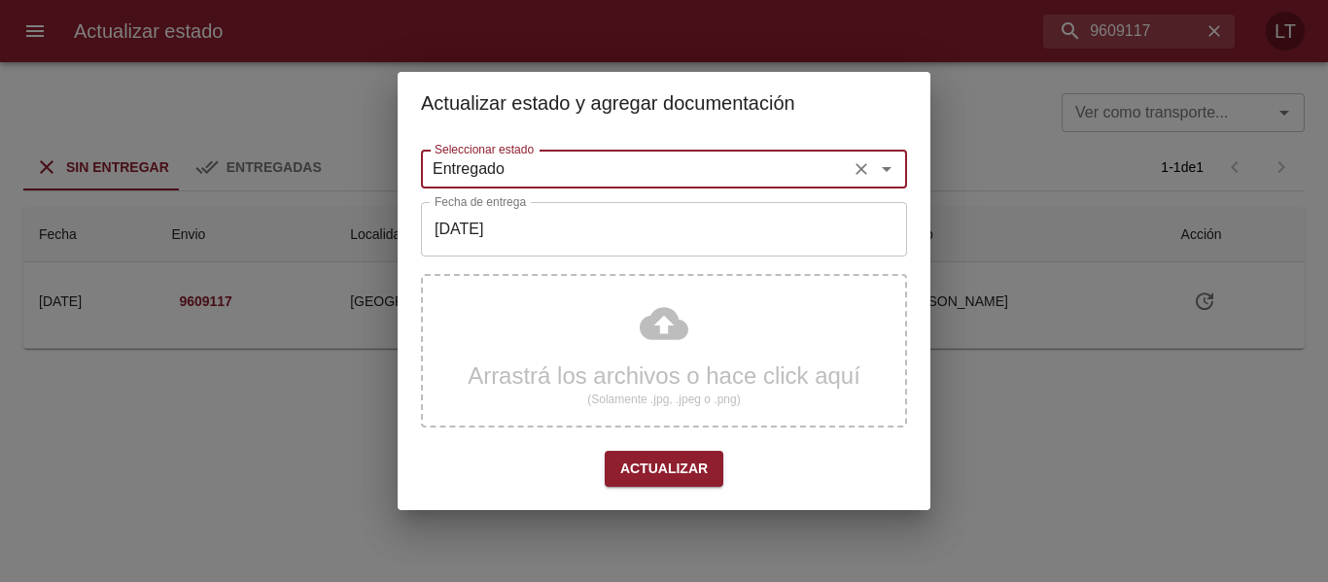
type input "Entregado"
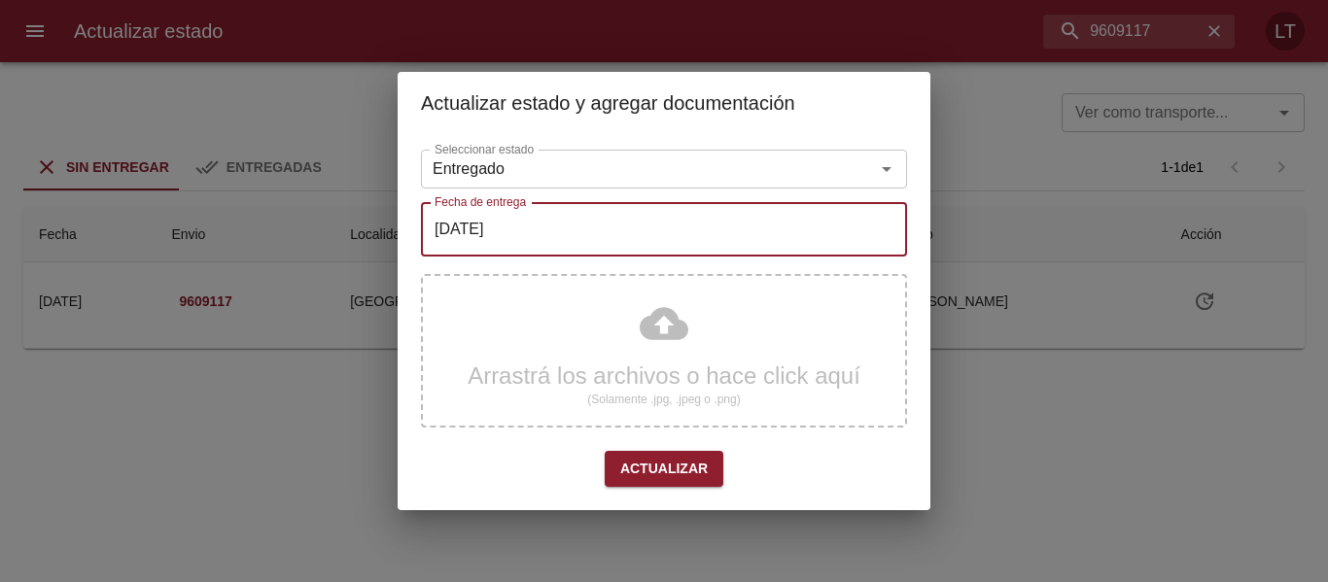
click at [537, 236] on input "[DATE]" at bounding box center [664, 229] width 486 height 54
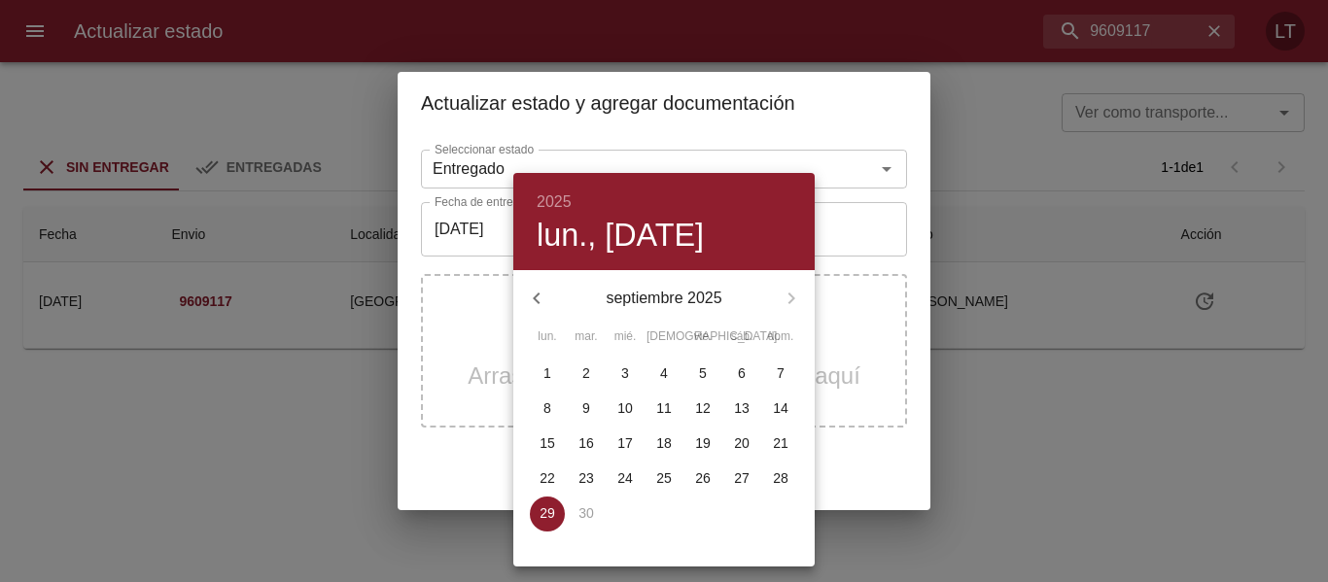
click at [658, 485] on p "25" at bounding box center [664, 477] width 16 height 19
type input "[DATE]"
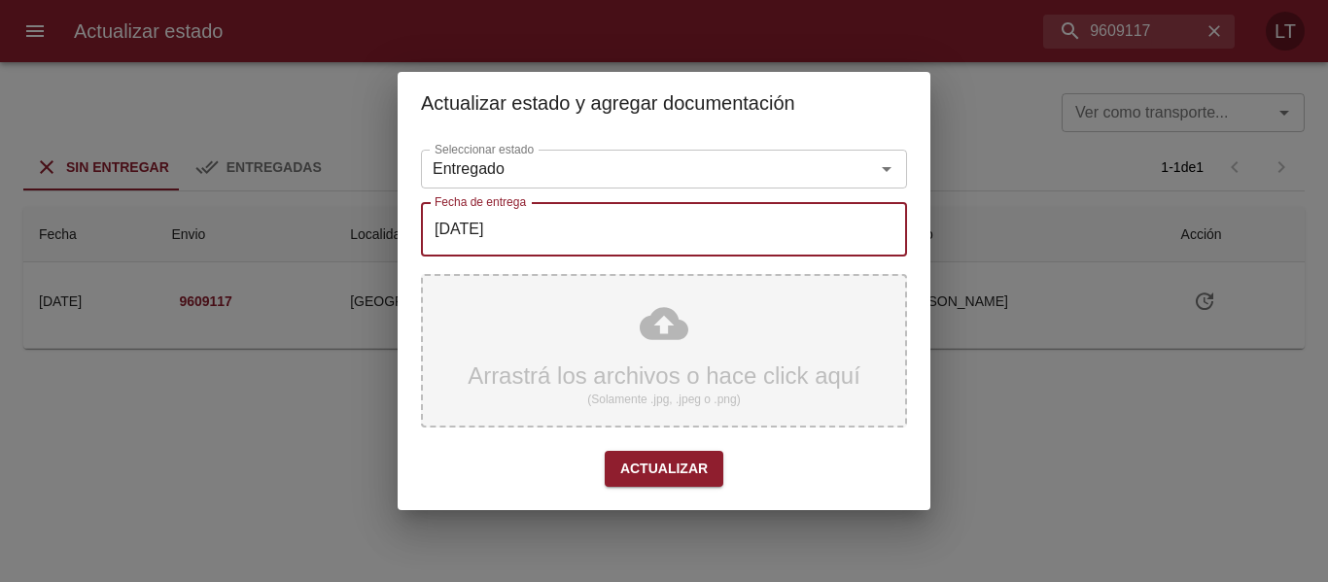
click at [657, 329] on div "Arrastrá los archivos o hace click aquí (Solamente .jpg, .jpeg o .png)" at bounding box center [664, 351] width 486 height 154
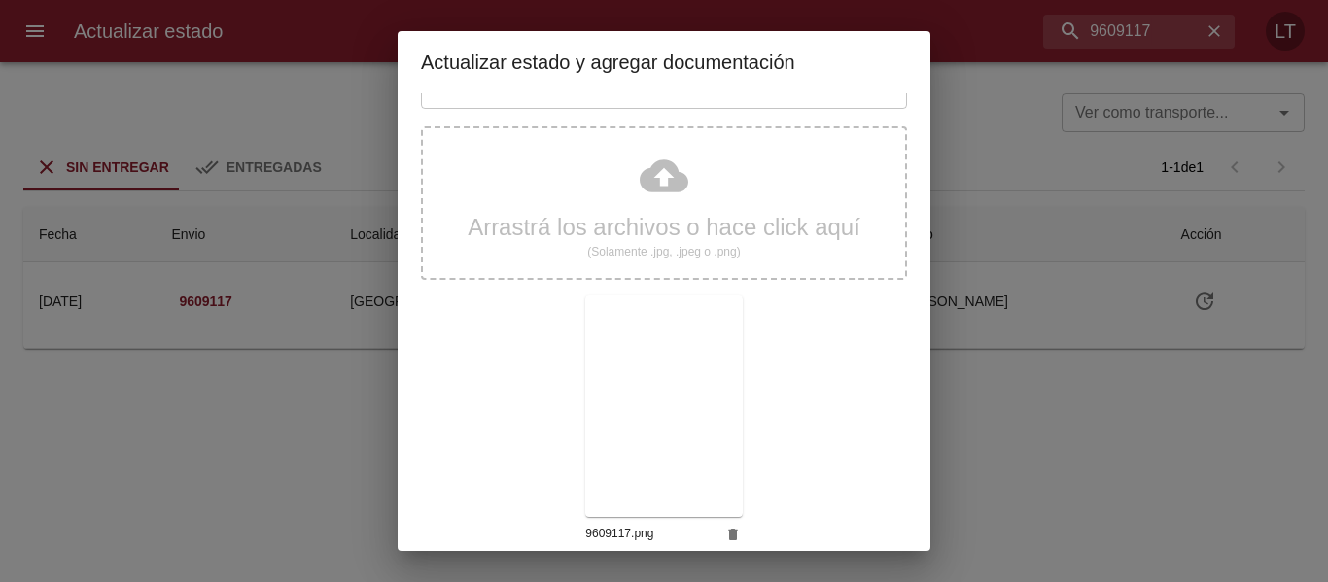
scroll to position [182, 0]
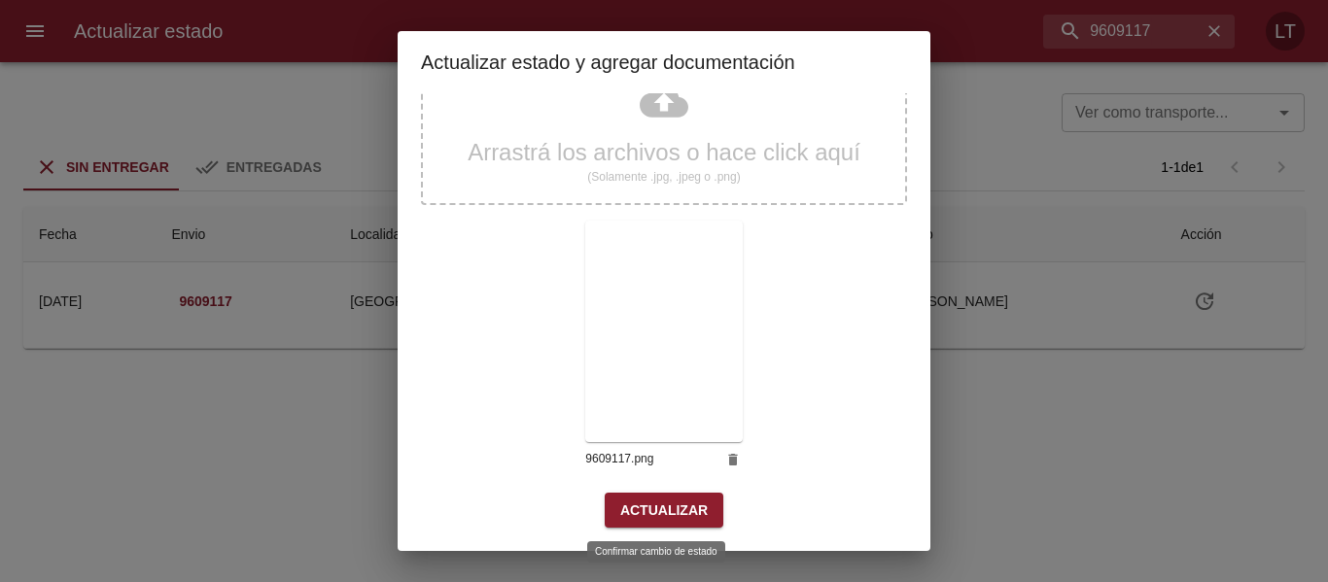
click at [666, 524] on button "Actualizar" at bounding box center [664, 511] width 119 height 36
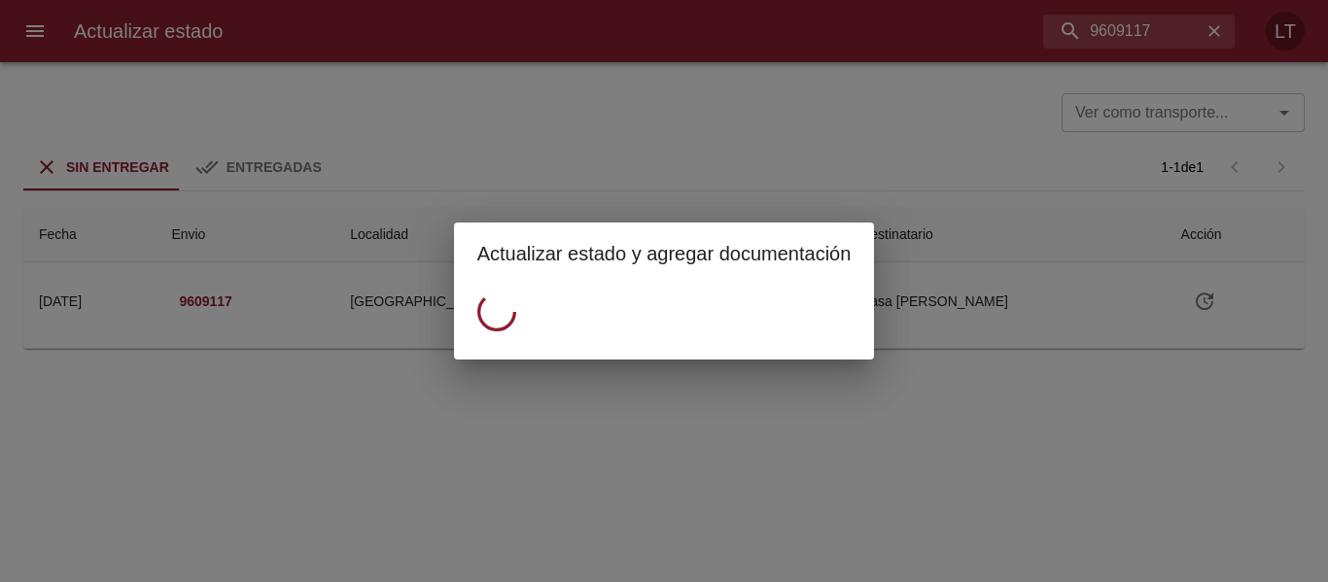
scroll to position [0, 0]
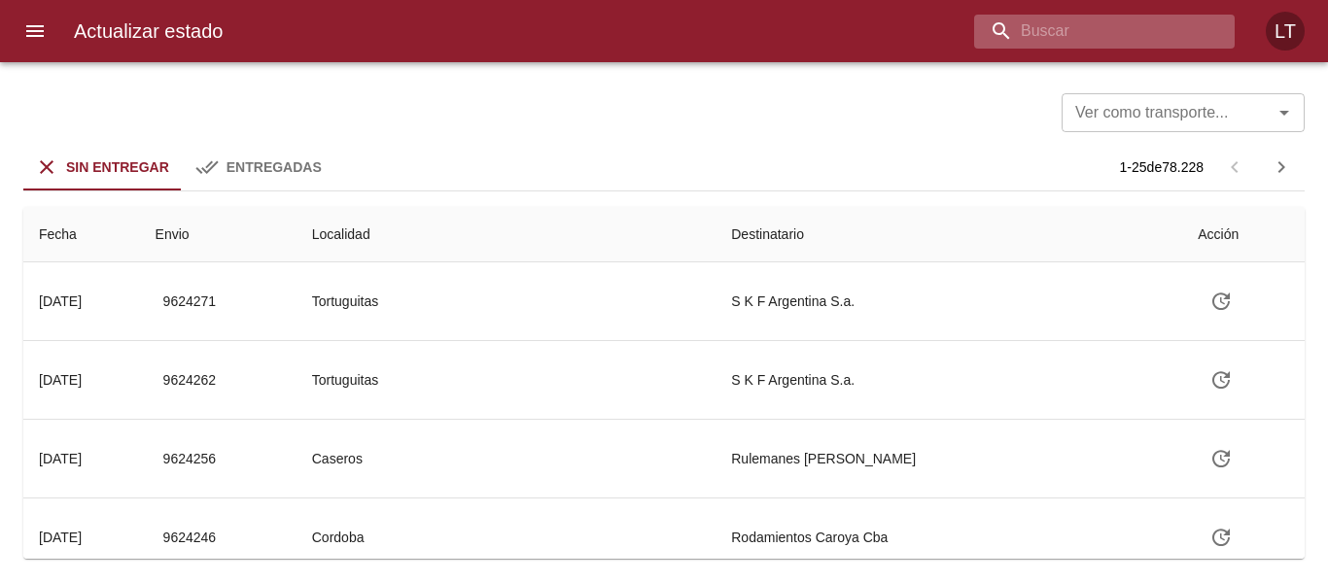
click at [1131, 23] on input "buscar" at bounding box center [1087, 32] width 227 height 34
paste input "9612103"
type input "9612103"
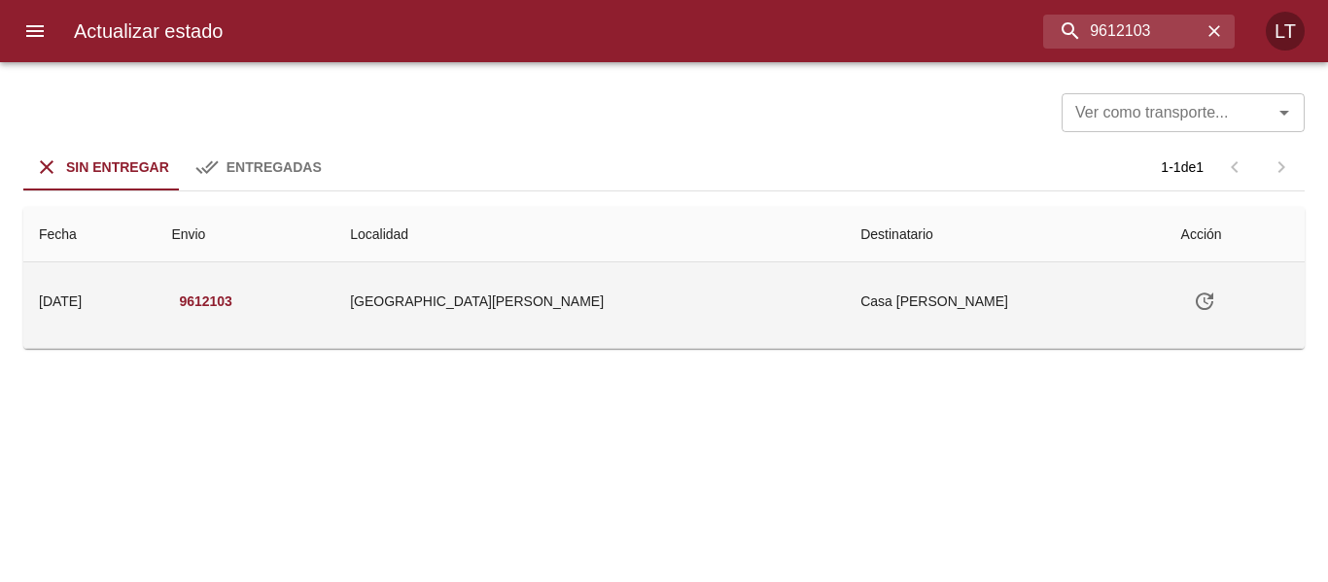
click at [1193, 295] on icon "Tabla de envíos del cliente" at bounding box center [1204, 301] width 23 height 23
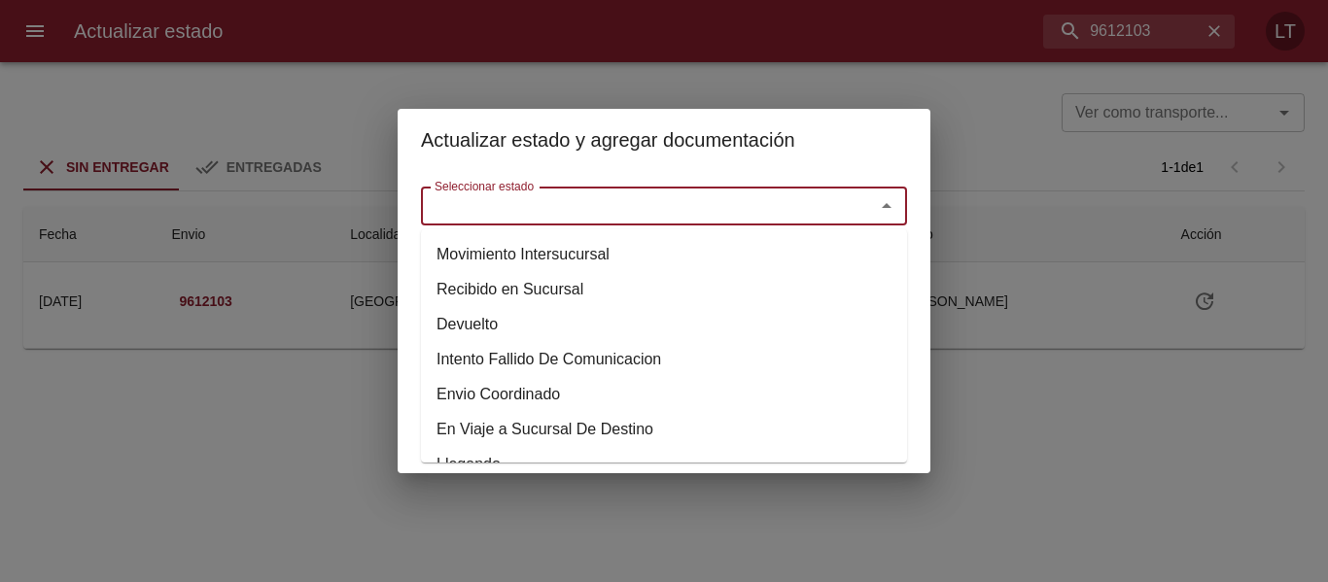
click at [826, 203] on input "Seleccionar estado" at bounding box center [635, 205] width 417 height 27
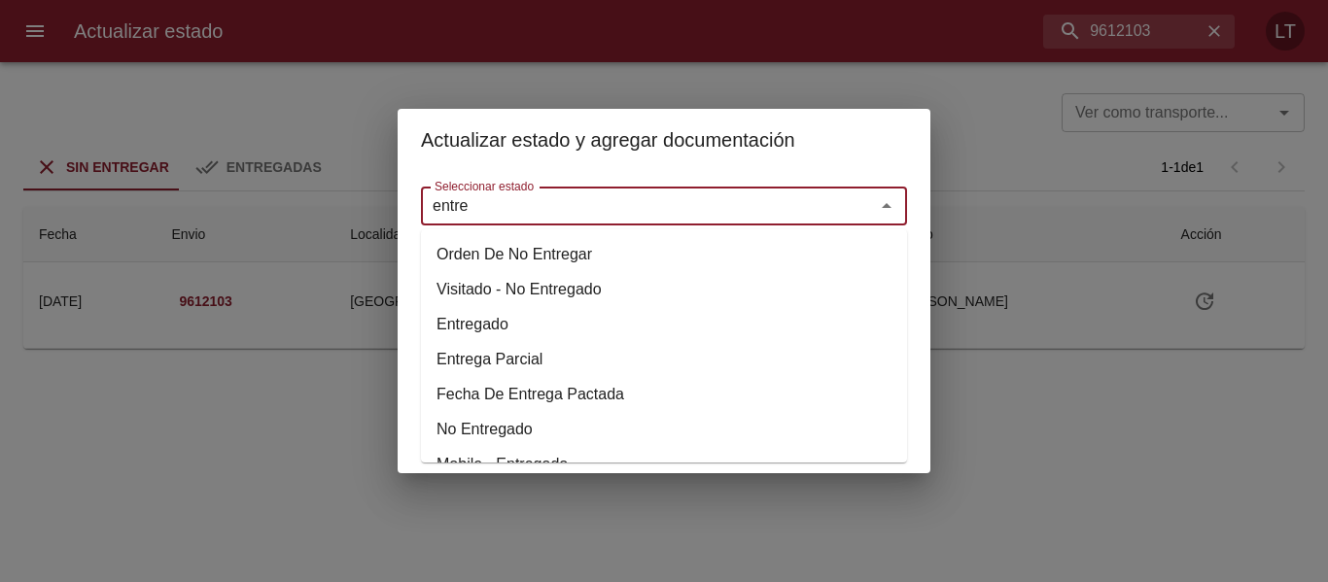
click at [494, 327] on li "Entregado" at bounding box center [664, 324] width 486 height 35
type input "Entregado"
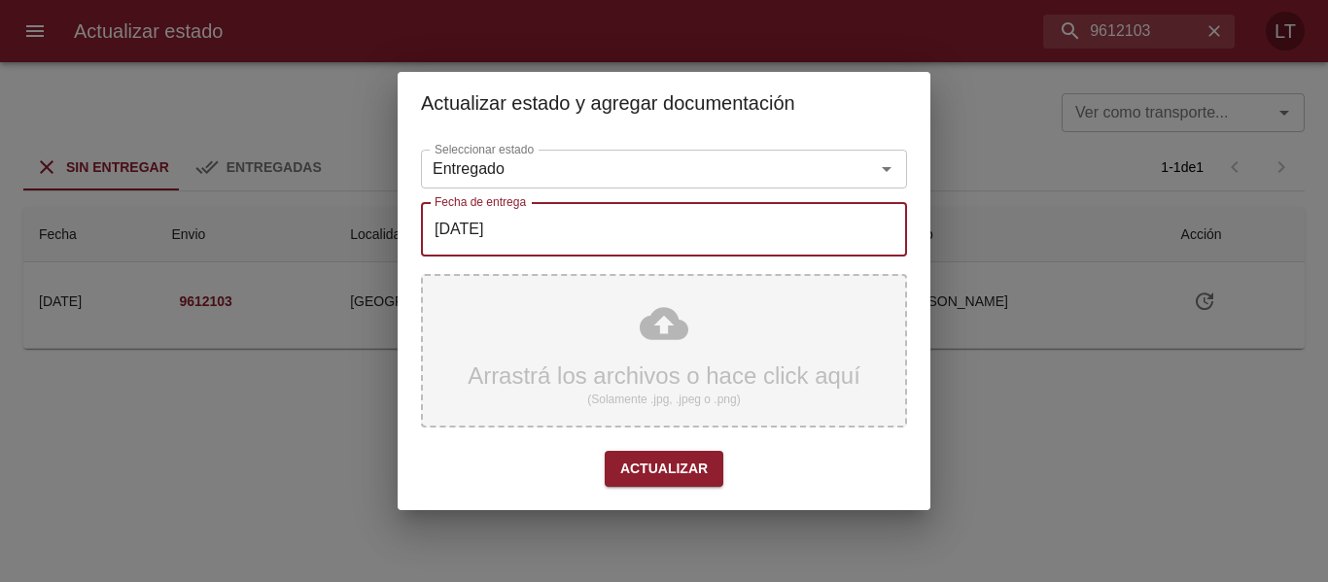
click at [502, 228] on input "[DATE]" at bounding box center [664, 229] width 486 height 54
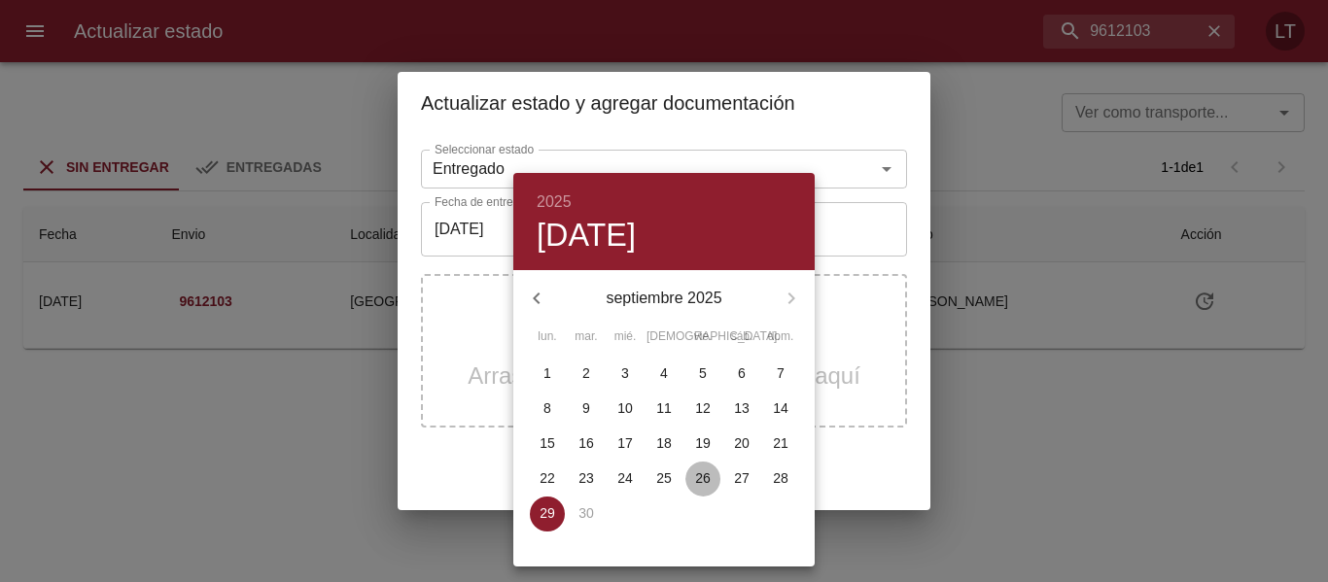
click at [690, 474] on span "26" at bounding box center [702, 477] width 35 height 19
type input "[DATE]"
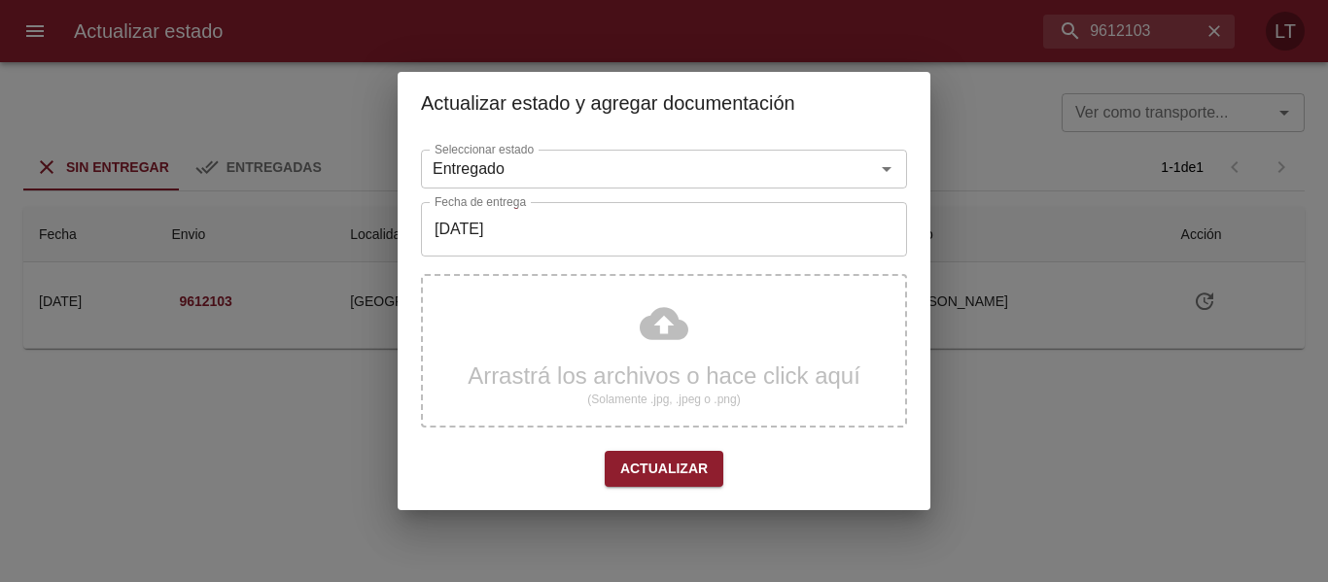
click at [662, 375] on div "Arrastrá los archivos o hace click aquí (Solamente .jpg, .jpeg o .png)" at bounding box center [664, 351] width 486 height 154
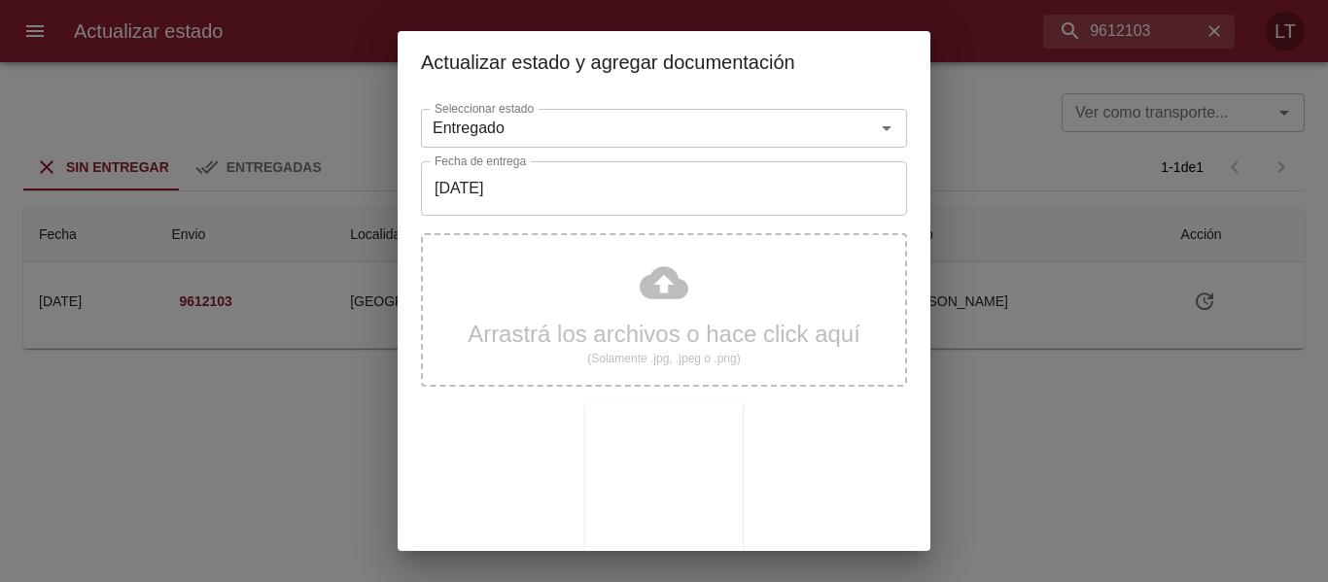
scroll to position [182, 0]
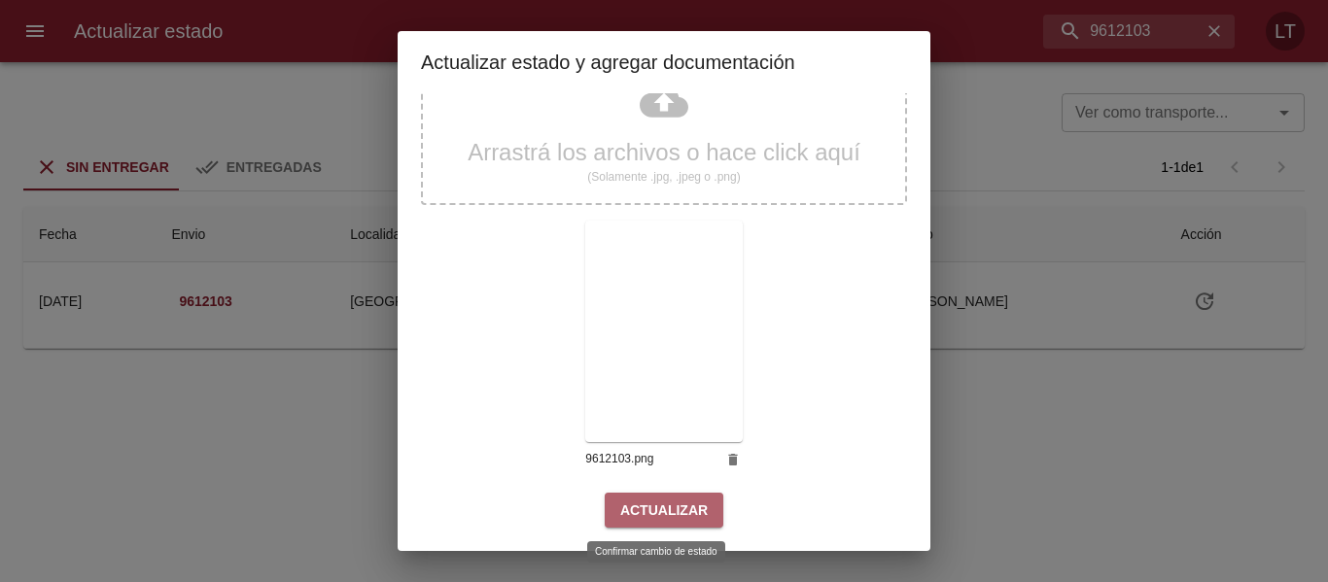
click at [710, 515] on button "Actualizar" at bounding box center [664, 511] width 119 height 36
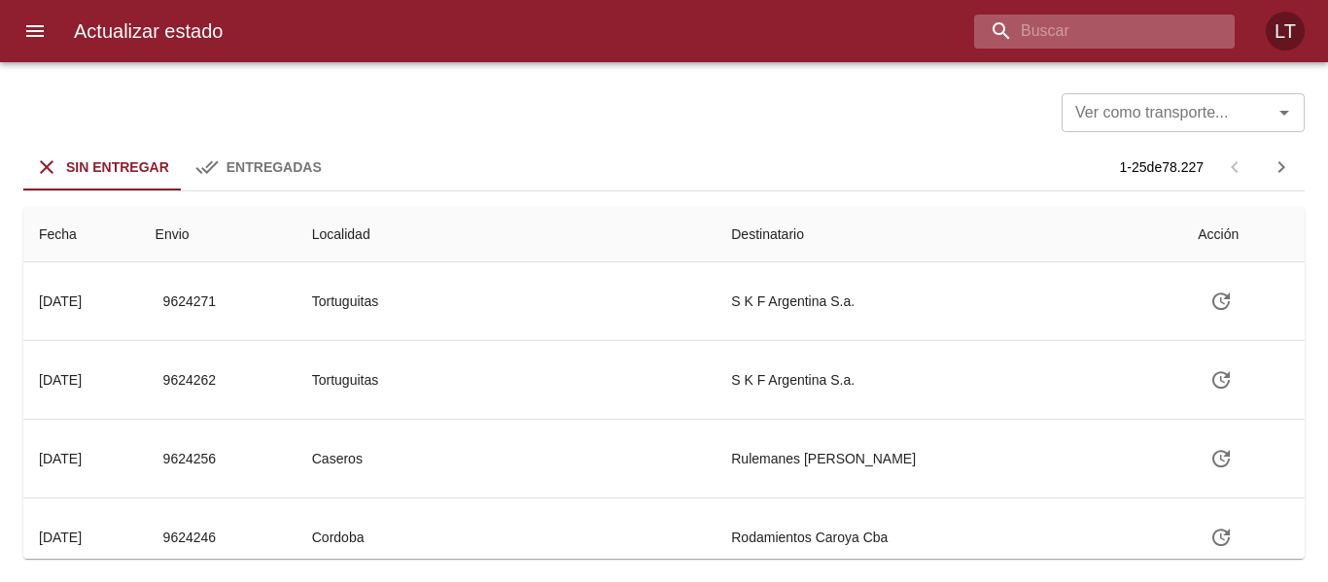
click at [1095, 44] on input "buscar" at bounding box center [1087, 32] width 227 height 34
paste input "9601068"
type input "9601068"
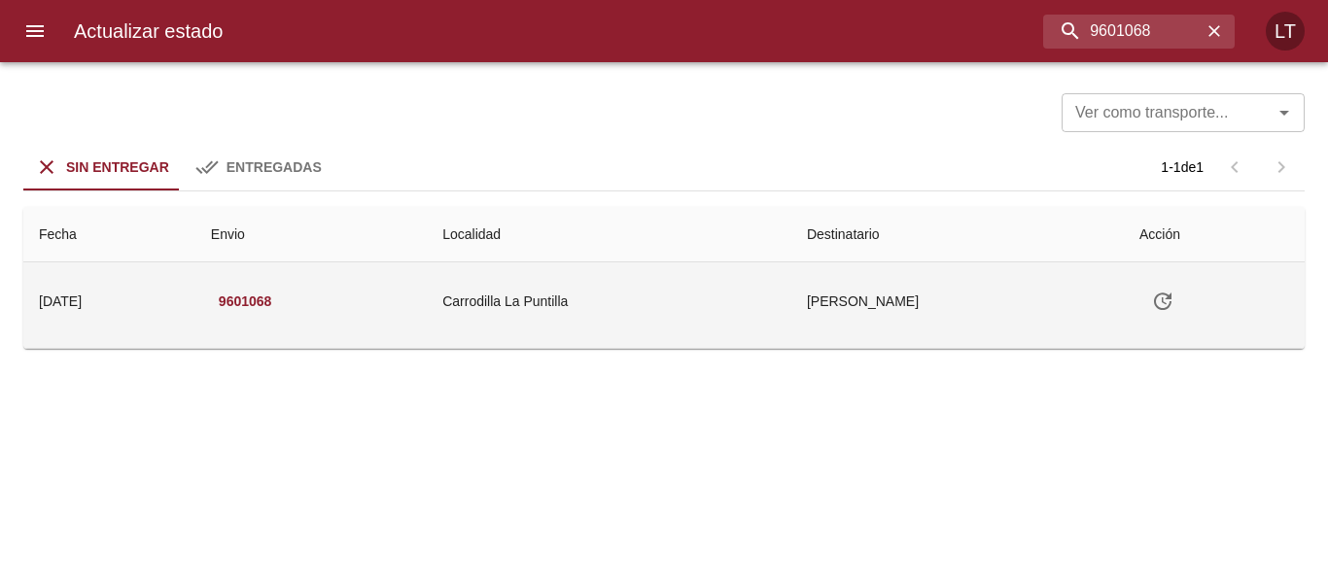
click at [1154, 300] on icon "Tabla de envíos del cliente" at bounding box center [1162, 301] width 23 height 23
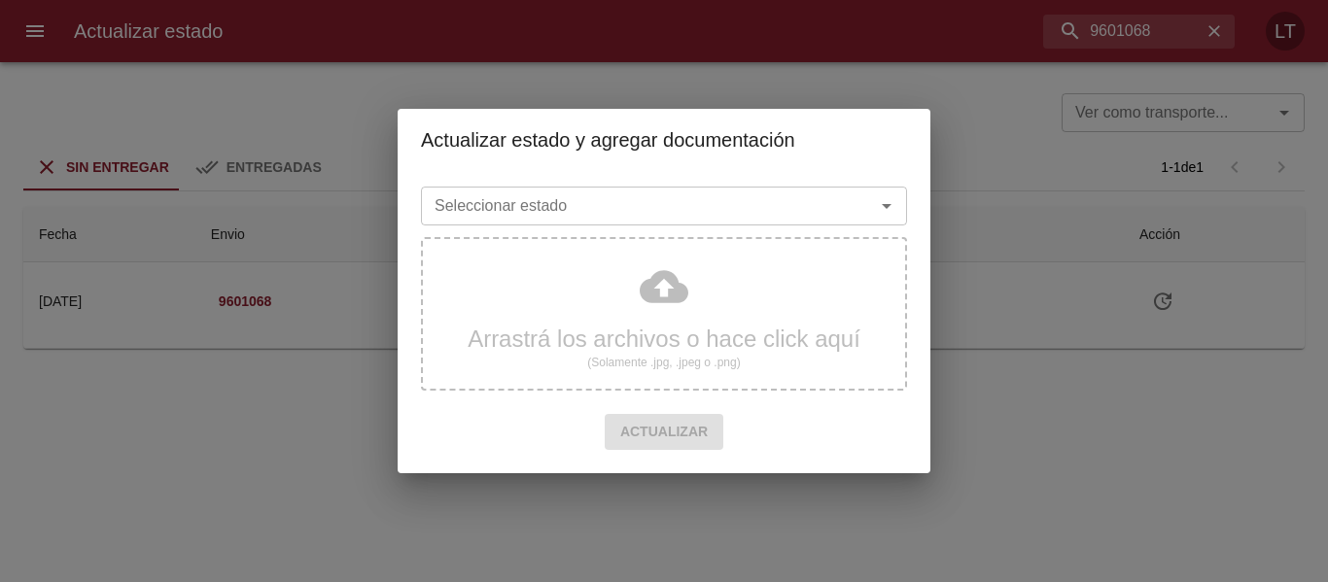
click at [783, 208] on input "Seleccionar estado" at bounding box center [635, 205] width 417 height 27
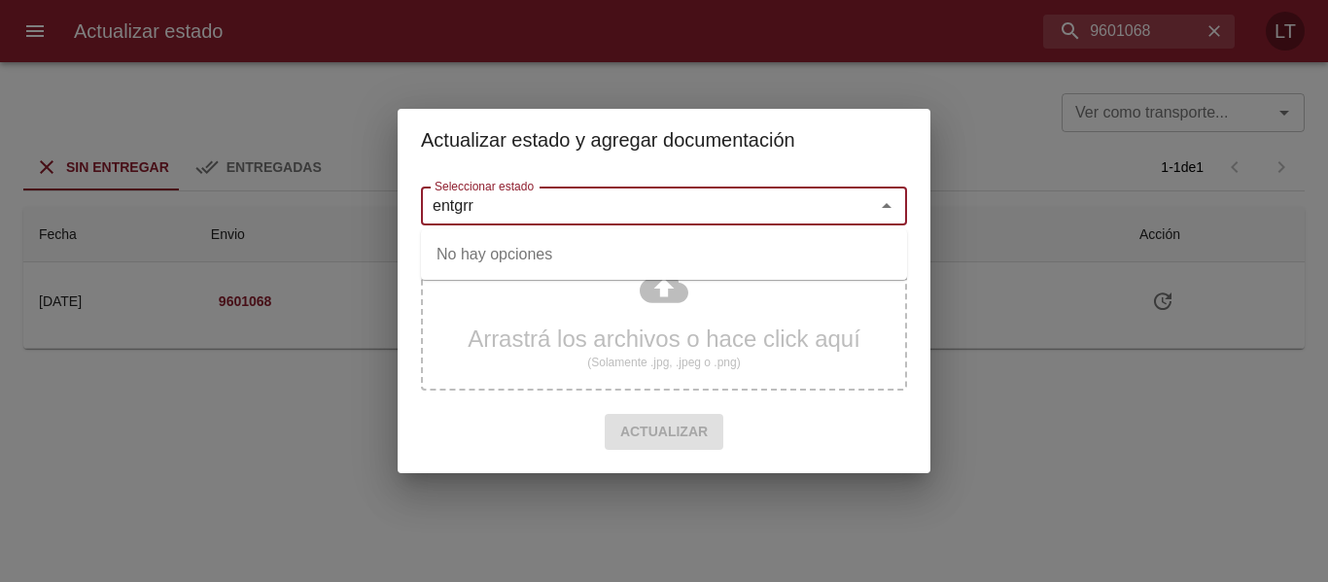
click at [513, 206] on input "entgrr" at bounding box center [635, 205] width 417 height 27
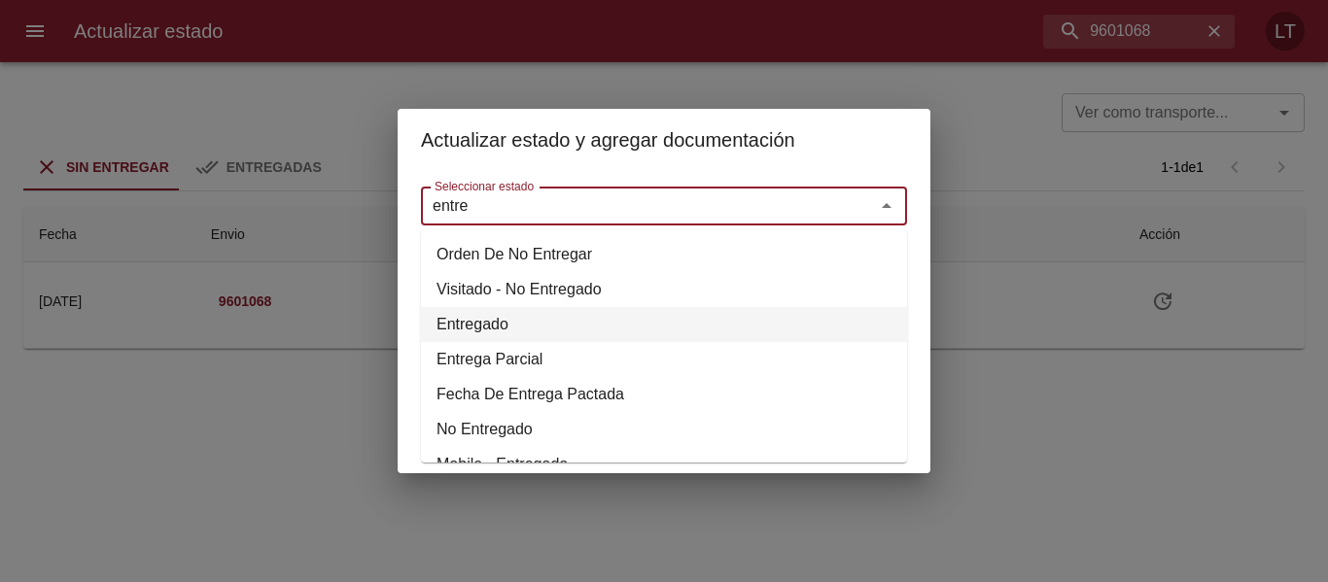
click at [483, 313] on li "Entregado" at bounding box center [664, 324] width 486 height 35
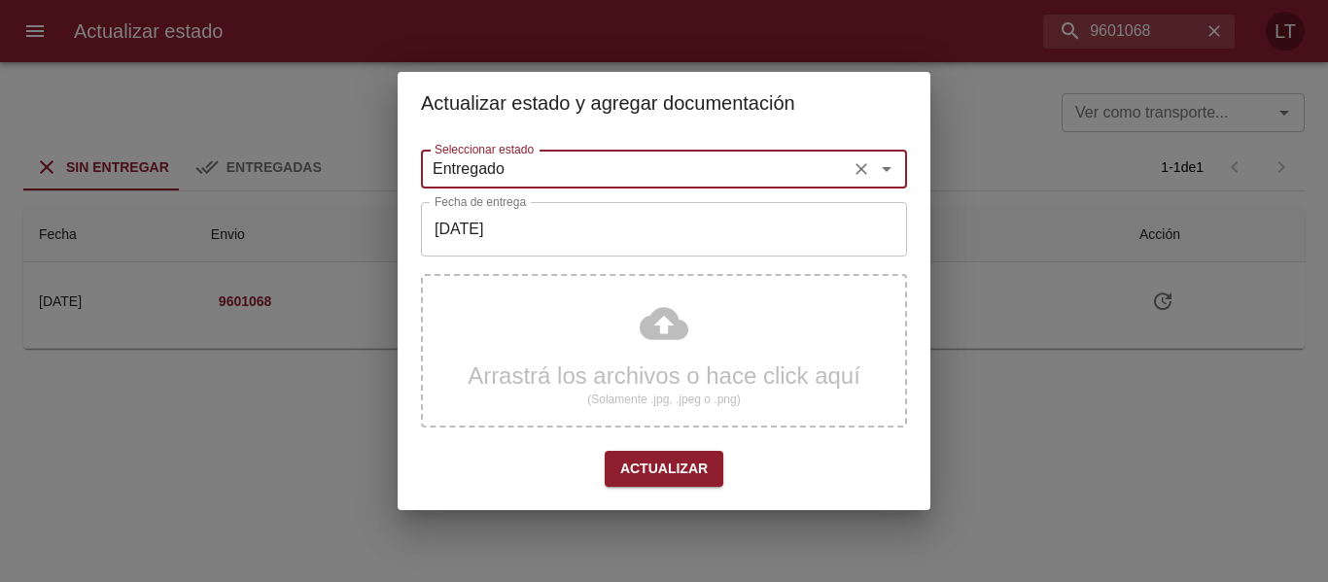
type input "Entregado"
click at [507, 239] on input "[DATE]" at bounding box center [664, 229] width 486 height 54
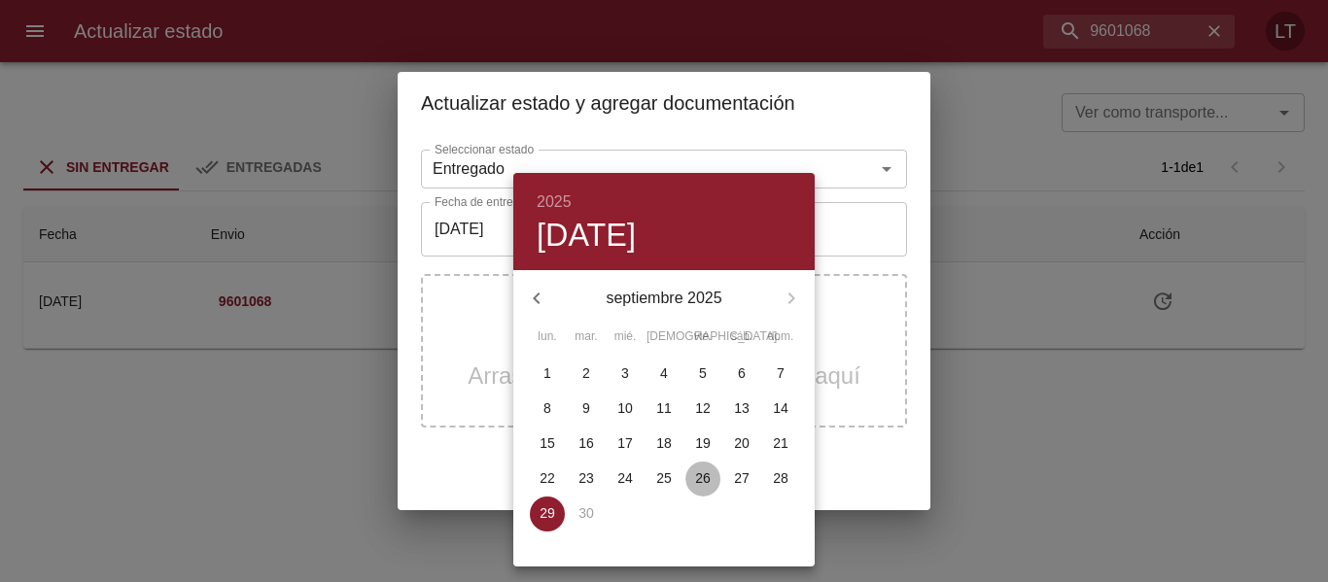
click at [695, 482] on p "26" at bounding box center [703, 477] width 16 height 19
type input "[DATE]"
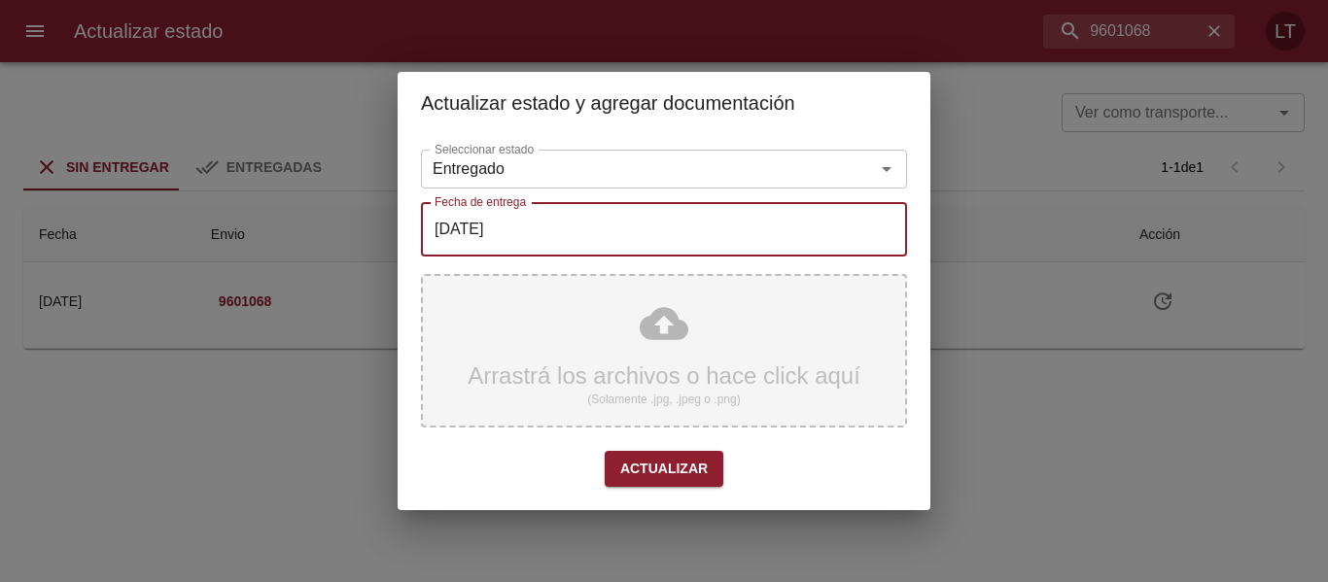
click at [655, 327] on div "Arrastrá los archivos o hace click aquí (Solamente .jpg, .jpeg o .png)" at bounding box center [664, 351] width 486 height 154
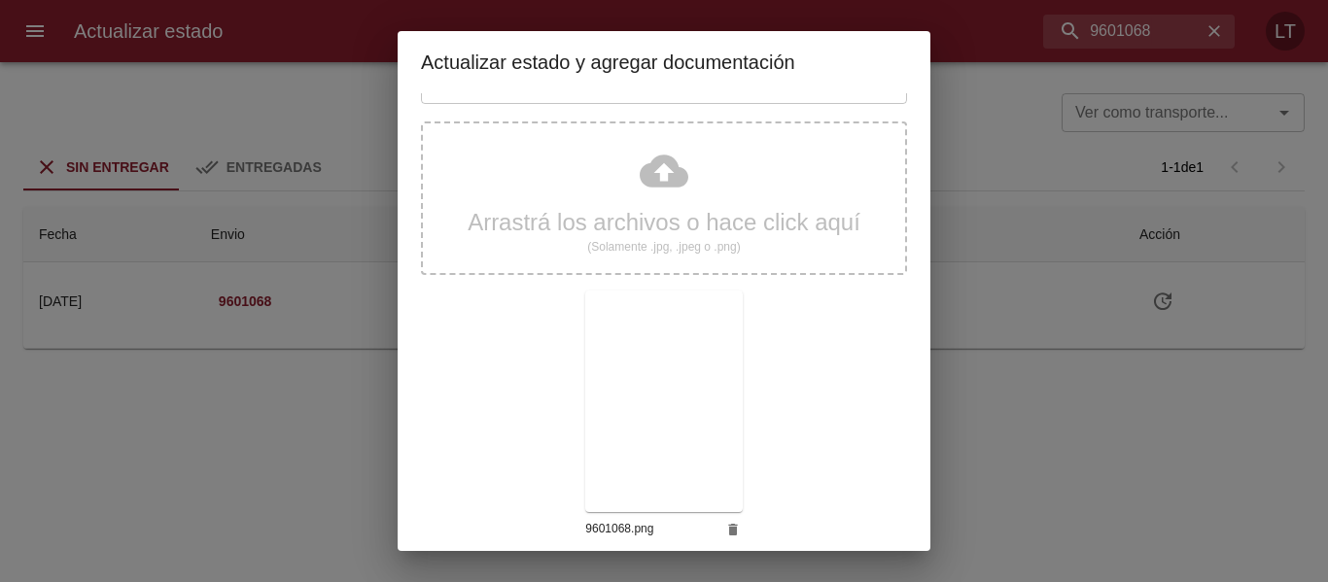
scroll to position [182, 0]
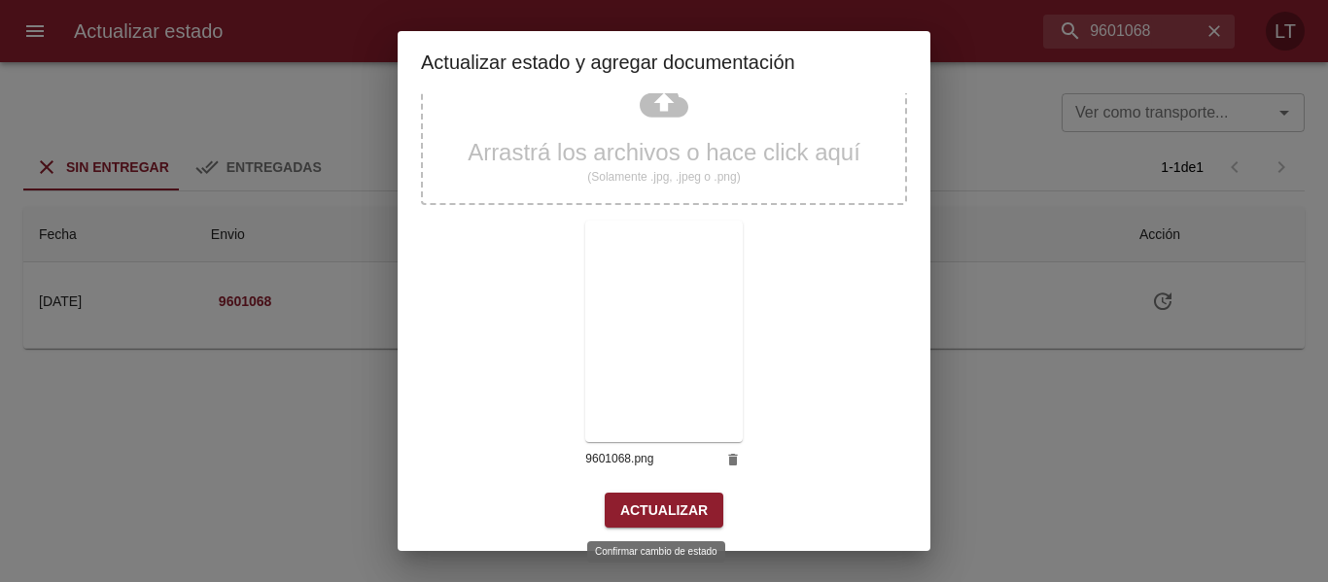
click at [679, 522] on span "Actualizar" at bounding box center [663, 511] width 87 height 24
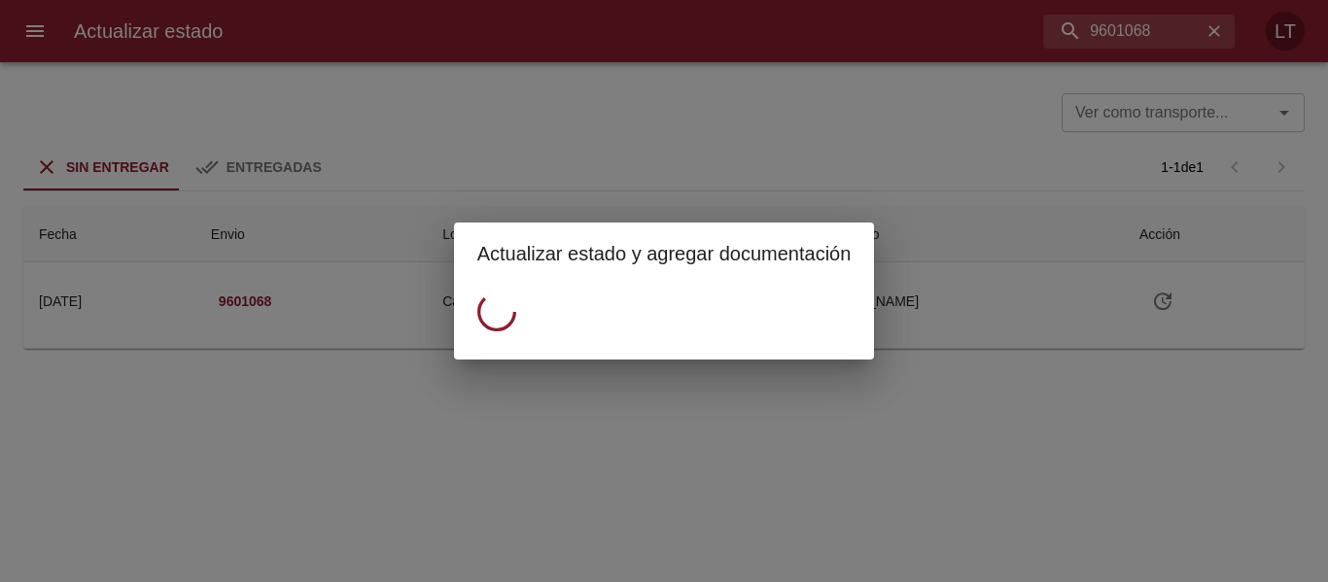
scroll to position [0, 0]
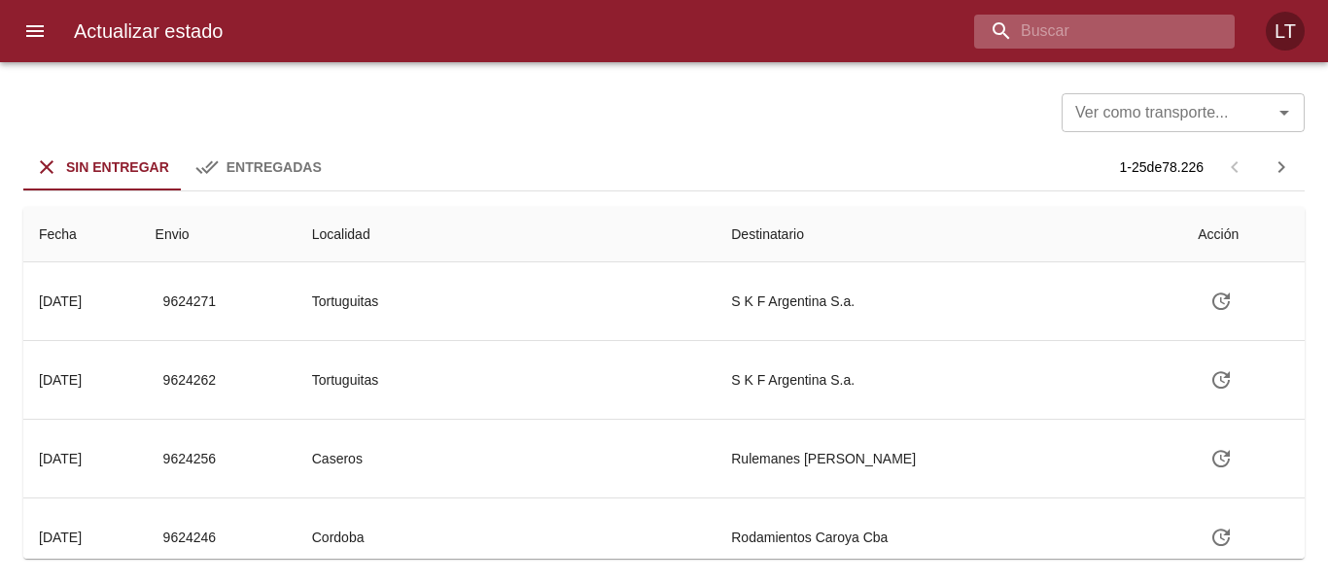
click at [1079, 30] on input "buscar" at bounding box center [1087, 32] width 227 height 34
paste input "9602419"
type input "9602419"
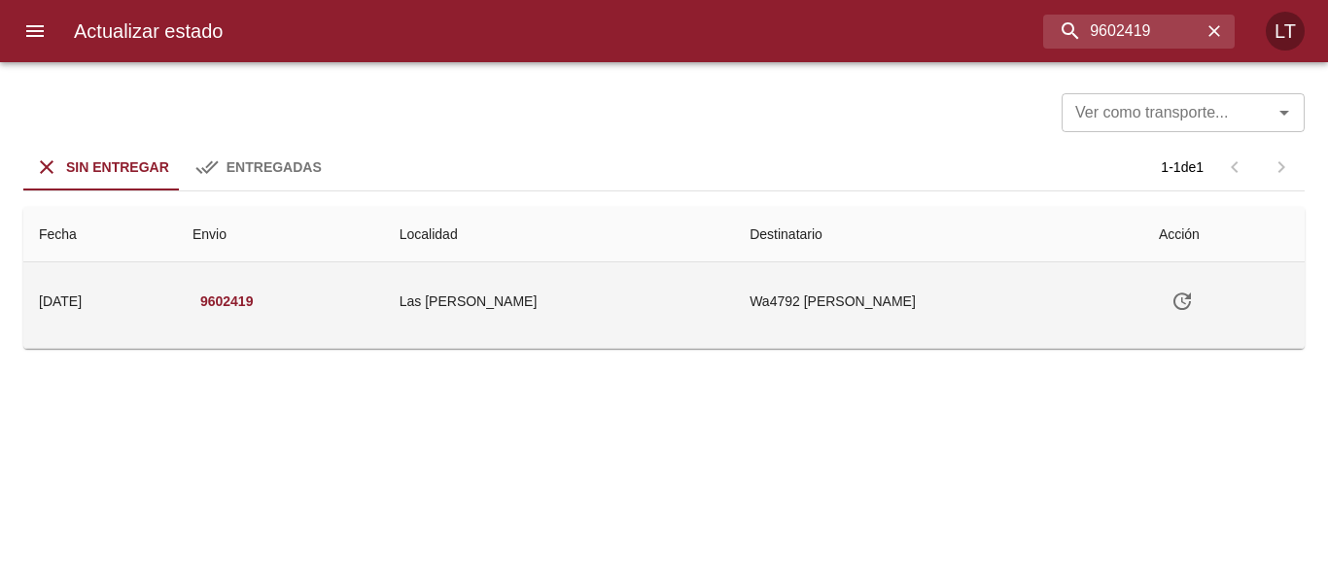
click at [1161, 300] on button "Tabla de envíos del cliente" at bounding box center [1182, 301] width 47 height 47
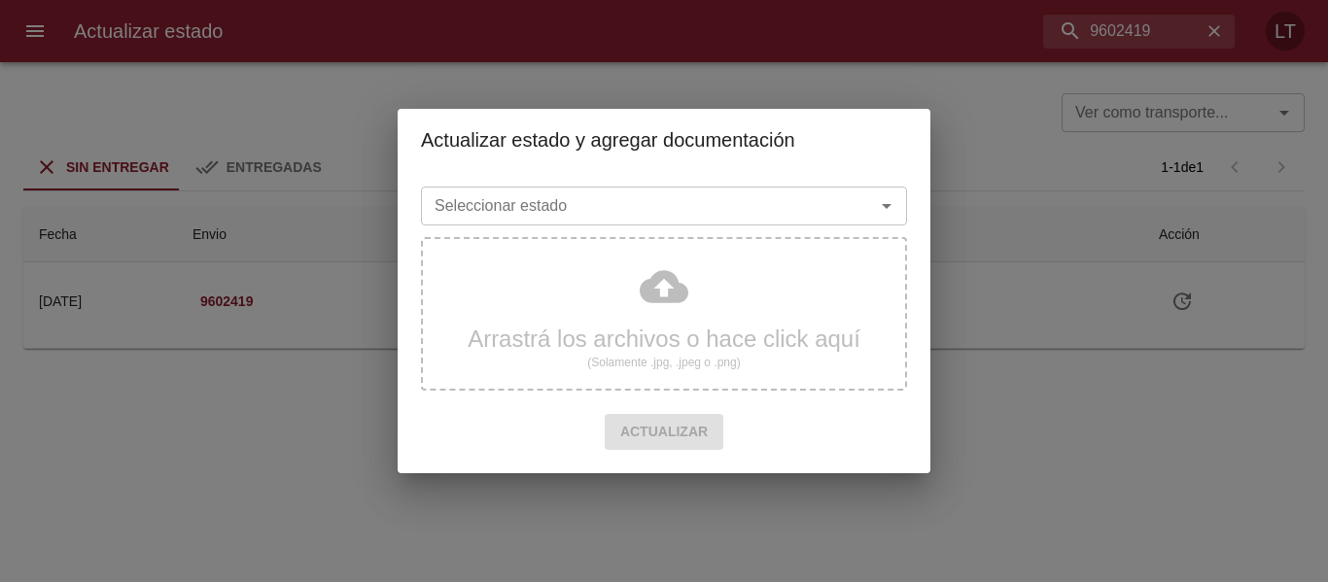
click at [717, 211] on input "Seleccionar estado" at bounding box center [635, 205] width 417 height 27
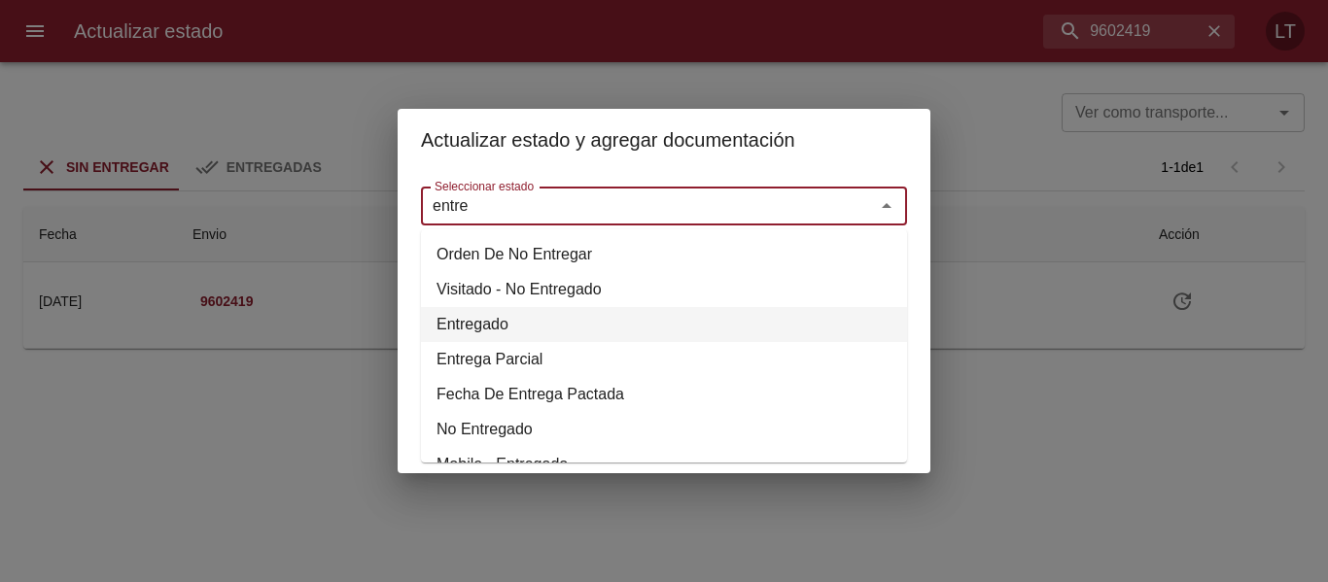
click at [468, 326] on li "Entregado" at bounding box center [664, 324] width 486 height 35
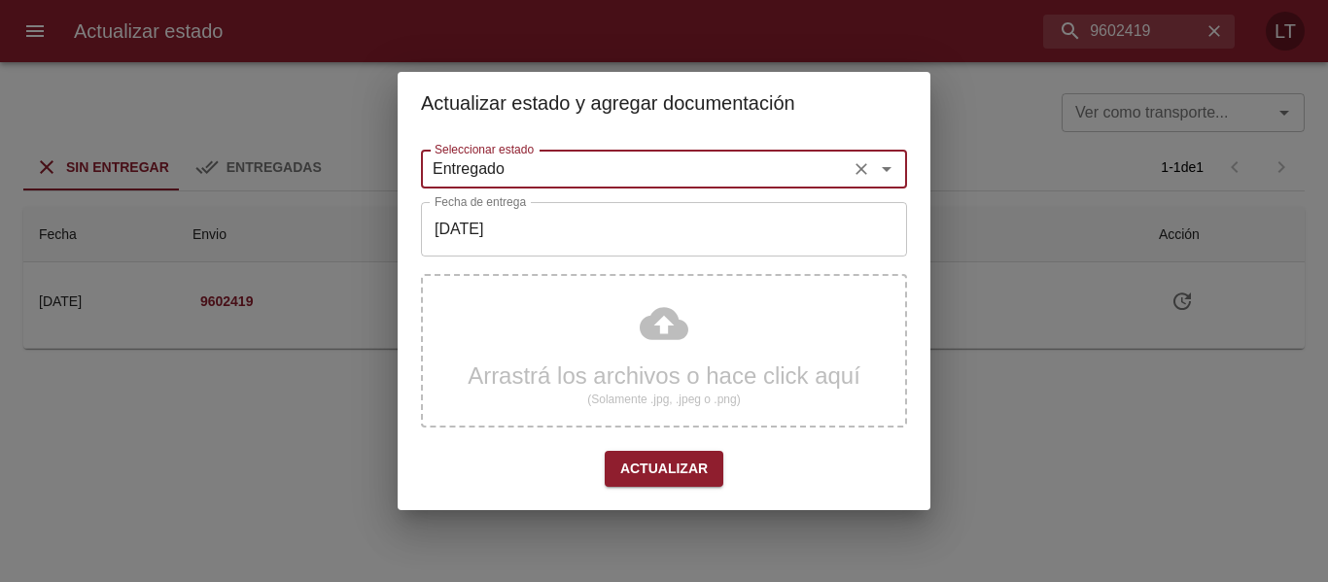
type input "Entregado"
click at [568, 247] on input "[DATE]" at bounding box center [664, 229] width 486 height 54
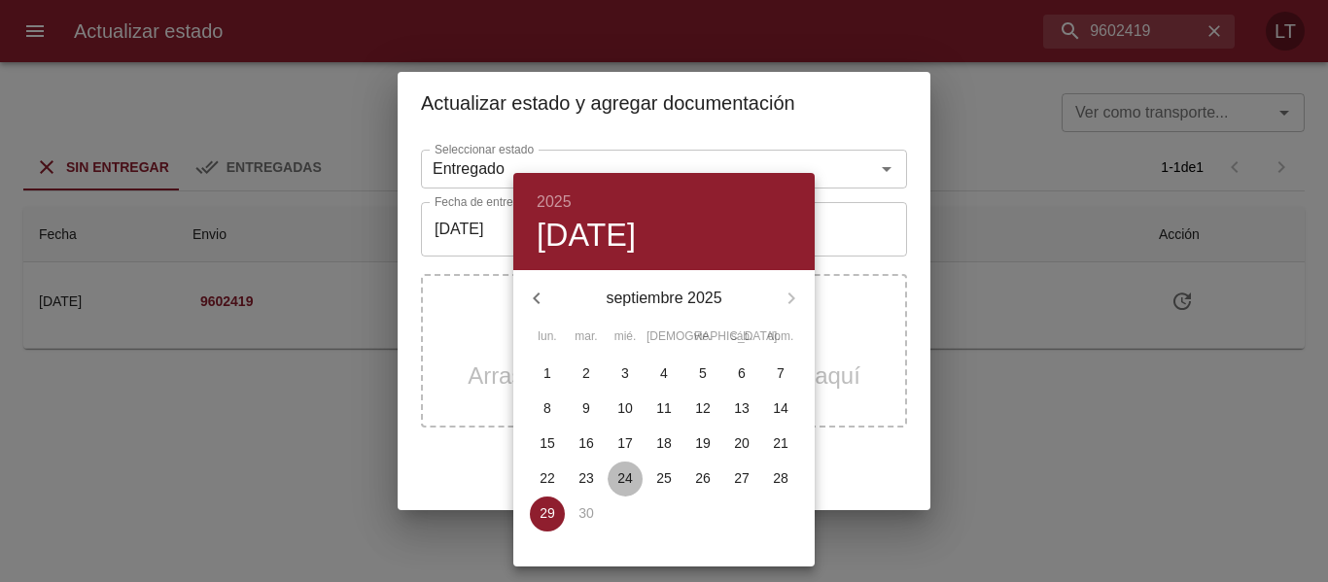
click at [619, 484] on p "24" at bounding box center [625, 477] width 16 height 19
type input "[DATE]"
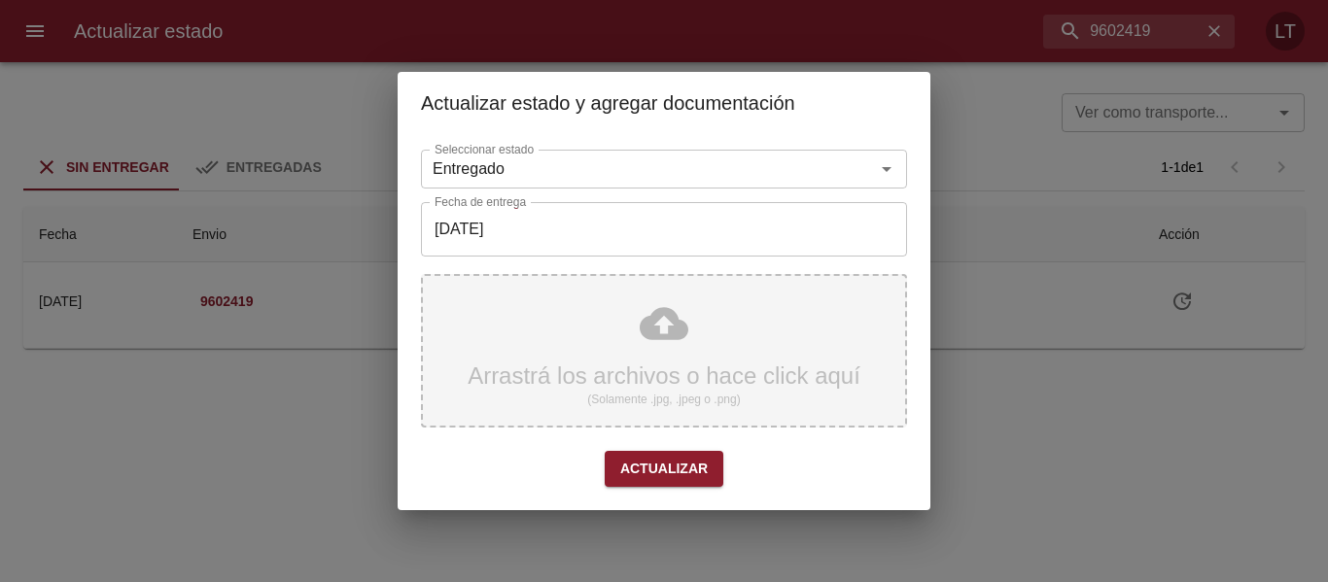
click at [680, 302] on div "Arrastrá los archivos o hace click aquí (Solamente .jpg, .jpeg o .png)" at bounding box center [664, 351] width 486 height 154
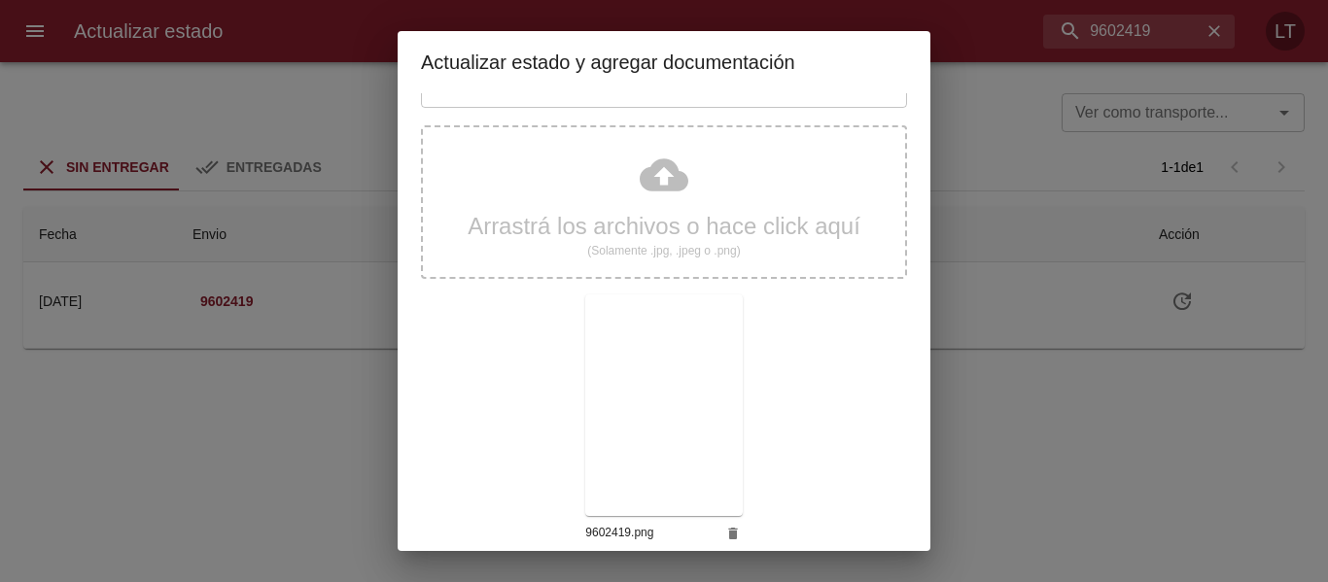
scroll to position [182, 0]
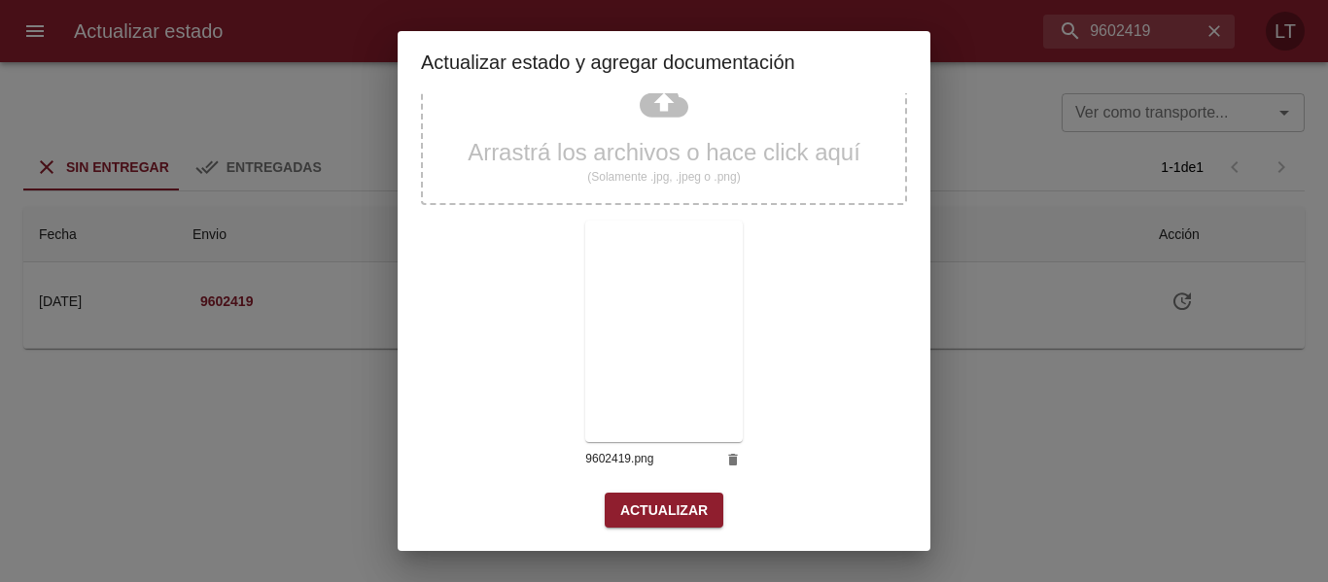
click at [684, 530] on div "Seleccionar estado Entregado Seleccionar estado Fecha de entrega [DATE] Fecha d…" at bounding box center [664, 231] width 486 height 624
click at [685, 516] on span "Actualizar" at bounding box center [663, 511] width 87 height 24
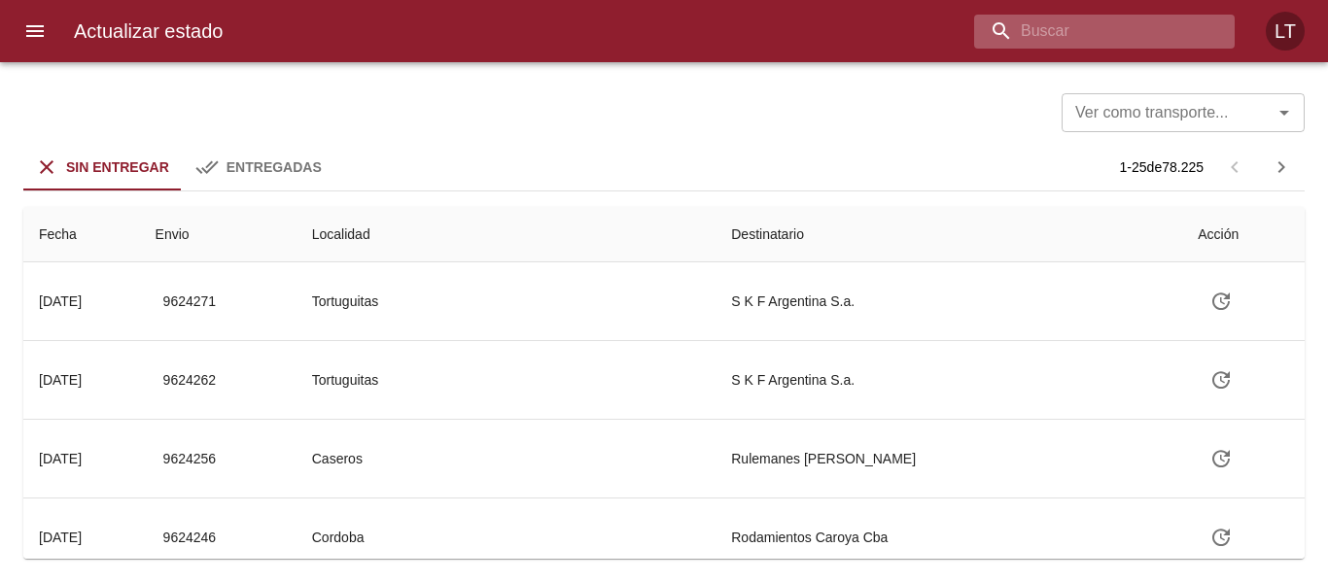
click at [1141, 39] on input "buscar" at bounding box center [1087, 32] width 227 height 34
paste input "9602603"
type input "9602603"
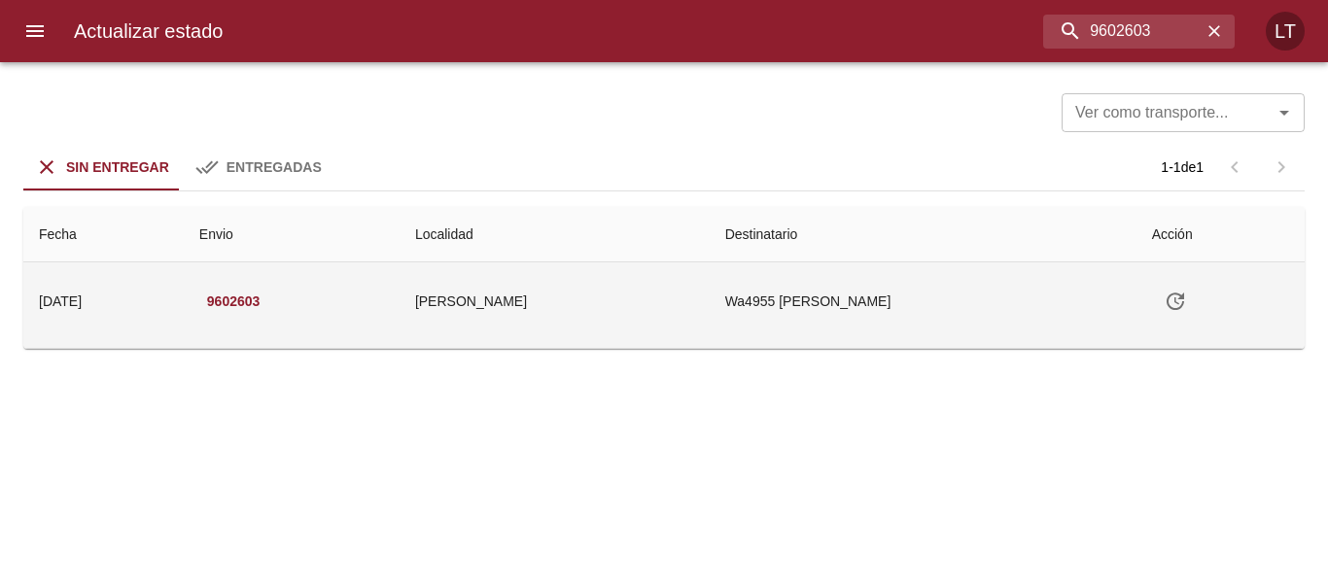
click at [1161, 302] on td "Tabla de envíos del cliente" at bounding box center [1220, 301] width 168 height 78
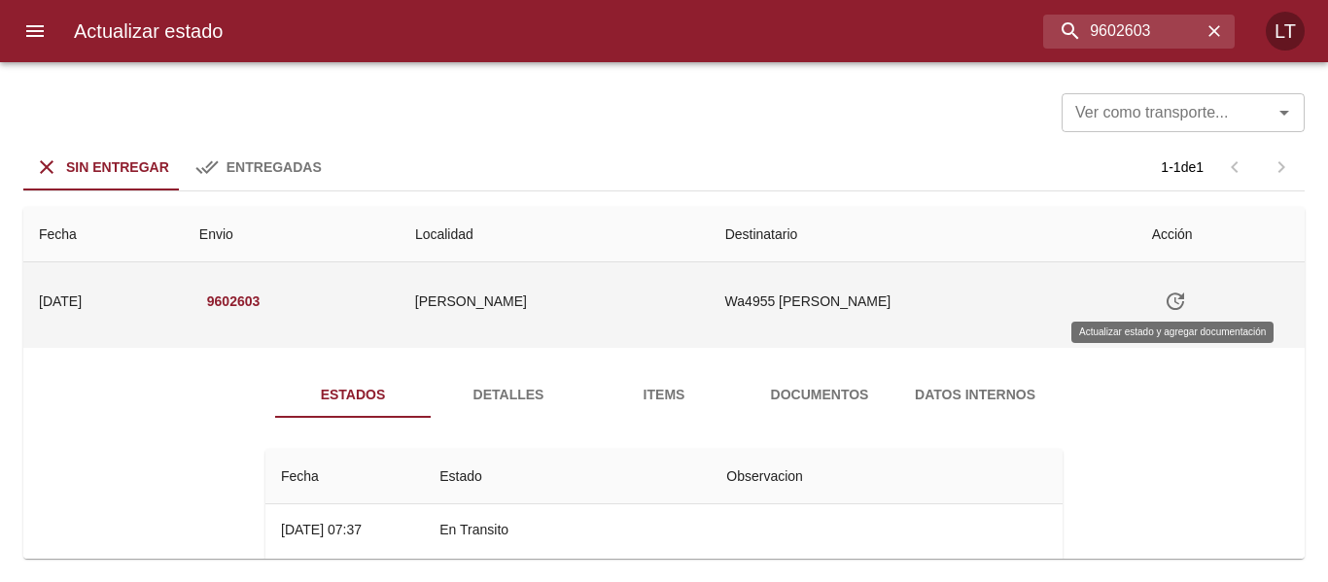
click at [1171, 302] on icon "Tabla de envíos del cliente" at bounding box center [1174, 301] width 23 height 23
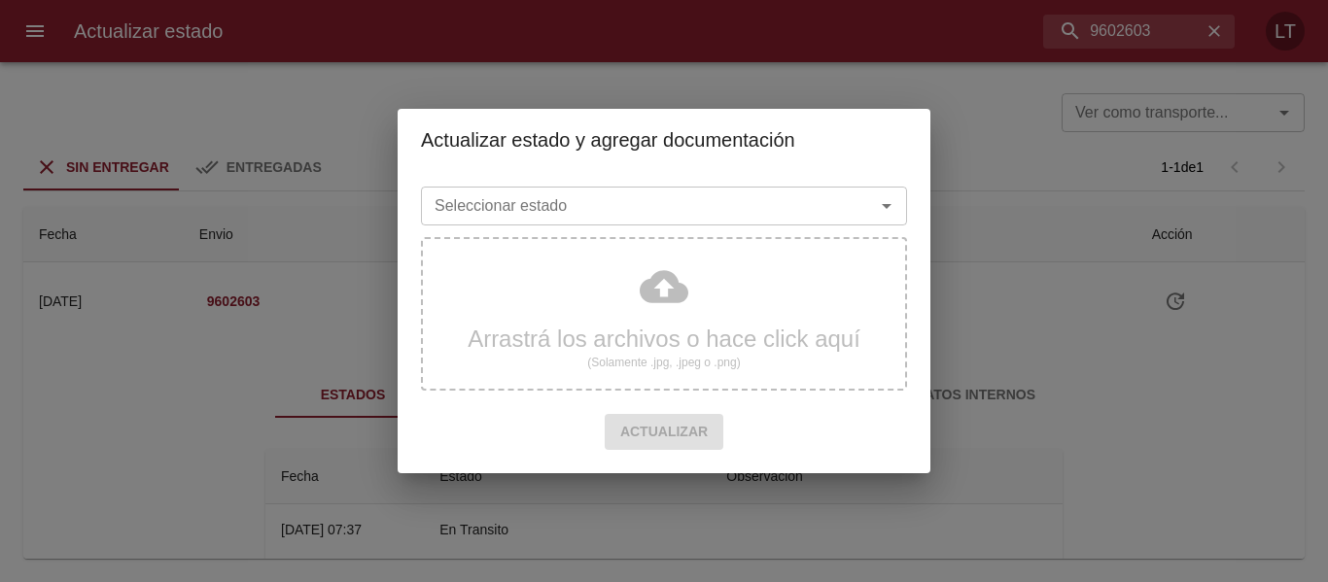
click at [740, 192] on input "Seleccionar estado" at bounding box center [635, 205] width 417 height 27
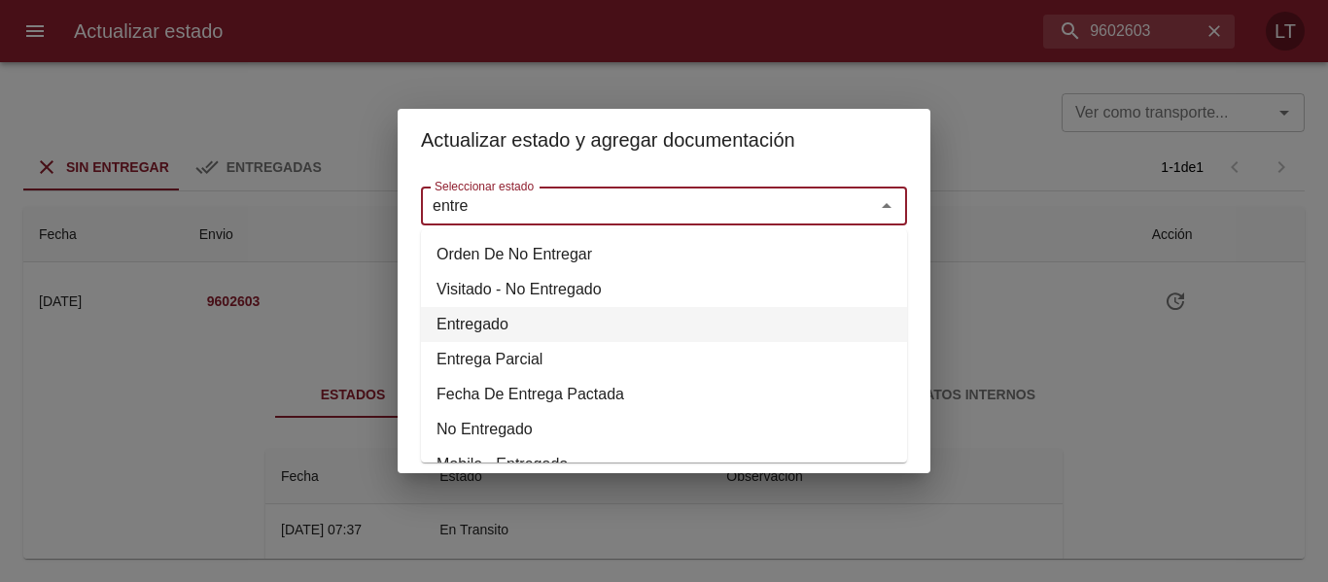
click at [499, 326] on li "Entregado" at bounding box center [664, 324] width 486 height 35
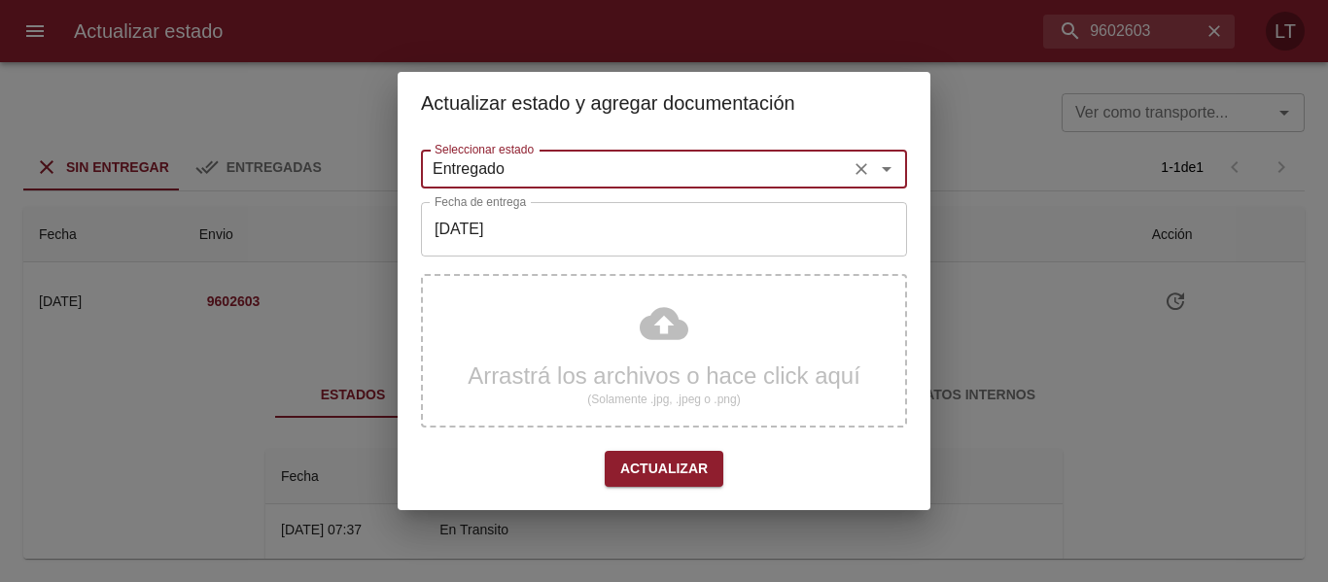
type input "Entregado"
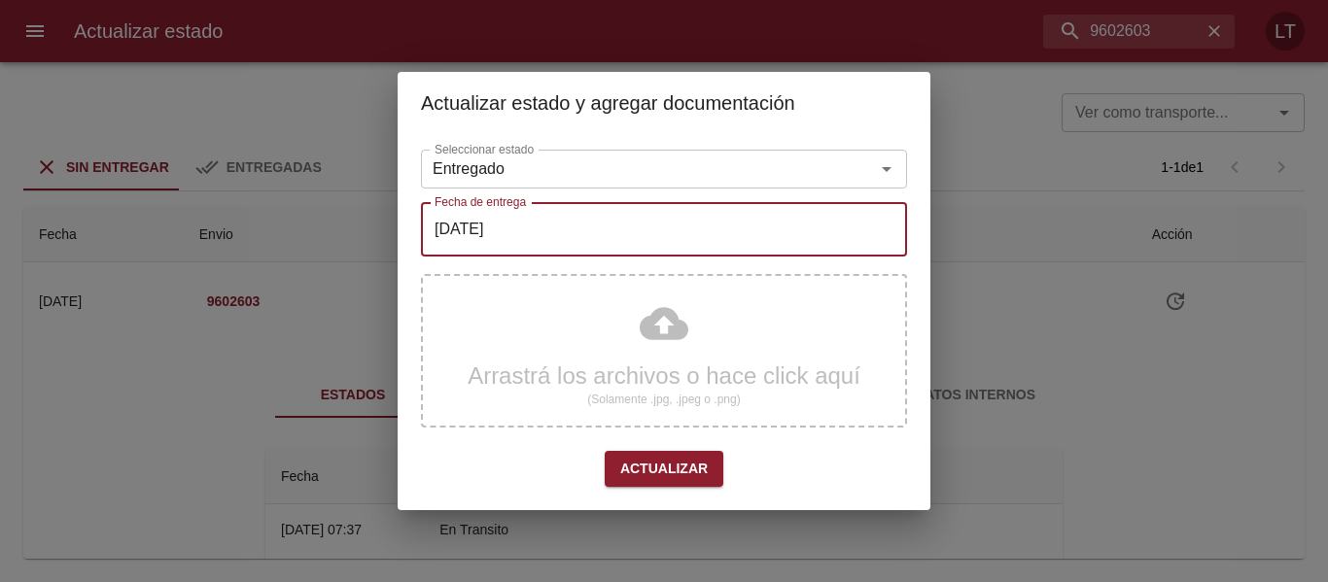
click at [509, 234] on input "[DATE]" at bounding box center [664, 229] width 486 height 54
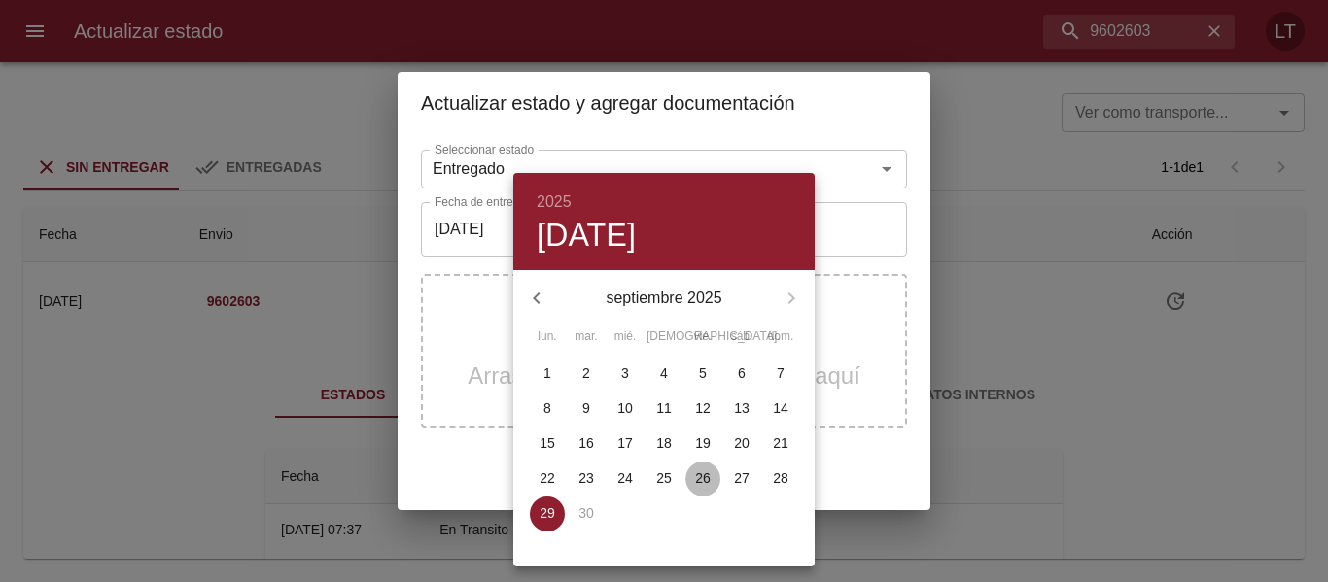
click at [710, 468] on button "26" at bounding box center [702, 479] width 35 height 35
type input "[DATE]"
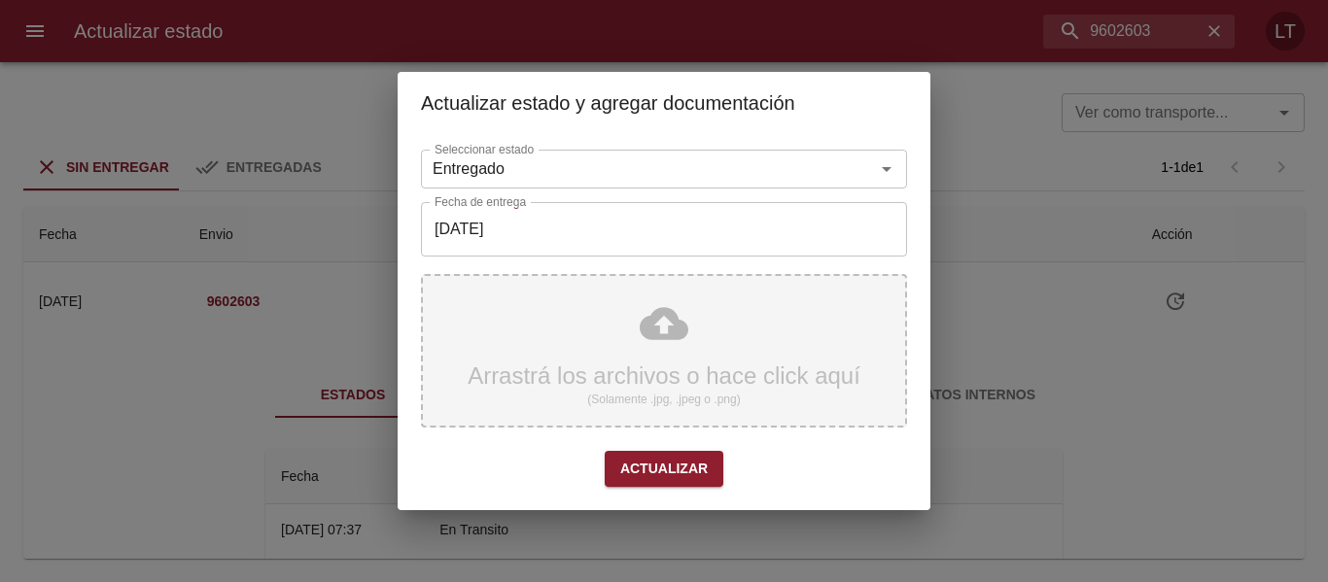
click at [692, 316] on div "Arrastrá los archivos o hace click aquí (Solamente .jpg, .jpeg o .png)" at bounding box center [664, 351] width 486 height 154
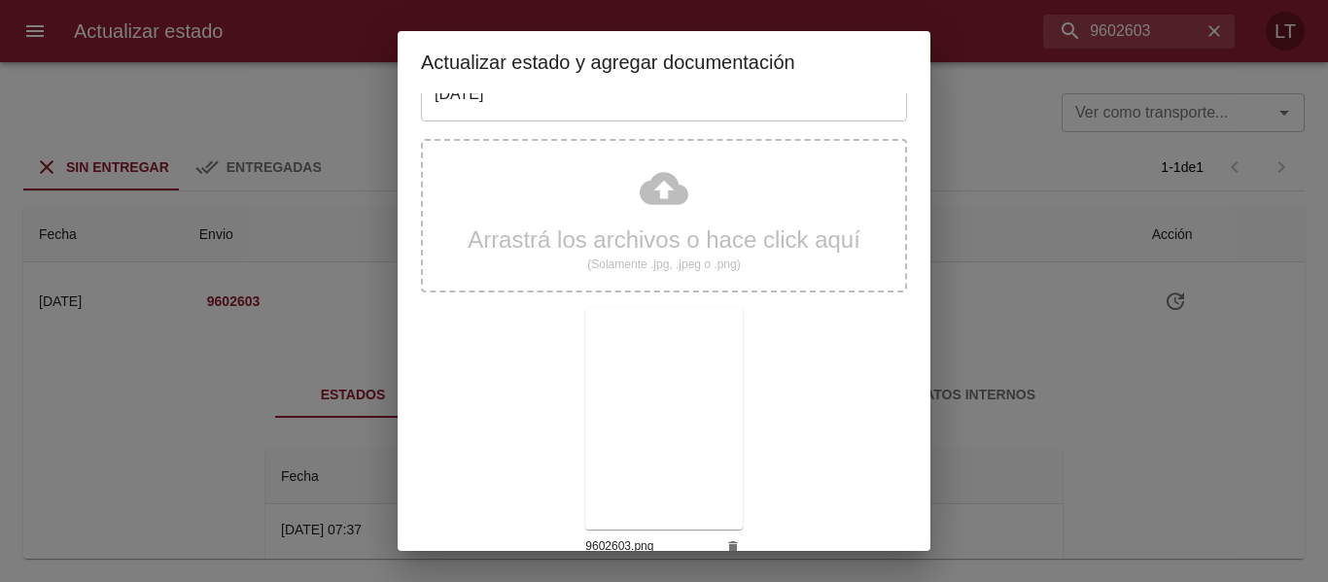
scroll to position [182, 0]
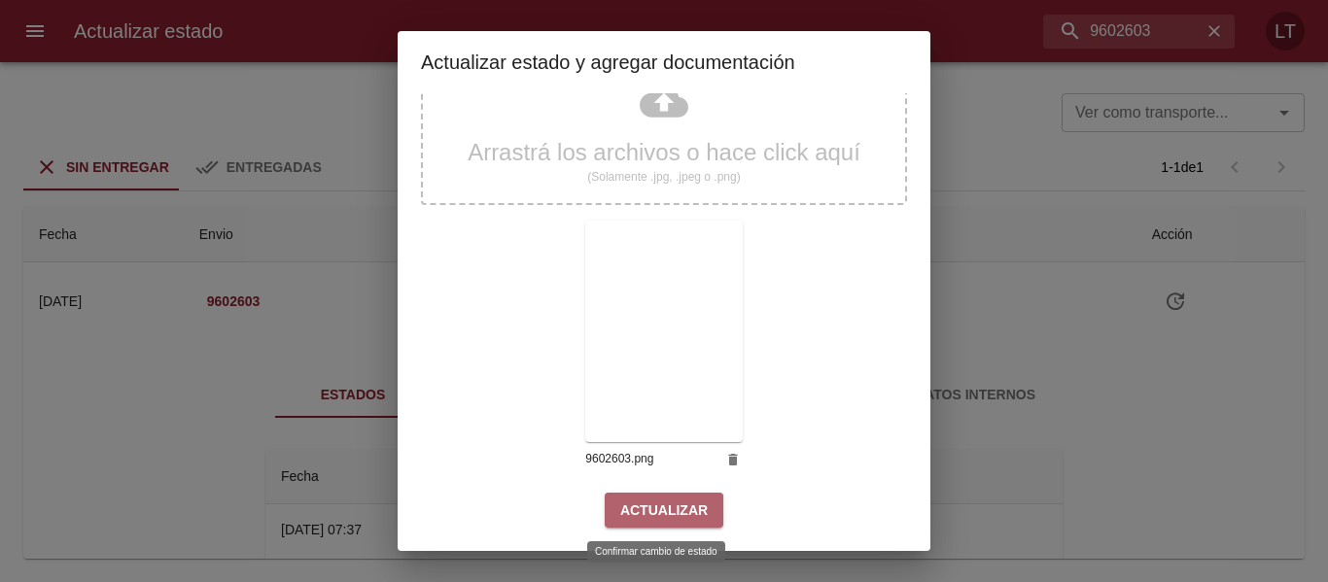
click at [694, 510] on span "Actualizar" at bounding box center [663, 511] width 87 height 24
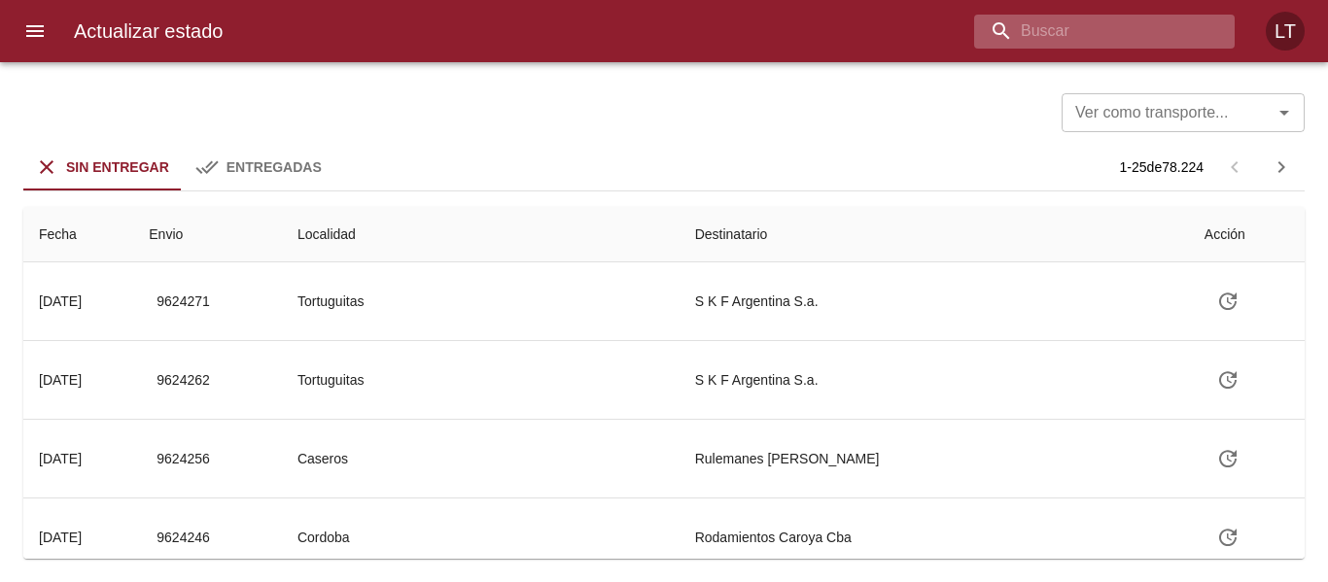
click at [1134, 32] on input "buscar" at bounding box center [1087, 32] width 227 height 34
paste input "9605112"
type input "9605112"
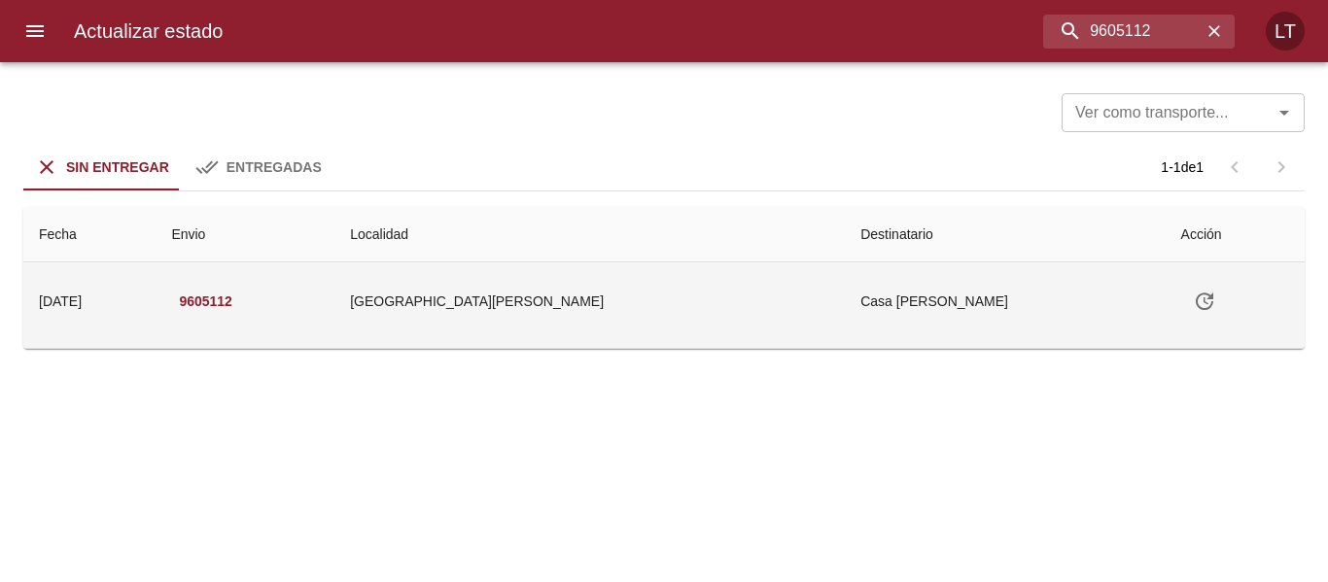
click at [1196, 304] on icon "Tabla de envíos del cliente" at bounding box center [1204, 301] width 17 height 17
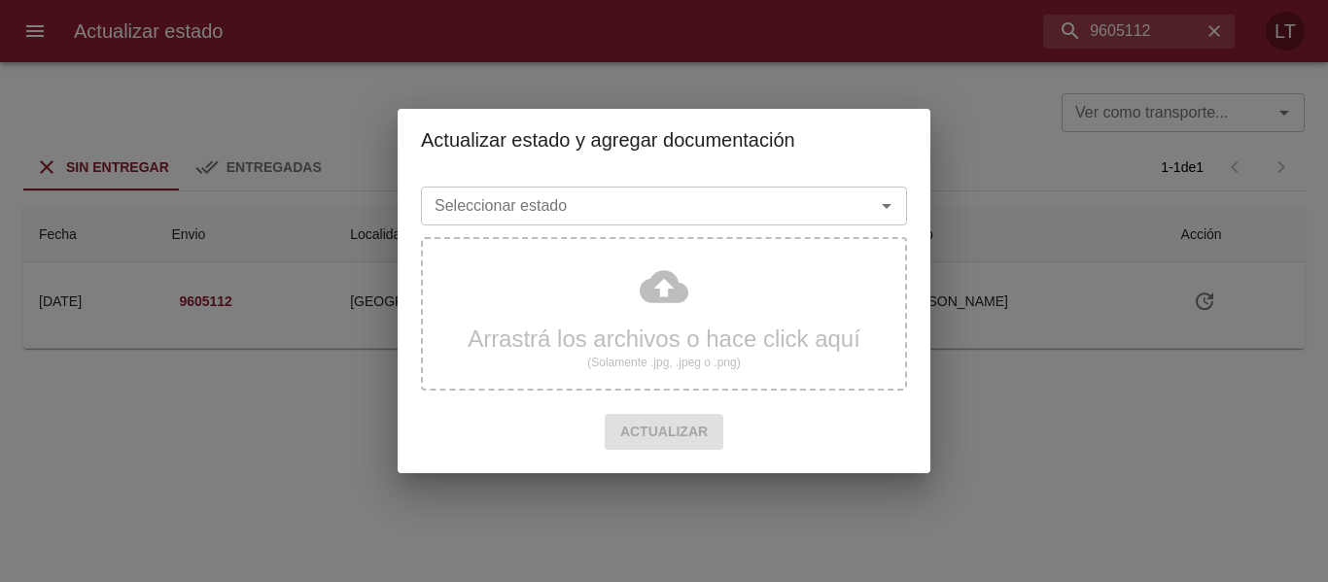
click at [774, 196] on input "Seleccionar estado" at bounding box center [635, 205] width 417 height 27
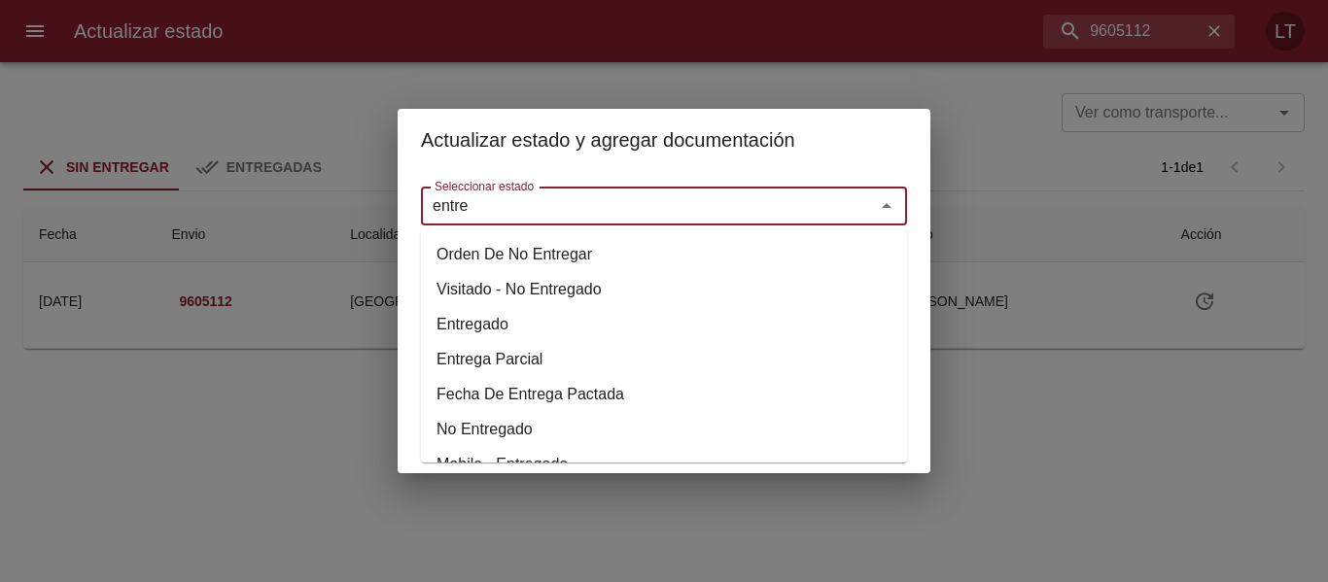
click at [483, 329] on li "Entregado" at bounding box center [664, 324] width 486 height 35
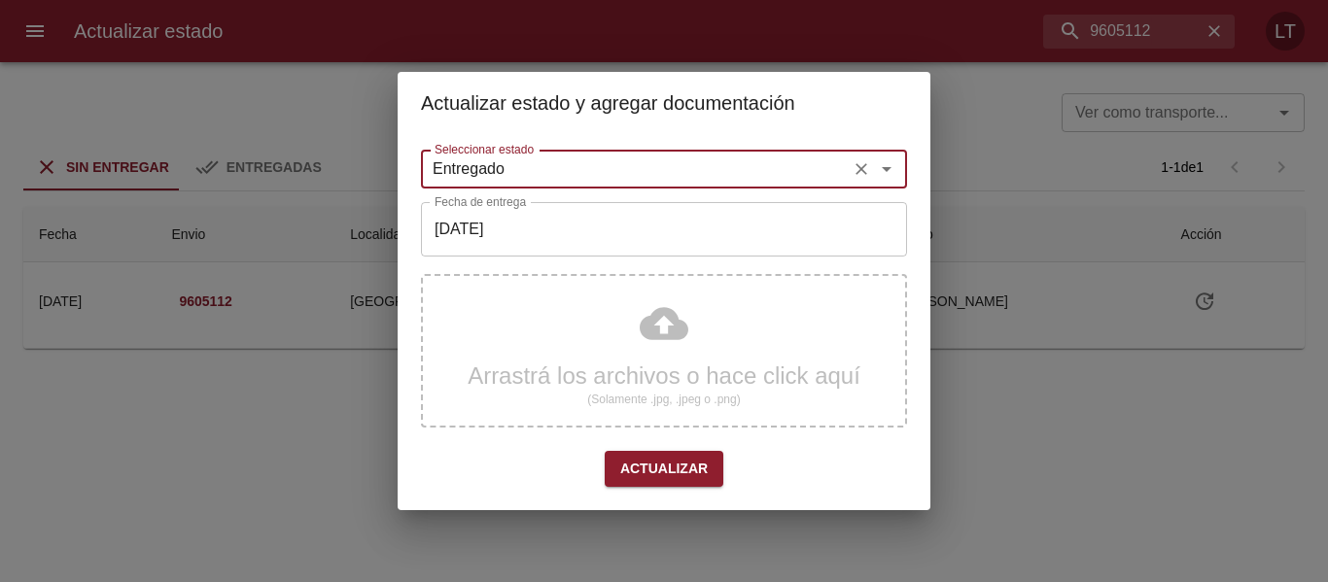
type input "Entregado"
click at [515, 240] on input "[DATE]" at bounding box center [664, 229] width 486 height 54
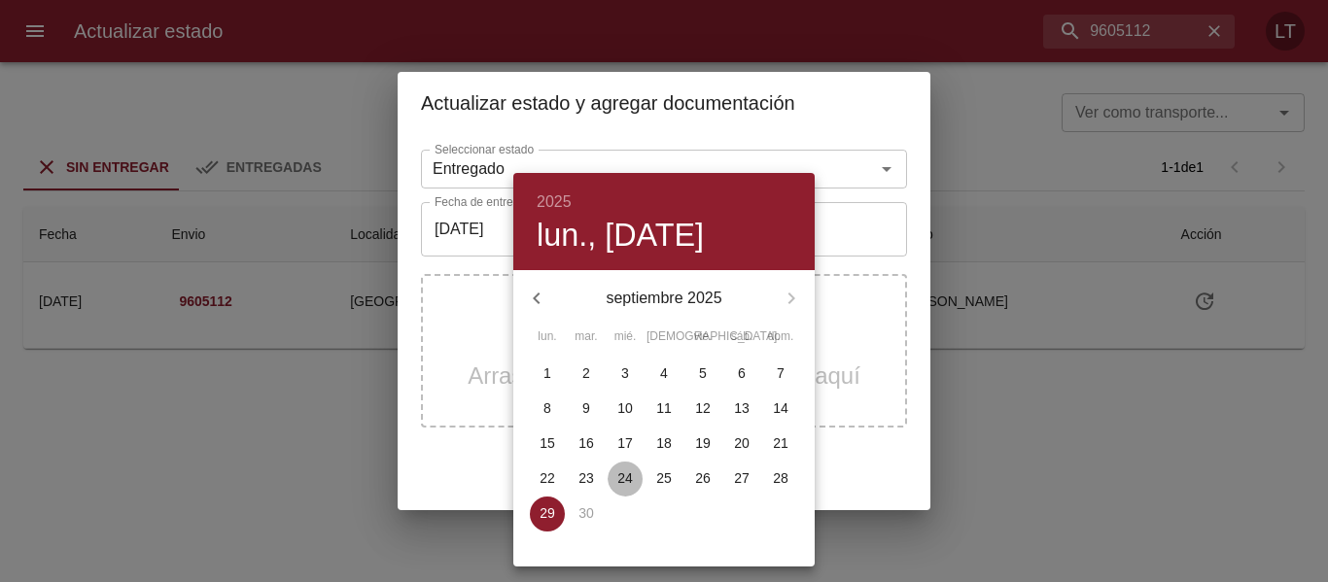
click at [632, 468] on p "24" at bounding box center [625, 477] width 16 height 19
type input "[DATE]"
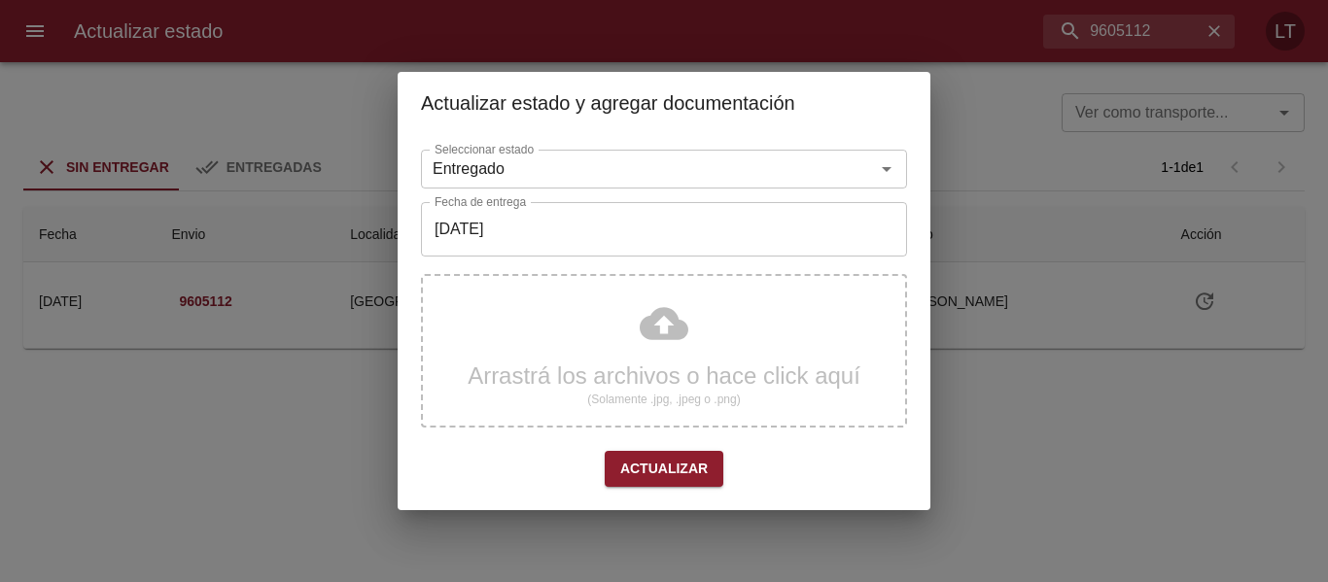
click at [651, 330] on div "Arrastrá los archivos o hace click aquí (Solamente .jpg, .jpeg o .png)" at bounding box center [664, 351] width 486 height 154
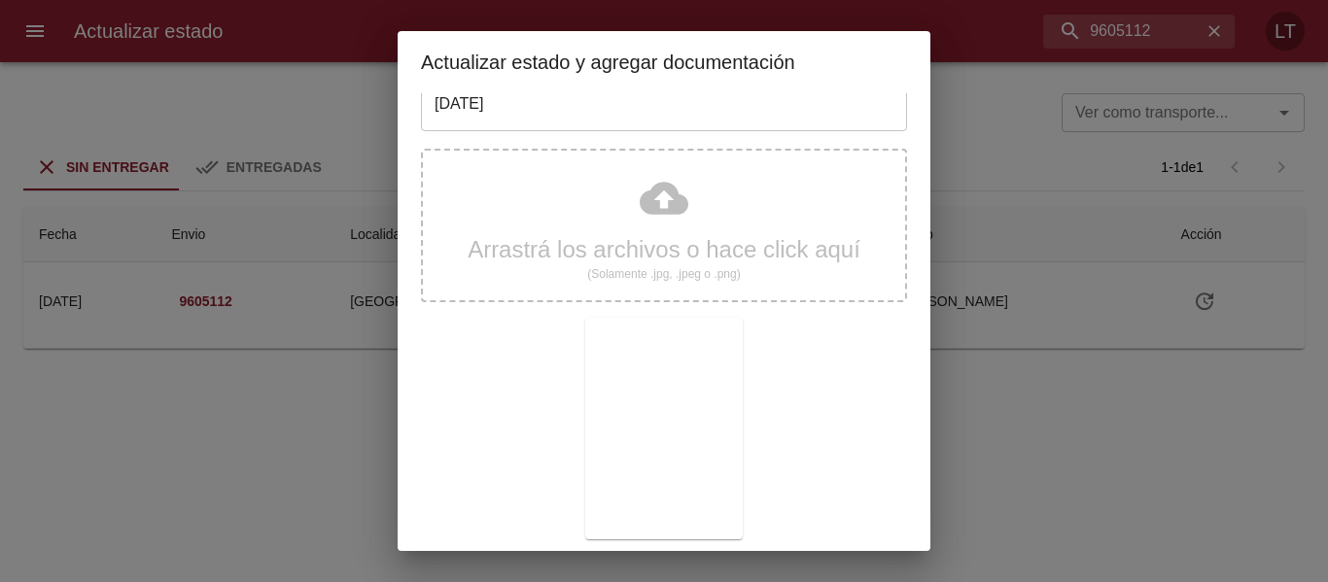
scroll to position [182, 0]
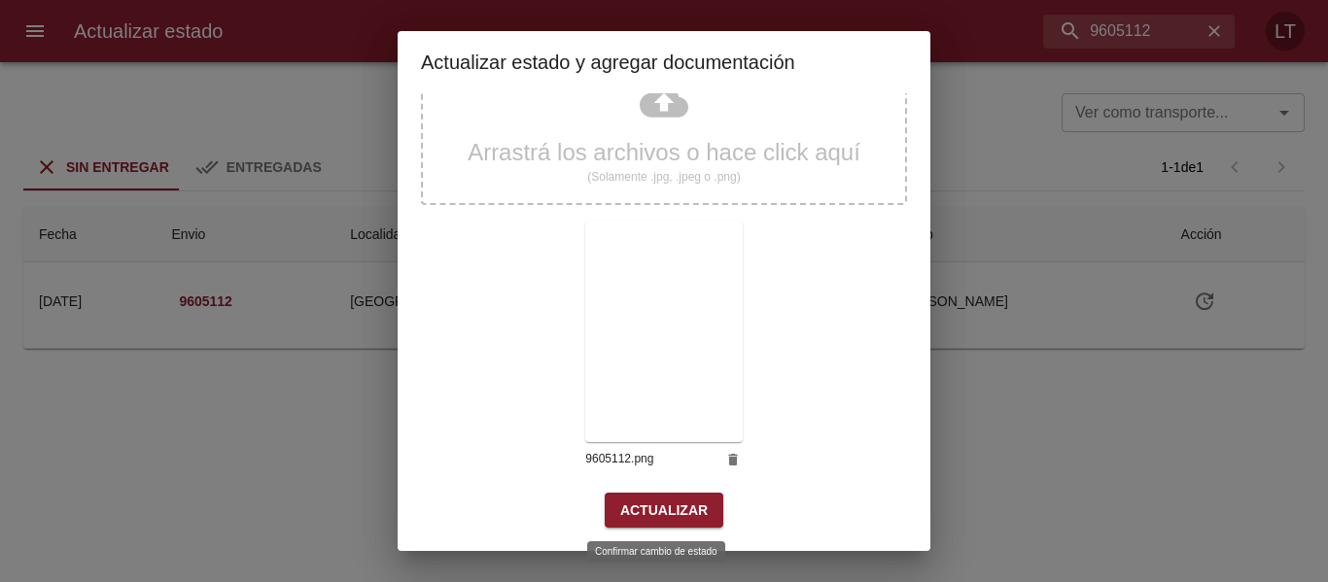
click at [658, 503] on span "Actualizar" at bounding box center [663, 511] width 87 height 24
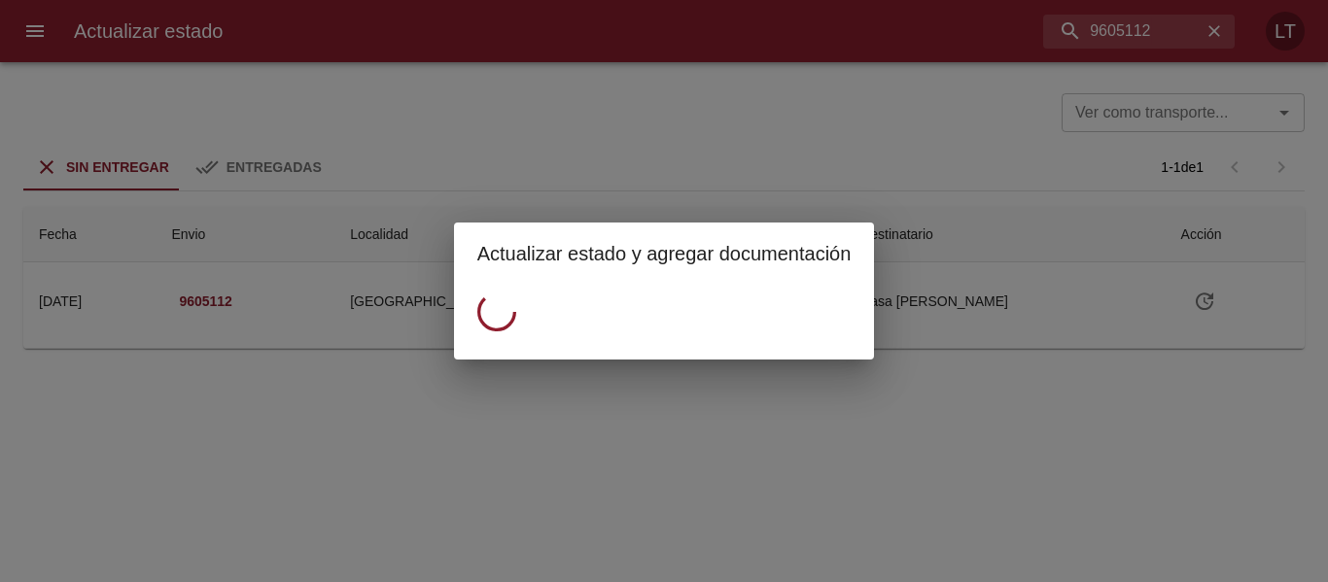
scroll to position [0, 0]
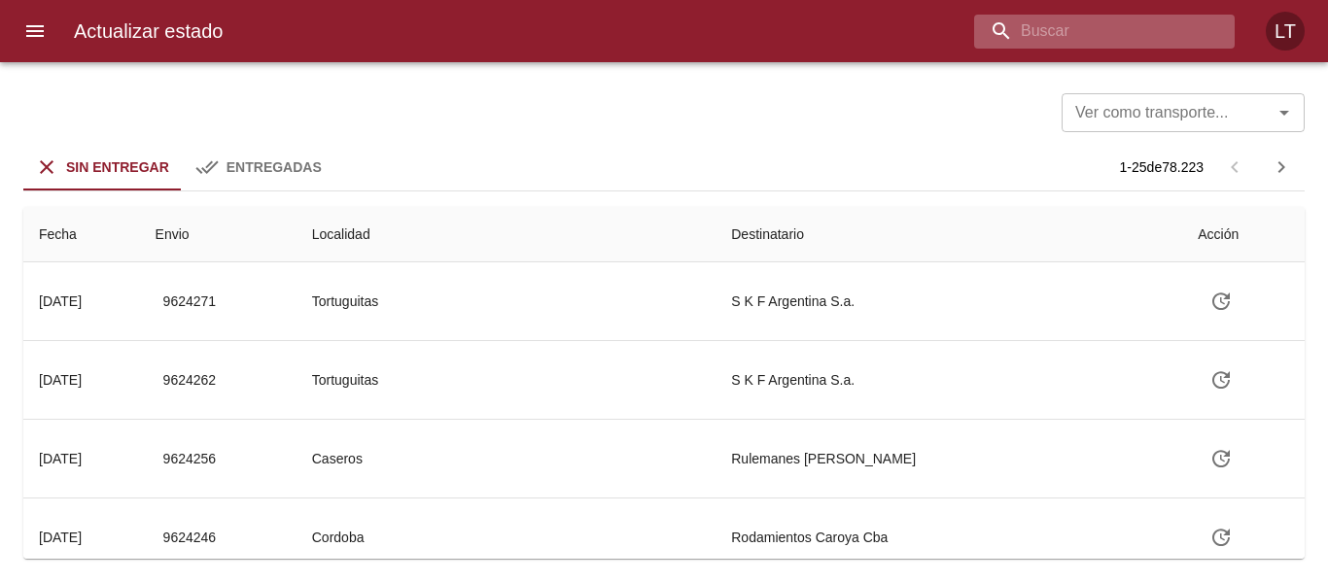
click at [1118, 33] on input "buscar" at bounding box center [1087, 32] width 227 height 34
paste input "9606320"
type input "9606320"
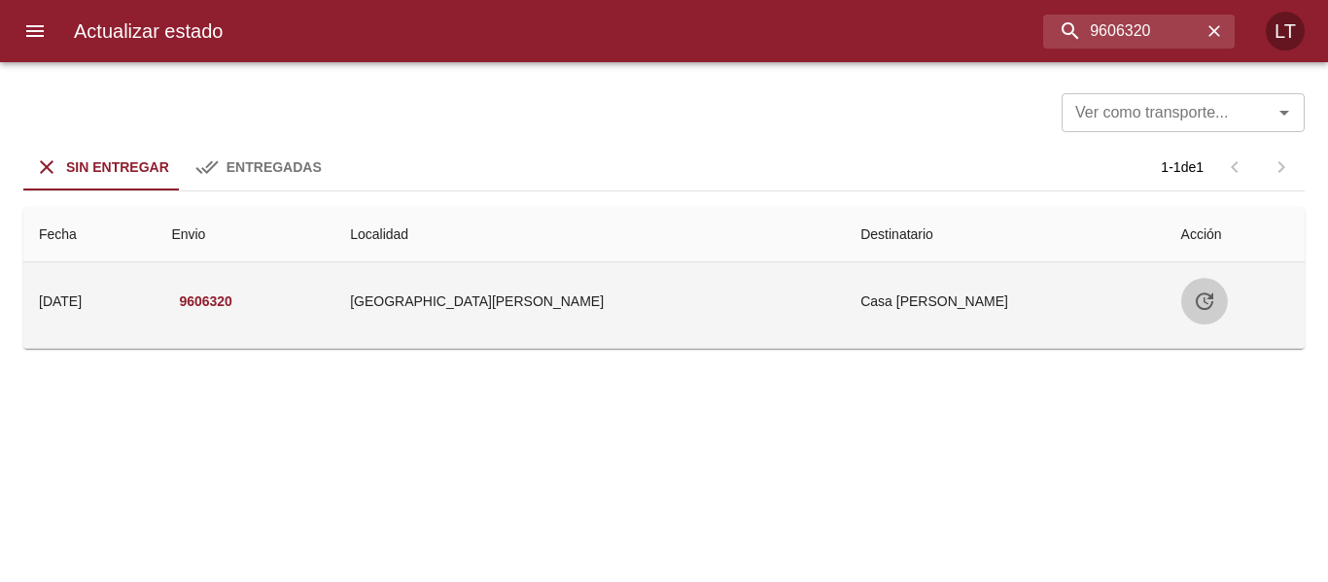
click at [1193, 305] on icon "Tabla de envíos del cliente" at bounding box center [1204, 301] width 23 height 23
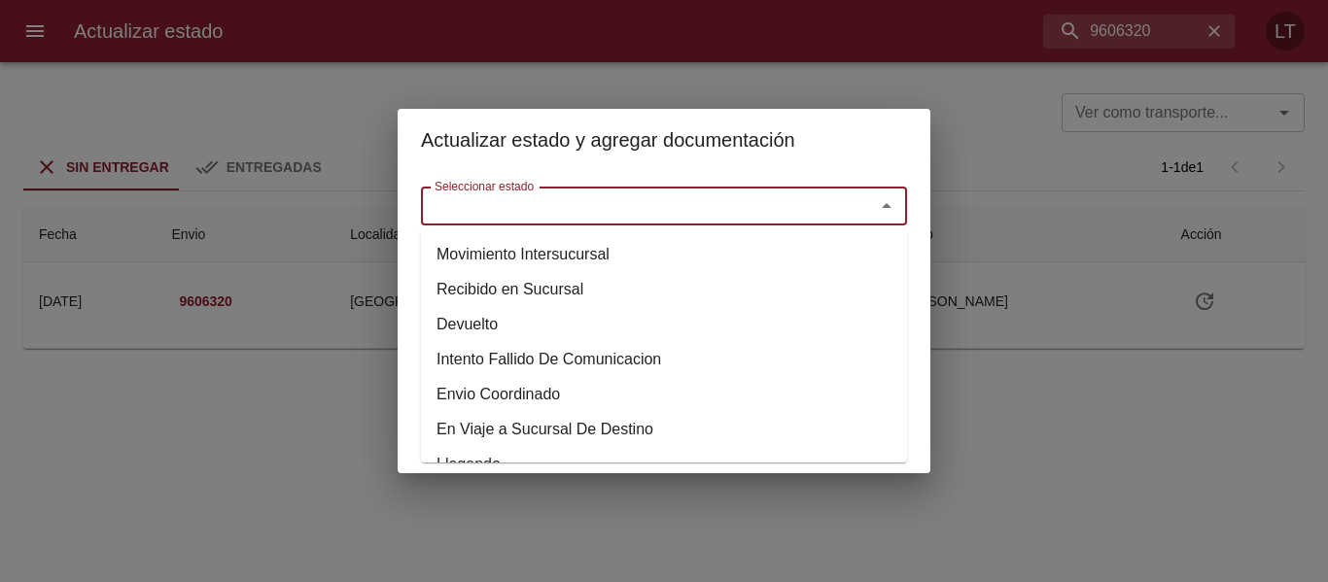
click at [805, 195] on input "Seleccionar estado" at bounding box center [635, 205] width 417 height 27
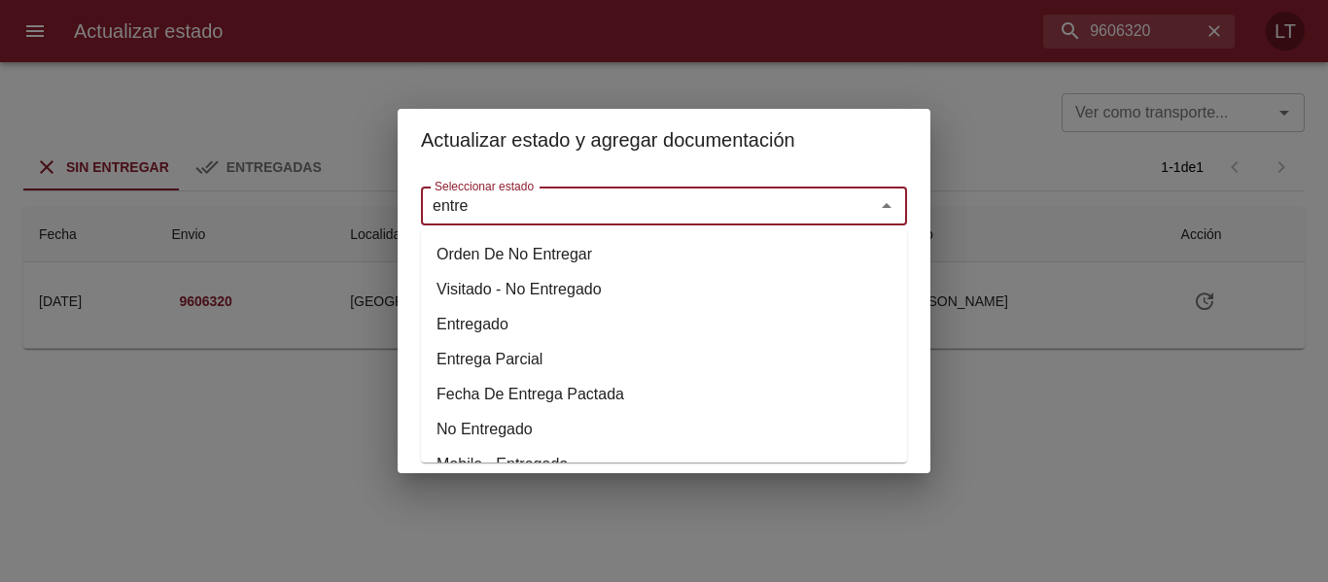
click at [538, 327] on li "Entregado" at bounding box center [664, 324] width 486 height 35
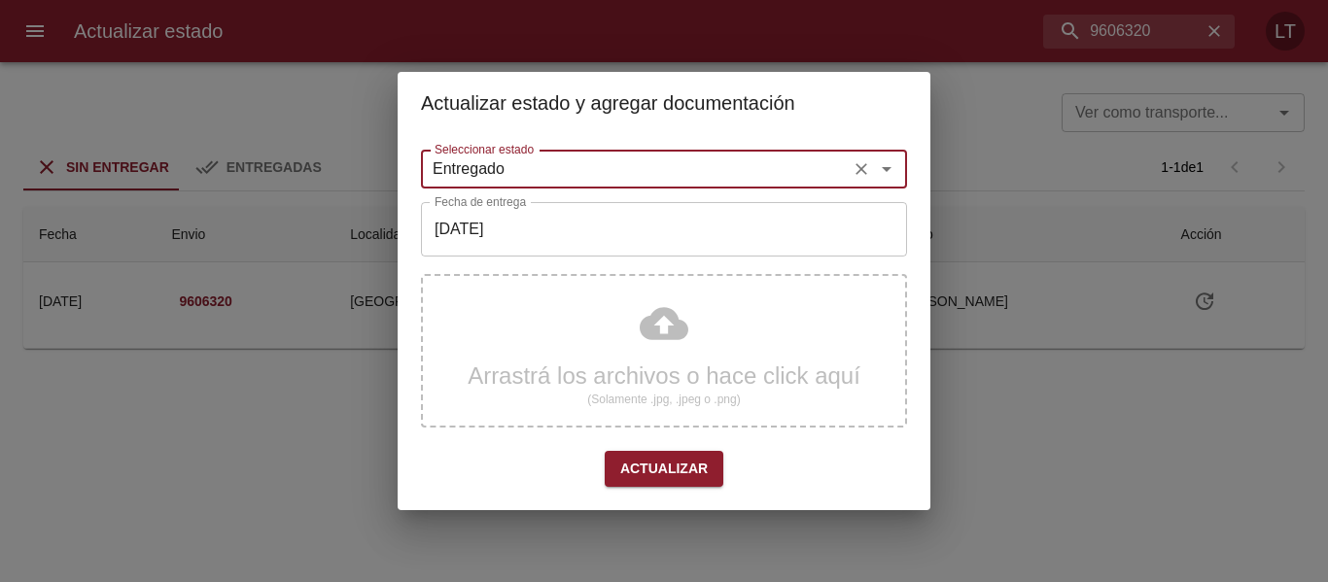
type input "Entregado"
click at [541, 229] on input "[DATE]" at bounding box center [664, 229] width 486 height 54
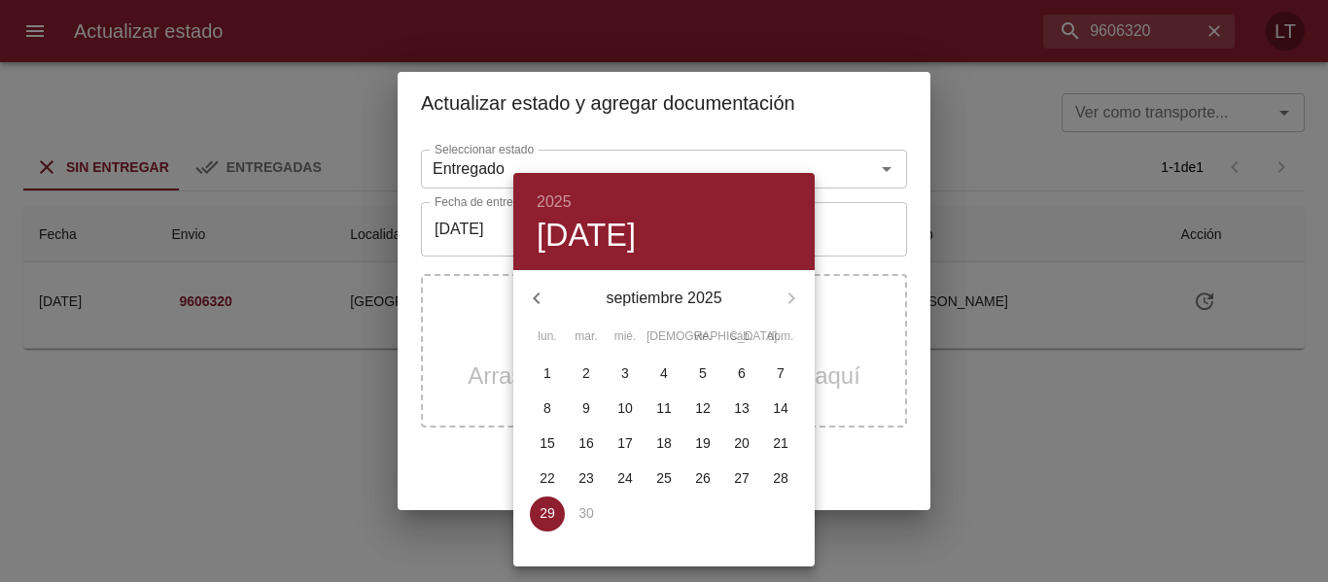
click at [662, 480] on p "25" at bounding box center [664, 477] width 16 height 19
type input "[DATE]"
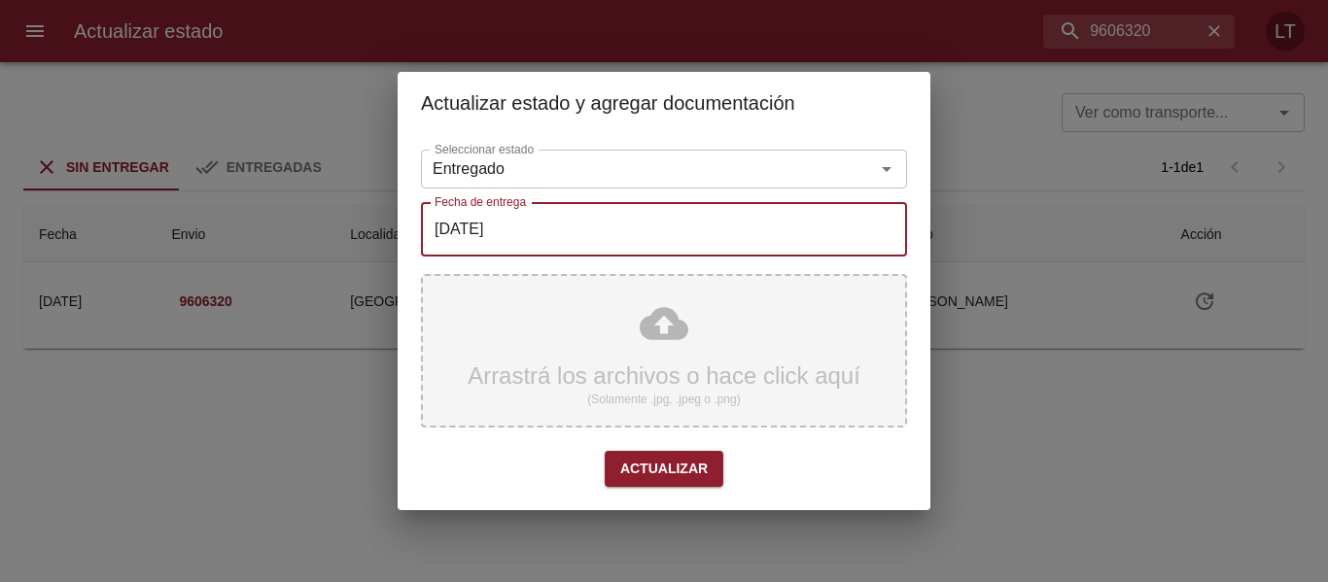
click at [656, 307] on div "Arrastrá los archivos o hace click aquí (Solamente .jpg, .jpeg o .png)" at bounding box center [664, 351] width 486 height 154
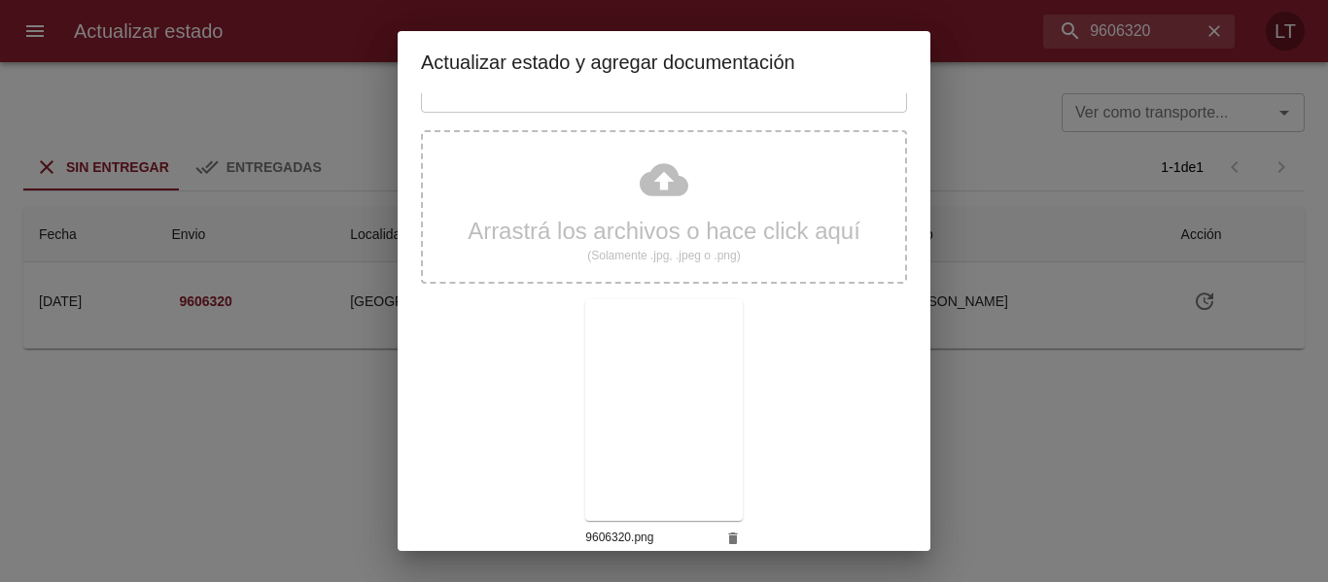
scroll to position [182, 0]
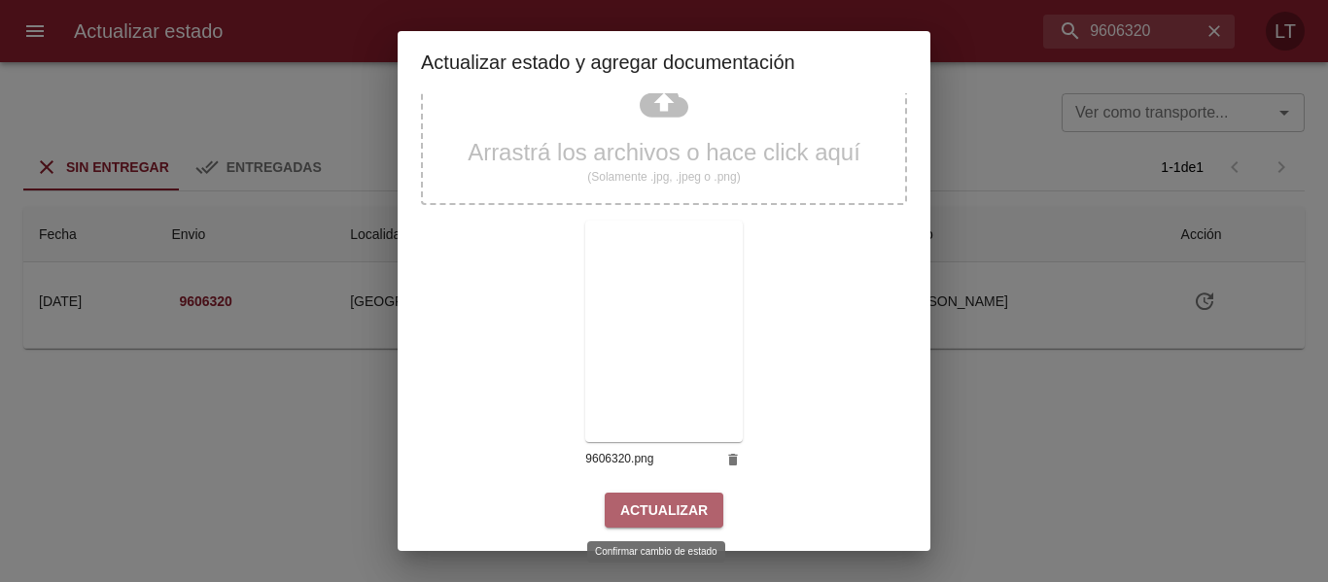
click at [695, 495] on button "Actualizar" at bounding box center [664, 511] width 119 height 36
